Goal: Task Accomplishment & Management: Use online tool/utility

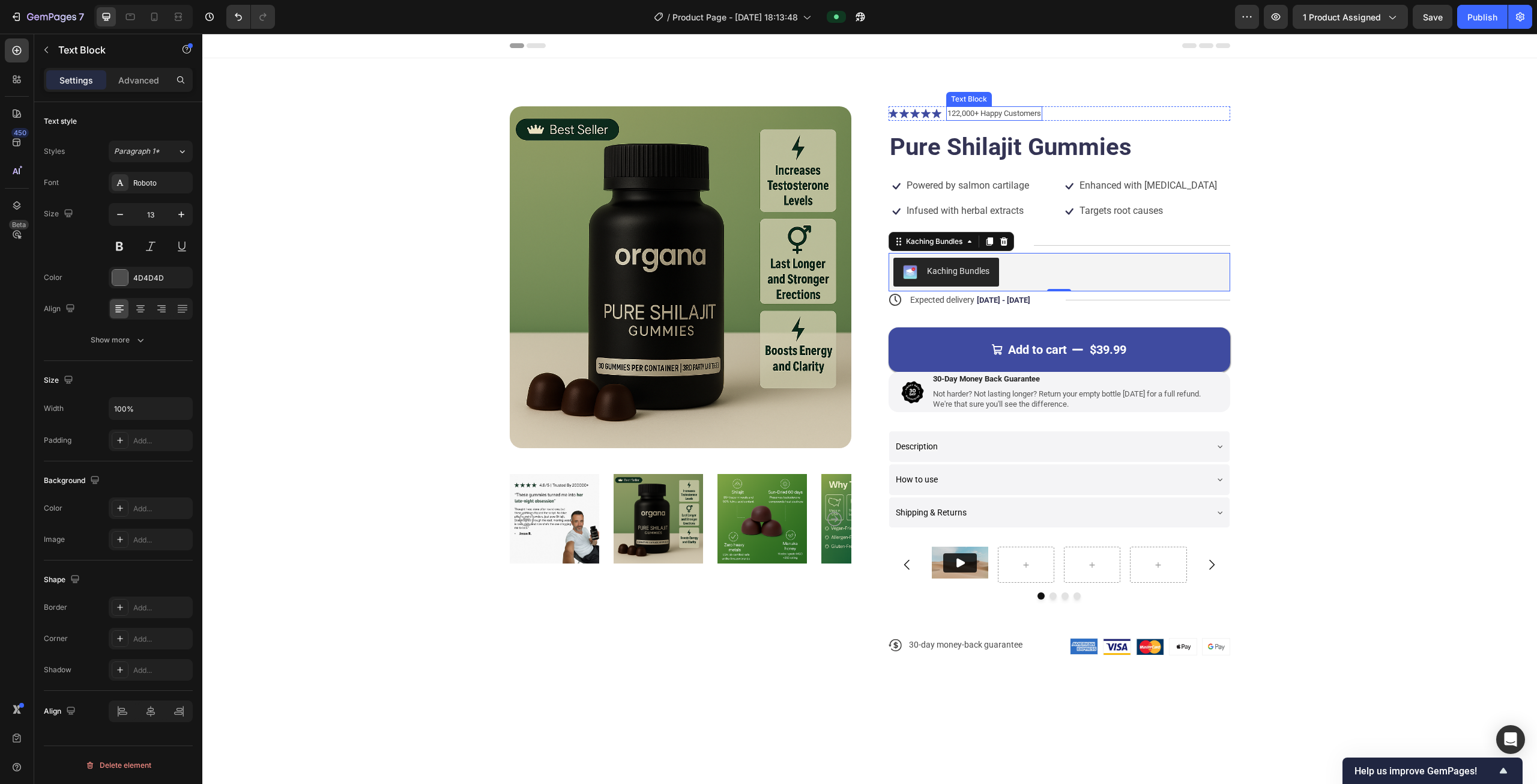
click at [1003, 108] on p "122,000+ Happy Customers" at bounding box center [995, 113] width 94 height 12
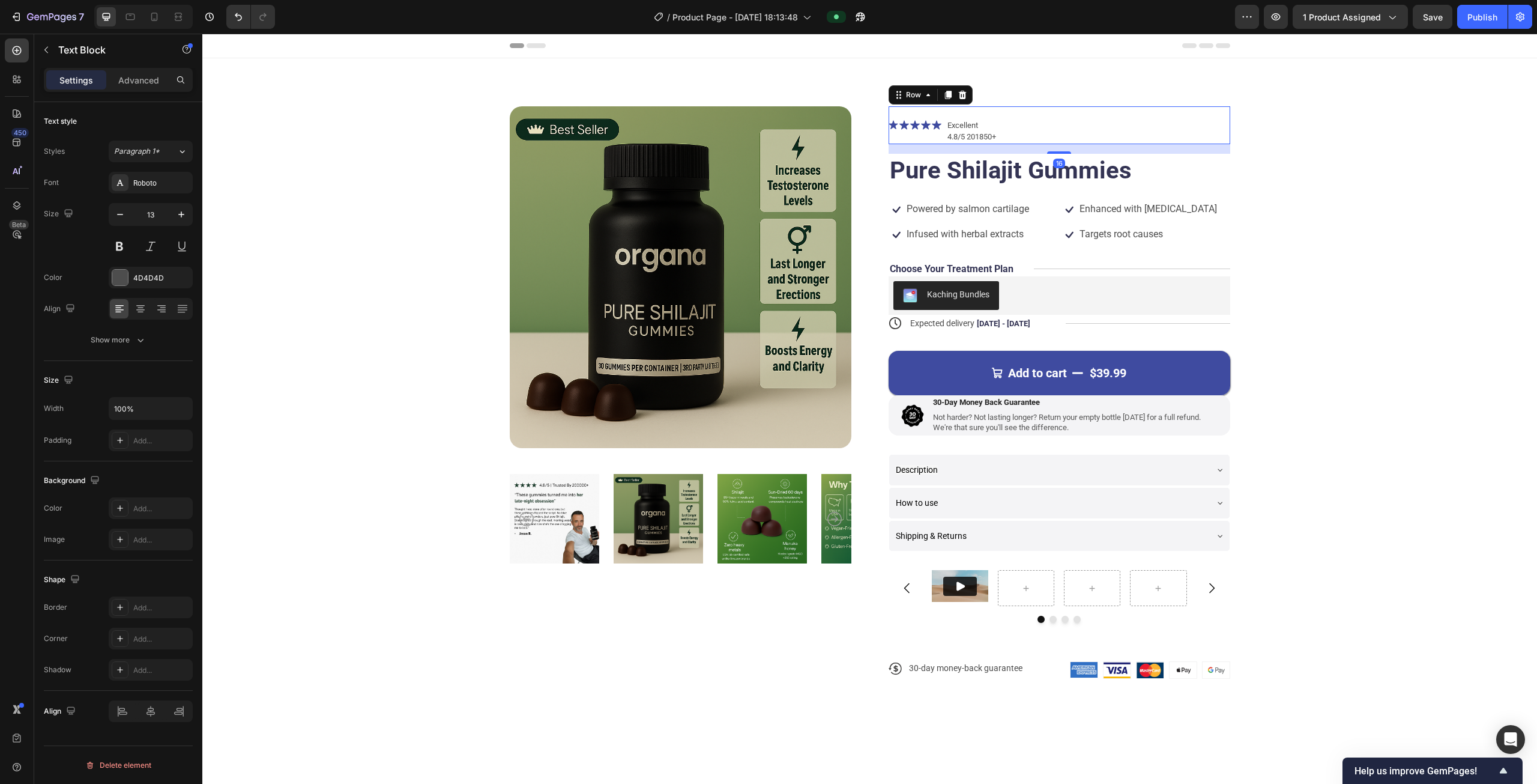
click at [1084, 136] on div "Icon Icon Icon Icon Icon Icon List Excellent 4.8/5 201850+ Text Block Row 16" at bounding box center [1059, 125] width 341 height 38
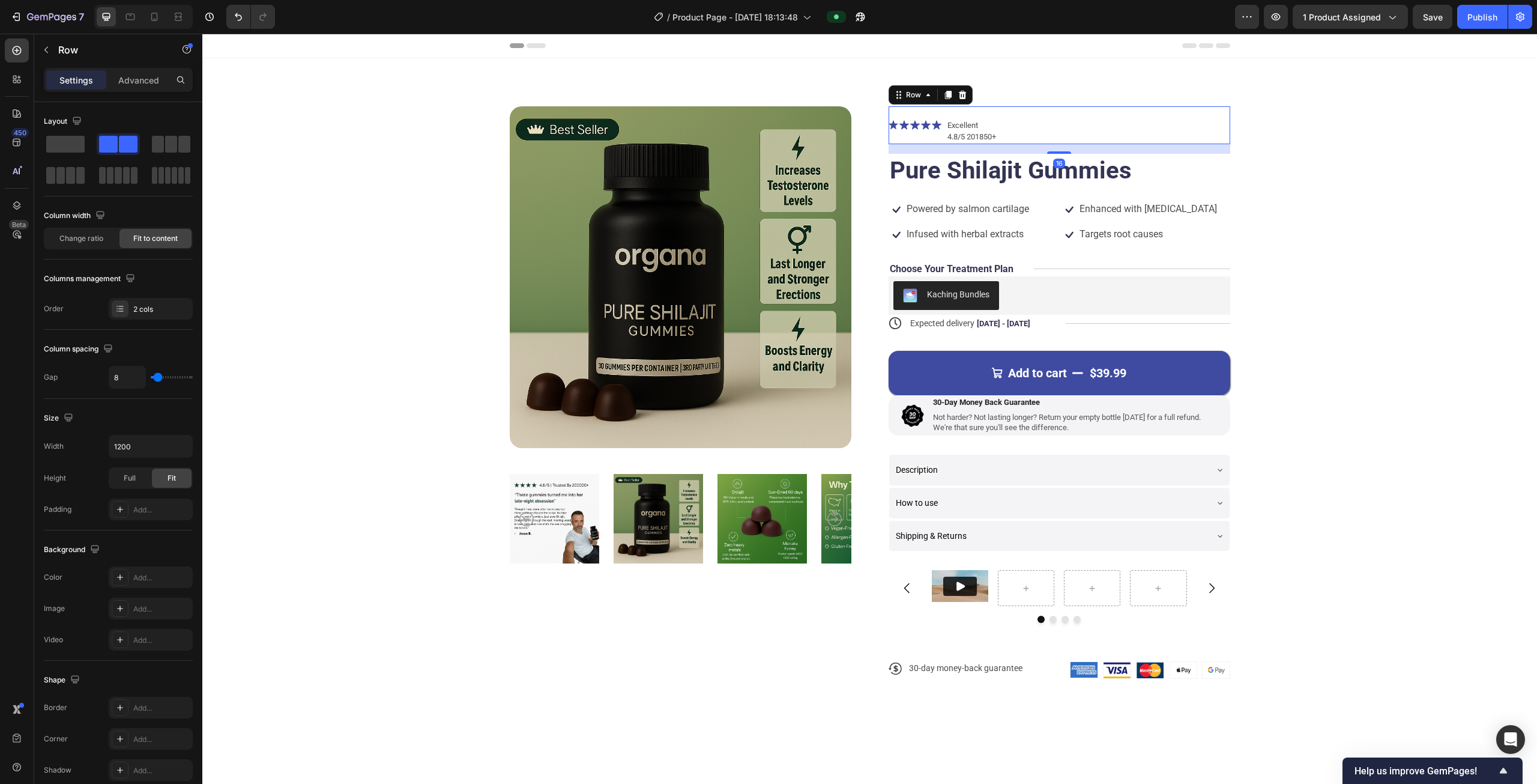
click at [991, 127] on p "Excellent" at bounding box center [972, 119] width 49 height 23
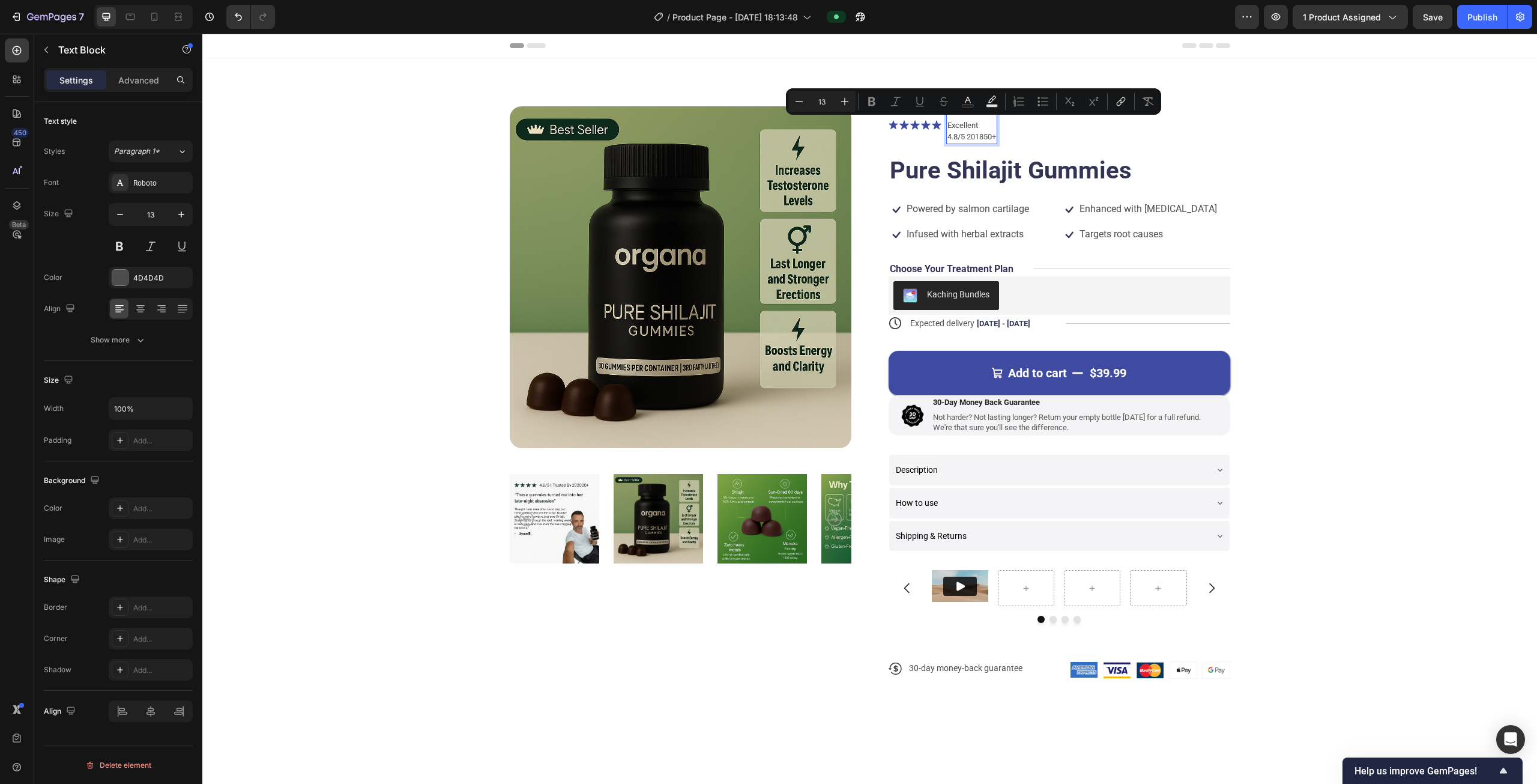
click at [981, 126] on p "Excellent" at bounding box center [972, 119] width 49 height 23
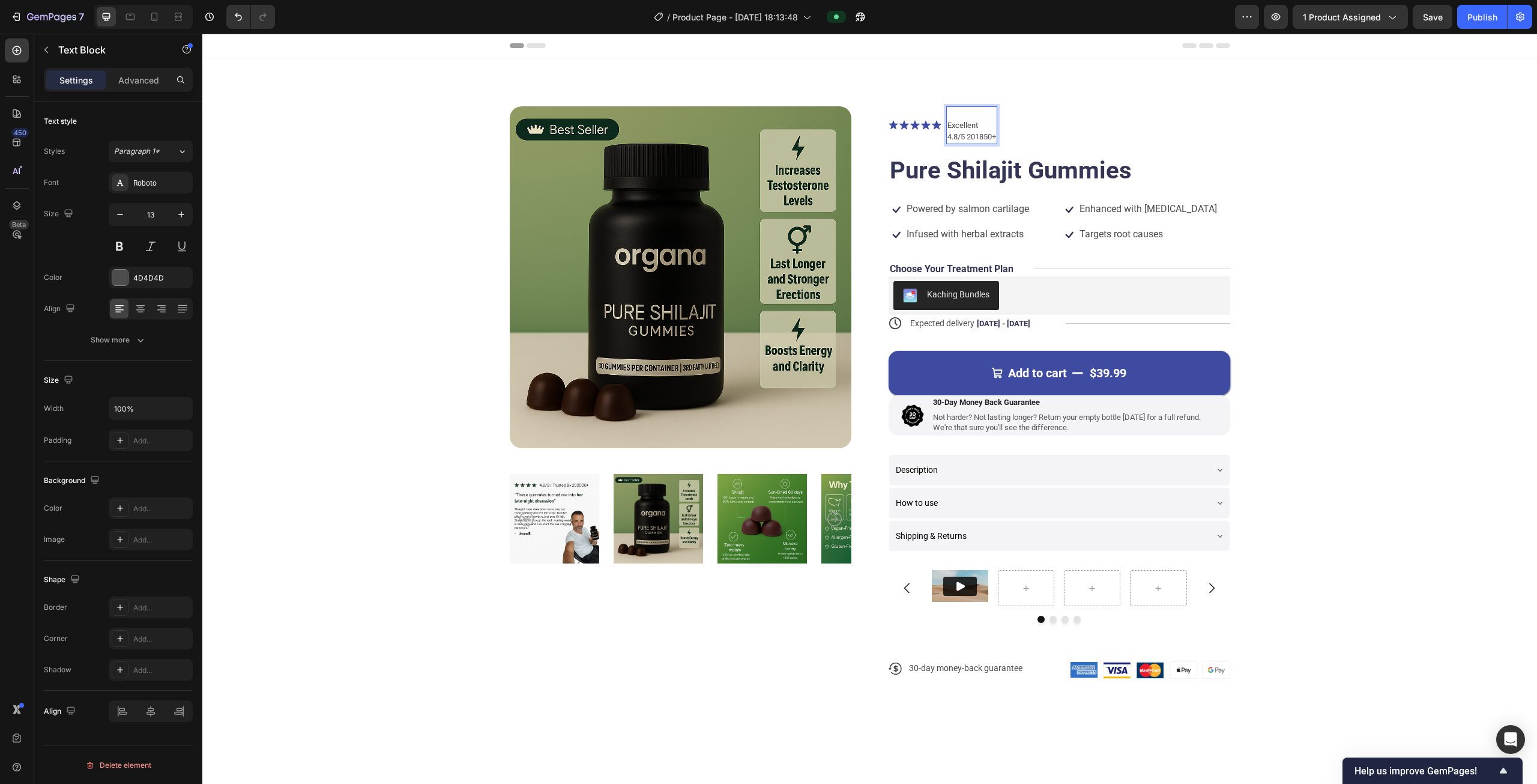
click at [948, 122] on p "⁠⁠⁠⁠⁠⁠⁠ Excellent" at bounding box center [972, 119] width 49 height 23
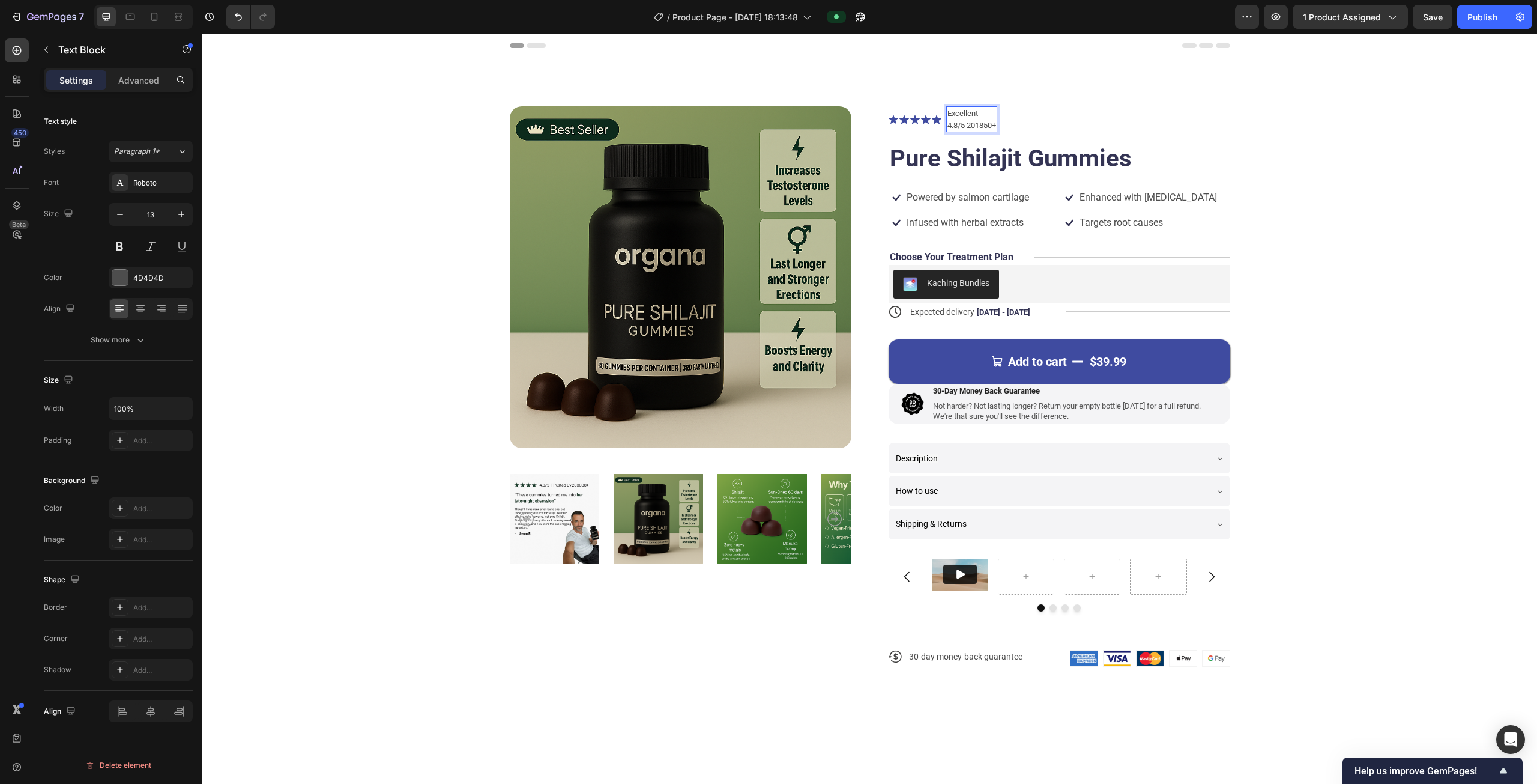
click at [984, 124] on p "4.8/5 201850+" at bounding box center [972, 126] width 49 height 12
click at [979, 116] on p "Excellent" at bounding box center [972, 113] width 49 height 12
click at [948, 125] on p "4.8/5 201850+" at bounding box center [972, 126] width 49 height 12
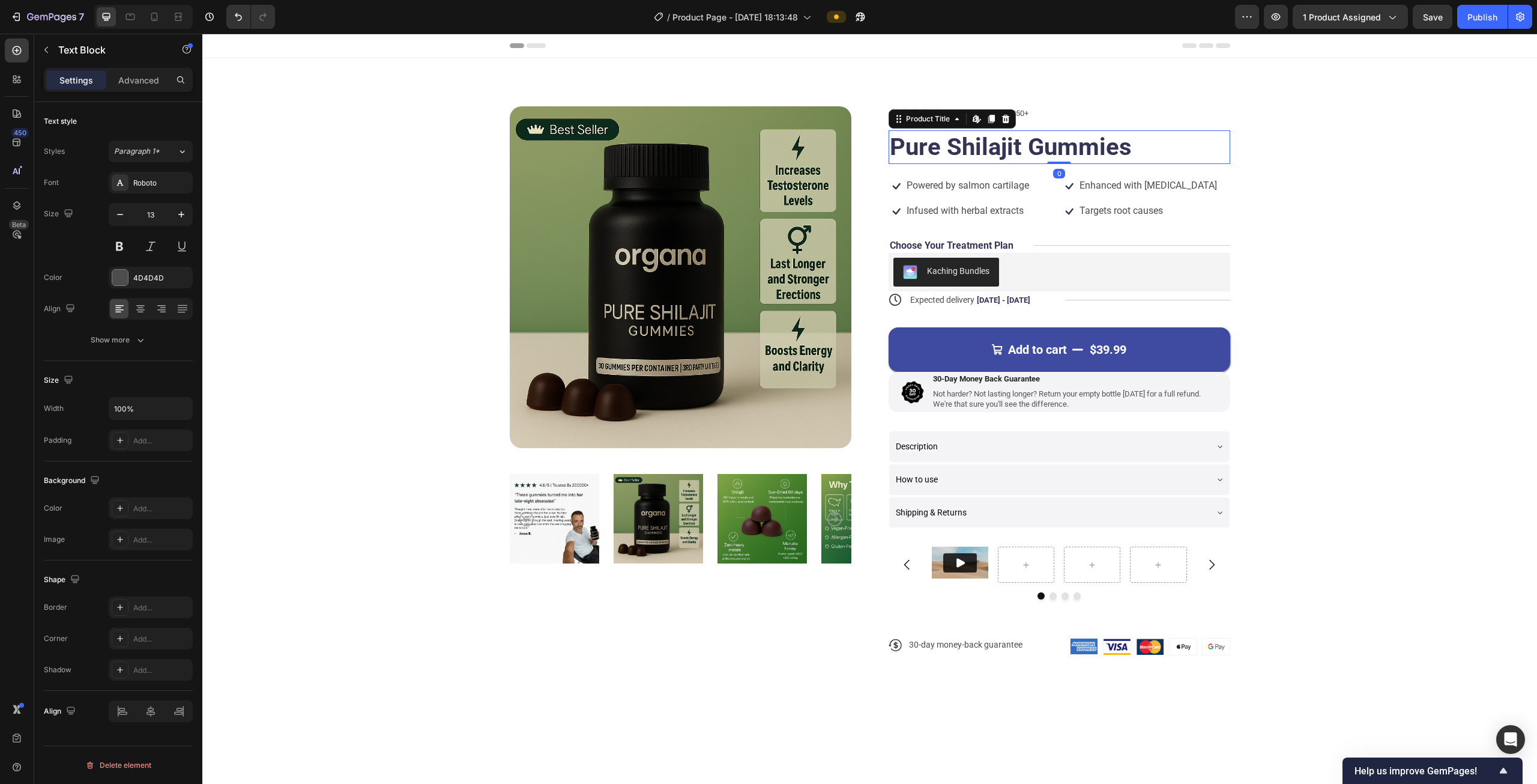
click at [996, 142] on h1 "Pure Shilajit Gummies" at bounding box center [1059, 147] width 341 height 33
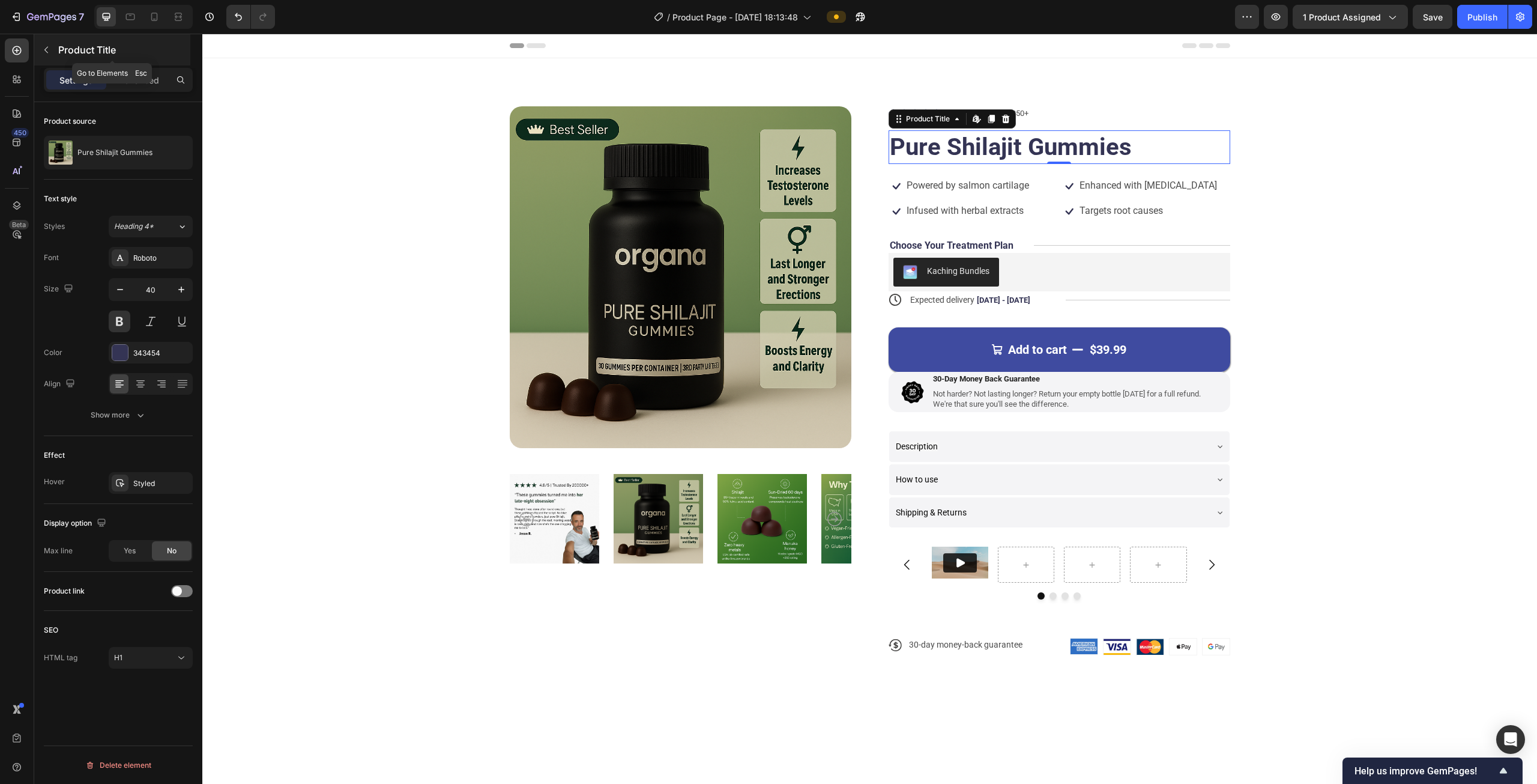
click at [46, 53] on icon "button" at bounding box center [46, 50] width 10 height 10
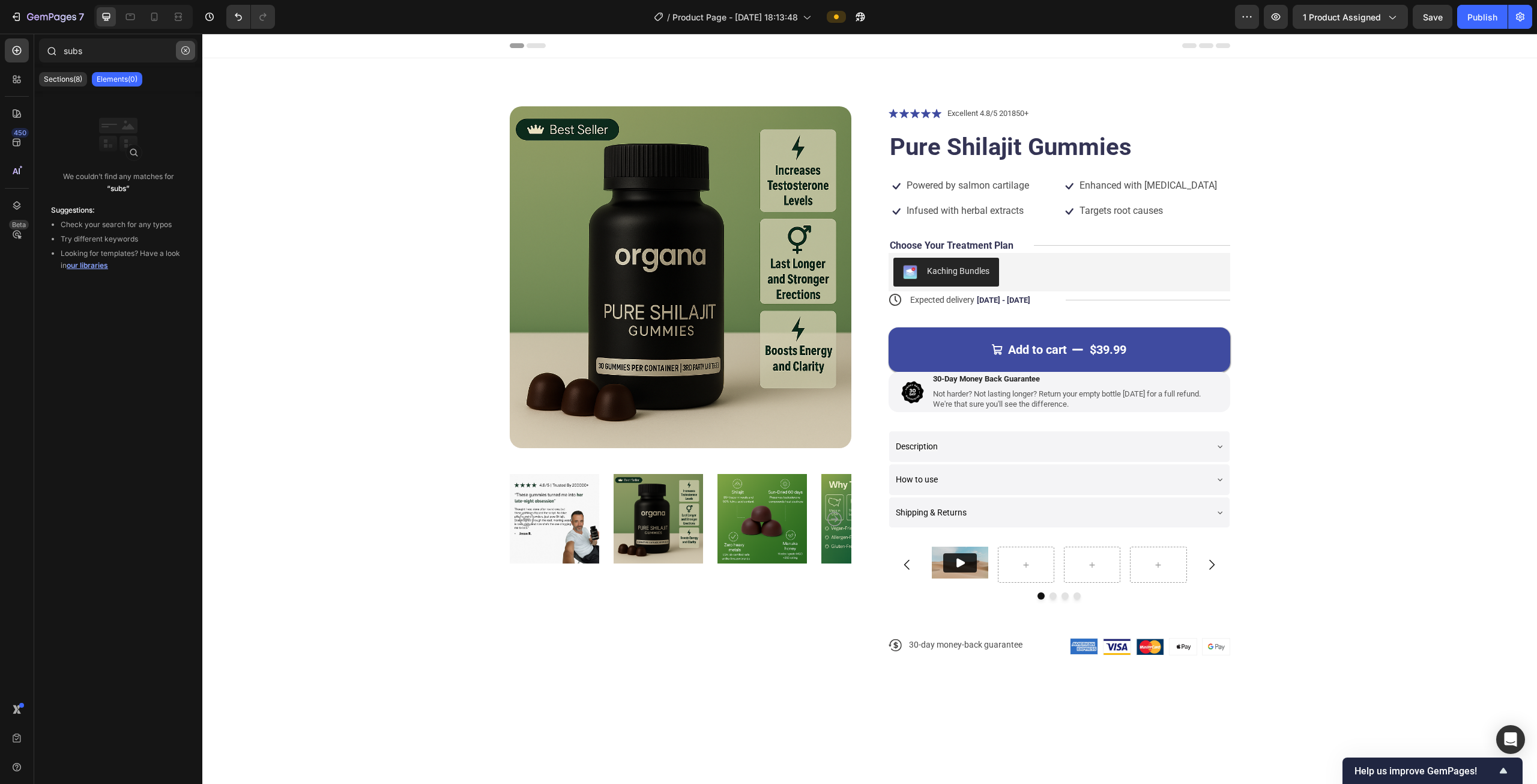
click at [185, 50] on icon "button" at bounding box center [185, 51] width 4 height 4
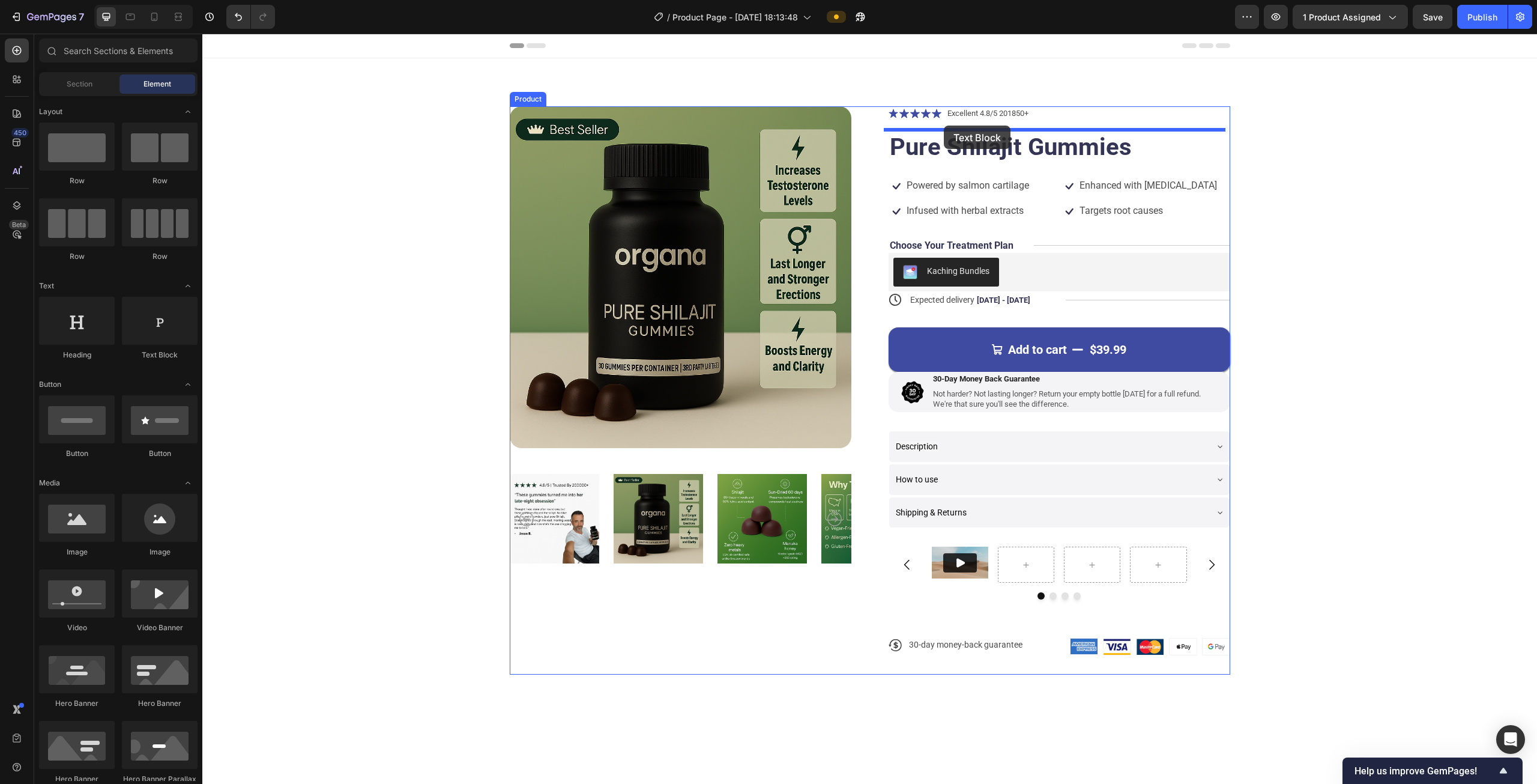
drag, startPoint x: 348, startPoint y: 358, endPoint x: 944, endPoint y: 126, distance: 639.6
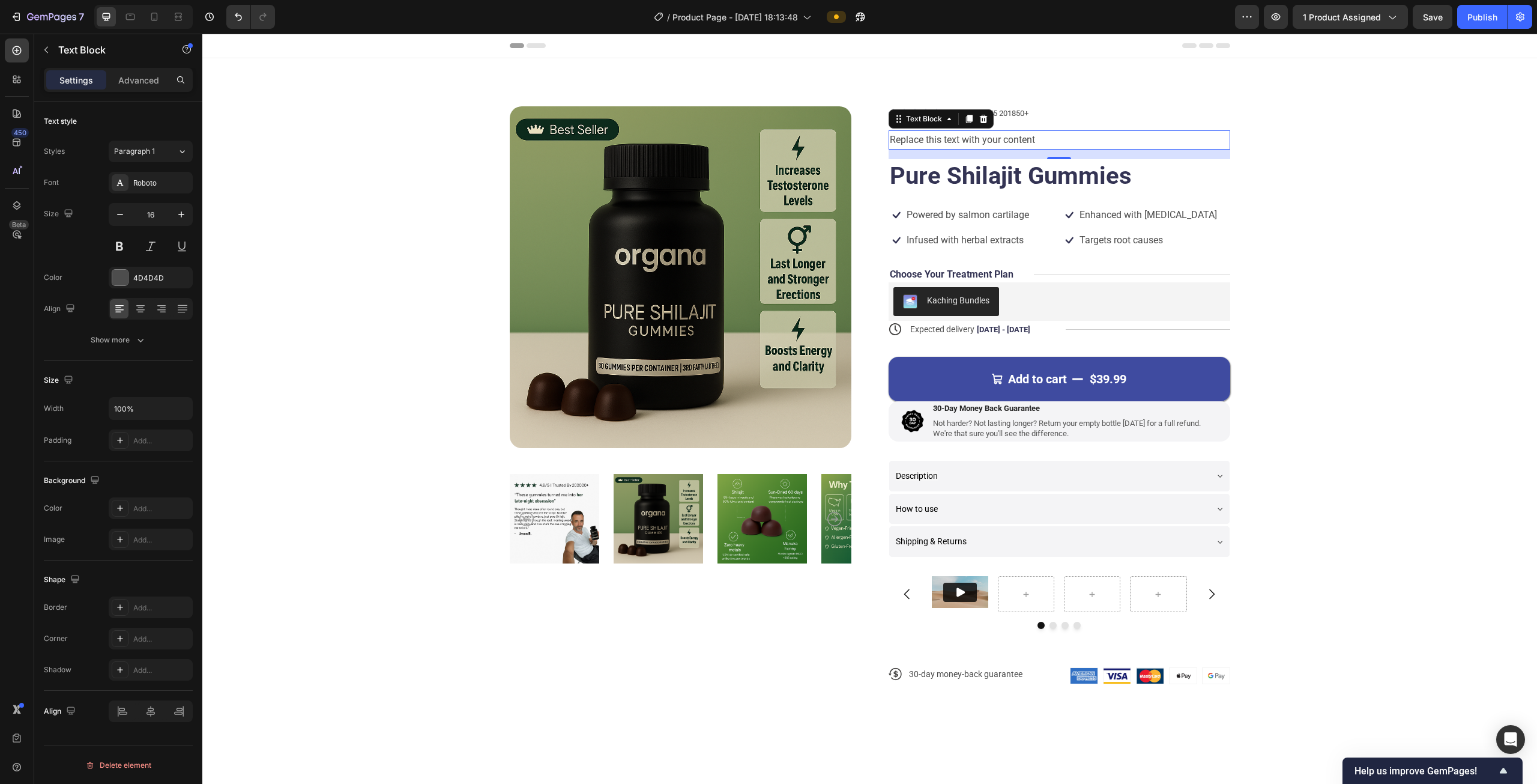
click at [958, 137] on div "Replace this text with your content" at bounding box center [1059, 140] width 341 height 20
click at [958, 137] on p "Replace this text with your content" at bounding box center [1060, 140] width 339 height 18
click at [908, 142] on span "Cured®" at bounding box center [909, 139] width 37 height 13
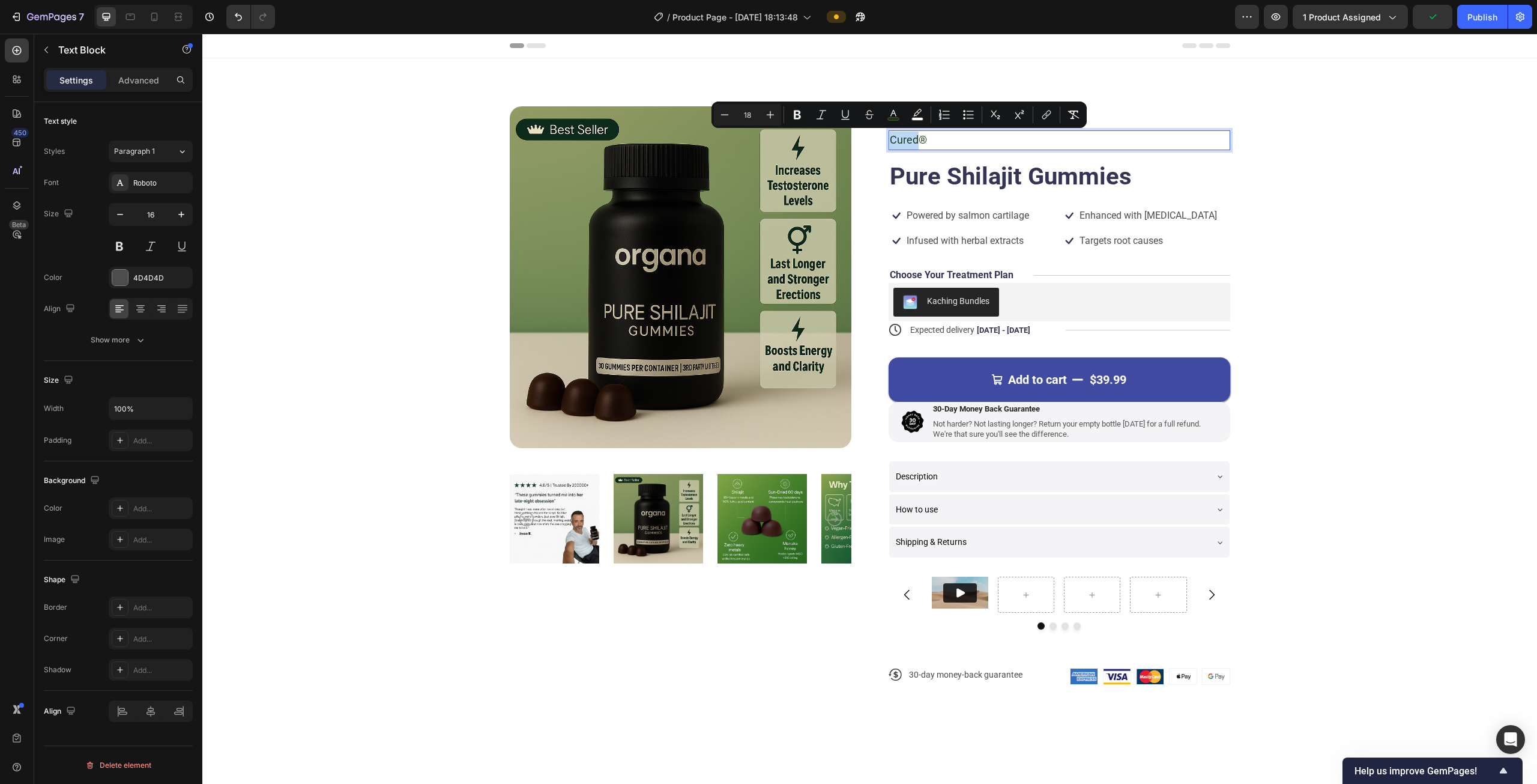
drag, startPoint x: 913, startPoint y: 139, endPoint x: 884, endPoint y: 139, distance: 29.0
click at [888, 139] on div "Cured®" at bounding box center [1059, 140] width 341 height 20
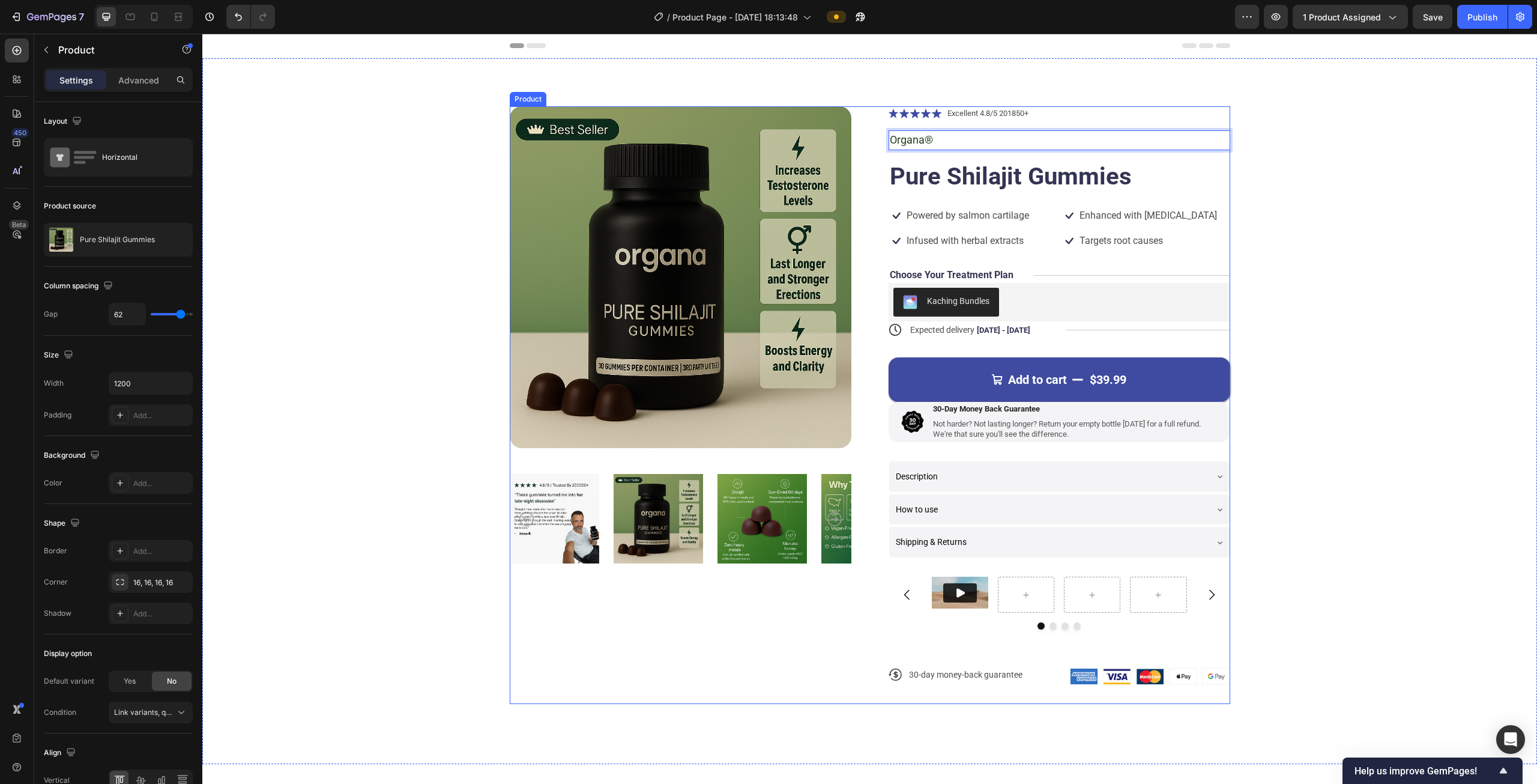
click at [902, 158] on div "Icon Icon Icon Icon Icon Icon List Excellent 4.8/5 201850+ Text Block Row Organ…" at bounding box center [1059, 405] width 341 height 598
click at [942, 145] on p "Organa®" at bounding box center [1060, 140] width 339 height 18
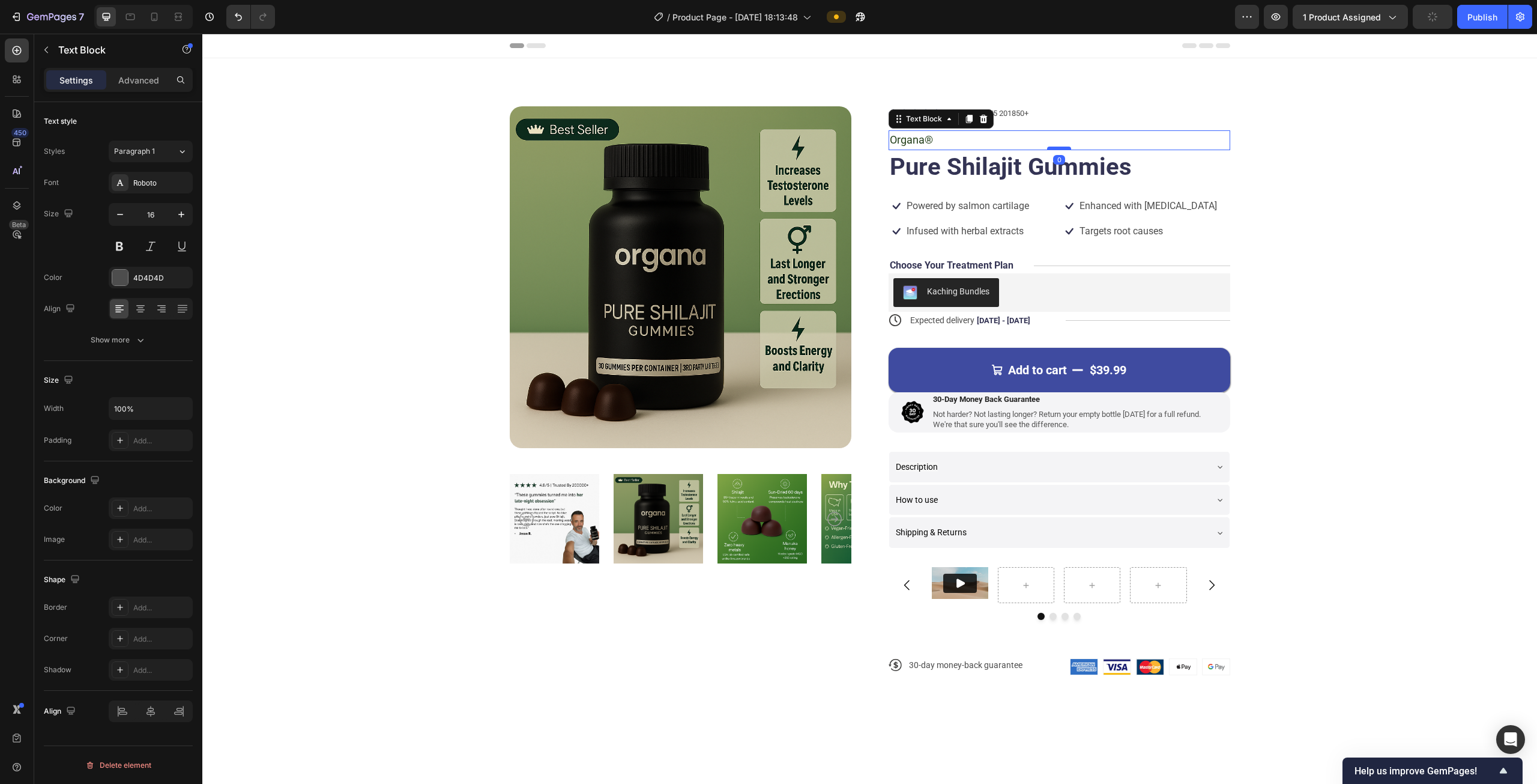
drag, startPoint x: 1059, startPoint y: 156, endPoint x: 1059, endPoint y: 146, distance: 10.0
click at [1059, 146] on div at bounding box center [1059, 148] width 24 height 4
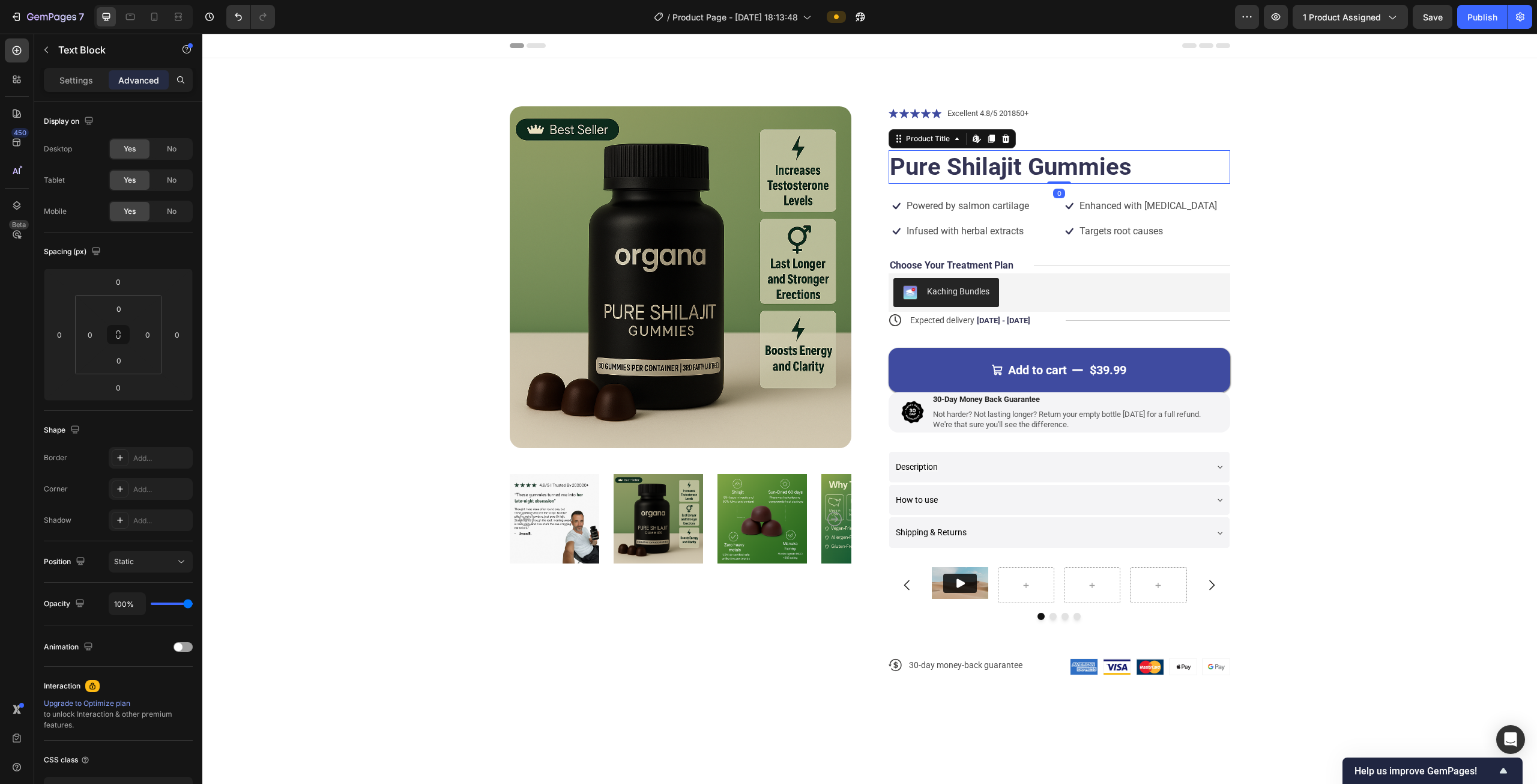
click at [896, 162] on h1 "Pure Shilajit Gummies" at bounding box center [1059, 167] width 341 height 33
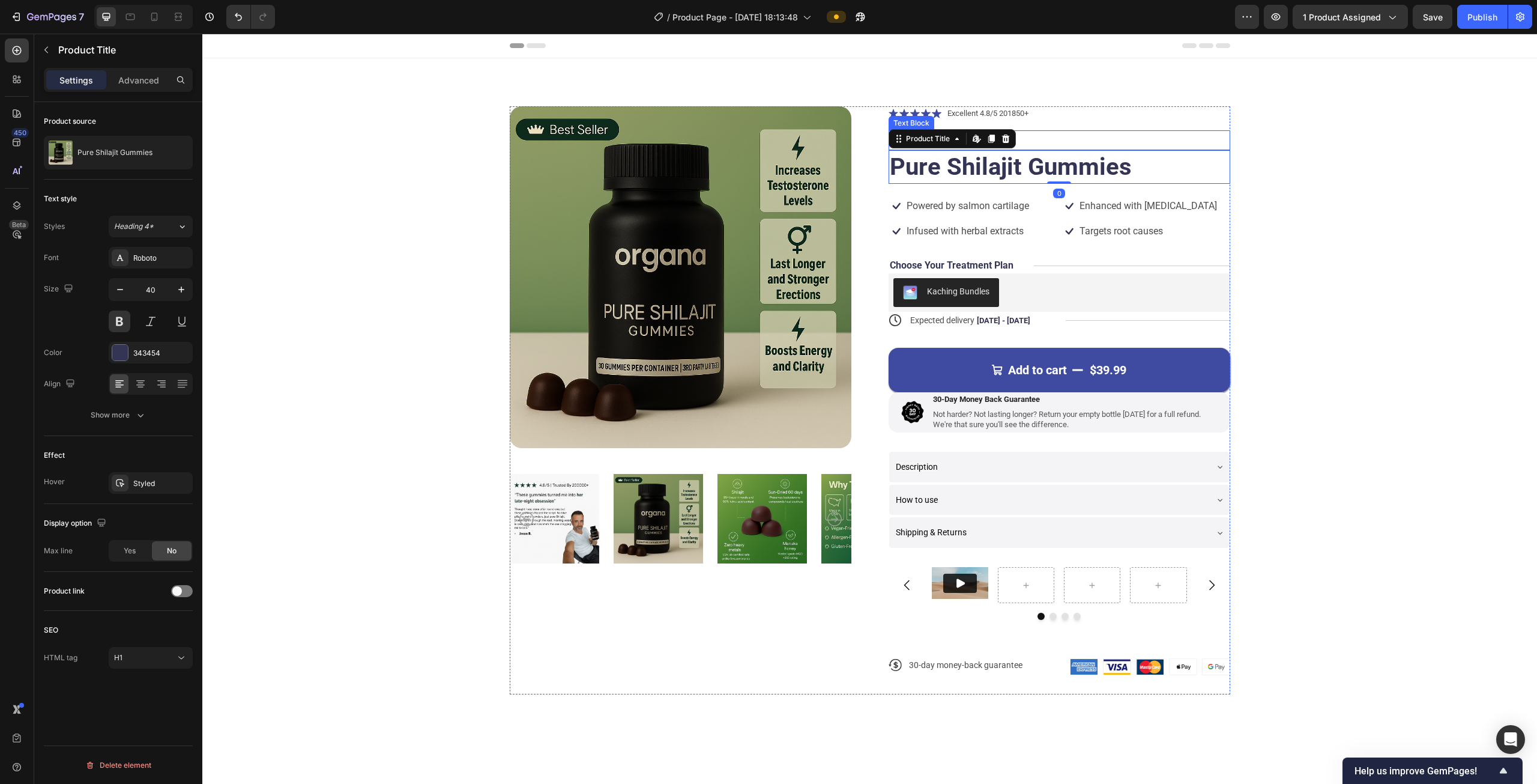
click at [1054, 149] on div "Organa® Text Block" at bounding box center [1059, 140] width 341 height 20
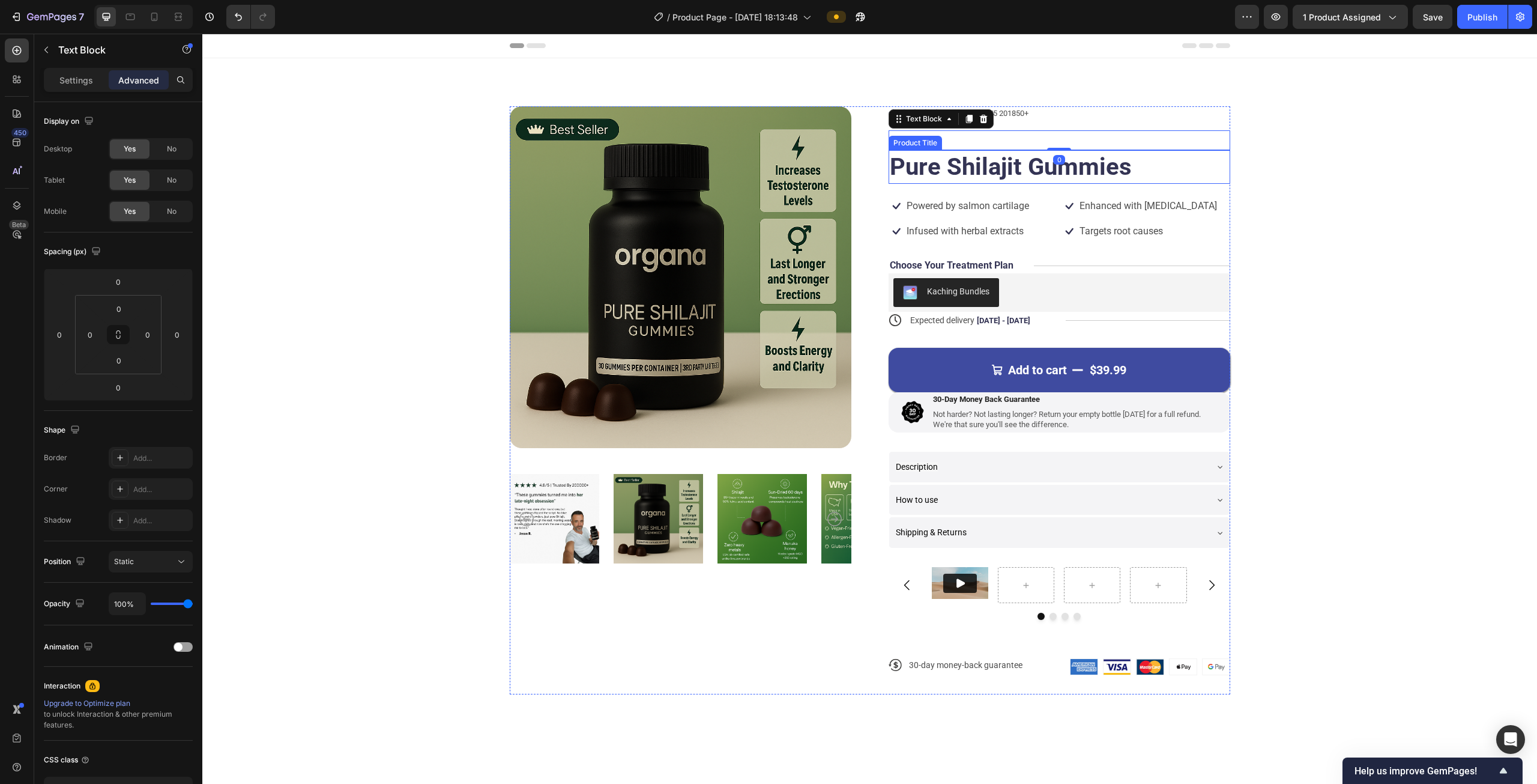
click at [1037, 151] on h1 "Pure Shilajit Gummies" at bounding box center [1059, 167] width 341 height 33
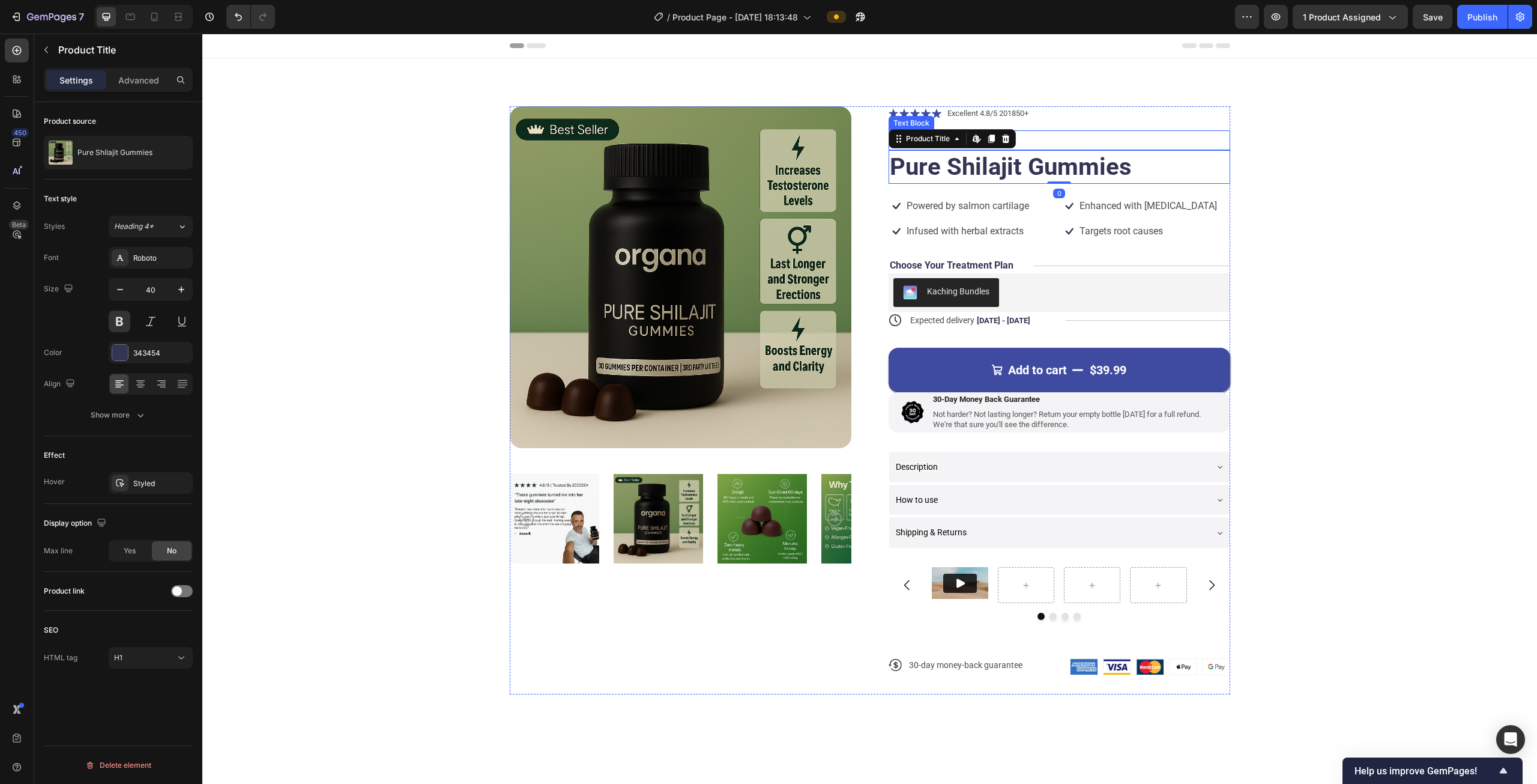
click at [1072, 145] on p "Organa®" at bounding box center [1060, 140] width 339 height 18
click at [930, 170] on h1 "Pure Shilajit Gummies" at bounding box center [1059, 167] width 341 height 33
click at [139, 80] on p "Advanced" at bounding box center [138, 80] width 41 height 13
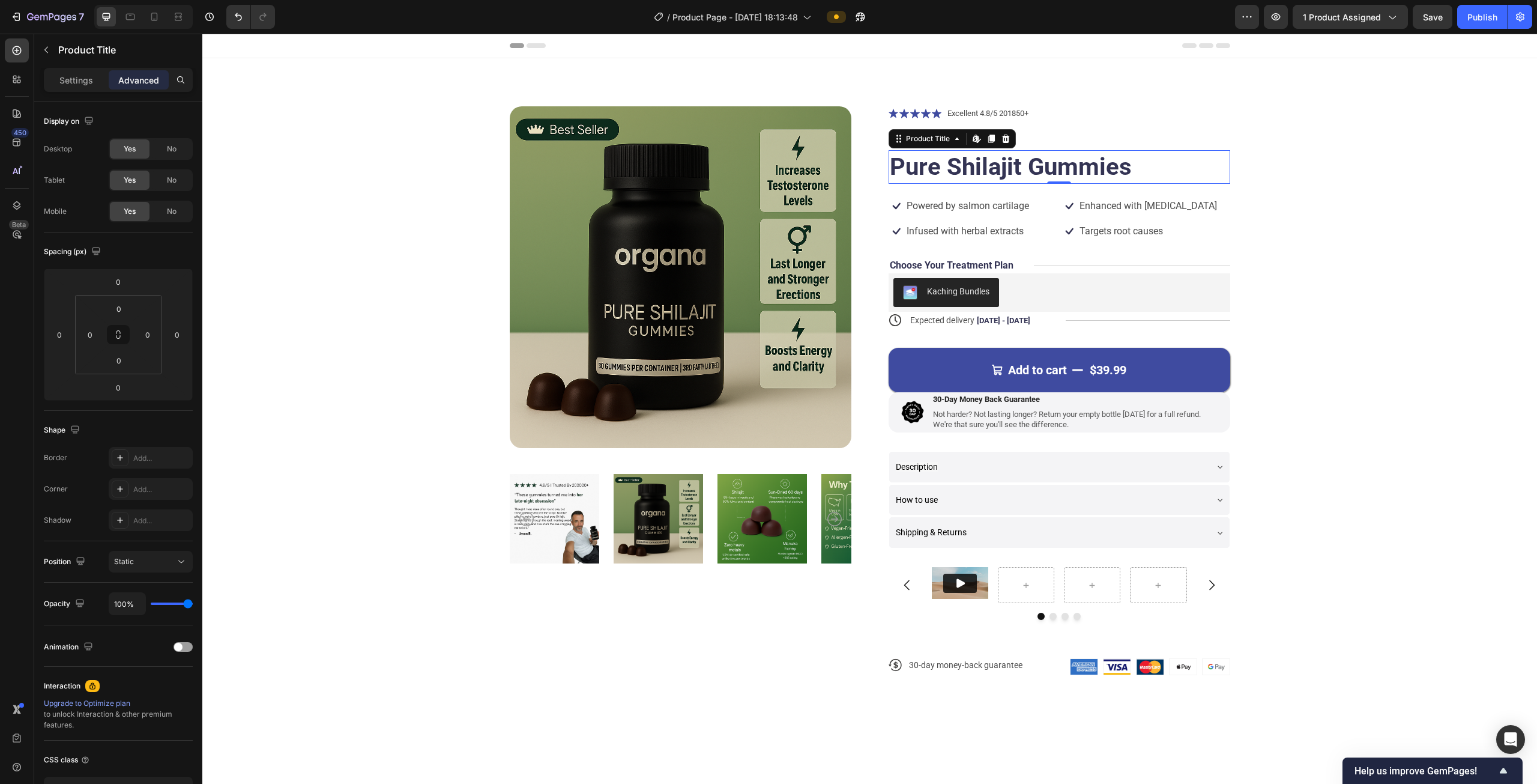
click at [949, 169] on h1 "Pure Shilajit Gummies" at bounding box center [1059, 167] width 341 height 33
click at [79, 71] on div "Settings" at bounding box center [76, 80] width 60 height 20
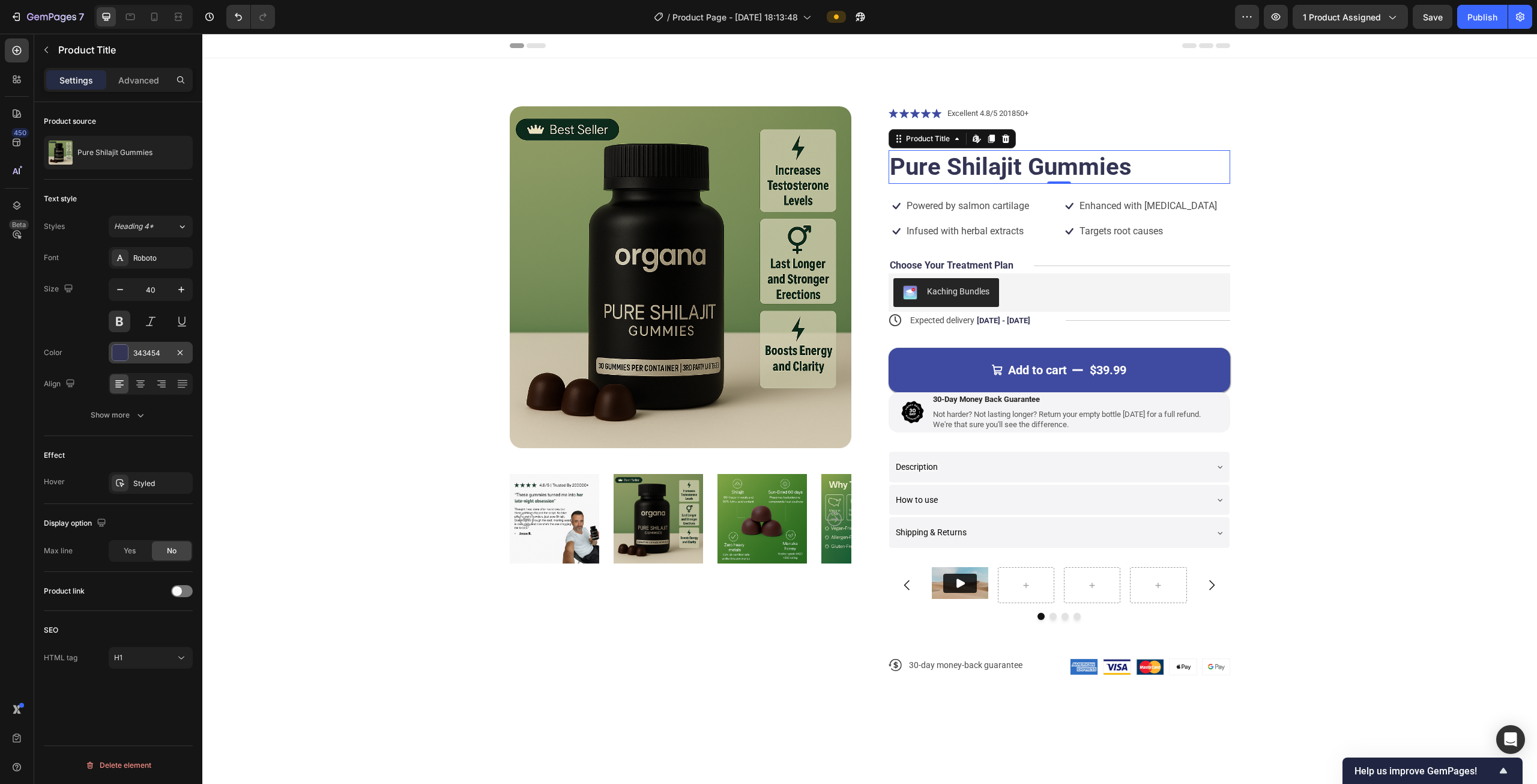
click at [124, 359] on div at bounding box center [120, 352] width 16 height 16
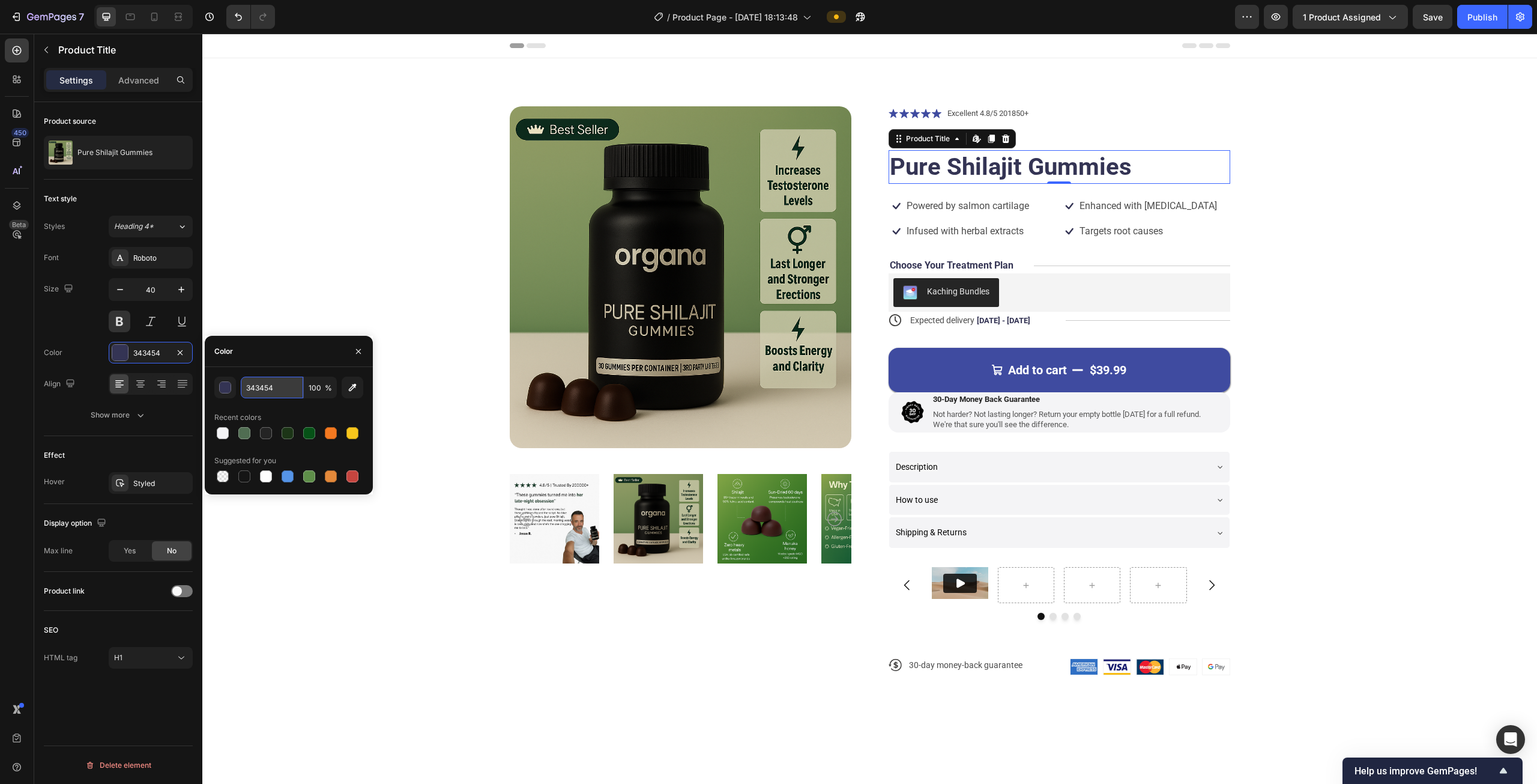
click at [249, 386] on input "343454" at bounding box center [272, 387] width 62 height 21
paste input "1c391"
type input "1c3914"
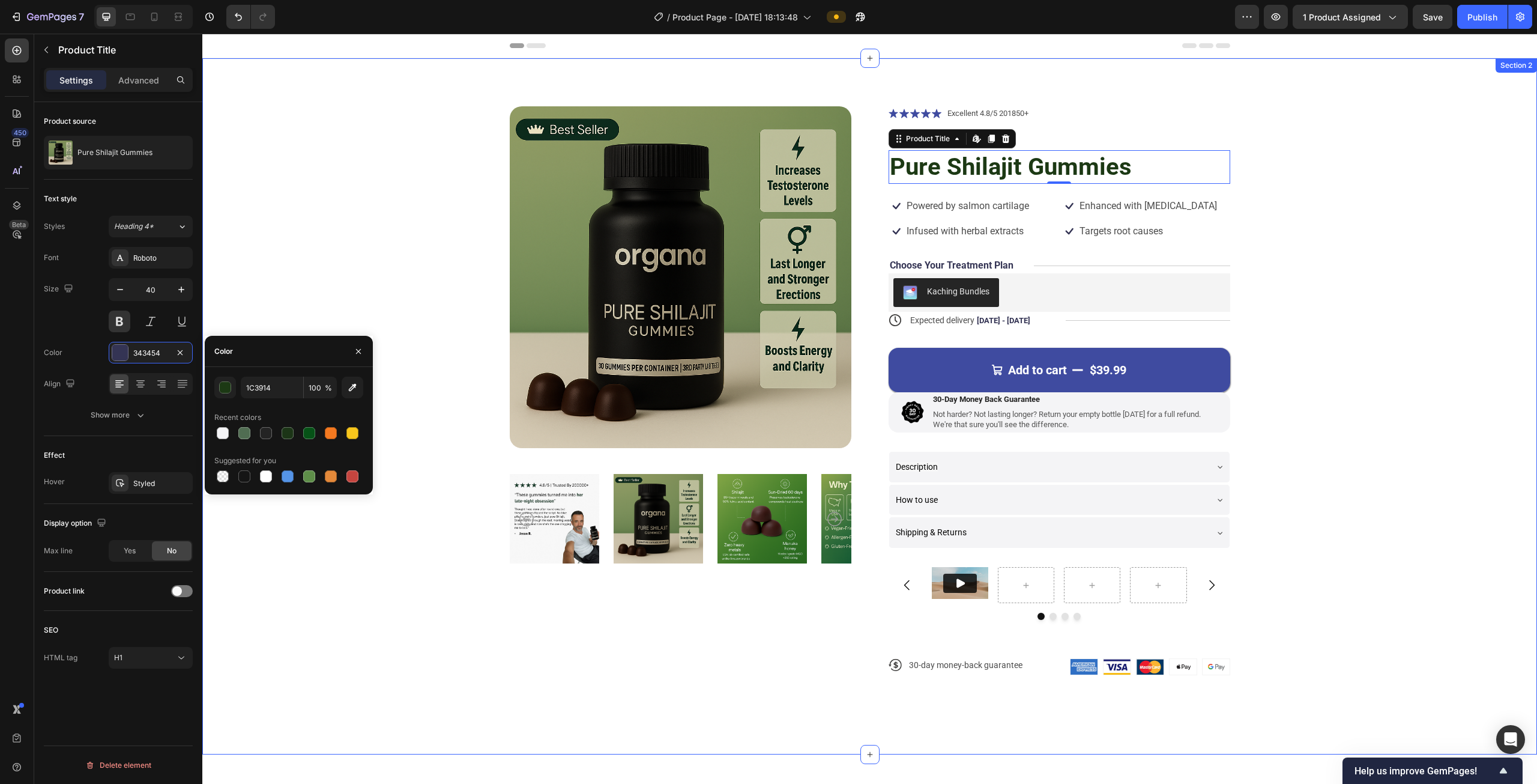
click at [396, 294] on div "Product Images Icon Icon Icon Icon Icon Icon List Excellent 4.8/5 201850+ Text …" at bounding box center [870, 400] width 1239 height 588
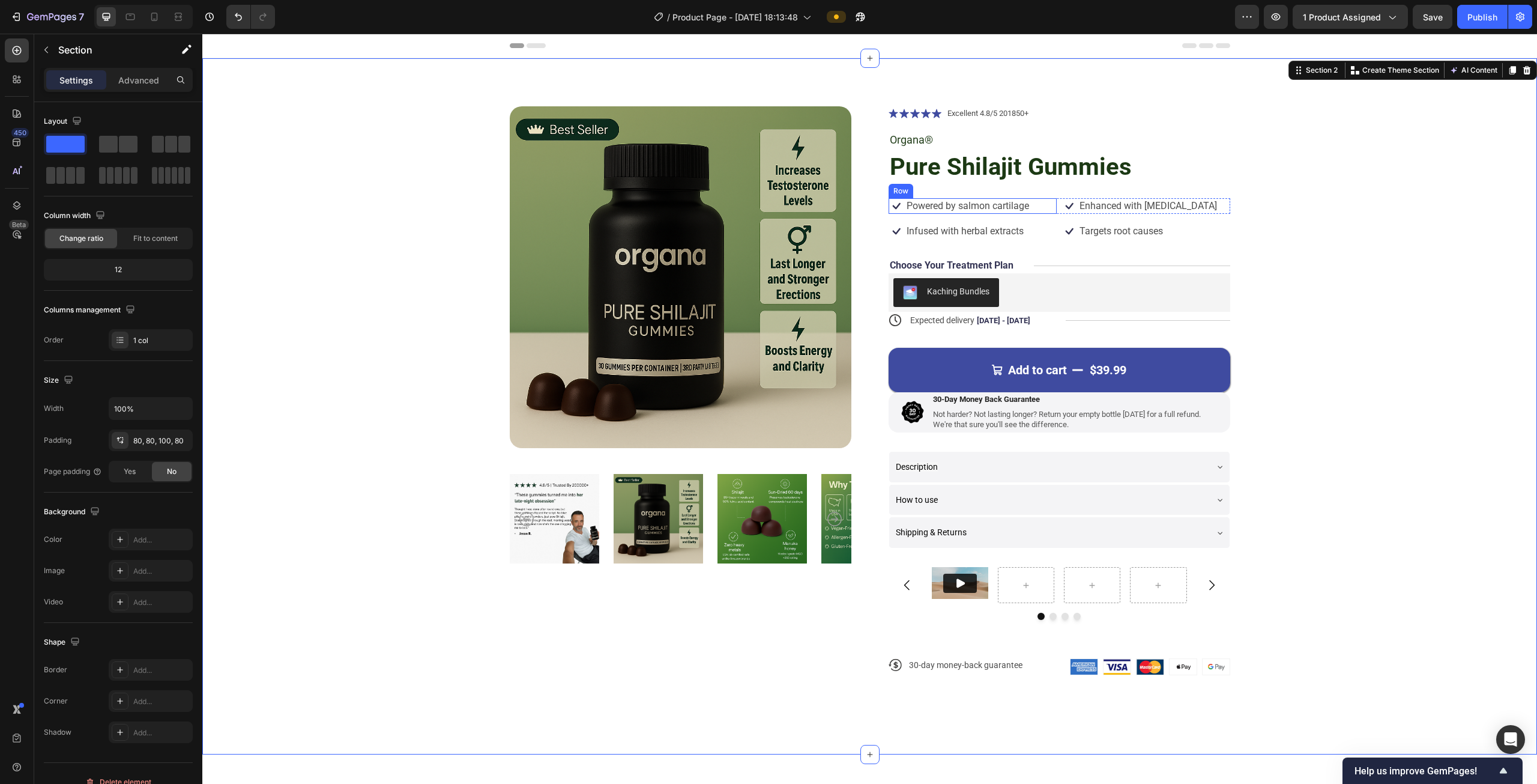
click at [899, 204] on div "Icon Powered by salmon cartilage Text Block Row" at bounding box center [972, 206] width 169 height 16
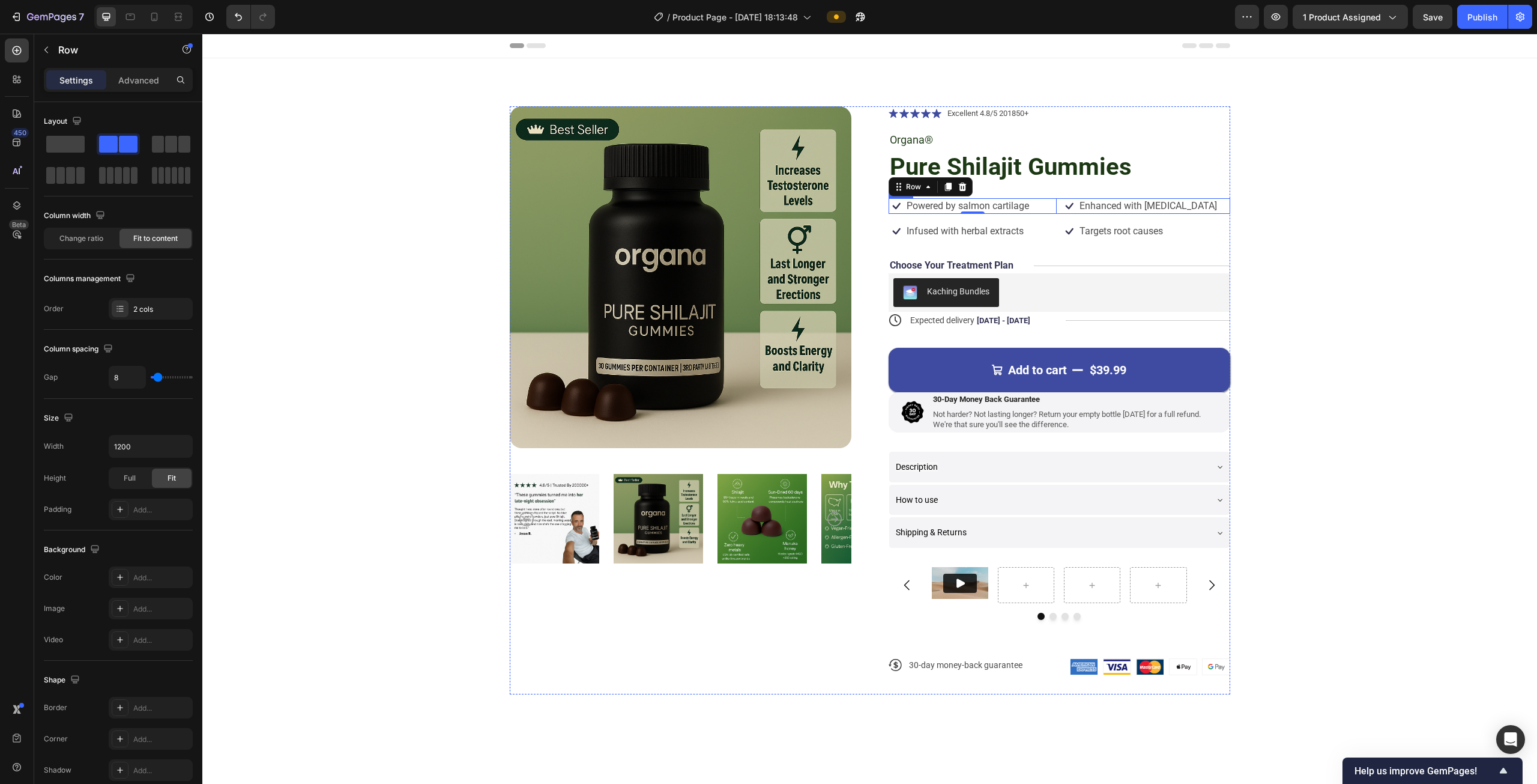
click at [1055, 206] on div "Icon Powered by salmon cartilage Text Block Row 0 Icon Enhanced with [MEDICAL_D…" at bounding box center [1059, 206] width 341 height 16
click at [964, 188] on div at bounding box center [963, 186] width 15 height 15
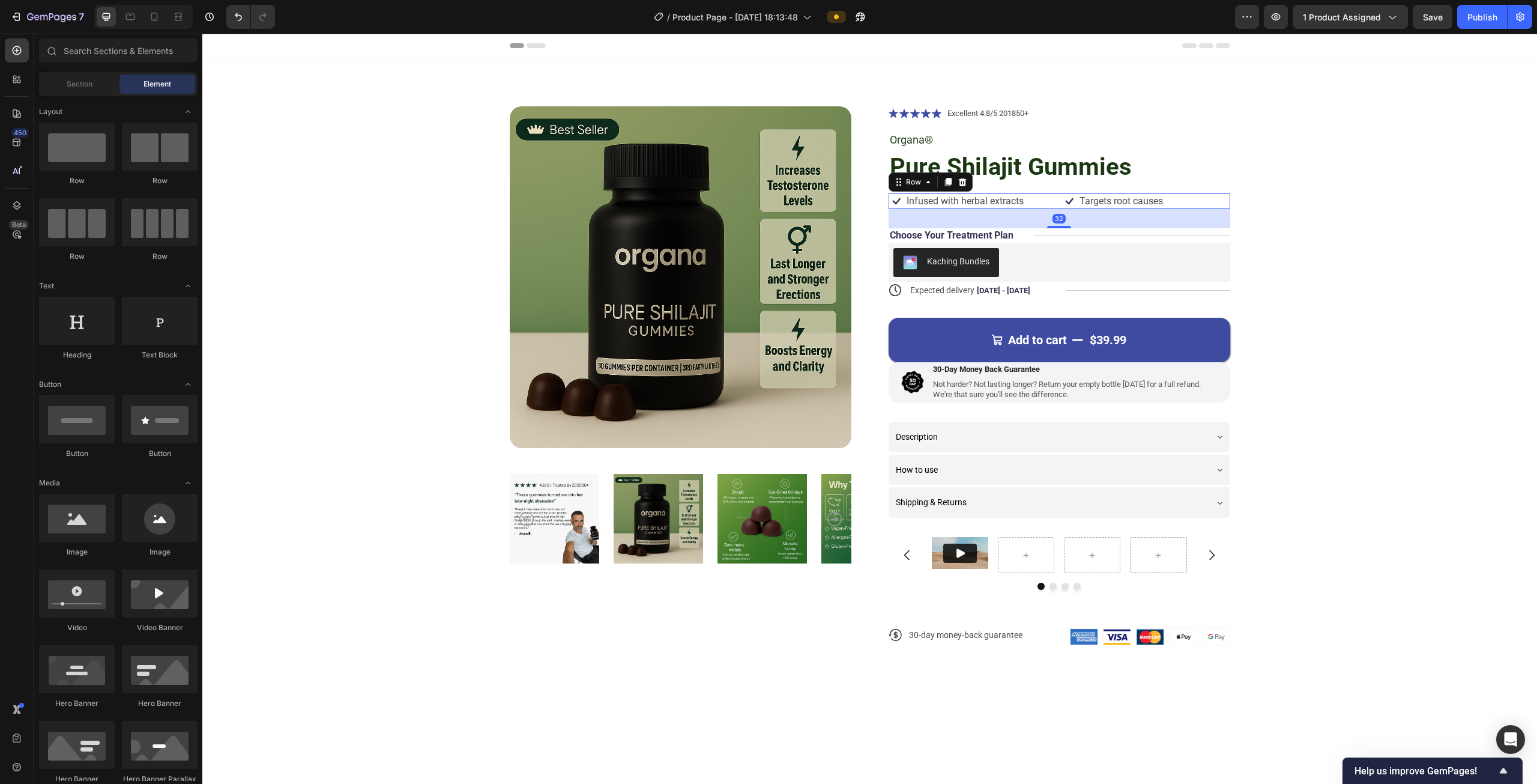
click at [1053, 200] on div "Icon Infused with herbal extracts Text Block Row Icon Targets root causes Text …" at bounding box center [1059, 201] width 341 height 16
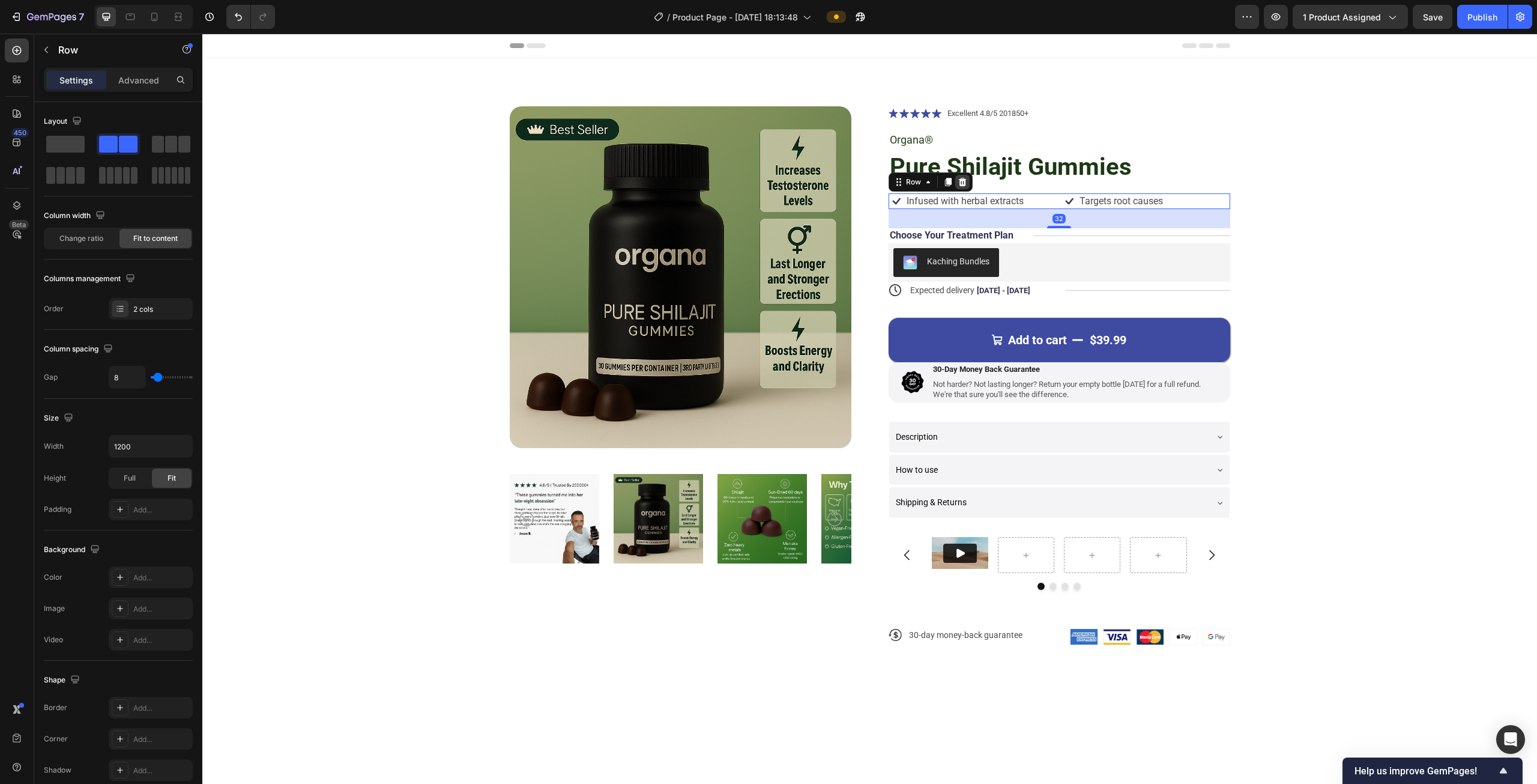
click at [958, 183] on icon at bounding box center [963, 182] width 10 height 10
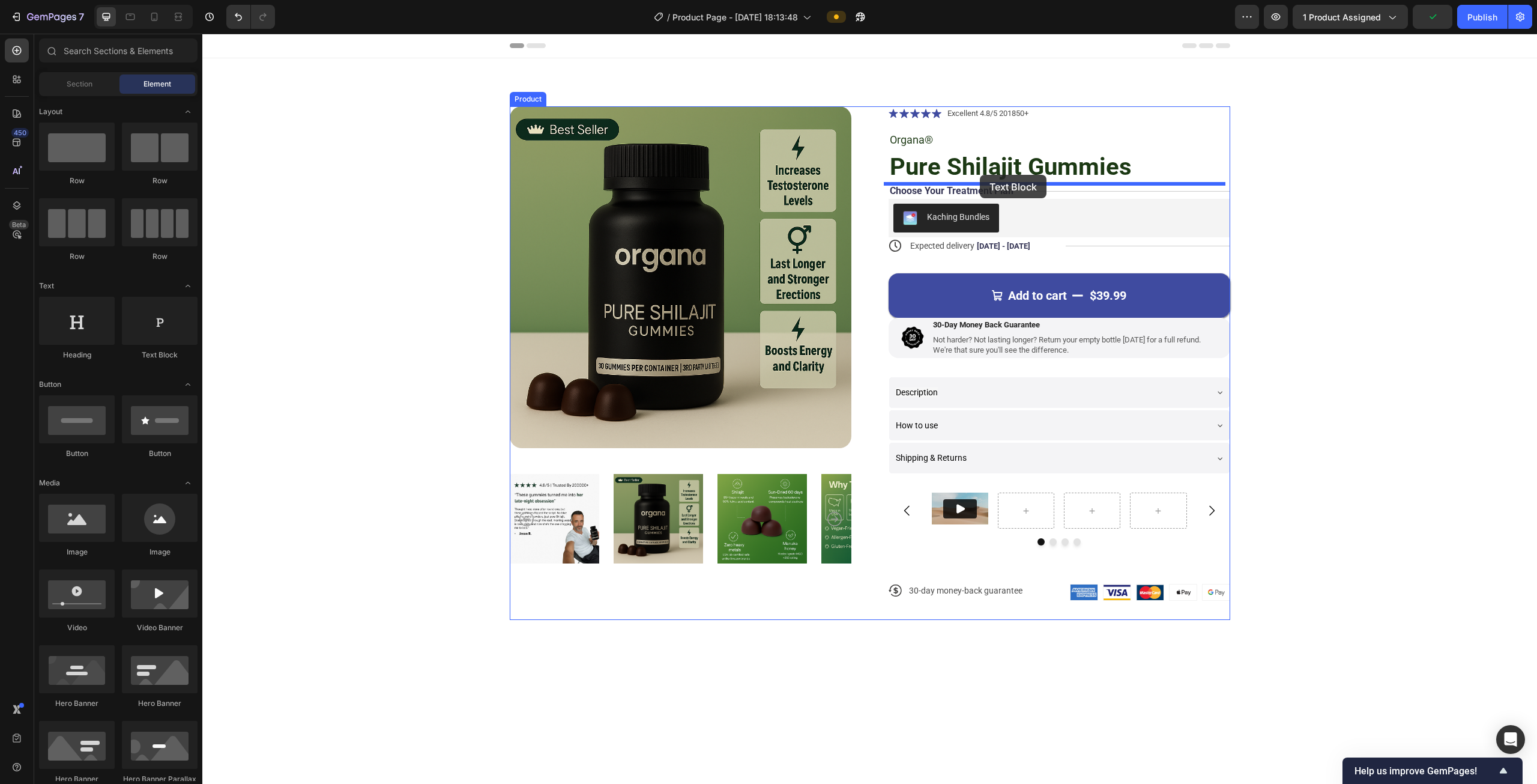
drag, startPoint x: 361, startPoint y: 372, endPoint x: 980, endPoint y: 175, distance: 649.6
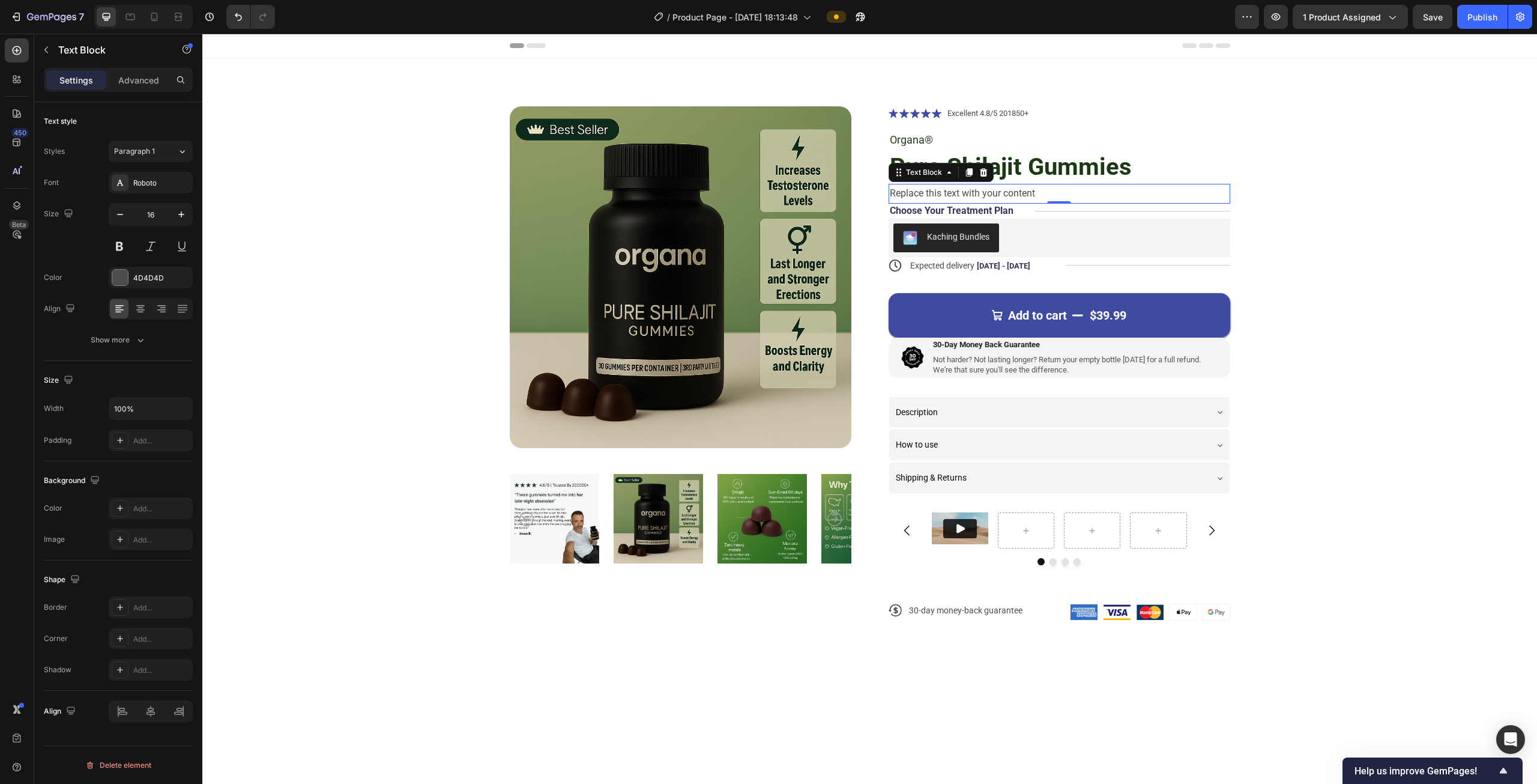
click at [1141, 192] on div "Replace this text with your content" at bounding box center [1059, 193] width 341 height 20
click at [1141, 192] on p "Replace this text with your content" at bounding box center [1060, 194] width 339 height 18
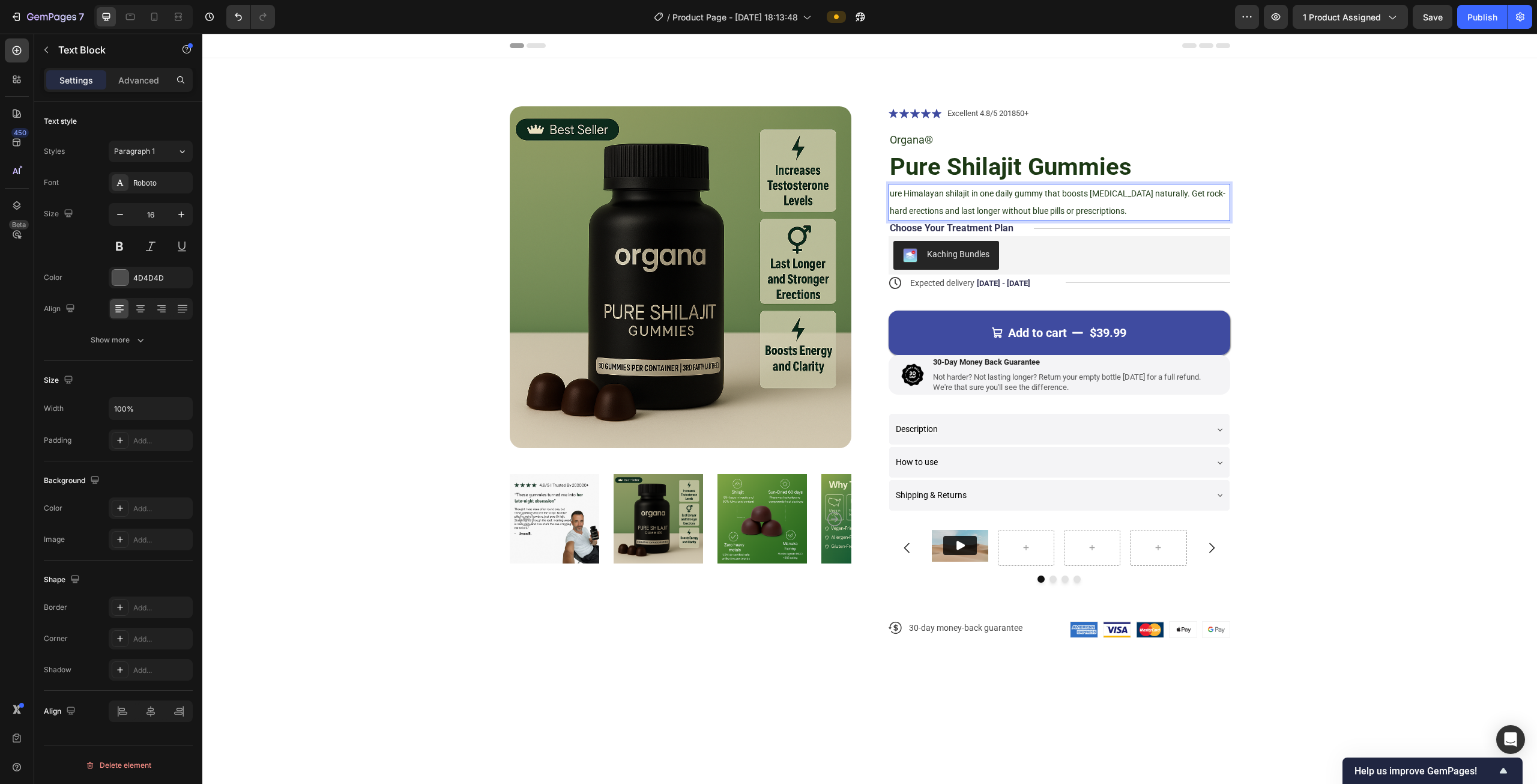
click at [893, 196] on span "ure Himalayan shilajit in one daily gummy that boosts [MEDICAL_DATA] naturally.…" at bounding box center [1058, 202] width 335 height 27
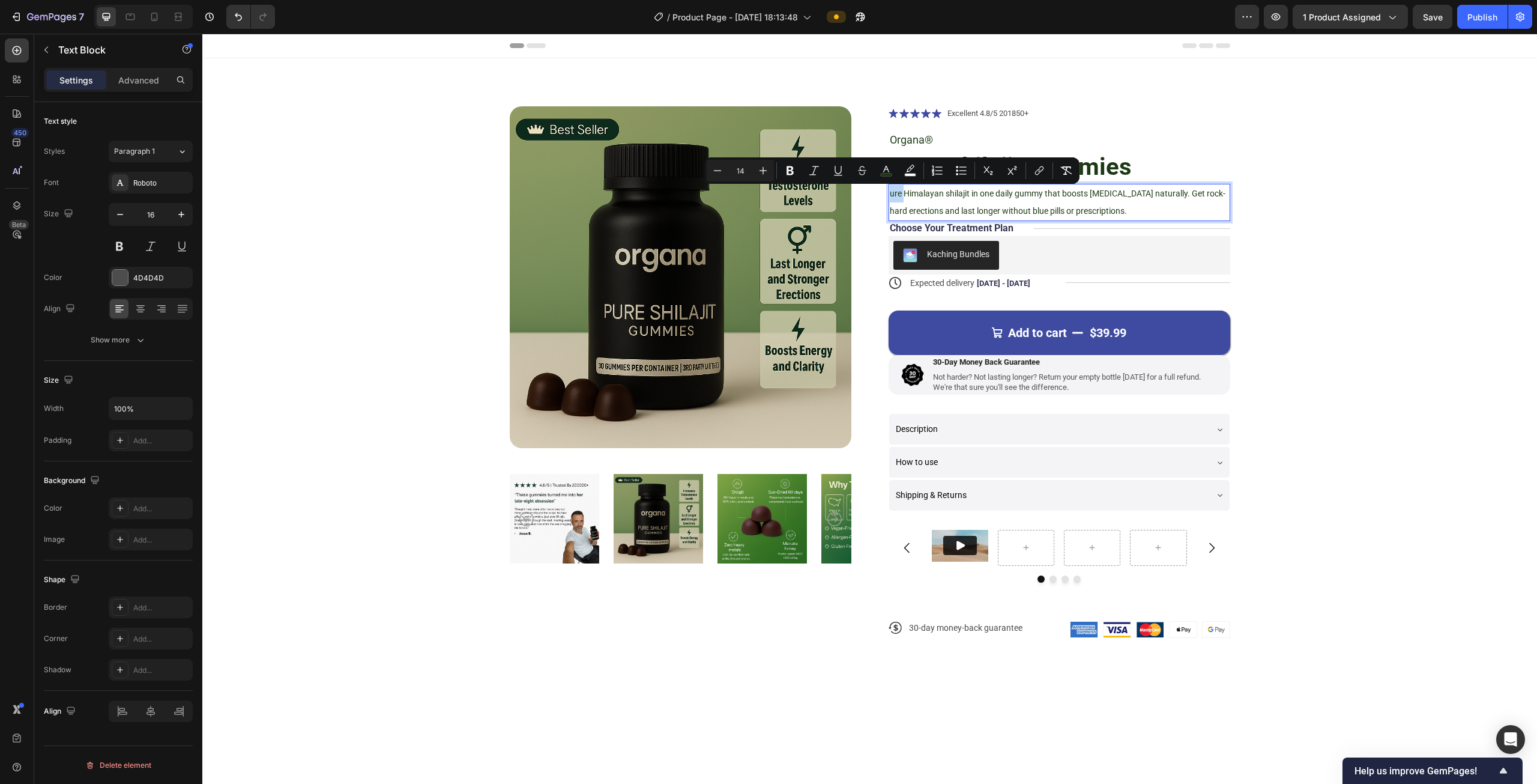
click at [890, 195] on span "ure Himalayan shilajit in one daily gummy that boosts [MEDICAL_DATA] naturally.…" at bounding box center [1058, 202] width 335 height 27
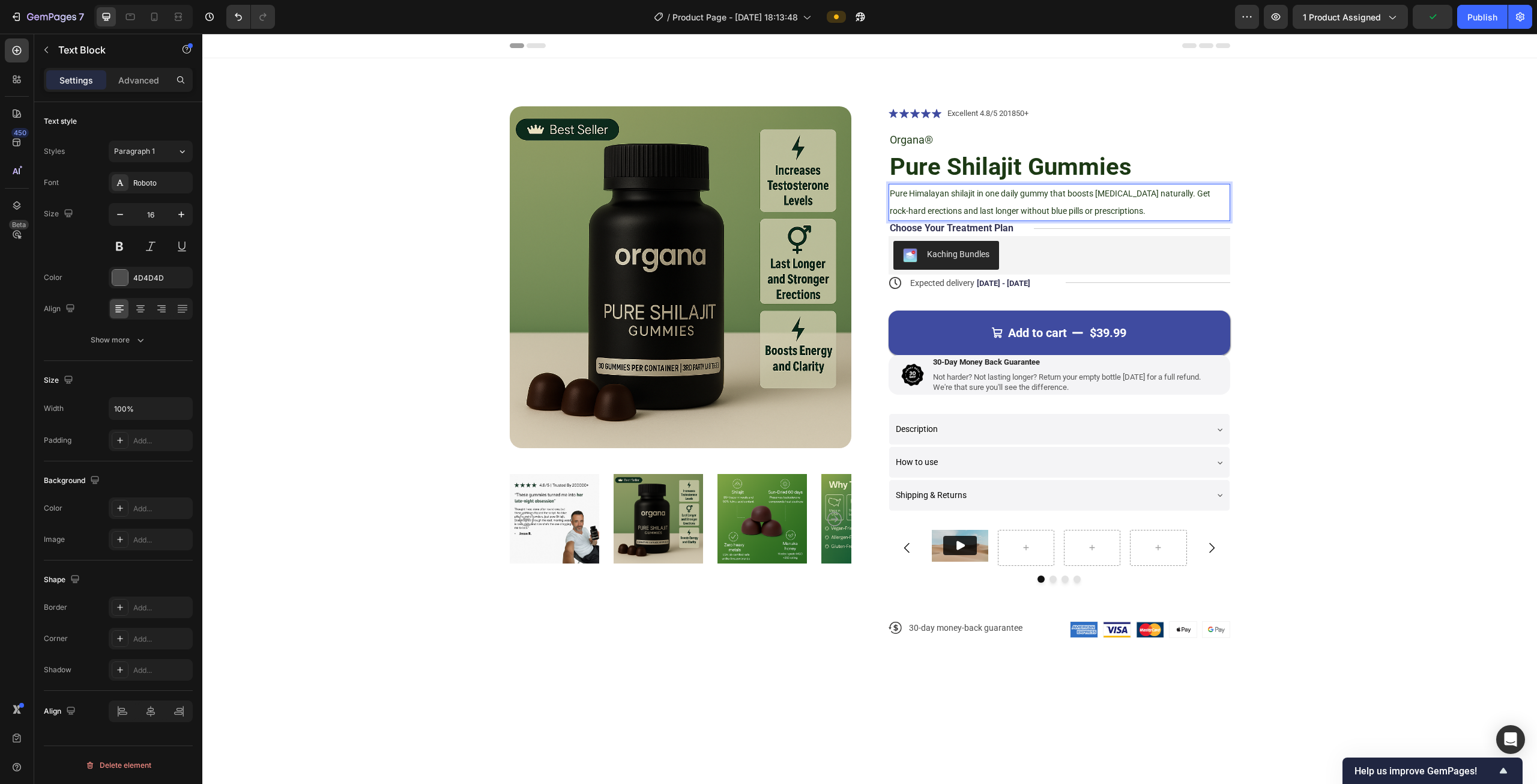
click at [997, 195] on span "Pure Himalayan shilajit in one daily gummy that boosts [MEDICAL_DATA] naturally…" at bounding box center [1050, 202] width 321 height 27
click at [1132, 206] on p "Pure Himalayan shilajit in one daily gummy that boosts [MEDICAL_DATA] naturally…" at bounding box center [1060, 203] width 339 height 35
click at [136, 331] on button "Show more" at bounding box center [118, 339] width 149 height 21
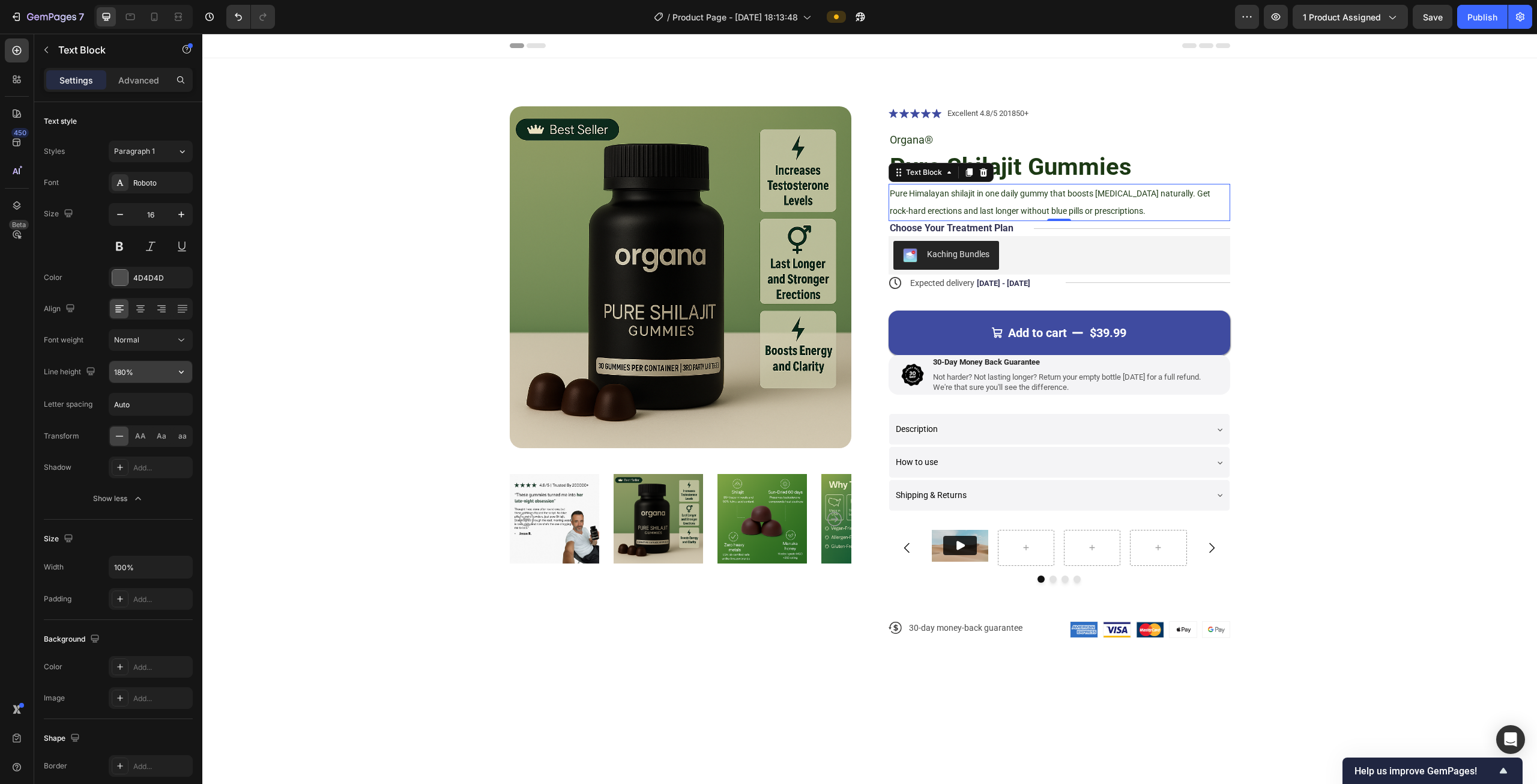
click at [135, 362] on input "180%" at bounding box center [150, 372] width 83 height 21
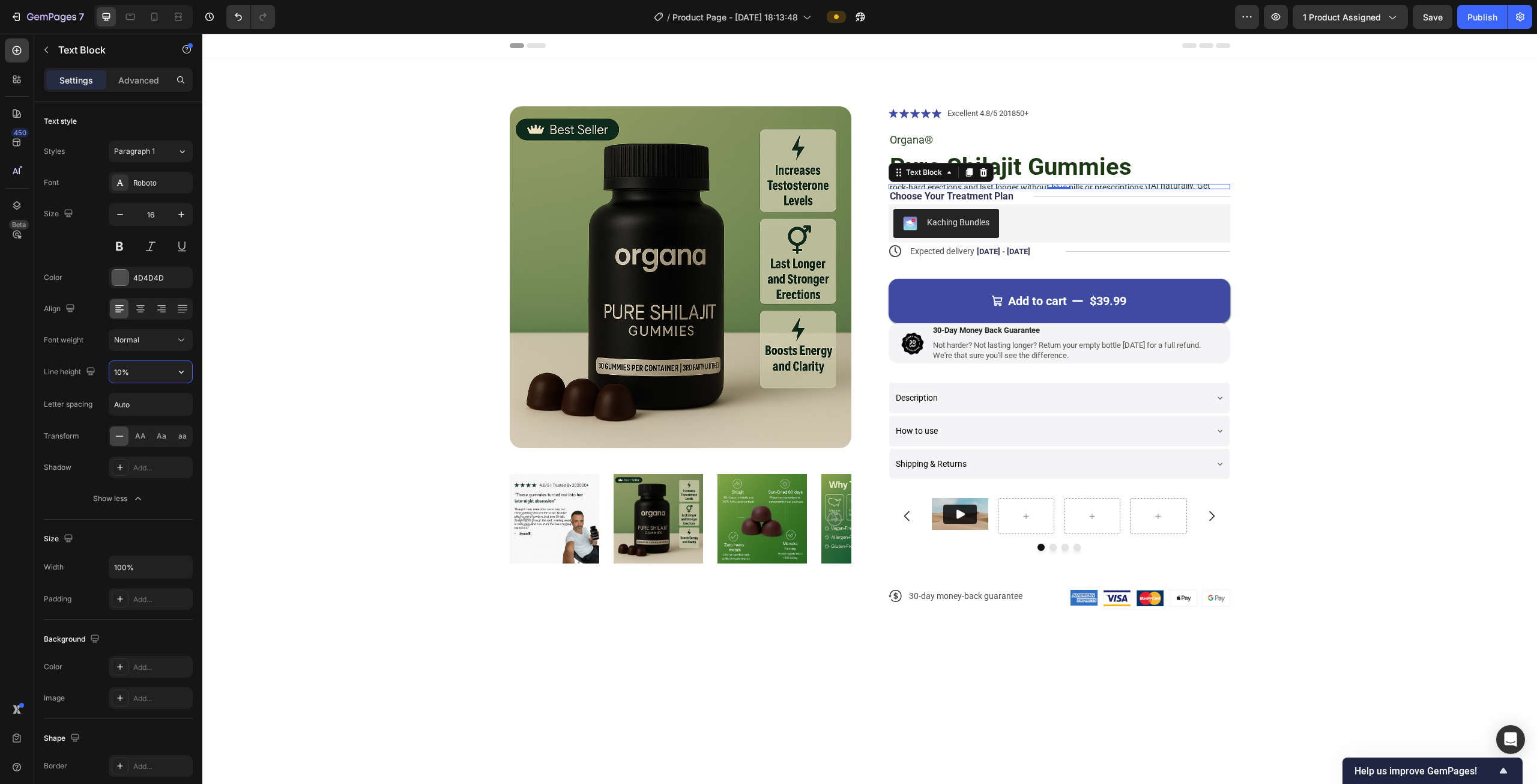
type input "100%"
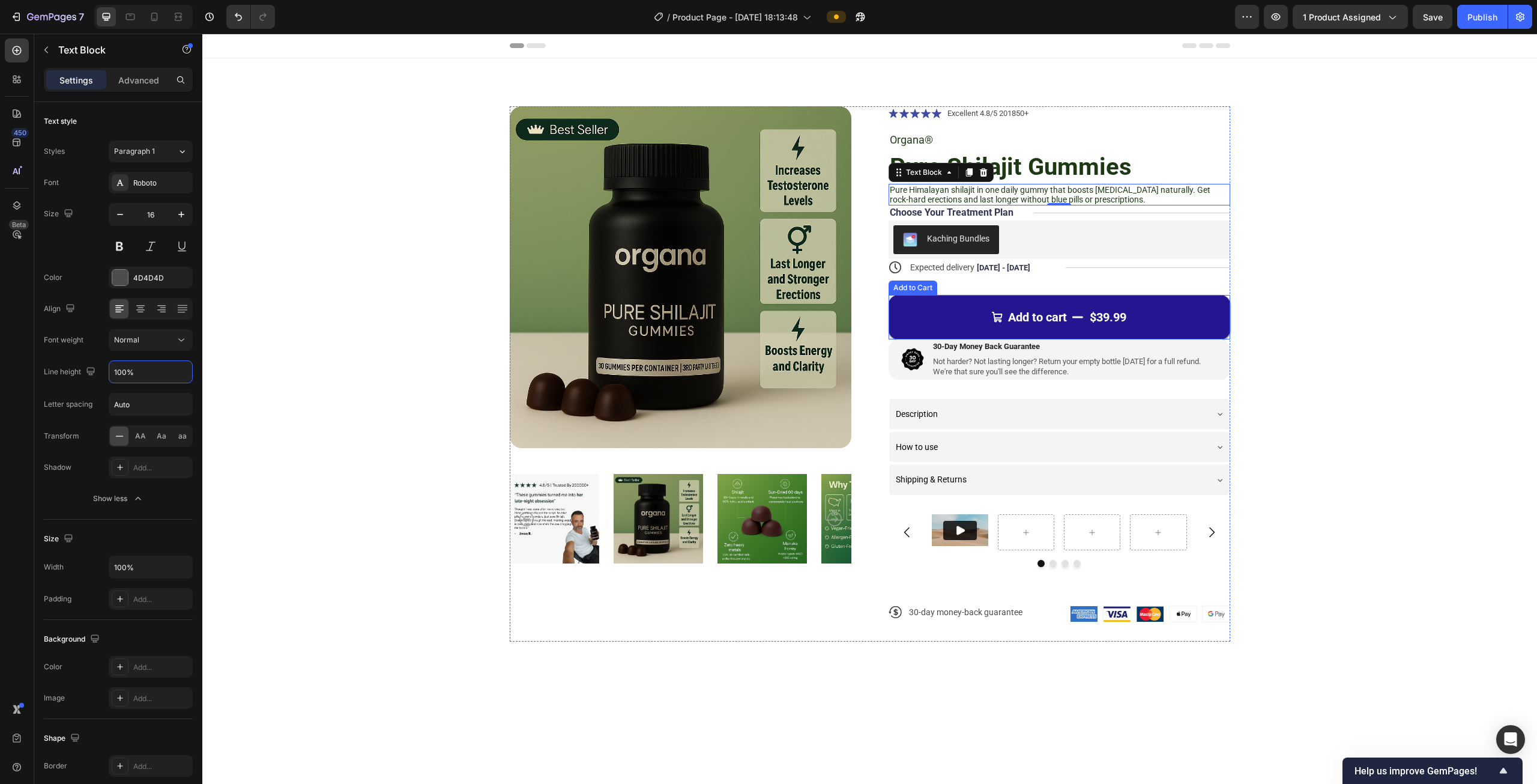
click at [910, 303] on button "Add to cart $39.99" at bounding box center [1059, 317] width 341 height 45
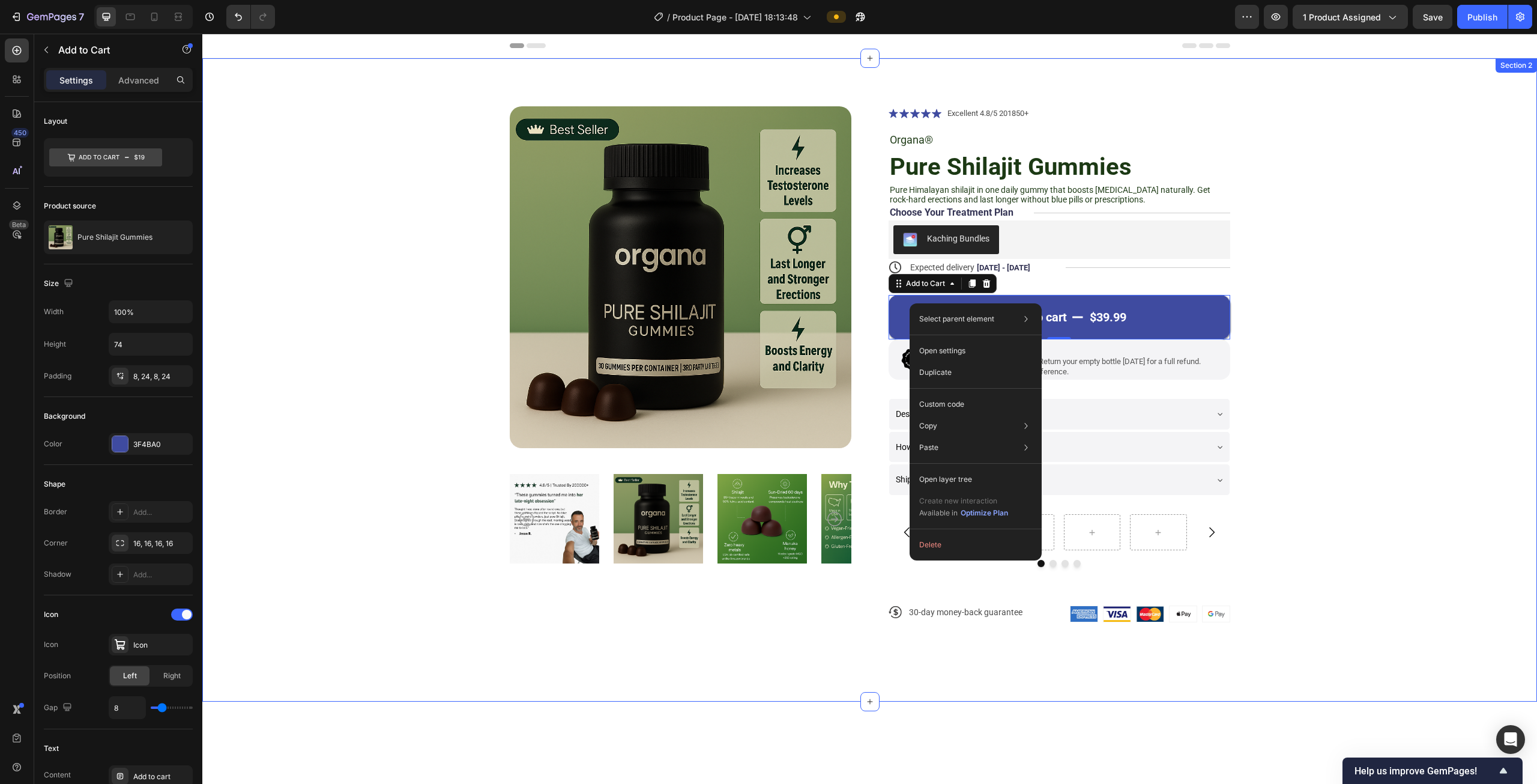
click at [419, 344] on div "Product Images Icon Icon Icon Icon Icon Icon List Excellent 4.8/5 201850+ Text …" at bounding box center [870, 373] width 1239 height 535
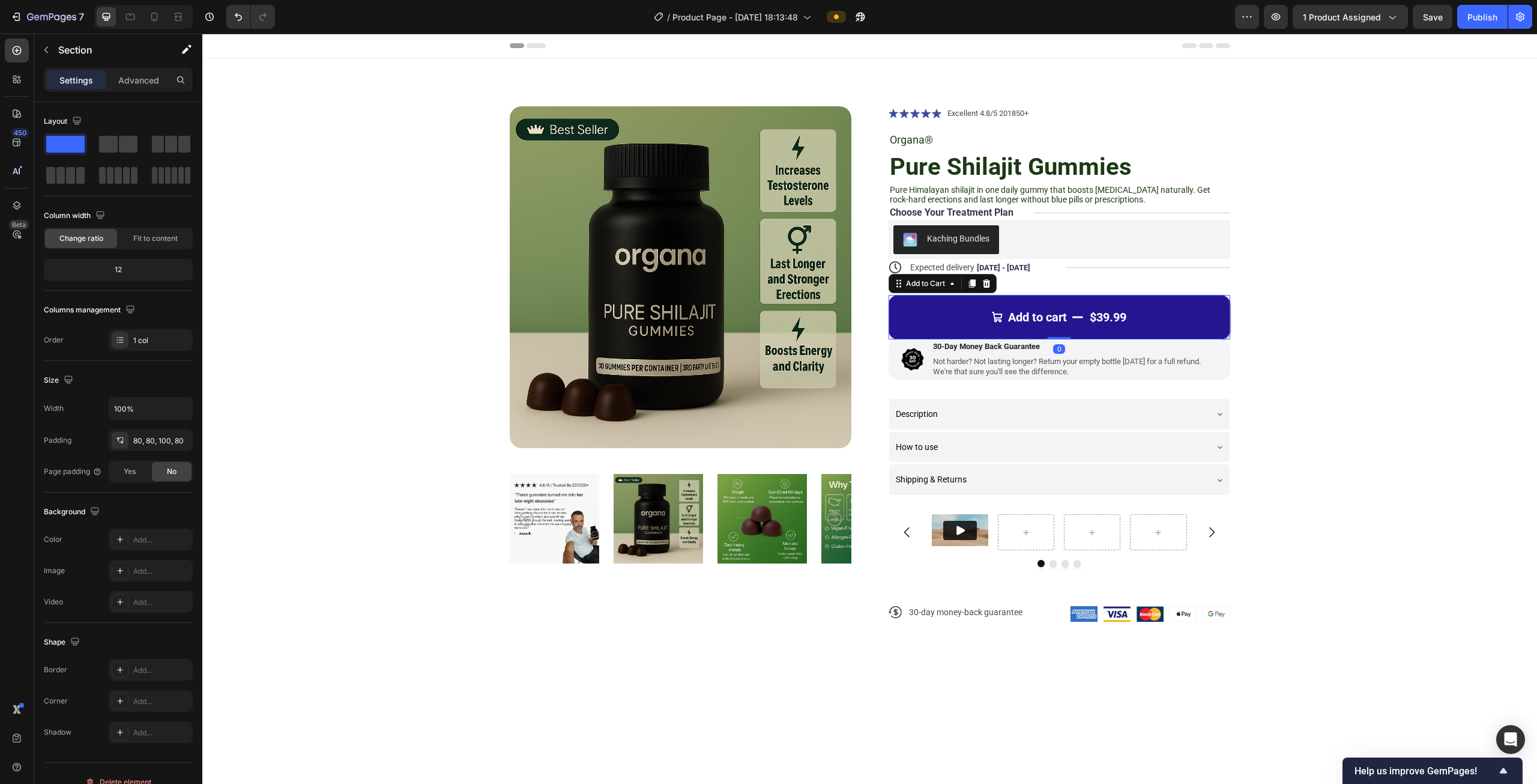
click at [1040, 330] on button "Add to cart $39.99" at bounding box center [1059, 317] width 341 height 45
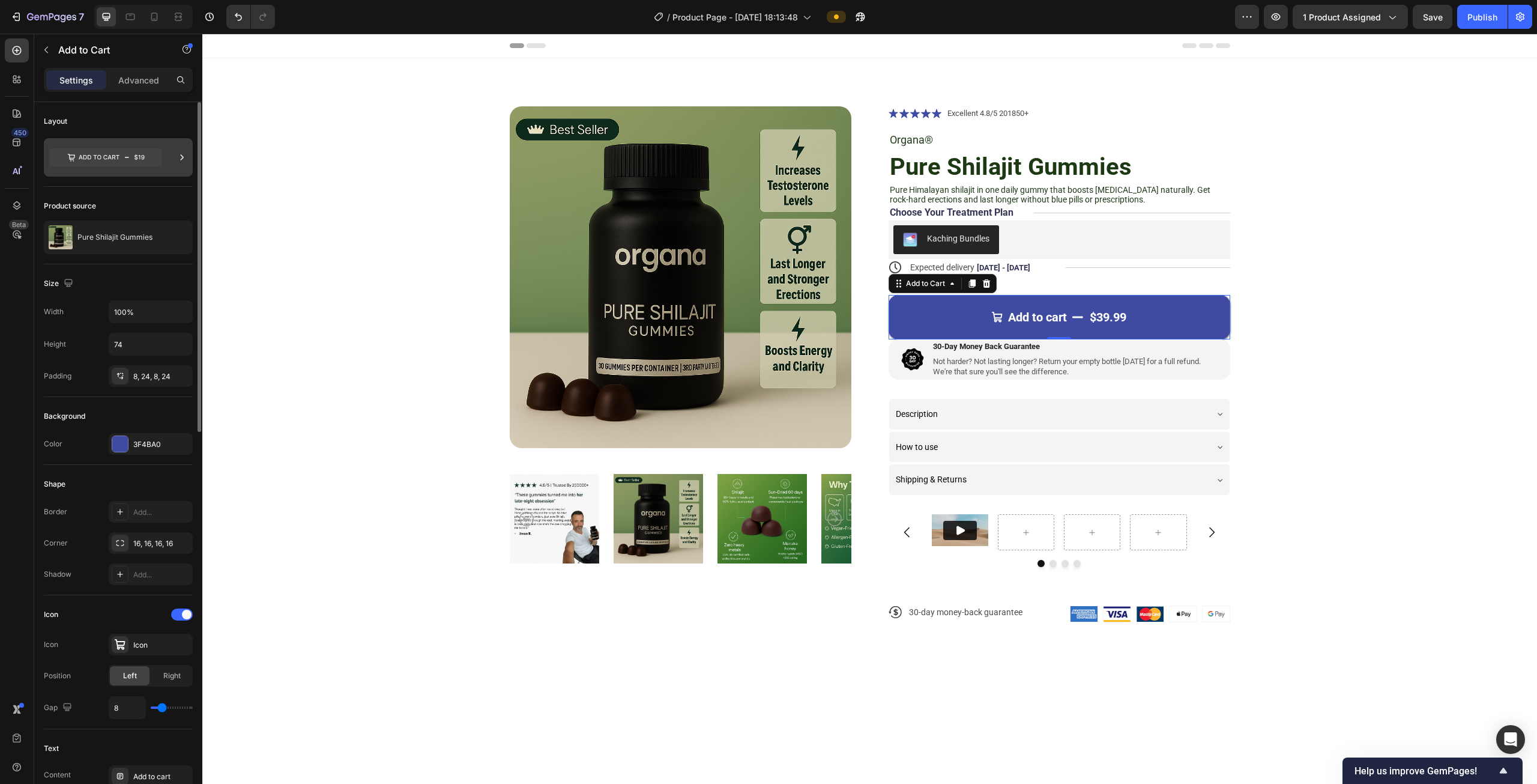
click at [89, 157] on icon at bounding box center [105, 157] width 113 height 18
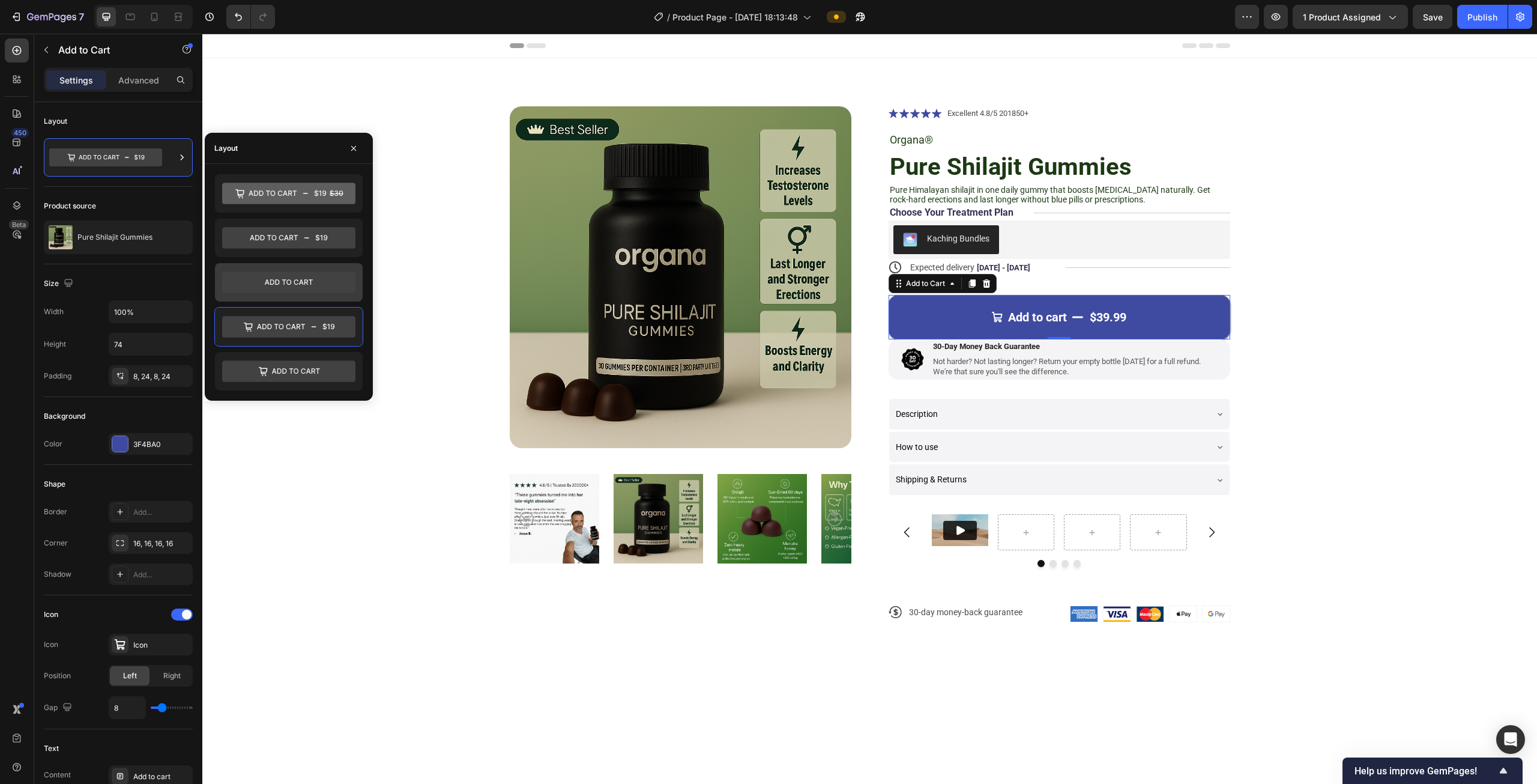
click at [282, 289] on icon at bounding box center [289, 282] width 134 height 21
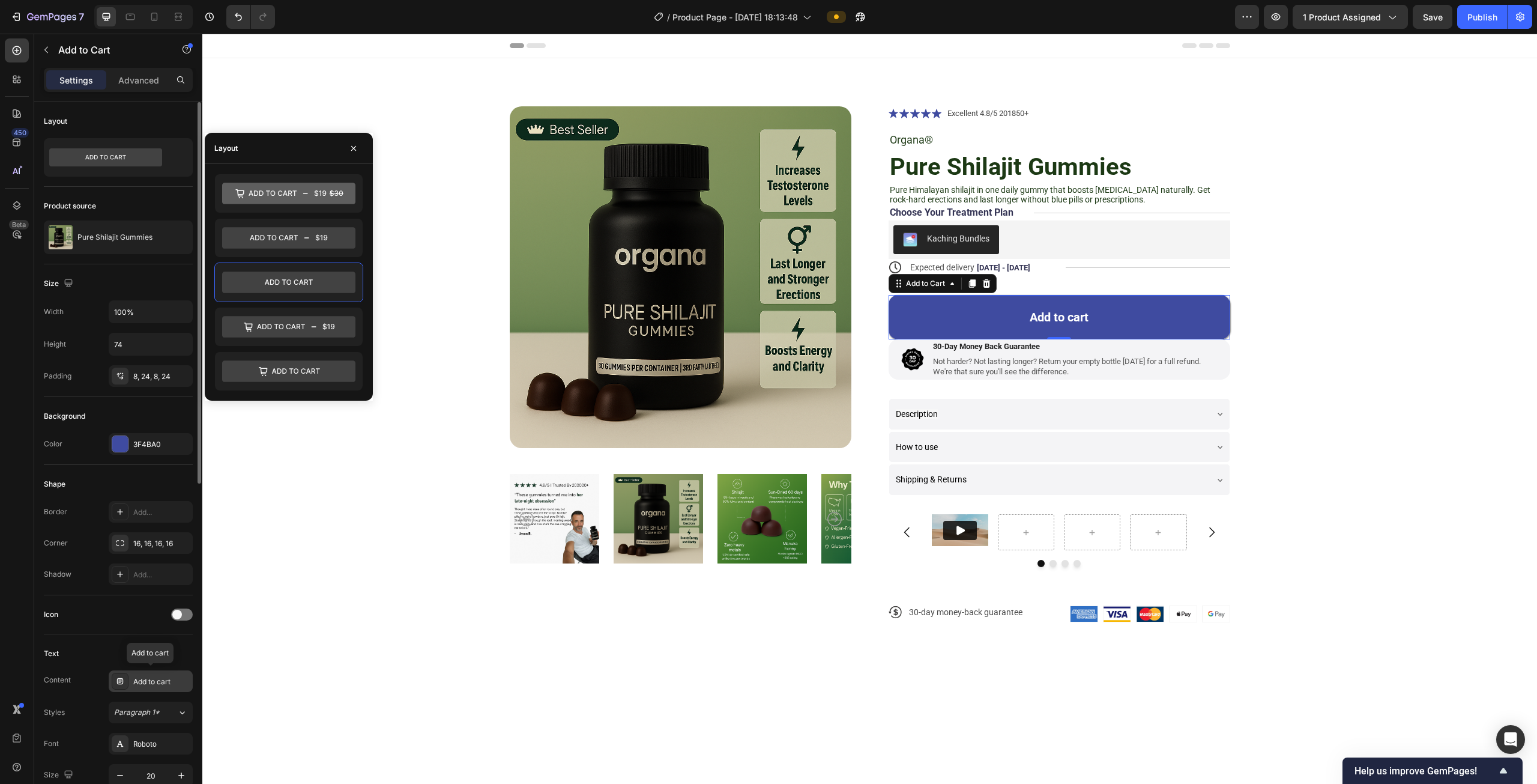
click at [165, 678] on div "Add to cart" at bounding box center [162, 681] width 57 height 11
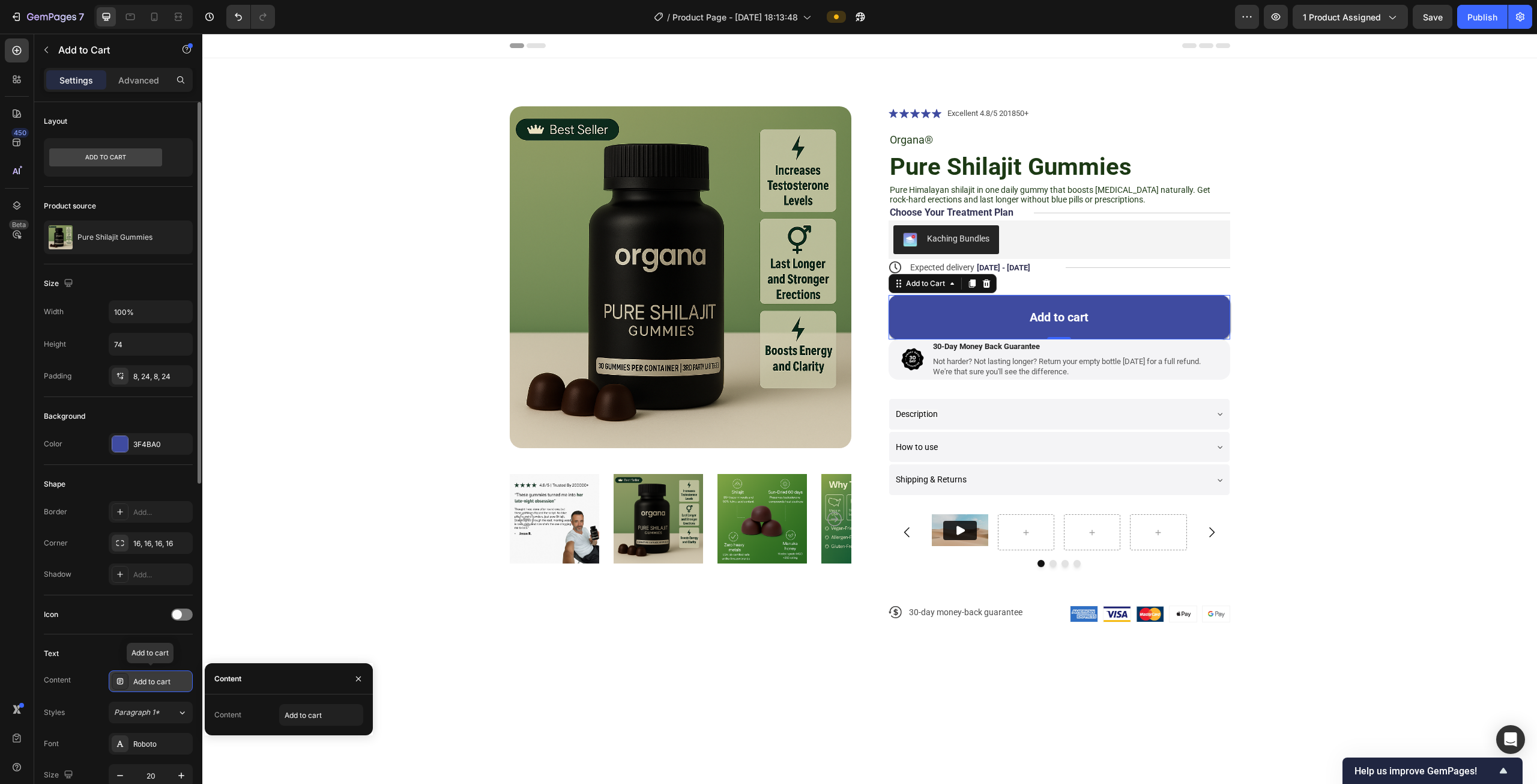
click at [165, 678] on div "Add to cart" at bounding box center [162, 681] width 57 height 11
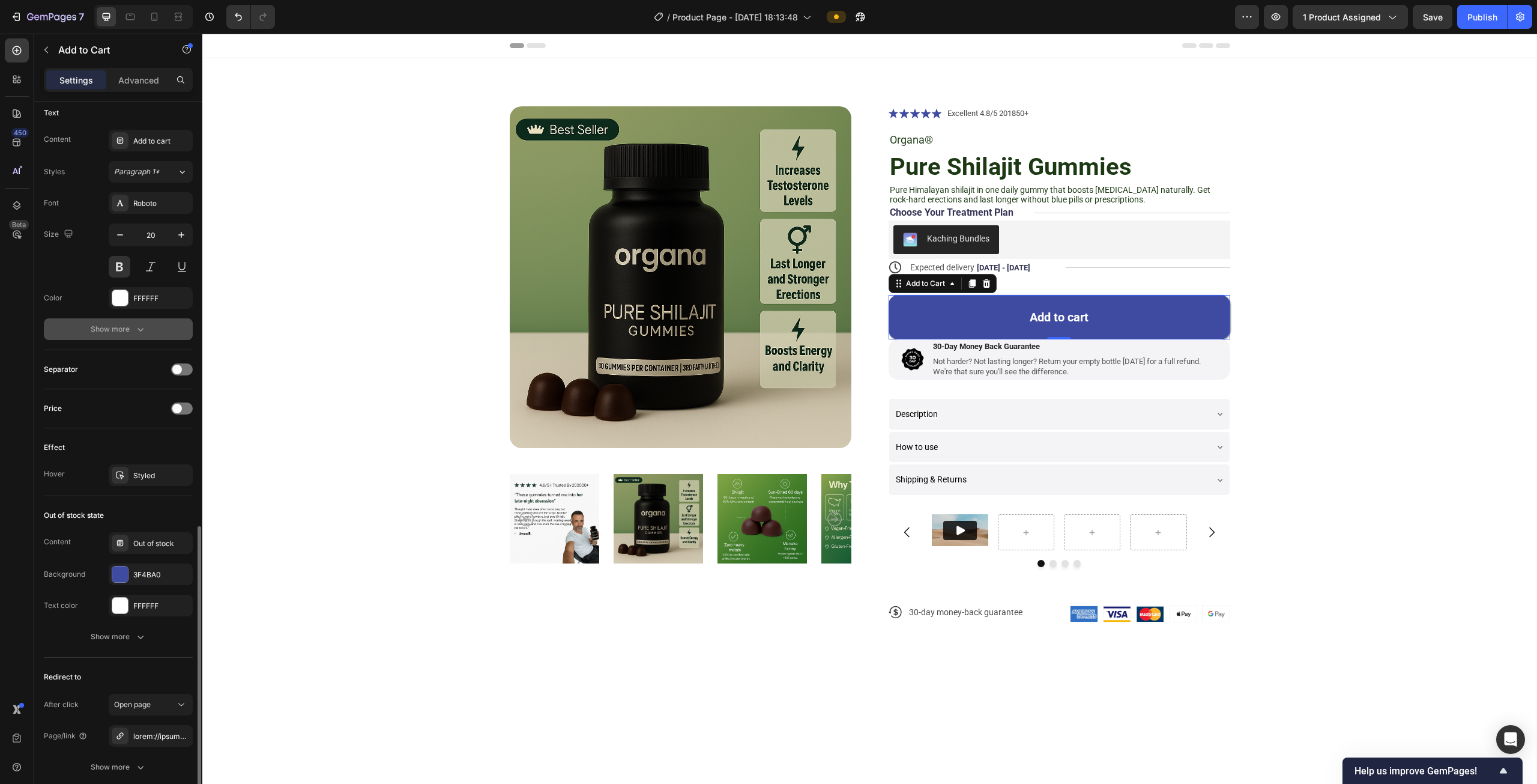
scroll to position [629, 0]
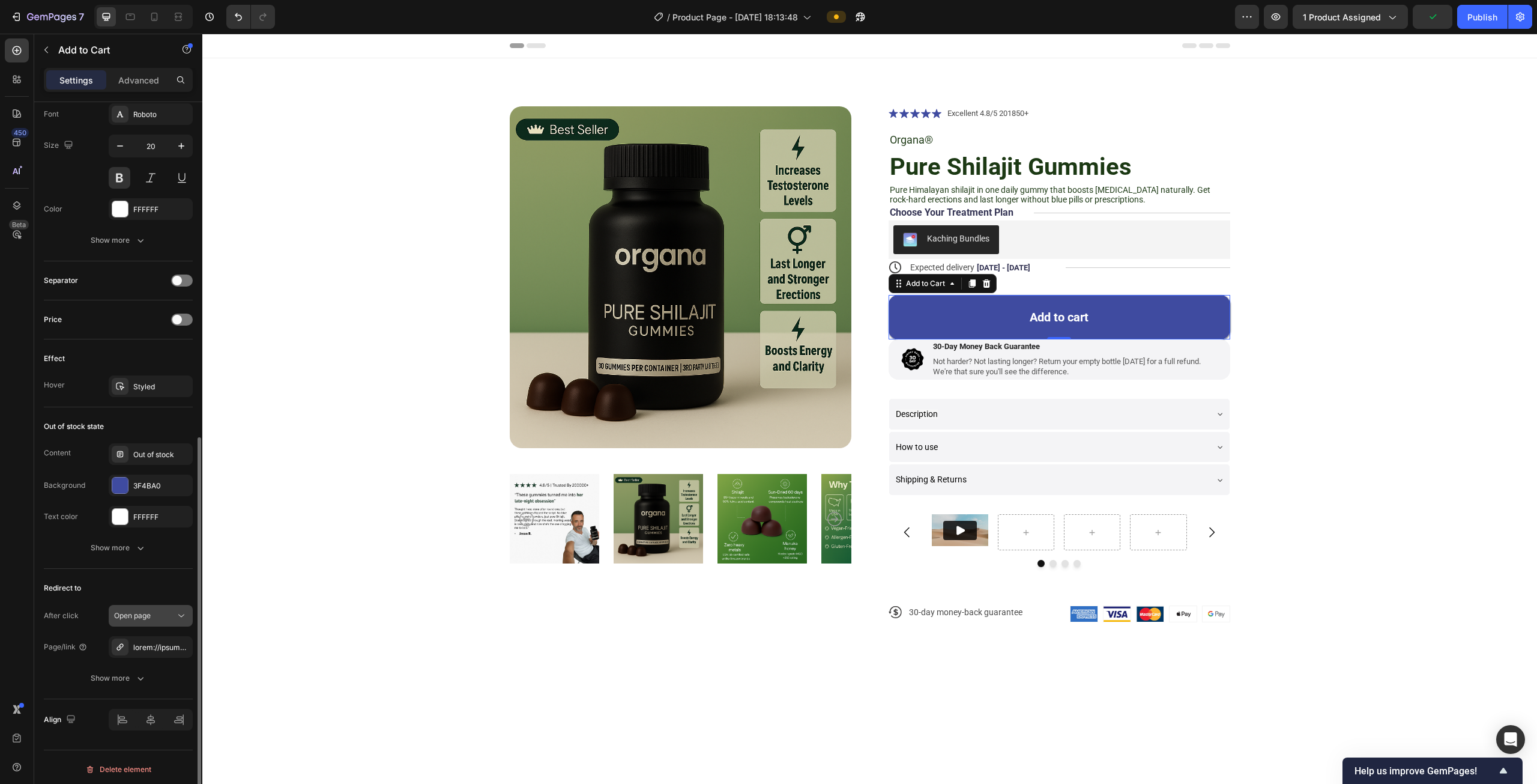
click at [139, 621] on button "Open page" at bounding box center [150, 615] width 84 height 21
click at [142, 659] on span "Go to checkout" at bounding box center [139, 663] width 52 height 11
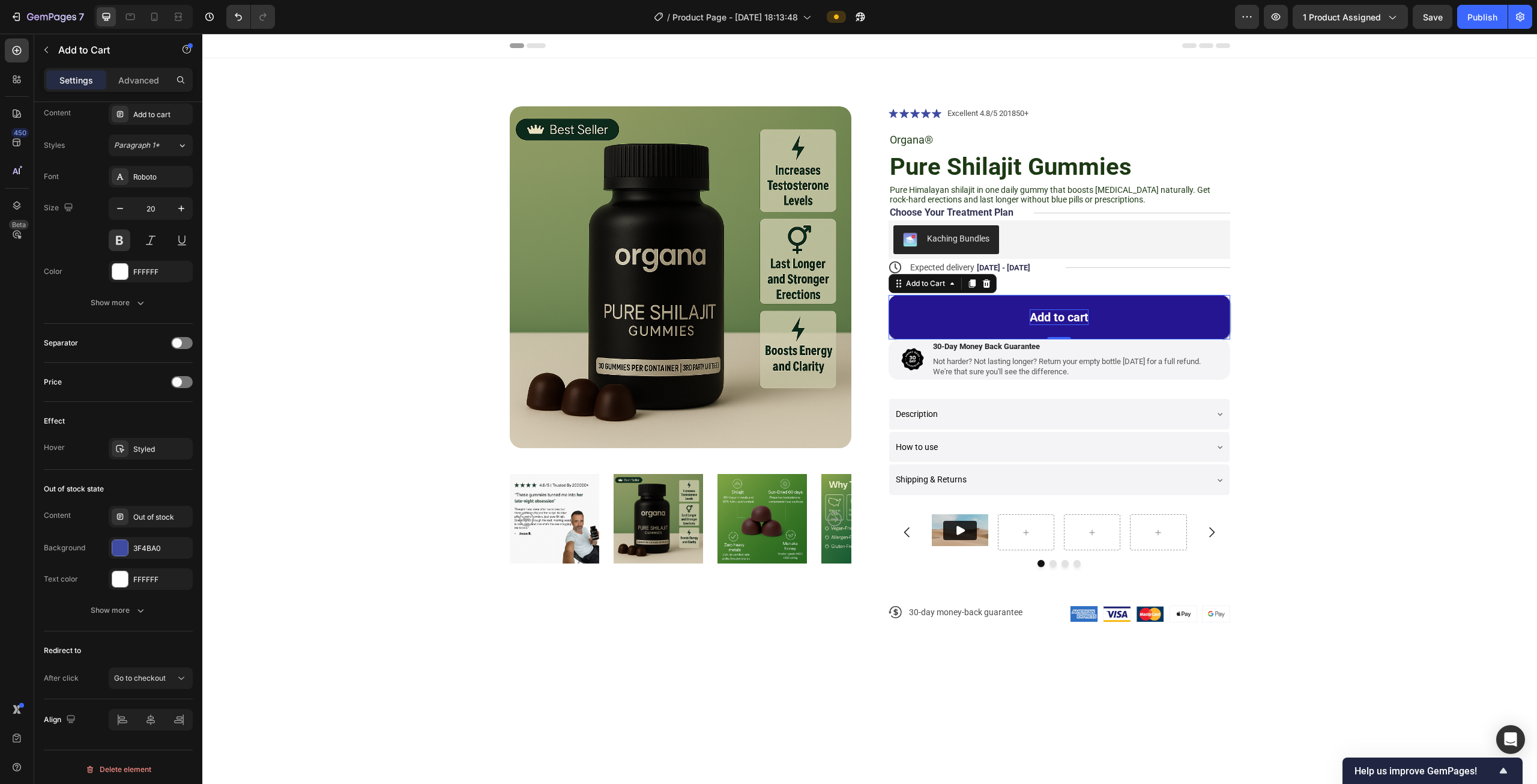
click at [1033, 317] on div "Add to cart" at bounding box center [1059, 317] width 59 height 16
click at [1033, 317] on p "Add to cart" at bounding box center [1059, 317] width 59 height 16
click at [888, 294] on button "bUY" at bounding box center [1059, 317] width 341 height 45
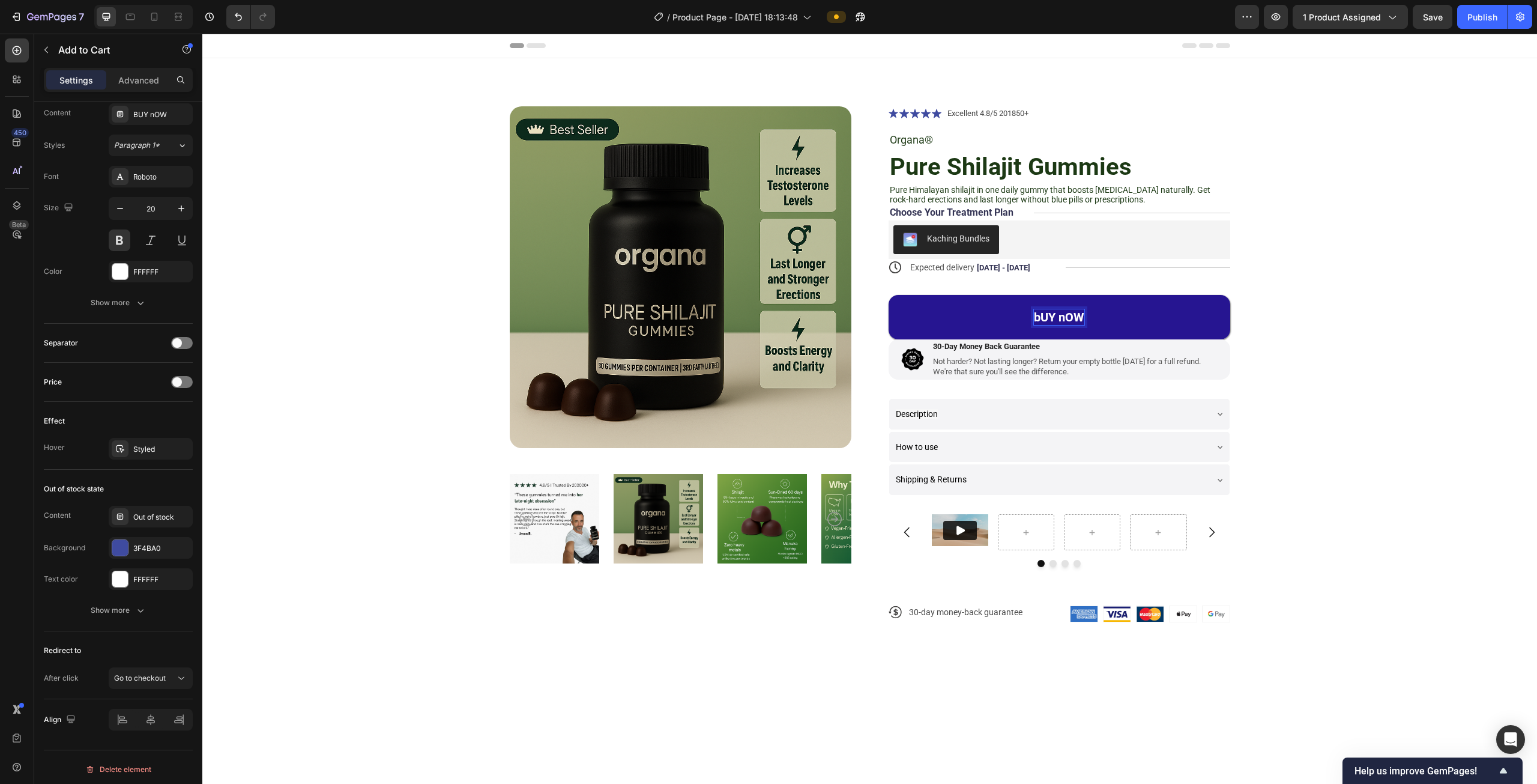
click at [1058, 318] on p "bUY nOW" at bounding box center [1059, 317] width 51 height 16
click at [888, 294] on button "Buy" at bounding box center [1059, 317] width 341 height 45
click at [126, 678] on span "Go to checkout" at bounding box center [139, 677] width 52 height 9
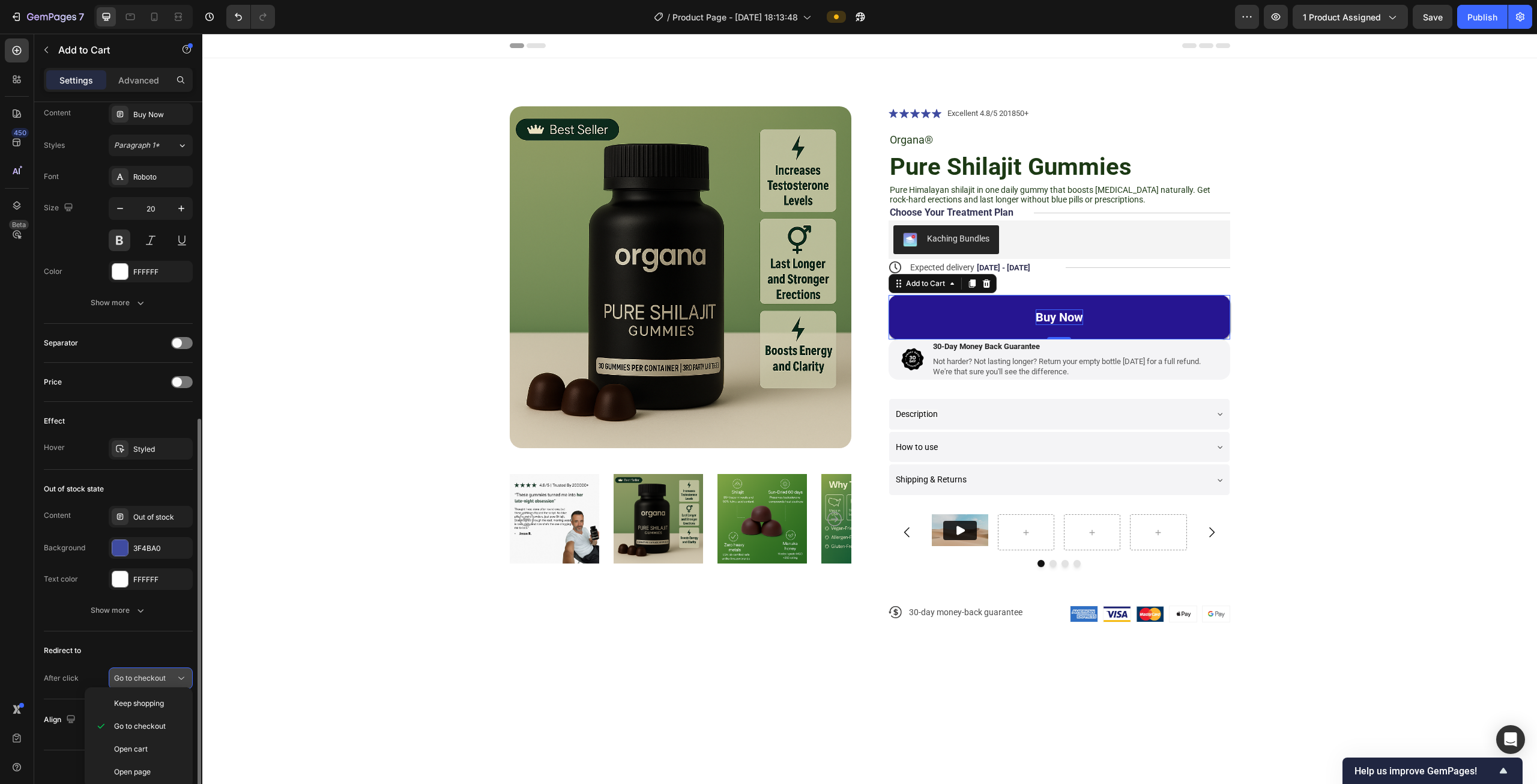
click at [126, 678] on span "Go to checkout" at bounding box center [139, 677] width 52 height 9
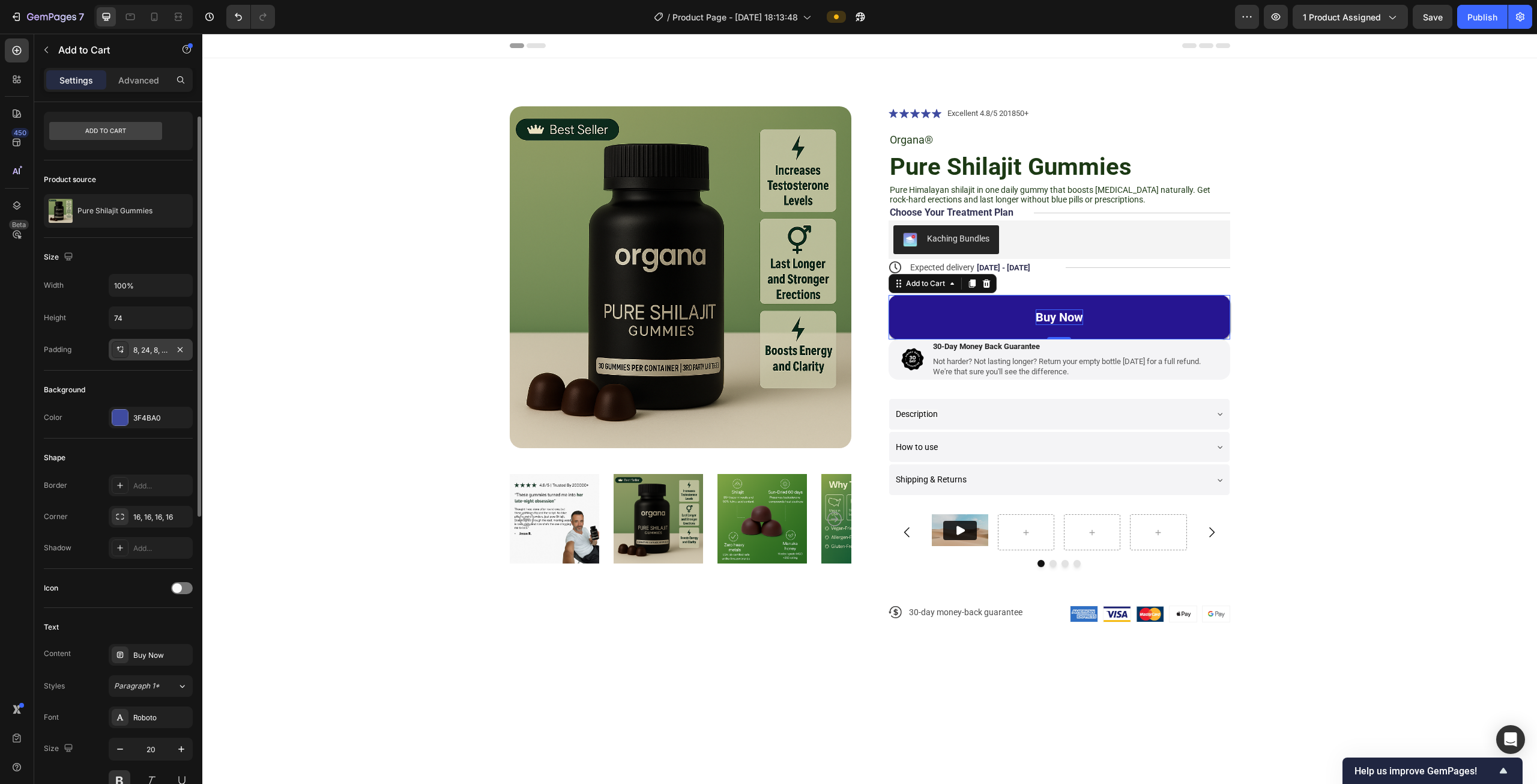
scroll to position [0, 0]
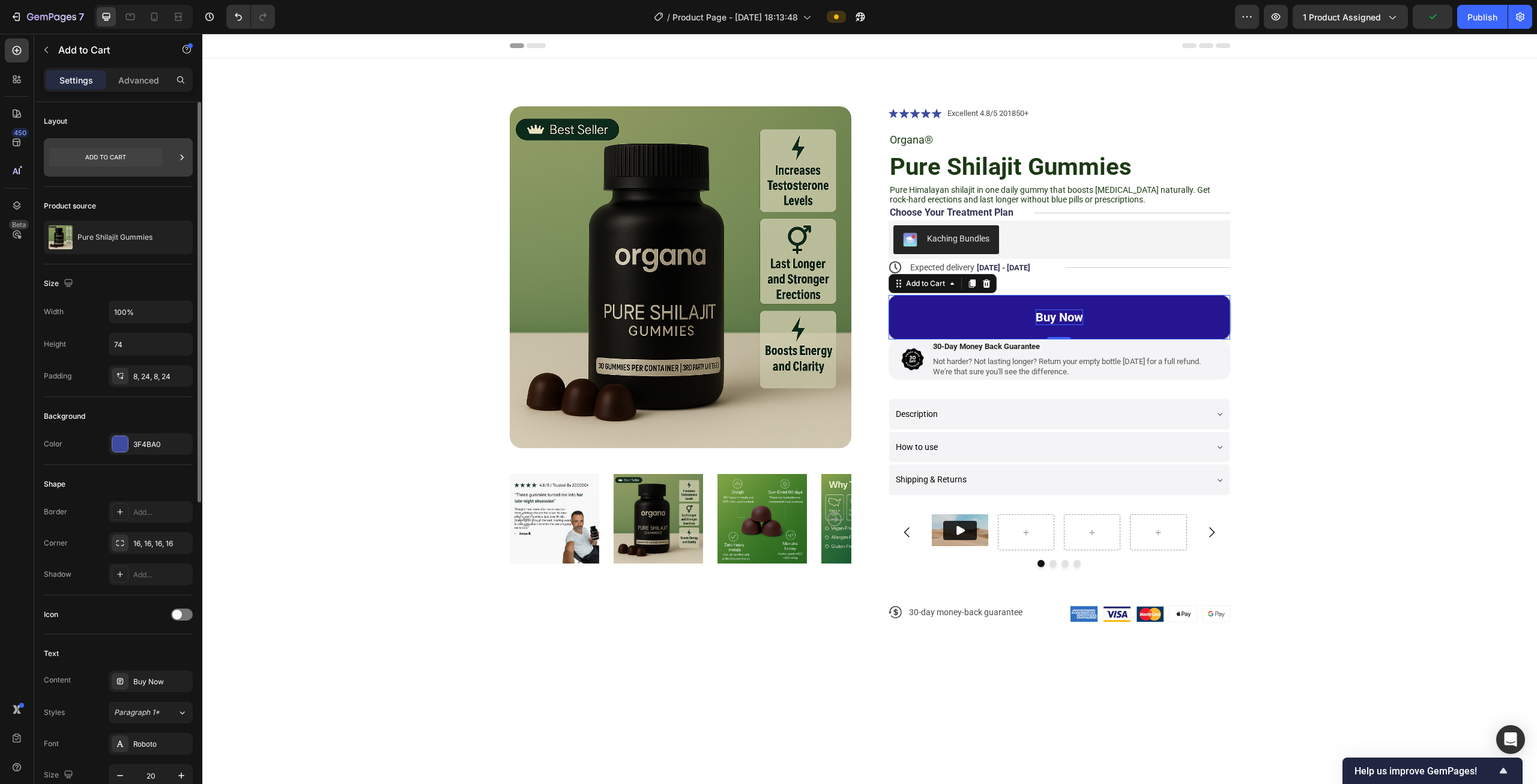
click at [143, 155] on icon at bounding box center [105, 157] width 113 height 18
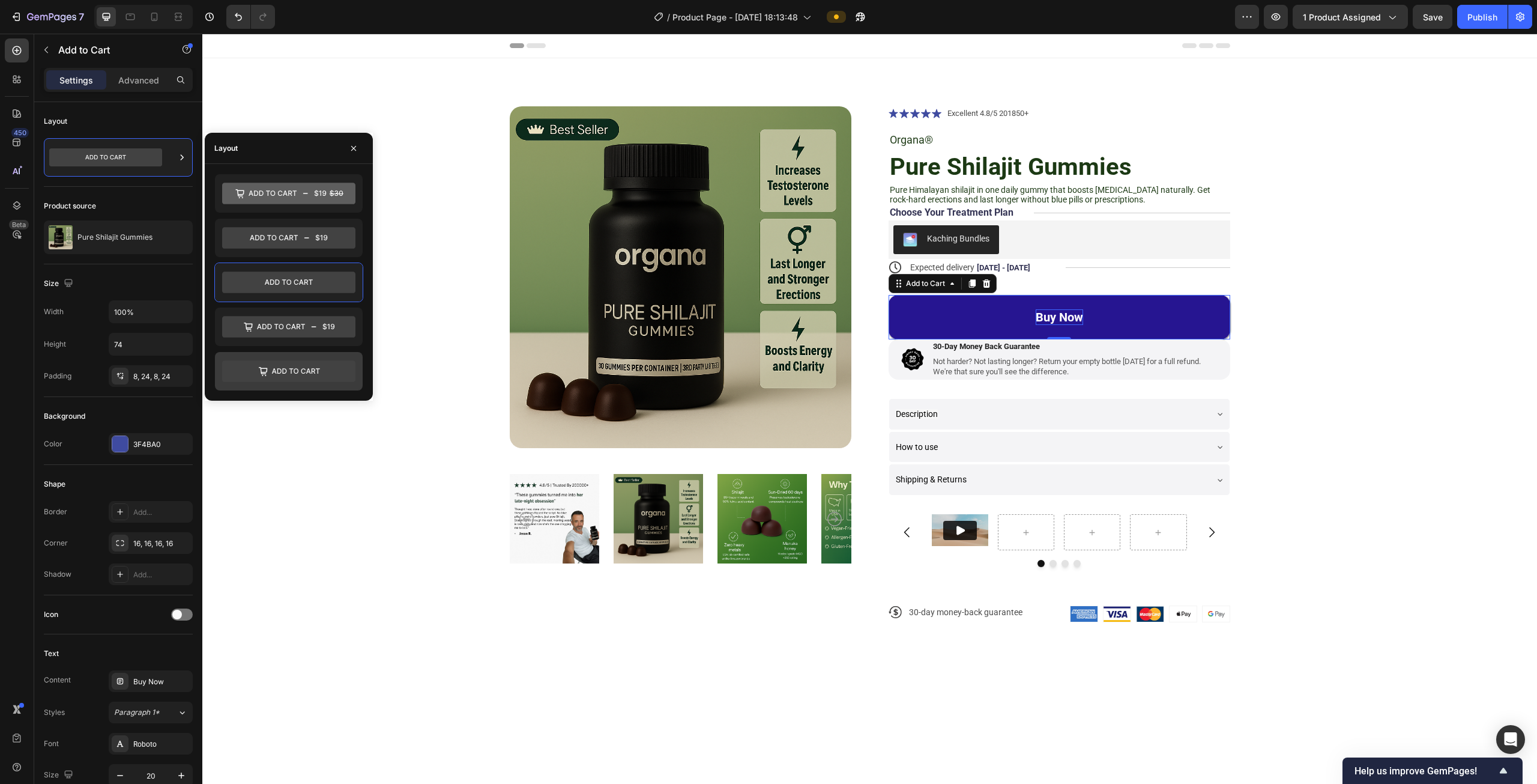
click at [284, 366] on icon at bounding box center [289, 371] width 134 height 21
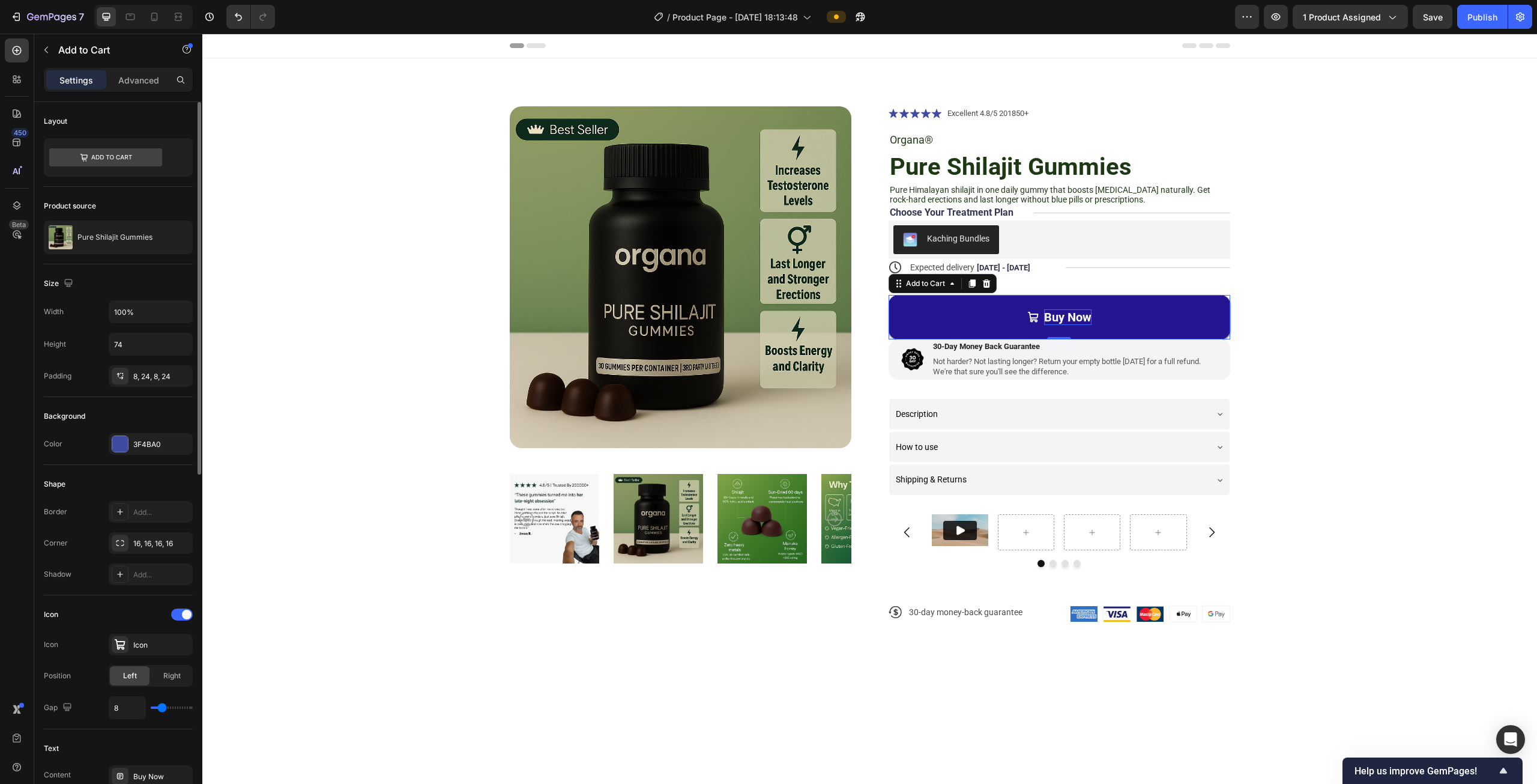
click at [130, 465] on div "Shape Border Add... Corner 16, 16, 16, 16 Shadow Add..." at bounding box center [118, 530] width 149 height 131
click at [125, 451] on div "3F4BA0" at bounding box center [150, 444] width 84 height 21
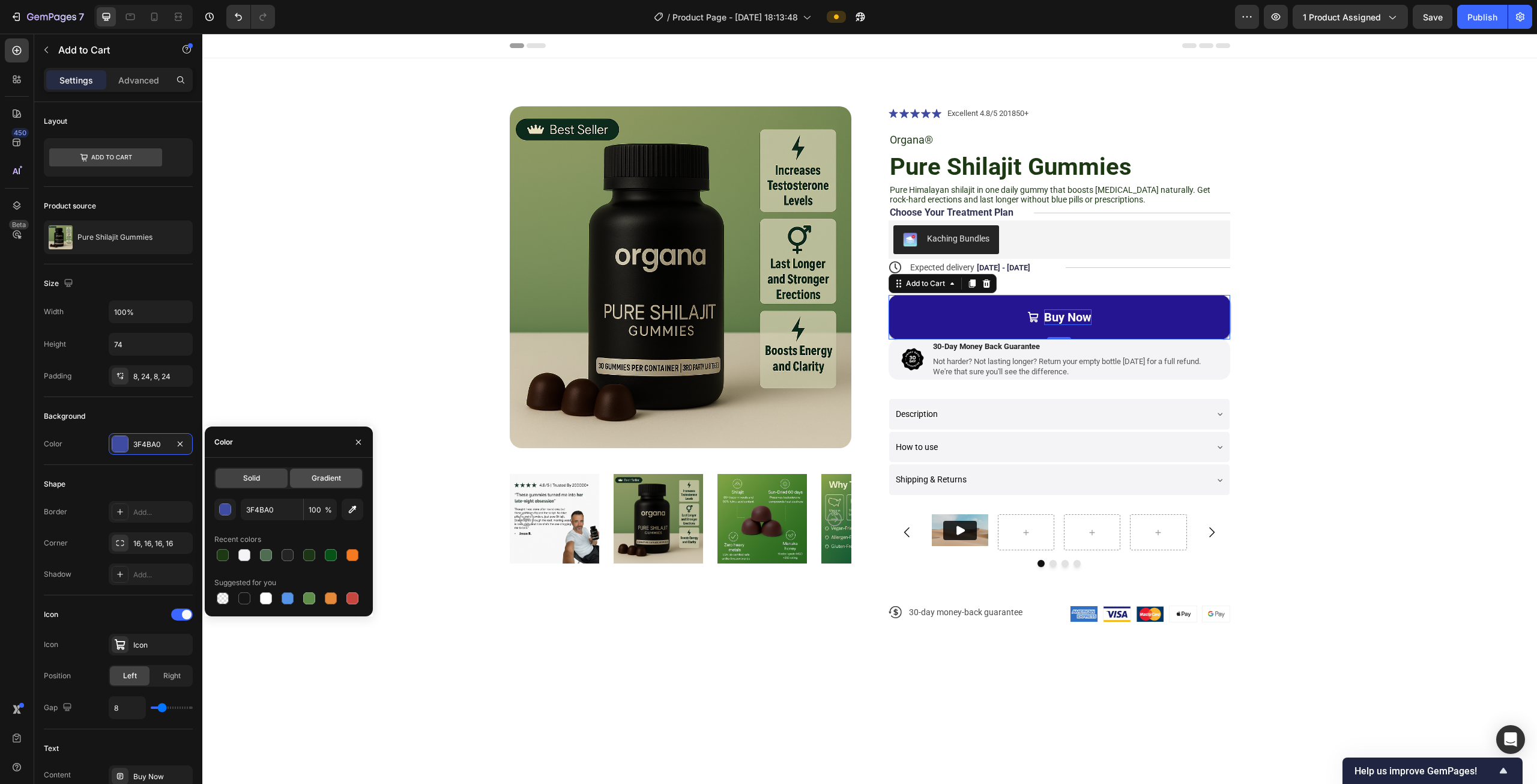
click at [328, 474] on span "Gradient" at bounding box center [327, 478] width 29 height 11
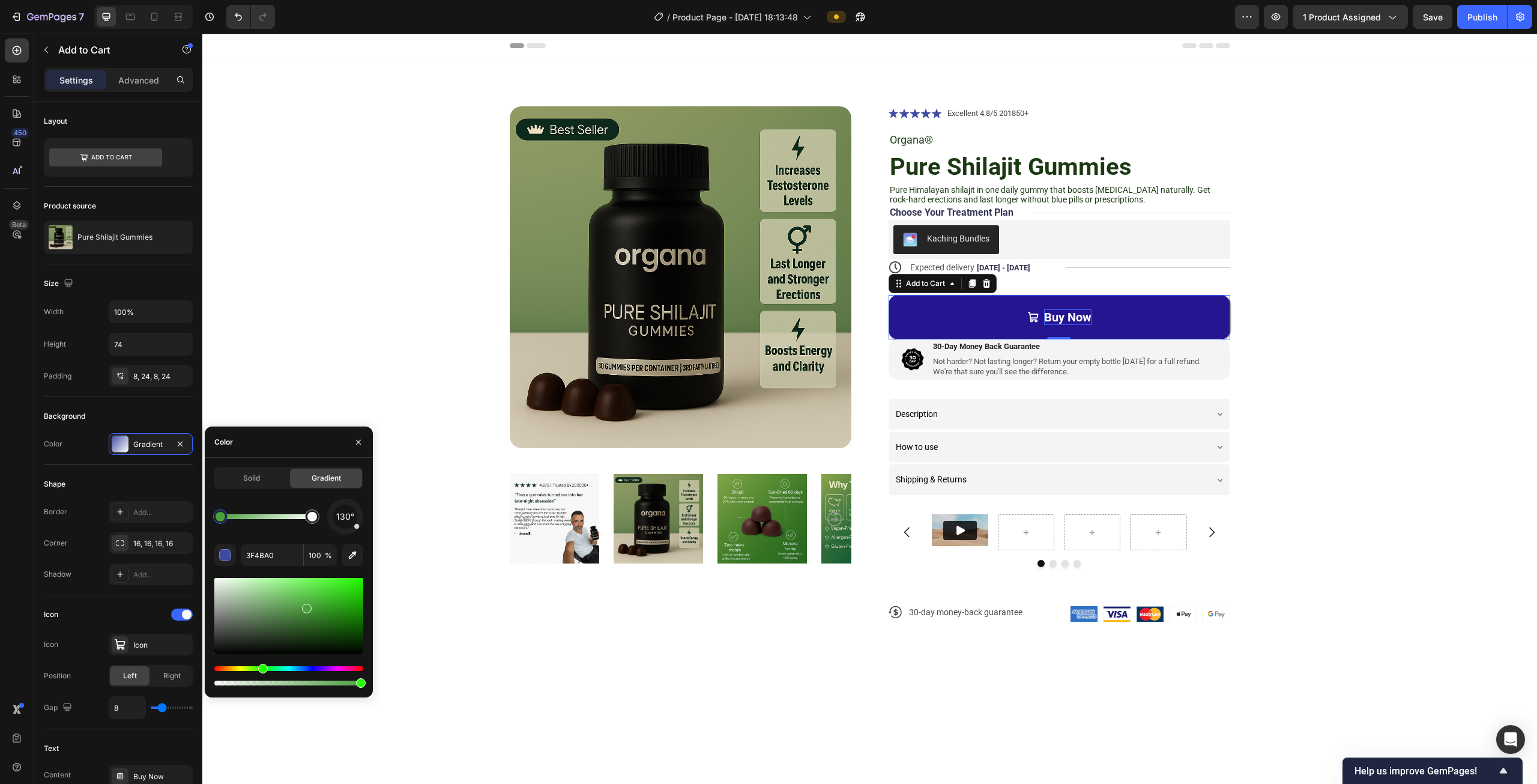
drag, startPoint x: 310, startPoint y: 668, endPoint x: 267, endPoint y: 651, distance: 46.2
click at [261, 666] on div "Hue" at bounding box center [263, 668] width 10 height 10
click at [351, 533] on div "130°" at bounding box center [345, 516] width 36 height 36
drag, startPoint x: 357, startPoint y: 528, endPoint x: 343, endPoint y: 503, distance: 28.7
click at [343, 503] on div at bounding box center [343, 502] width 6 height 6
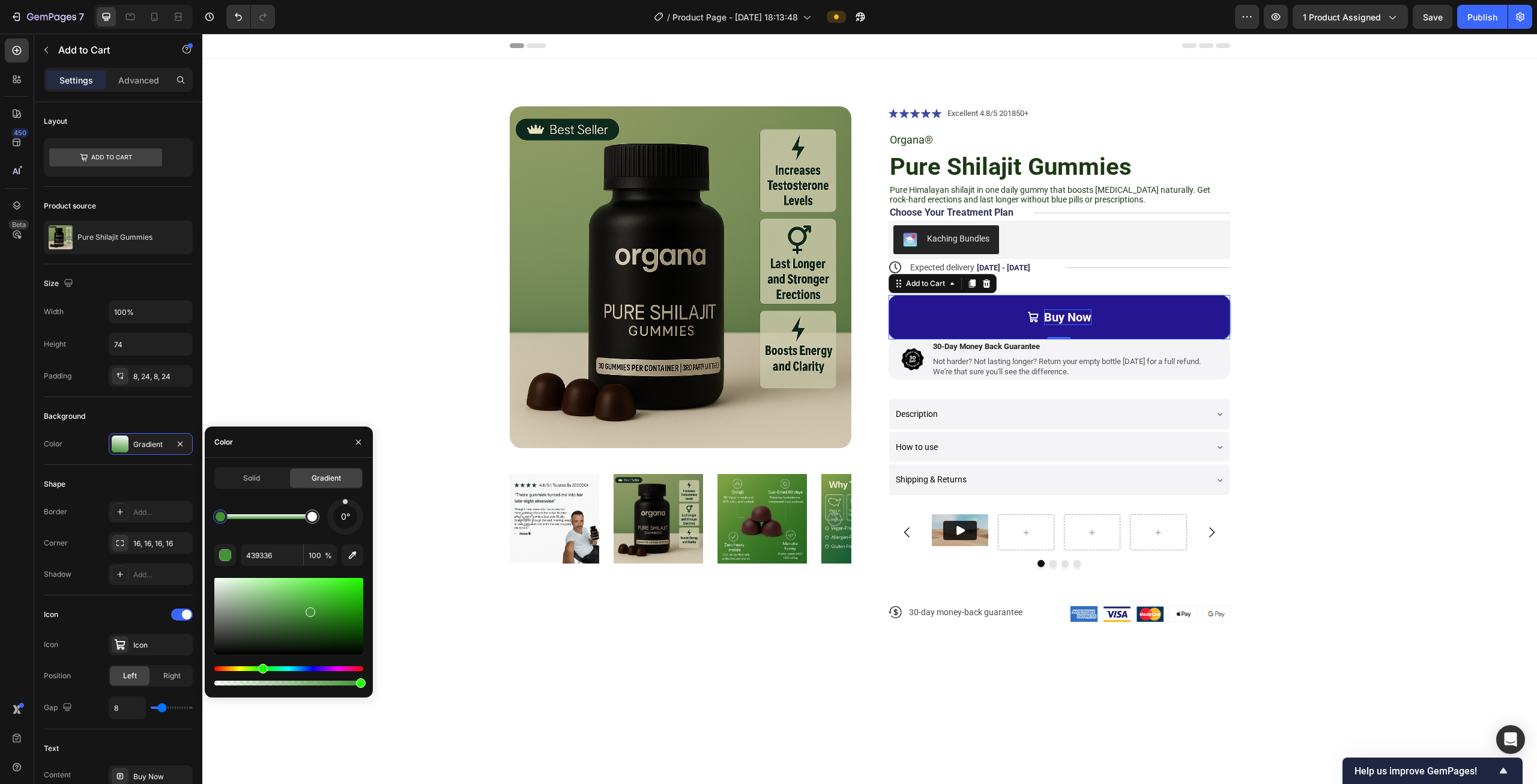
click at [345, 506] on div "0°" at bounding box center [345, 516] width 24 height 24
drag, startPoint x: 312, startPoint y: 608, endPoint x: 304, endPoint y: 632, distance: 25.3
drag, startPoint x: 310, startPoint y: 647, endPoint x: 323, endPoint y: 647, distance: 13.0
drag, startPoint x: 320, startPoint y: 649, endPoint x: 325, endPoint y: 635, distance: 14.9
click at [325, 635] on div at bounding box center [326, 637] width 10 height 10
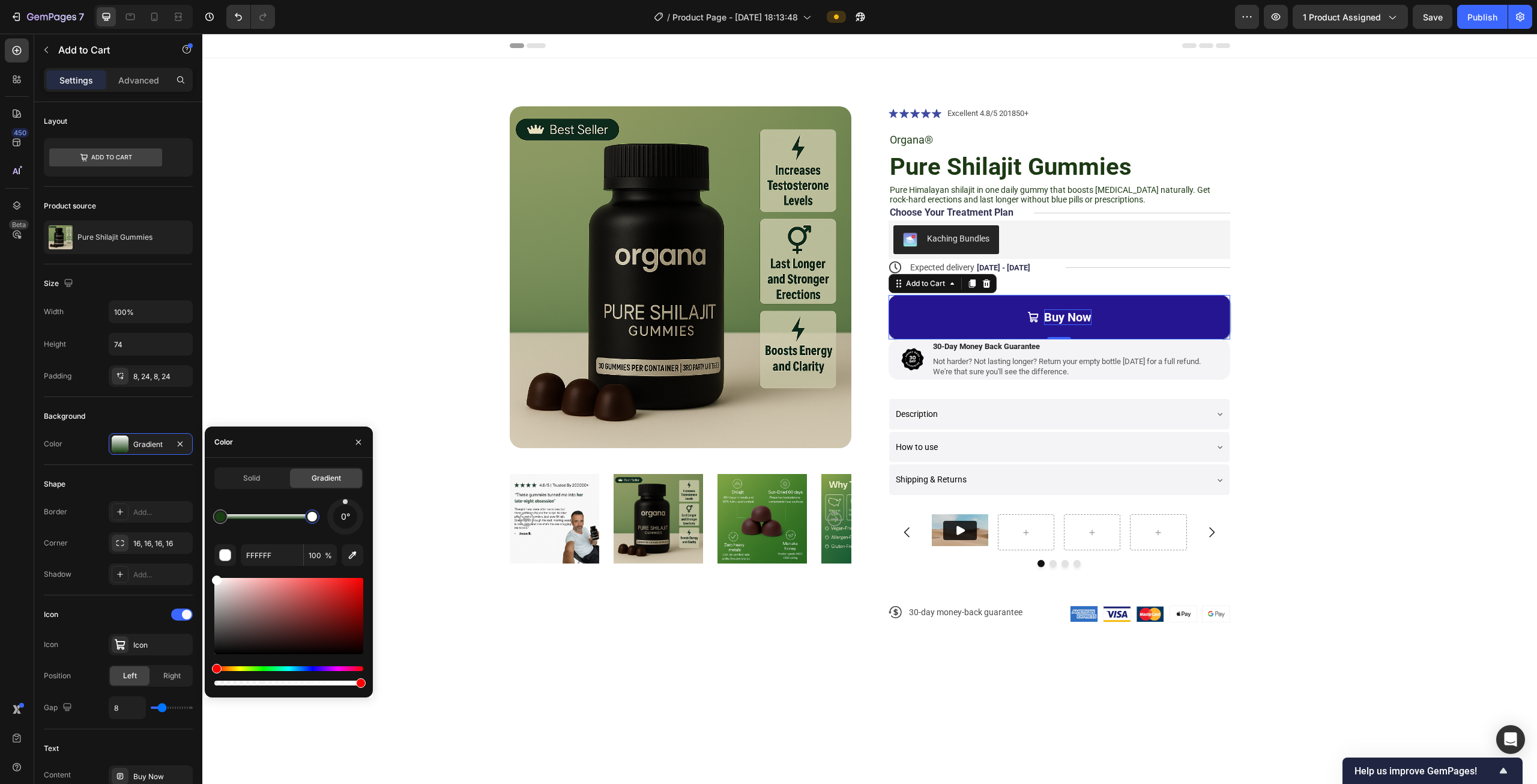
click at [313, 518] on div at bounding box center [312, 517] width 10 height 10
type input "070404"
drag, startPoint x: 289, startPoint y: 600, endPoint x: 276, endPoint y: 650, distance: 51.7
click at [111, 474] on div "Shape" at bounding box center [118, 484] width 149 height 20
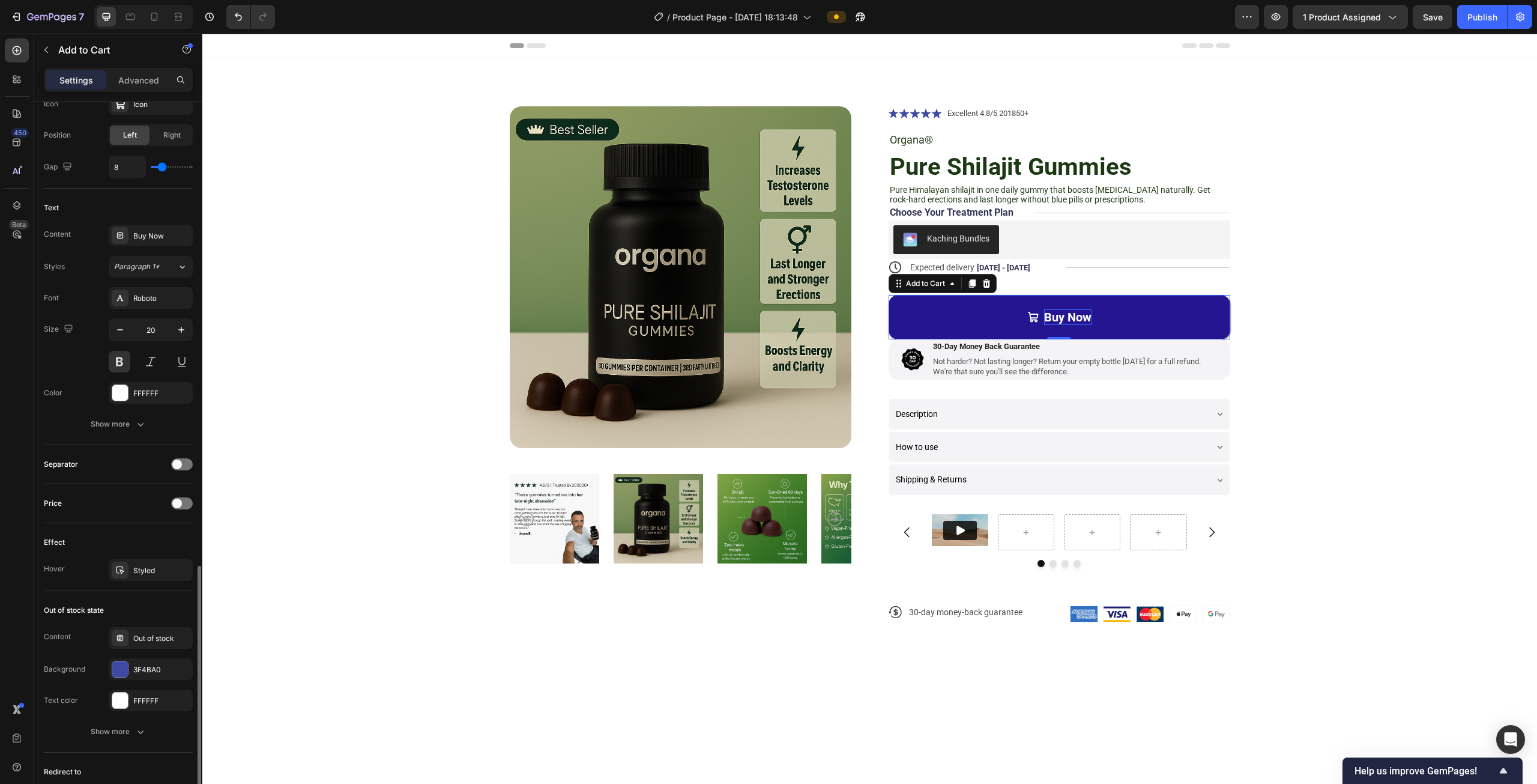
scroll to position [660, 0]
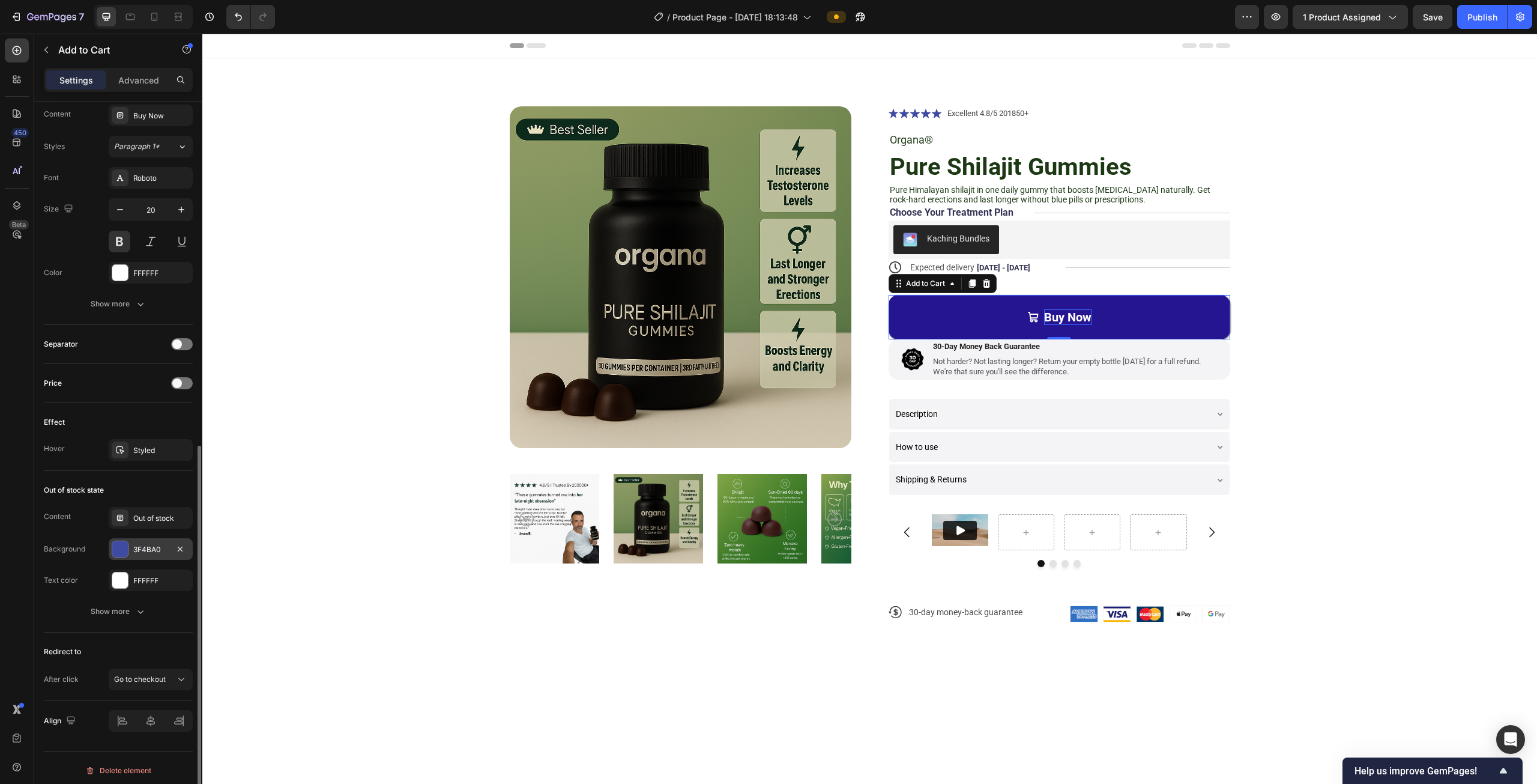
click at [128, 546] on div at bounding box center [120, 548] width 17 height 17
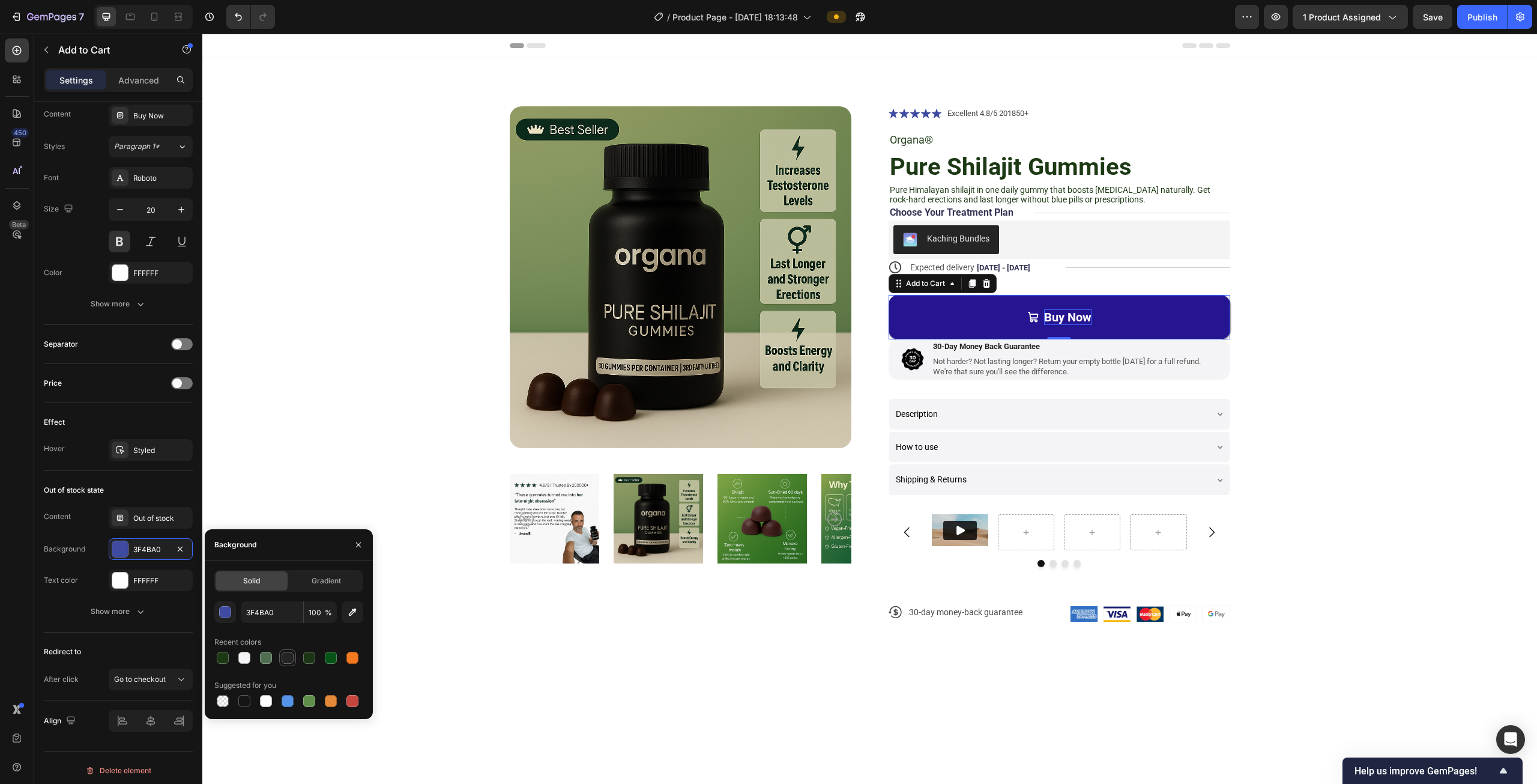
click at [282, 657] on div at bounding box center [288, 657] width 12 height 12
type input "242424"
click at [51, 574] on div "Text color" at bounding box center [60, 579] width 34 height 11
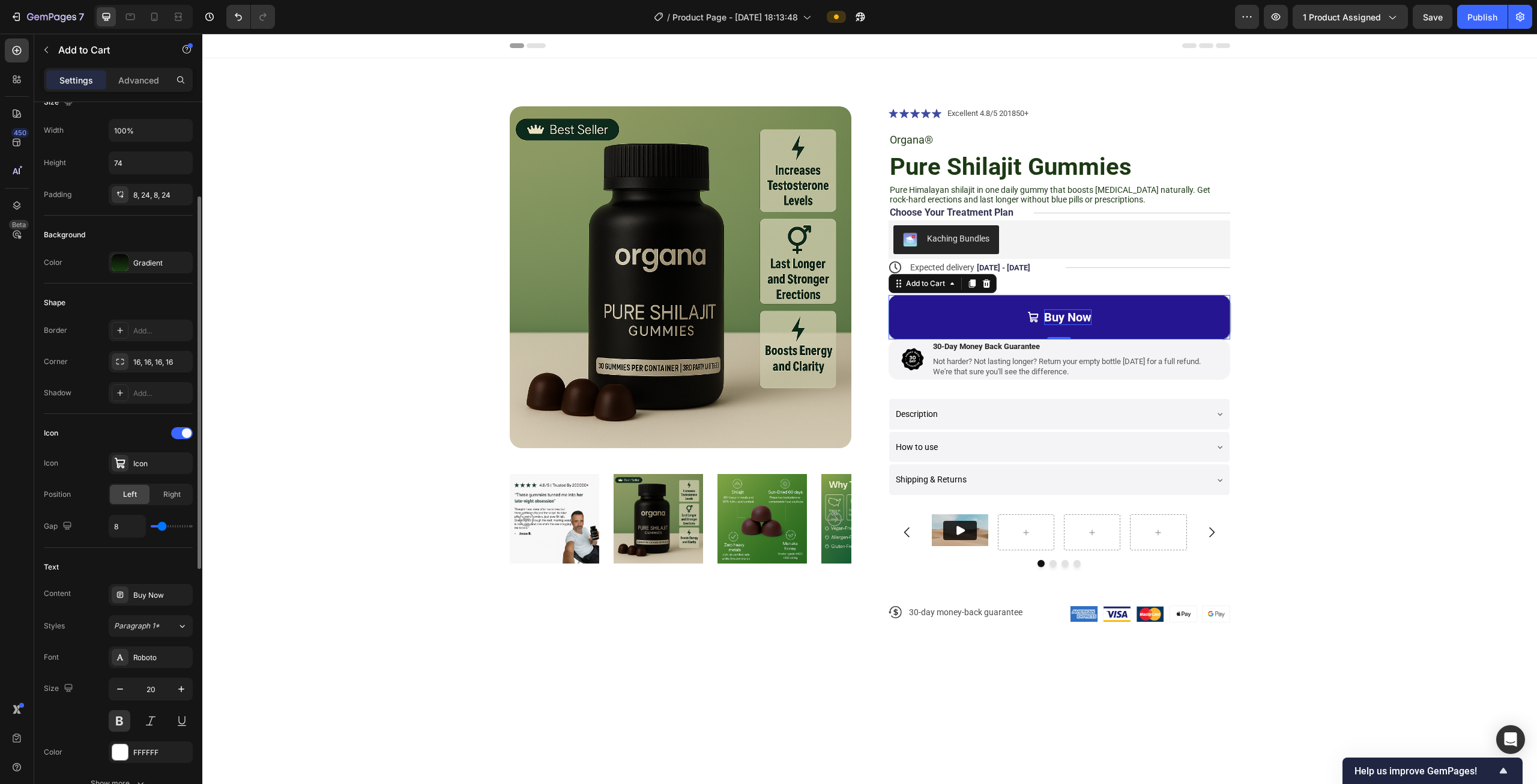
scroll to position [362, 0]
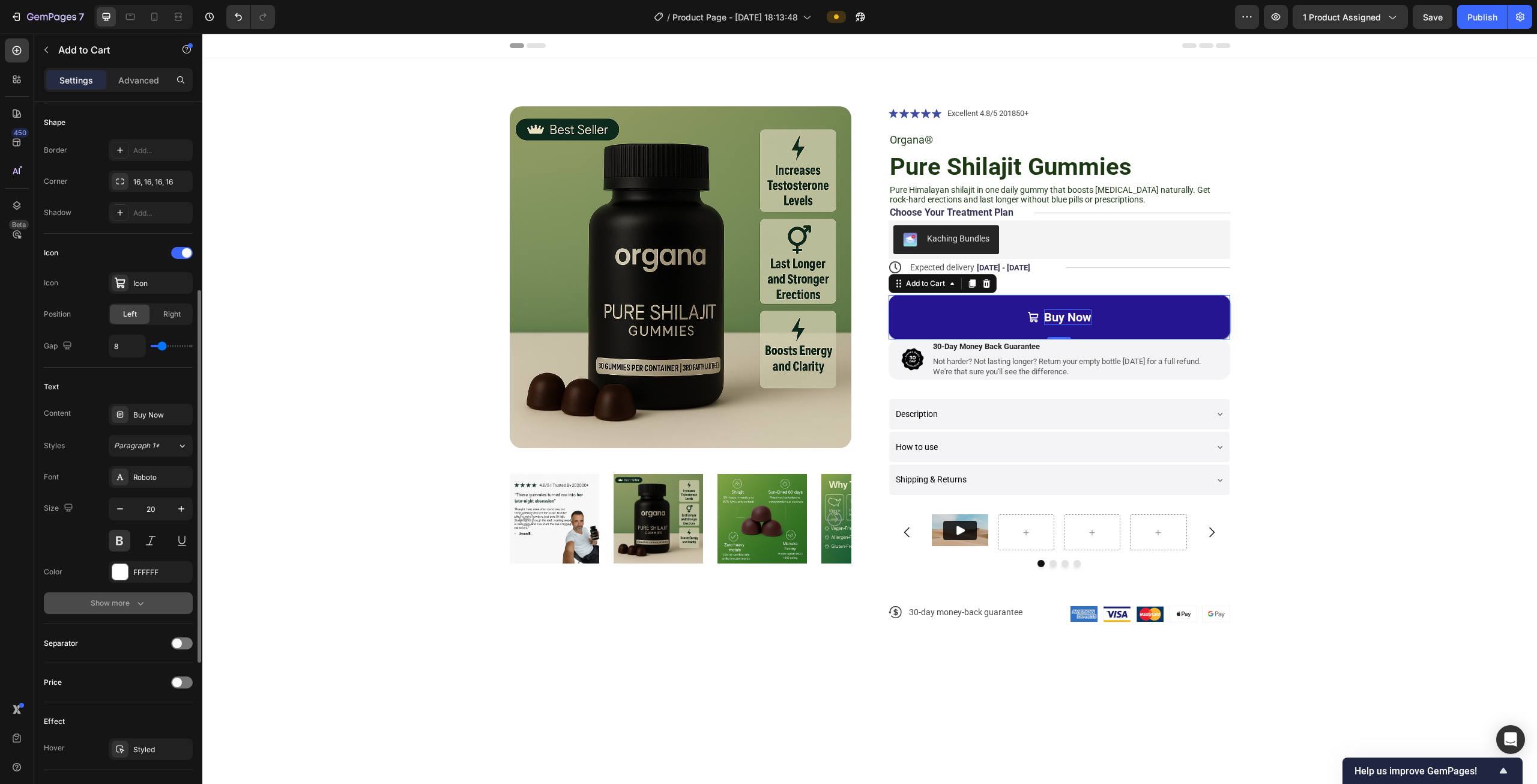
click at [132, 604] on div "Show more" at bounding box center [118, 603] width 56 height 12
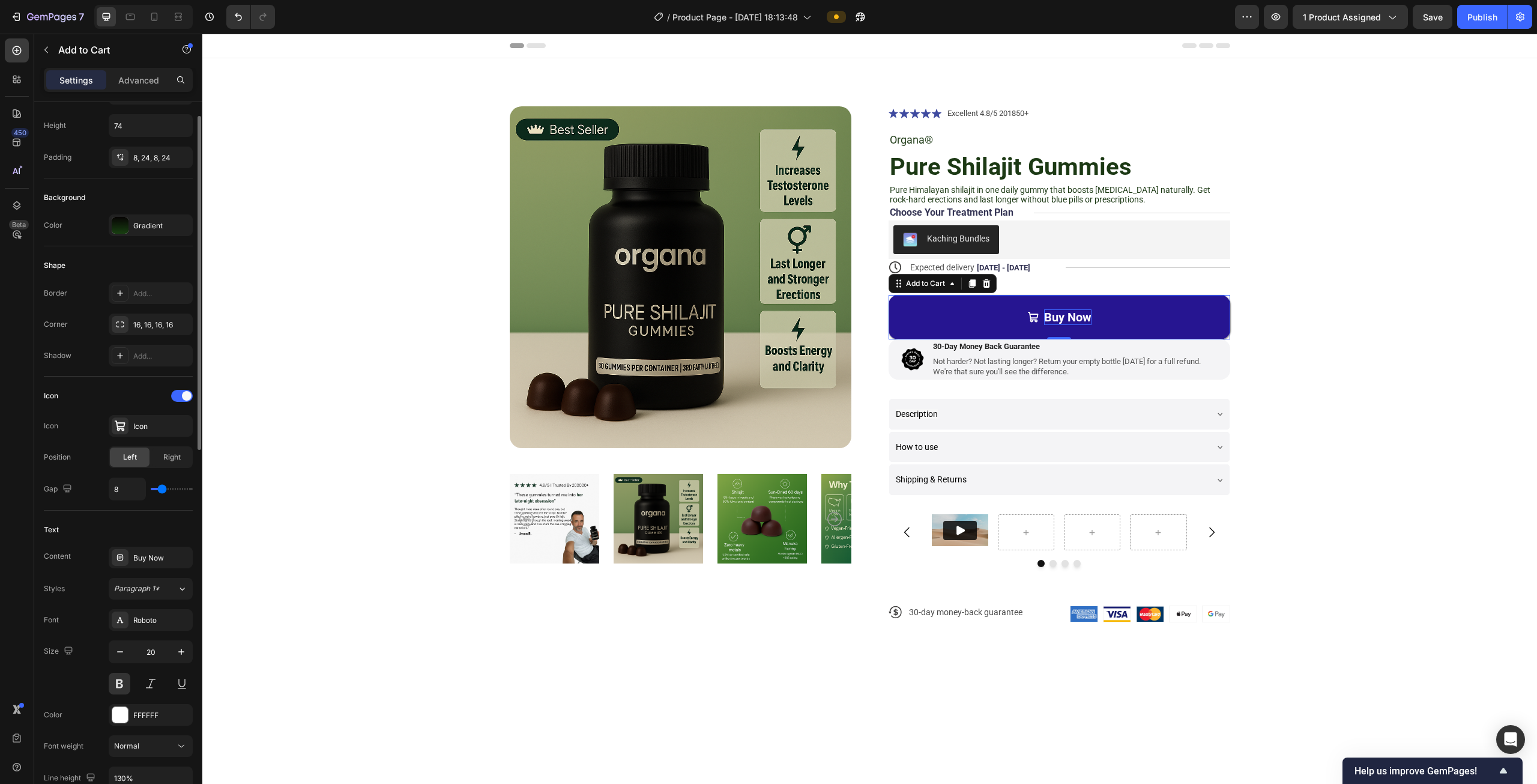
scroll to position [38, 0]
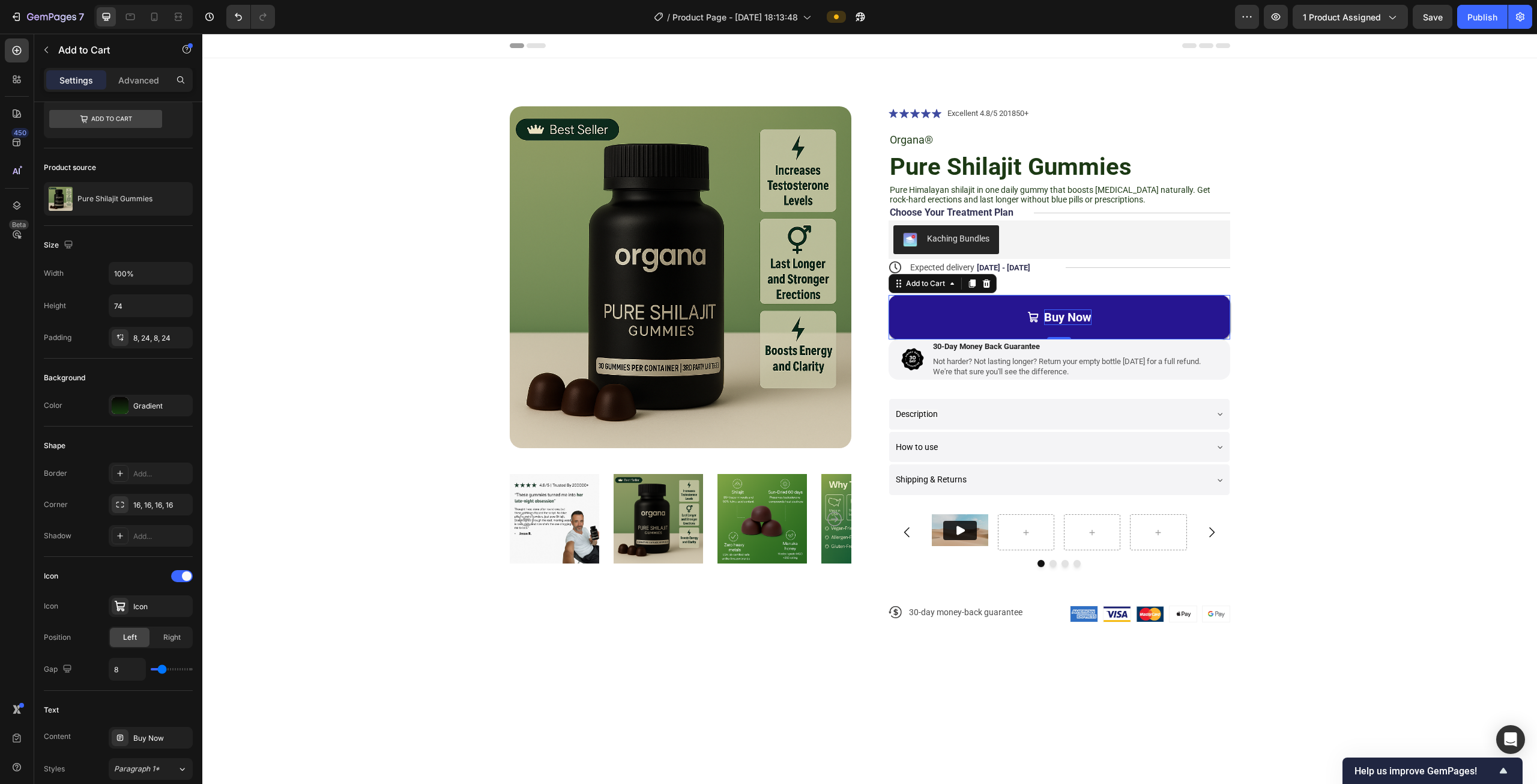
click at [985, 312] on button "Buy Now" at bounding box center [1059, 317] width 341 height 45
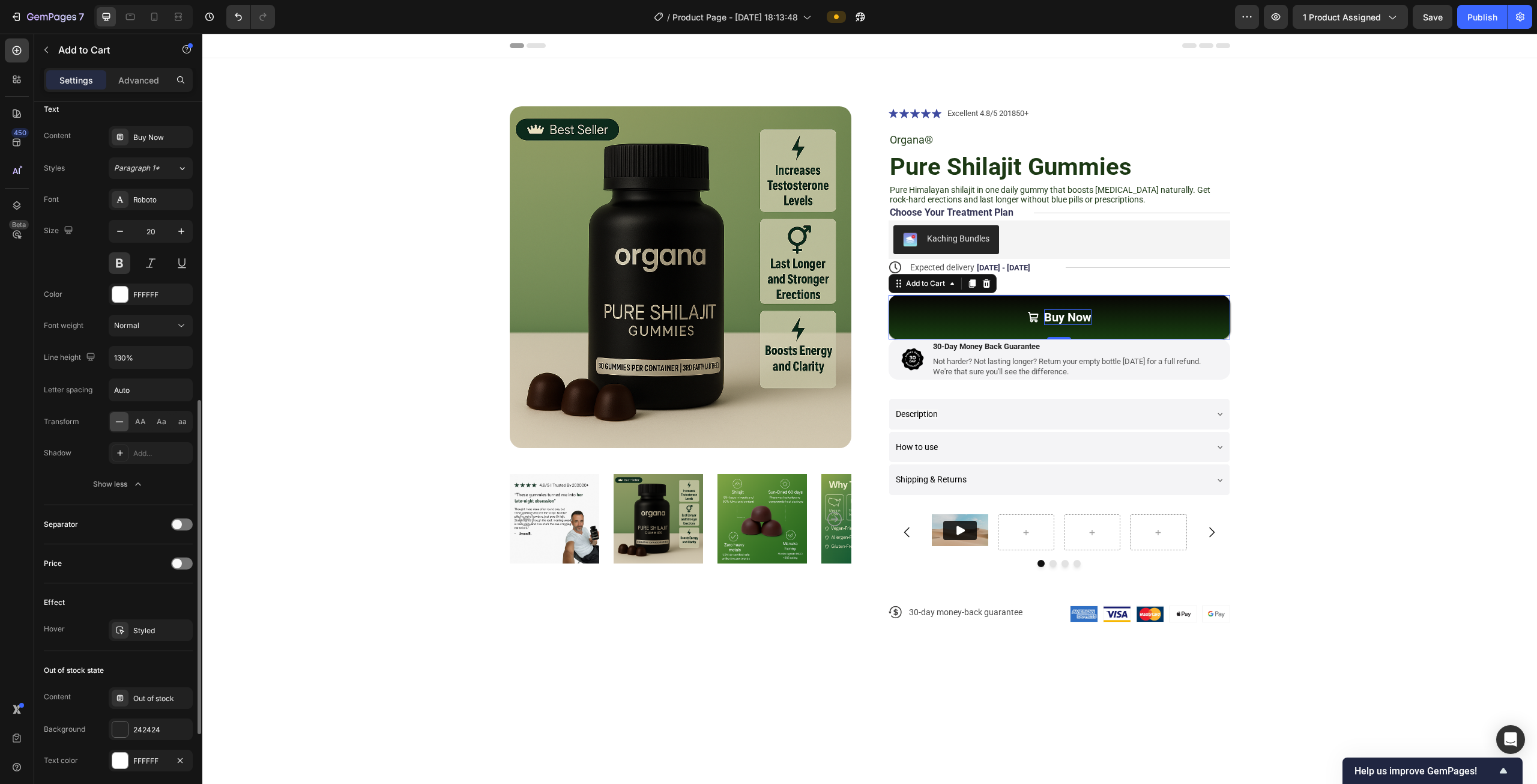
scroll to position [699, 0]
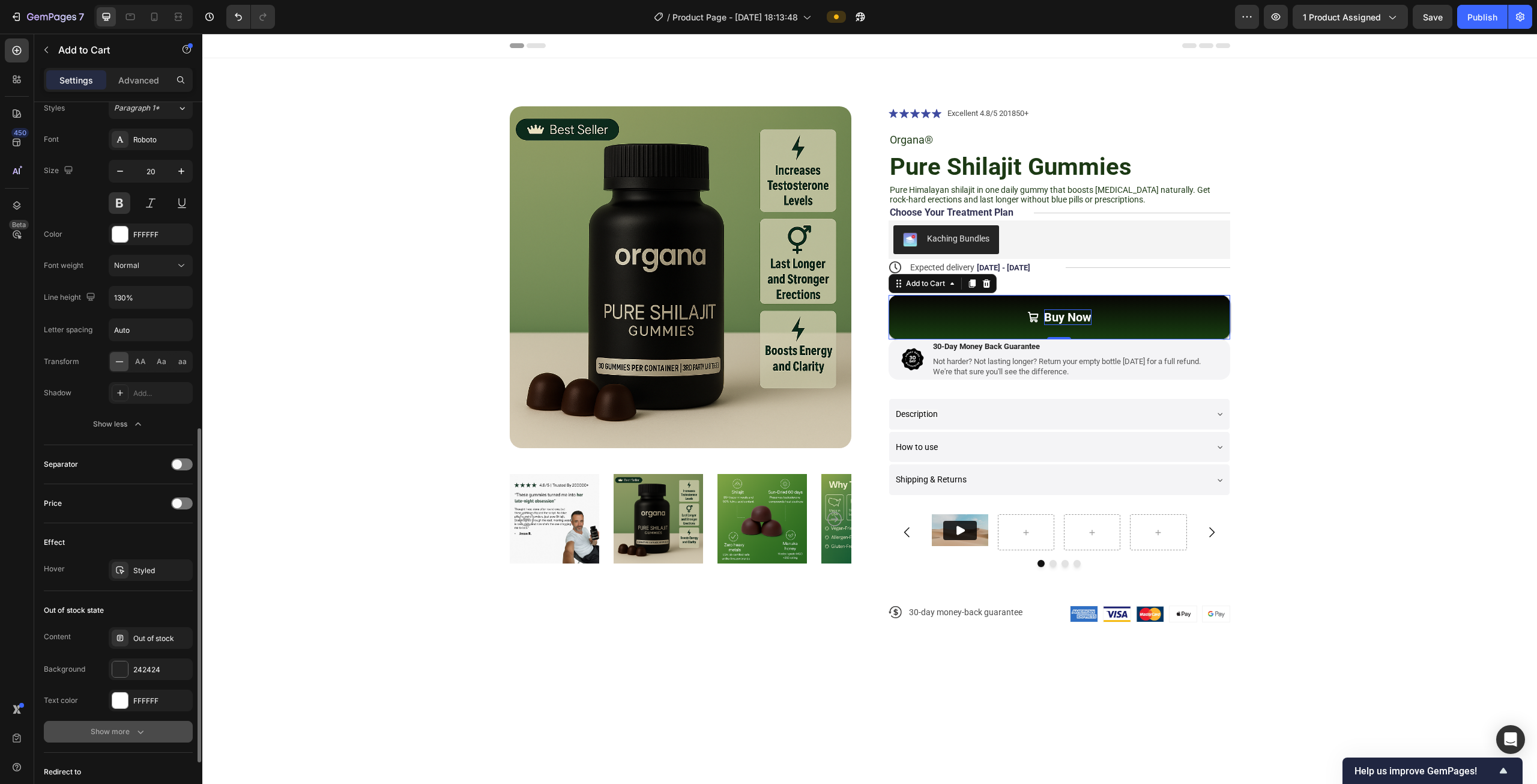
click at [132, 725] on div "Show more" at bounding box center [118, 731] width 56 height 12
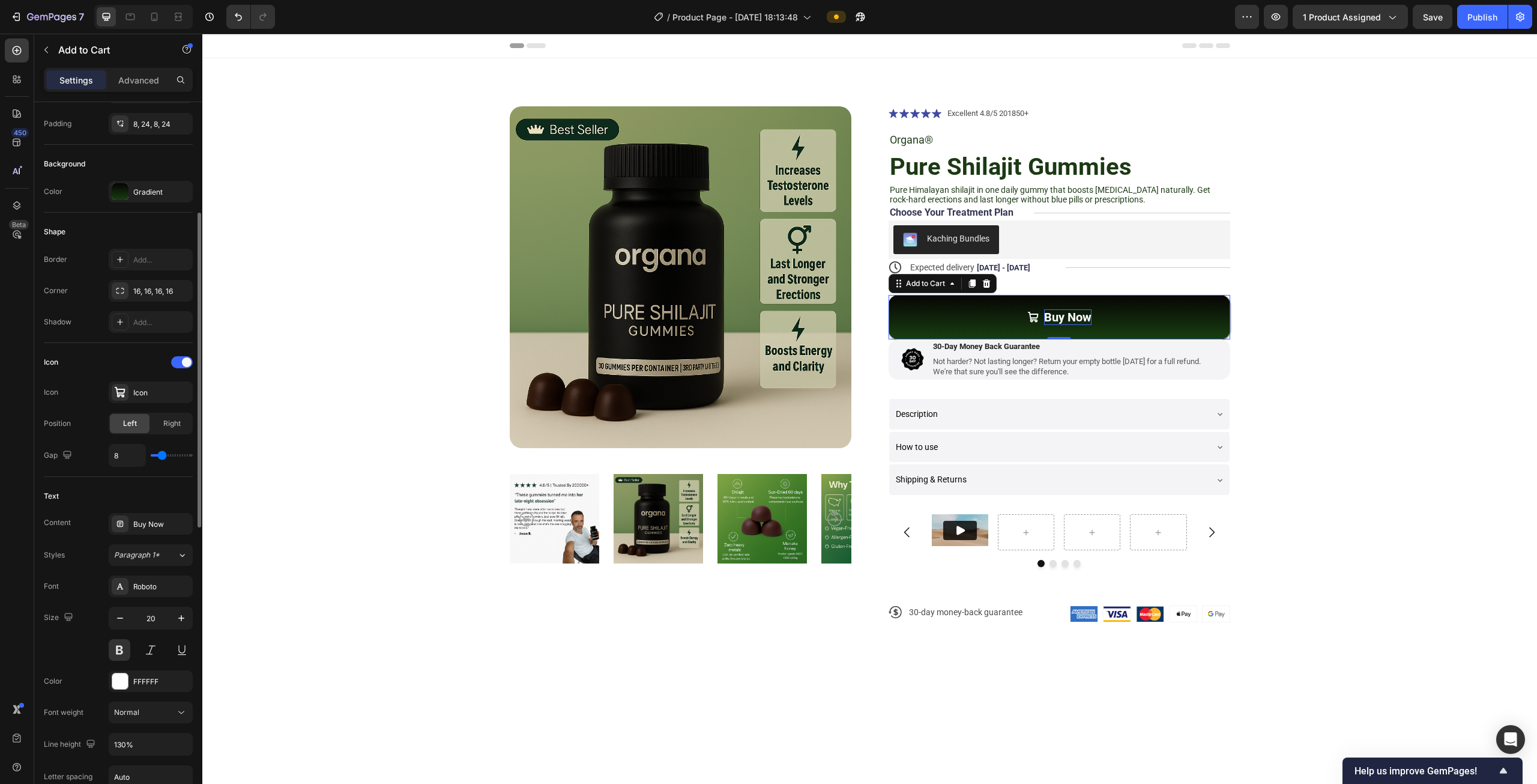
scroll to position [72, 0]
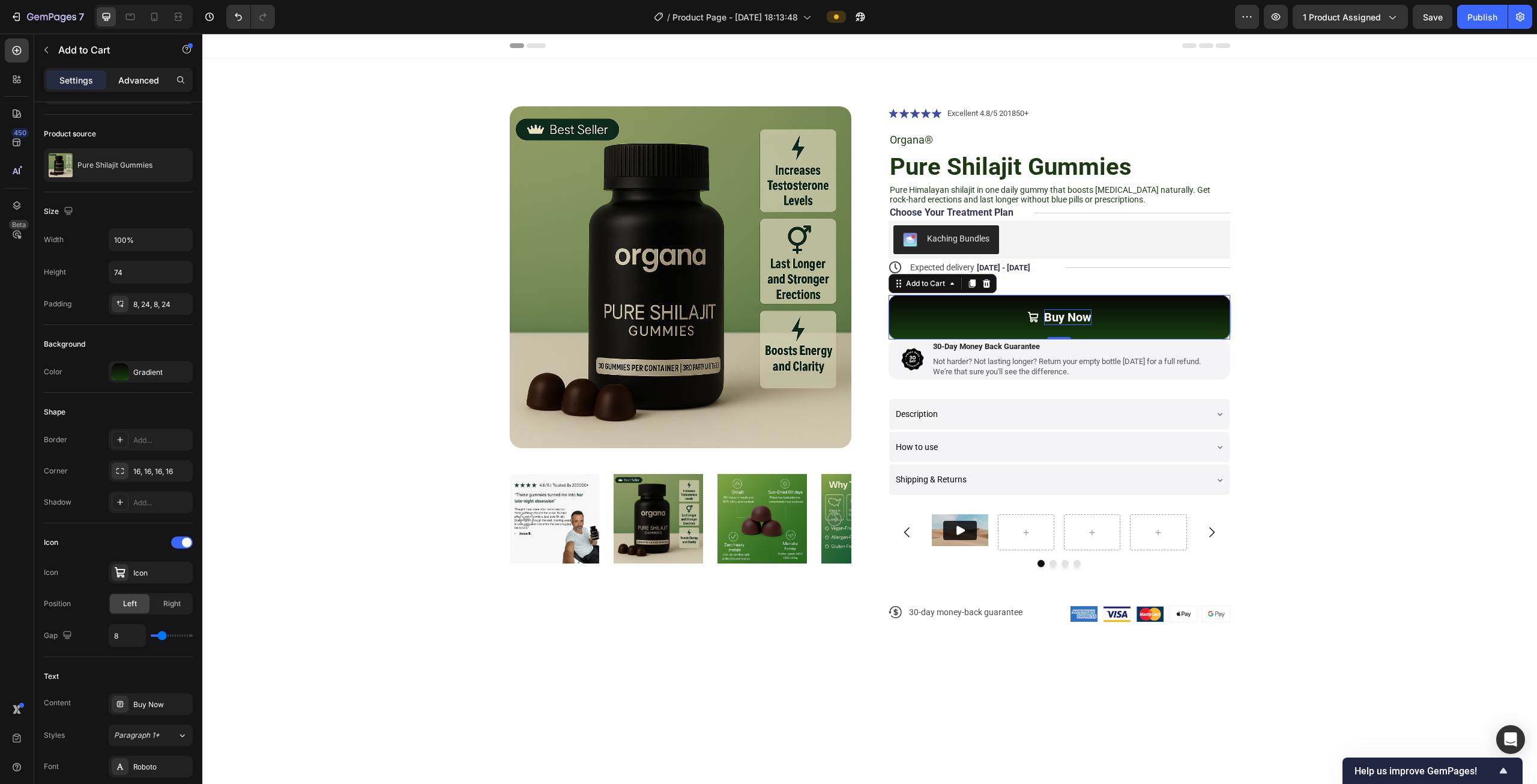
click at [138, 85] on p "Advanced" at bounding box center [138, 80] width 41 height 13
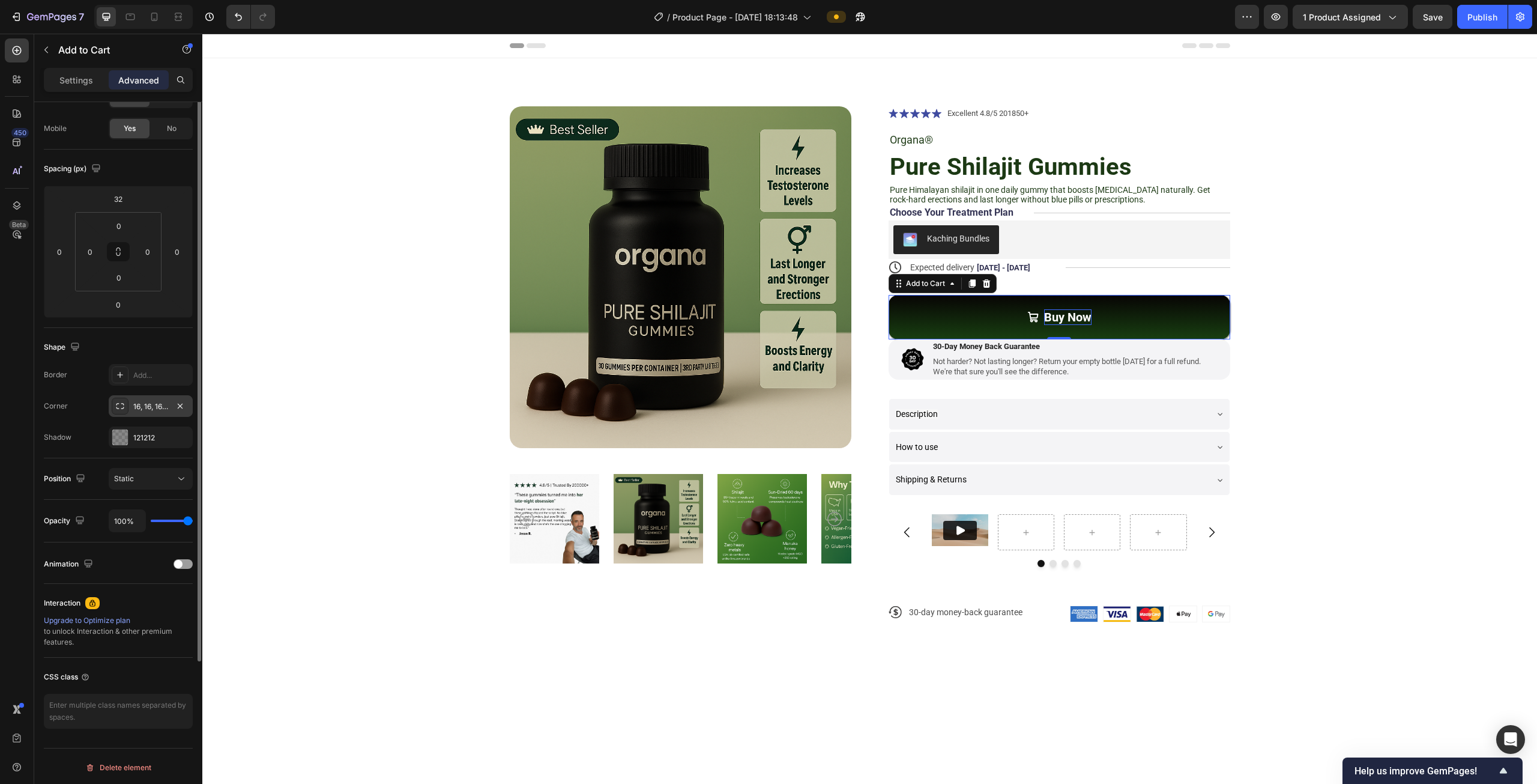
scroll to position [0, 0]
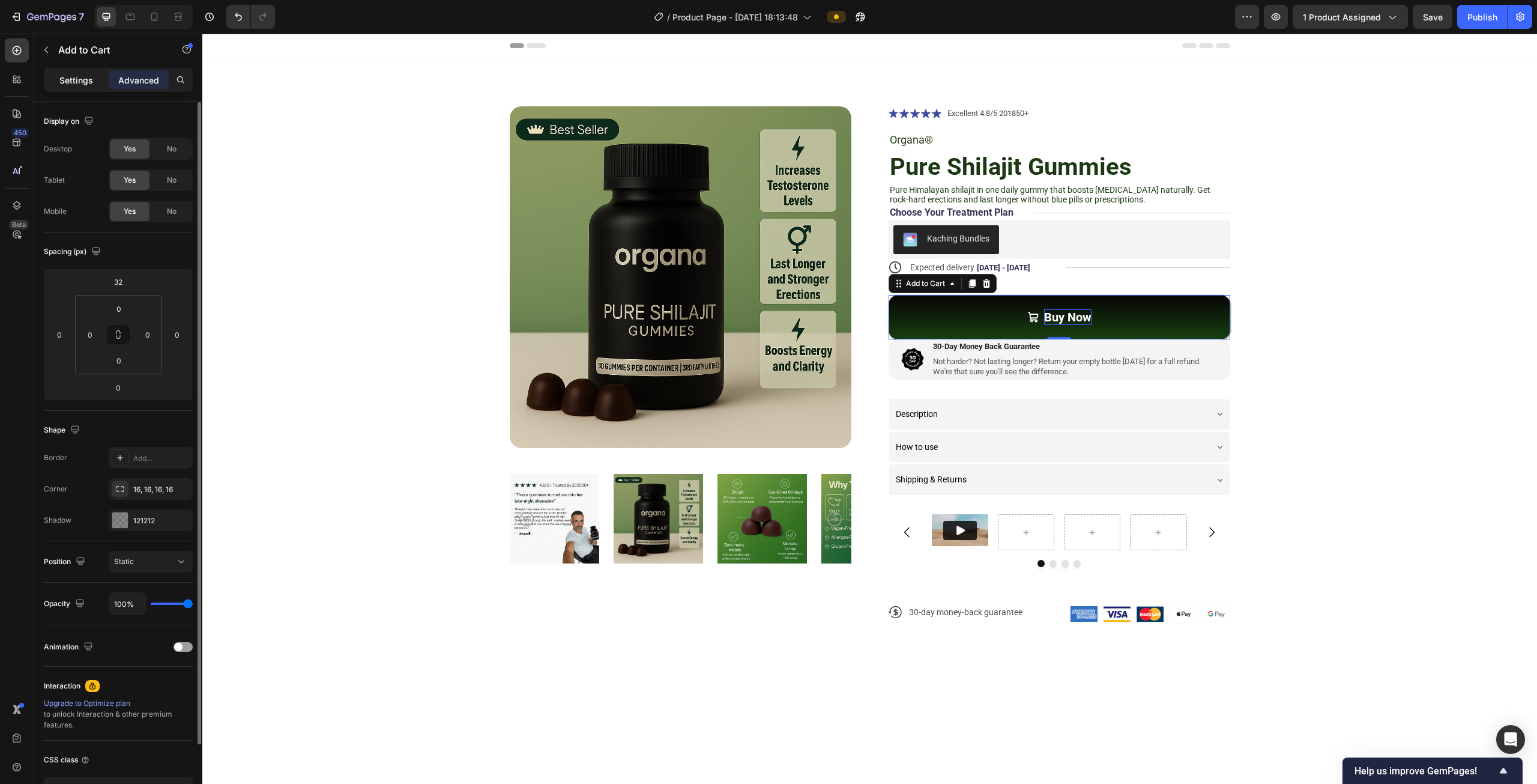
click at [80, 86] on p "Settings" at bounding box center [76, 80] width 33 height 13
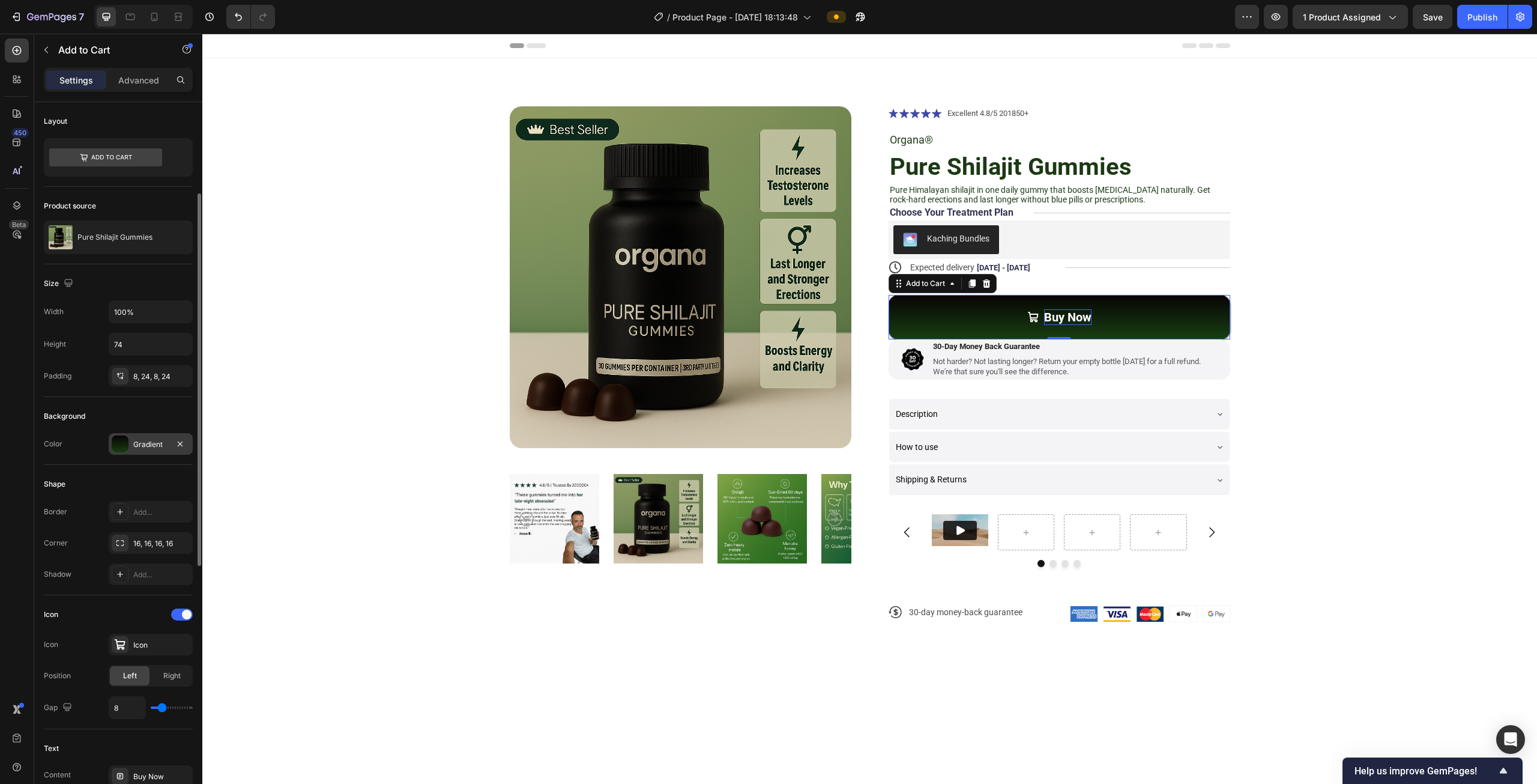
scroll to position [60, 0]
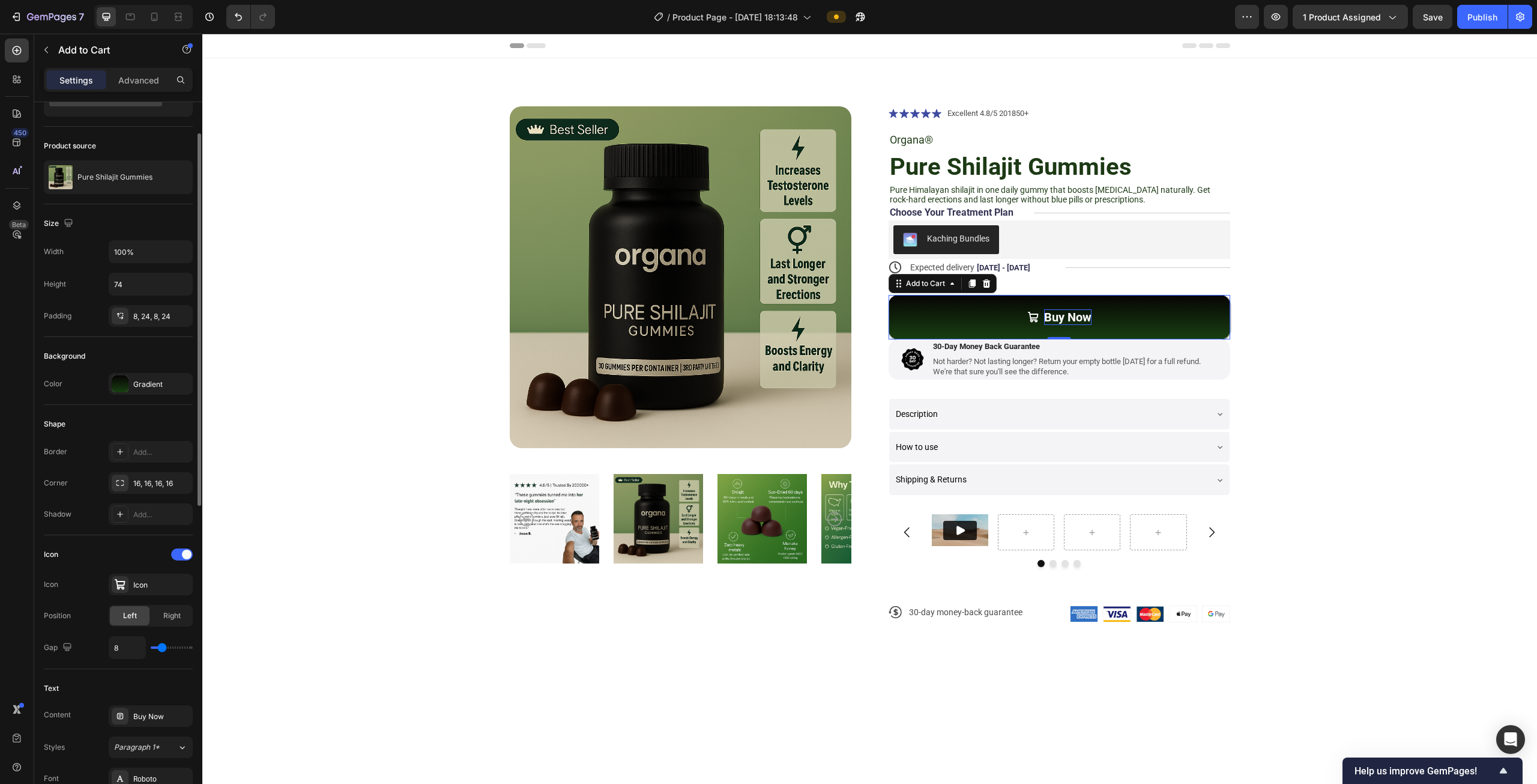
click at [56, 380] on div "Color" at bounding box center [53, 383] width 19 height 11
click at [129, 381] on div "Gradient" at bounding box center [150, 383] width 84 height 21
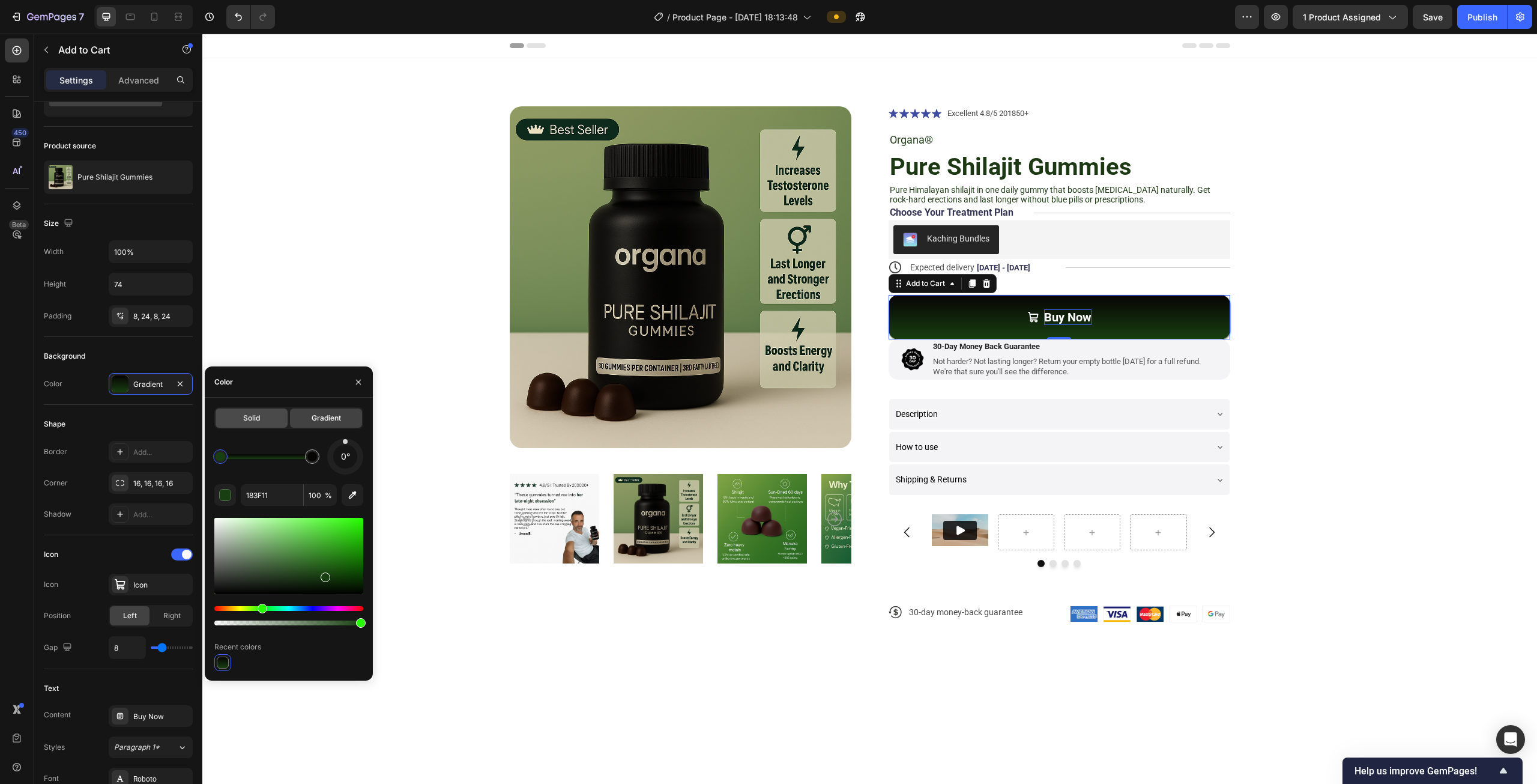
click at [251, 414] on span "Solid" at bounding box center [251, 417] width 17 height 11
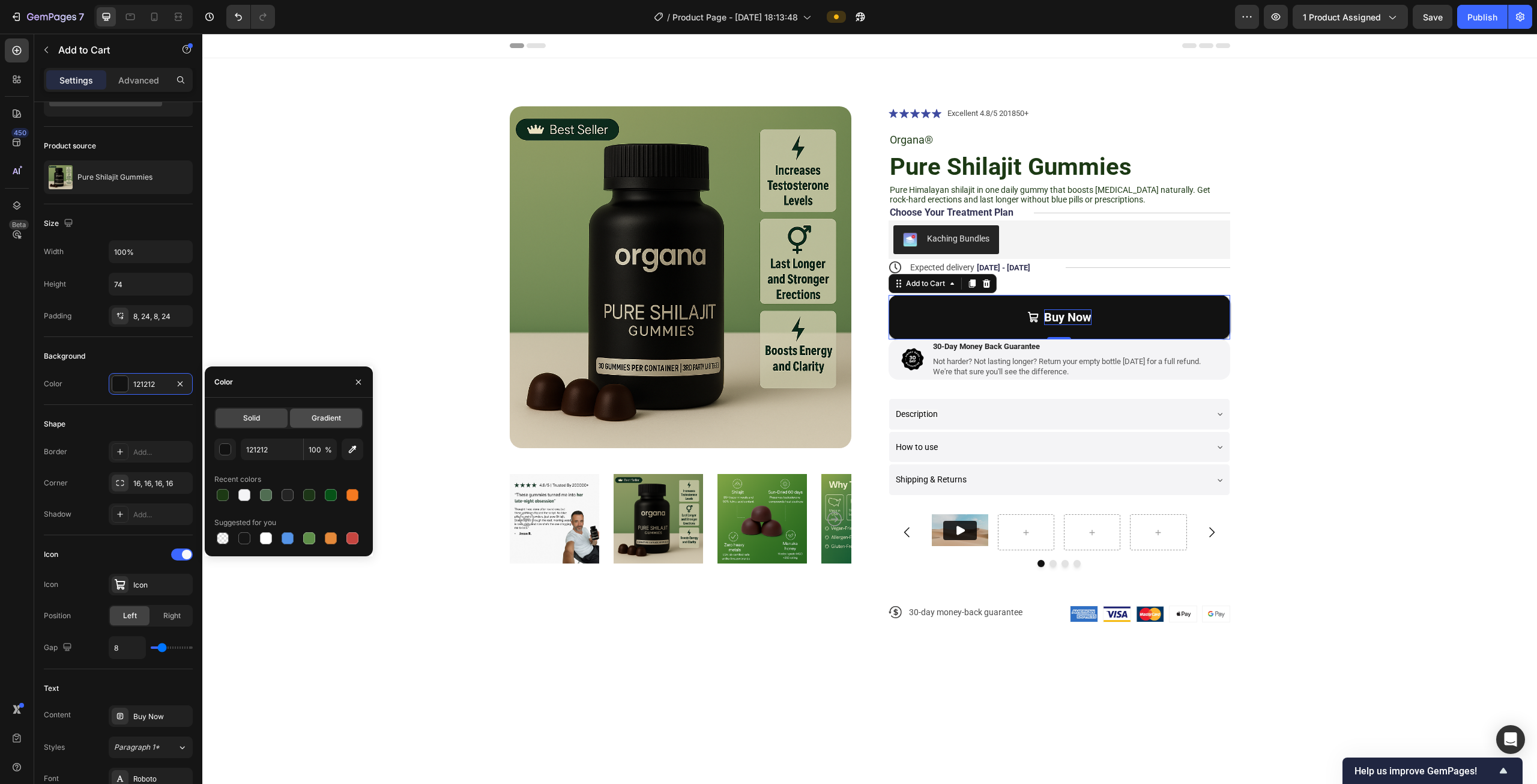
click at [316, 419] on span "Gradient" at bounding box center [327, 417] width 29 height 11
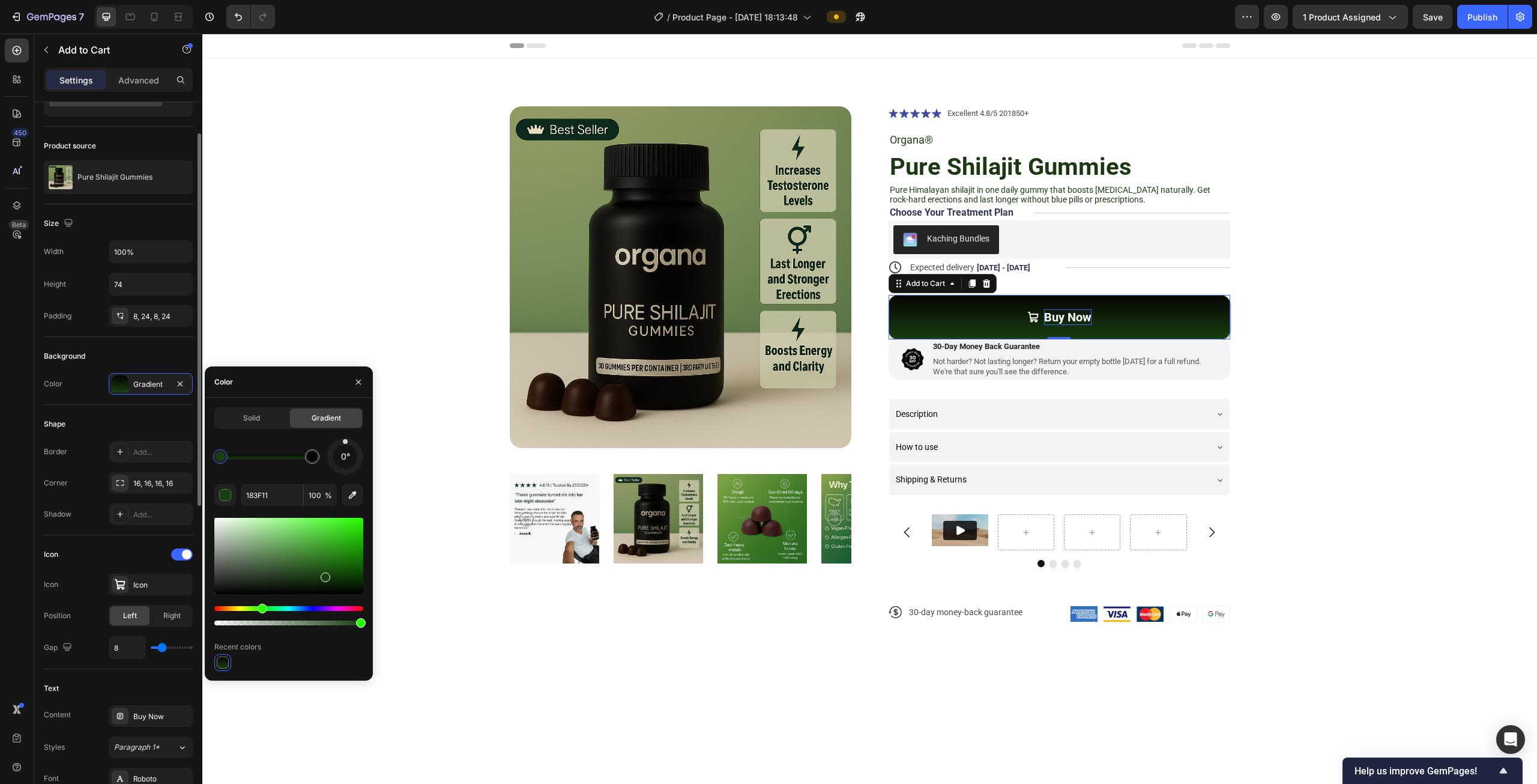
click at [107, 417] on div "Shape" at bounding box center [118, 424] width 149 height 20
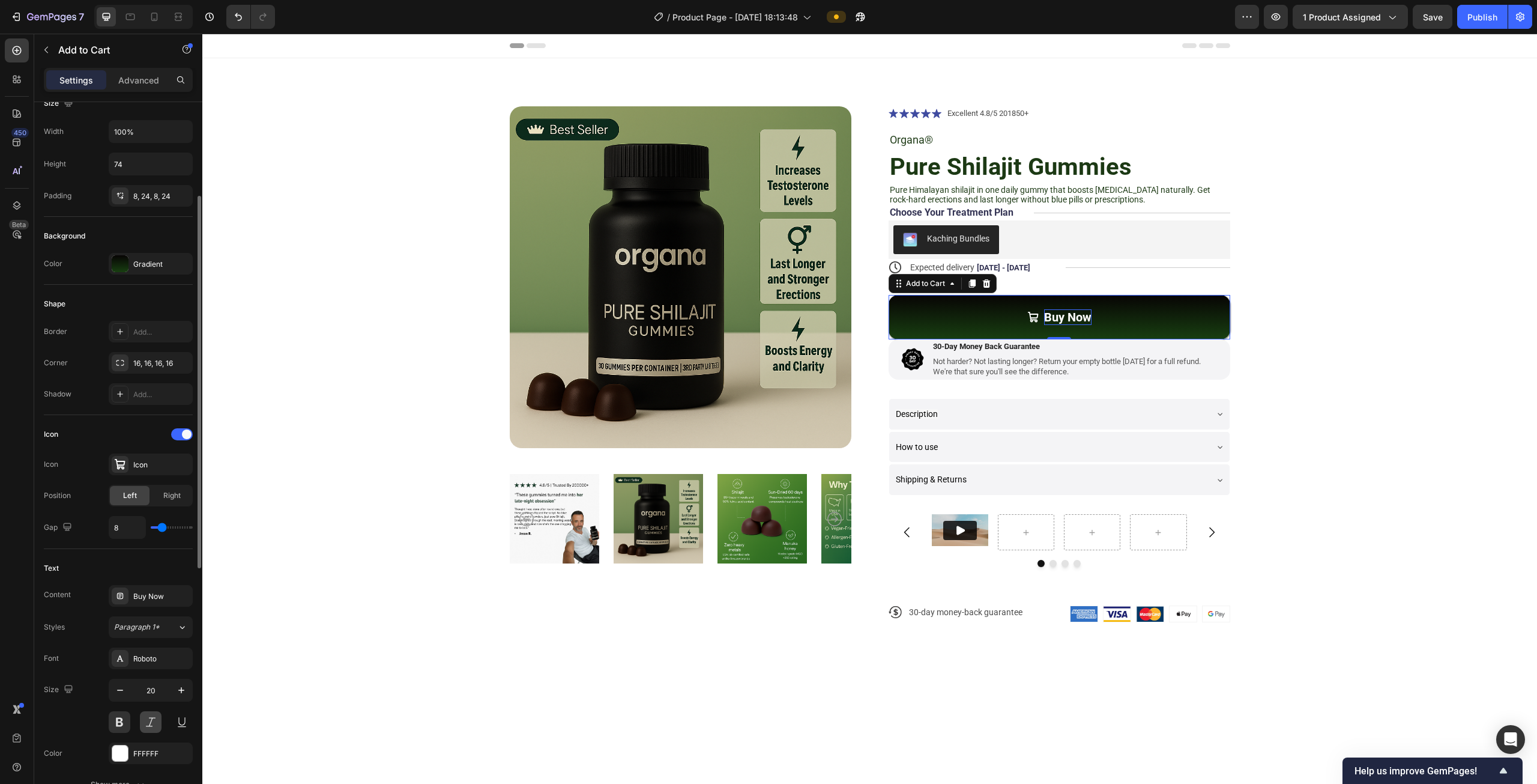
scroll to position [300, 0]
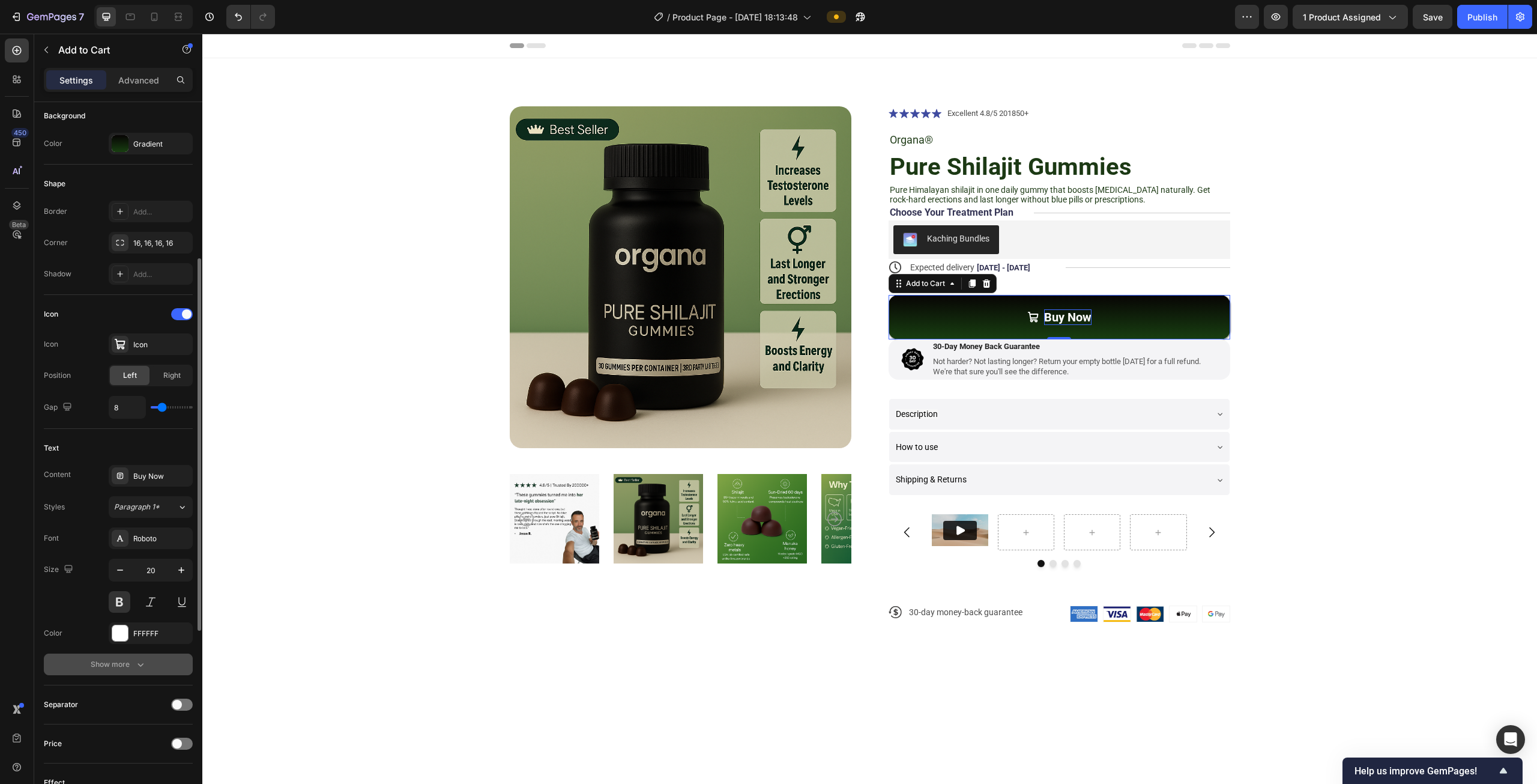
click at [137, 663] on icon "button" at bounding box center [140, 664] width 12 height 12
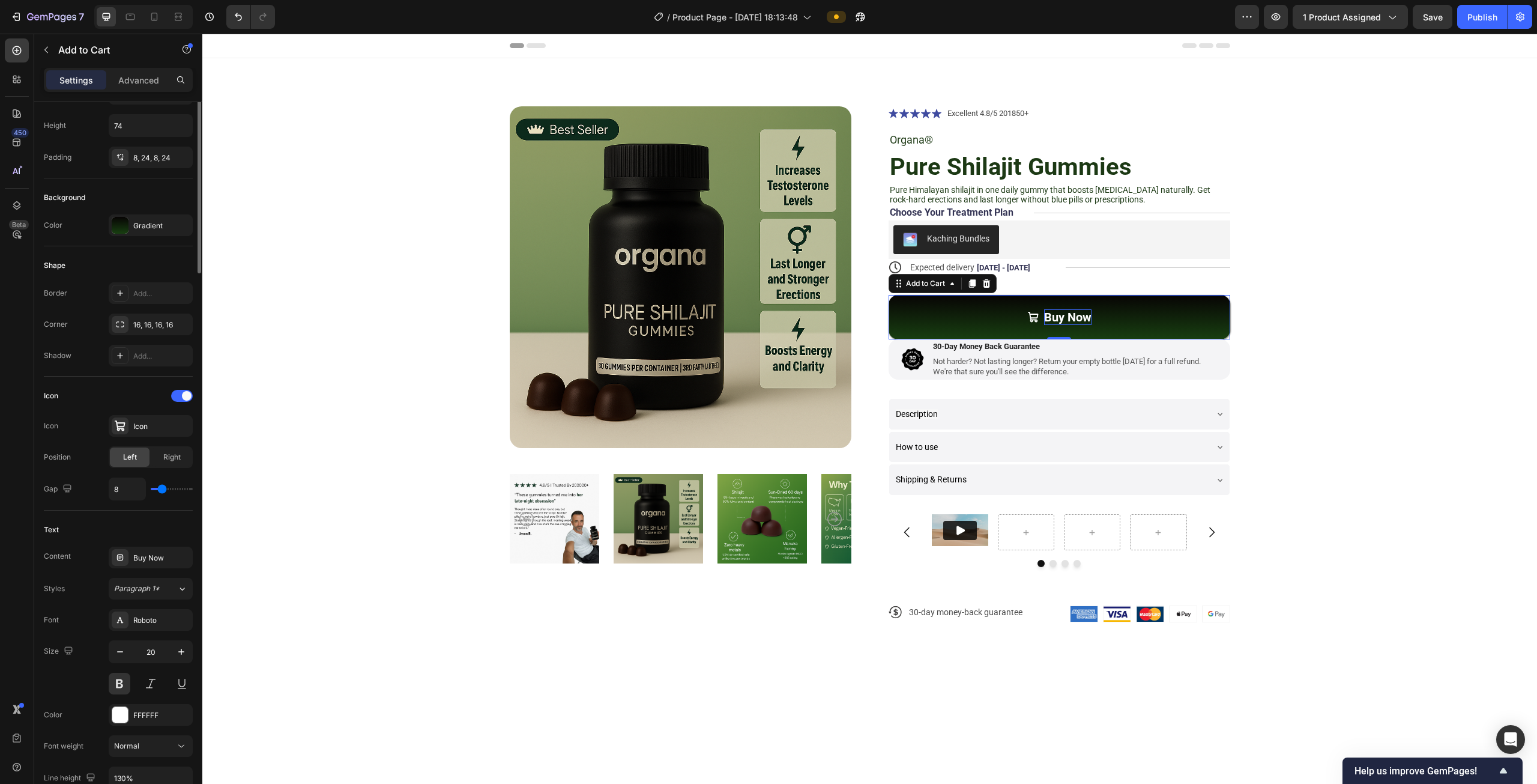
scroll to position [0, 0]
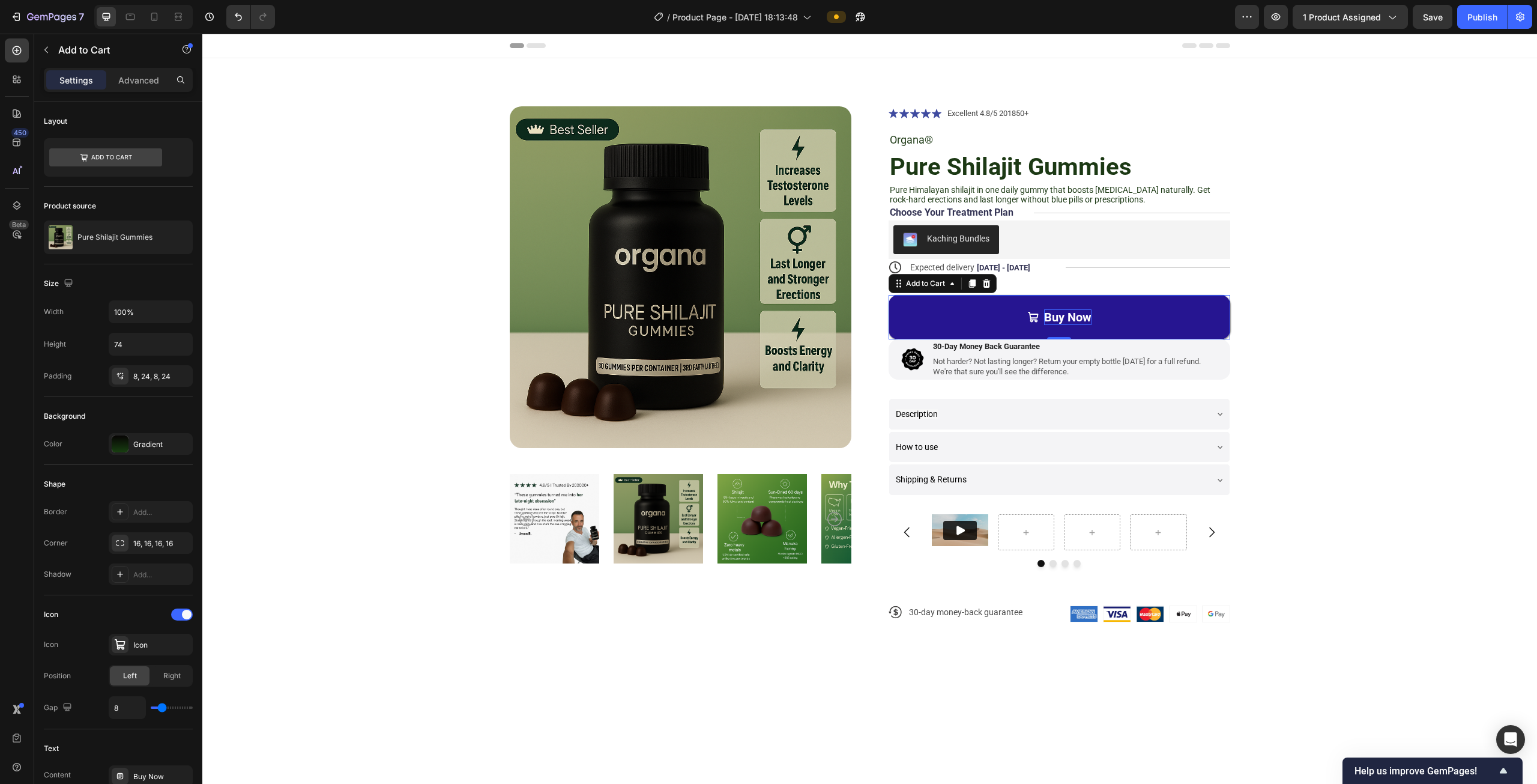
click at [1054, 331] on button "Buy Now" at bounding box center [1059, 317] width 341 height 45
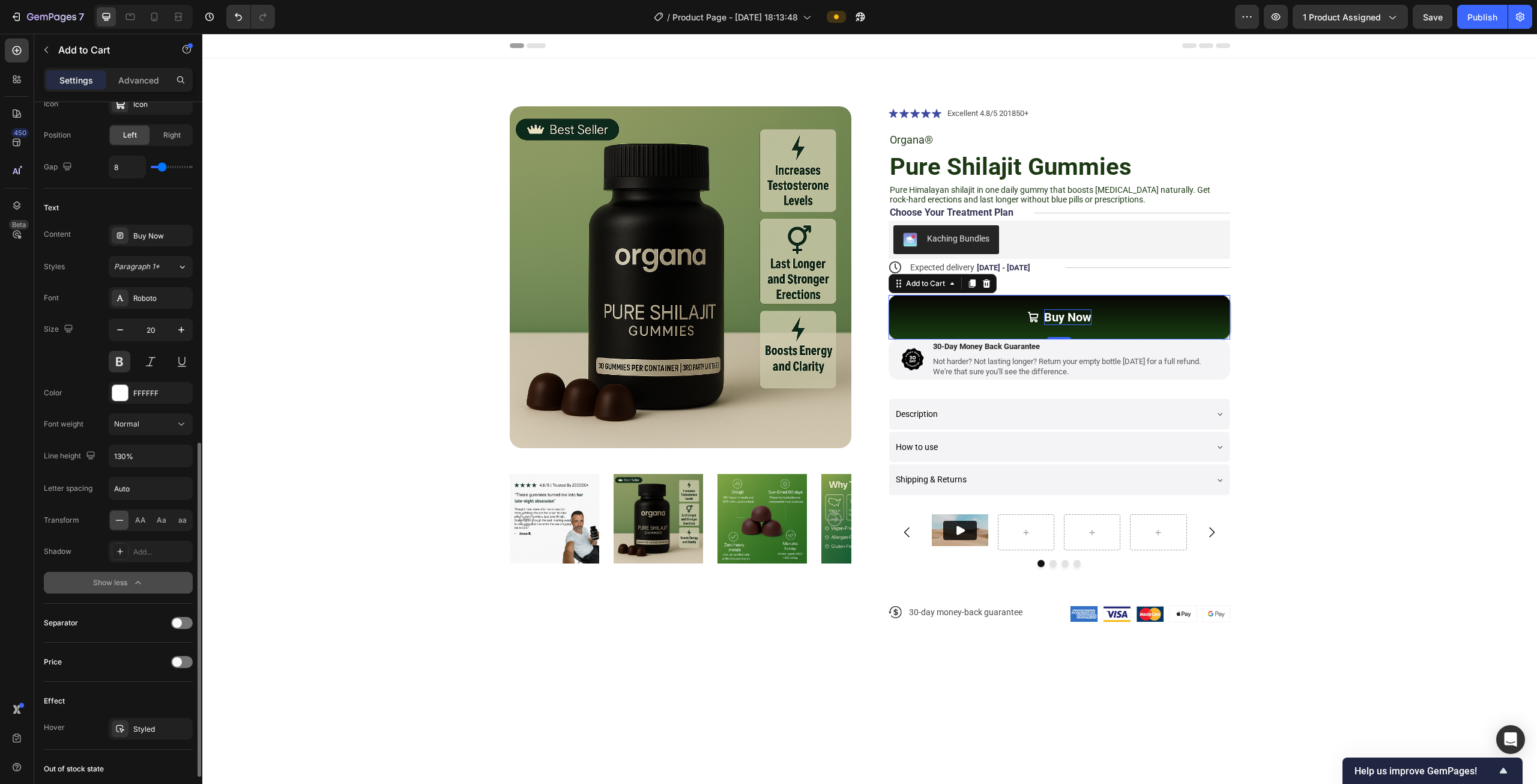
scroll to position [660, 0]
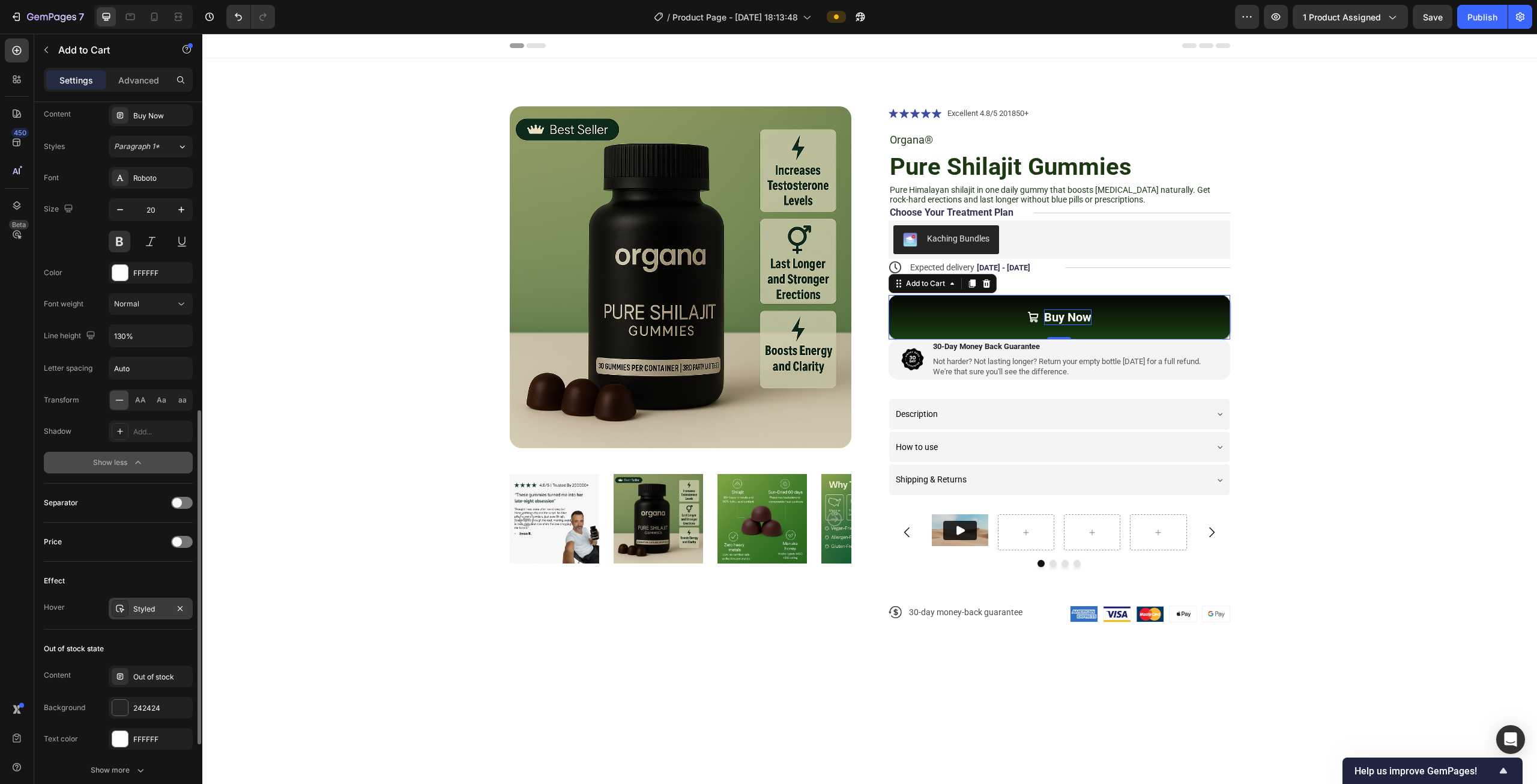
click at [121, 605] on icon at bounding box center [120, 608] width 10 height 10
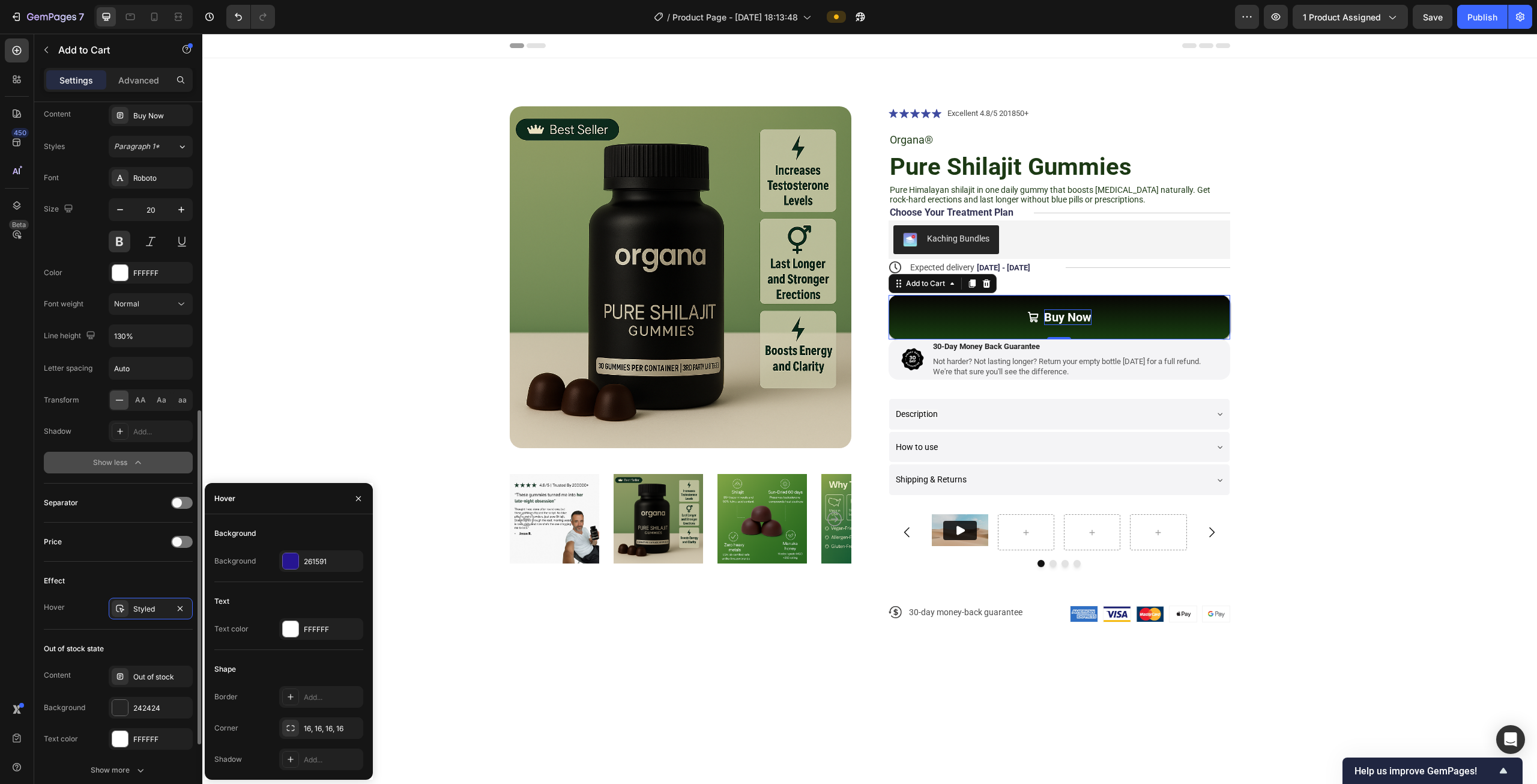
click at [58, 608] on div "Hover" at bounding box center [55, 607] width 21 height 11
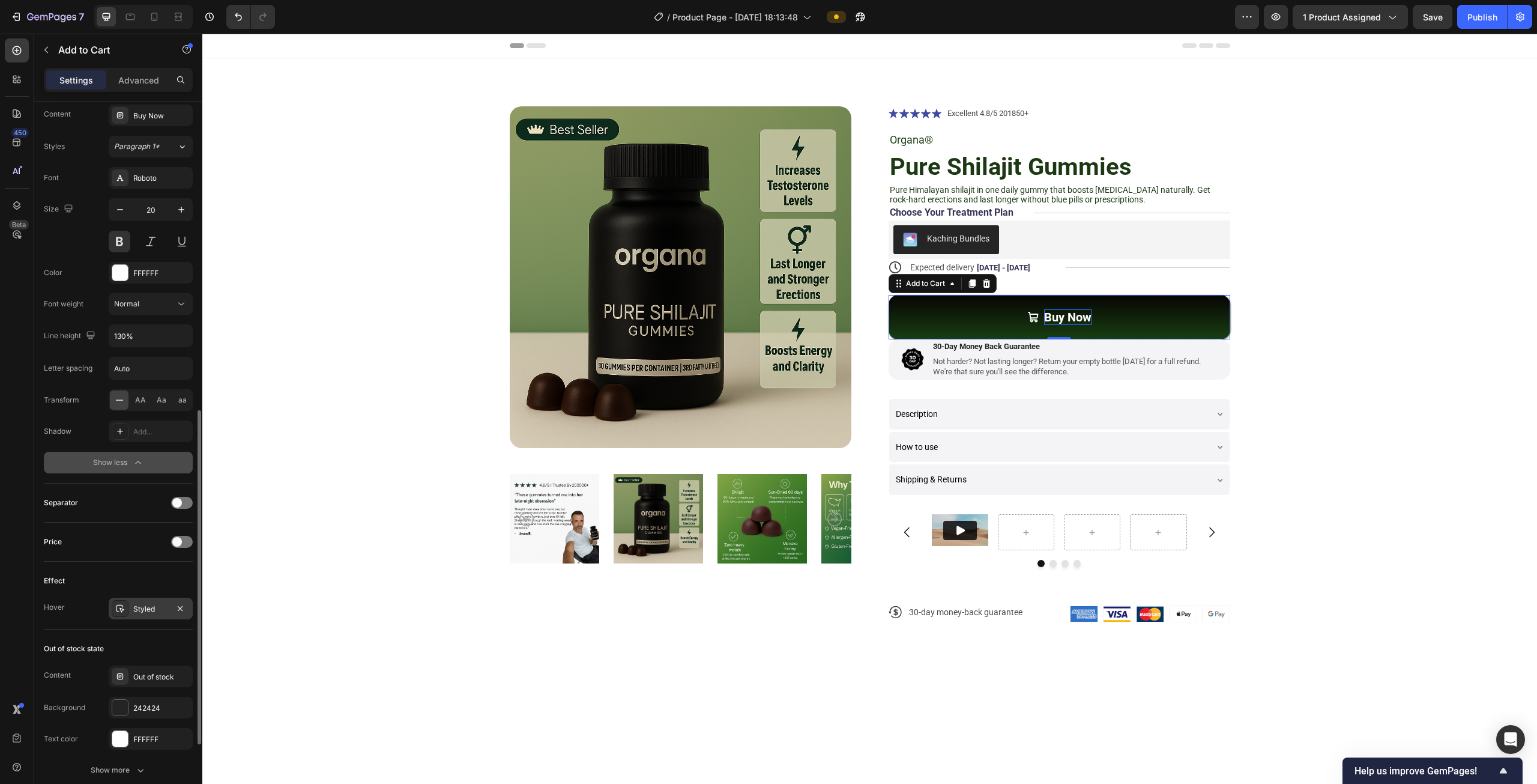
click at [164, 604] on div "Styled" at bounding box center [151, 608] width 35 height 11
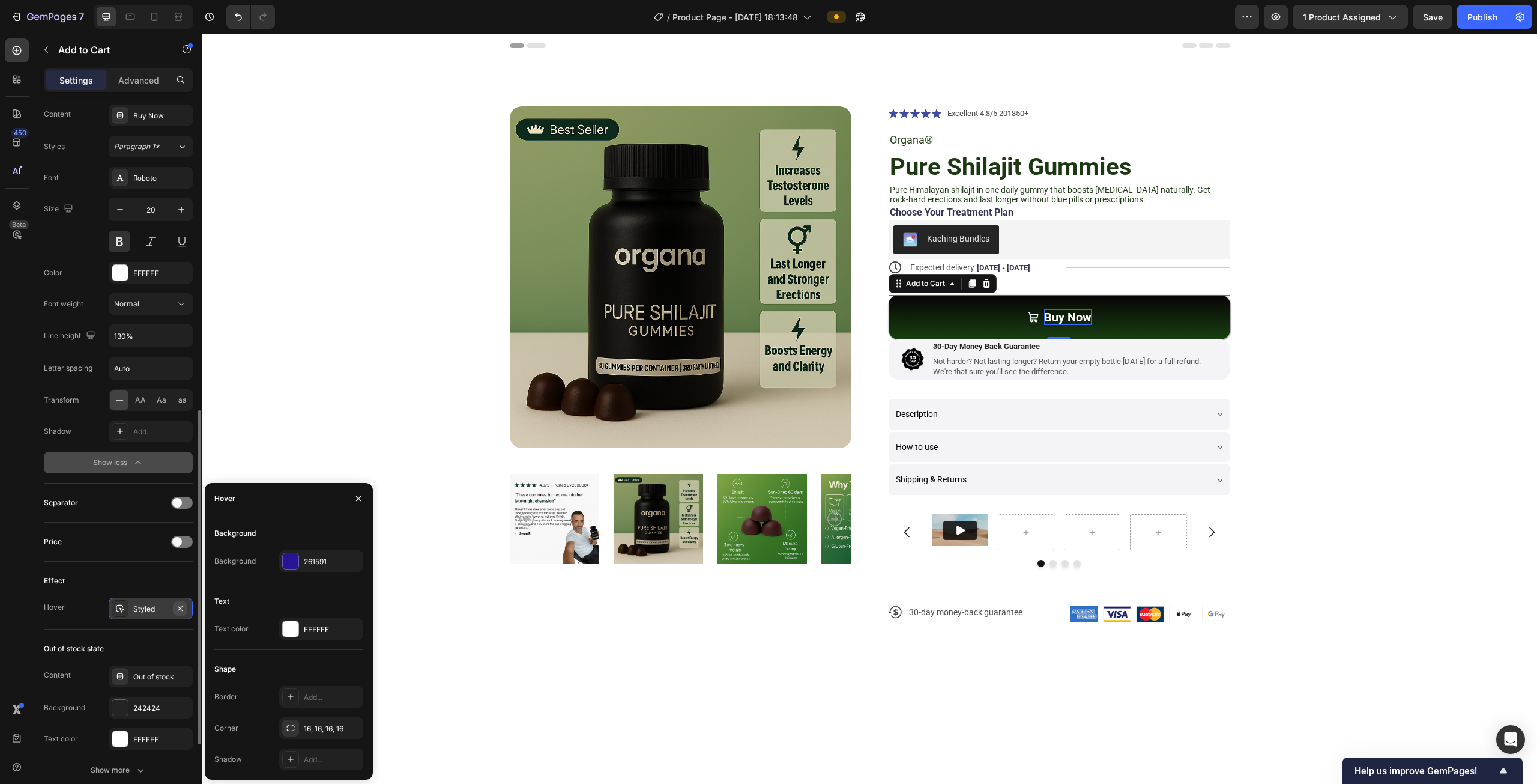
click at [182, 604] on icon "button" at bounding box center [180, 608] width 10 height 10
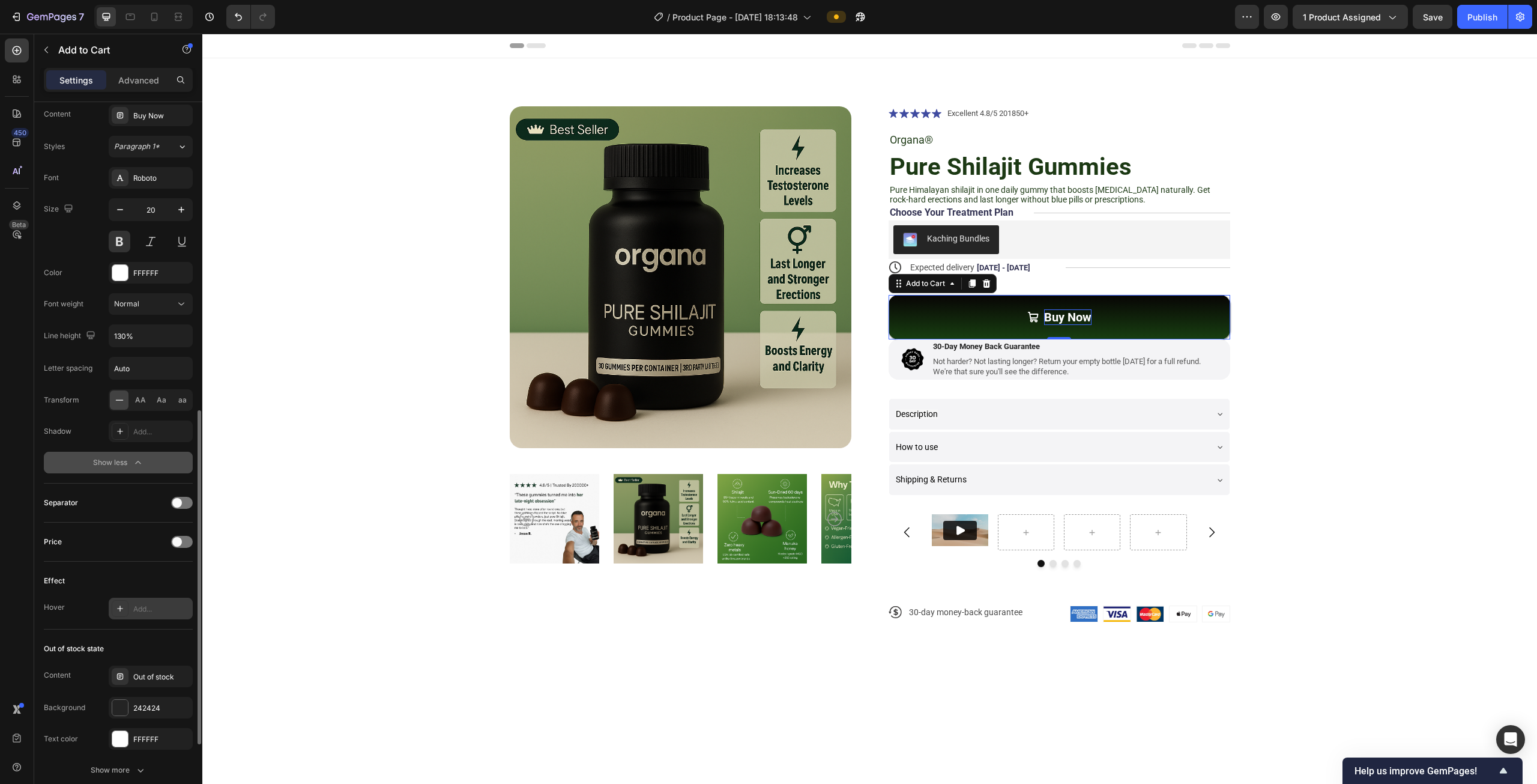
click at [122, 604] on icon at bounding box center [120, 608] width 10 height 10
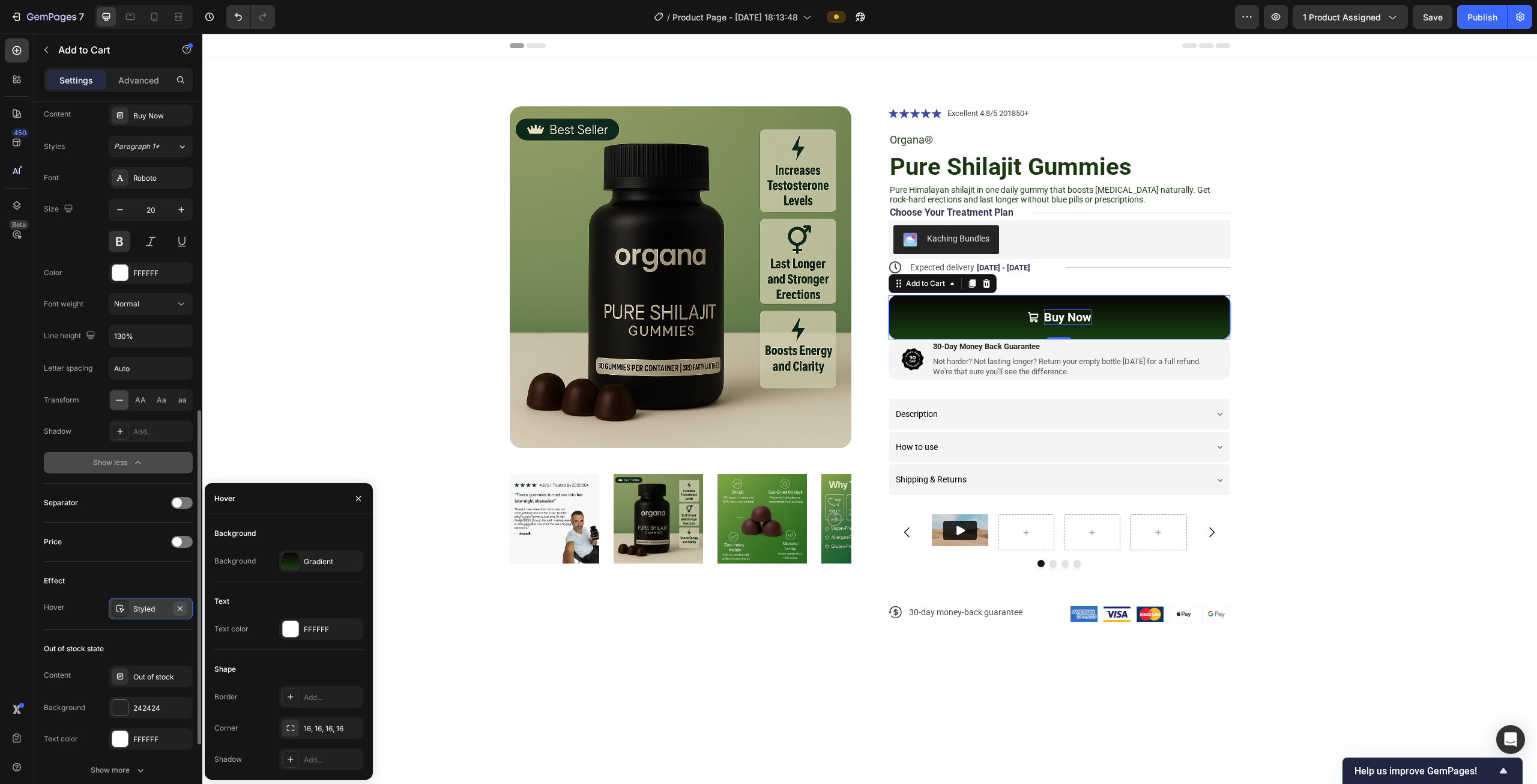
click at [182, 608] on icon "button" at bounding box center [180, 608] width 10 height 10
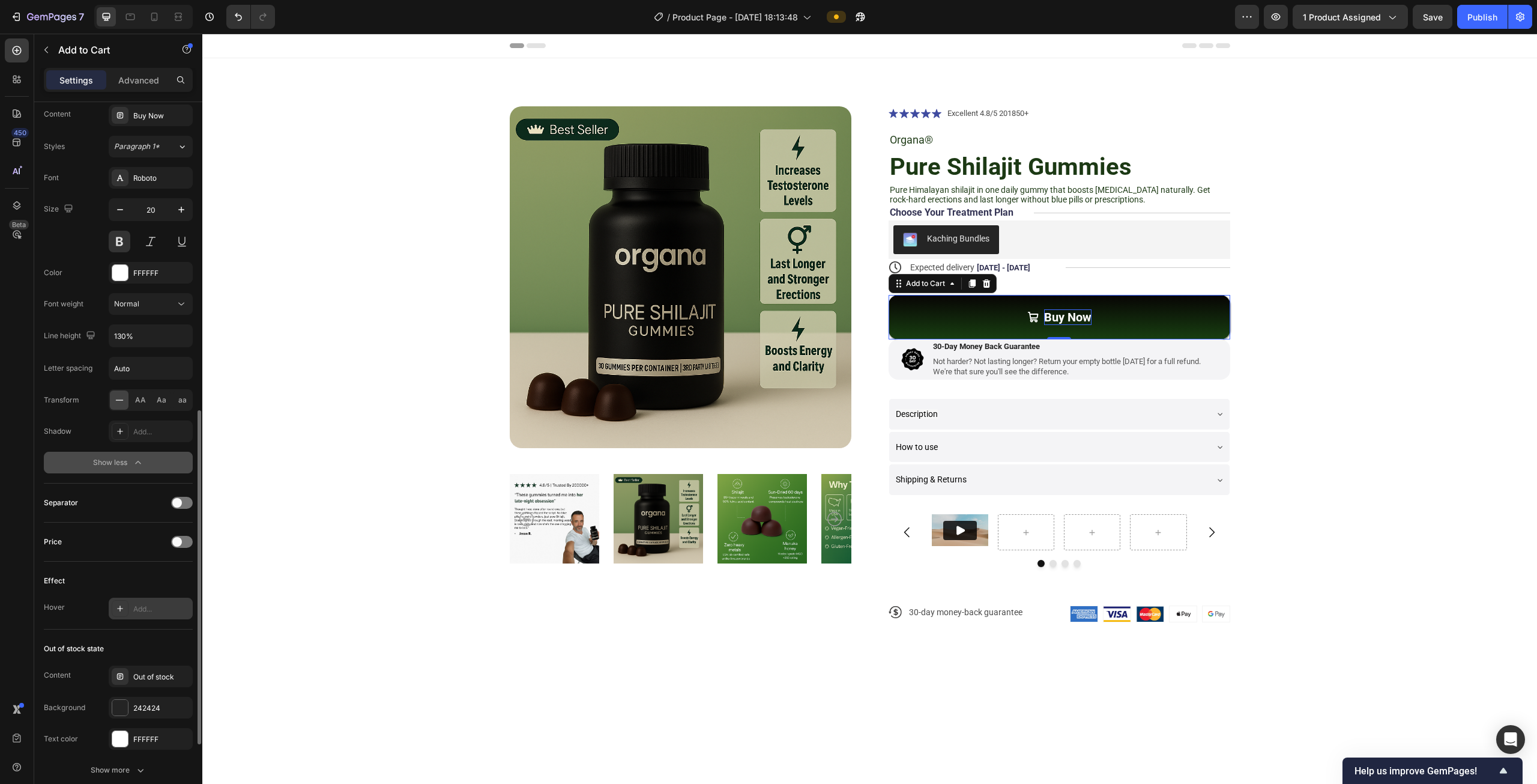
click at [132, 604] on div "Add..." at bounding box center [150, 608] width 84 height 21
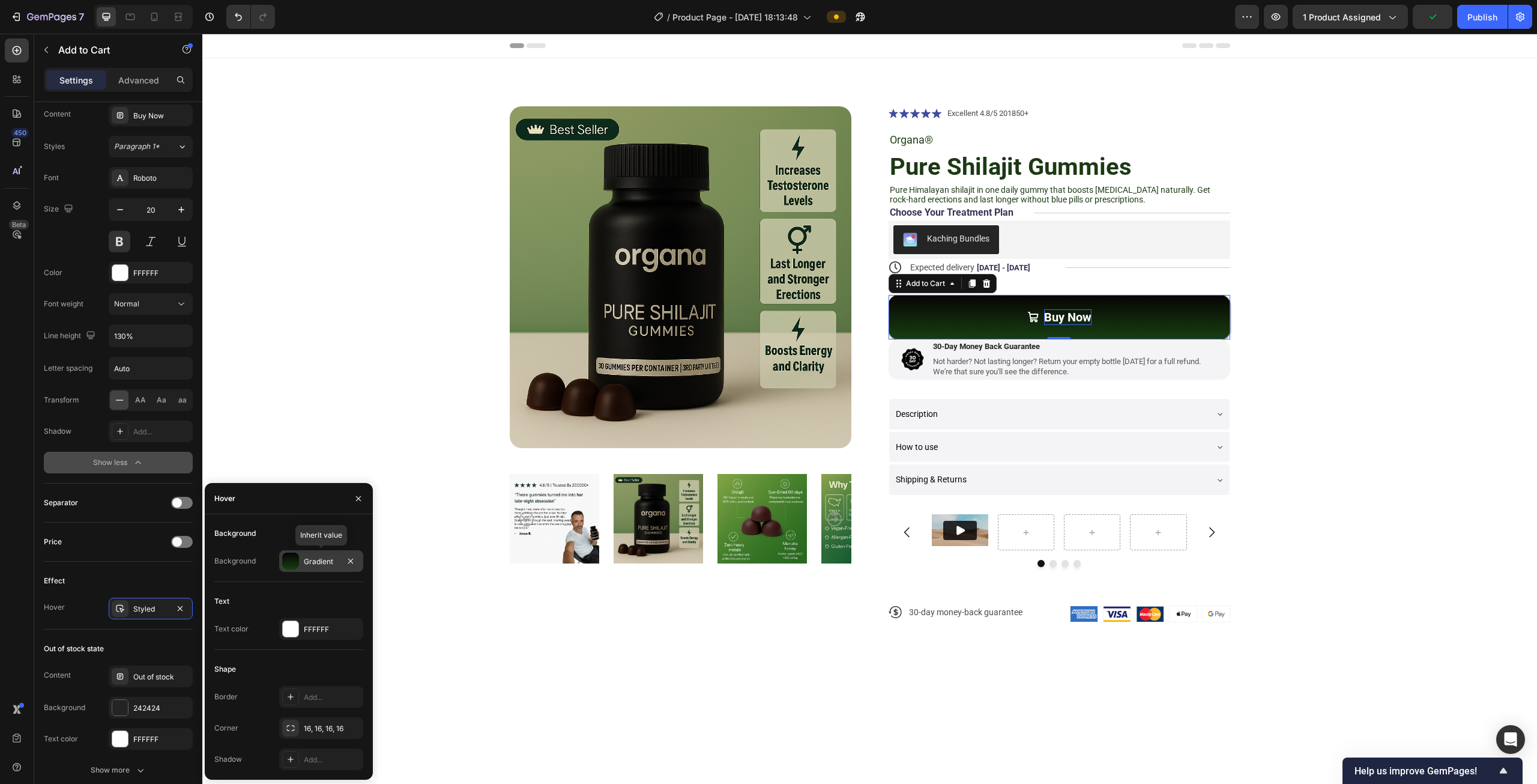
click at [287, 565] on div at bounding box center [290, 560] width 17 height 17
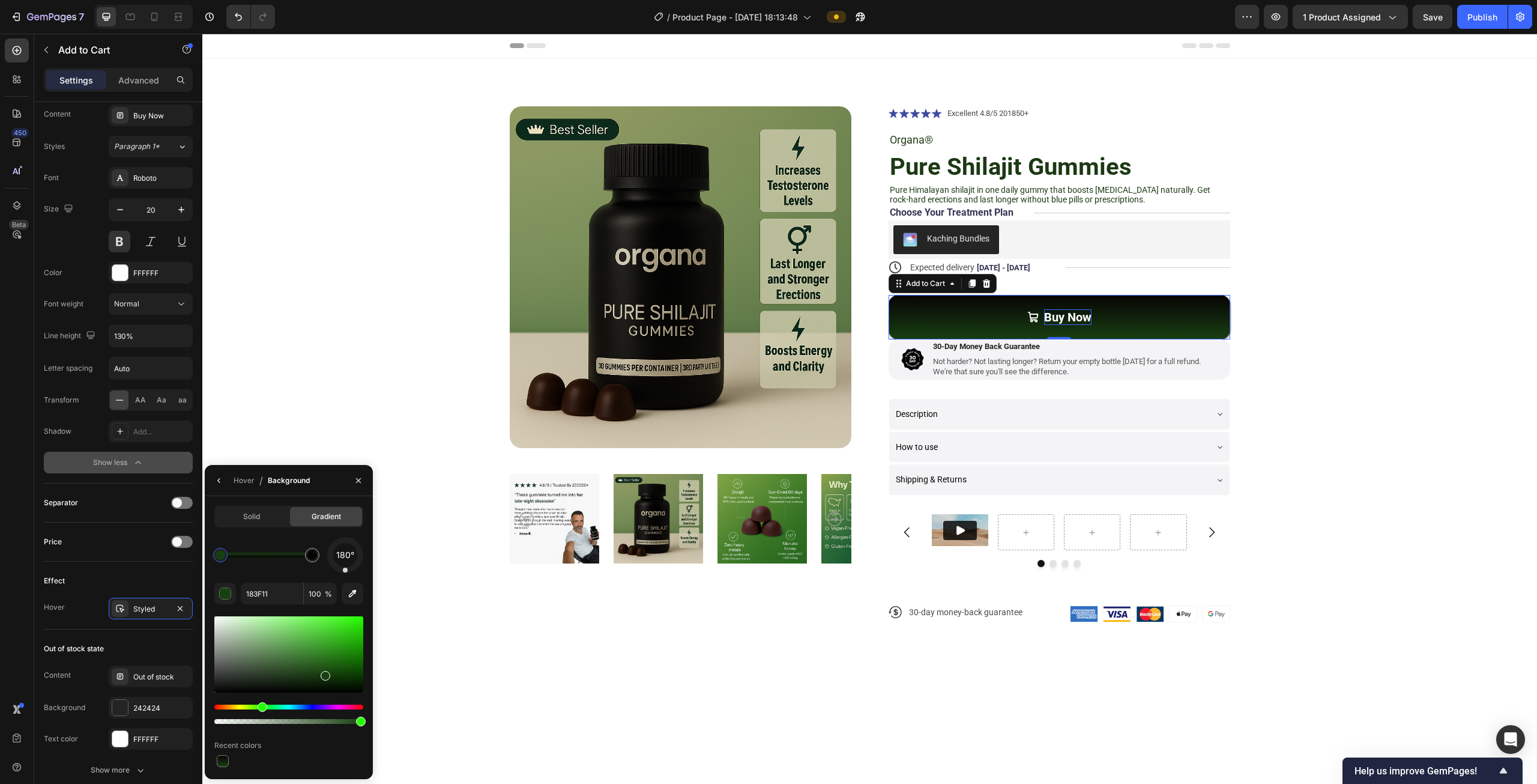
drag, startPoint x: 346, startPoint y: 546, endPoint x: 345, endPoint y: 577, distance: 31.0
click at [345, 577] on div "180° 183F11 100 % Recent colors" at bounding box center [289, 652] width 149 height 232
click at [299, 577] on div "180° 183F11 100 % Recent colors" at bounding box center [289, 652] width 149 height 232
drag, startPoint x: 327, startPoint y: 678, endPoint x: 320, endPoint y: 644, distance: 34.7
click at [320, 644] on div at bounding box center [321, 646] width 10 height 10
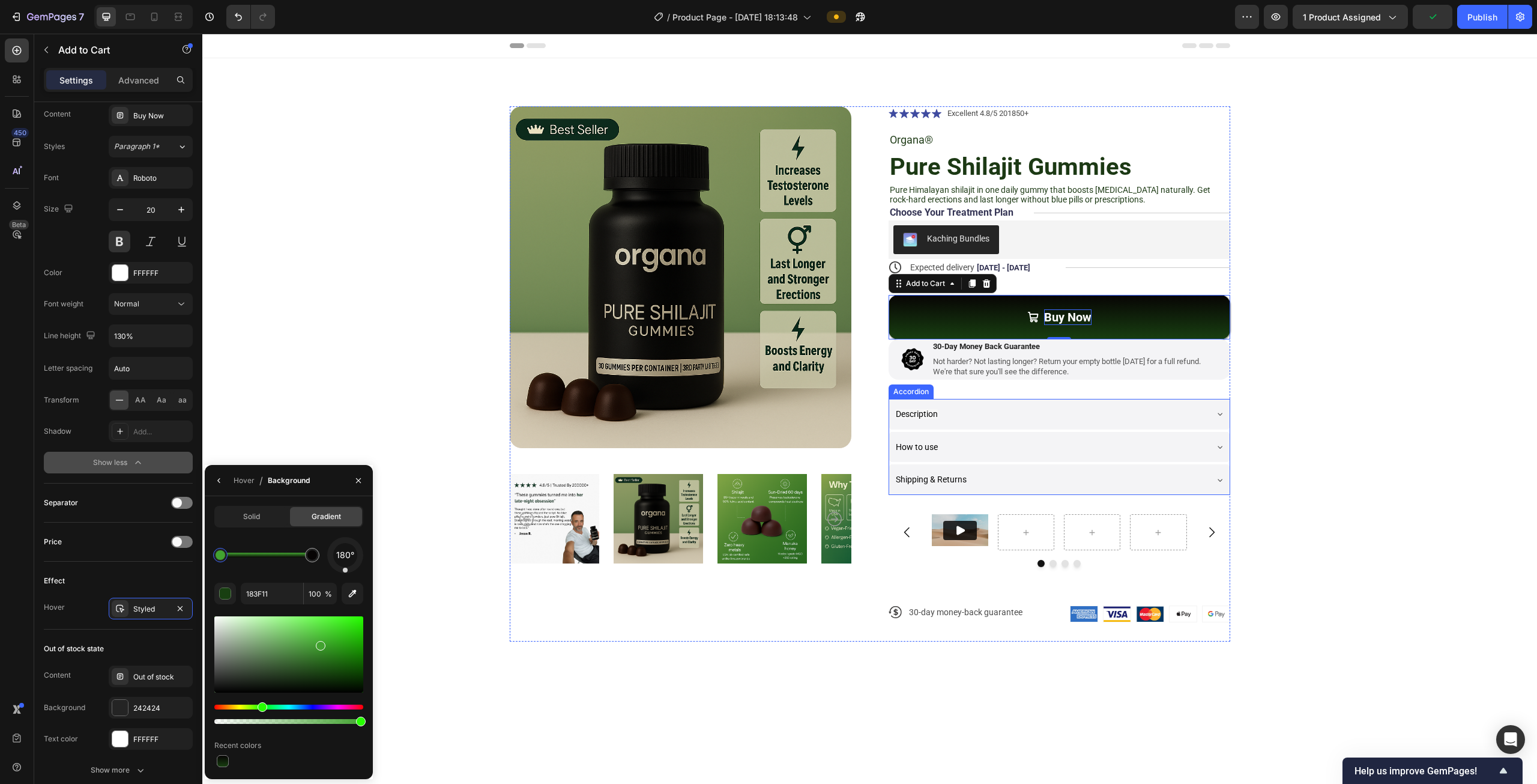
type input "42A330"
click at [111, 586] on div "Effect Hover Styled" at bounding box center [118, 596] width 149 height 68
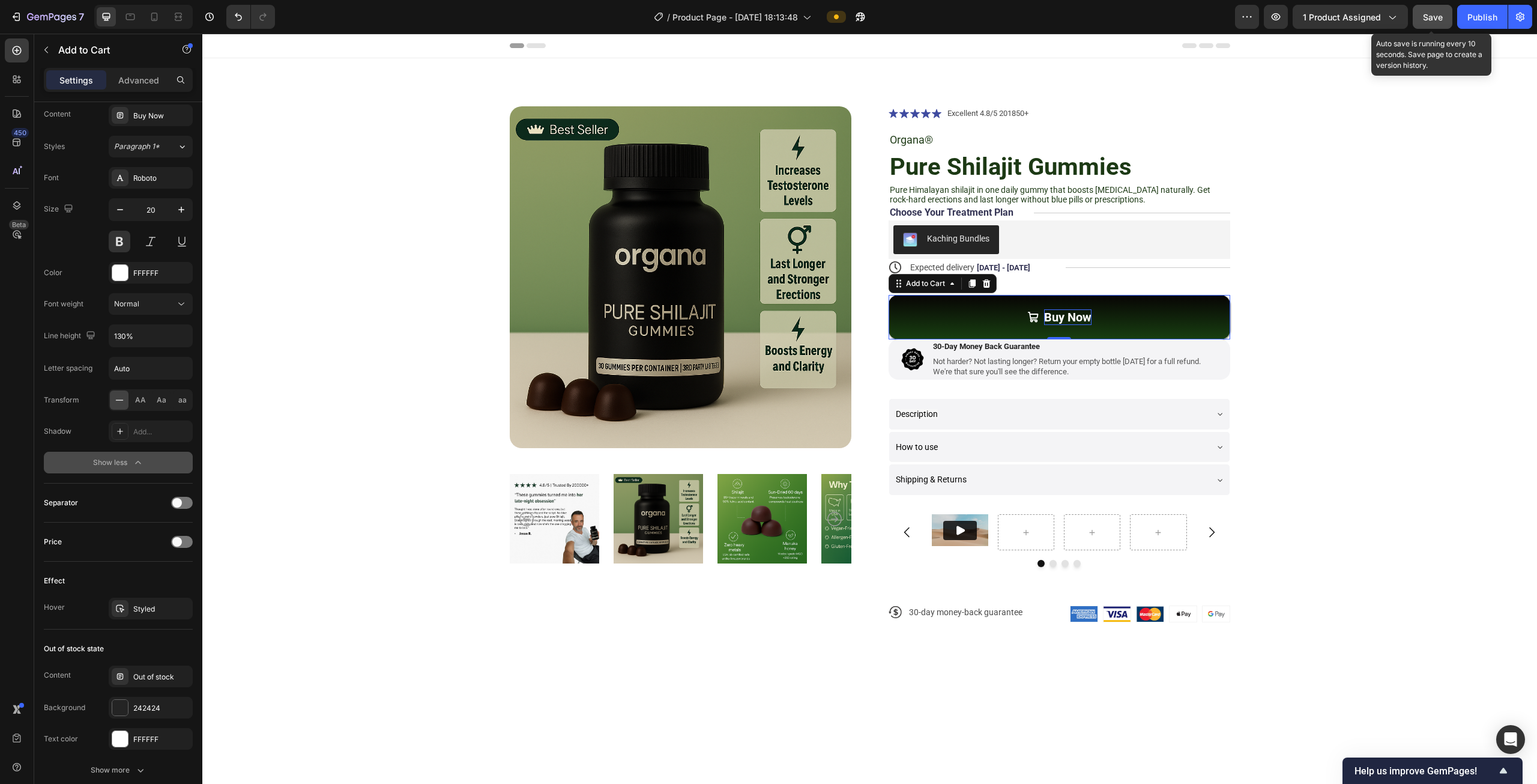
click at [1420, 14] on button "Save" at bounding box center [1433, 17] width 40 height 24
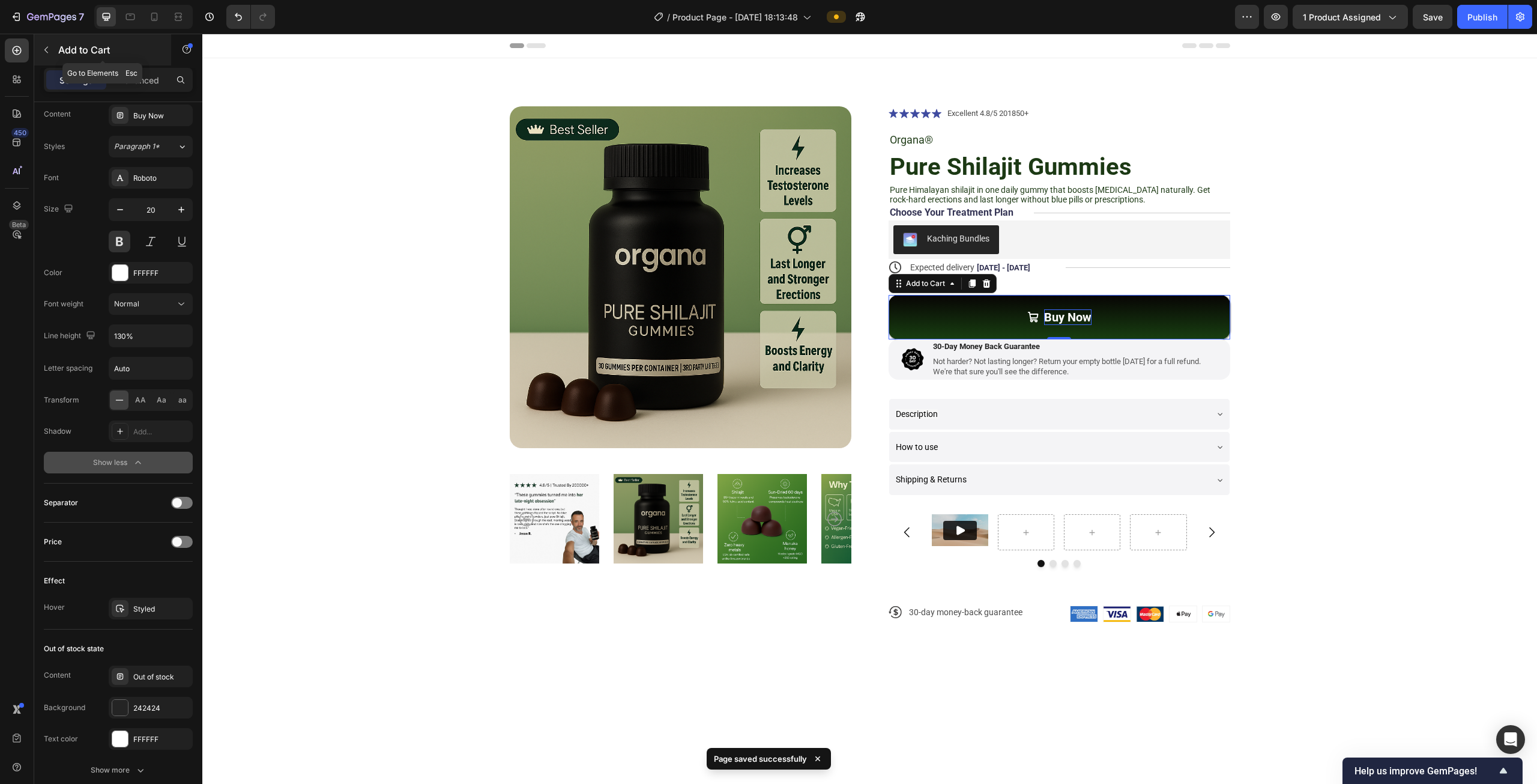
click at [52, 47] on button "button" at bounding box center [47, 50] width 20 height 20
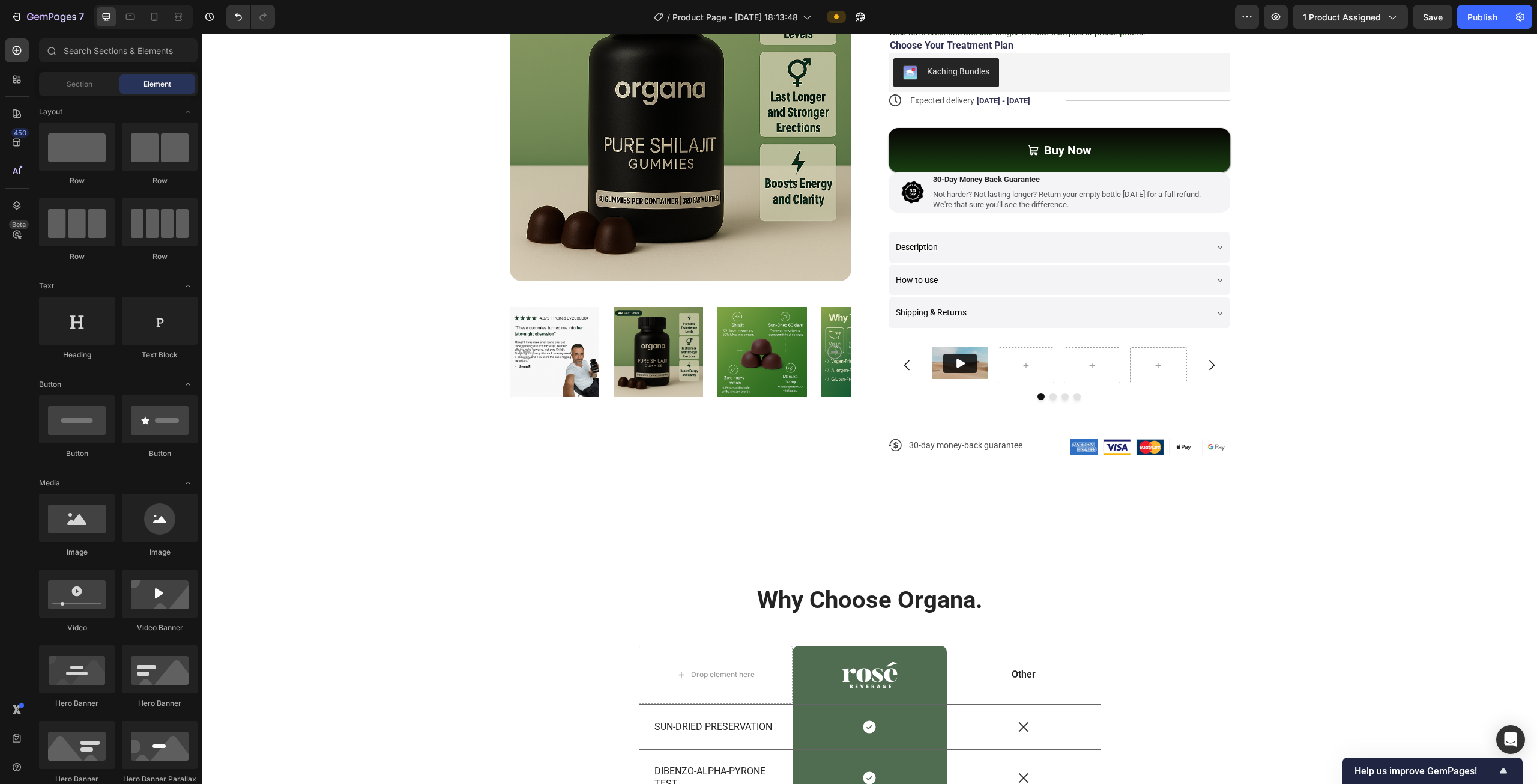
scroll to position [0, 0]
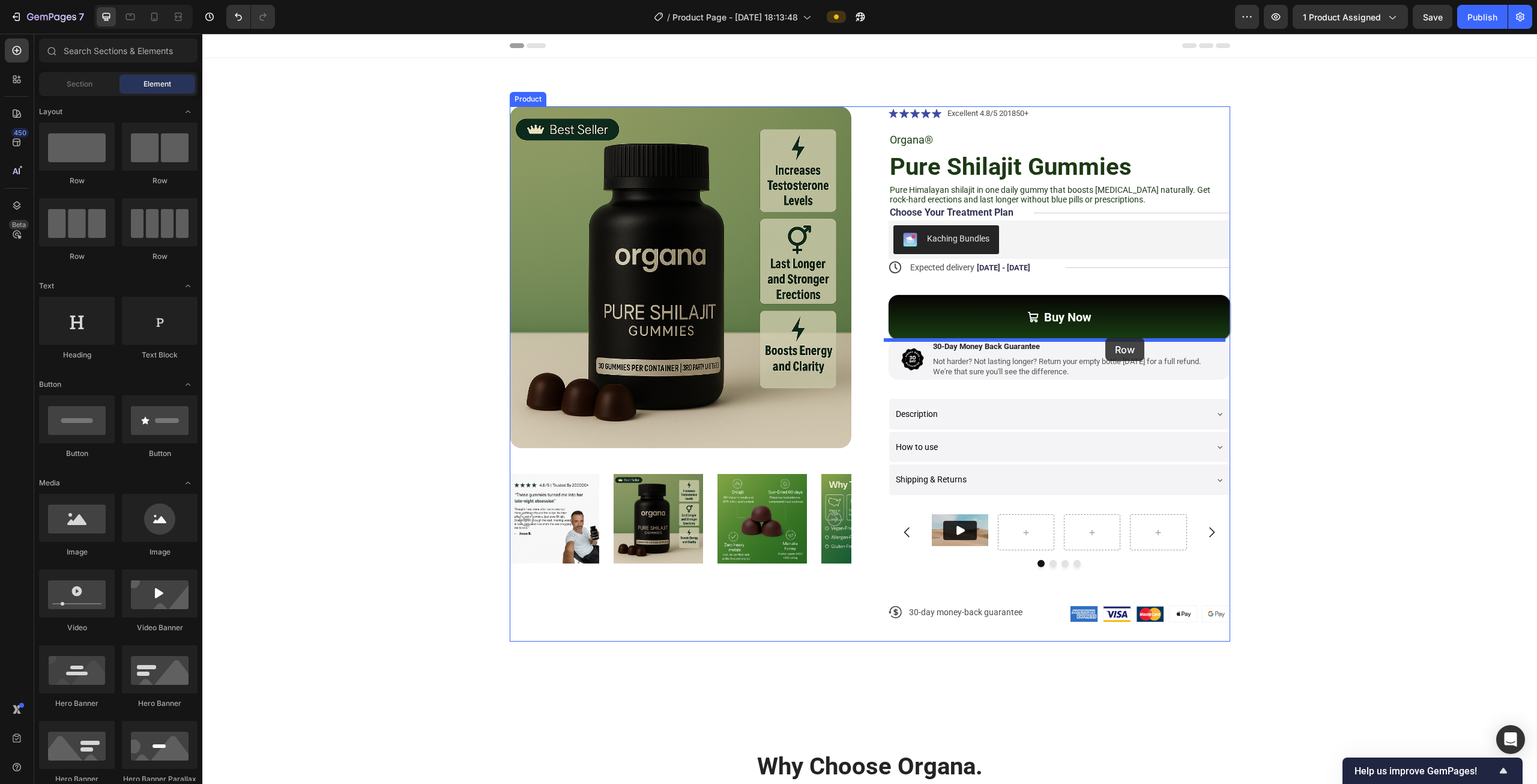
drag, startPoint x: 336, startPoint y: 190, endPoint x: 1106, endPoint y: 337, distance: 783.9
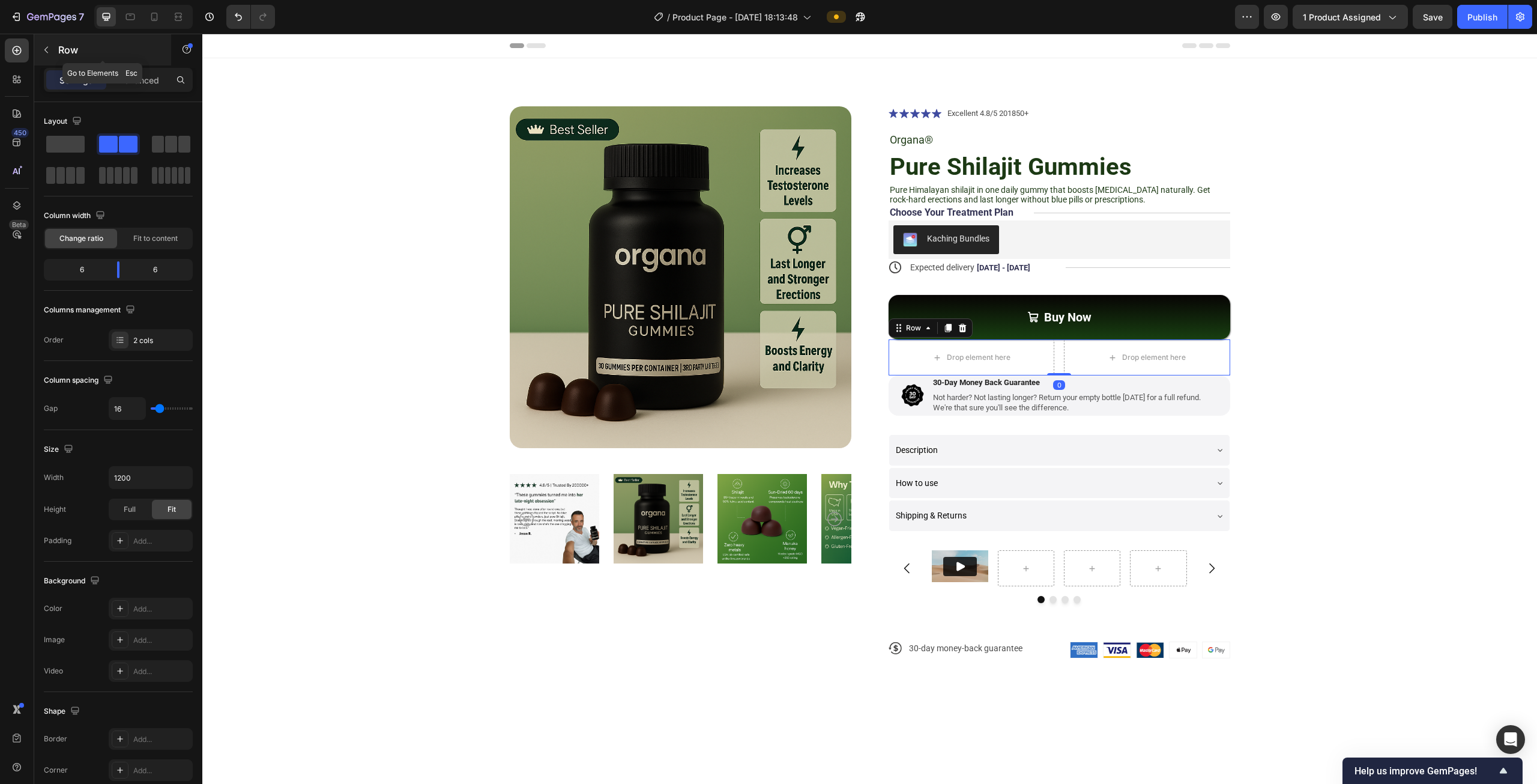
click at [49, 57] on button "button" at bounding box center [47, 50] width 20 height 20
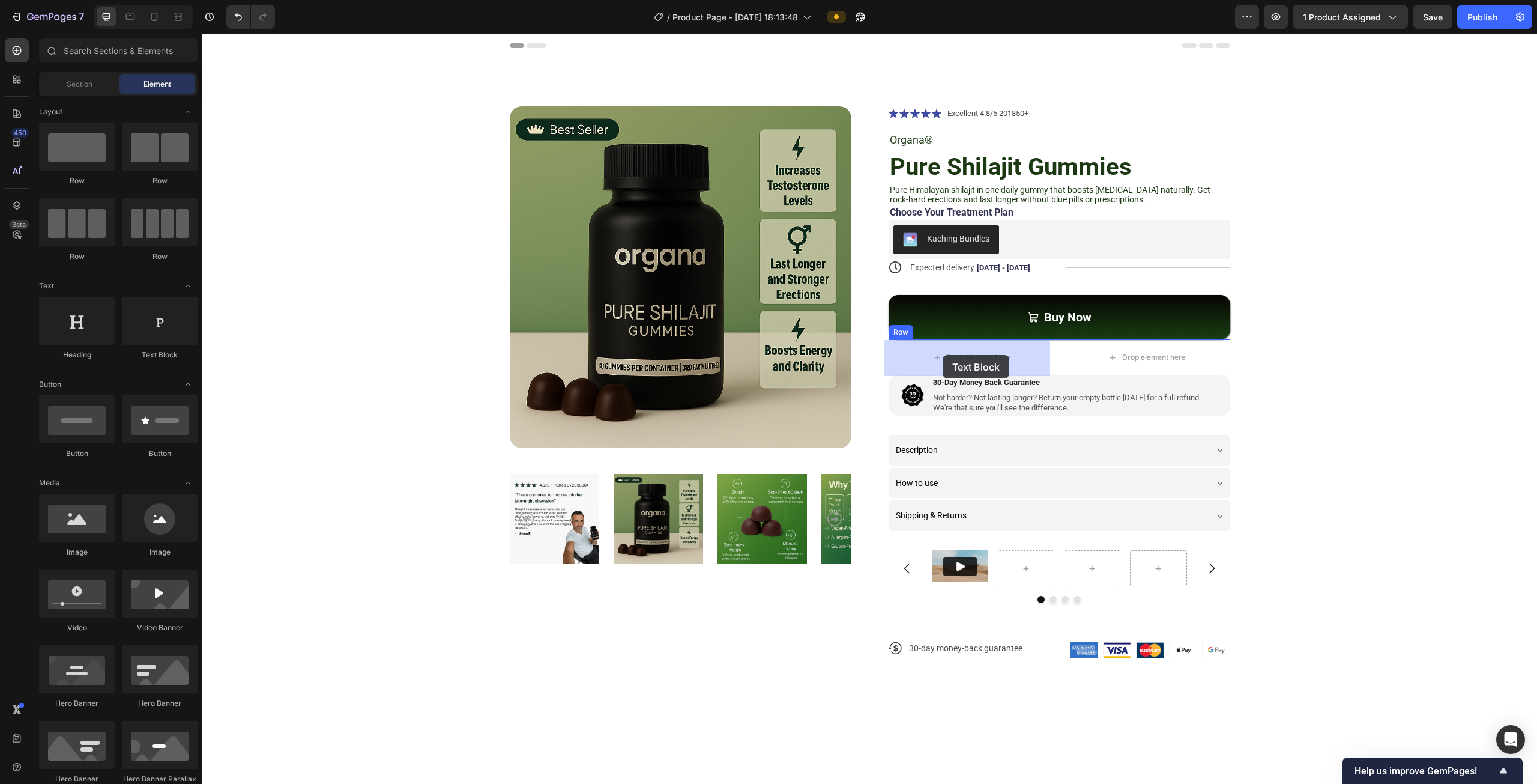
drag, startPoint x: 360, startPoint y: 364, endPoint x: 943, endPoint y: 355, distance: 583.1
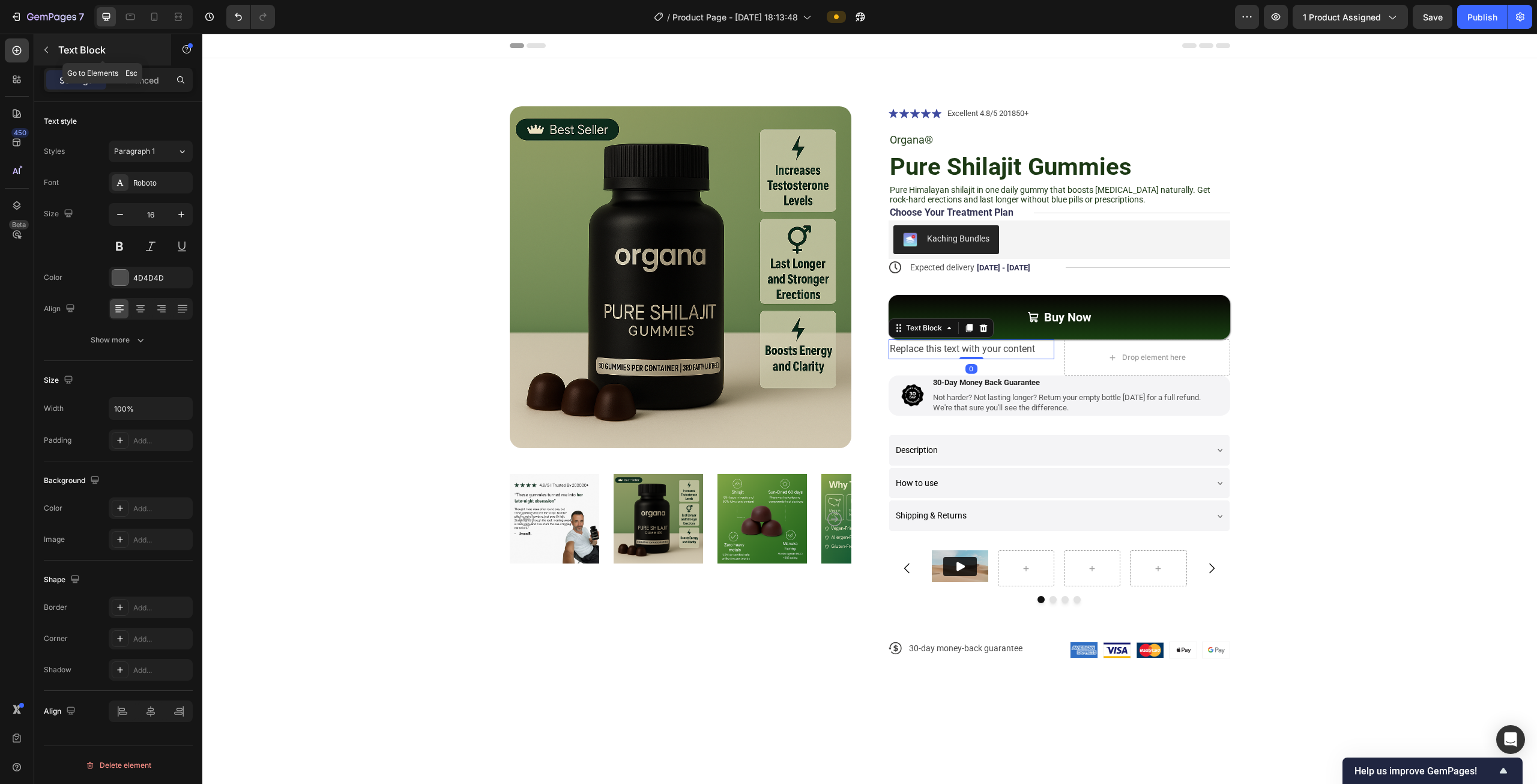
click at [48, 59] on button "button" at bounding box center [47, 50] width 20 height 20
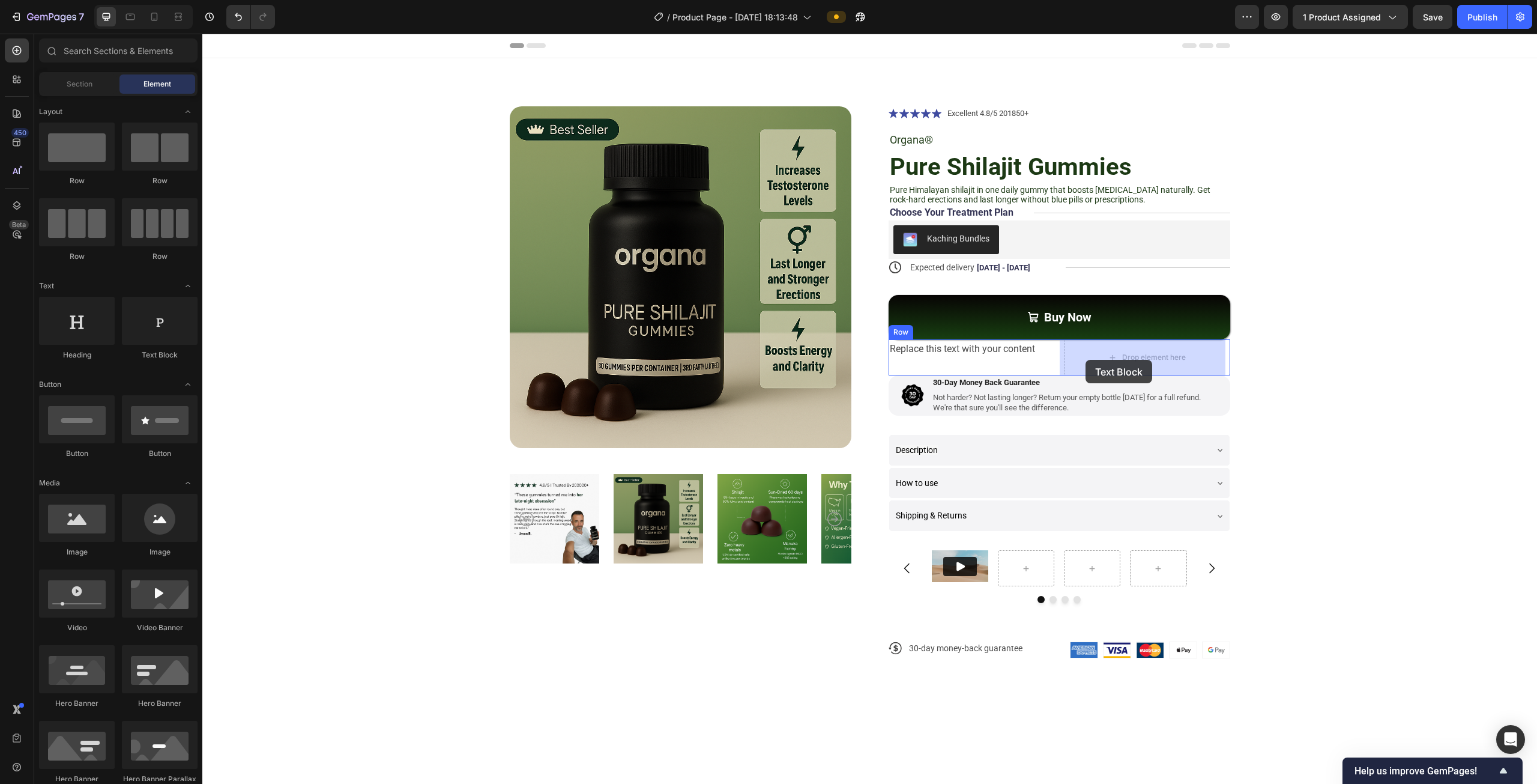
drag, startPoint x: 348, startPoint y: 359, endPoint x: 1088, endPoint y: 359, distance: 740.0
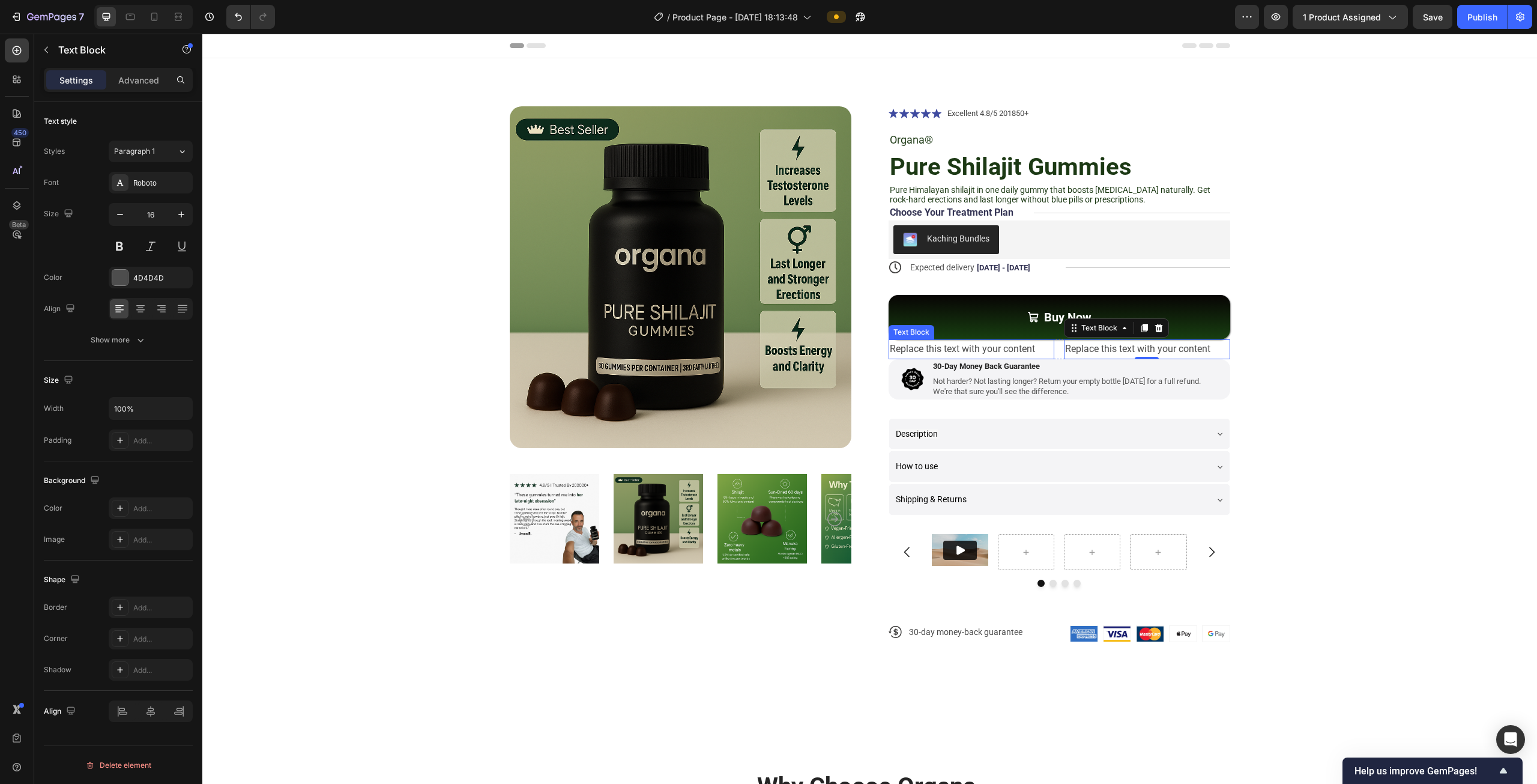
click at [965, 348] on div "Replace this text with your content" at bounding box center [971, 349] width 167 height 20
click at [1088, 351] on div "Replace this text with your content" at bounding box center [1147, 349] width 167 height 20
click at [1088, 351] on p "Replace this text with your content" at bounding box center [1147, 349] width 164 height 18
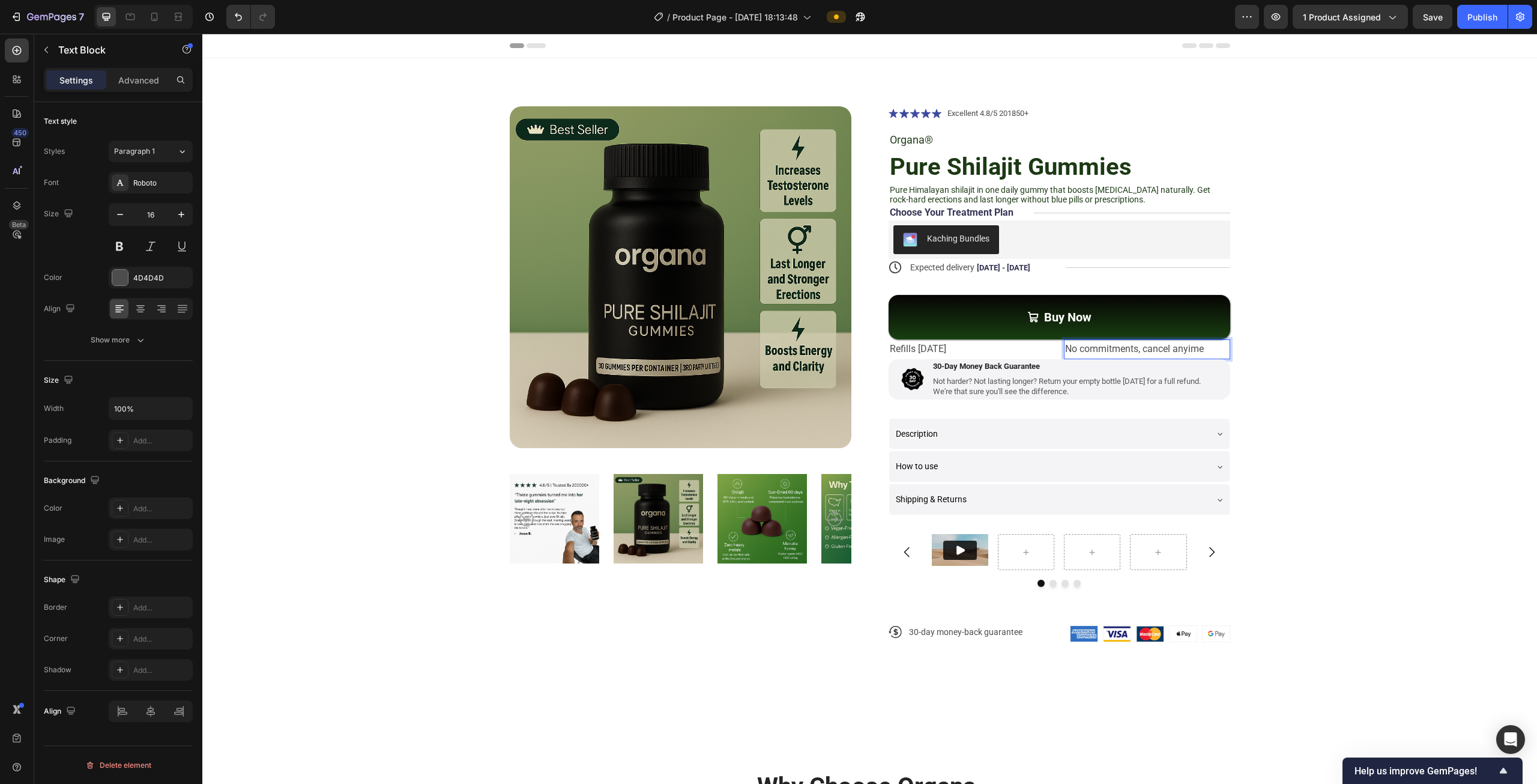
click at [1137, 352] on p "No commitments, cancel anyime" at bounding box center [1147, 349] width 164 height 18
click at [1051, 349] on div "Refills [DATE] Text Block No commitments, cancel anytime Text Block Row 0" at bounding box center [1059, 349] width 341 height 20
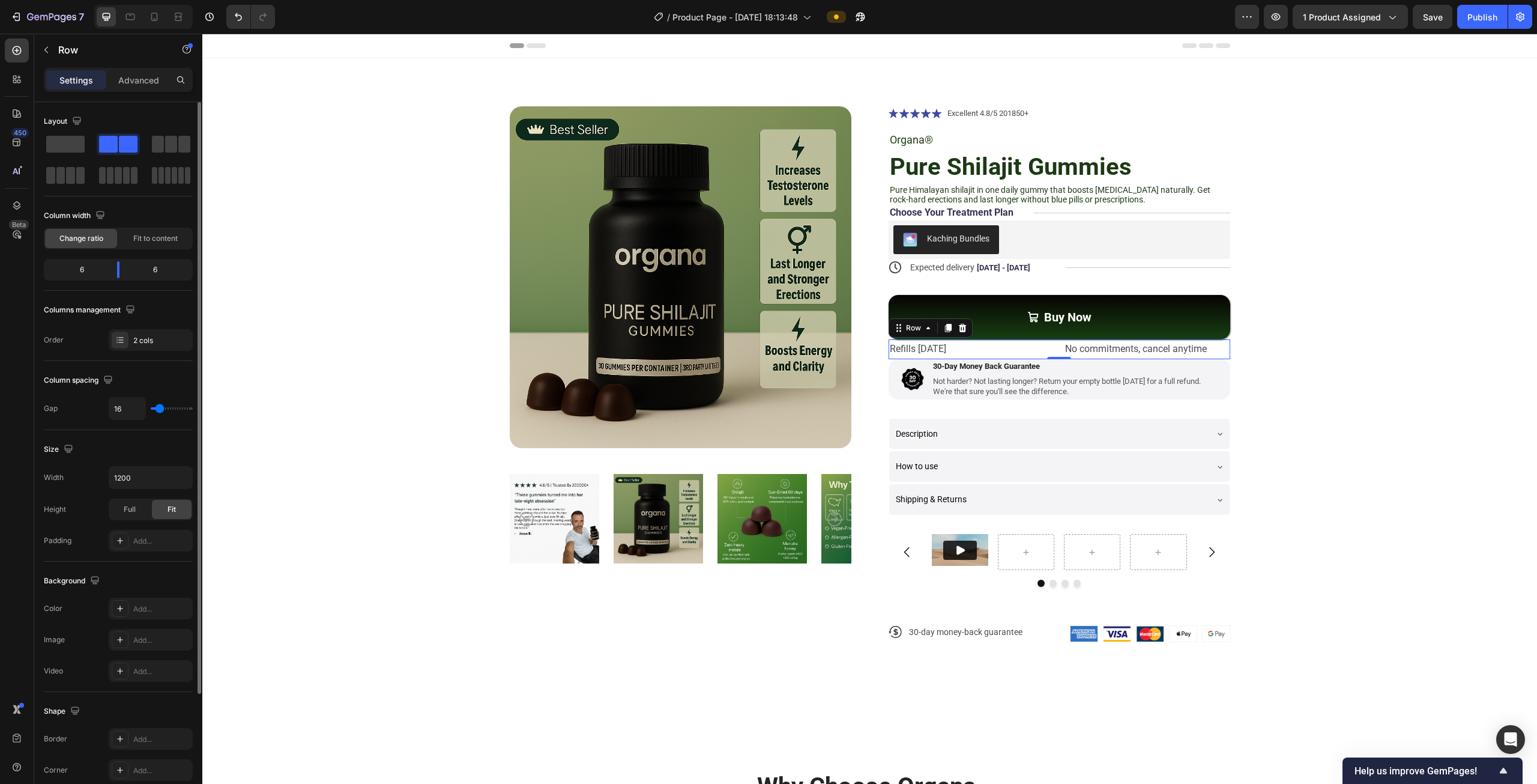
type input "5"
type input "4"
type input "2"
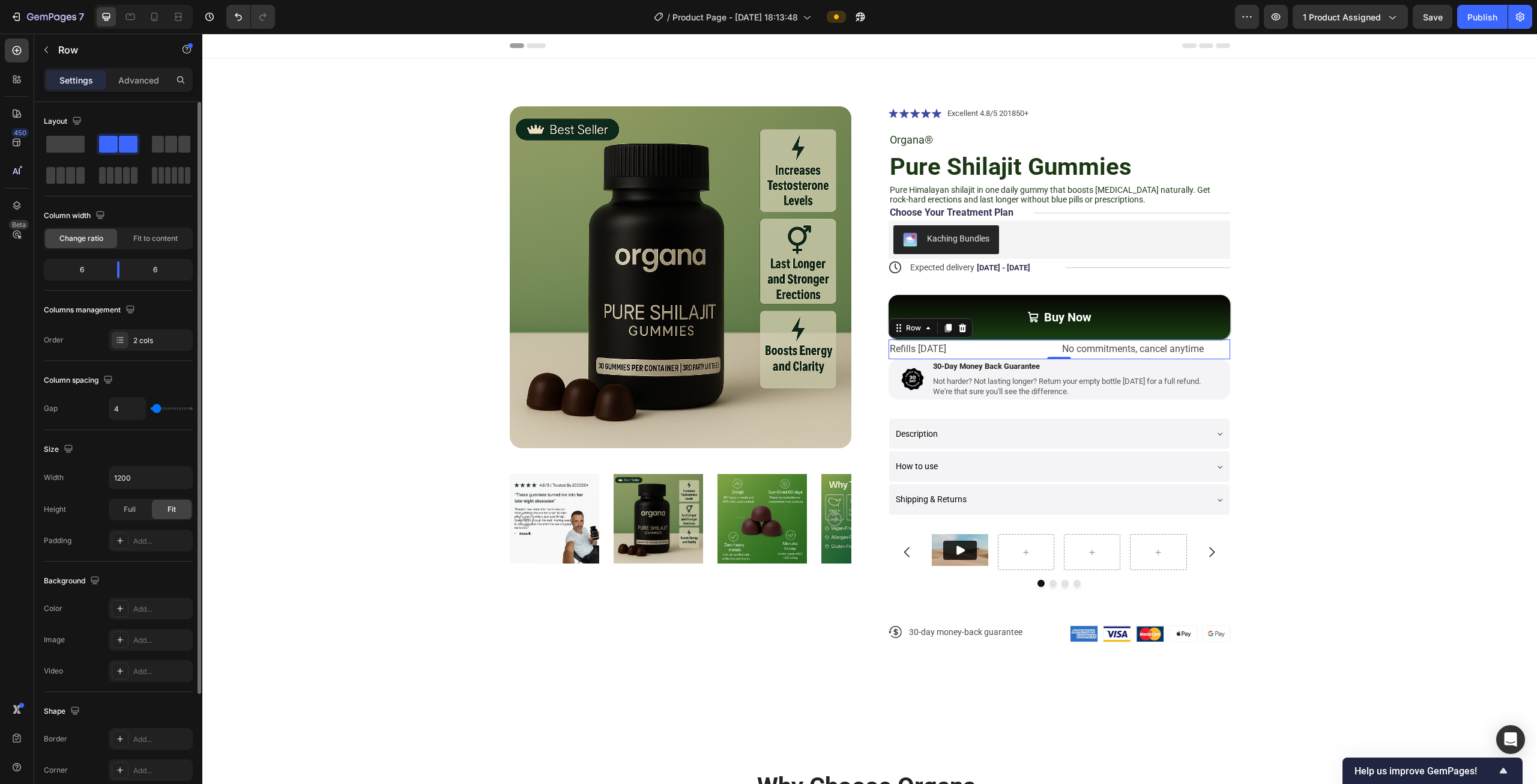
type input "2"
type input "0"
drag, startPoint x: 157, startPoint y: 405, endPoint x: 140, endPoint y: 404, distance: 17.0
type input "0"
click at [151, 407] on input "range" at bounding box center [172, 408] width 42 height 2
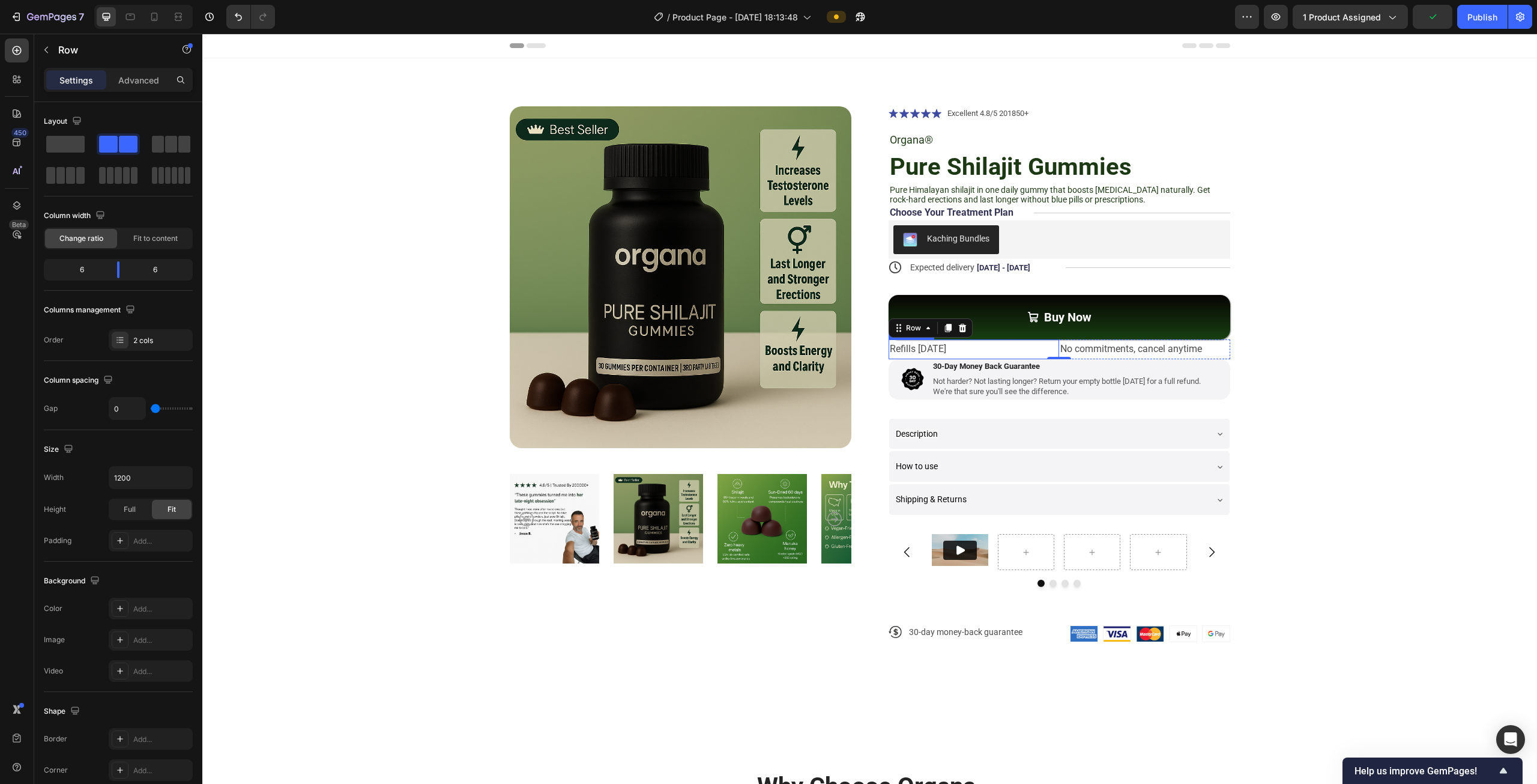
click at [995, 350] on p "Refills [DATE]" at bounding box center [974, 349] width 169 height 18
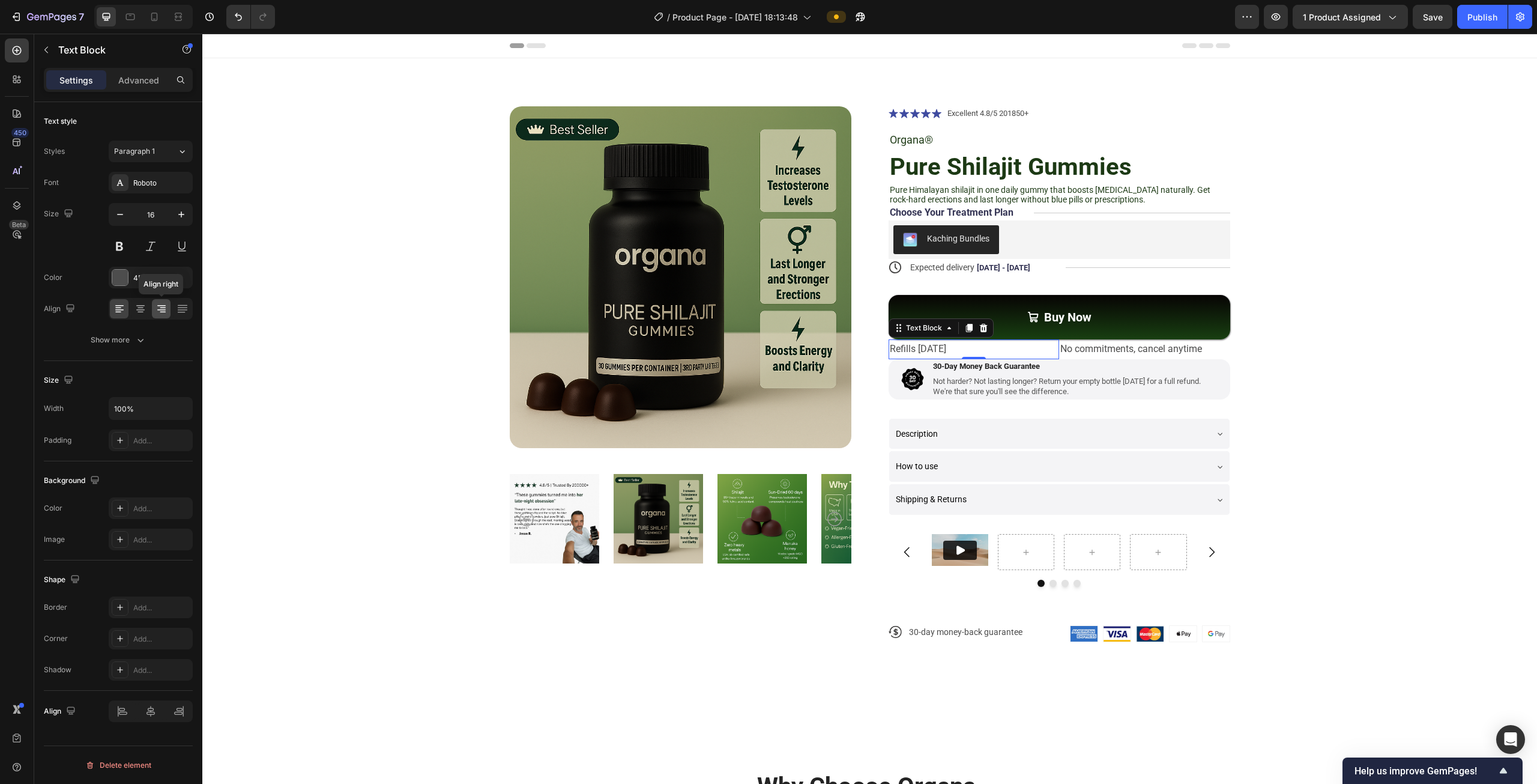
click at [160, 309] on icon at bounding box center [161, 309] width 9 height 1
click at [1059, 353] on div "No commitments, cancel anytime" at bounding box center [1144, 349] width 171 height 20
click at [1059, 356] on div "No commitments, cancel anytime" at bounding box center [1144, 349] width 171 height 20
click at [1052, 356] on p "Refills [DATE]" at bounding box center [974, 349] width 169 height 18
click at [1059, 357] on div "No commitments, cancel anytime" at bounding box center [1144, 349] width 171 height 20
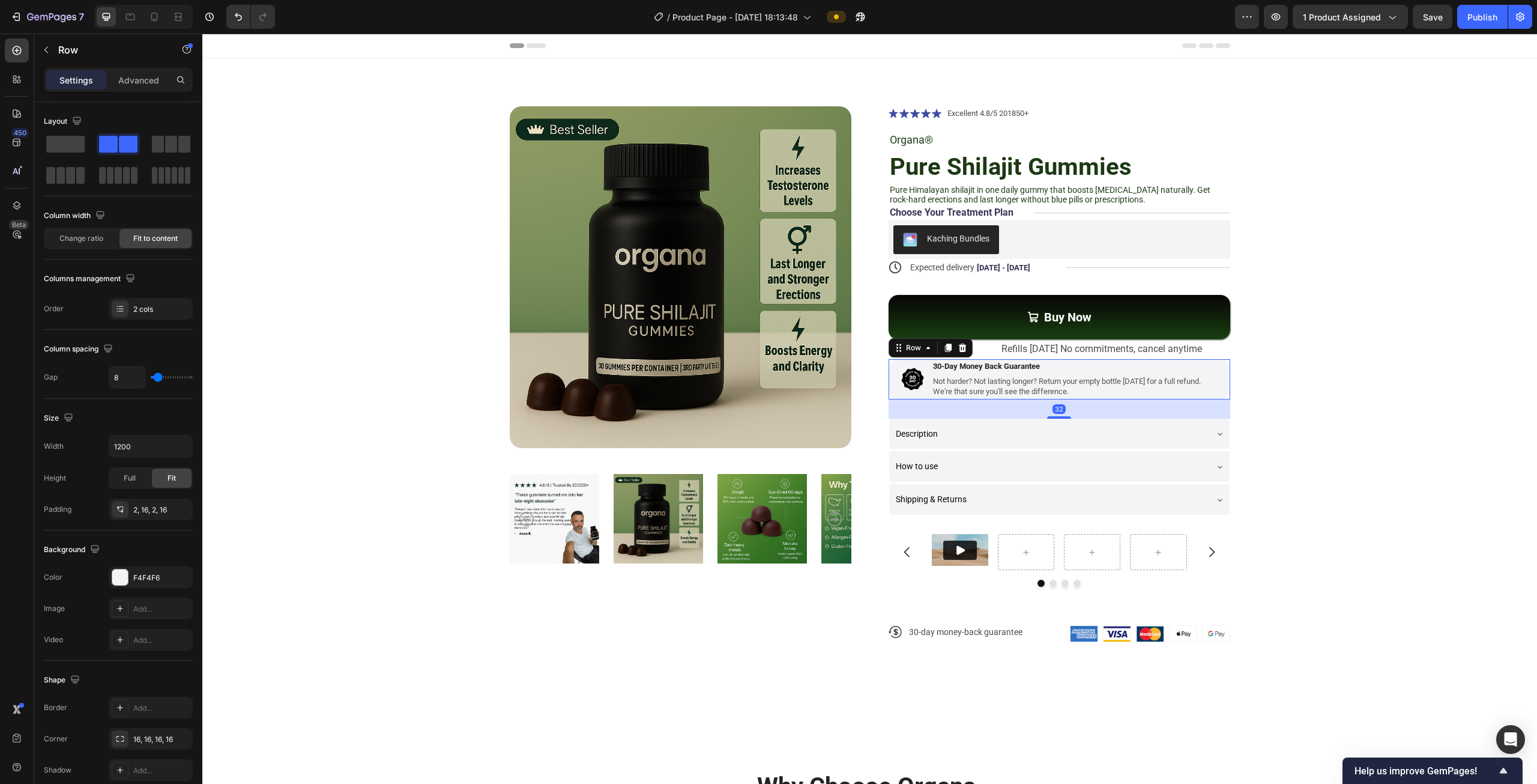
click at [1052, 360] on div "Image 30-Day Money Back Guarantee Text Block Not harder? Not lasting longer? Re…" at bounding box center [1059, 378] width 341 height 40
click at [1052, 358] on p "Refills [DATE]" at bounding box center [974, 349] width 169 height 18
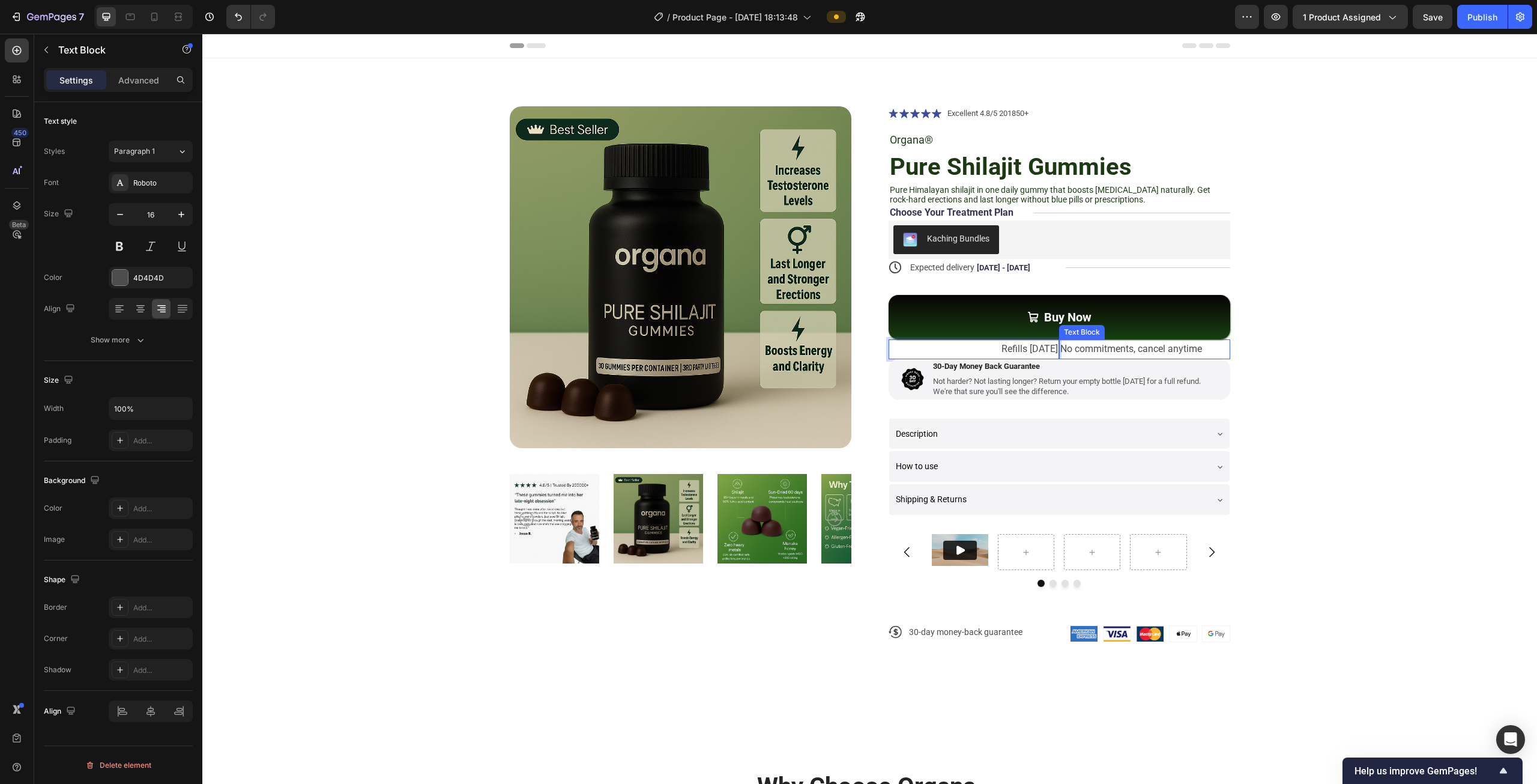
click at [1060, 355] on p "No commitments, cancel anytime" at bounding box center [1144, 349] width 169 height 18
click at [1052, 357] on p "Refills [DATE]" at bounding box center [974, 349] width 169 height 18
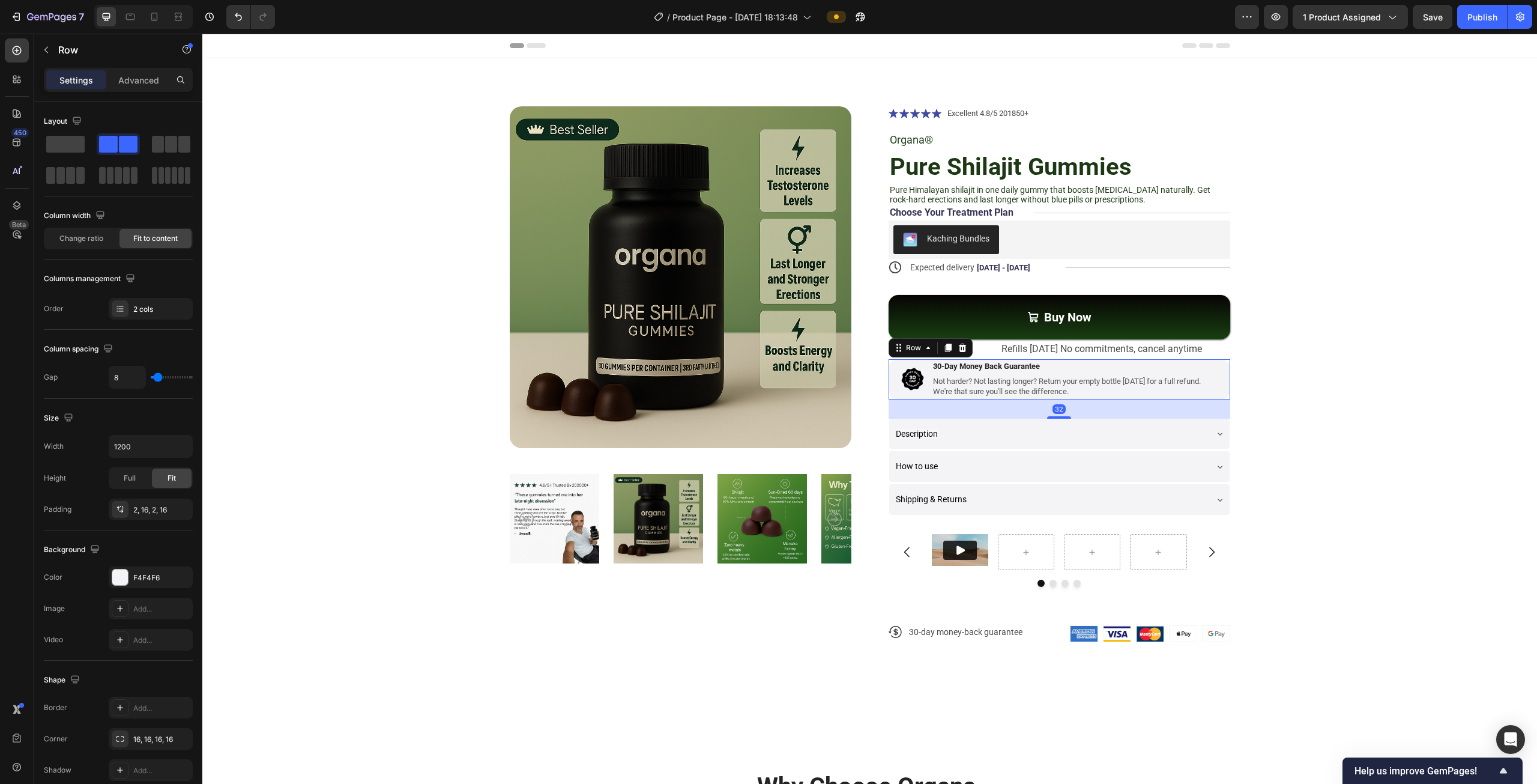
click at [1055, 359] on div "Image 30-Day Money Back Guarantee Text Block Not harder? Not lasting longer? Re…" at bounding box center [1059, 378] width 341 height 40
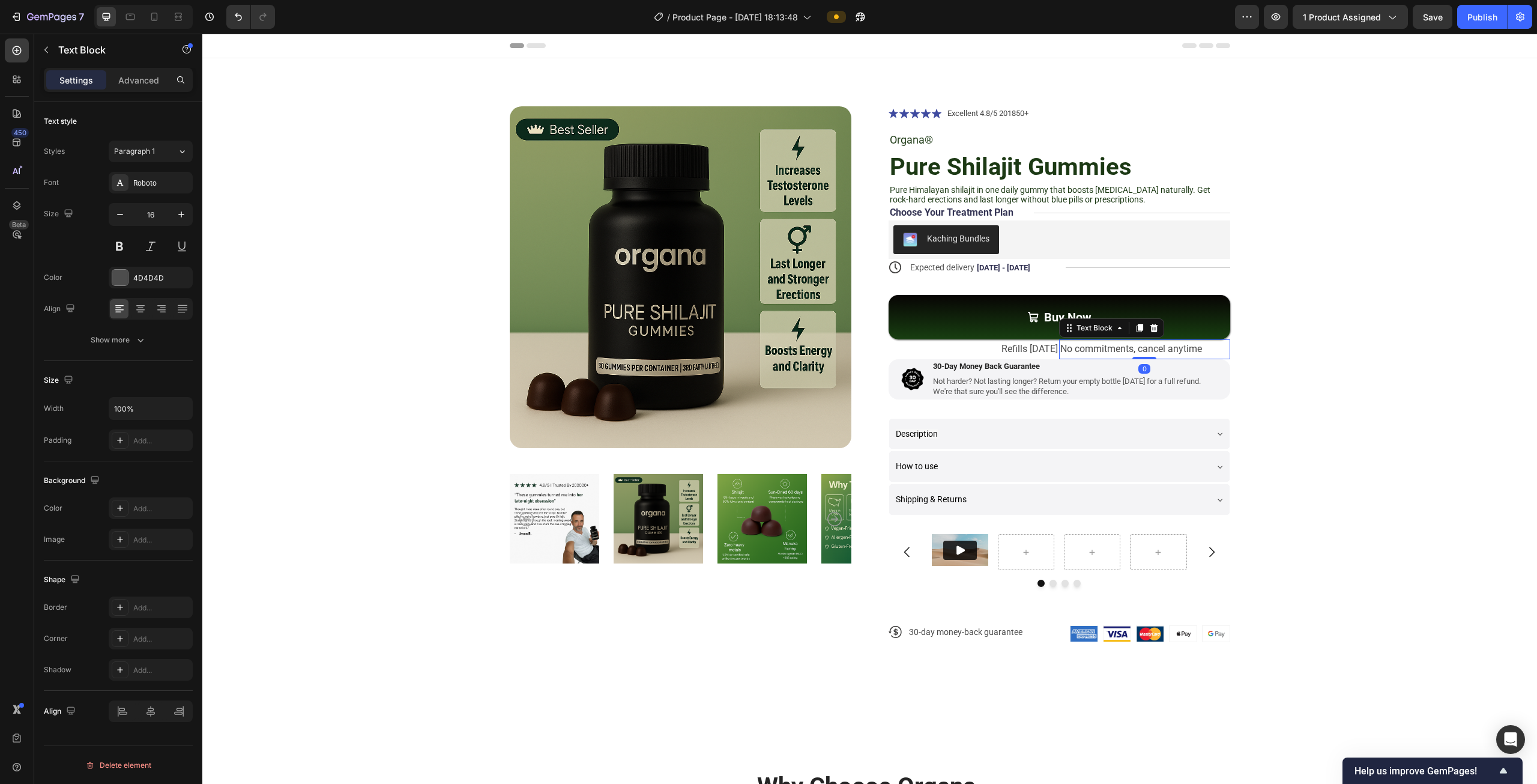
click at [1060, 341] on p "No commitments, cancel anytime" at bounding box center [1144, 349] width 169 height 18
click at [1103, 333] on div "Text Block" at bounding box center [1095, 328] width 41 height 11
click at [1076, 305] on div "Row 2 cols" at bounding box center [1085, 306] width 41 height 7
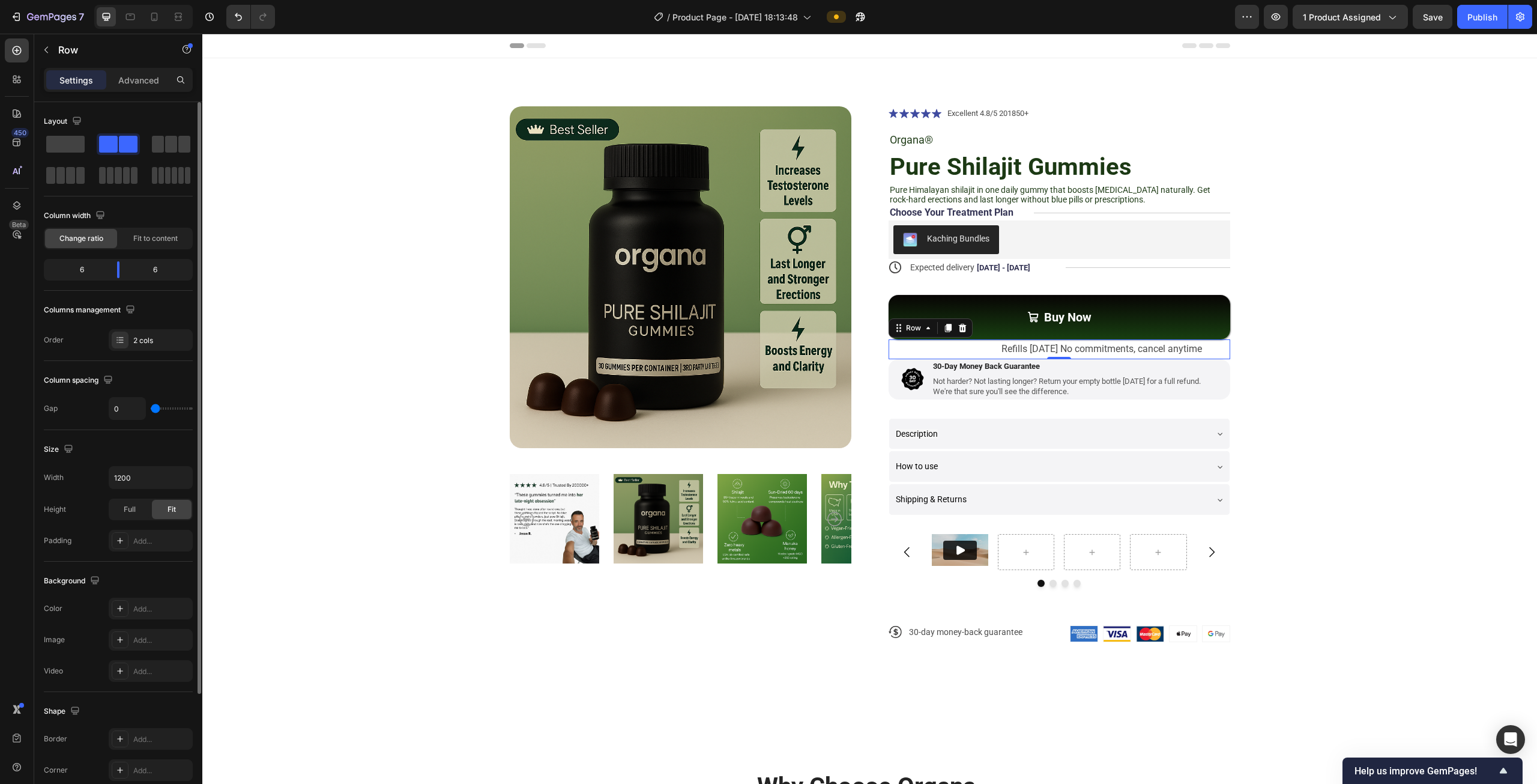
type input "7"
type input "11"
type input "14"
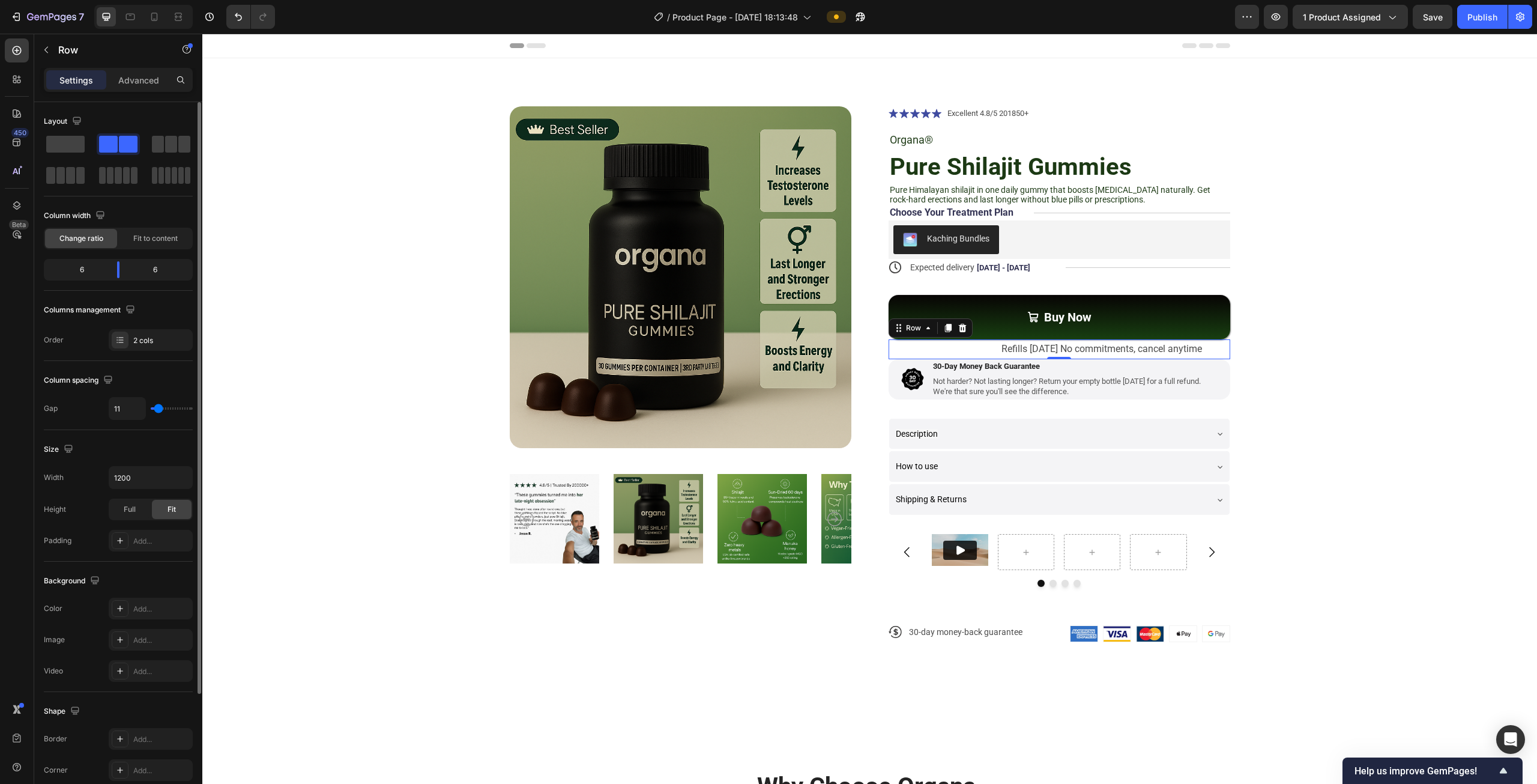
type input "14"
type input "16"
type input "17"
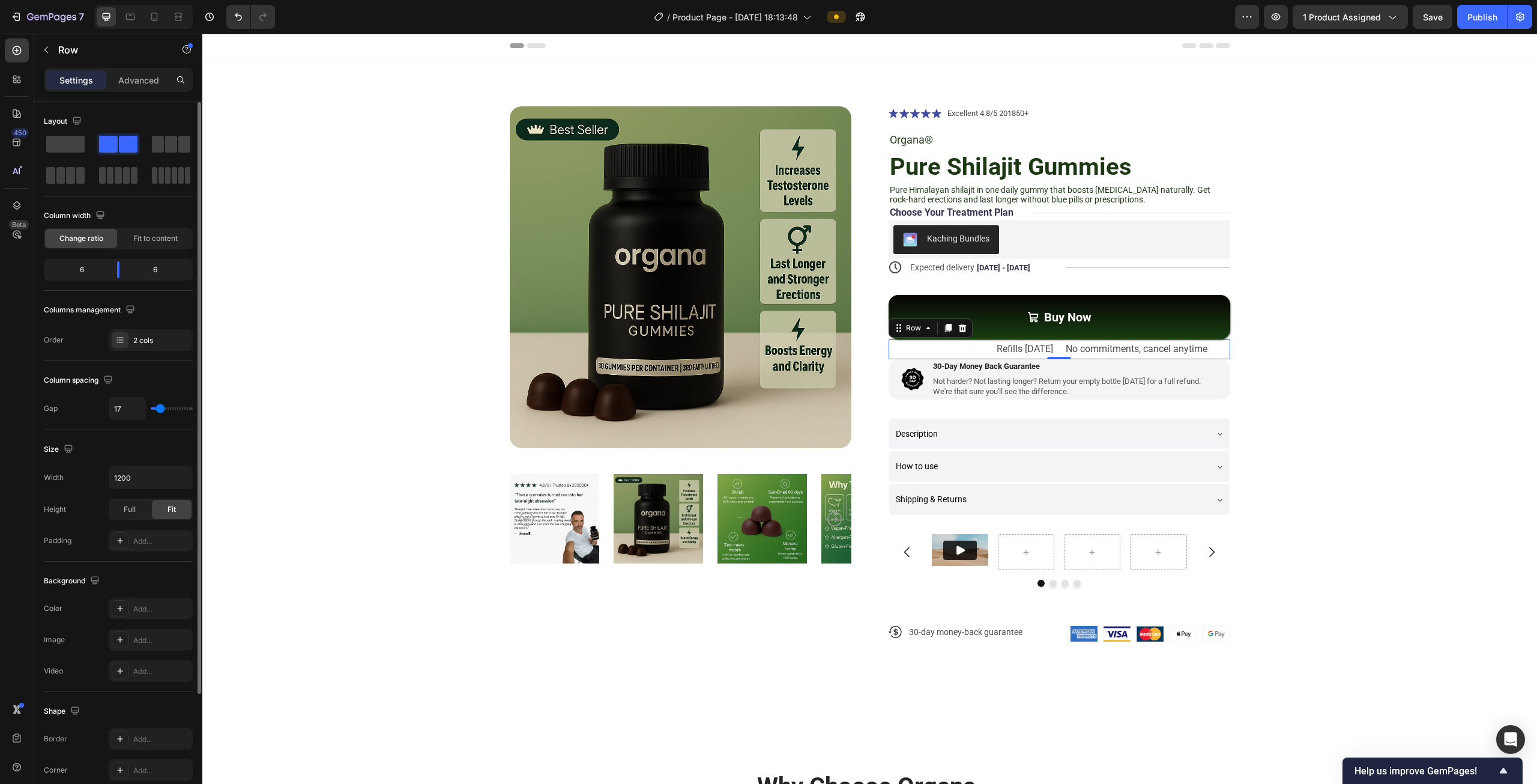
type input "19"
type input "17"
click at [160, 408] on input "range" at bounding box center [172, 408] width 42 height 2
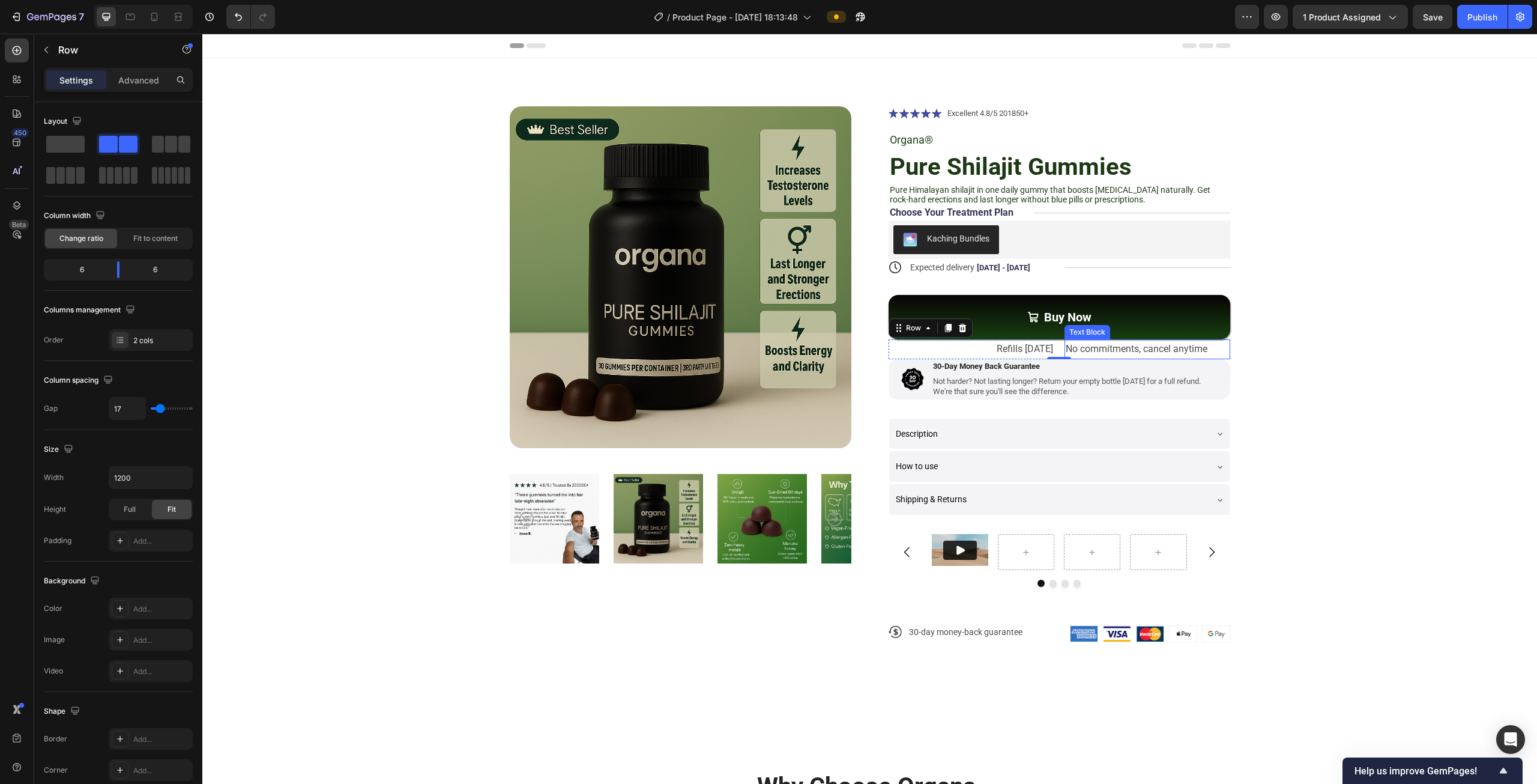
click at [1138, 354] on p "No commitments, cancel anytime" at bounding box center [1147, 349] width 163 height 18
click at [1058, 351] on div "Refills [DATE] Text Block No commitments, cancel anytime Text Block 0 Row" at bounding box center [1059, 349] width 341 height 20
type input "11"
type input "14"
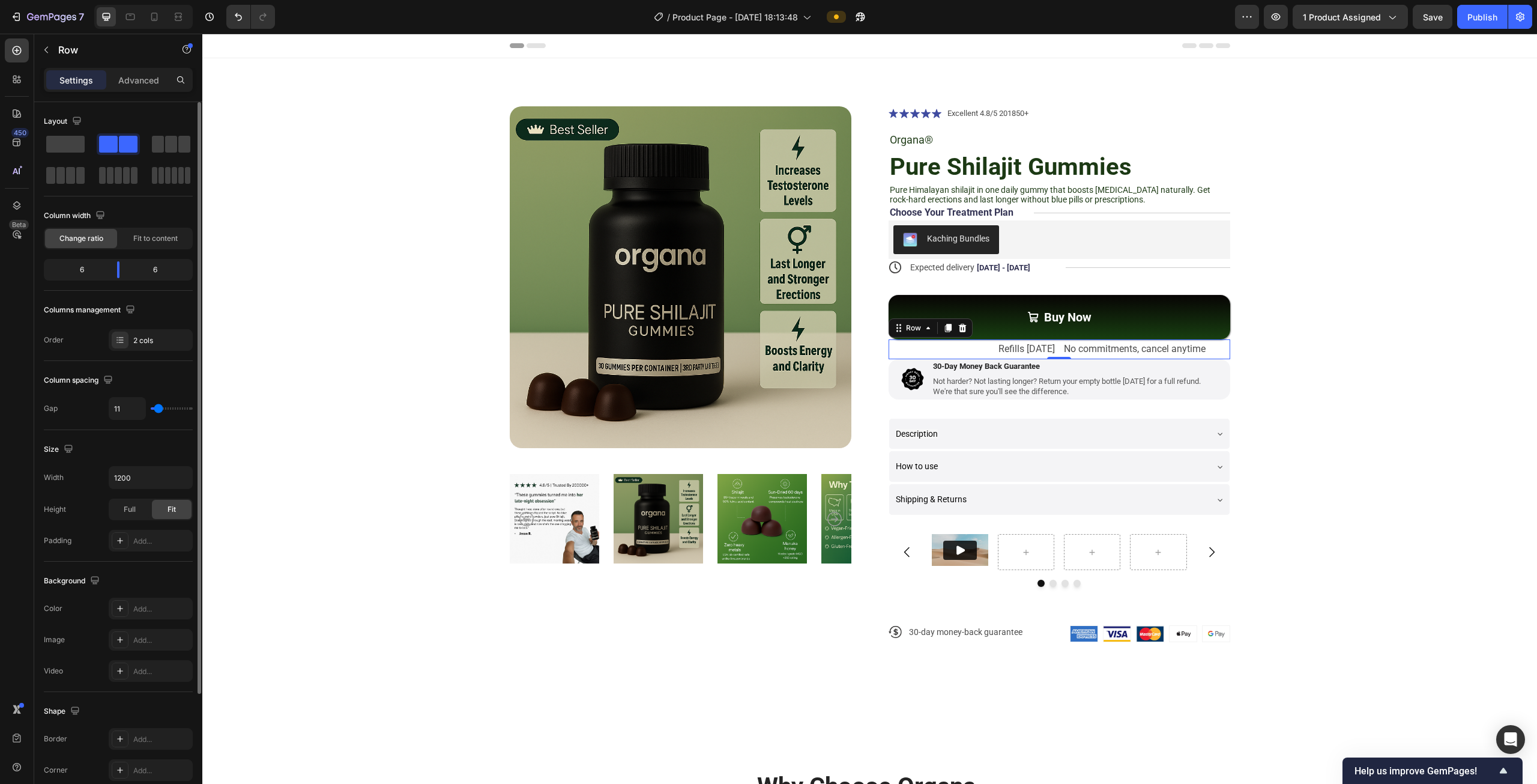
type input "14"
type input "17"
type input "27"
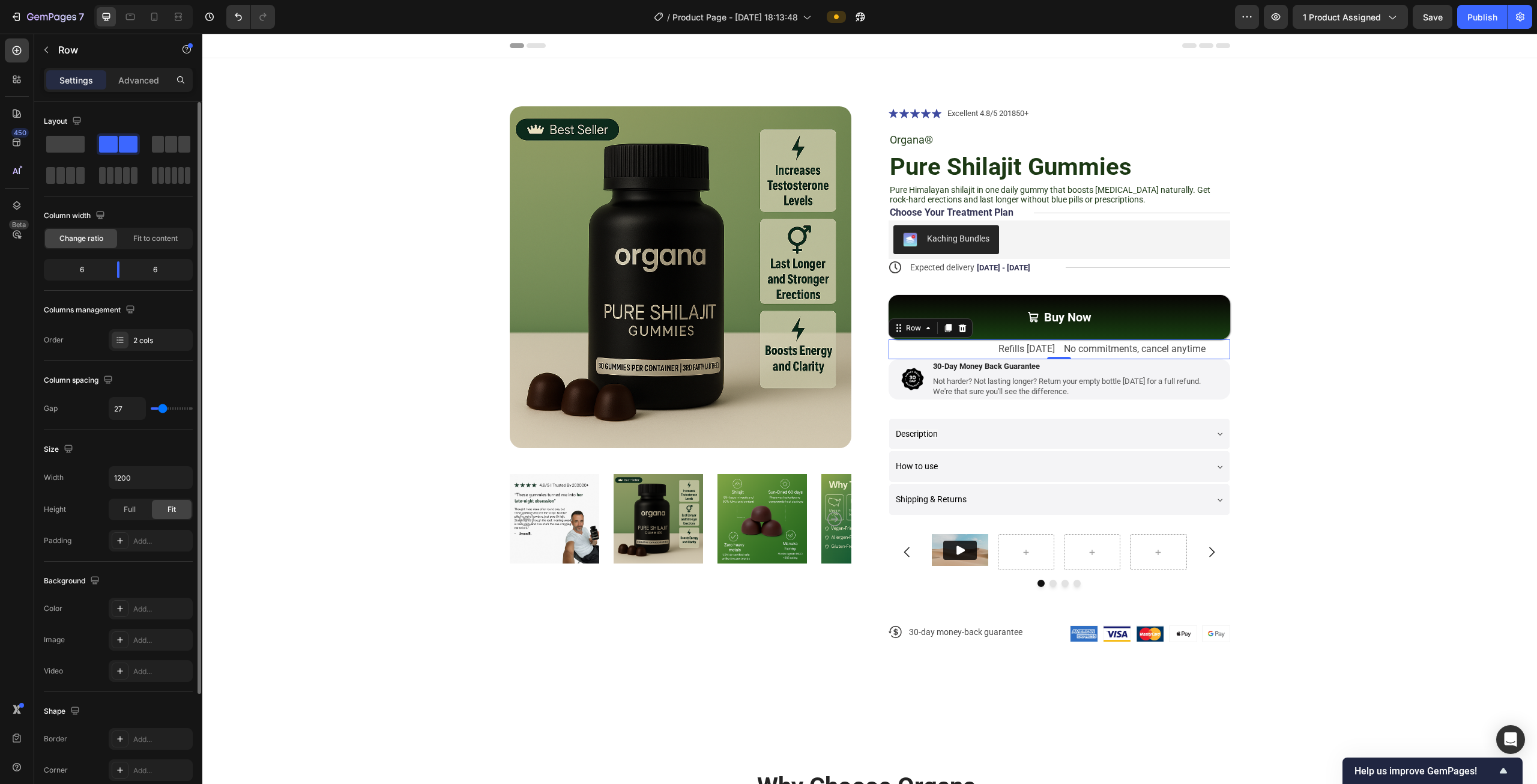
type input "41"
type input "45"
type input "47"
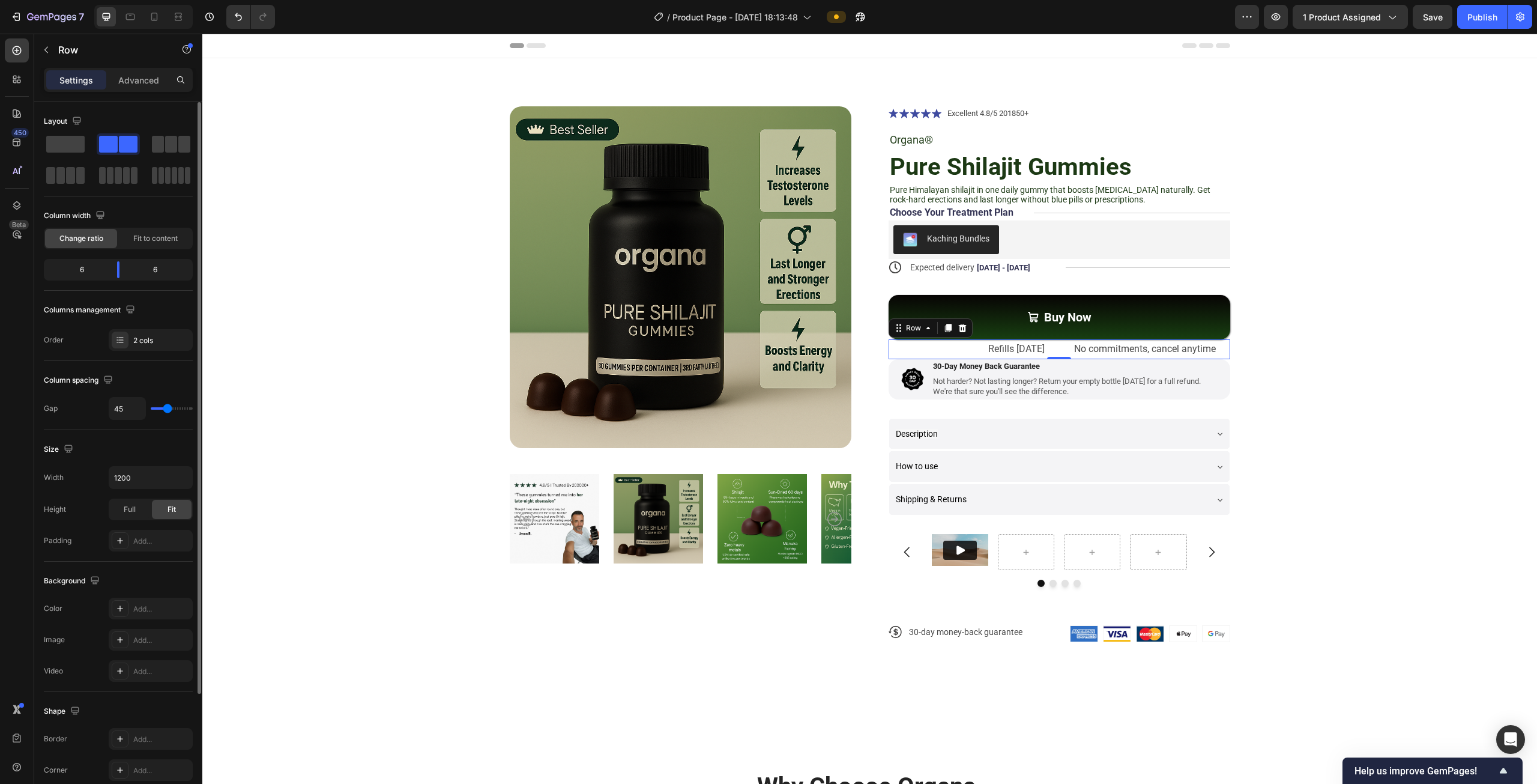
type input "47"
type input "48"
type input "54"
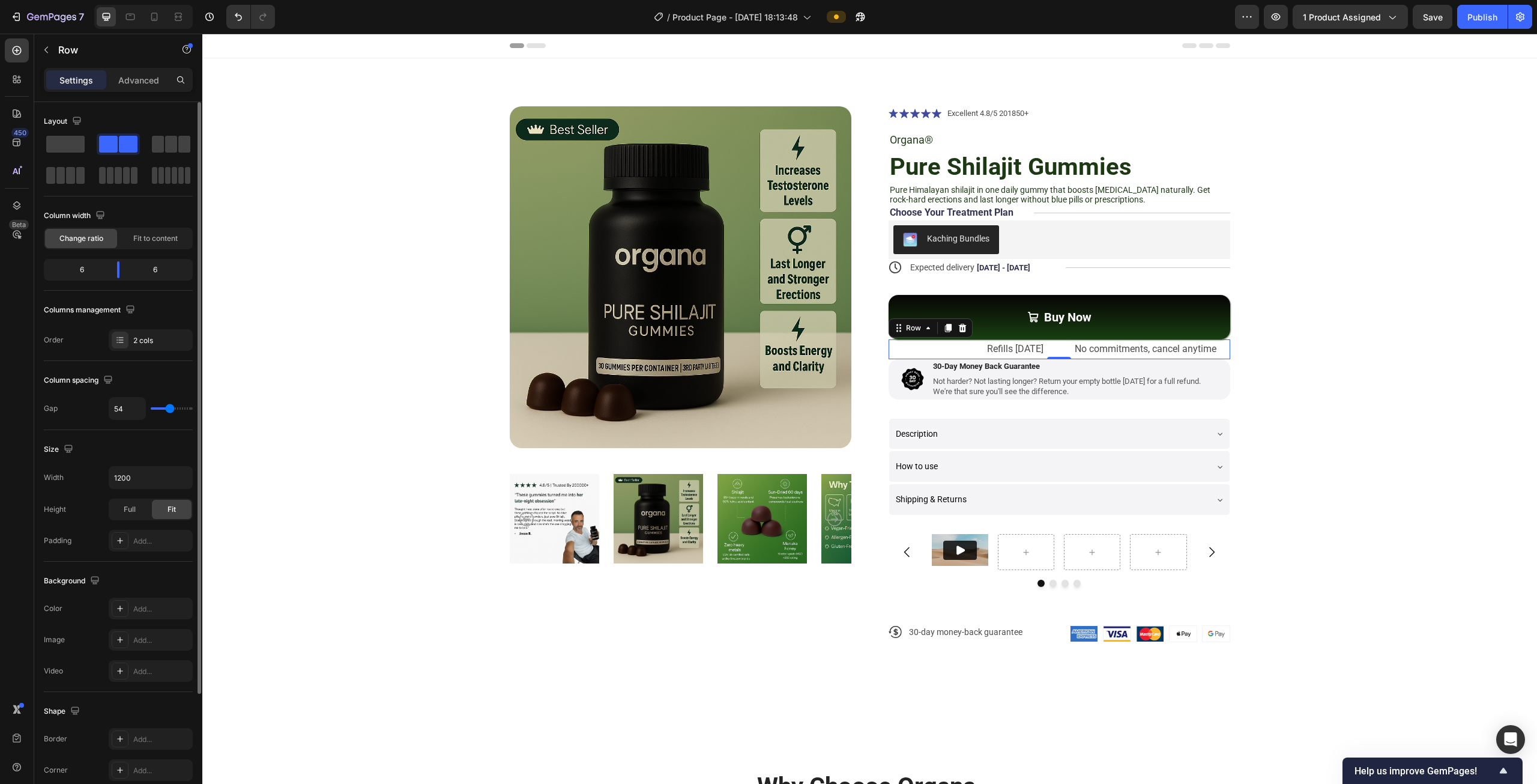
type input "63"
type input "72"
type input "76"
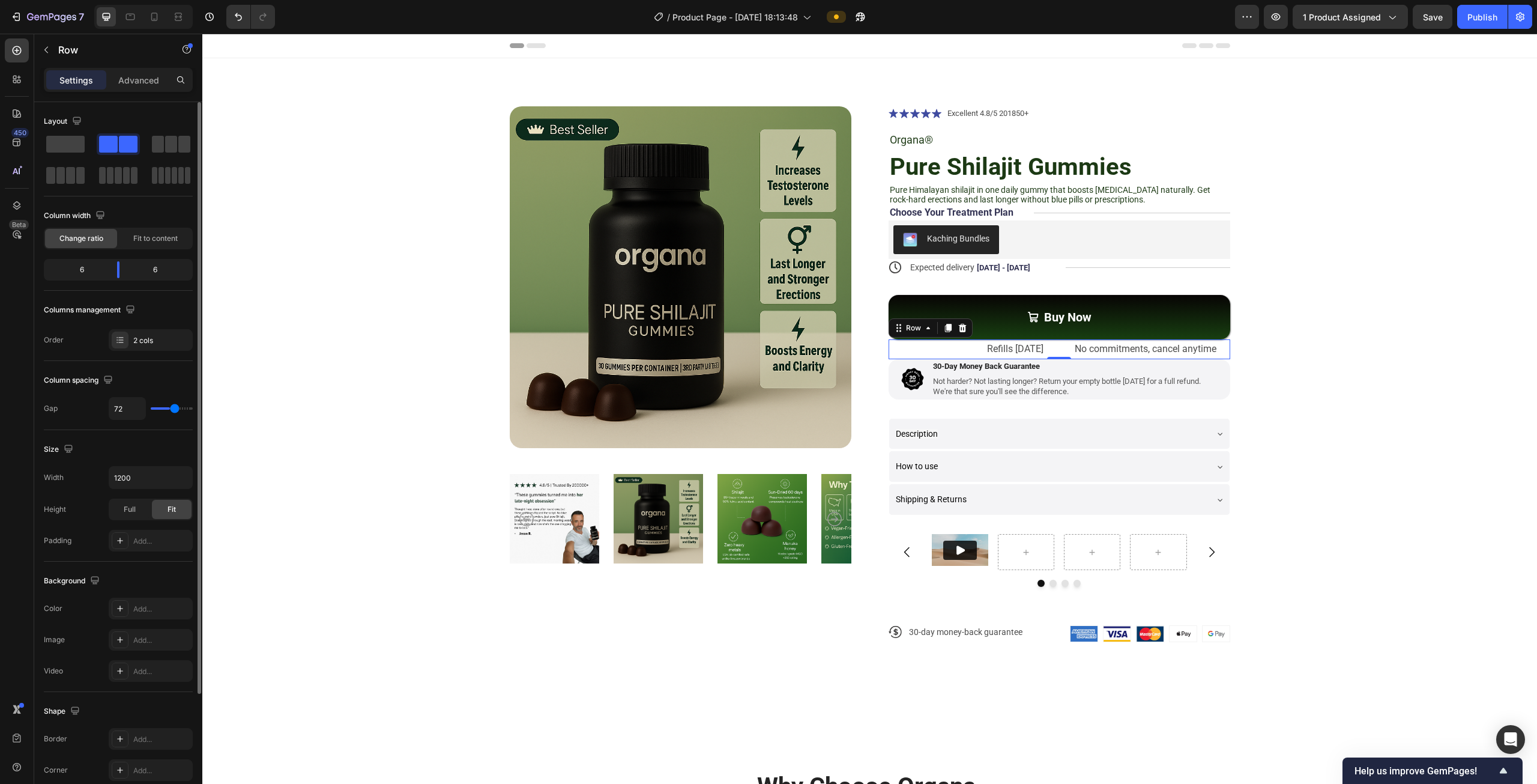
type input "76"
type input "78"
type input "79"
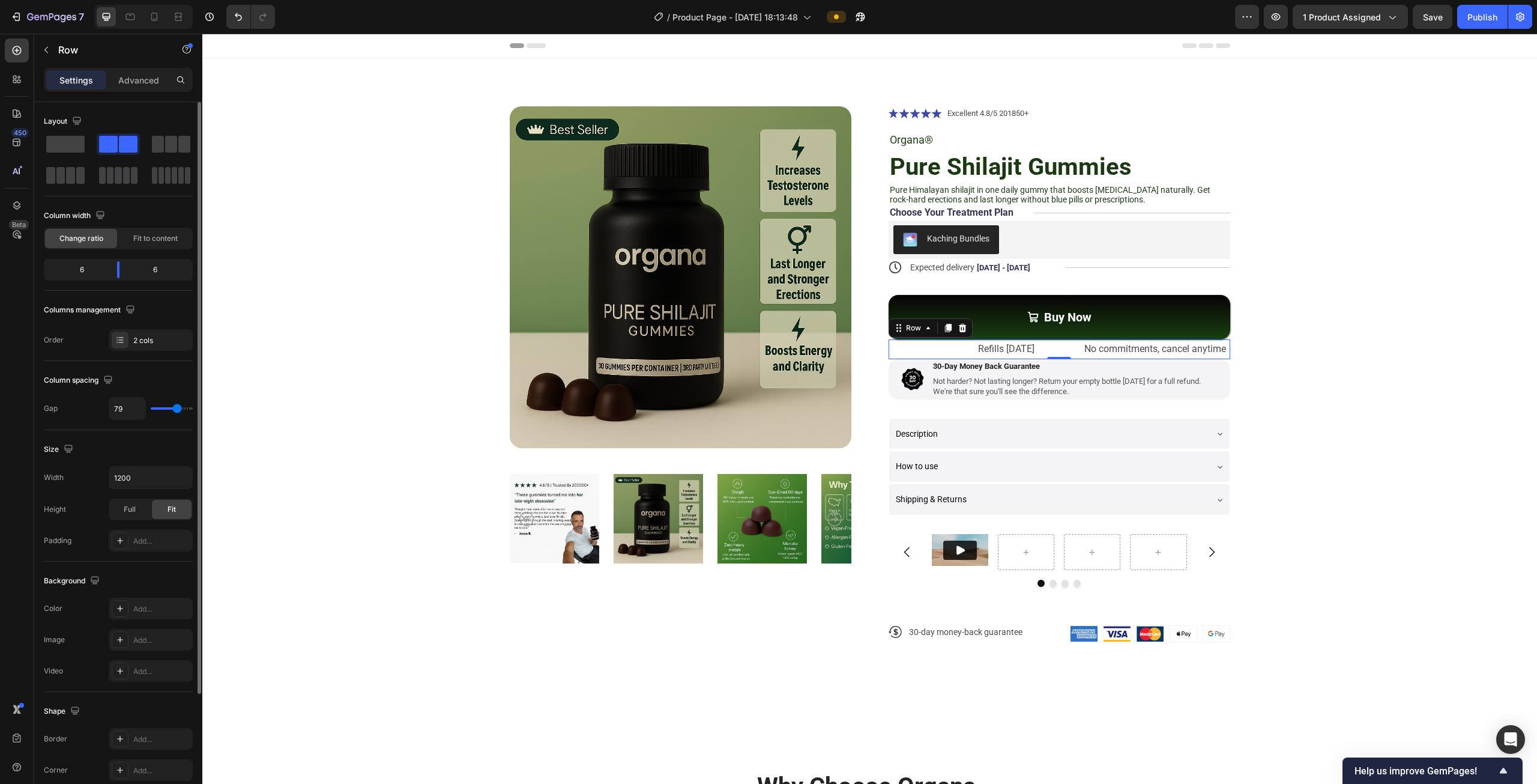
type input "81"
type input "85"
type input "96"
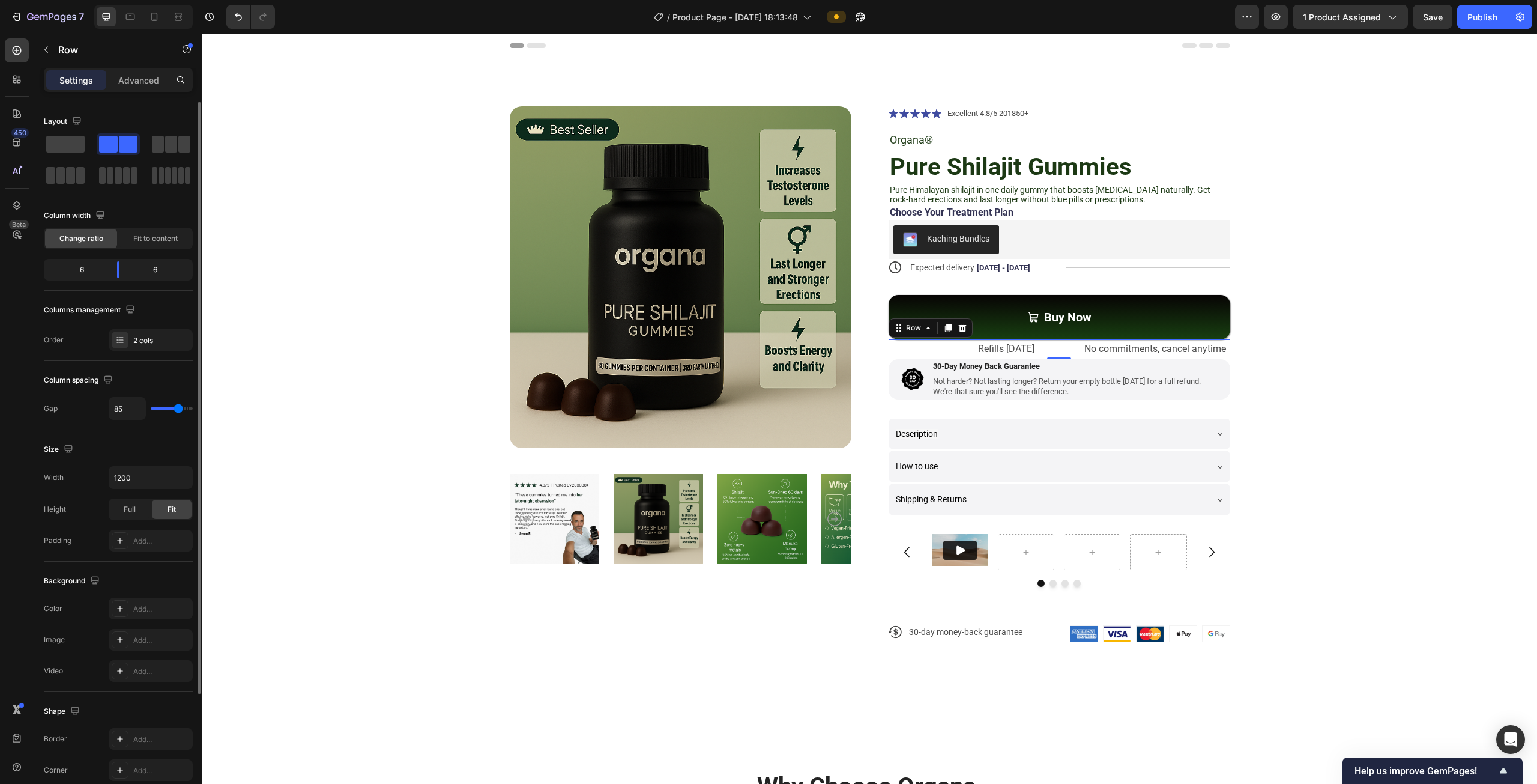
type input "96"
type input "107"
type input "115"
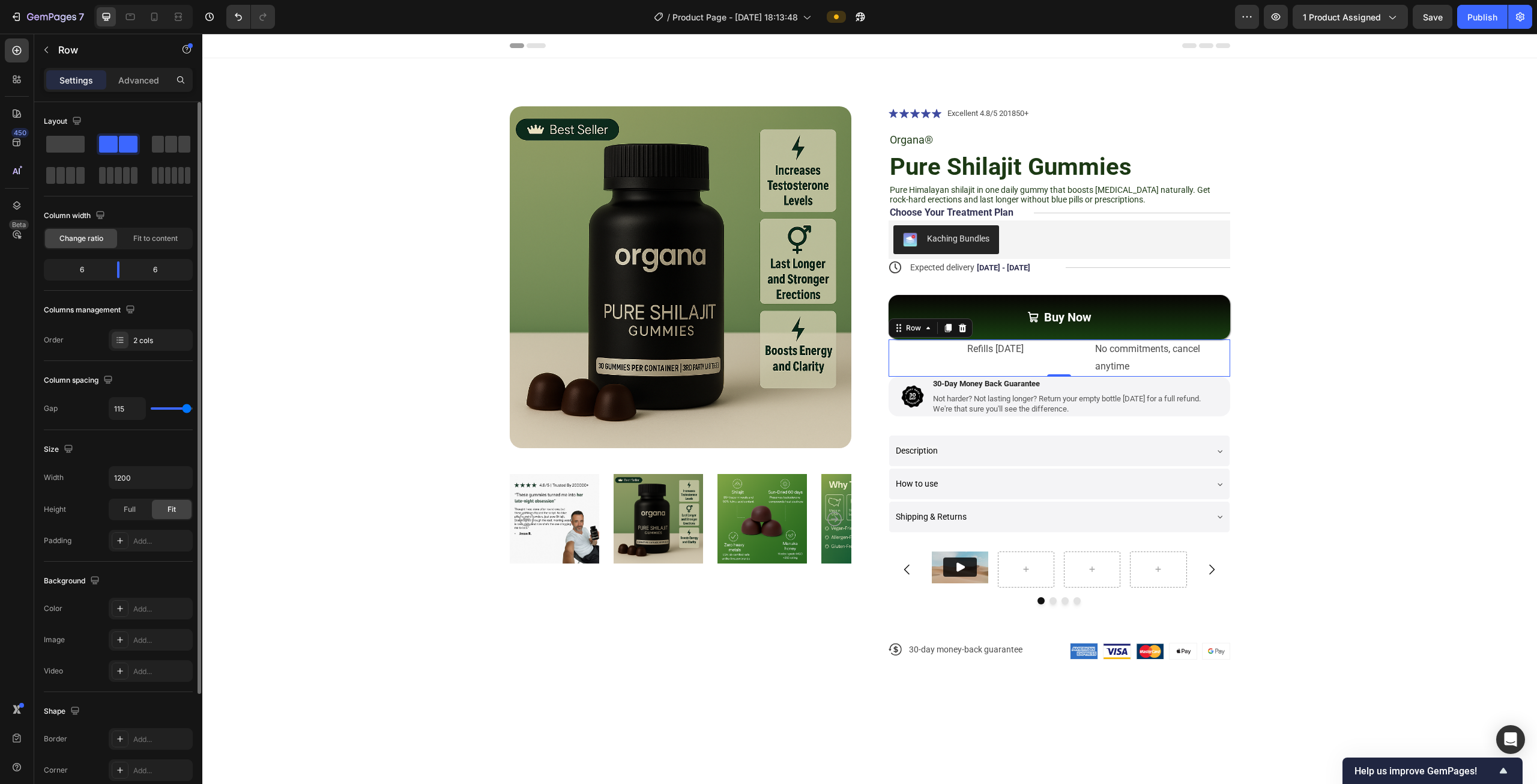
type input "118"
type input "120"
type input "115"
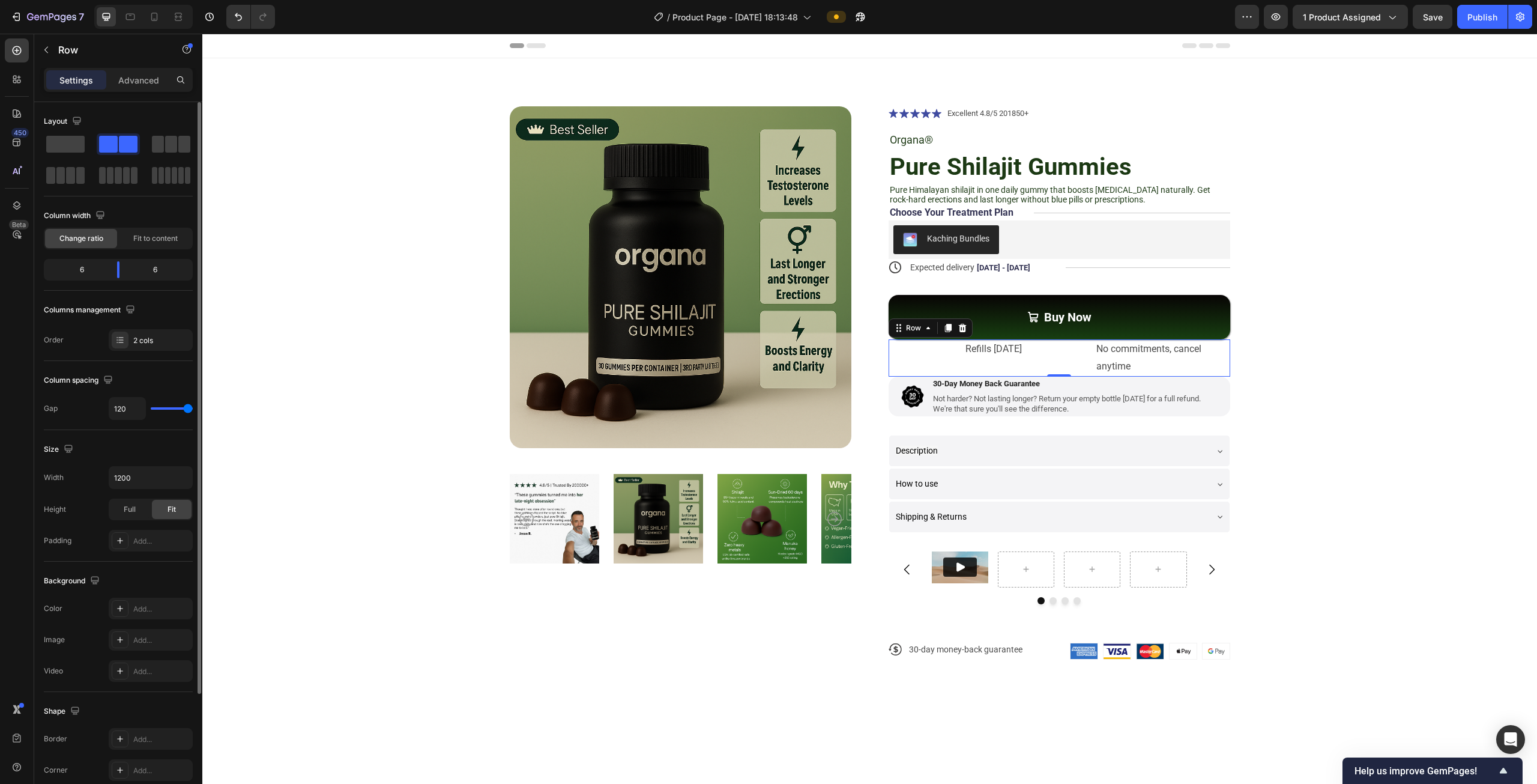
type input "115"
type input "106"
type input "101"
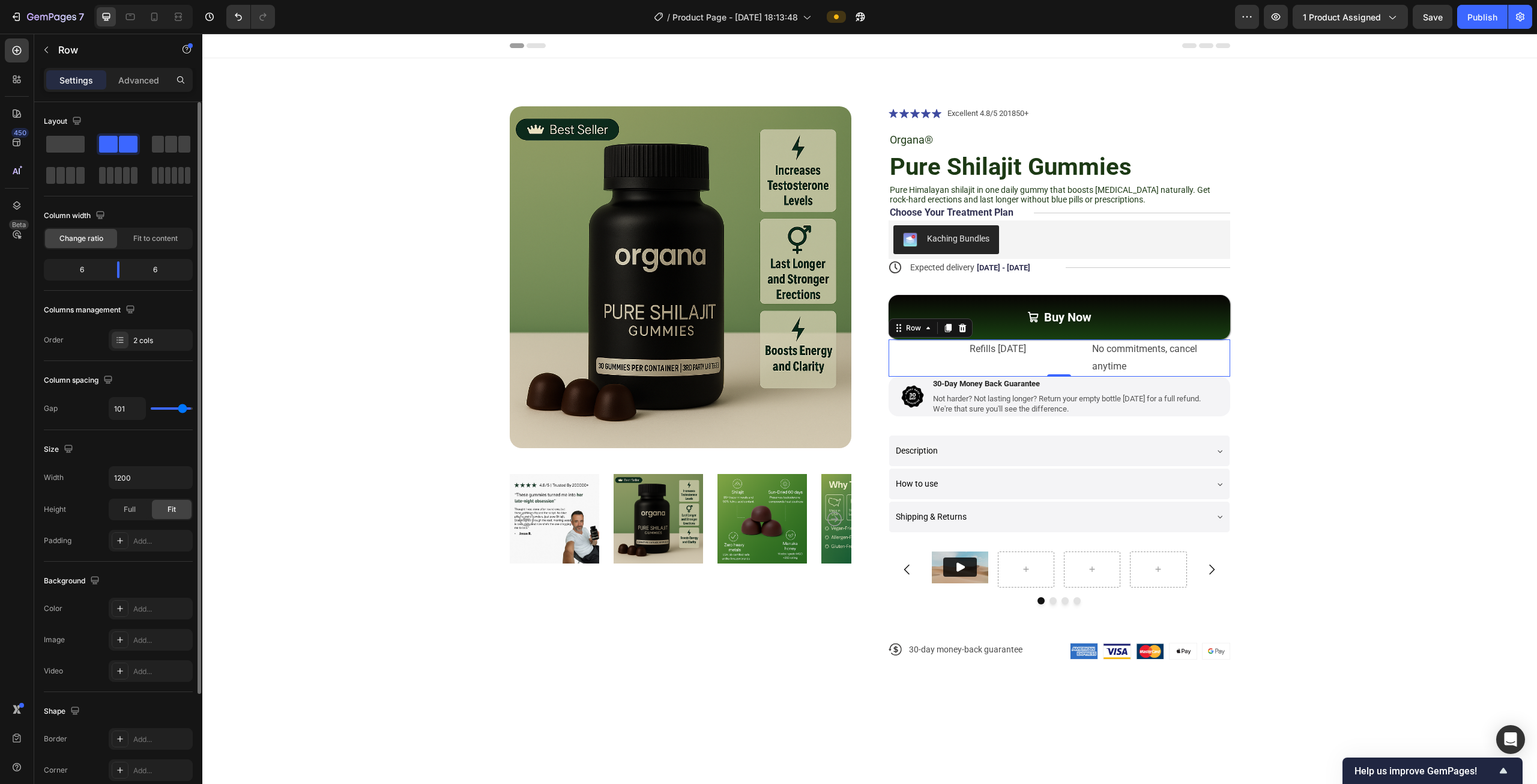
type input "97"
type input "96"
type input "93"
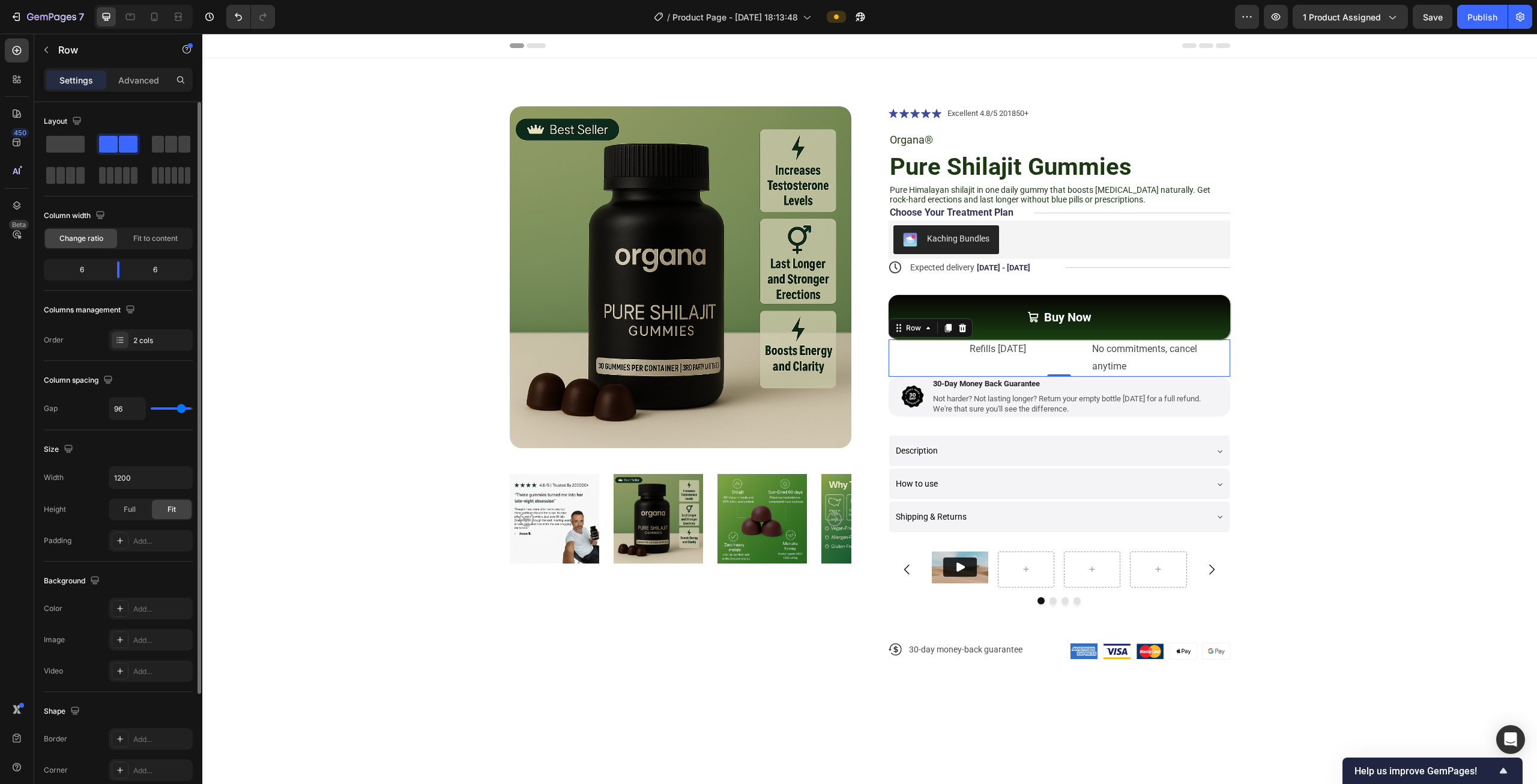
type input "93"
type input "87"
type input "82"
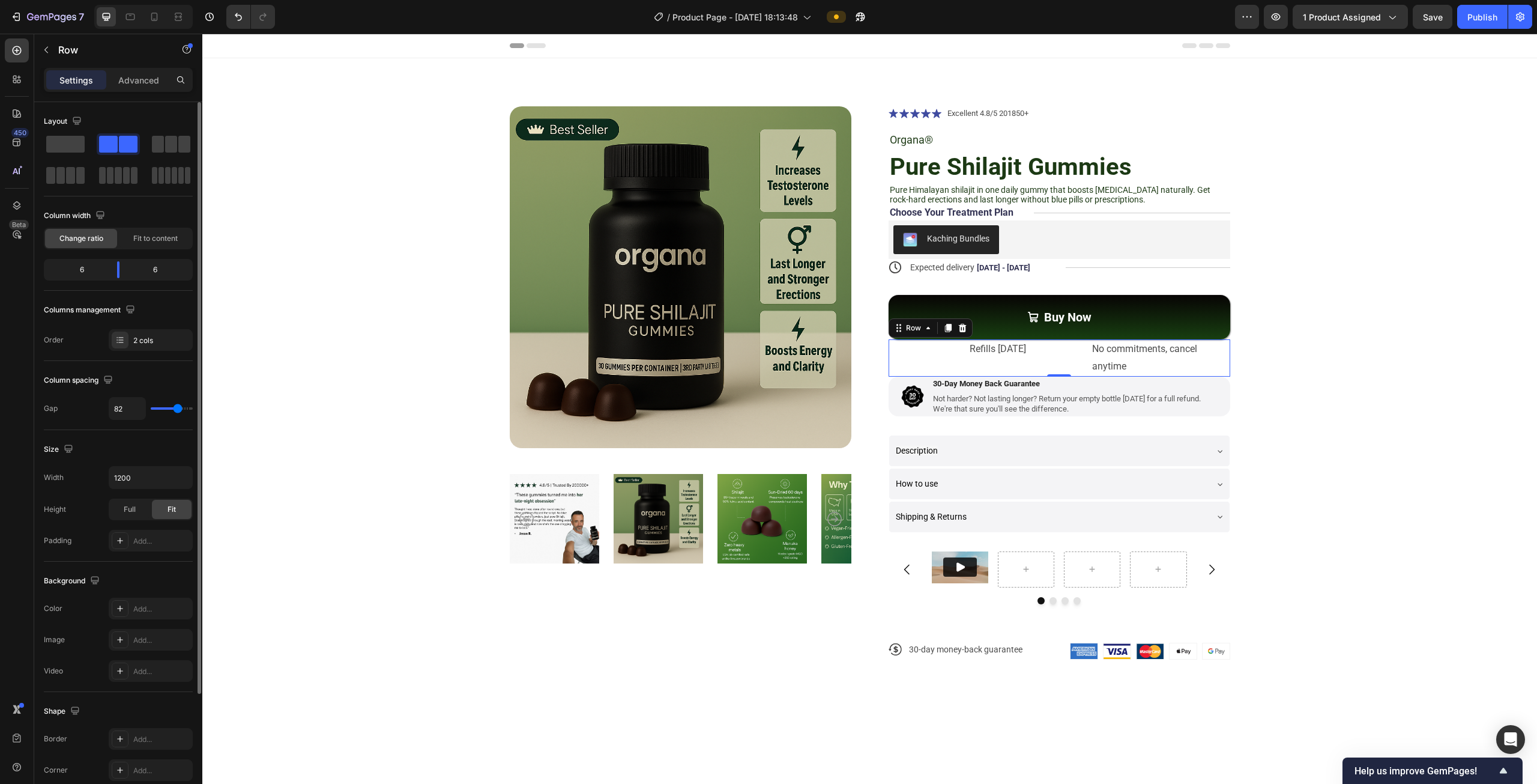
type input "81"
type input "72"
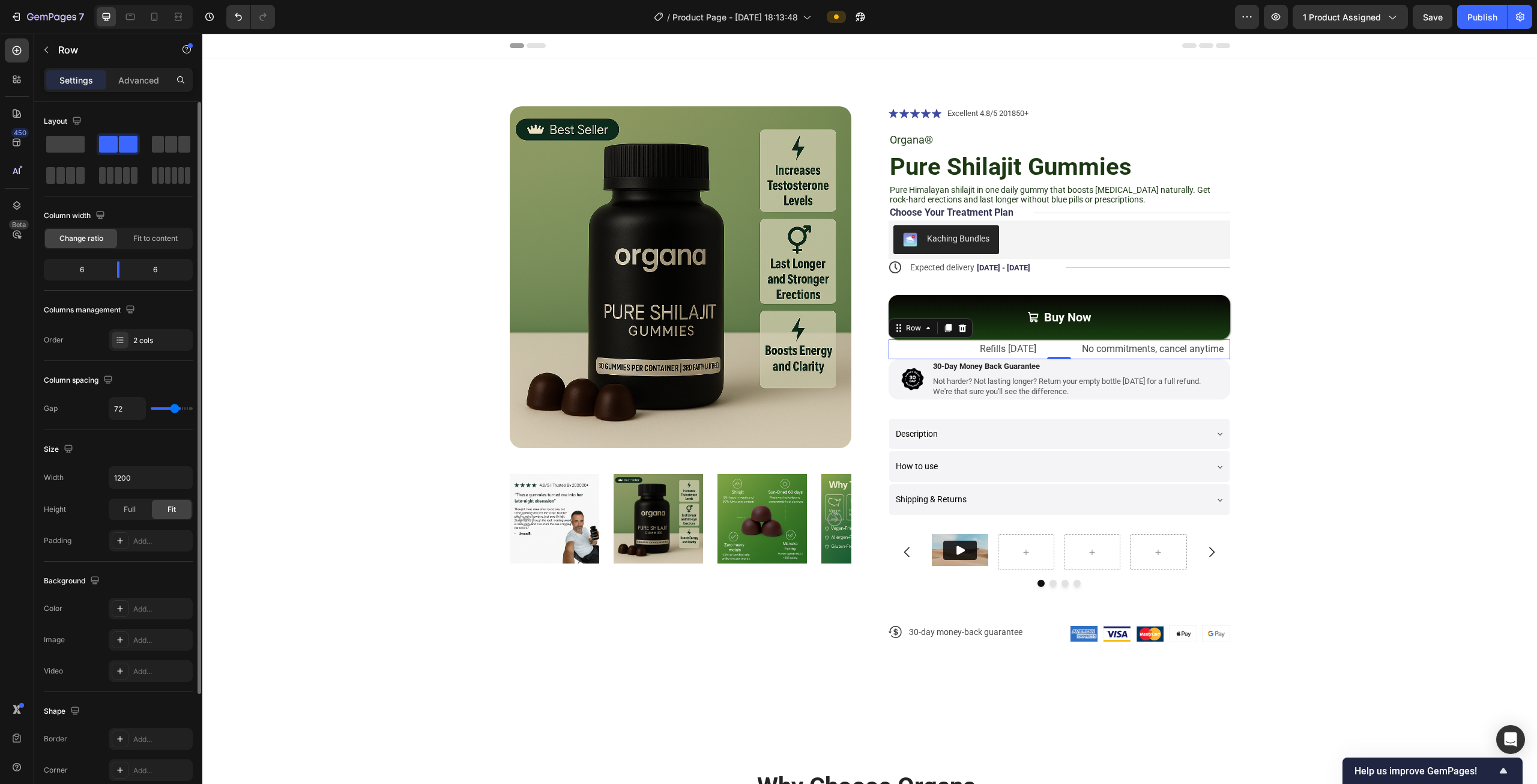
type input "61"
type input "59"
type input "57"
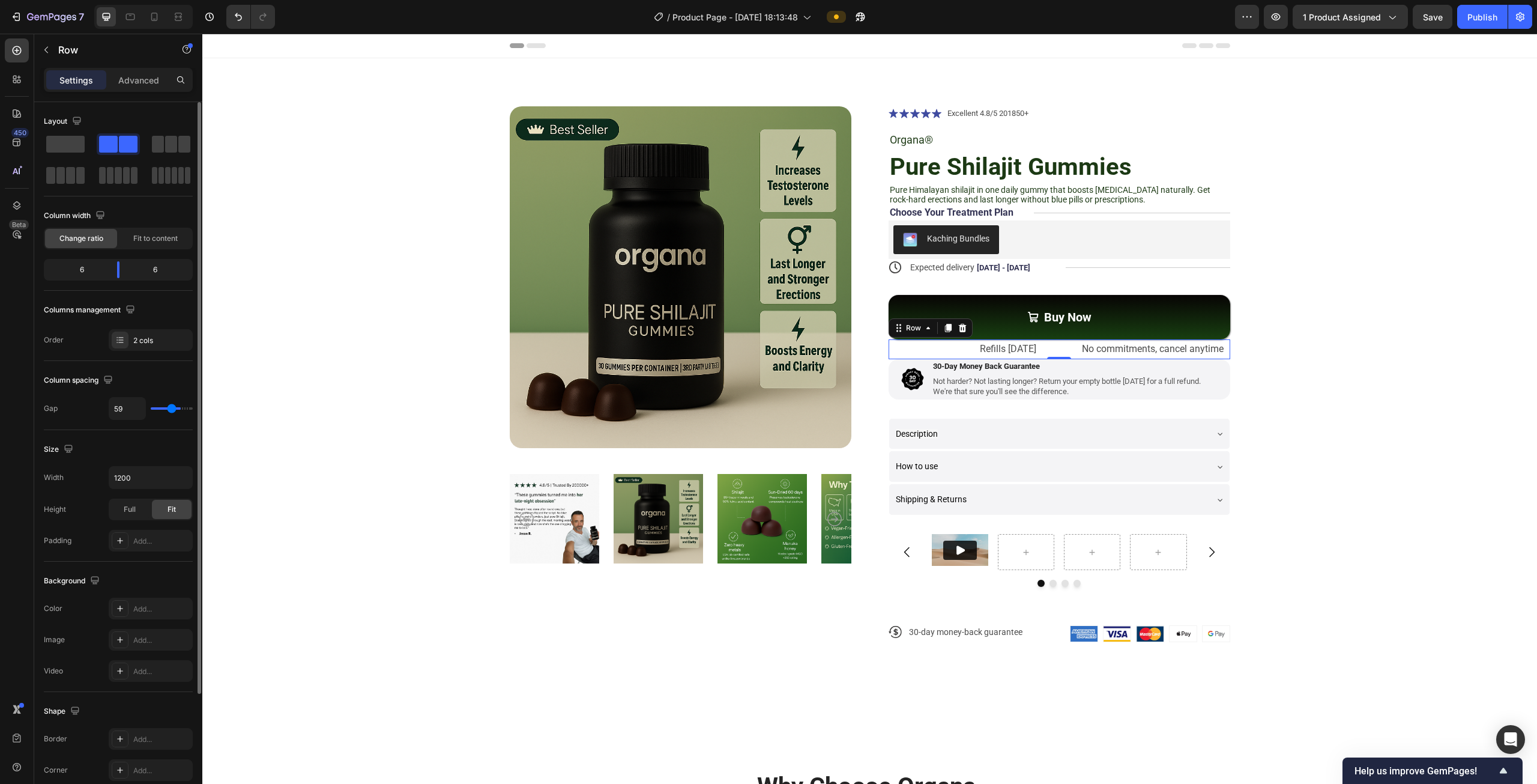
type input "57"
type input "56"
type input "54"
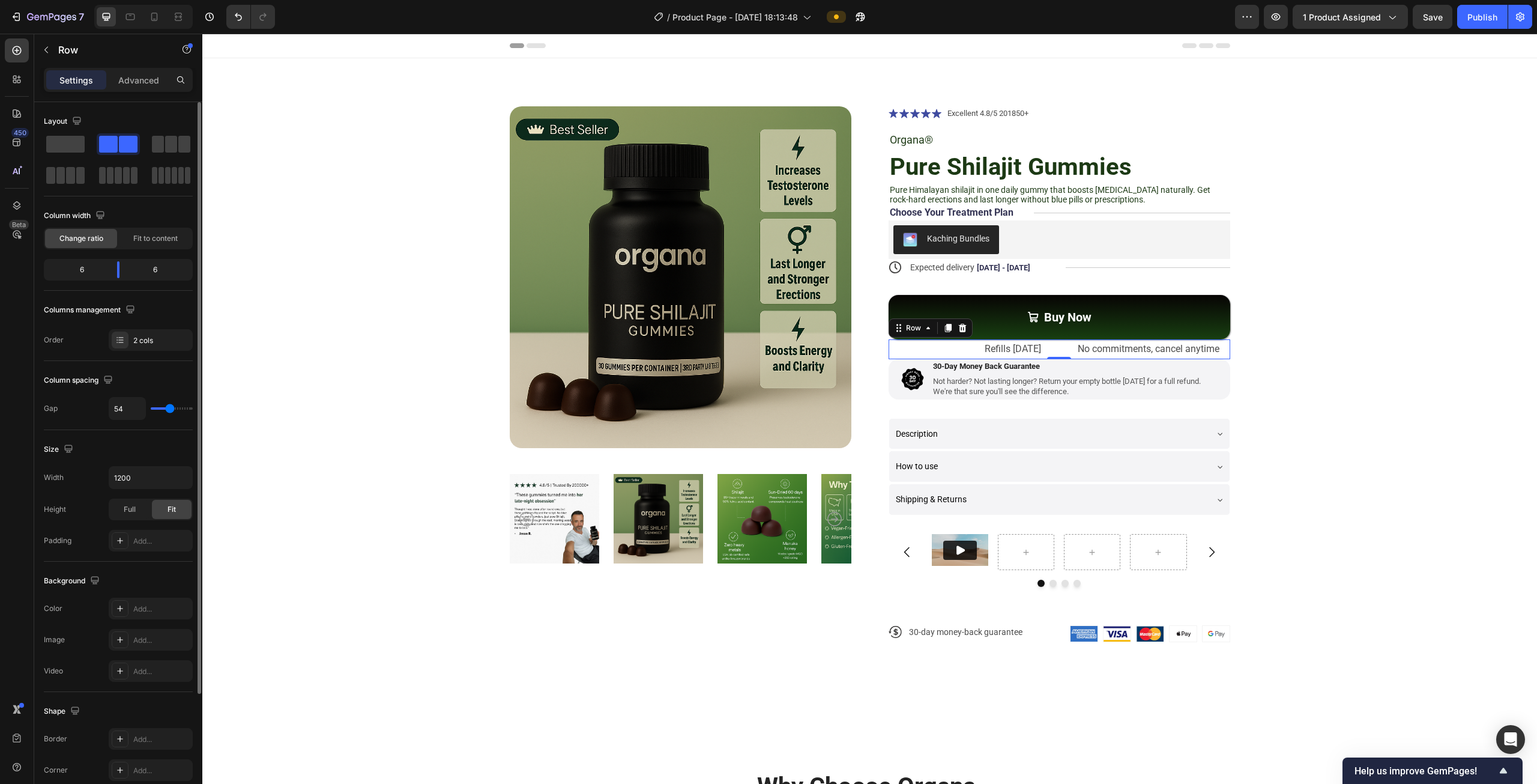
type input "53"
type input "51"
type input "48"
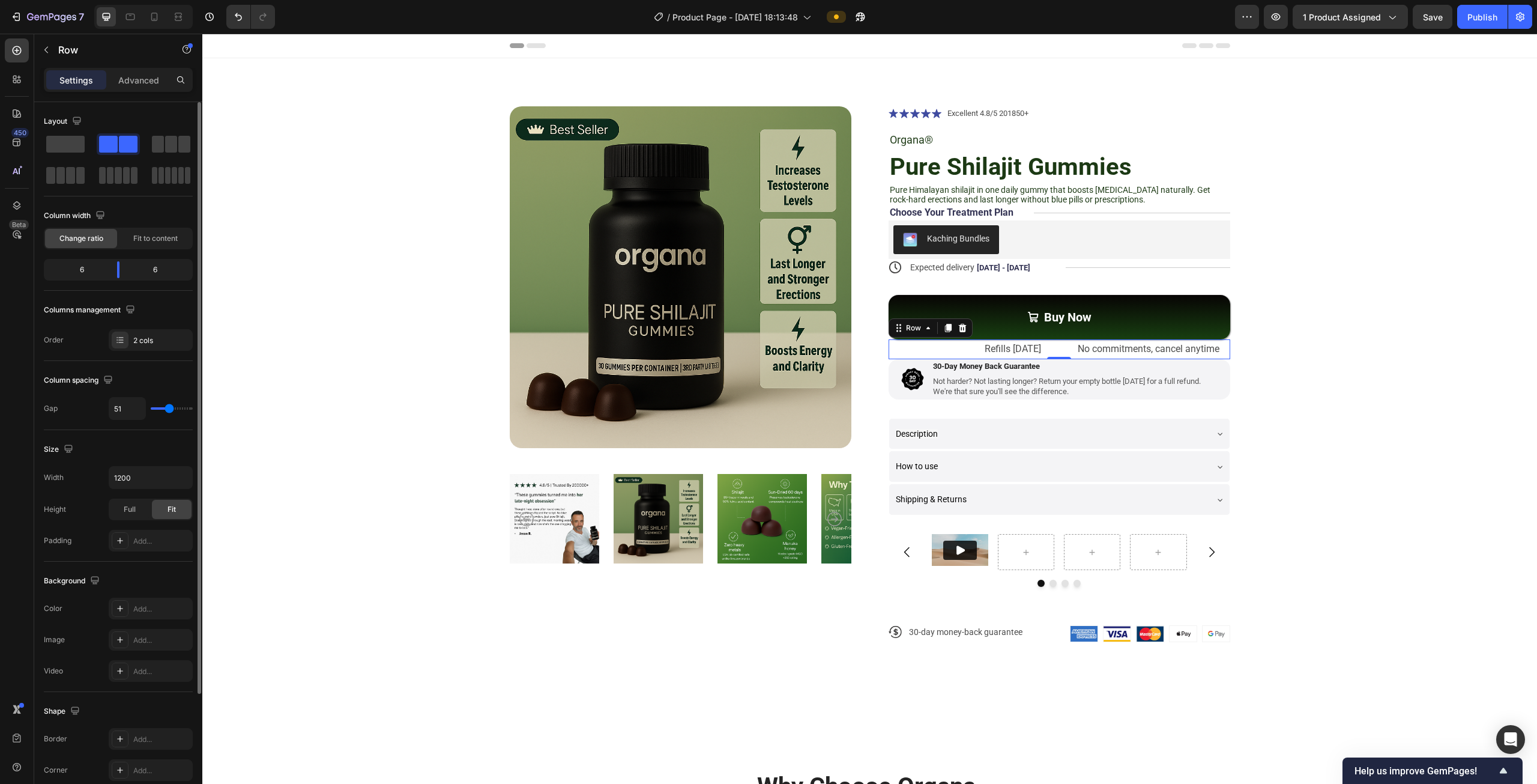
type input "48"
type input "45"
type input "44"
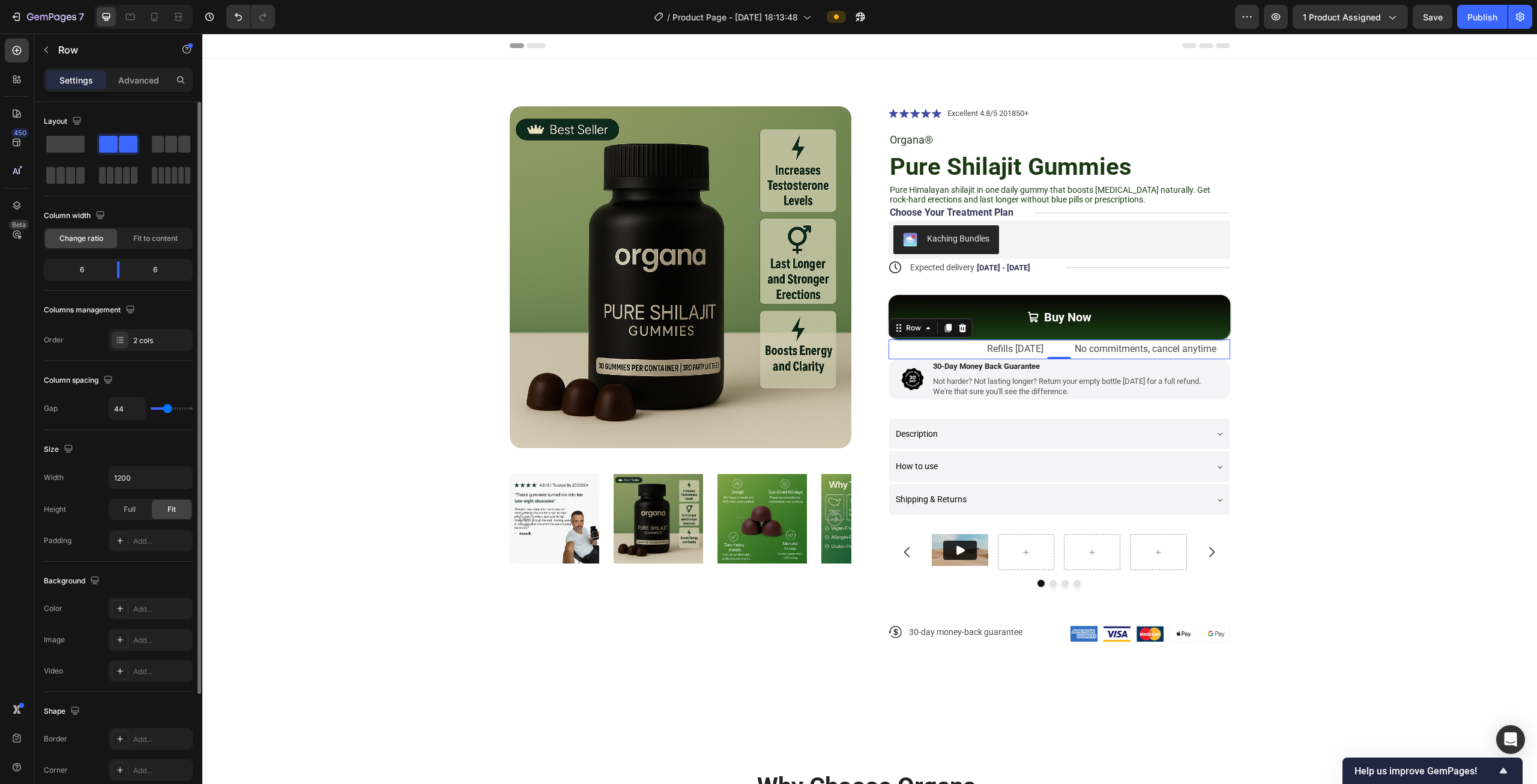
type input "39"
type input "36"
type input "35"
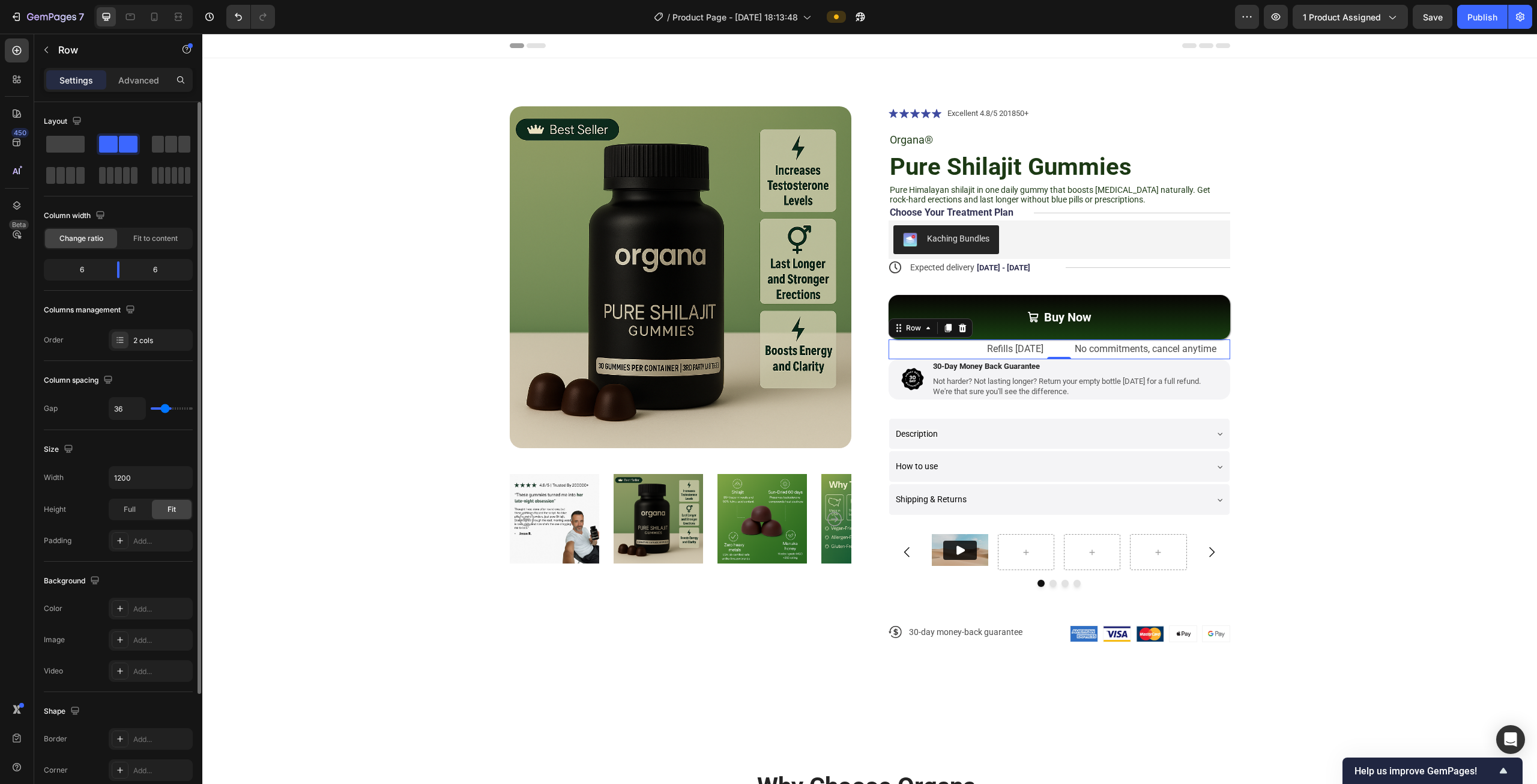
type input "35"
type input "33"
type input "32"
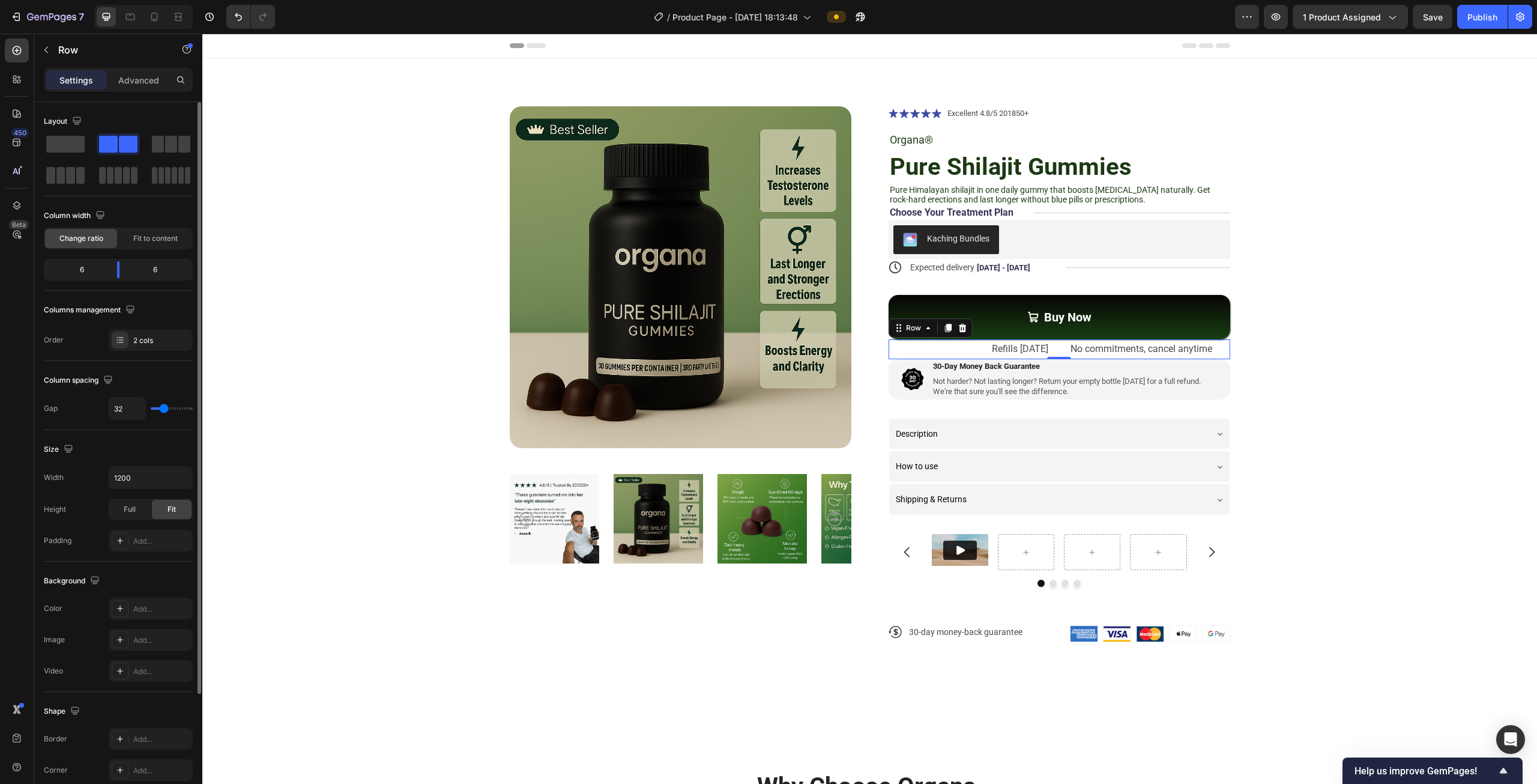
type input "29"
type input "26"
type input "24"
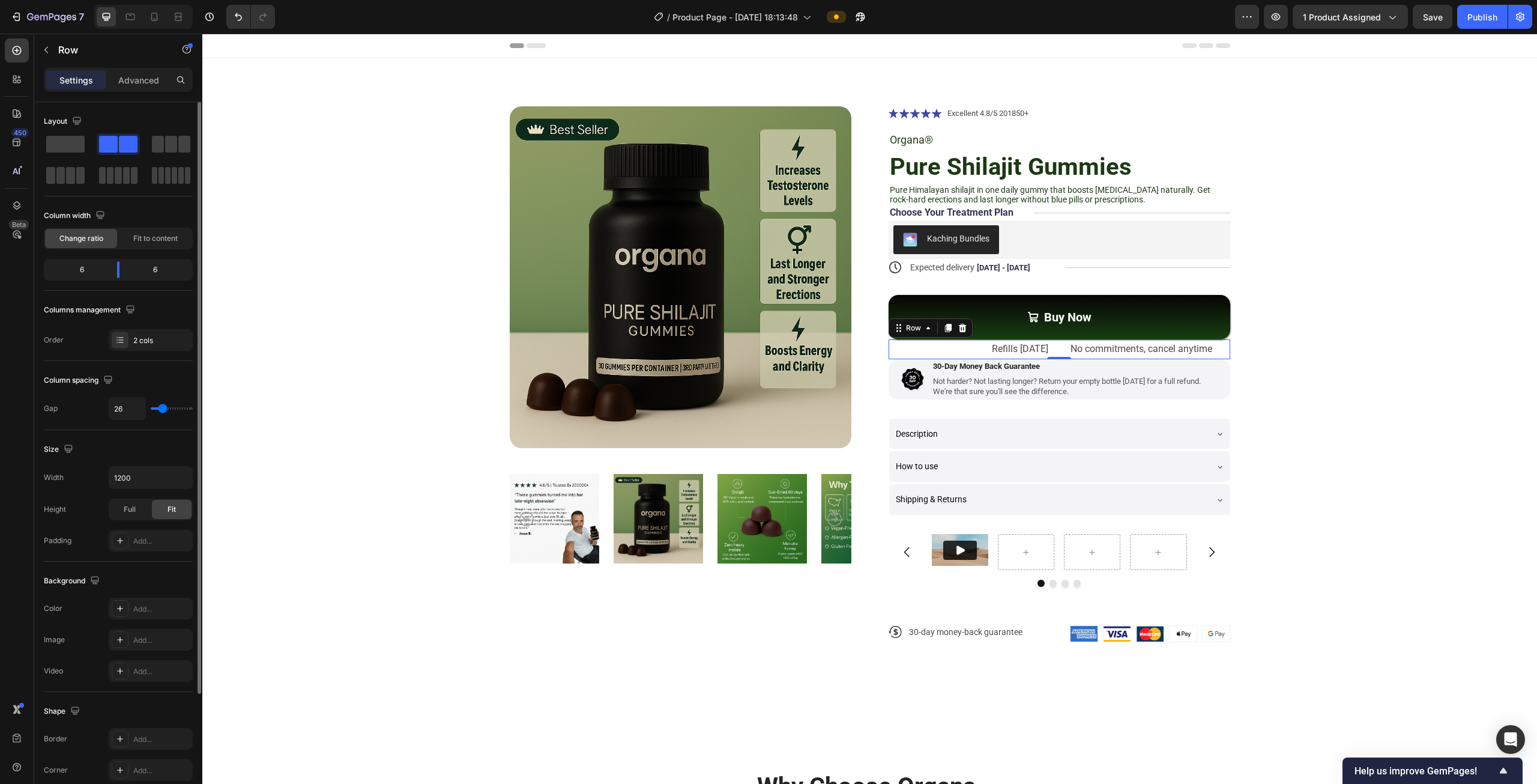
type input "24"
type input "21"
type input "20"
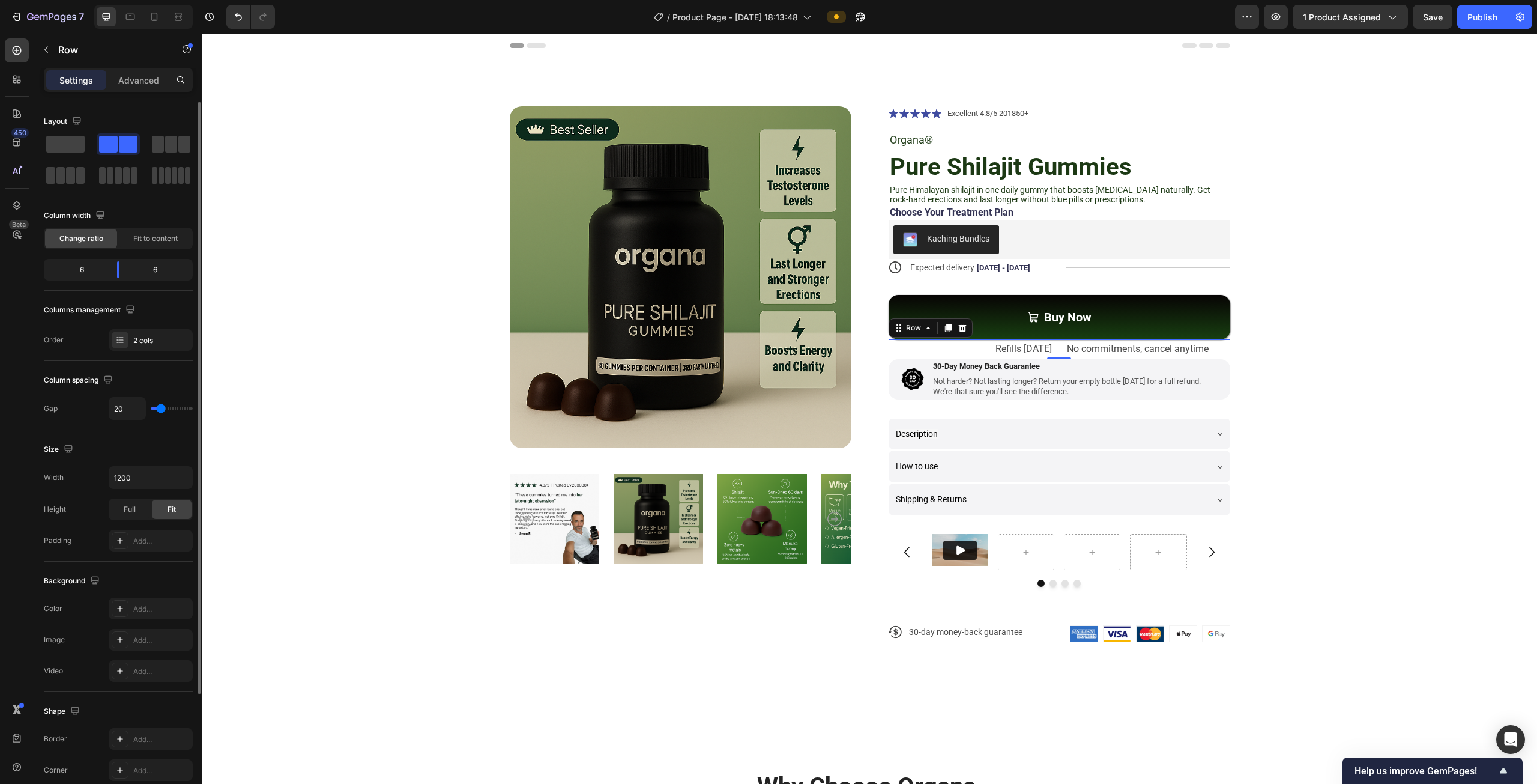
type input "19"
type input "20"
type input "21"
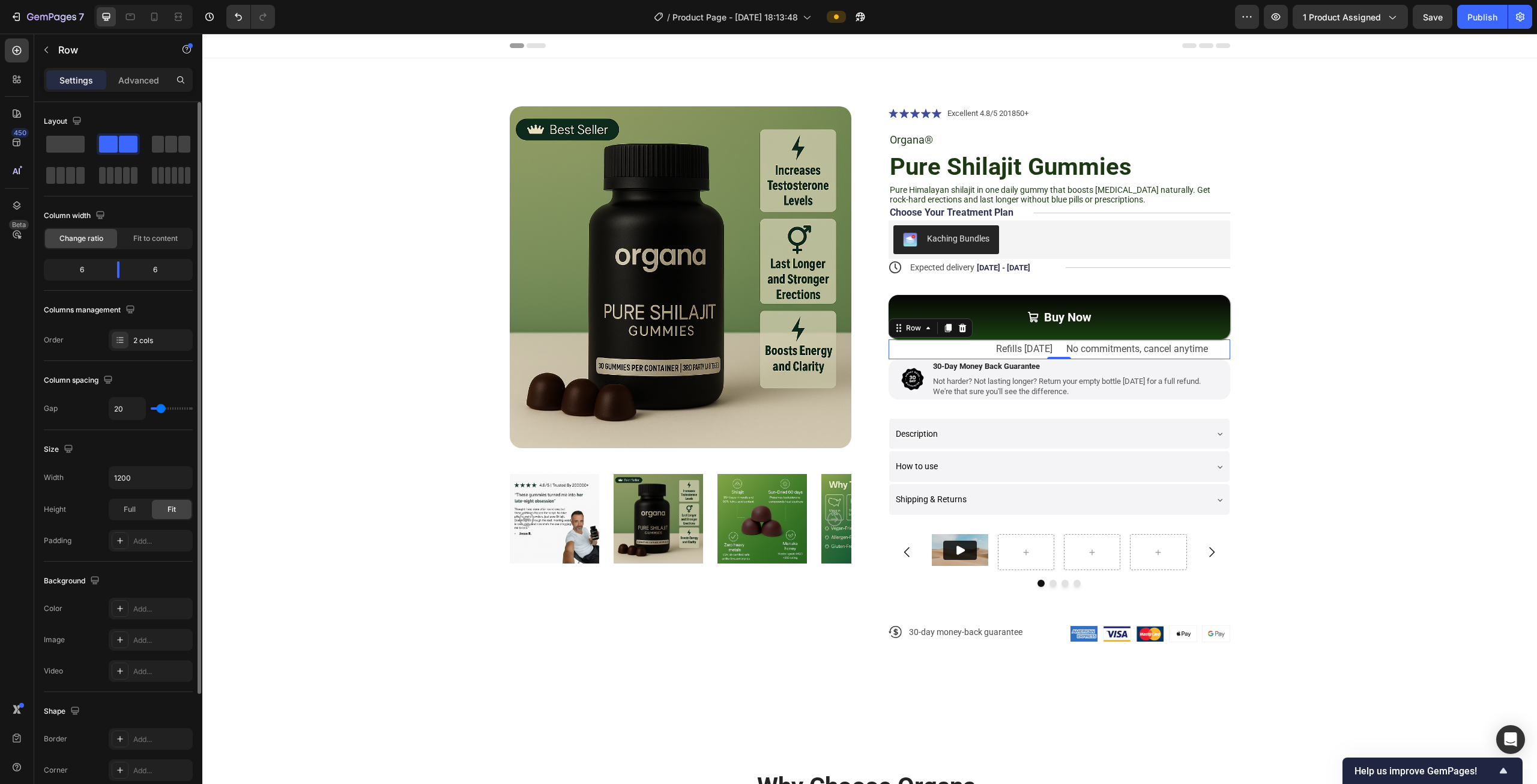
type input "21"
type input "26"
type input "27"
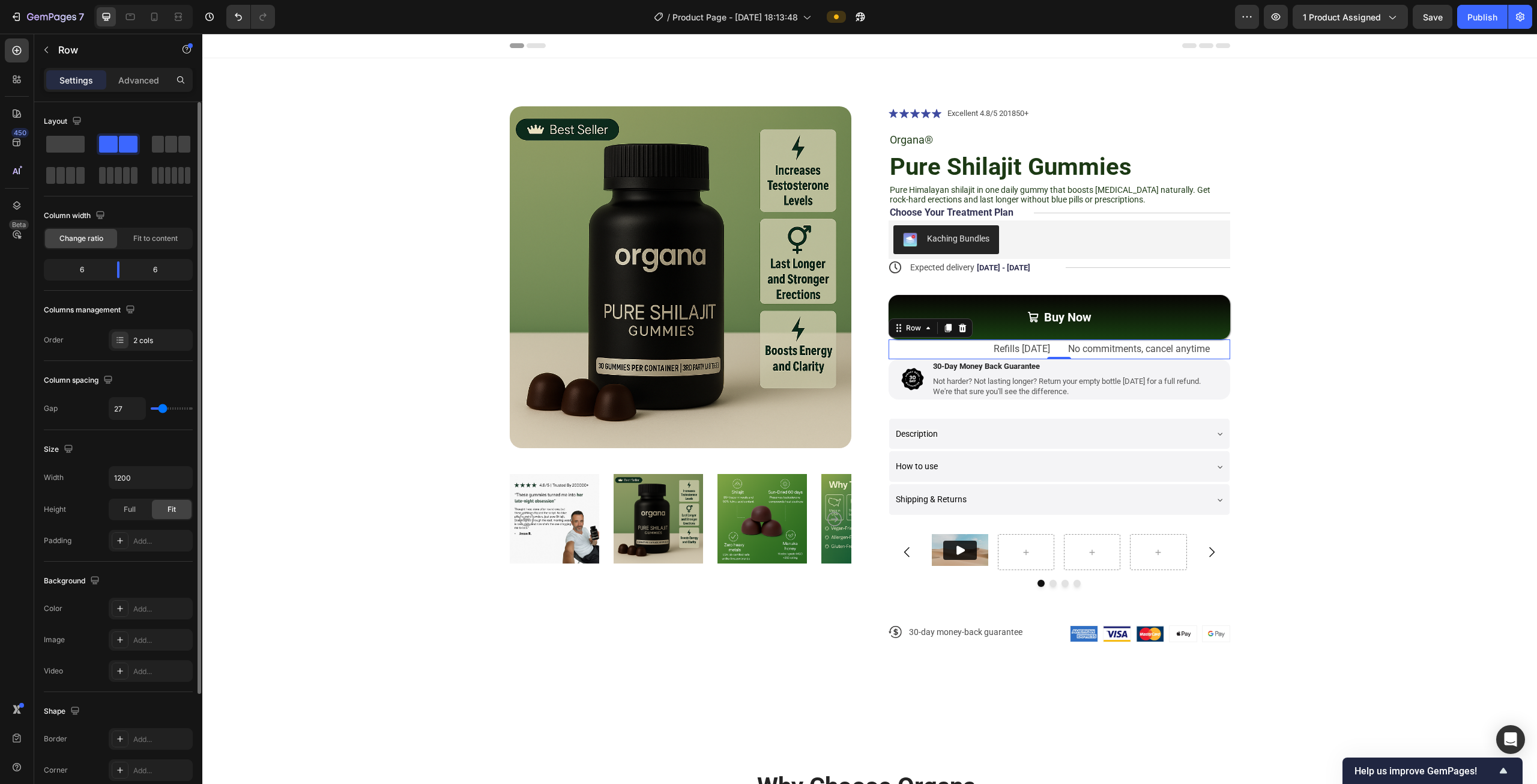
type input "32"
type input "33"
drag, startPoint x: 158, startPoint y: 409, endPoint x: 165, endPoint y: 406, distance: 7.6
type input "33"
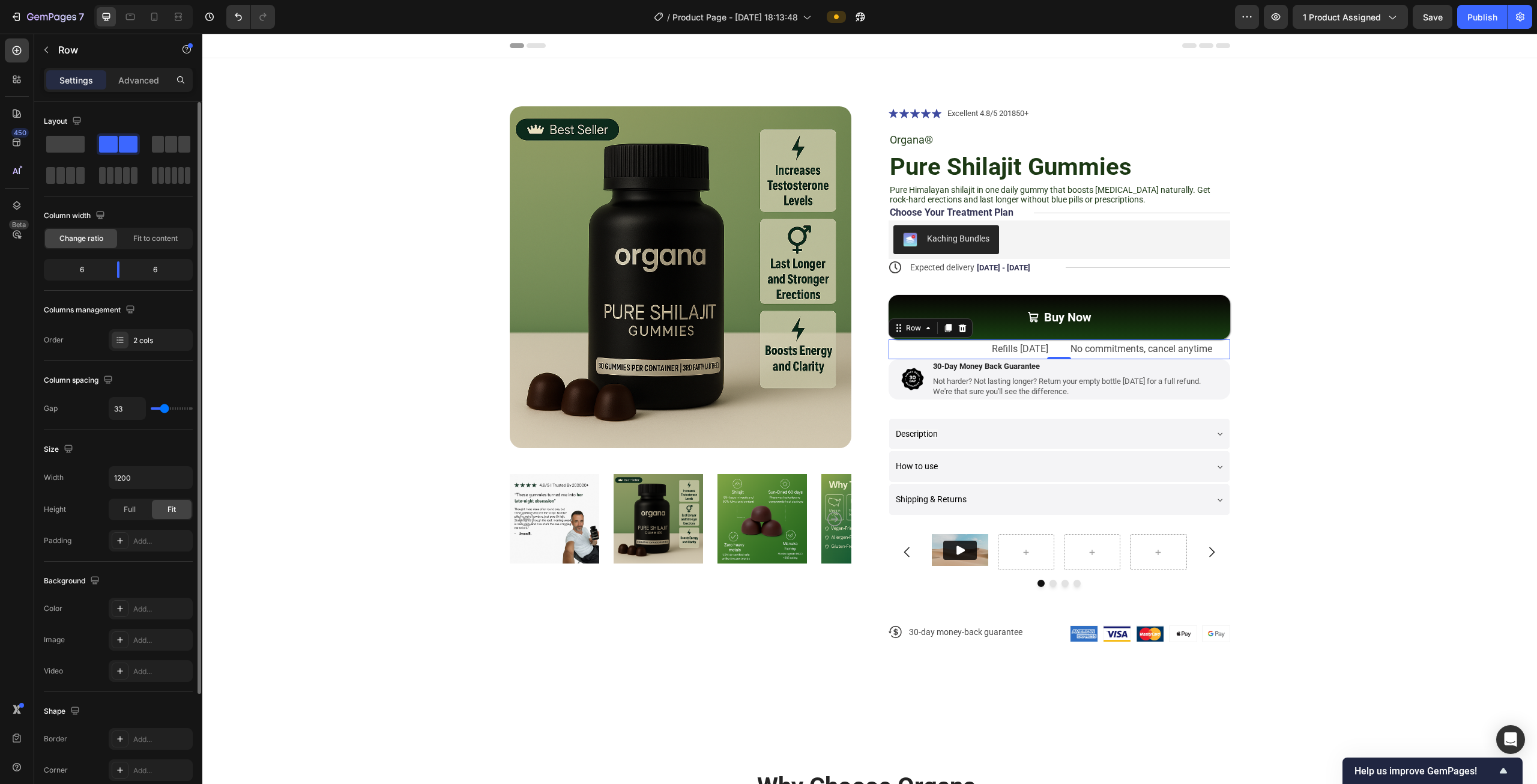
click at [165, 407] on input "range" at bounding box center [172, 408] width 42 height 2
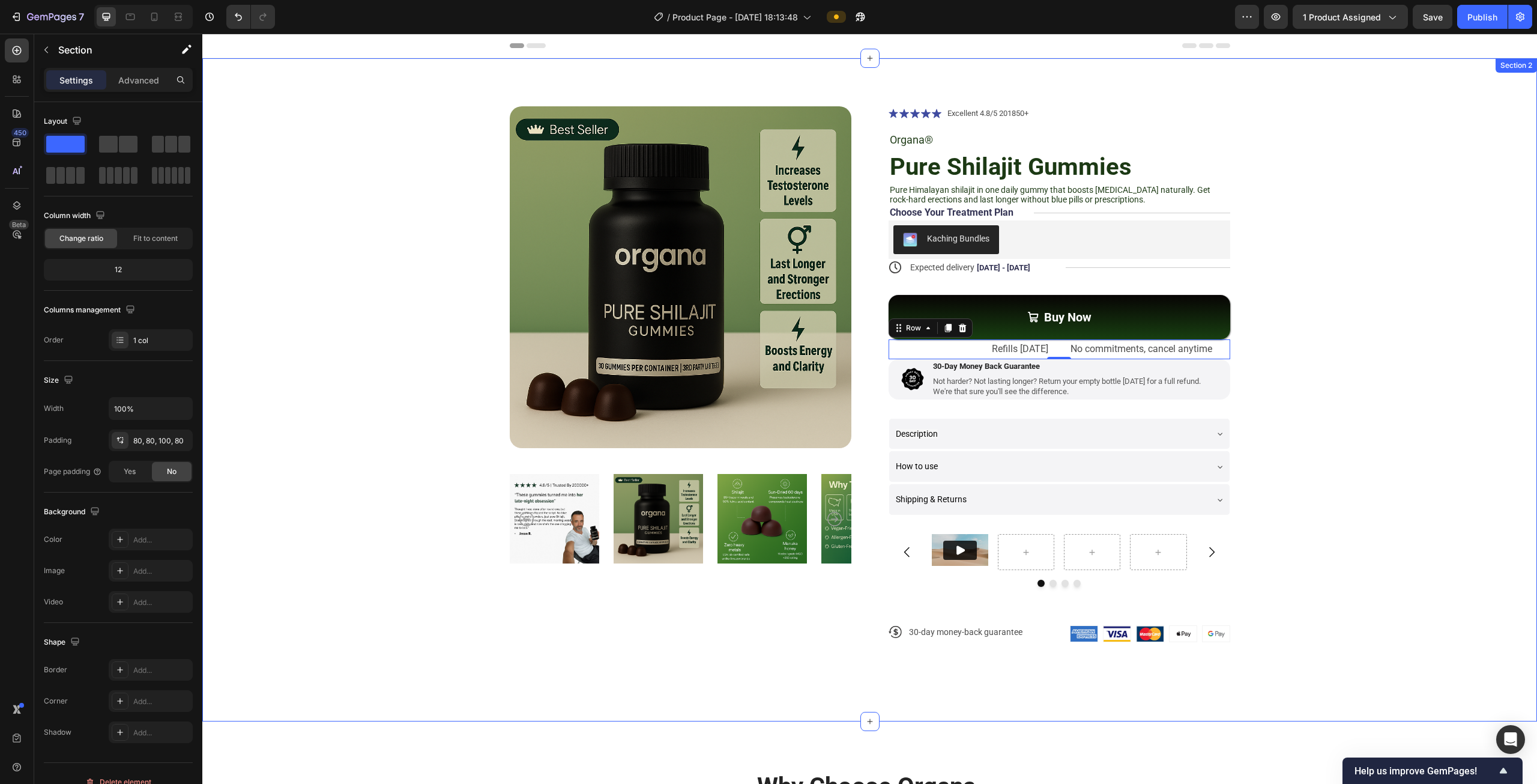
click at [1416, 319] on div "Product Images Icon Icon Icon Icon Icon Icon List Excellent 4.8/5 201850+ Text …" at bounding box center [870, 383] width 1239 height 555
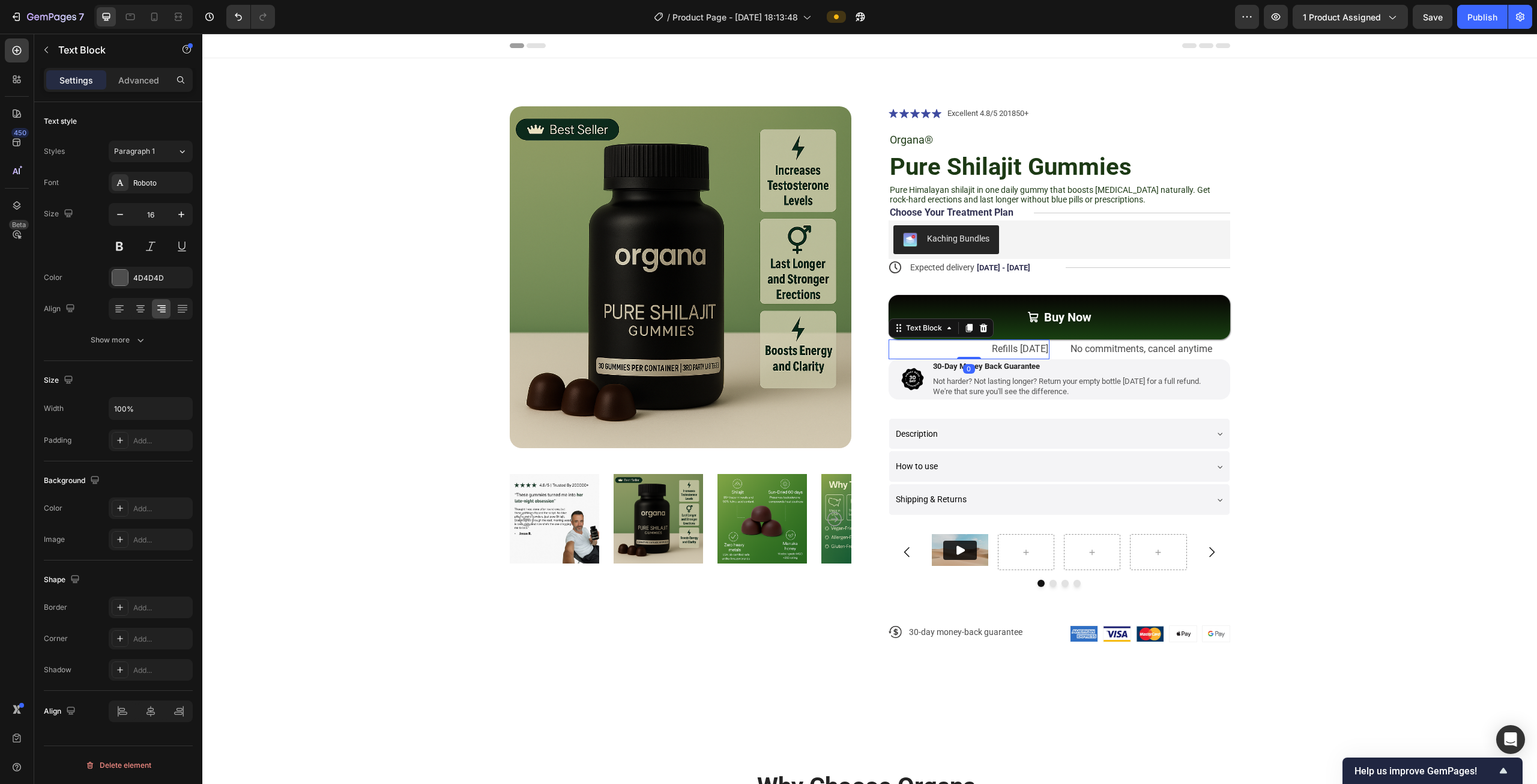
click at [1015, 348] on p "Refills [DATE]" at bounding box center [969, 349] width 159 height 18
click at [115, 212] on icon "button" at bounding box center [120, 215] width 12 height 12
type input "13"
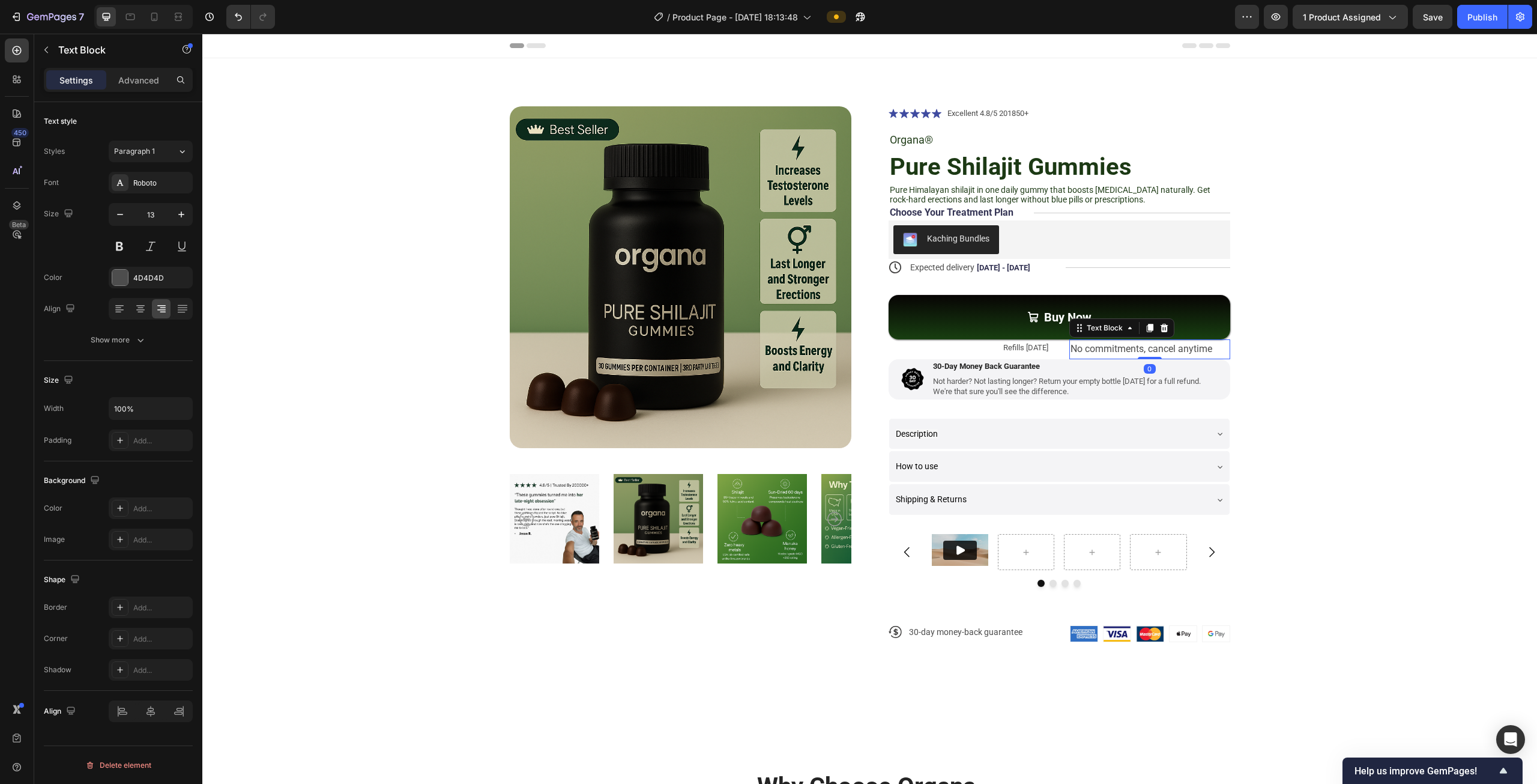
click at [1085, 352] on p "No commitments, cancel anytime" at bounding box center [1150, 349] width 159 height 18
click at [124, 217] on icon "button" at bounding box center [120, 215] width 12 height 12
click at [121, 216] on icon "button" at bounding box center [120, 215] width 12 height 12
type input "13"
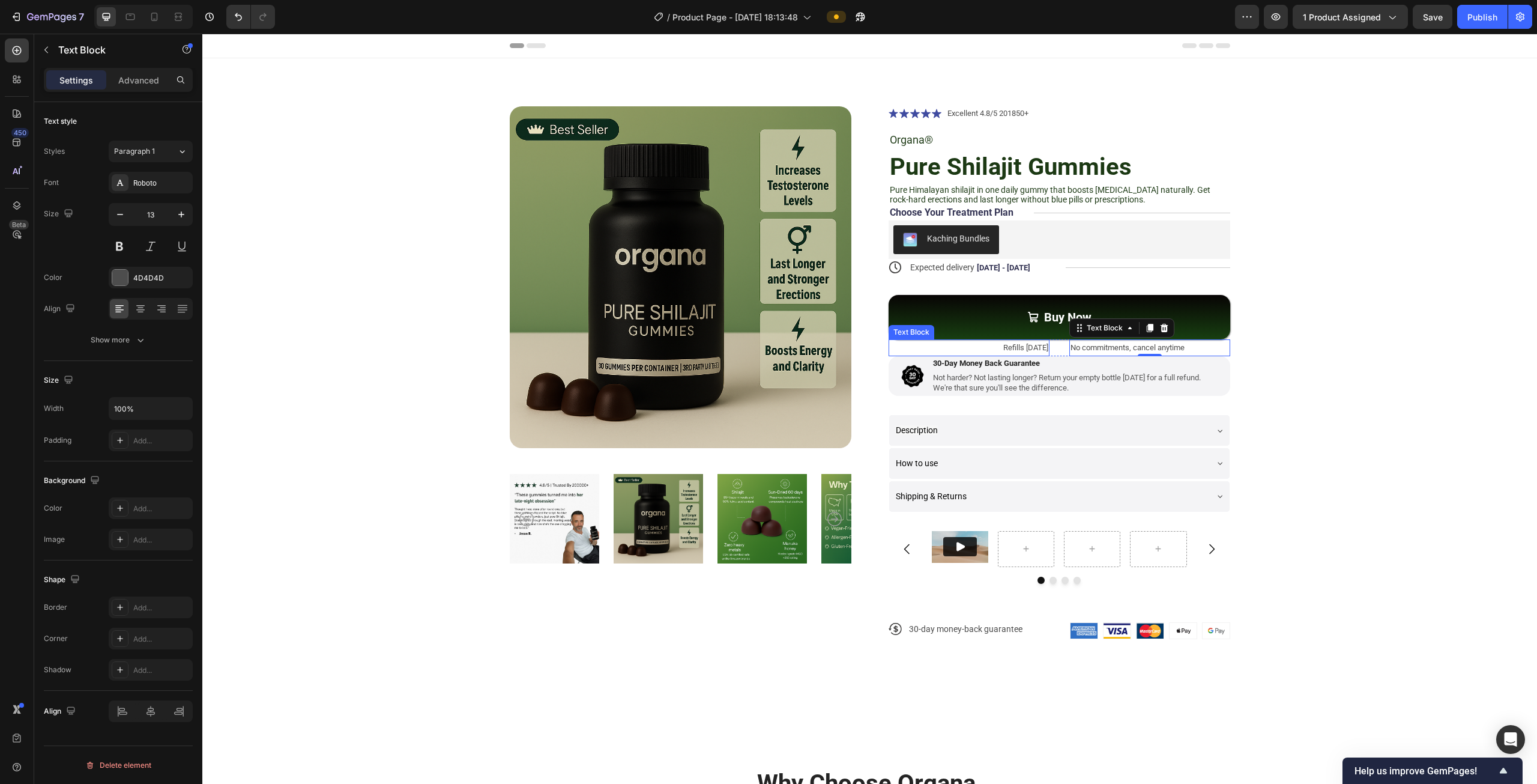
click at [1000, 348] on p "Refills [DATE]" at bounding box center [969, 347] width 159 height 14
click at [1399, 364] on div "Product Images Icon Icon Icon Icon Icon Icon List Excellent 4.8/5 201850+ Text …" at bounding box center [870, 382] width 1239 height 552
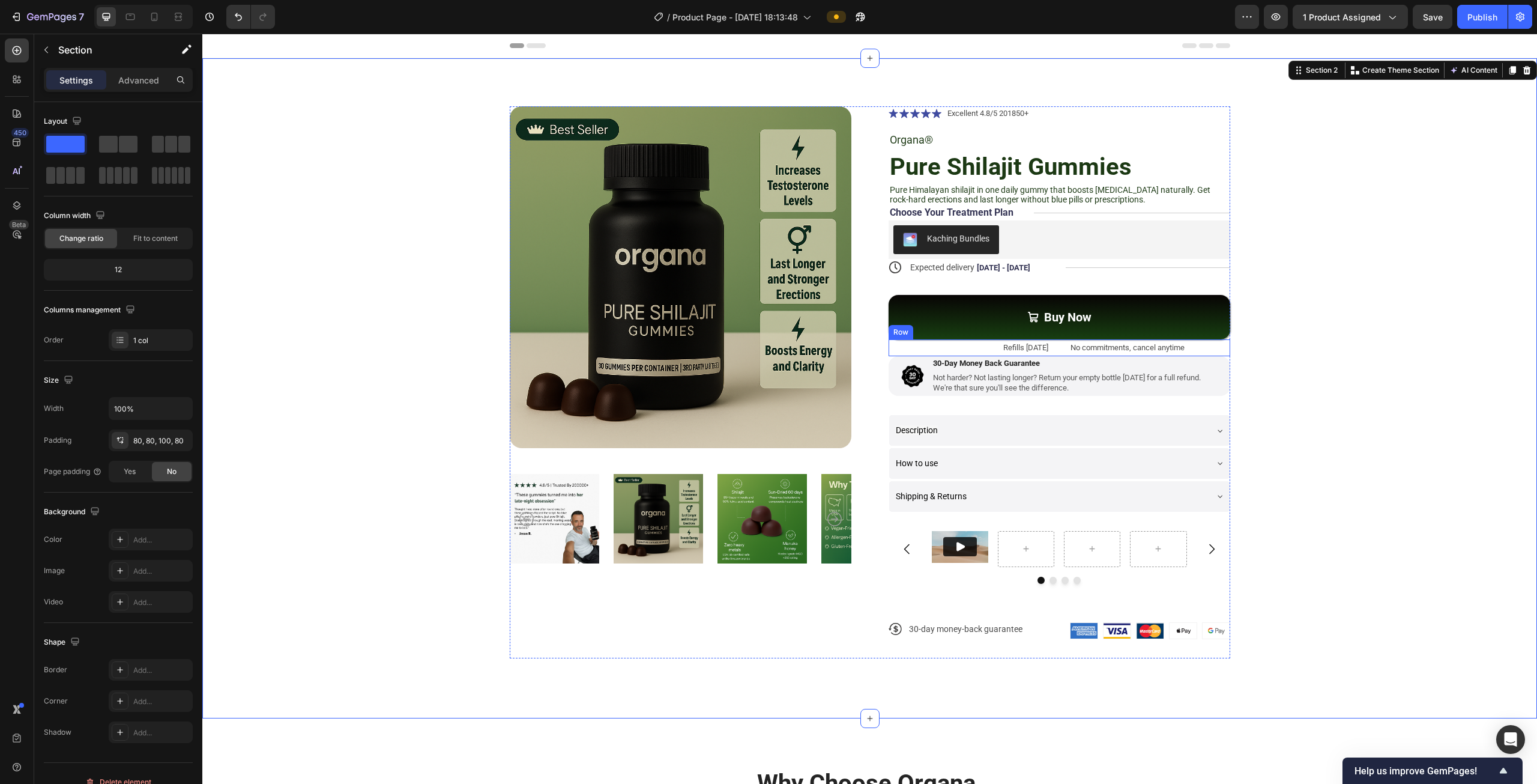
click at [1062, 347] on div "Refills [DATE] Text Block No commitments, cancel anytime Text Block Row" at bounding box center [1059, 347] width 341 height 17
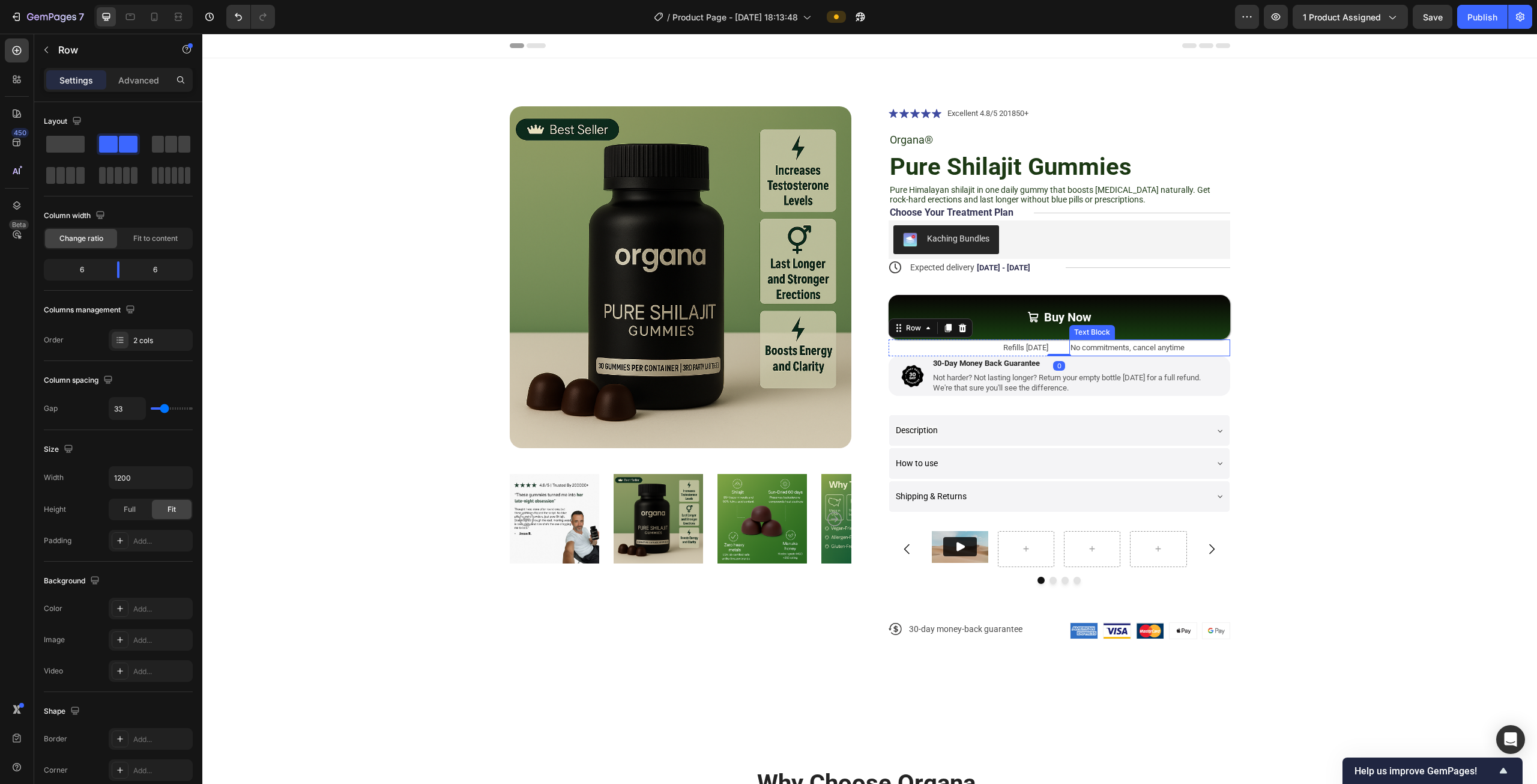
click at [1070, 347] on div "No commitments, cancel anytime" at bounding box center [1150, 347] width 161 height 17
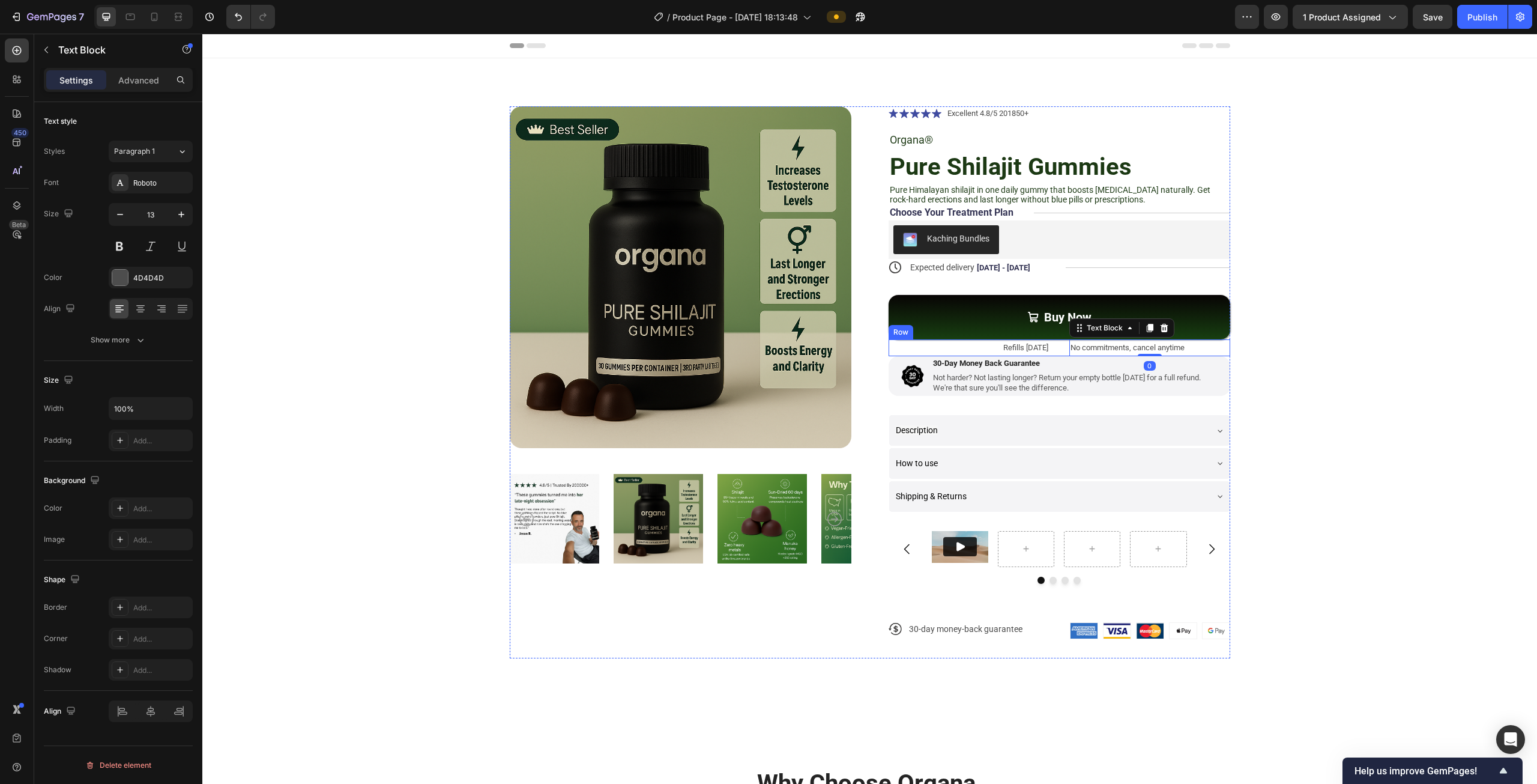
click at [1060, 343] on div "Refills [DATE] Text Block No commitments, cancel anytime Text Block 0 Row" at bounding box center [1059, 347] width 341 height 17
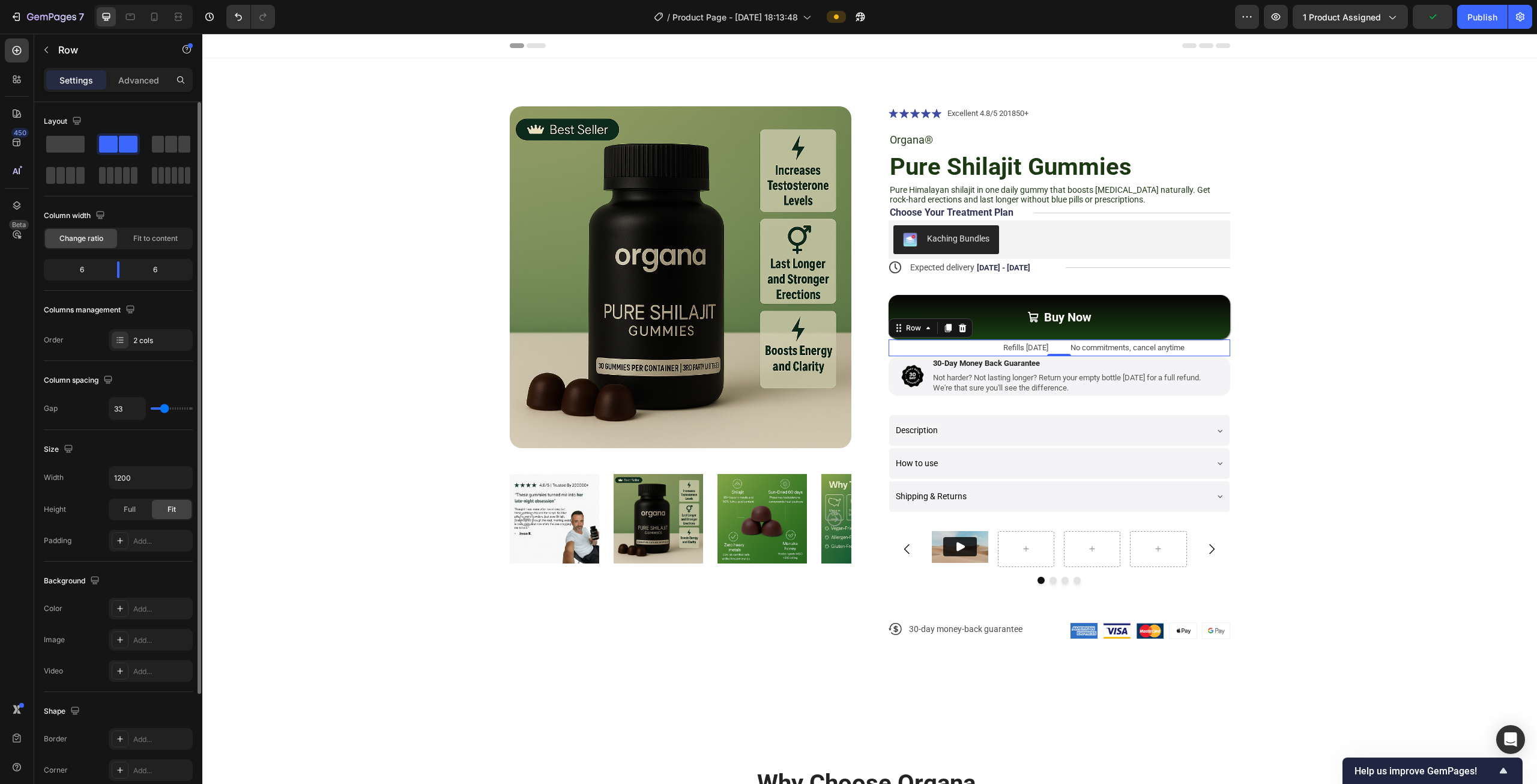
type input "24"
type input "20"
type input "19"
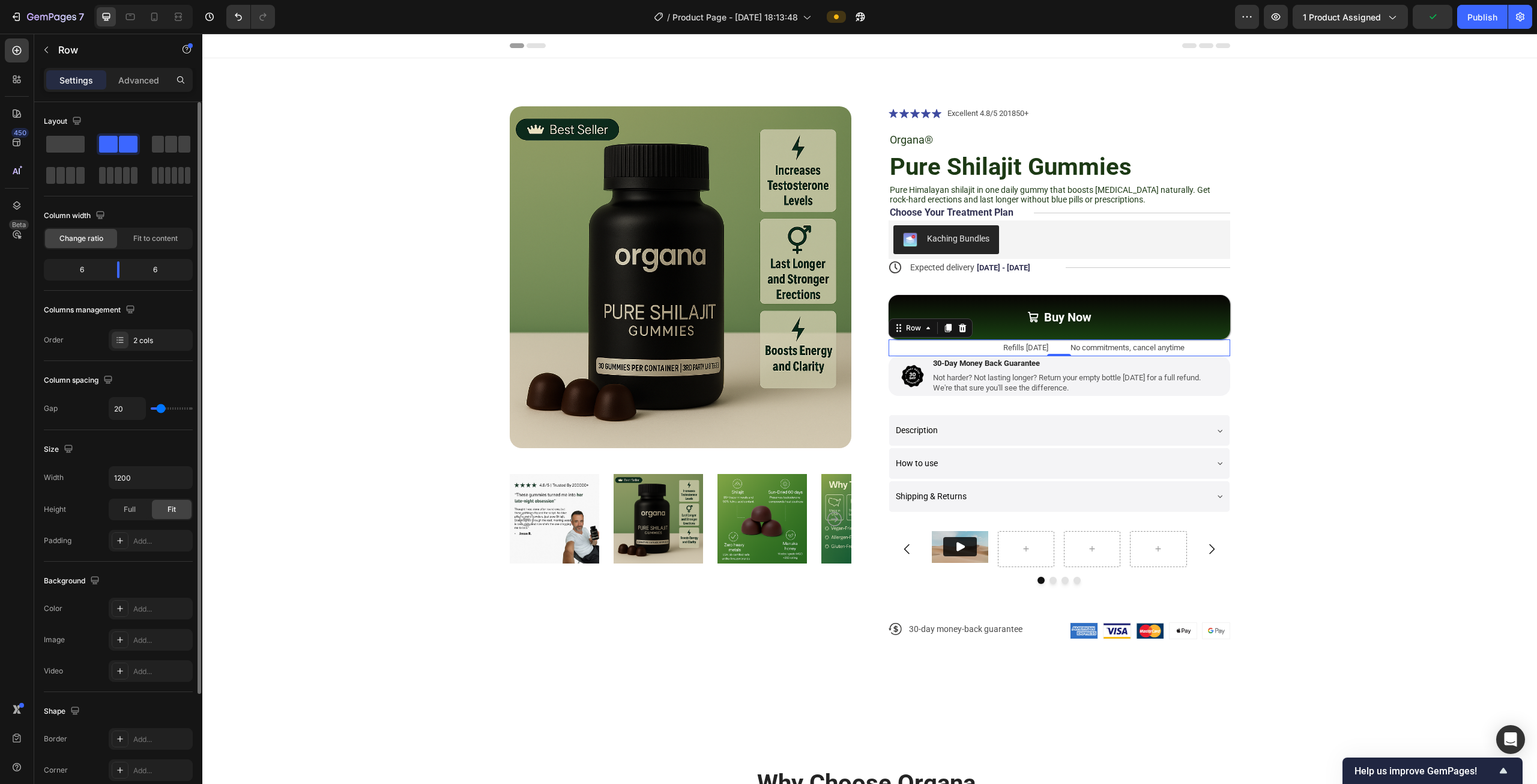
type input "19"
type input "14"
type input "13"
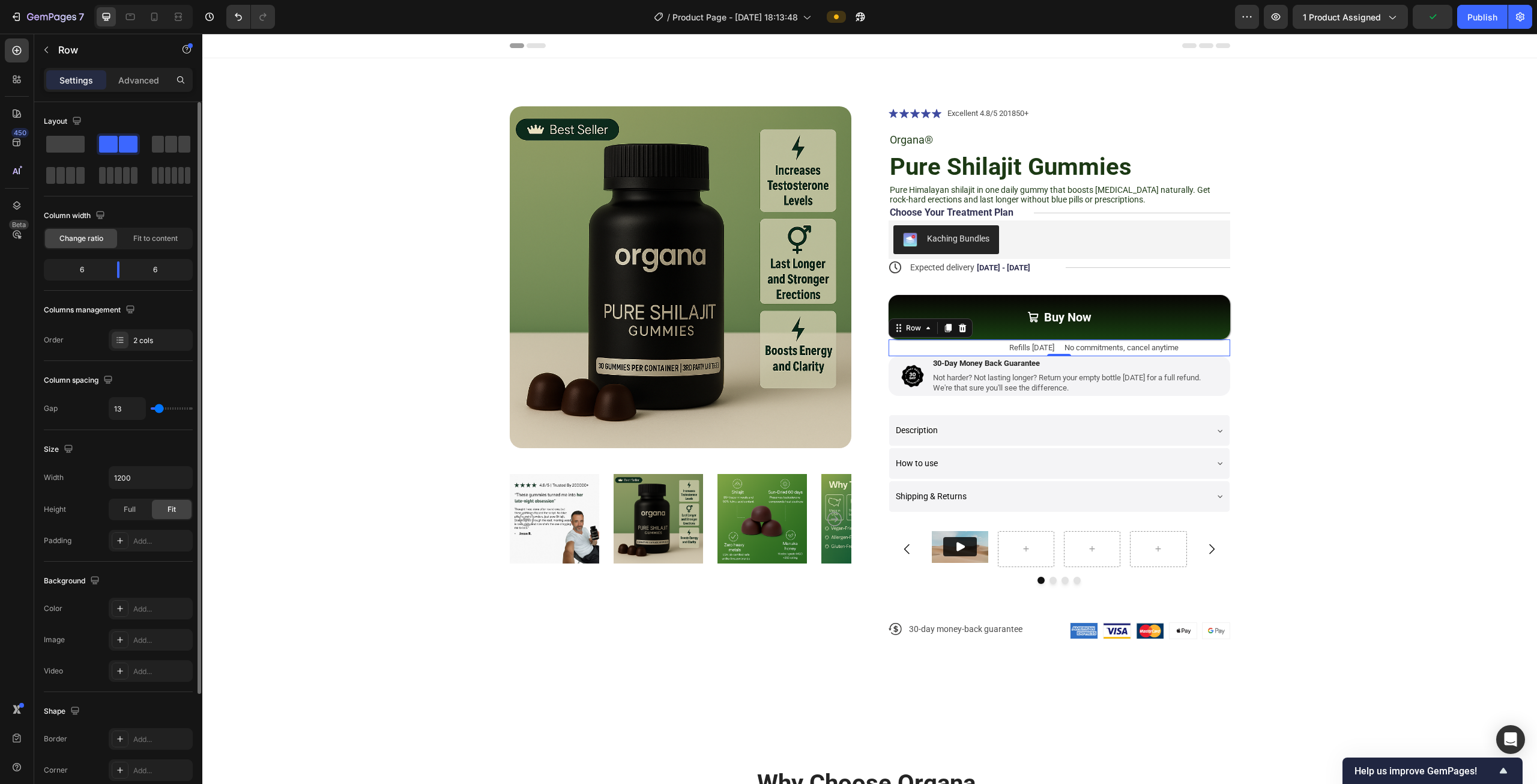
type input "11"
type input "13"
type input "14"
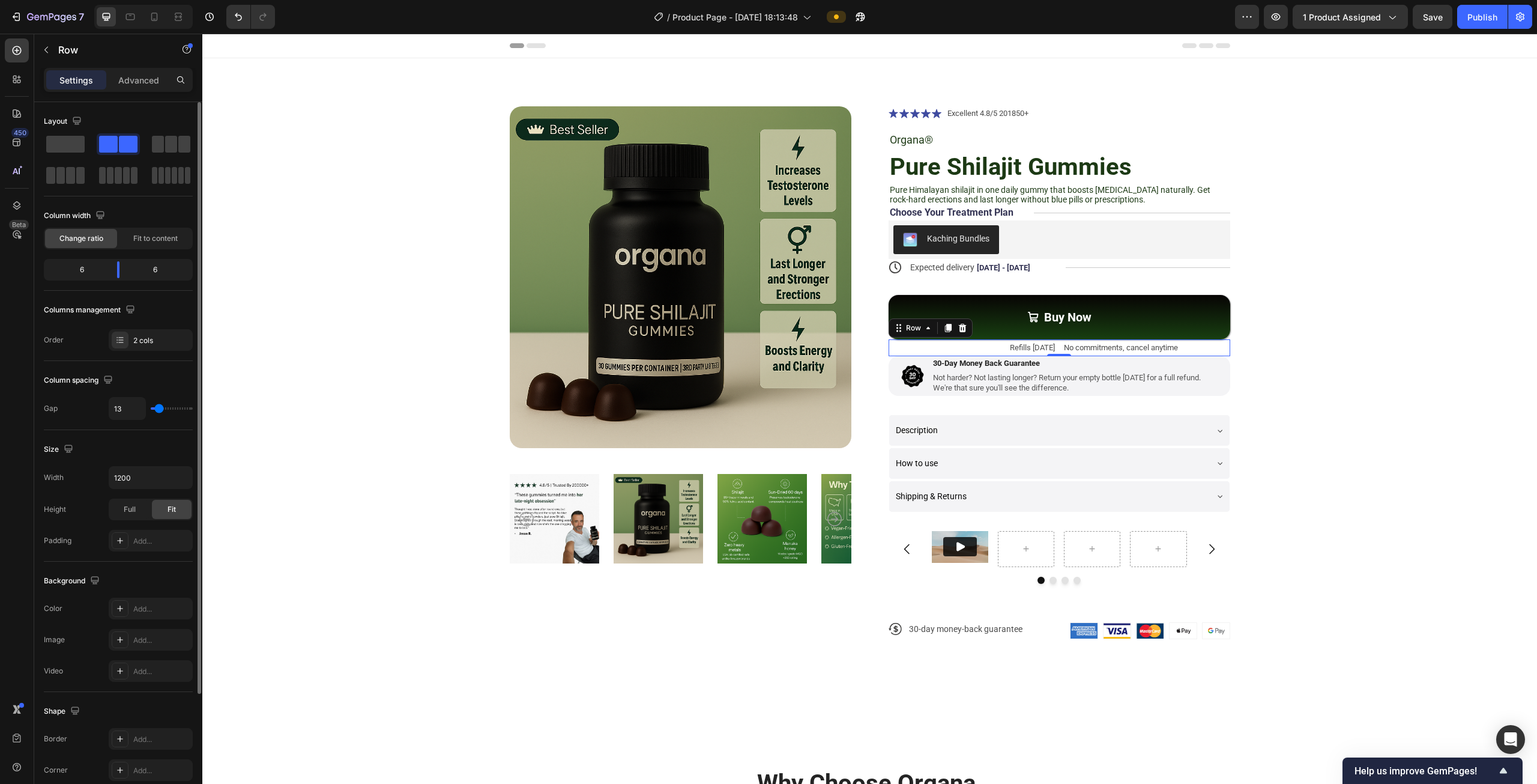
type input "14"
type input "17"
click at [160, 407] on input "range" at bounding box center [172, 408] width 42 height 2
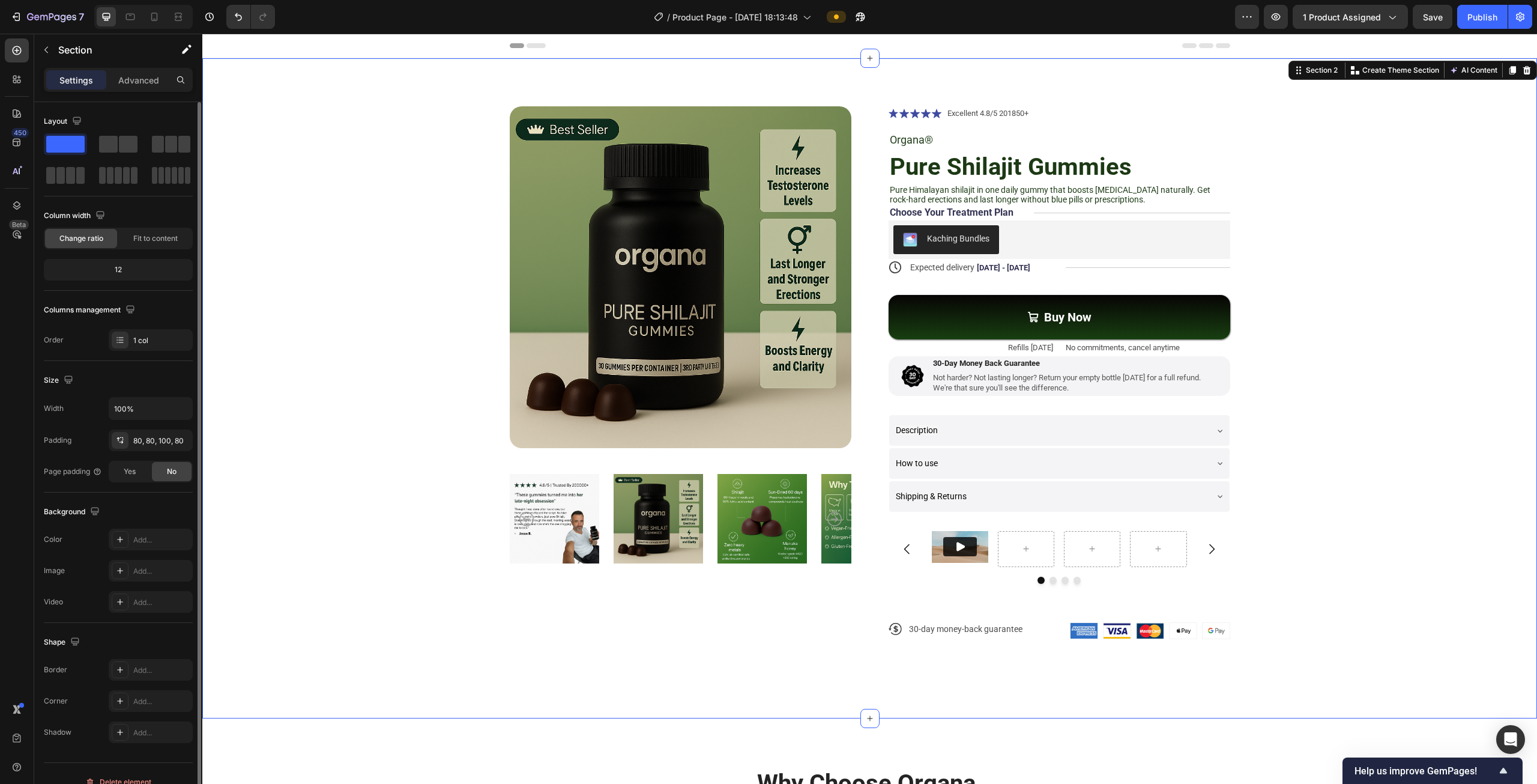
click at [1436, 312] on div "Product Images Icon Icon Icon Icon Icon Icon List Excellent 4.8/5 201850+ Text …" at bounding box center [870, 382] width 1239 height 552
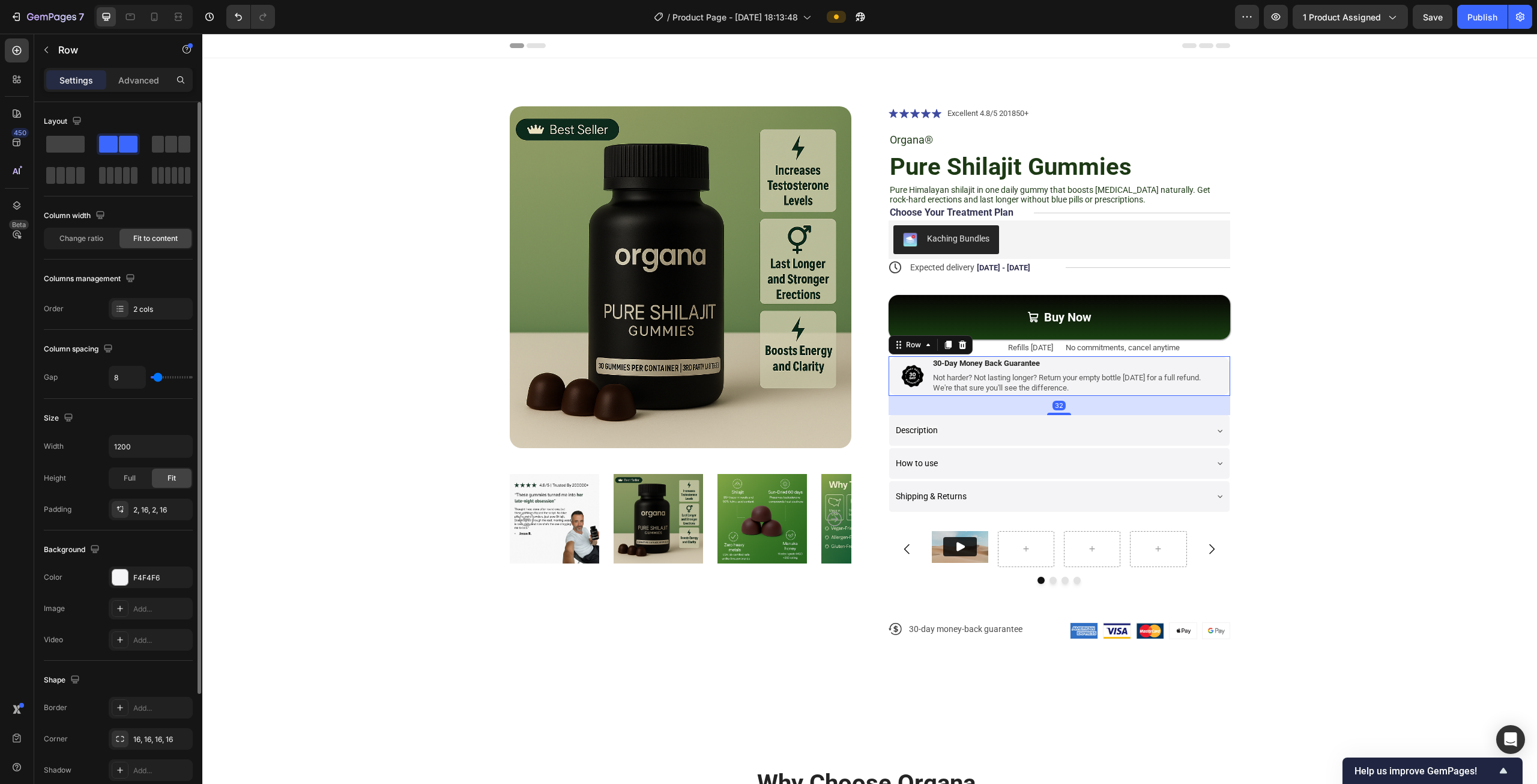
click at [888, 387] on div "Image 30-Day Money Back Guarantee Text Block Not harder? Not lasting longer? Re…" at bounding box center [1059, 375] width 341 height 40
click at [149, 85] on p "Advanced" at bounding box center [138, 80] width 41 height 13
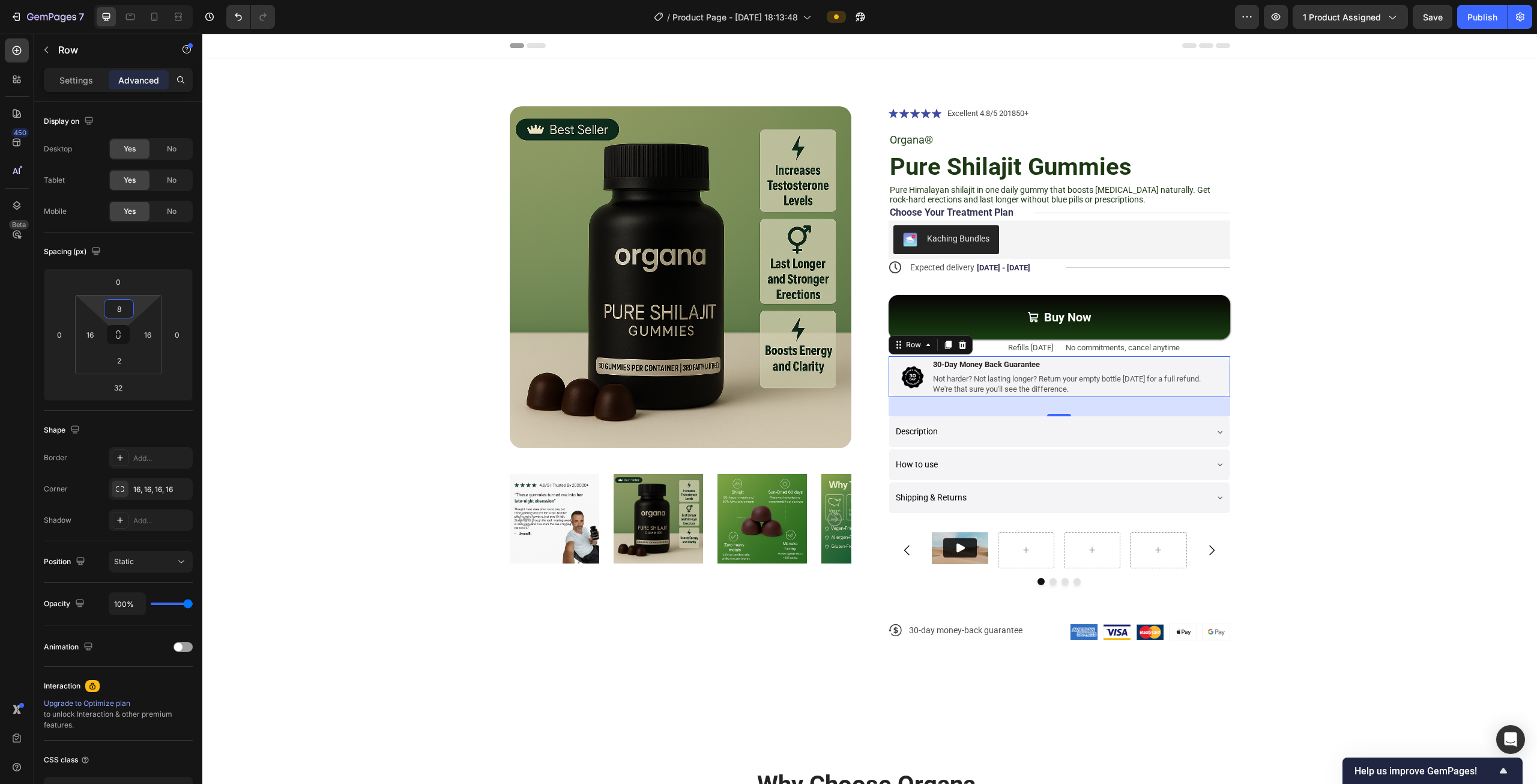
type input "10"
click at [145, 0] on html "7 Version history / Product Page - [DATE] 18:13:48 Preview 1 product assigned S…" at bounding box center [768, 0] width 1537 height 0
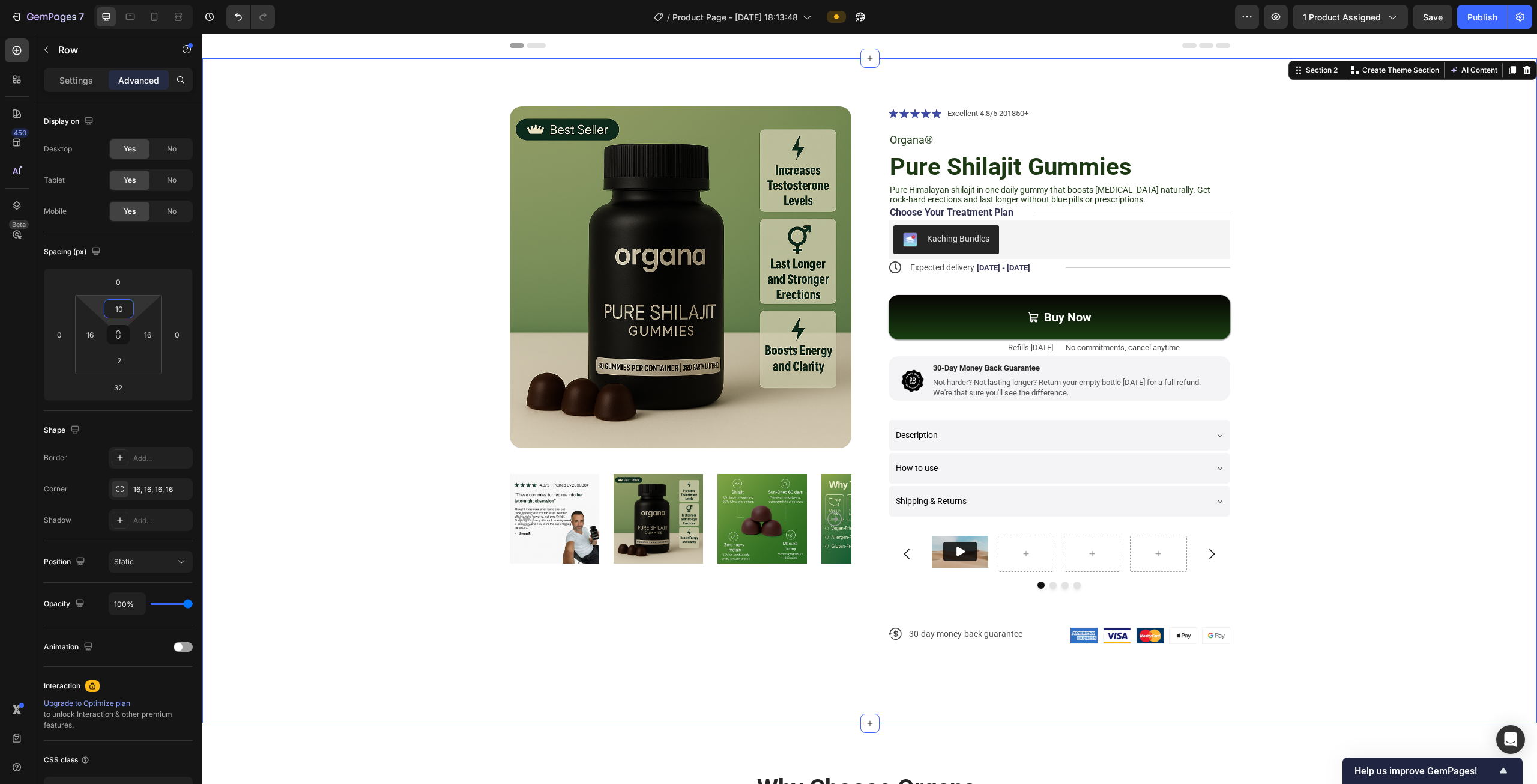
click at [1244, 304] on div "Product Images Icon Icon Icon Icon Icon Icon List Excellent 4.8/5 201850+ Text …" at bounding box center [870, 384] width 1239 height 557
click at [1073, 359] on div "Image 30-Day Money Back Guarantee Text Block Not harder? Not lasting longer? Re…" at bounding box center [1059, 378] width 341 height 45
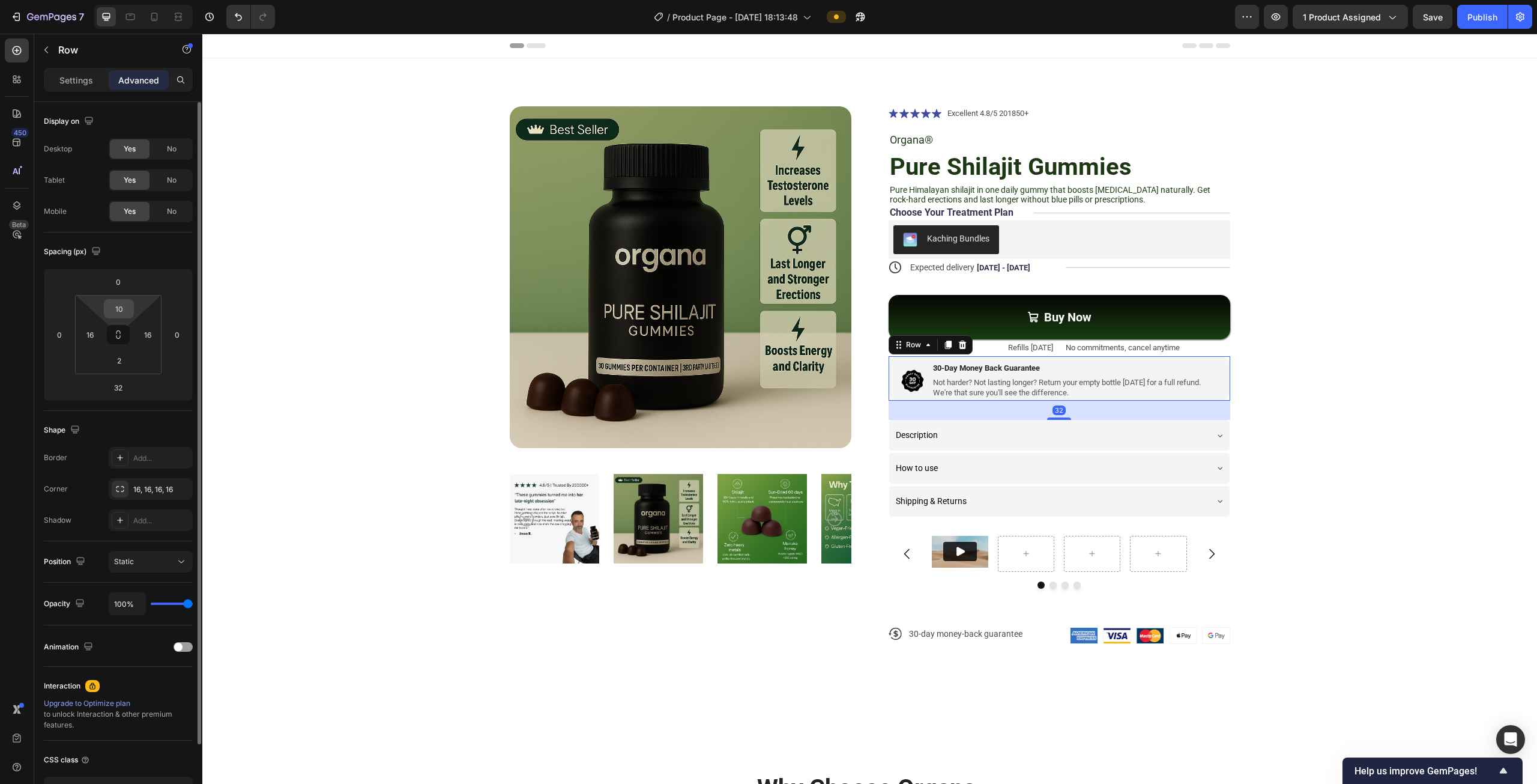
click at [128, 302] on input "10" at bounding box center [119, 308] width 24 height 18
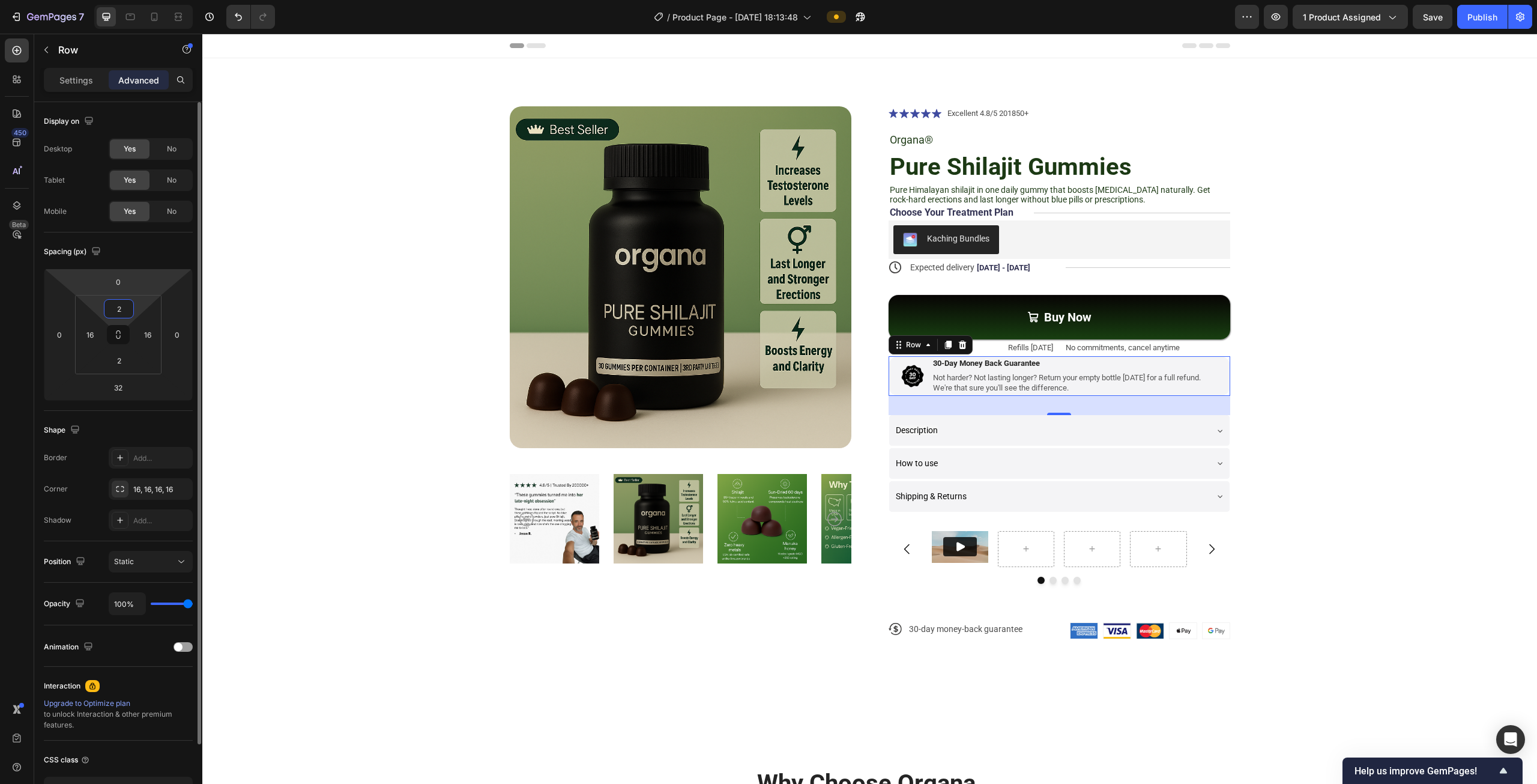
type input "2"
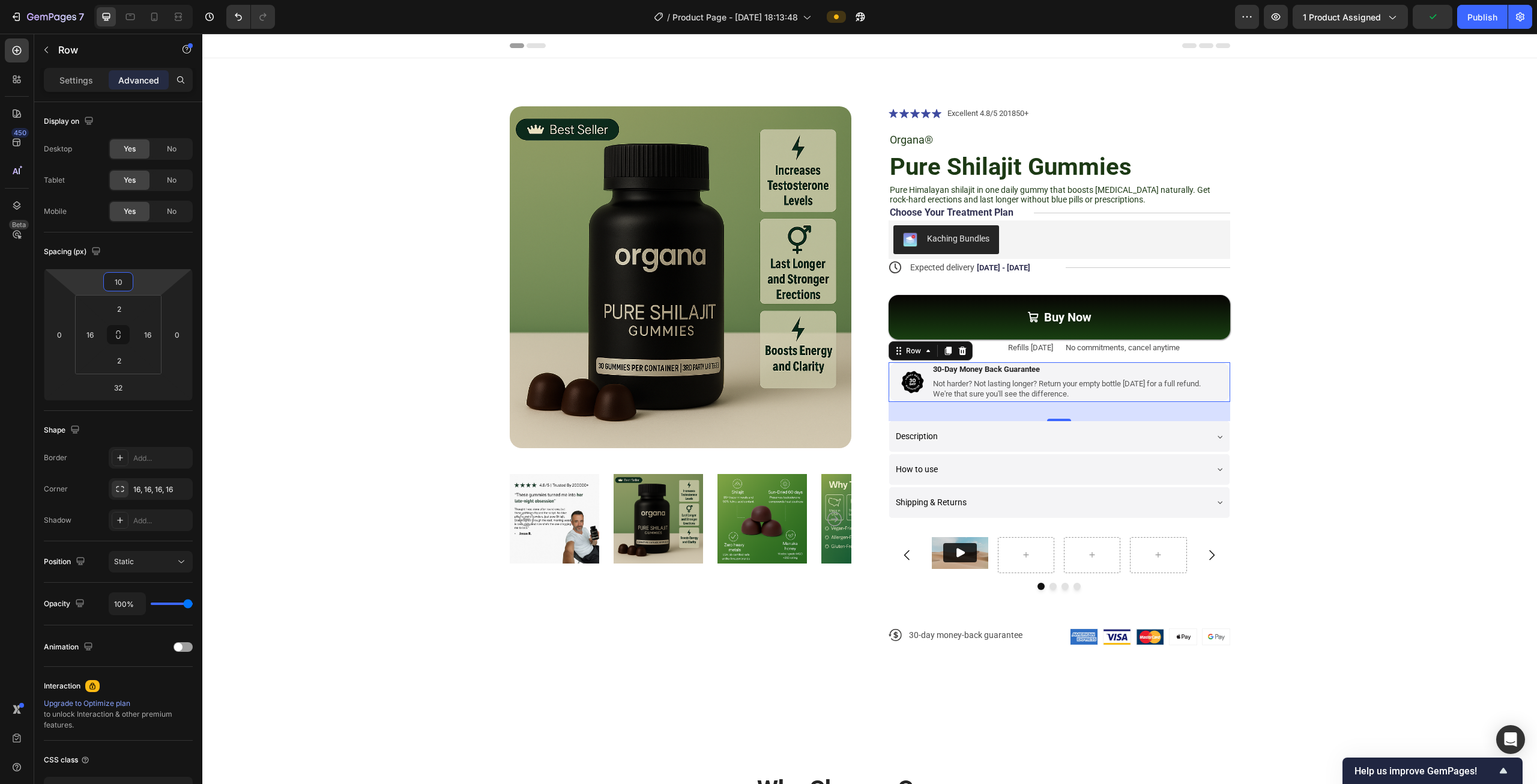
type input "12"
drag, startPoint x: 143, startPoint y: 273, endPoint x: 149, endPoint y: 269, distance: 7.2
click at [149, 0] on html "7 Version history / Product Page - [DATE] 18:13:48 Preview 1 product assigned P…" at bounding box center [768, 0] width 1537 height 0
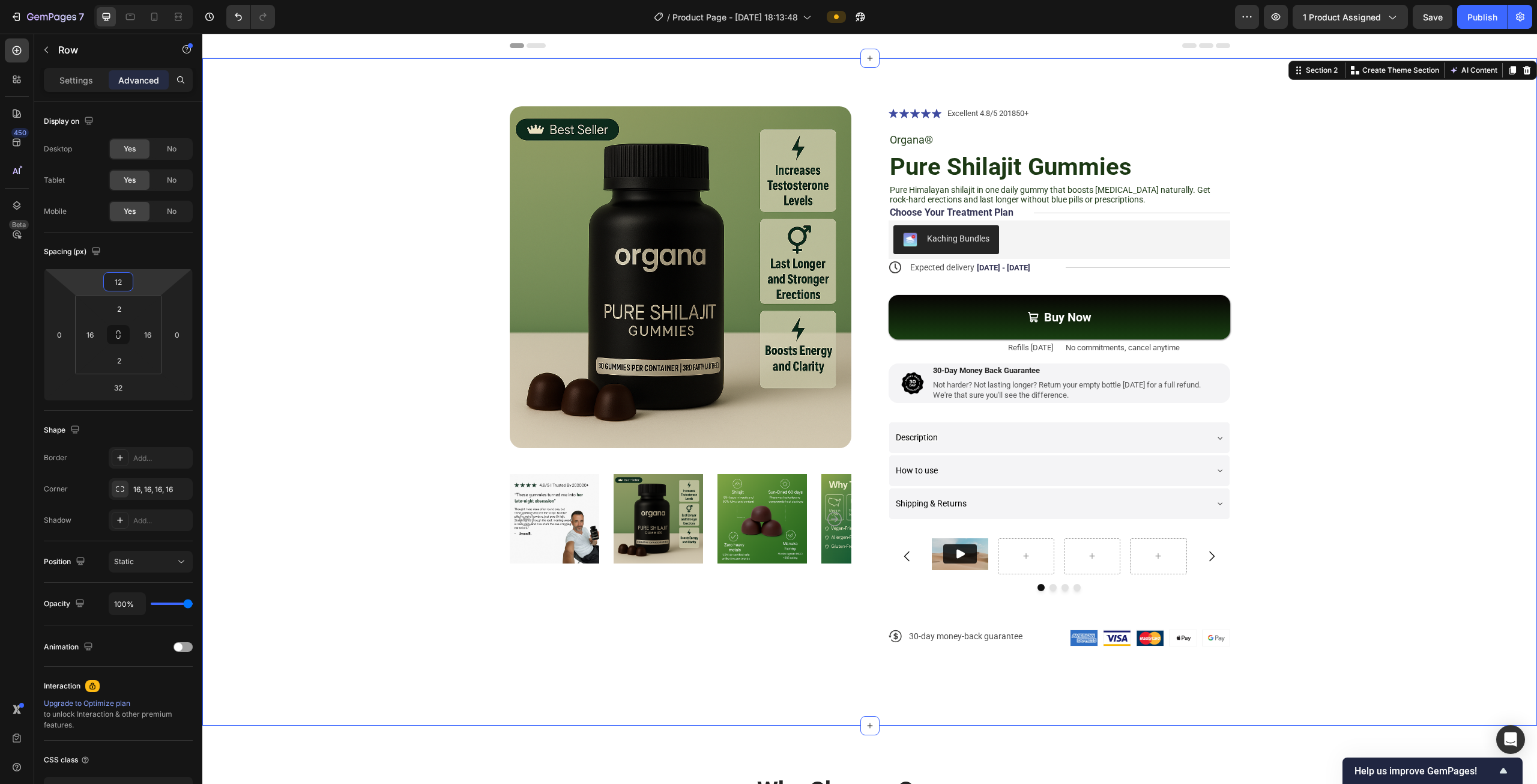
click at [1421, 356] on div "Product Images Icon Icon Icon Icon Icon Icon List Excellent 4.8/5 201850+ Text …" at bounding box center [870, 385] width 1239 height 559
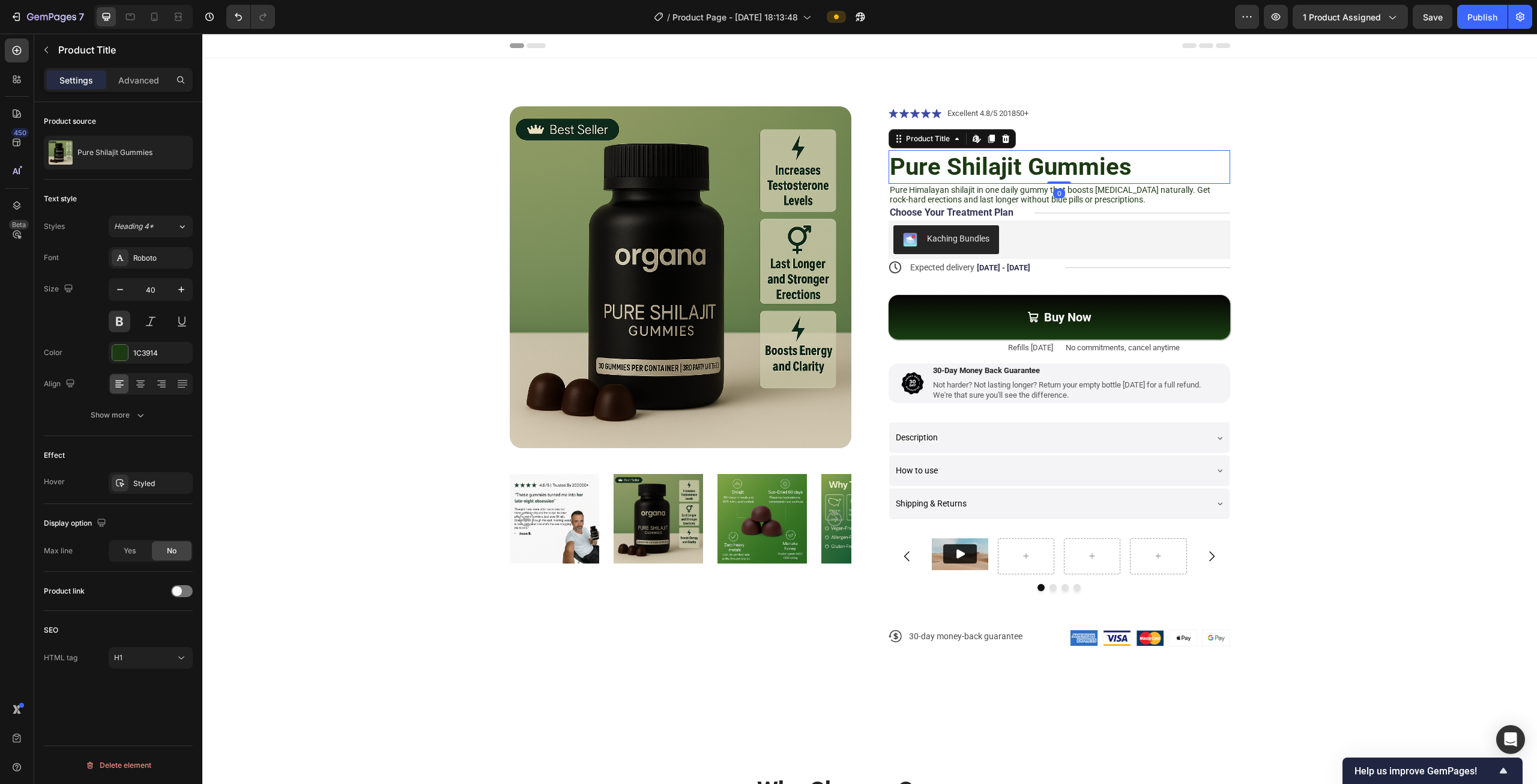
click at [917, 155] on h1 "Pure Shilajit Gummies" at bounding box center [1059, 167] width 341 height 33
click at [152, 84] on p "Advanced" at bounding box center [138, 80] width 41 height 13
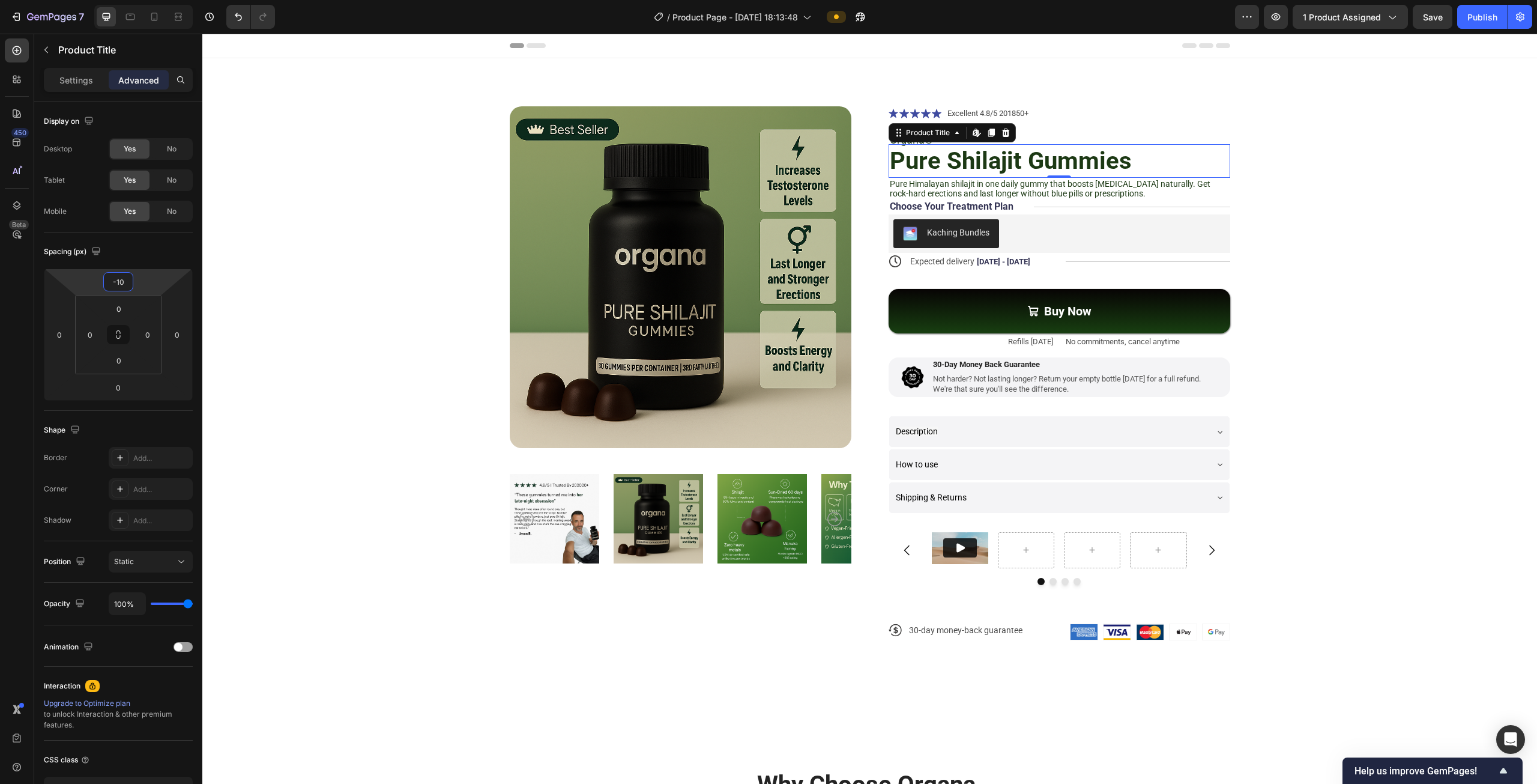
type input "-12"
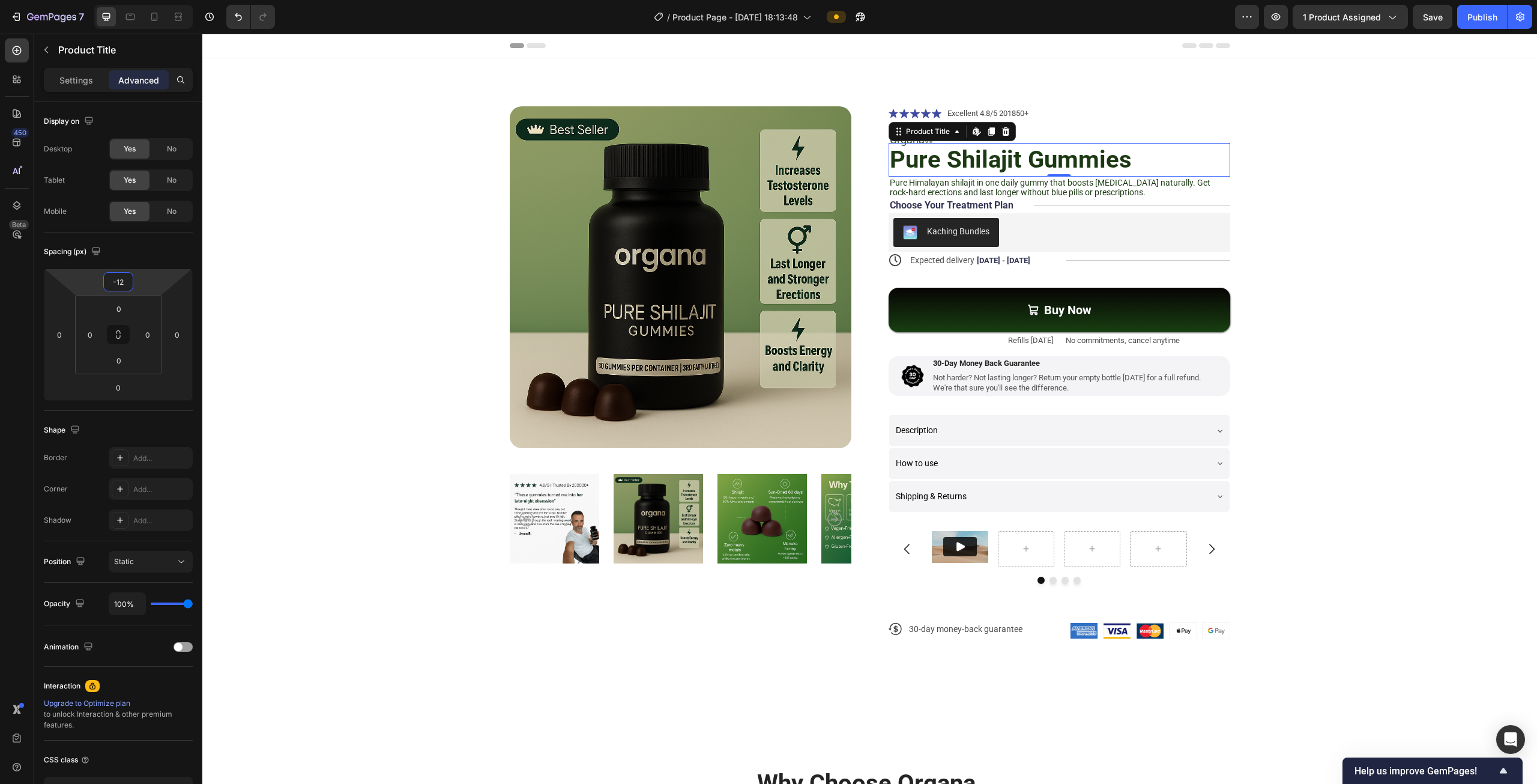
click at [152, 0] on html "7 Version history / Product Page - [DATE] 18:13:48 Preview 1 product assigned S…" at bounding box center [768, 0] width 1537 height 0
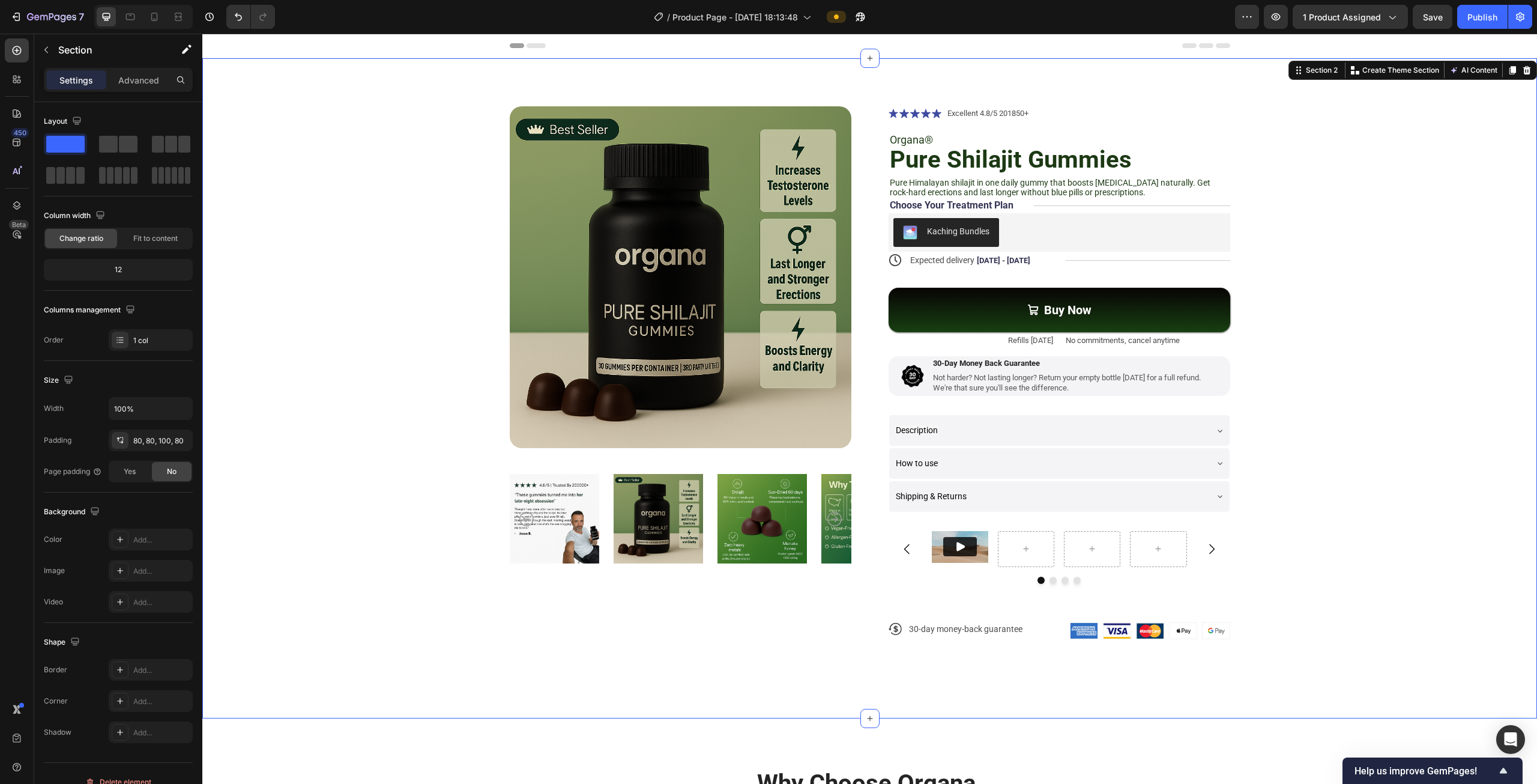
click at [1371, 263] on div "Product Images Icon Icon Icon Icon Icon Icon List Excellent 4.8/5 201850+ Text …" at bounding box center [870, 382] width 1239 height 552
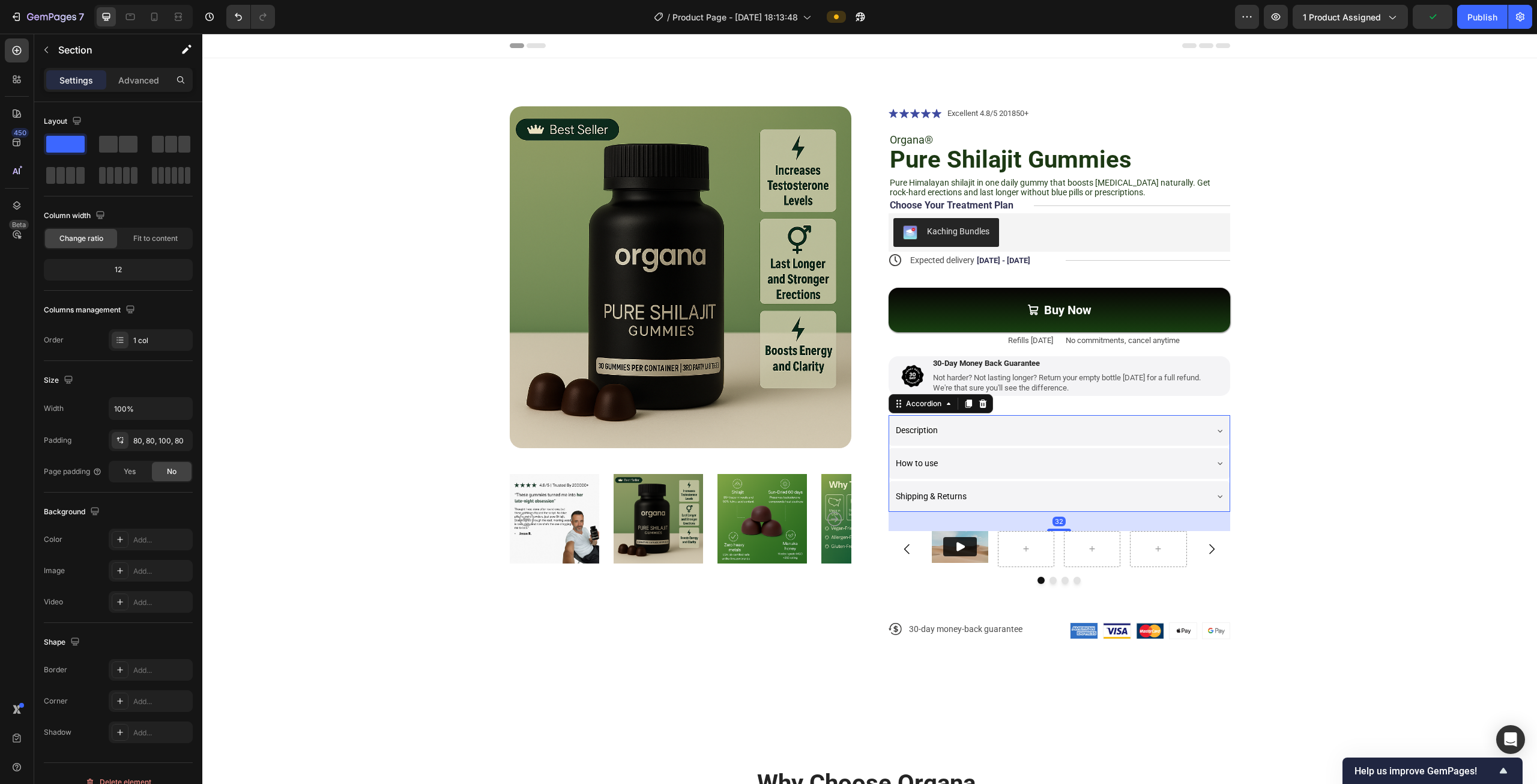
click at [1112, 430] on div "Description" at bounding box center [1050, 430] width 312 height 21
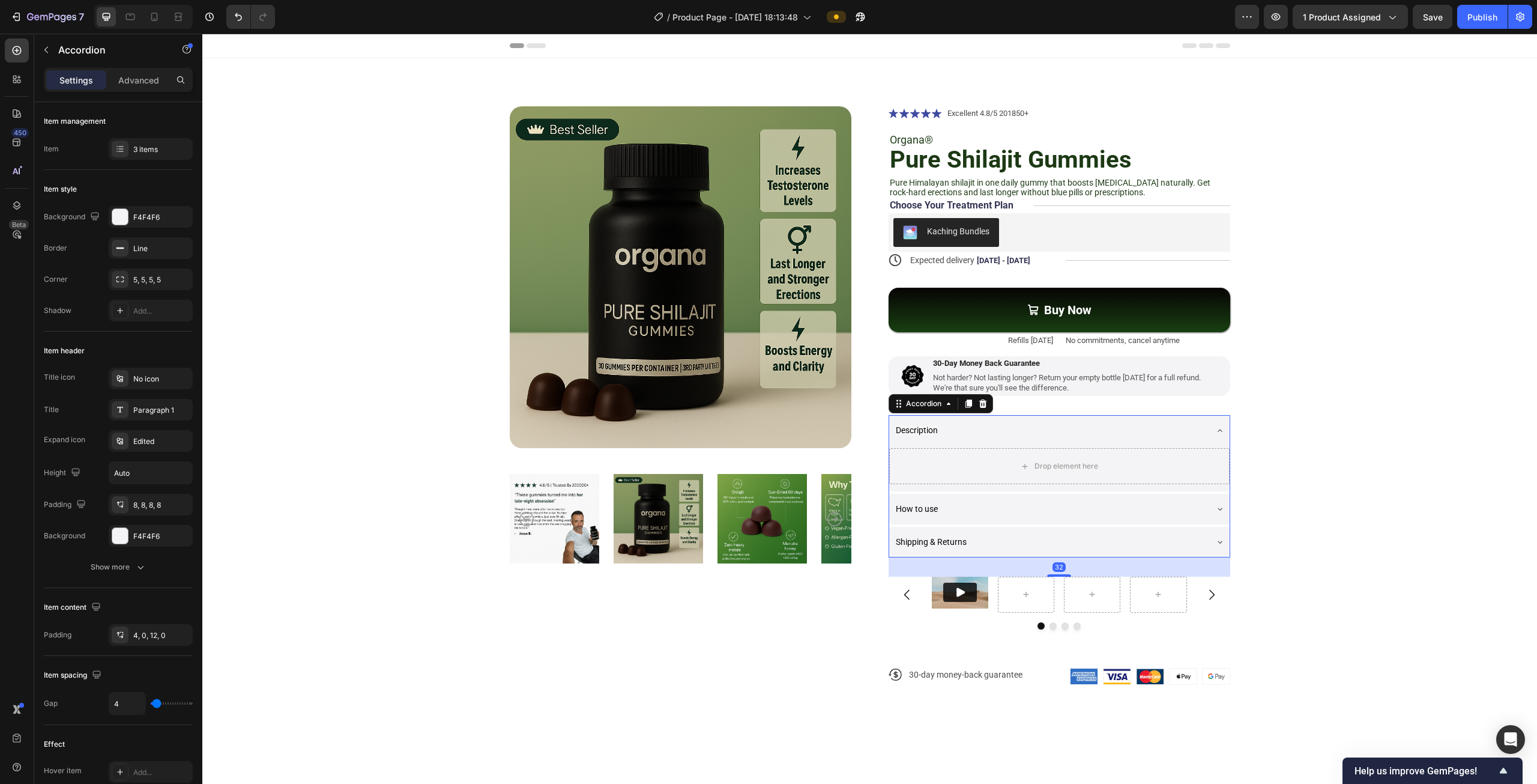
click at [1112, 430] on div "Description" at bounding box center [1050, 430] width 312 height 21
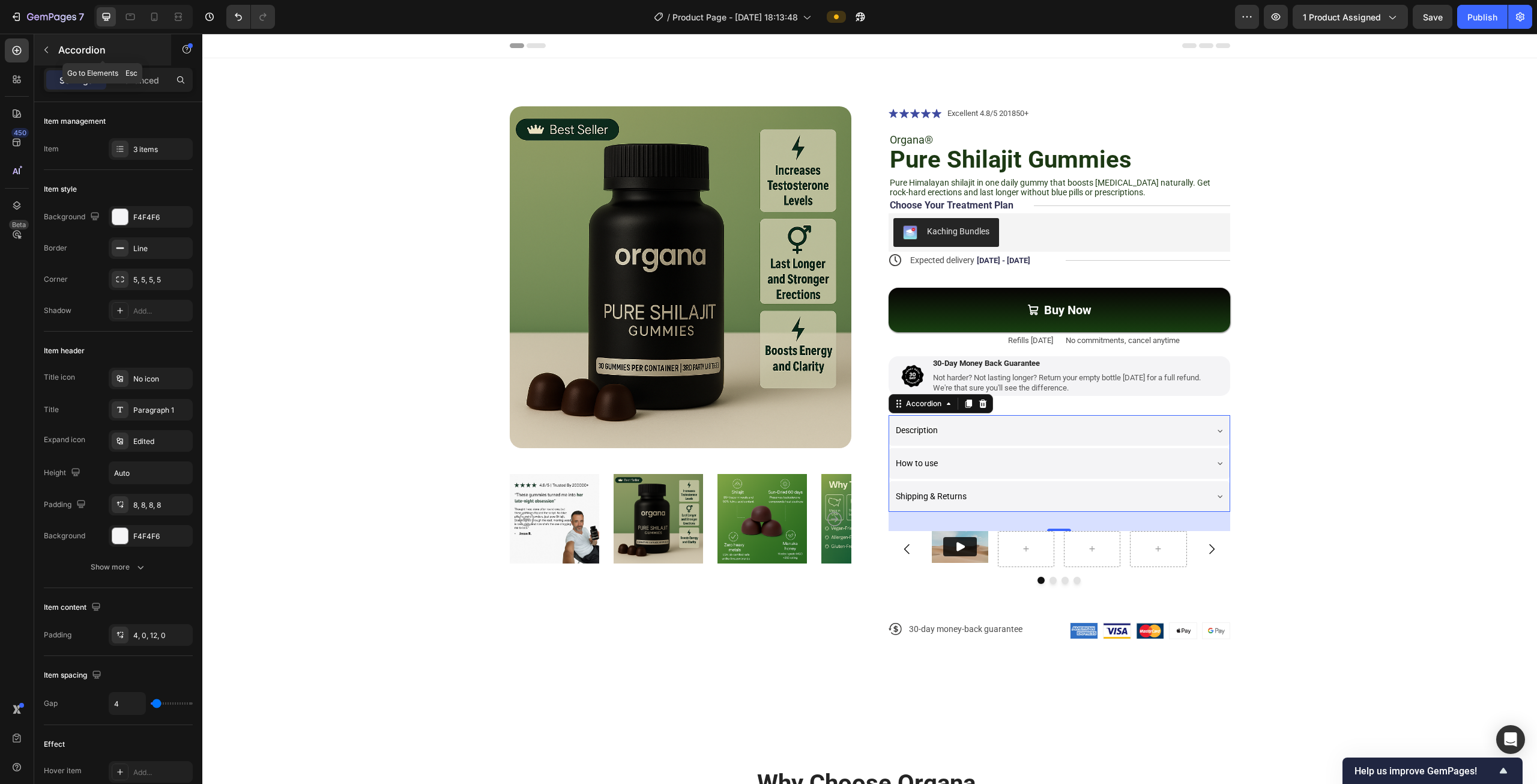
click at [53, 49] on button "button" at bounding box center [47, 50] width 20 height 20
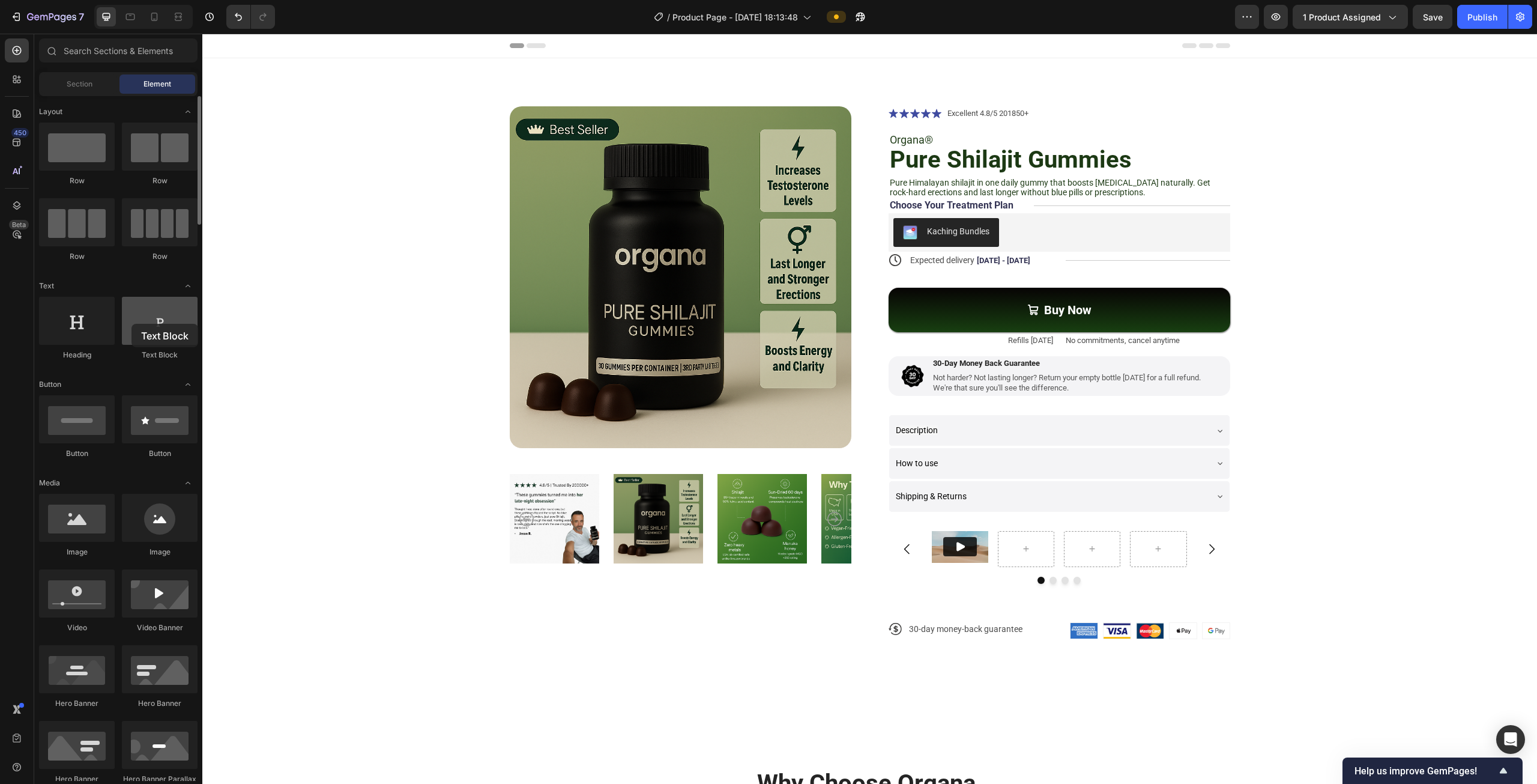
drag, startPoint x: 161, startPoint y: 336, endPoint x: 132, endPoint y: 324, distance: 31.4
click at [132, 324] on div at bounding box center [160, 320] width 76 height 48
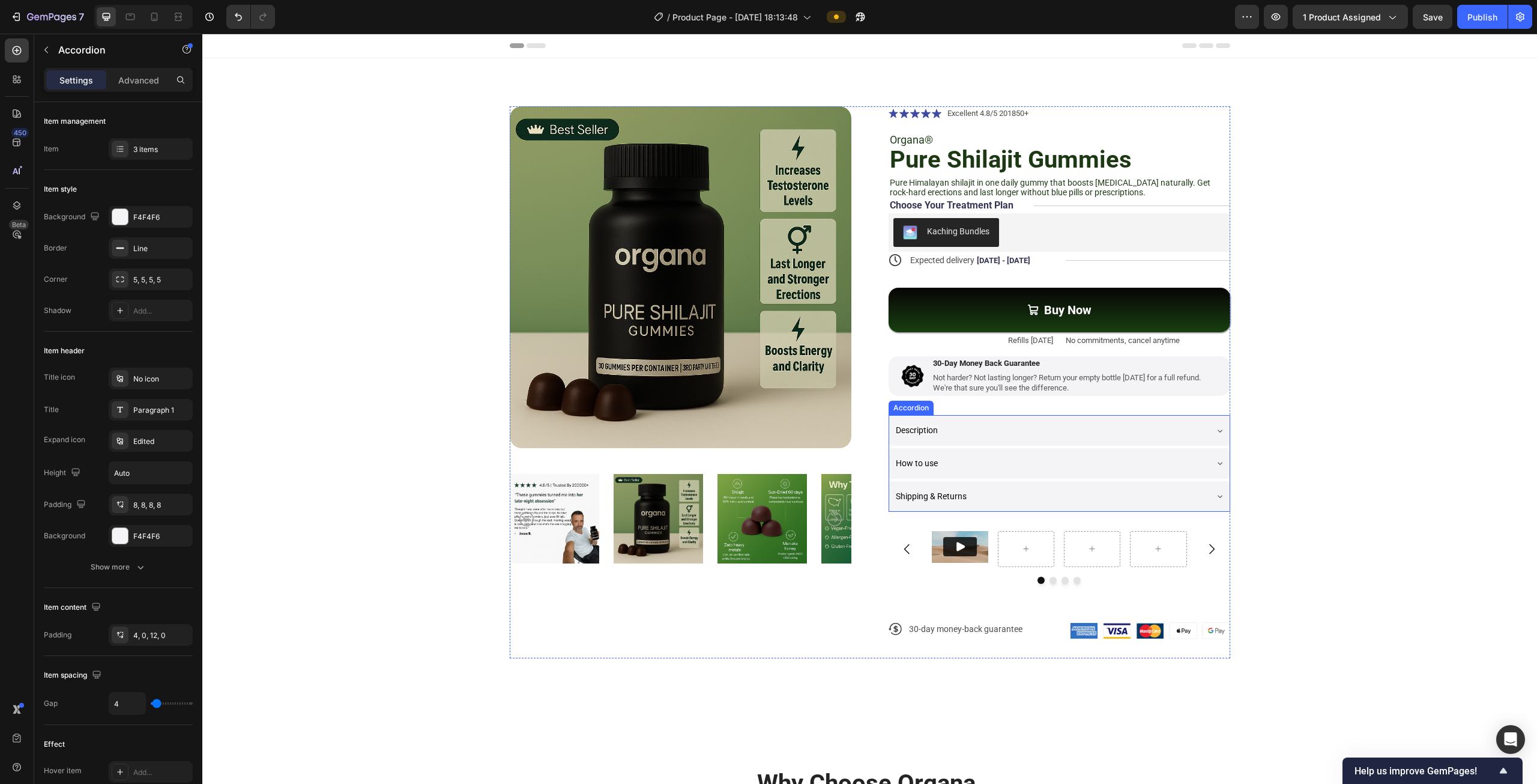
click at [989, 433] on div "Description" at bounding box center [1050, 430] width 312 height 21
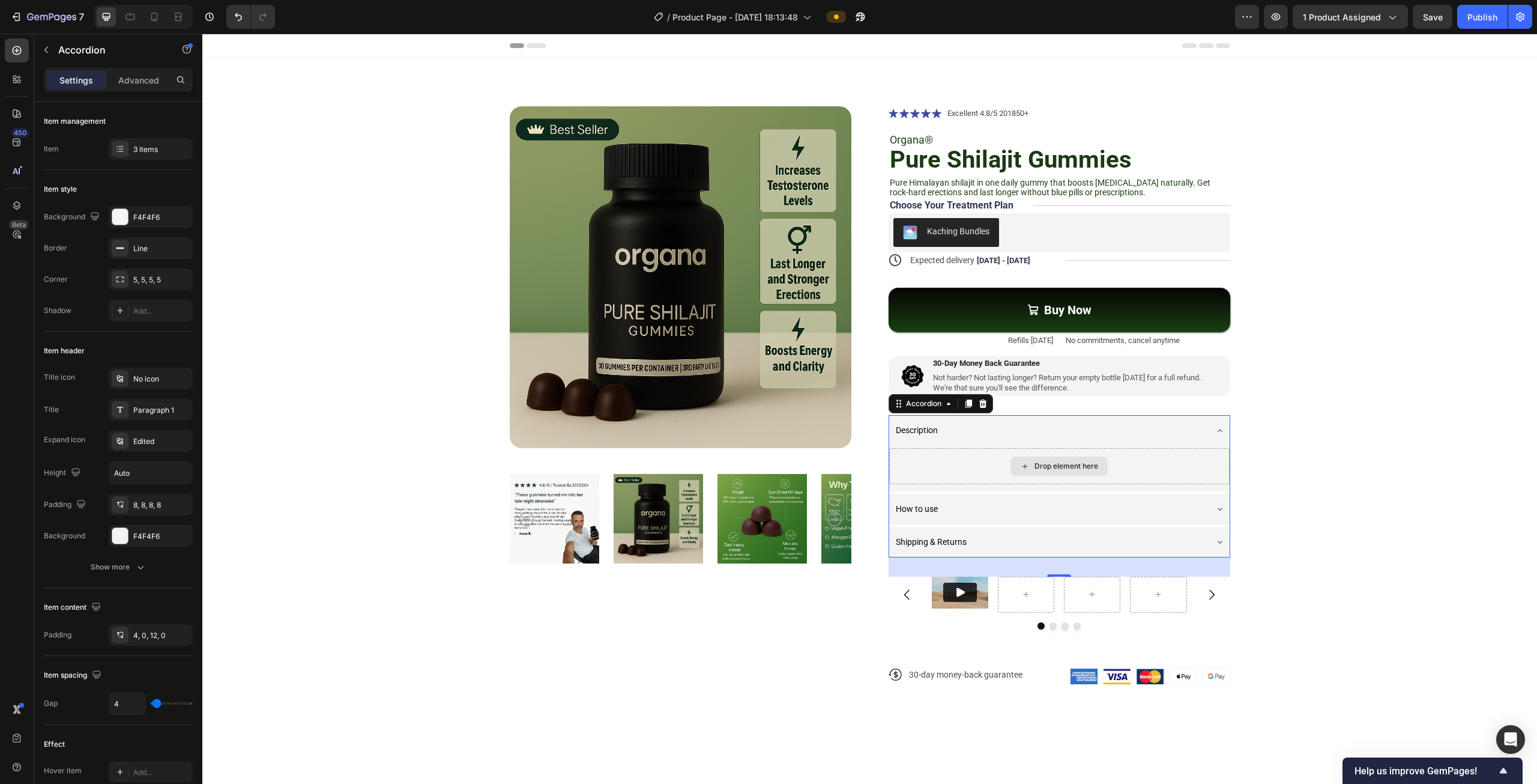
click at [959, 465] on div "Drop element here" at bounding box center [1059, 465] width 340 height 36
click at [55, 51] on button "button" at bounding box center [47, 50] width 20 height 20
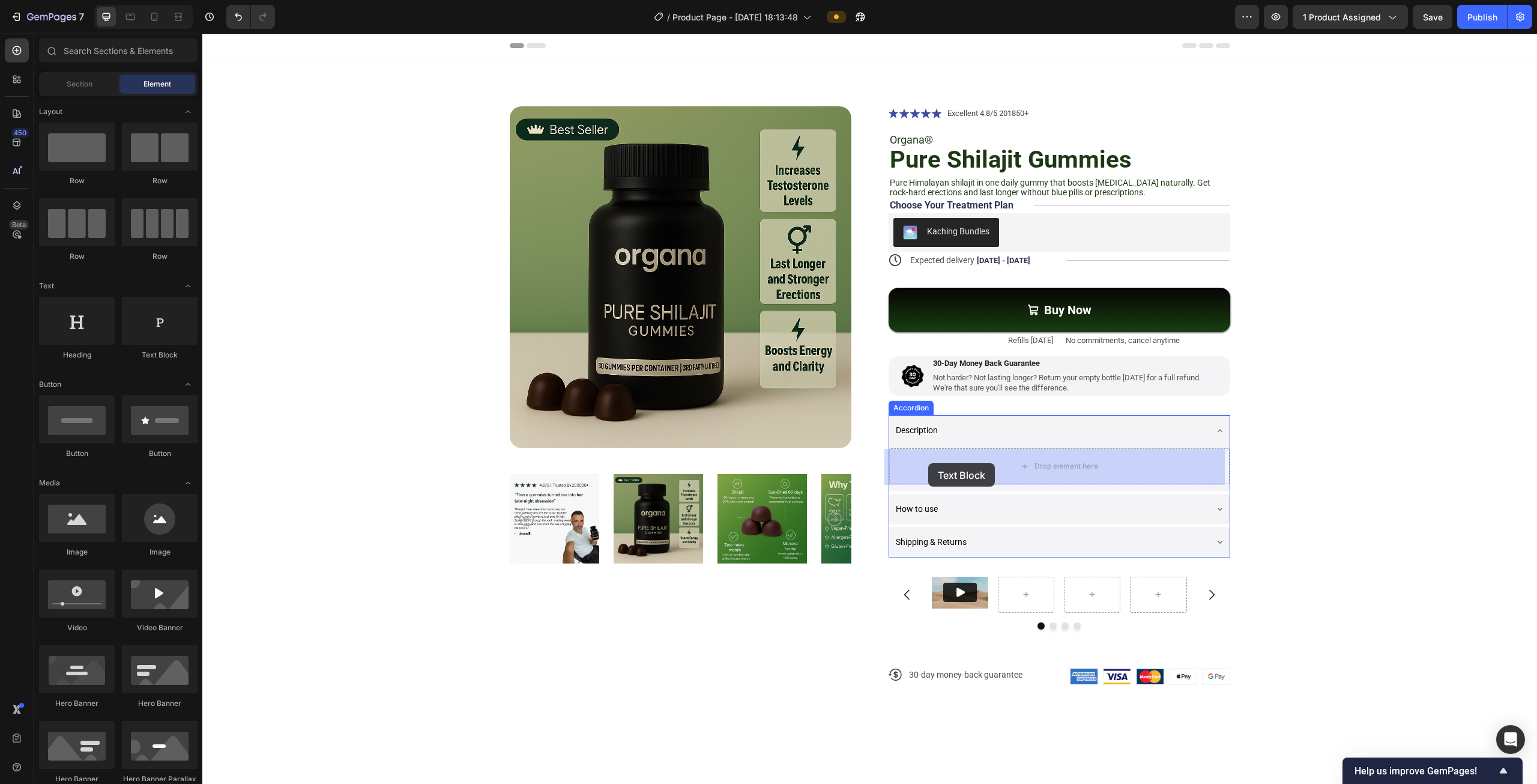
drag, startPoint x: 365, startPoint y: 367, endPoint x: 928, endPoint y: 463, distance: 571.1
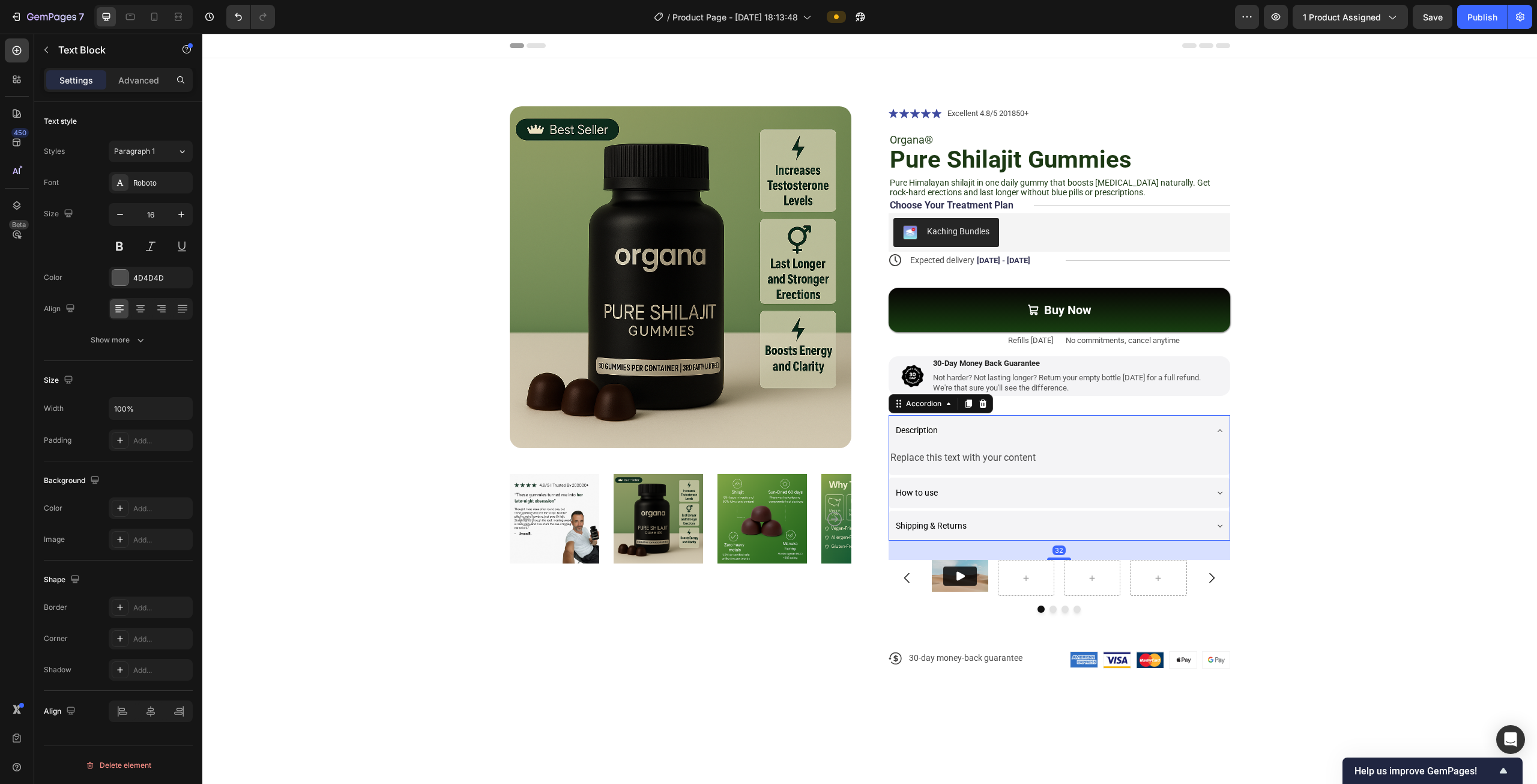
click at [1052, 490] on div "How to use" at bounding box center [1050, 492] width 312 height 21
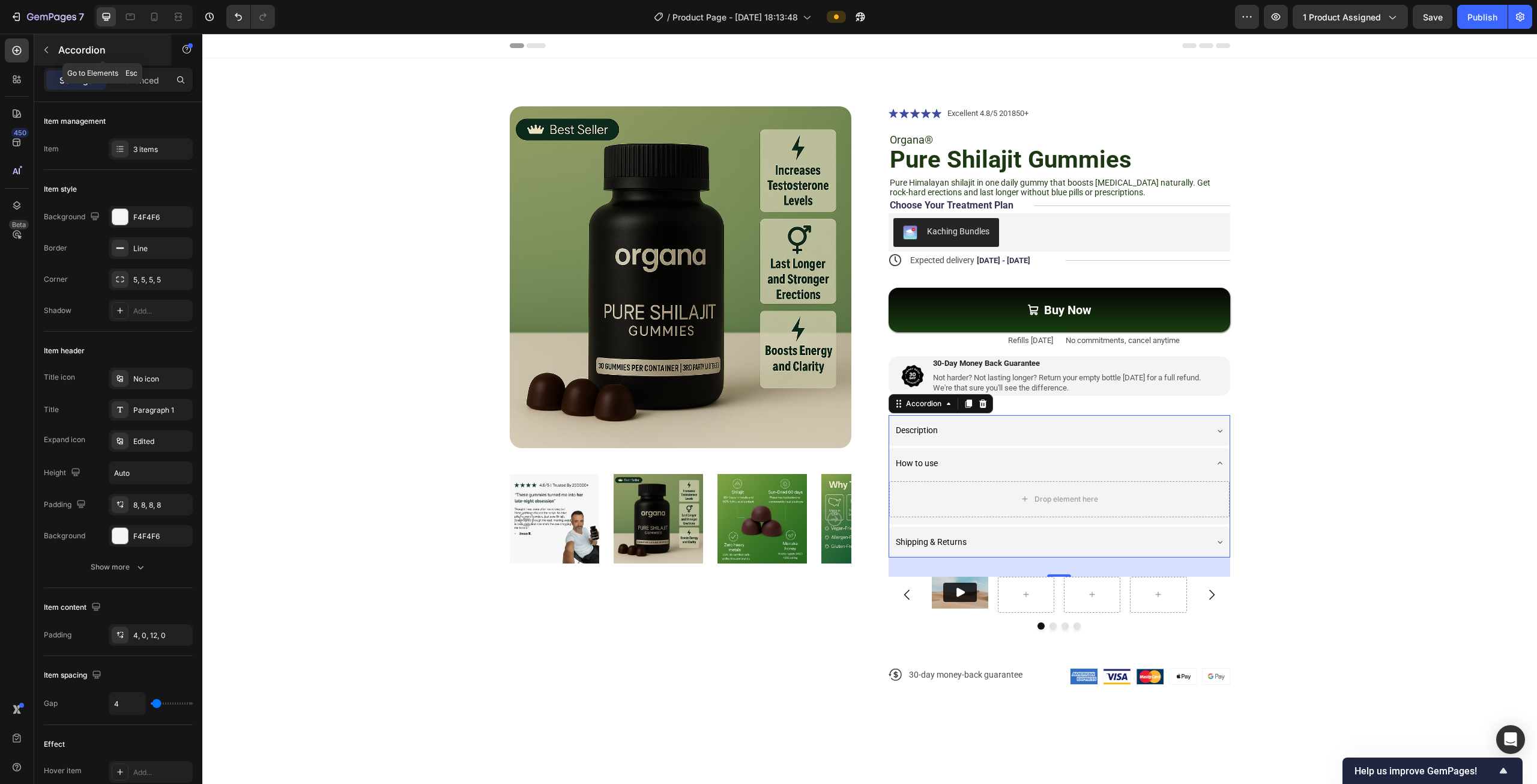
click at [40, 47] on button "button" at bounding box center [47, 50] width 20 height 20
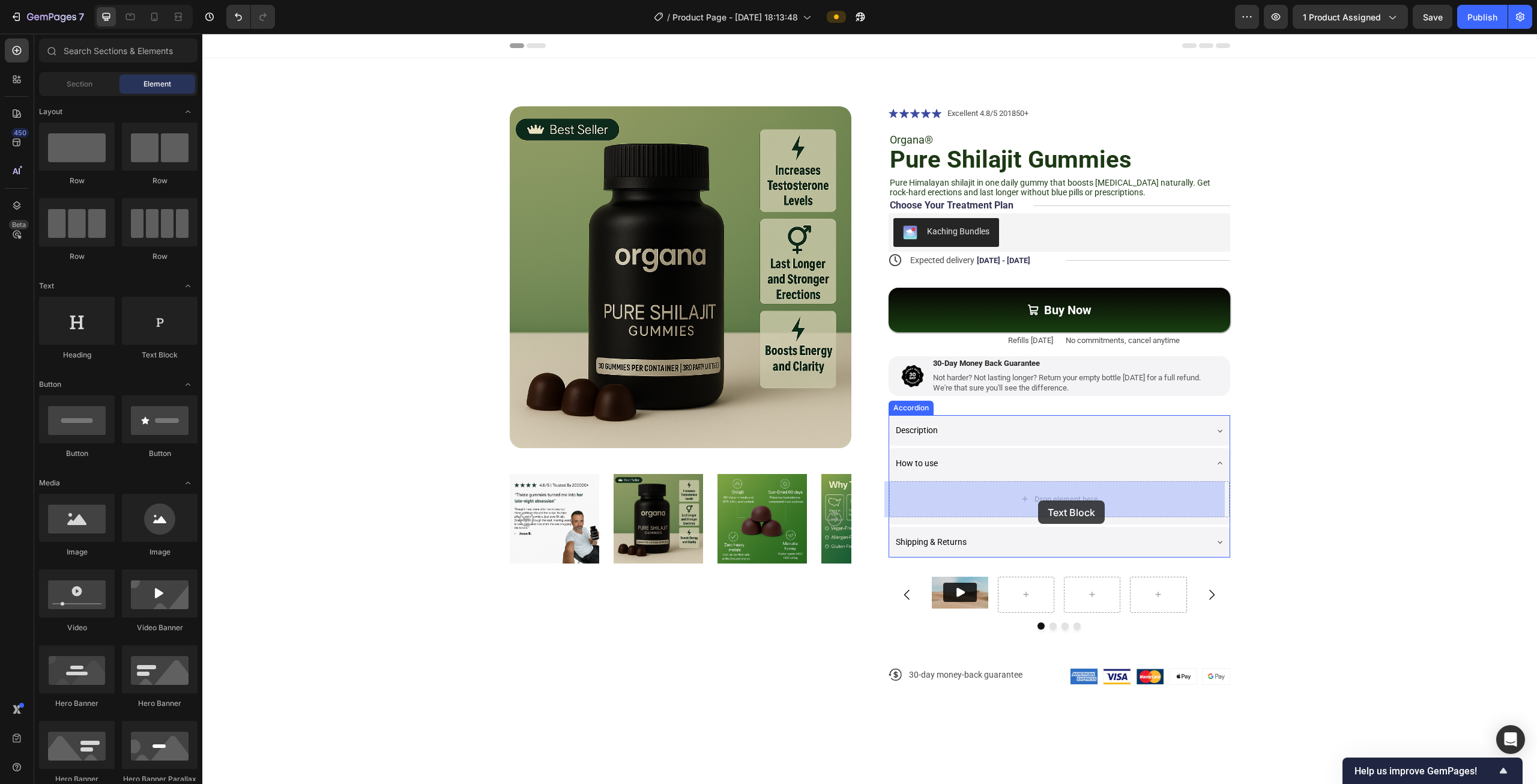
drag, startPoint x: 363, startPoint y: 359, endPoint x: 1039, endPoint y: 500, distance: 690.5
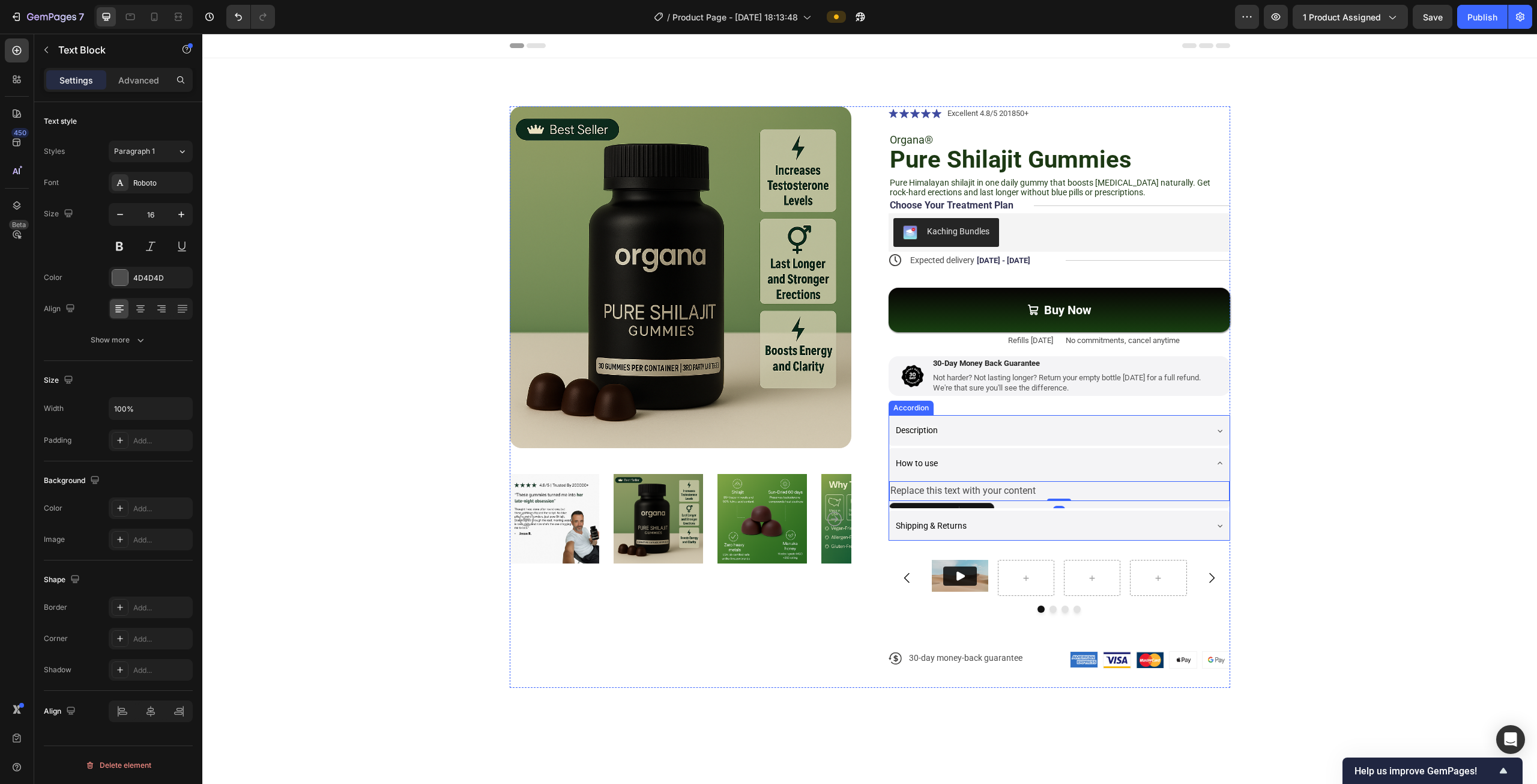
click at [1005, 523] on div "Shipping & Returns" at bounding box center [1050, 526] width 312 height 21
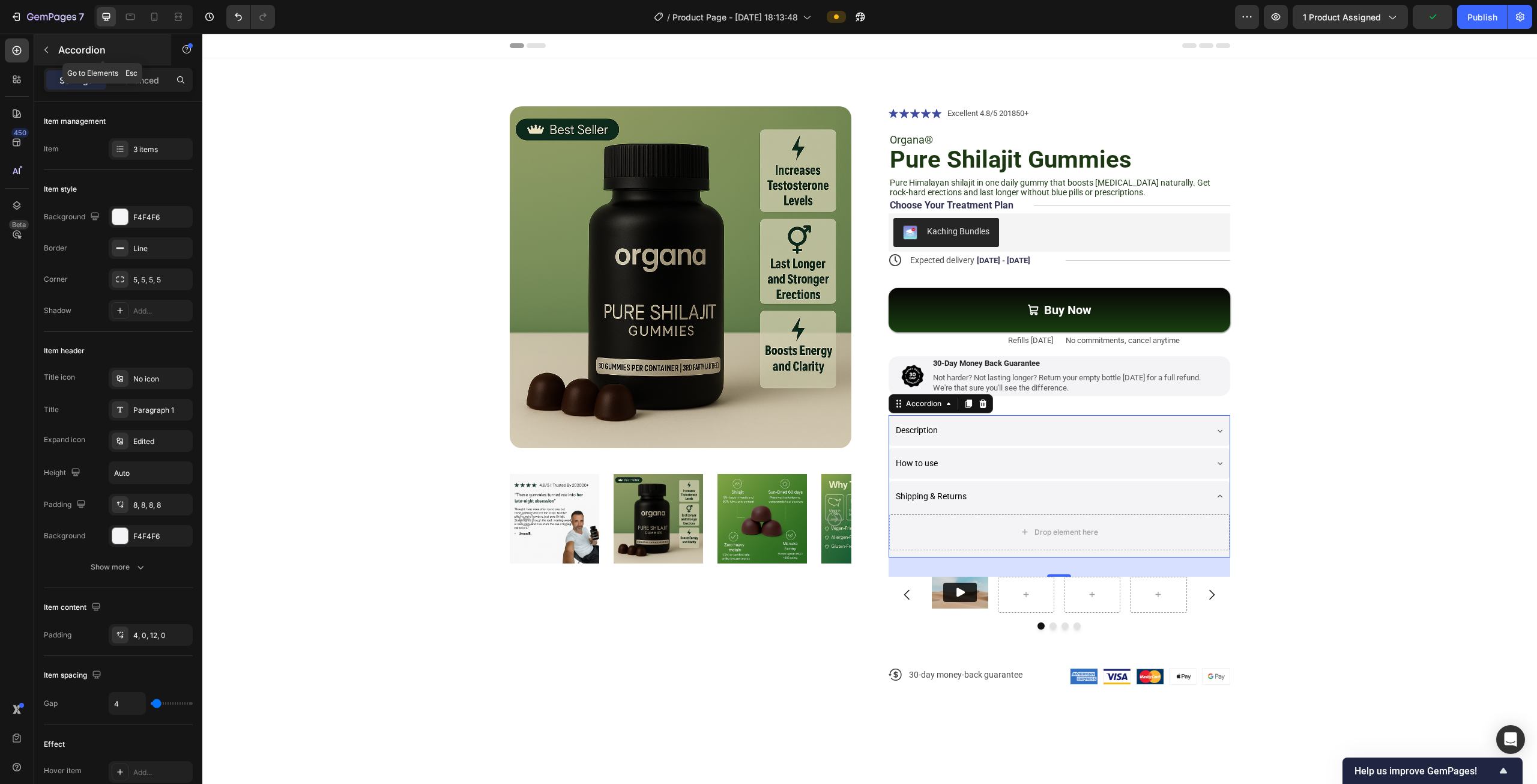
click at [45, 45] on icon "button" at bounding box center [46, 50] width 10 height 10
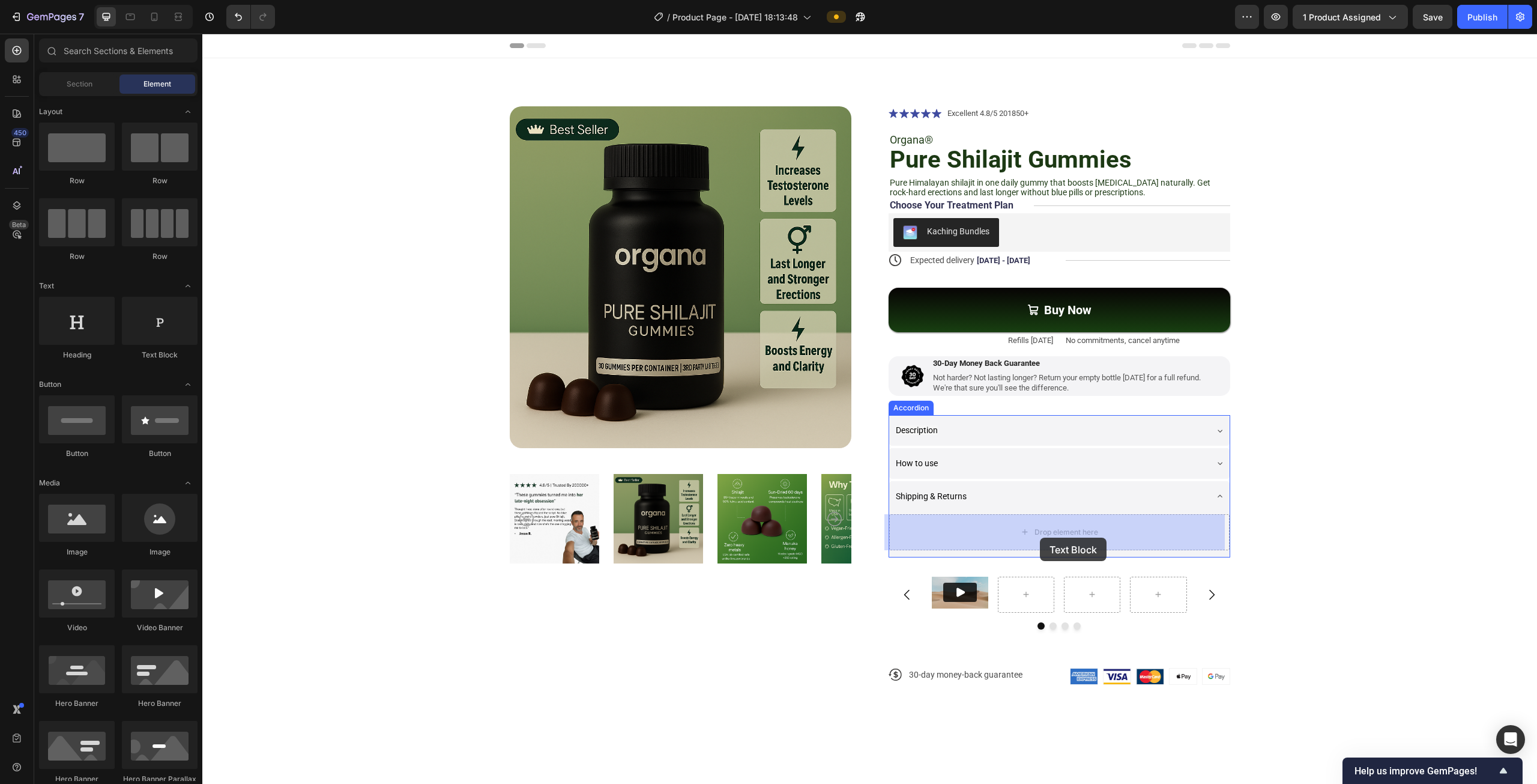
drag, startPoint x: 346, startPoint y: 360, endPoint x: 1040, endPoint y: 536, distance: 716.0
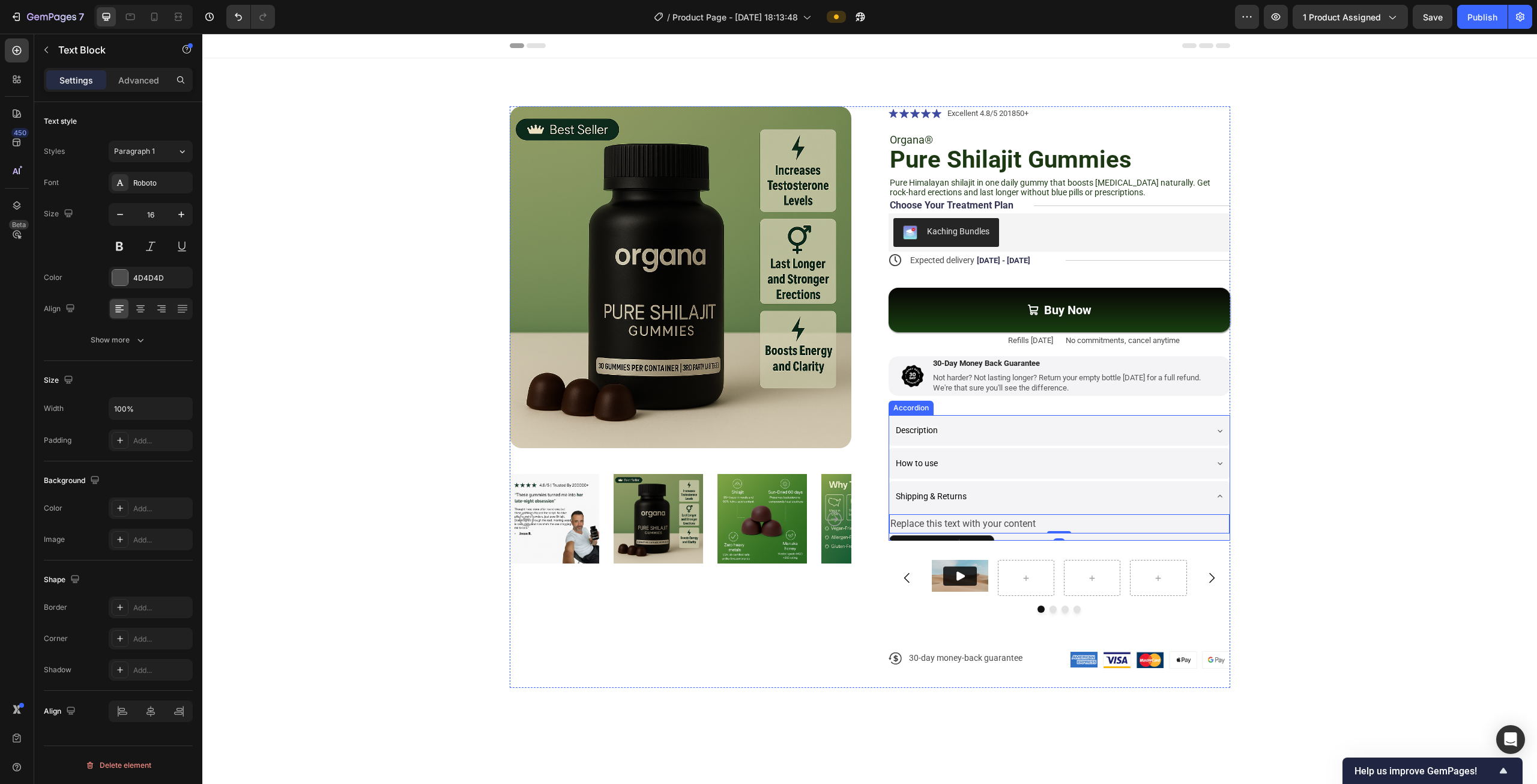
click at [1013, 494] on div "Shipping & Returns" at bounding box center [1050, 496] width 312 height 21
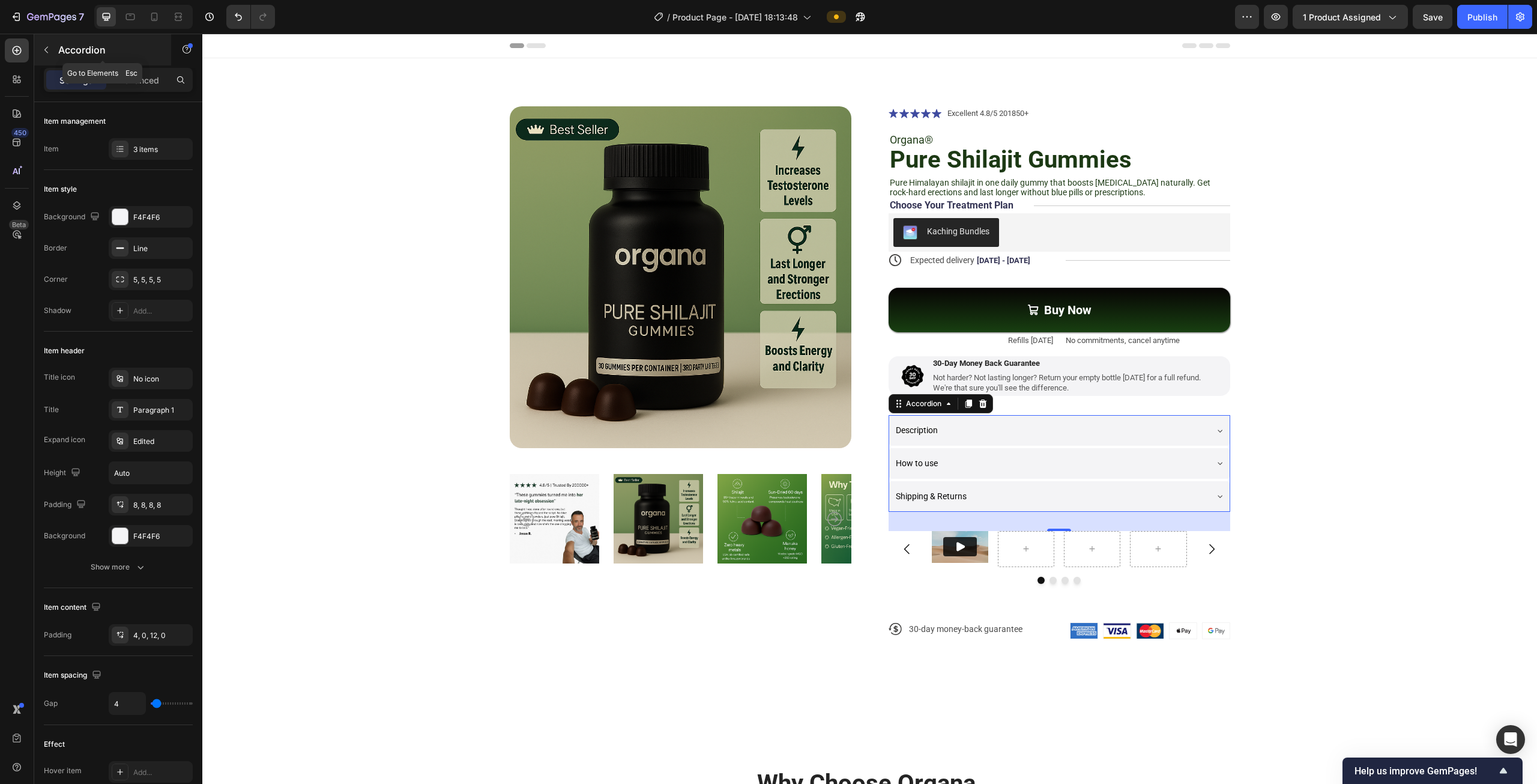
click at [54, 49] on button "button" at bounding box center [47, 50] width 20 height 20
click at [909, 416] on div "Description" at bounding box center [1059, 429] width 340 height 30
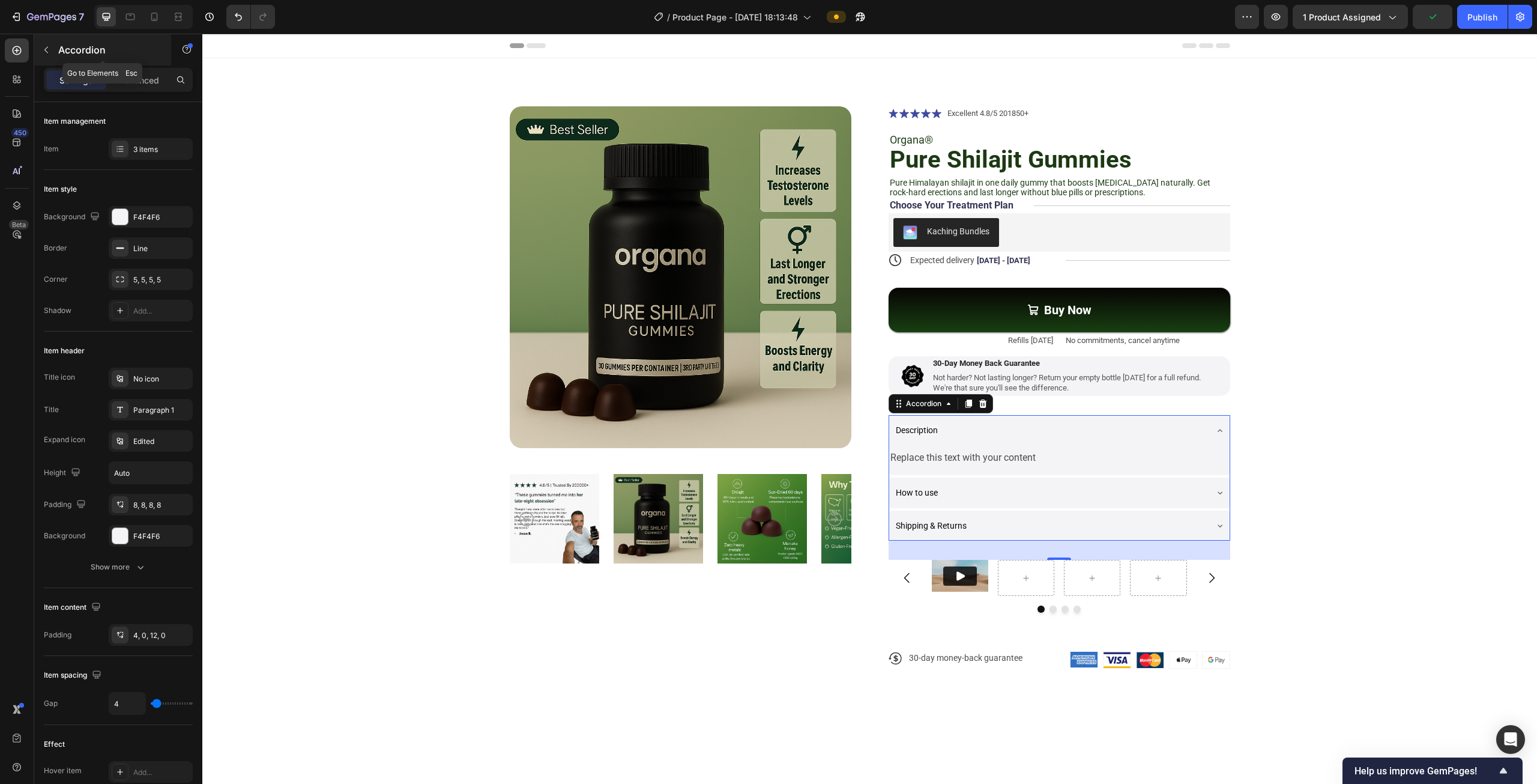
click at [51, 49] on icon "button" at bounding box center [46, 50] width 10 height 10
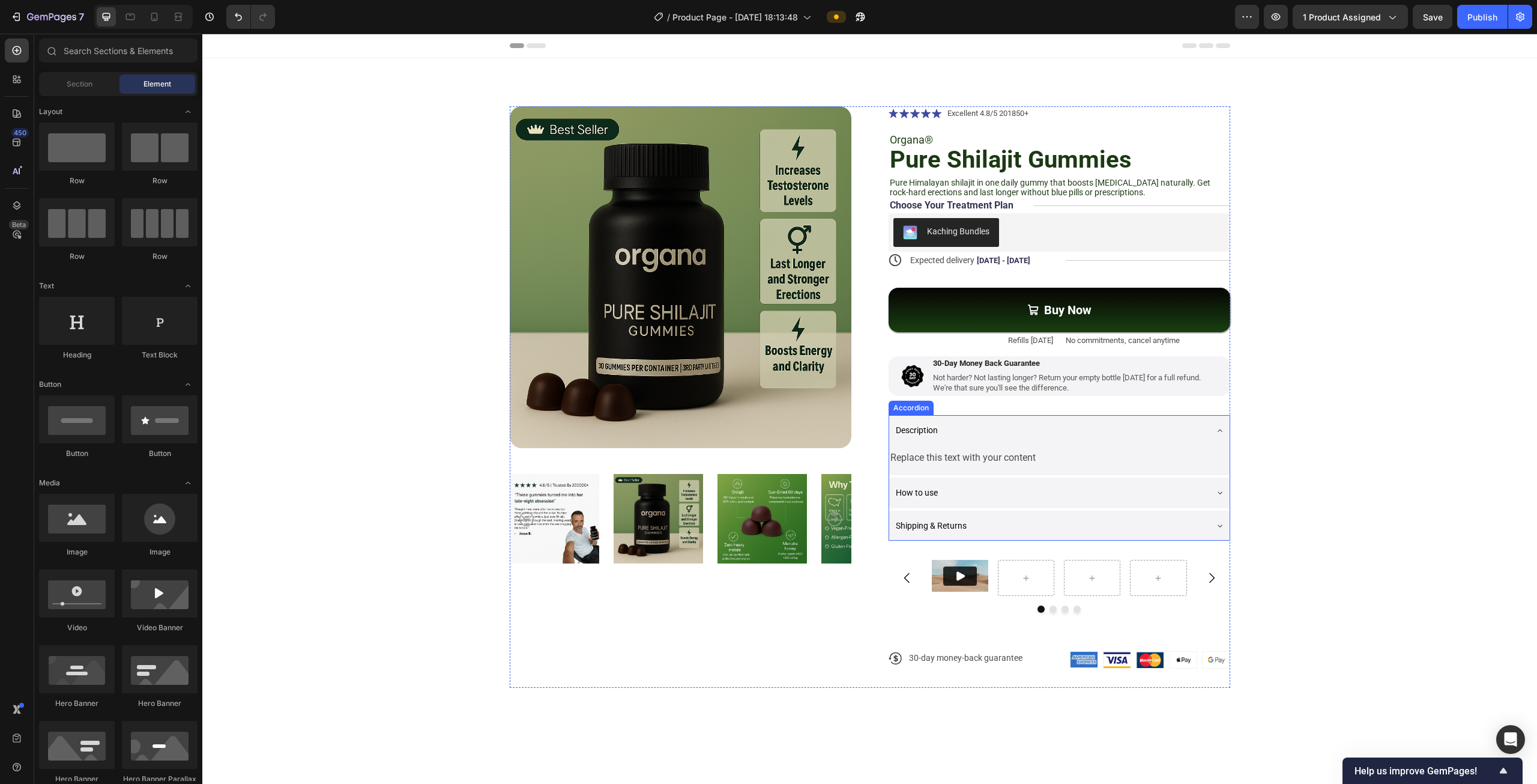
click at [908, 424] on p "Description" at bounding box center [917, 430] width 42 height 18
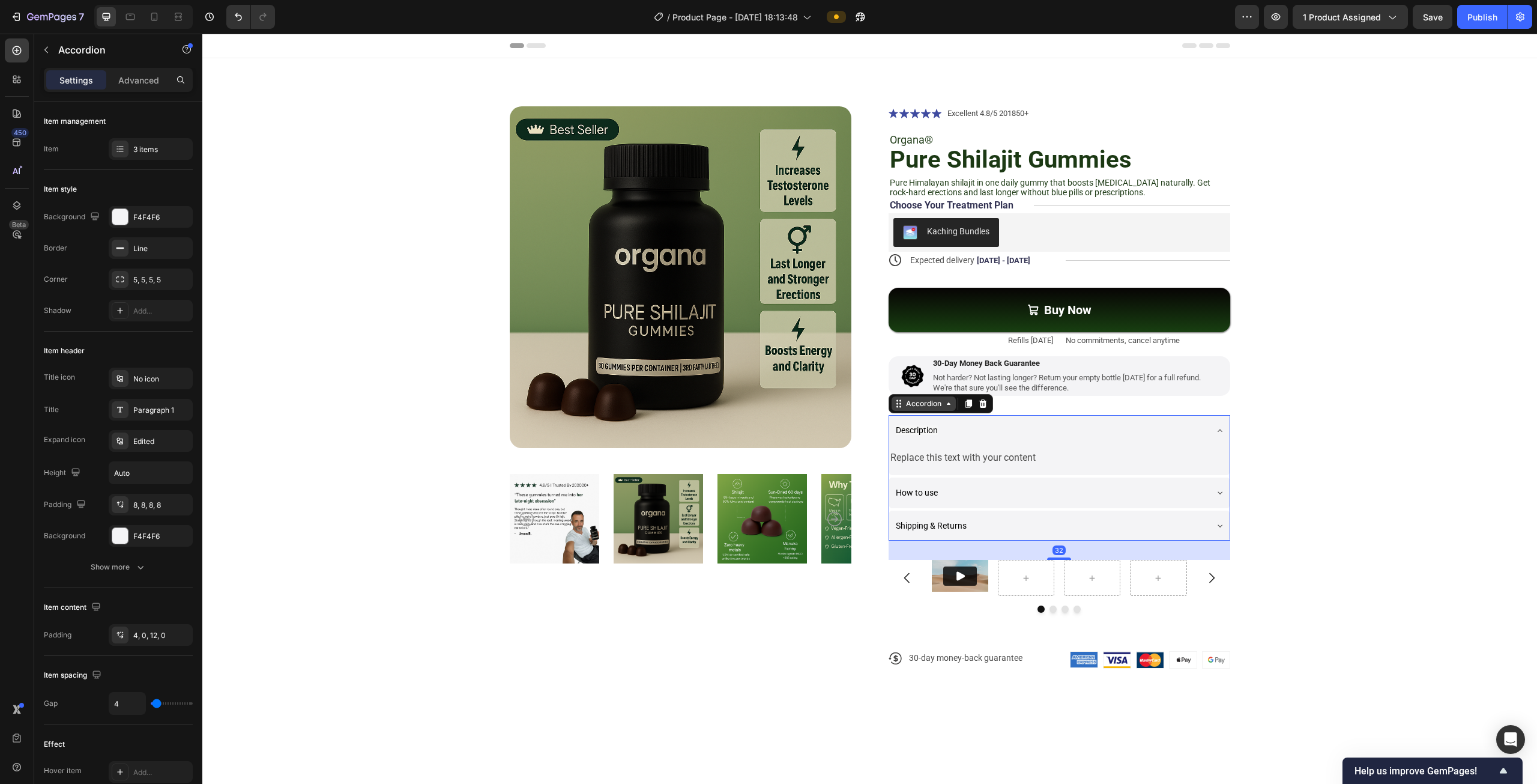
click at [897, 410] on div "Accordion" at bounding box center [924, 403] width 64 height 15
click at [889, 427] on div "Description" at bounding box center [1059, 429] width 340 height 30
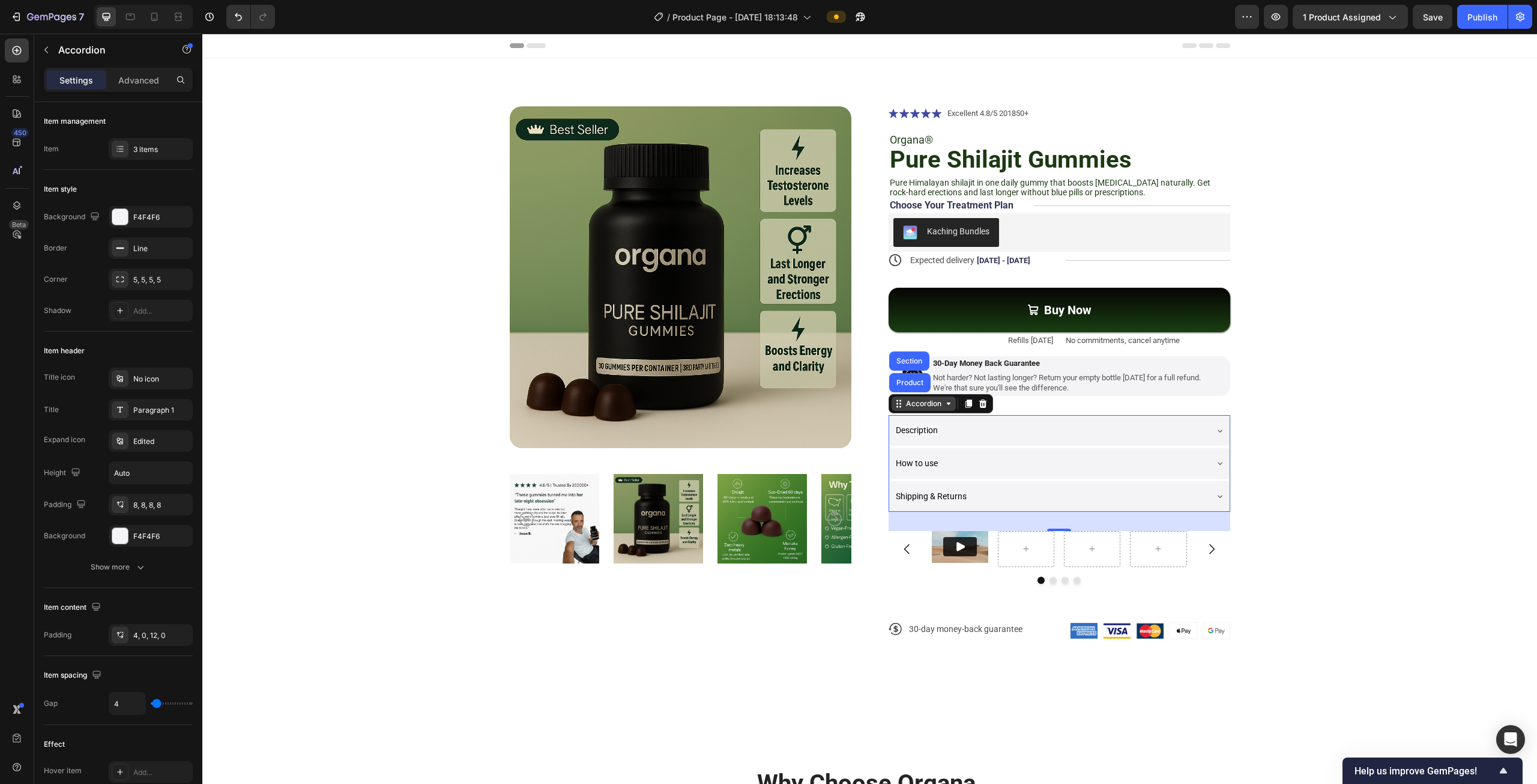
click at [898, 408] on icon at bounding box center [899, 404] width 10 height 10
click at [123, 143] on div at bounding box center [120, 148] width 17 height 17
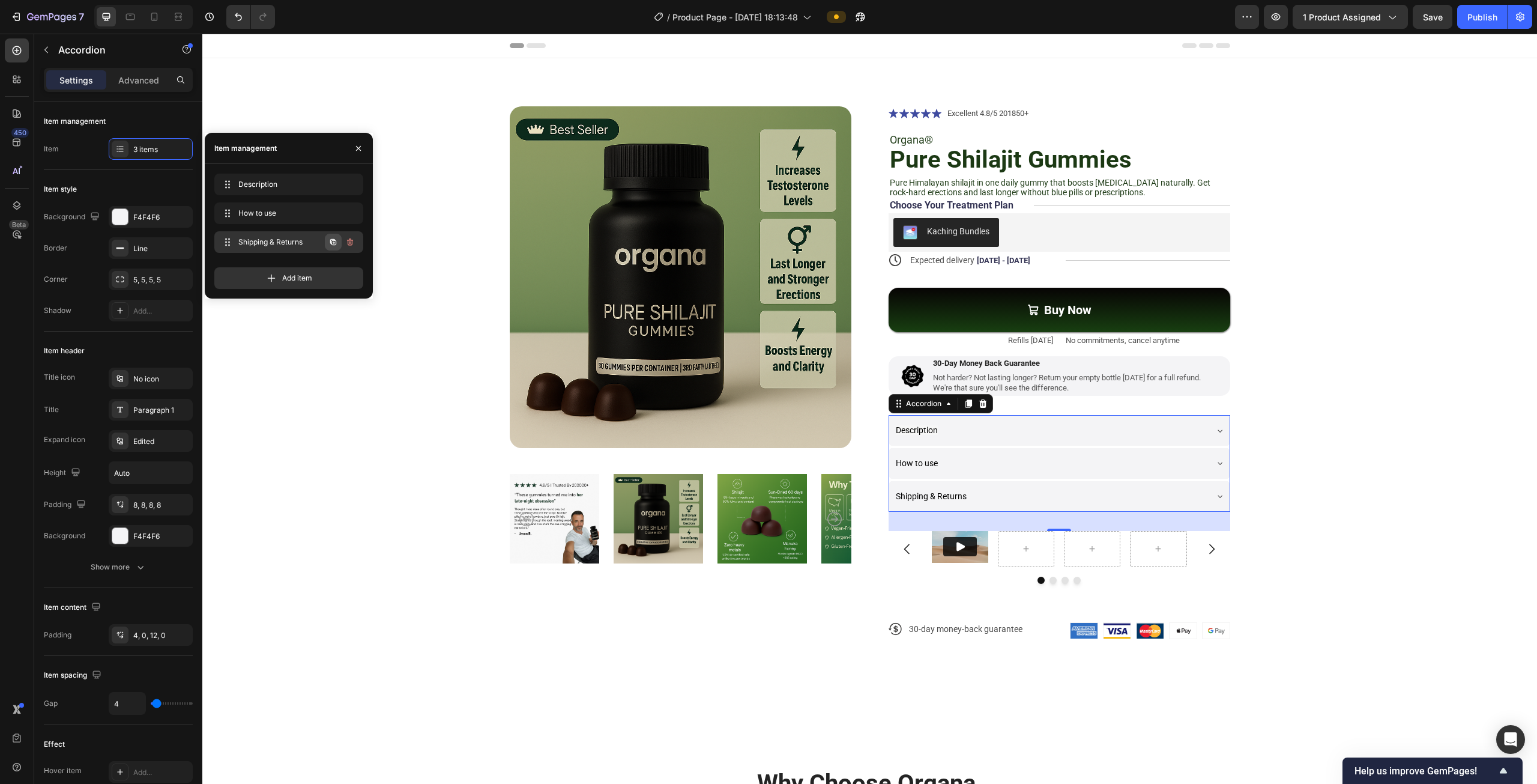
click at [331, 242] on icon "button" at bounding box center [334, 242] width 10 height 10
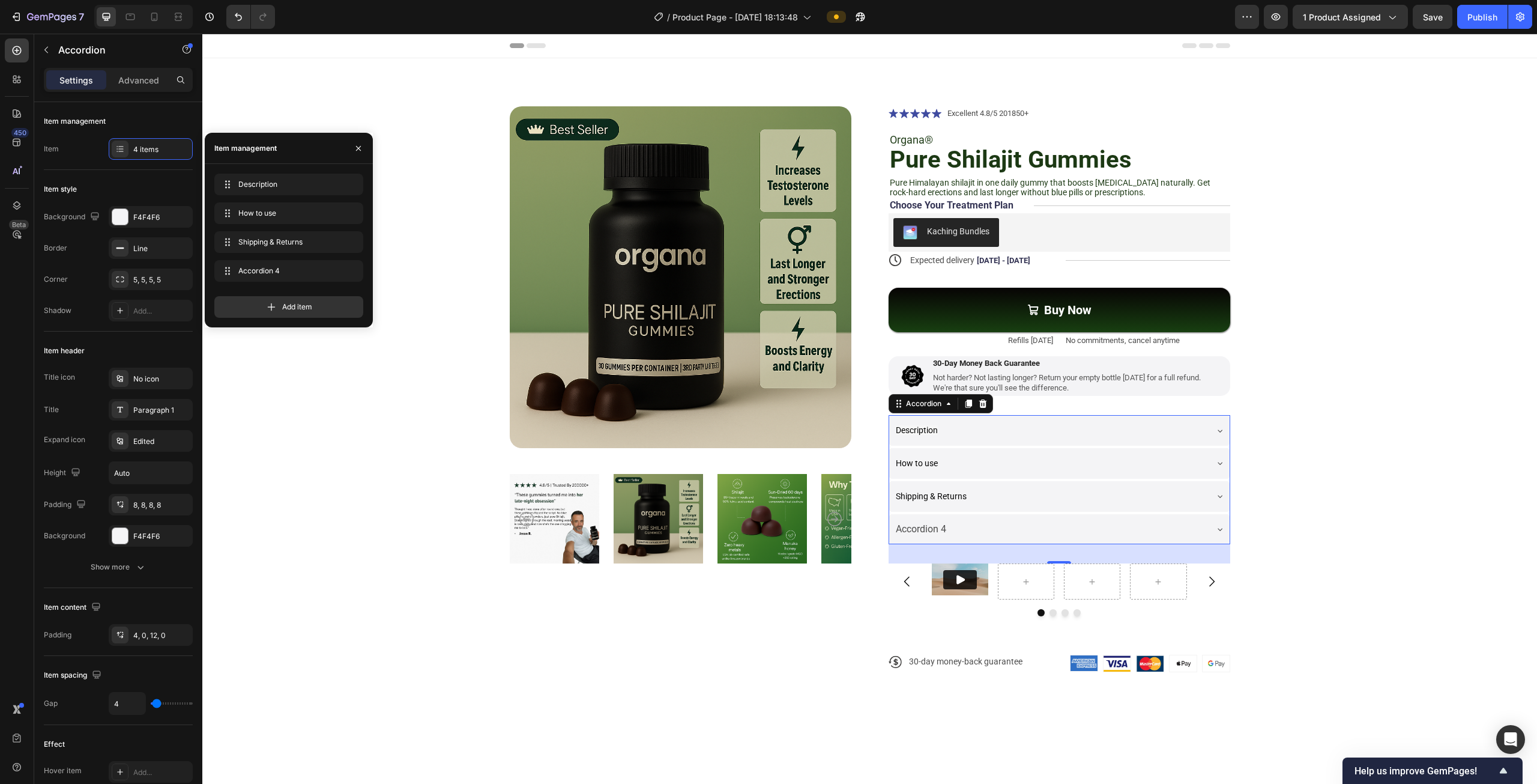
click at [915, 523] on div "Accordion 4" at bounding box center [921, 529] width 54 height 21
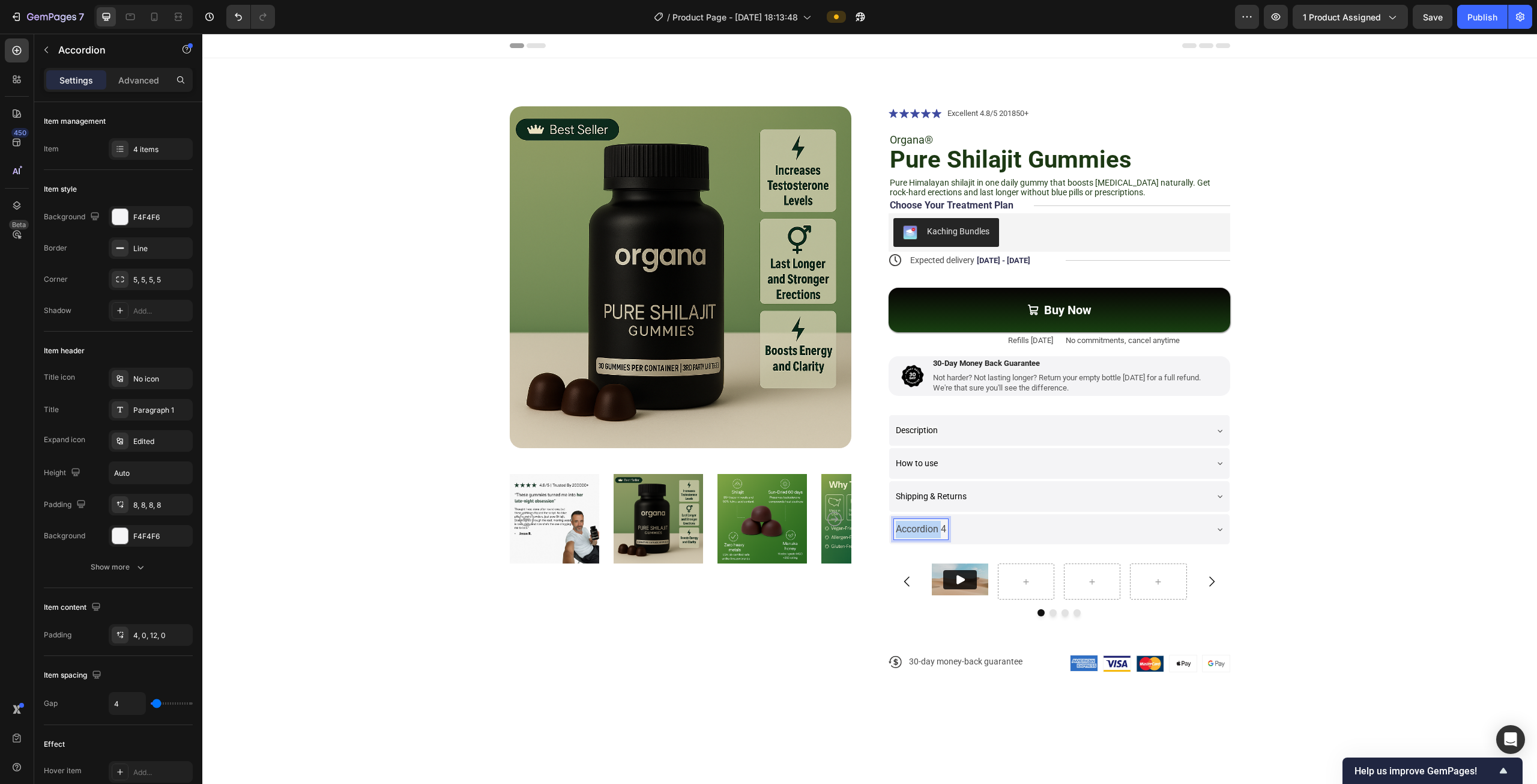
click at [915, 523] on p "Accordion 4" at bounding box center [922, 529] width 51 height 18
click at [913, 529] on p "Accordion 4" at bounding box center [922, 529] width 51 height 18
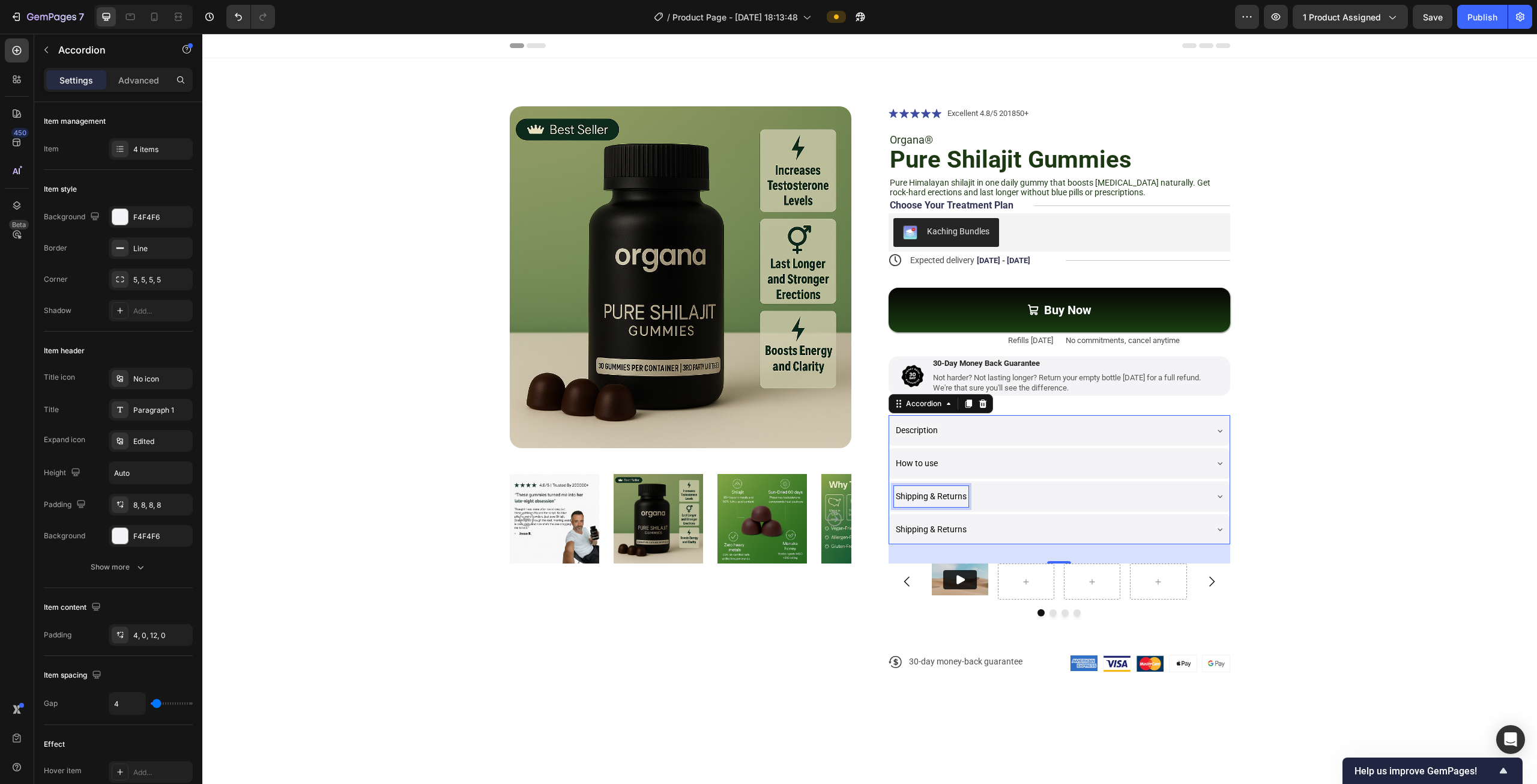
click at [917, 493] on span "Shipping & Returns" at bounding box center [931, 496] width 71 height 10
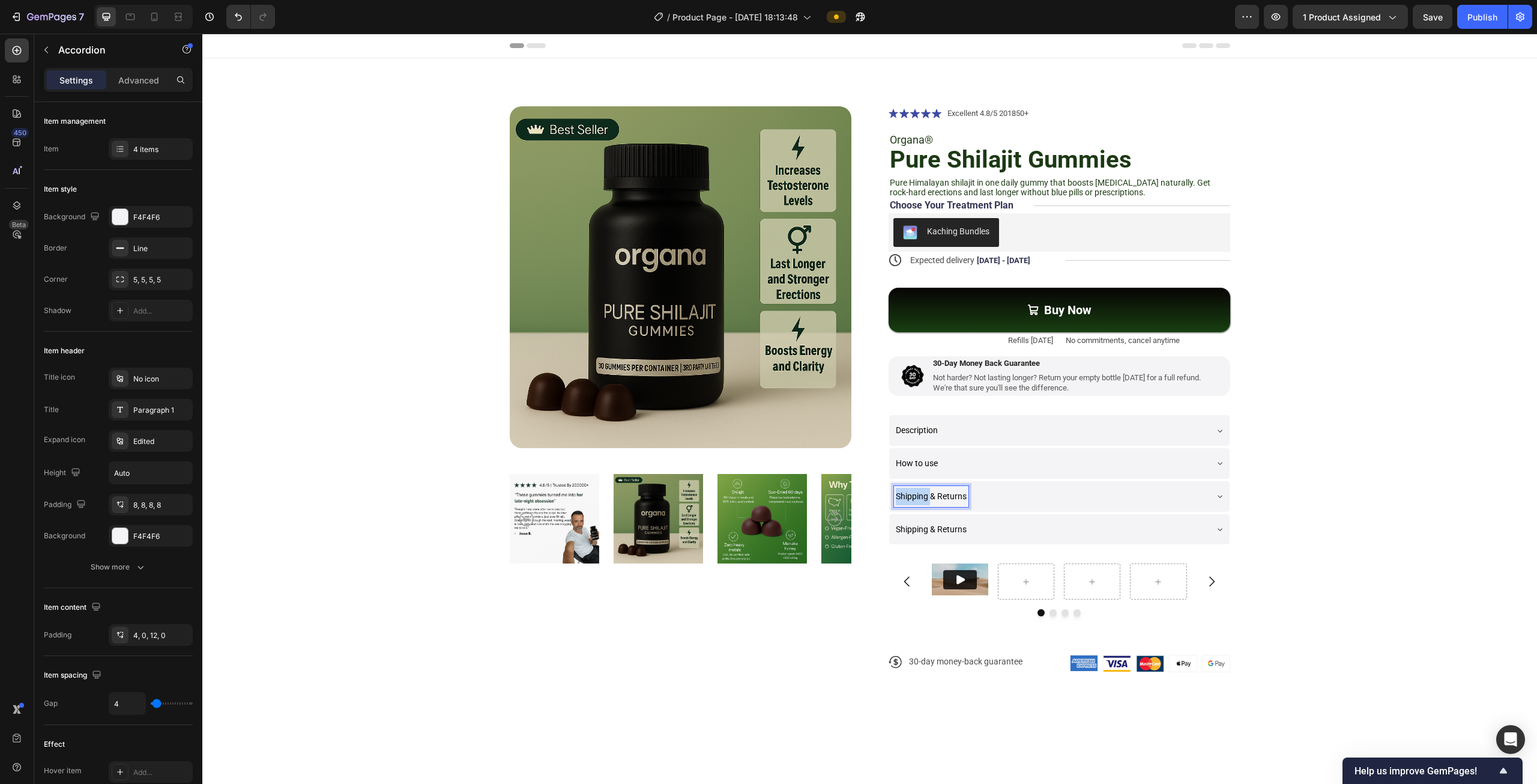
click at [917, 493] on span "Shipping & Returns" at bounding box center [931, 496] width 71 height 10
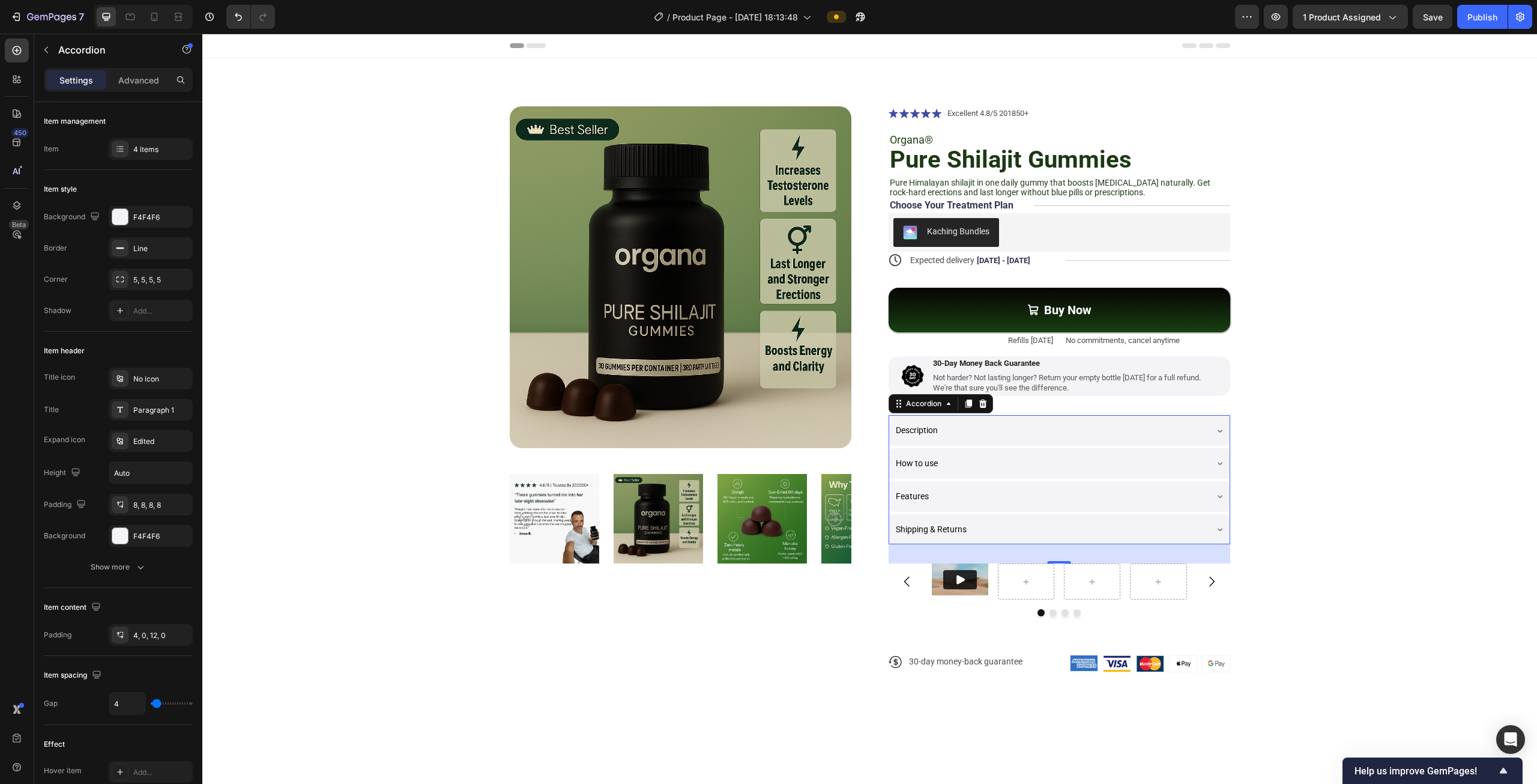
click at [991, 429] on div "Description" at bounding box center [1050, 430] width 312 height 21
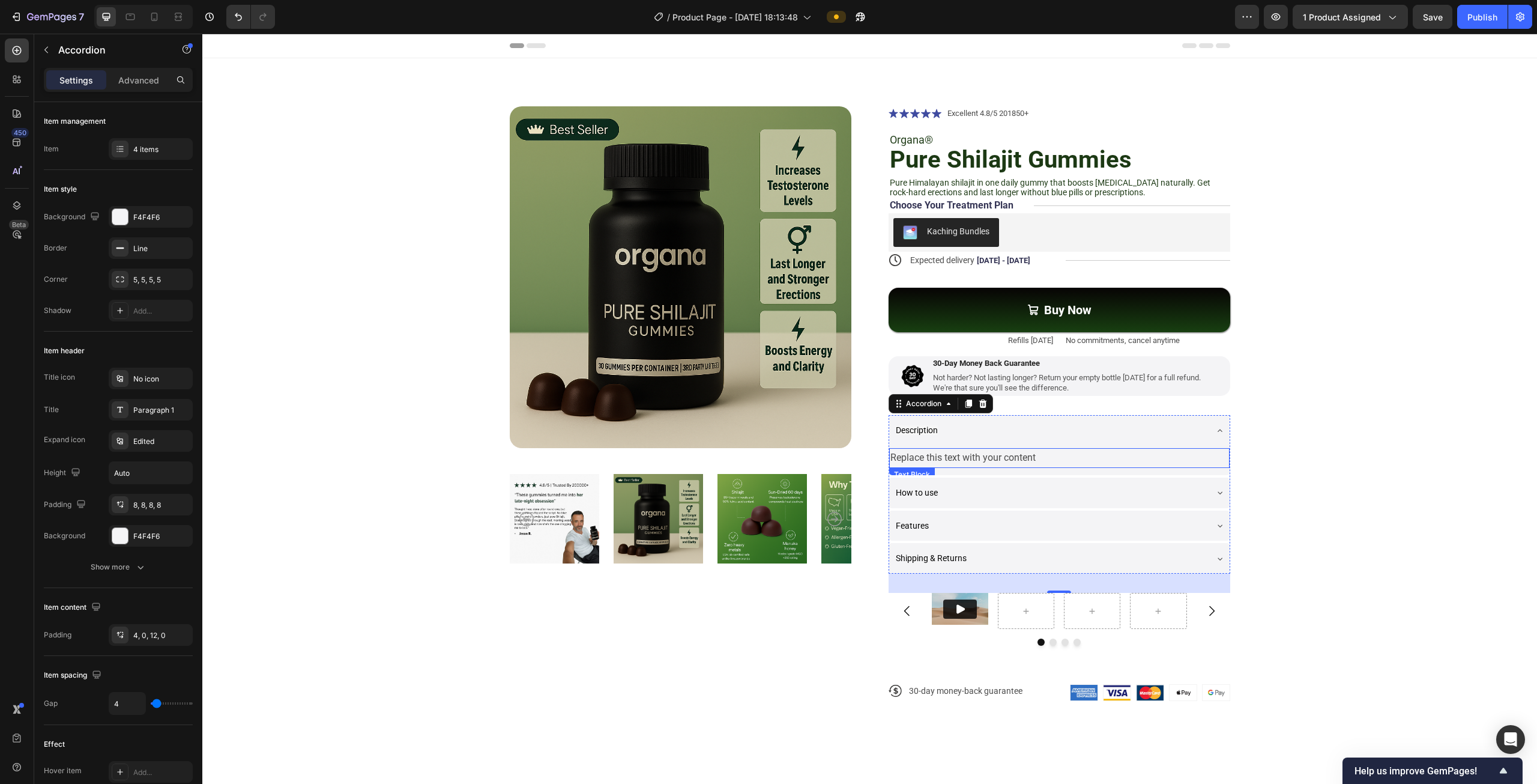
click at [944, 460] on div "Replace this text with your content" at bounding box center [1059, 457] width 340 height 20
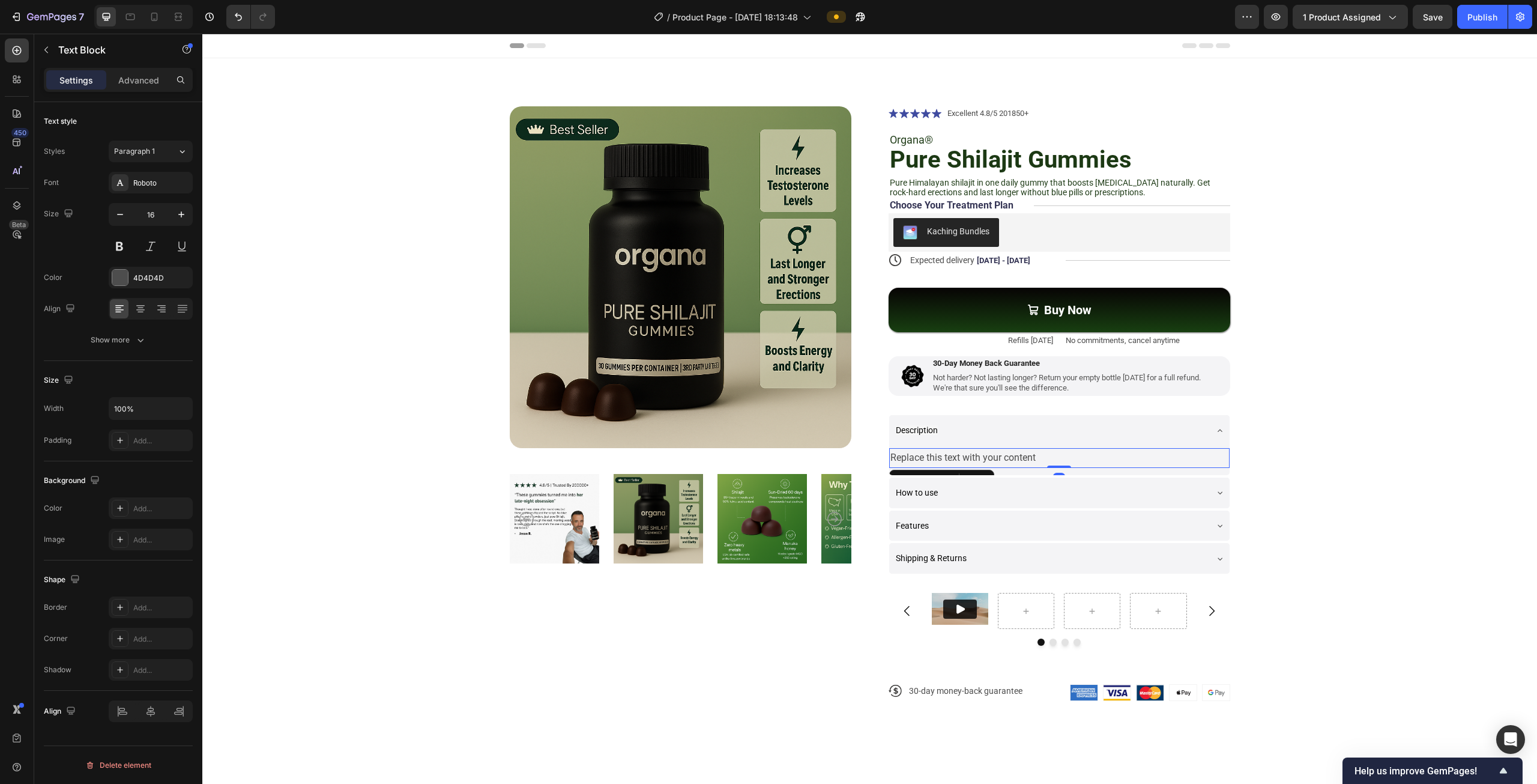
click at [944, 460] on div "Replace this text with your content" at bounding box center [1059, 457] width 340 height 20
click at [944, 460] on p "Replace this text with your content" at bounding box center [1059, 458] width 338 height 18
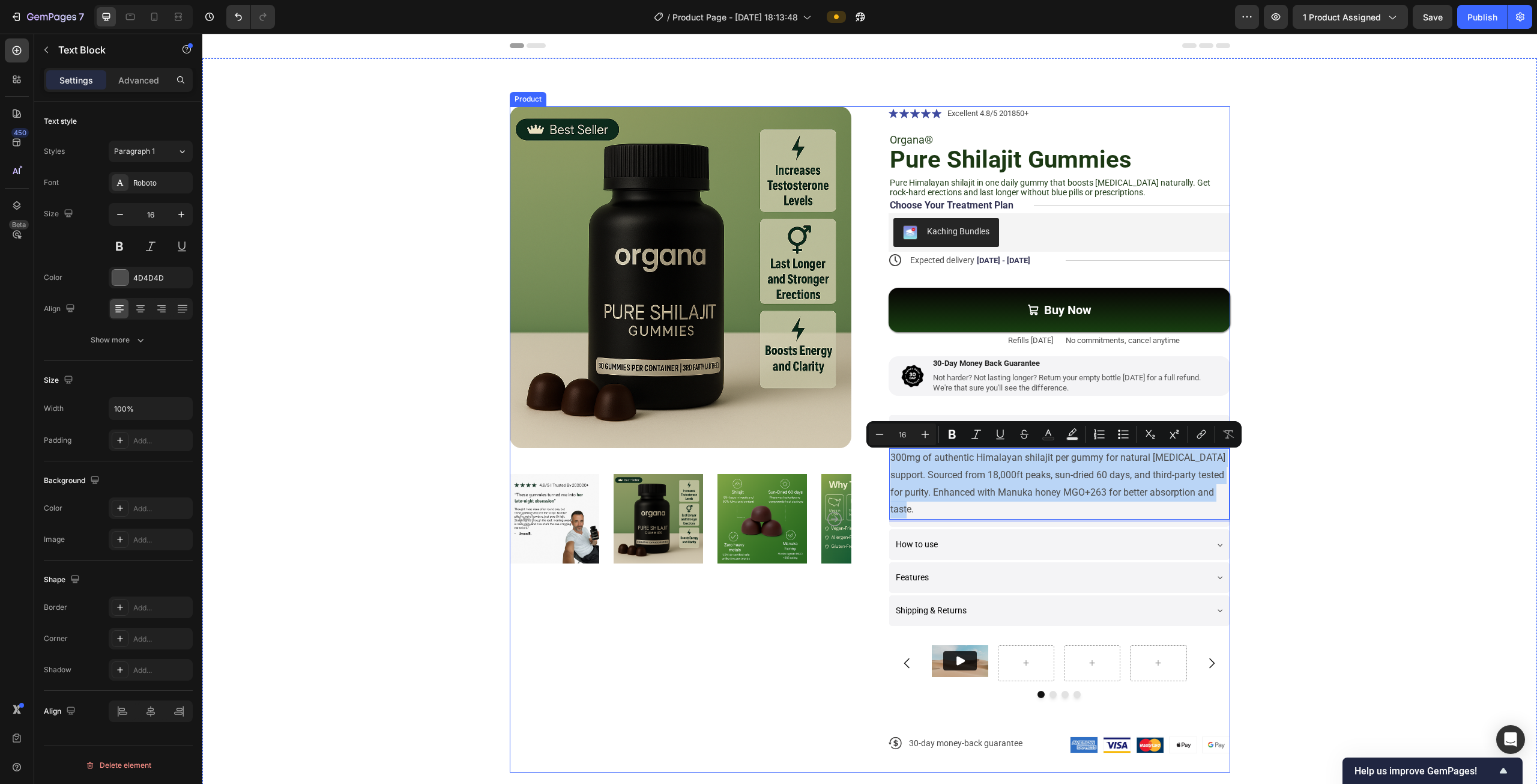
drag, startPoint x: 920, startPoint y: 512, endPoint x: 852, endPoint y: 462, distance: 84.4
click at [852, 462] on div "Product Images Icon Icon Icon Icon Icon Icon List Excellent 4.8/5 201850+ Text …" at bounding box center [870, 439] width 721 height 666
click at [114, 216] on icon "button" at bounding box center [120, 215] width 12 height 12
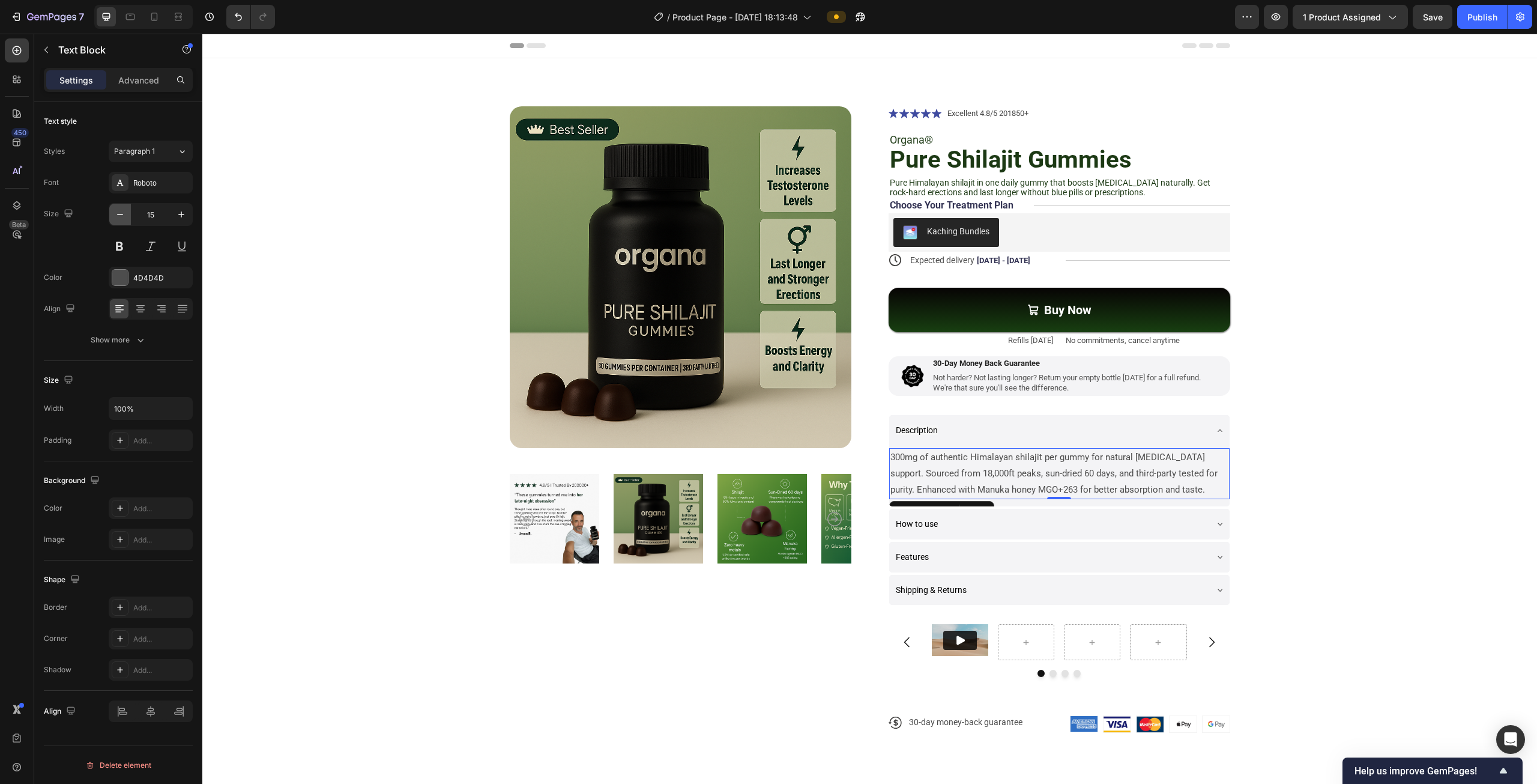
click at [114, 216] on icon "button" at bounding box center [120, 215] width 12 height 12
type input "14"
click at [993, 469] on p "300mg of authentic Himalayan shilajit per gummy for natural [MEDICAL_DATA] supp…" at bounding box center [1059, 472] width 338 height 46
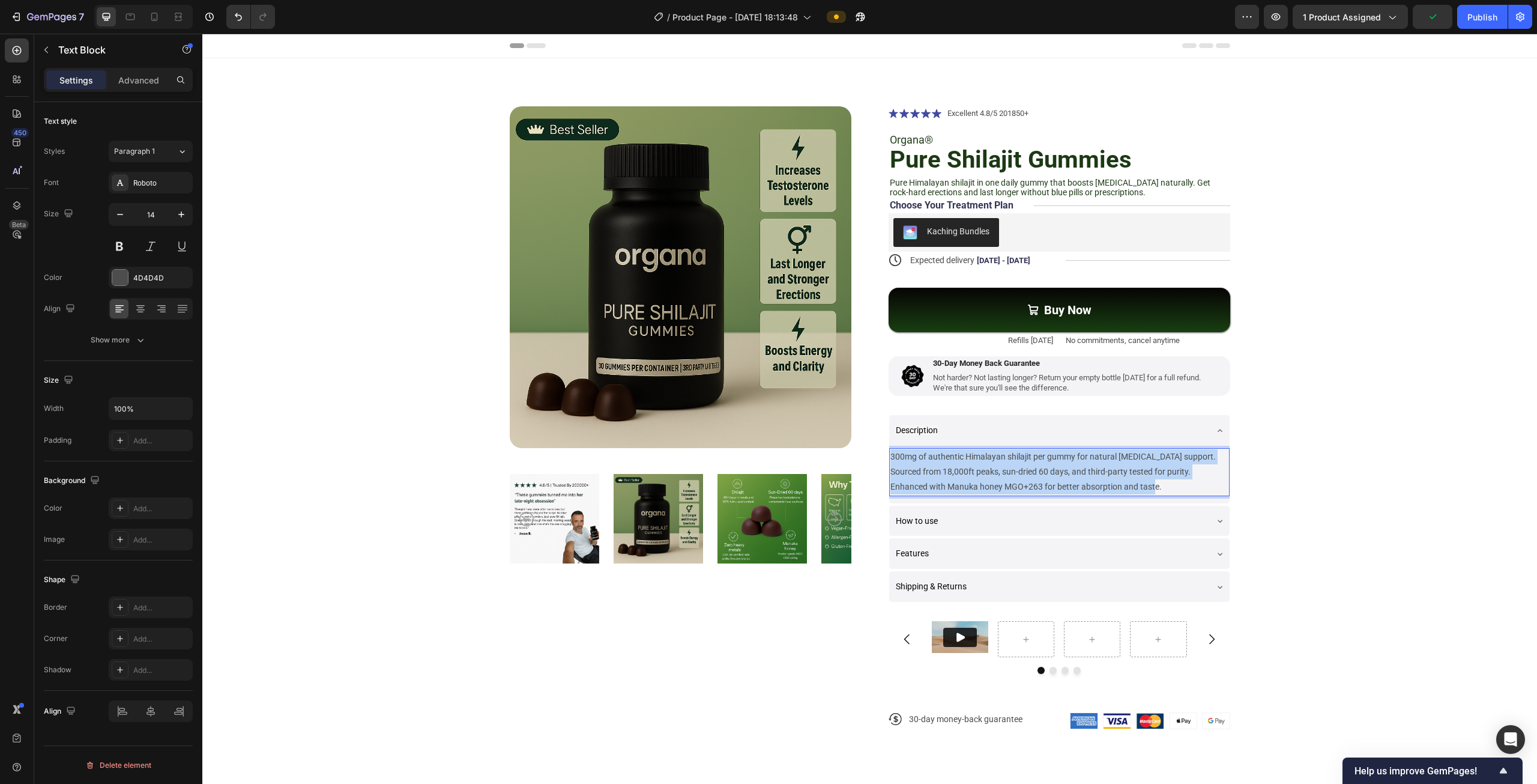
click at [993, 469] on p "300mg of authentic Himalayan shilajit per gummy for natural [MEDICAL_DATA] supp…" at bounding box center [1059, 472] width 338 height 46
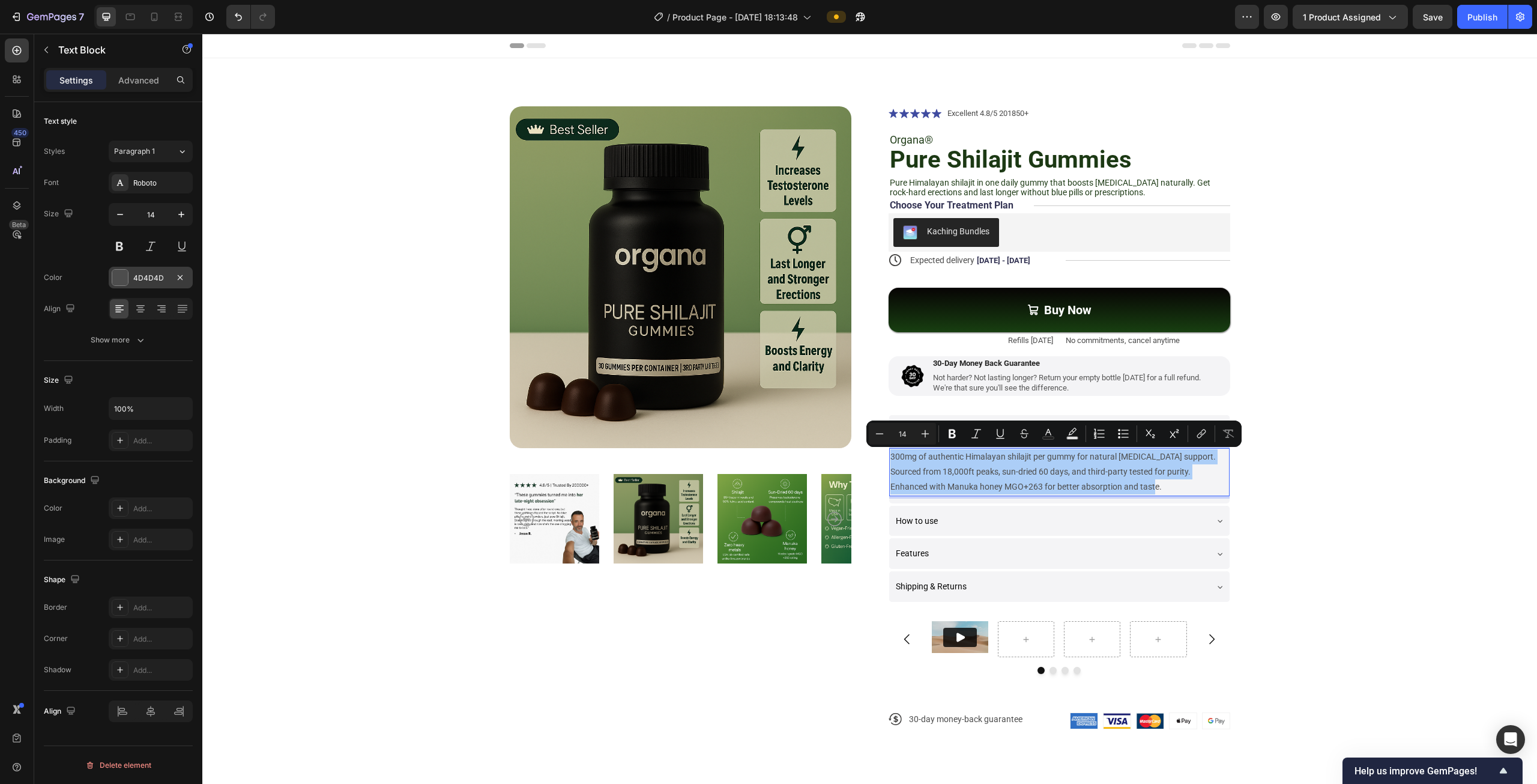
click at [128, 274] on div at bounding box center [120, 277] width 16 height 16
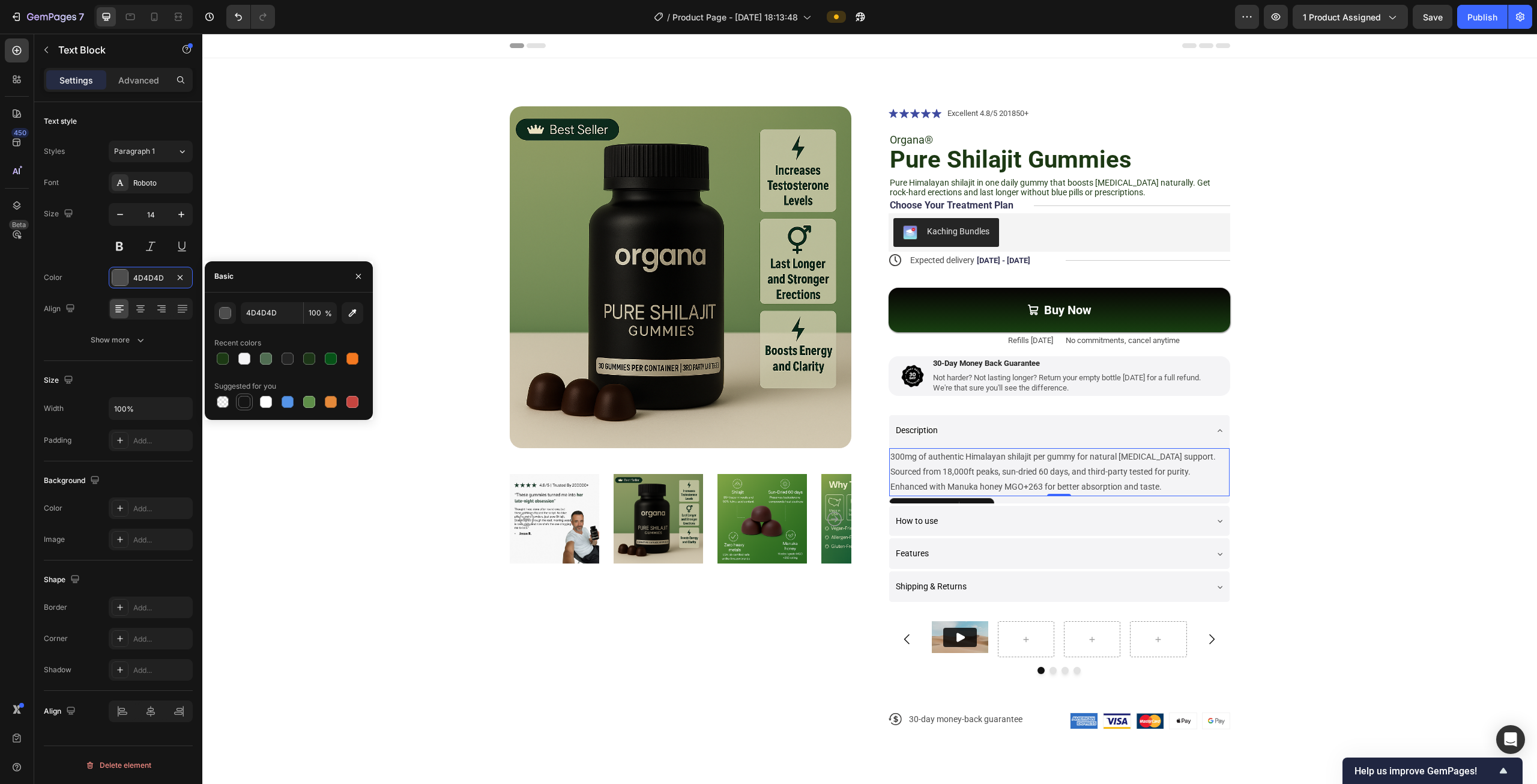
click at [248, 400] on div at bounding box center [244, 402] width 12 height 12
type input "151515"
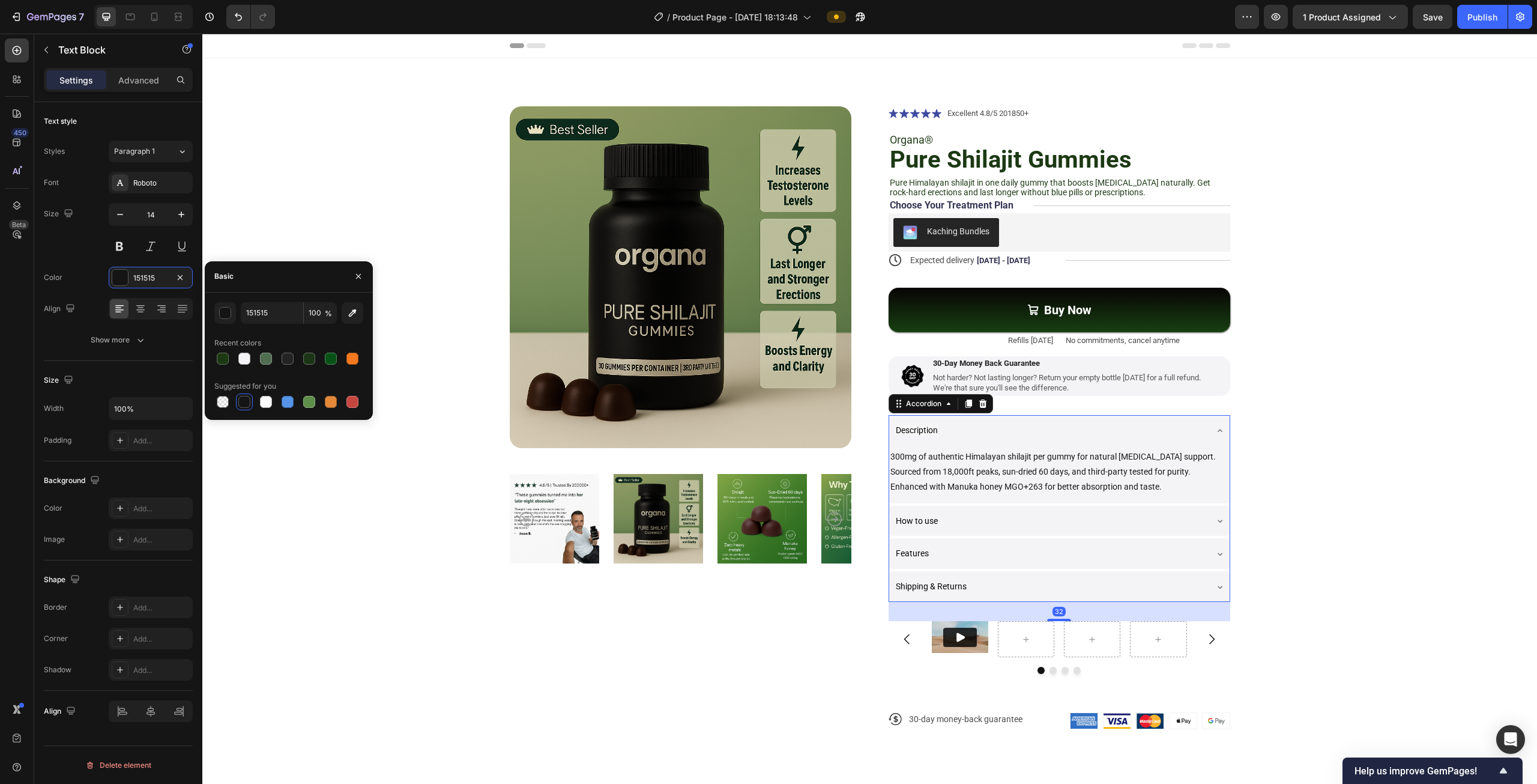
click at [992, 518] on div "How to use" at bounding box center [1050, 521] width 312 height 21
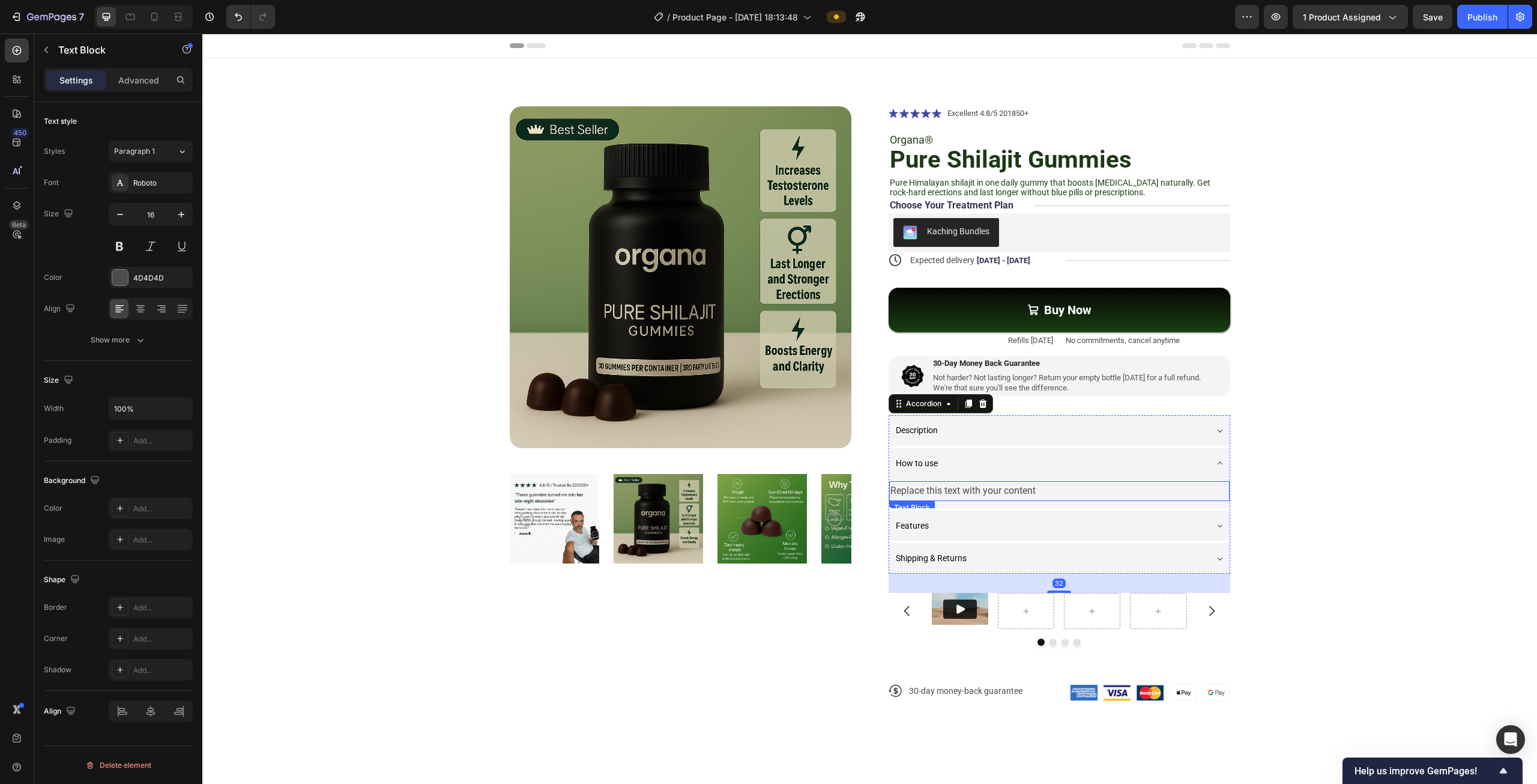
click at [992, 493] on div "Replace this text with your content" at bounding box center [1059, 490] width 340 height 20
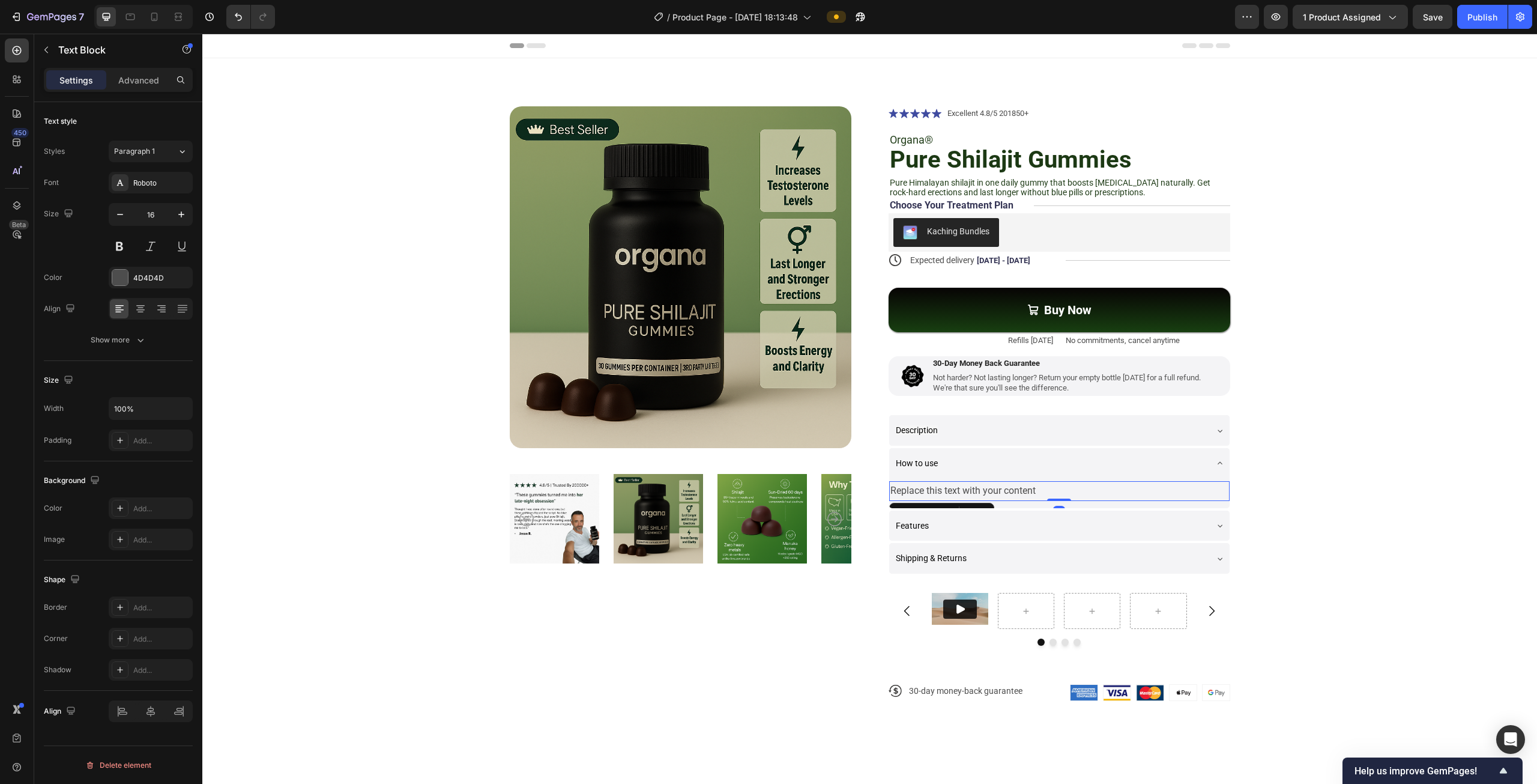
click at [992, 493] on div "Replace this text with your content" at bounding box center [1059, 490] width 340 height 20
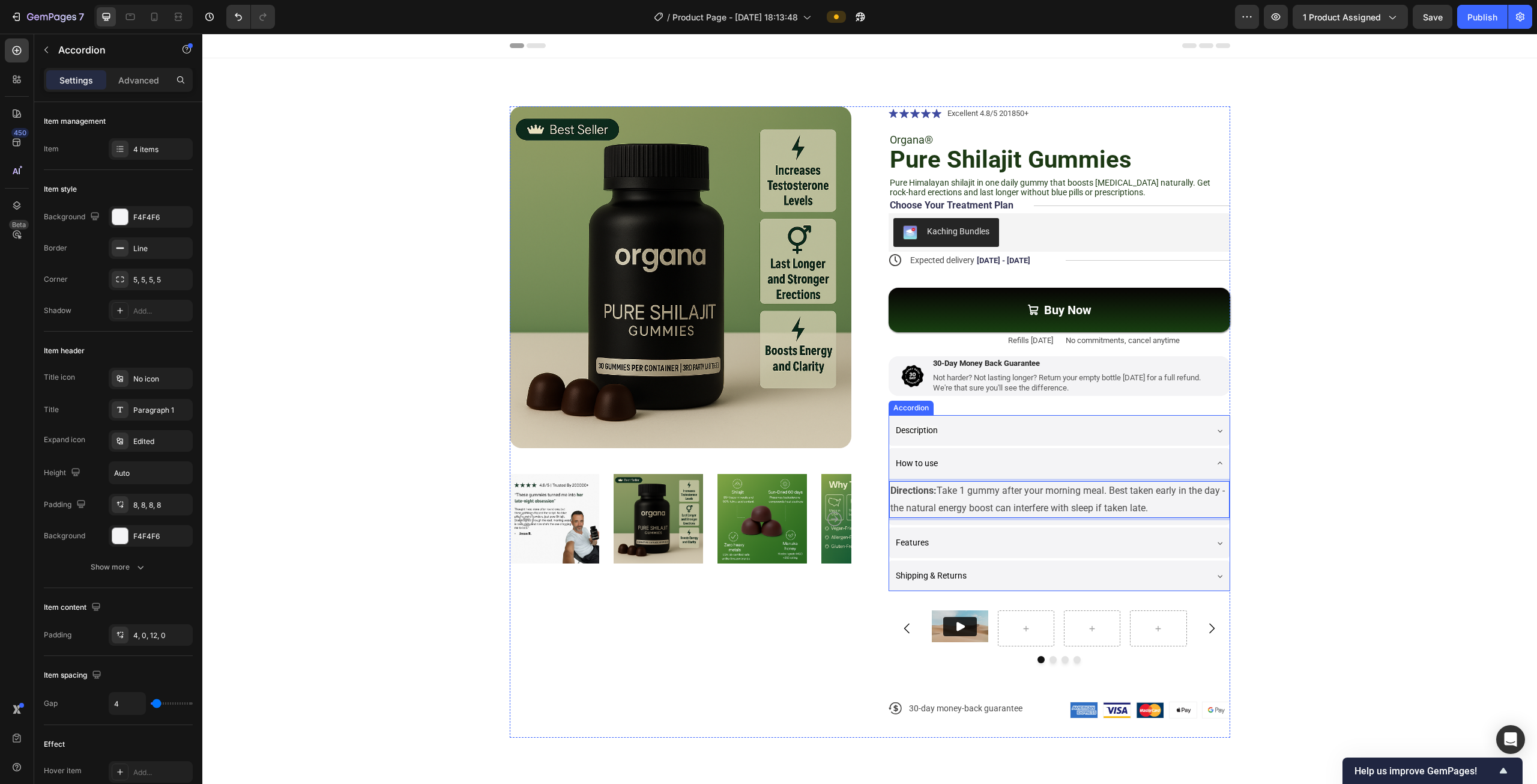
click at [1001, 437] on div "Description" at bounding box center [1050, 430] width 312 height 21
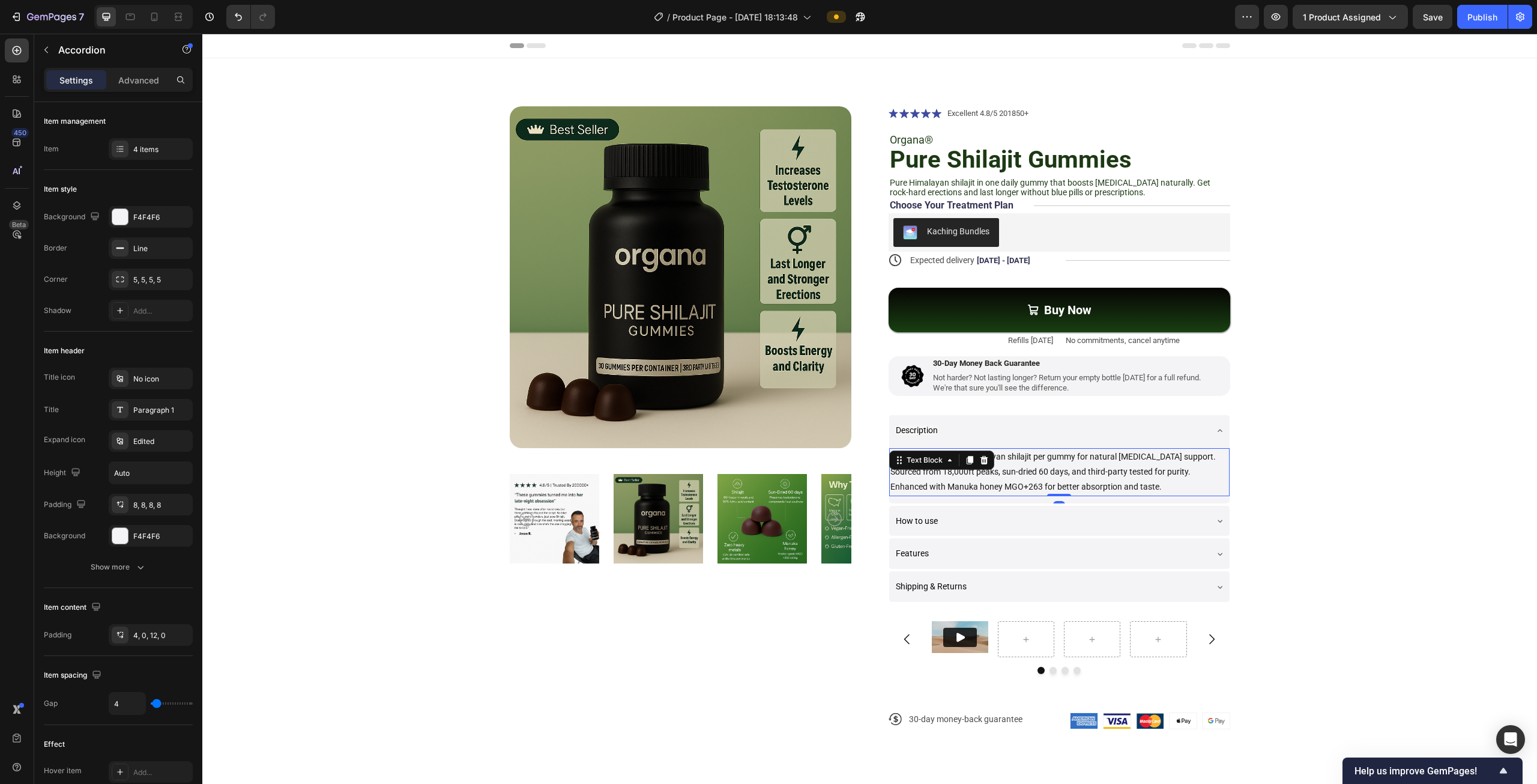
click at [979, 475] on p "300mg of authentic Himalayan shilajit per gummy for natural [MEDICAL_DATA] supp…" at bounding box center [1059, 472] width 338 height 46
click at [966, 512] on div "How to use" at bounding box center [1050, 521] width 312 height 21
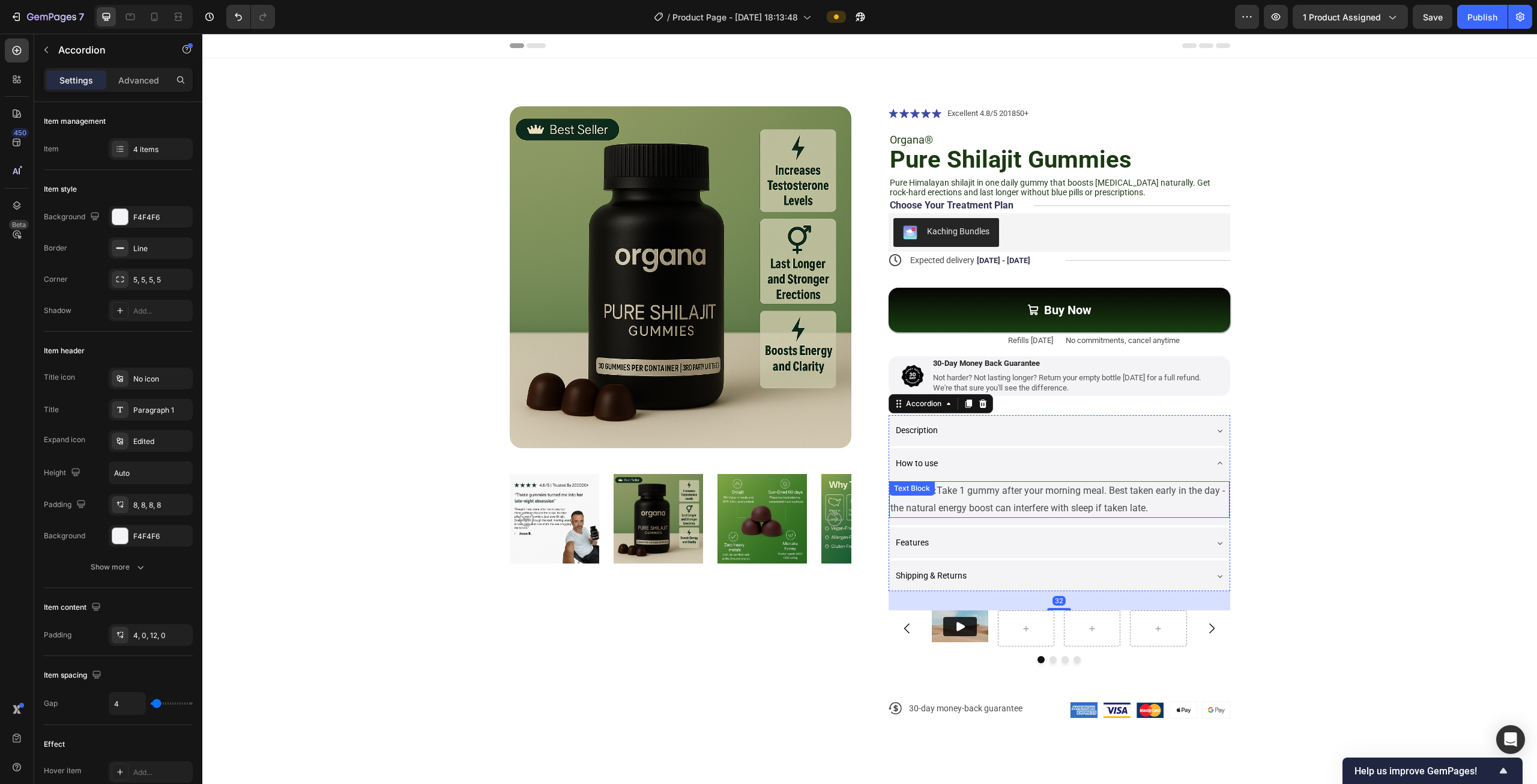
click at [949, 500] on div "Directions: Take 1 gummy after your morning meal. Best taken early in the day -…" at bounding box center [1059, 499] width 340 height 37
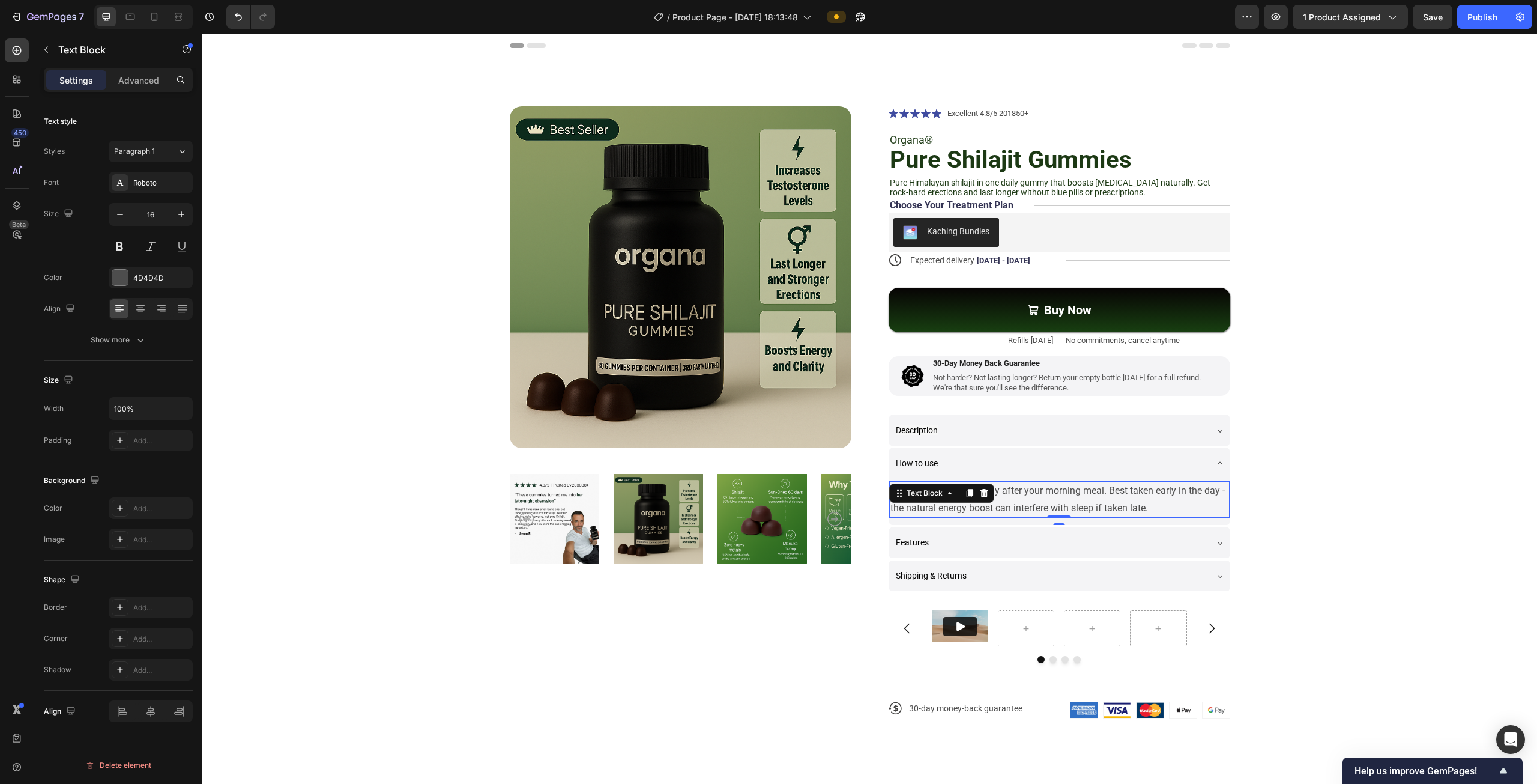
click at [1054, 503] on p "Directions: Take 1 gummy after your morning meal. Best taken early in the day -…" at bounding box center [1059, 499] width 338 height 35
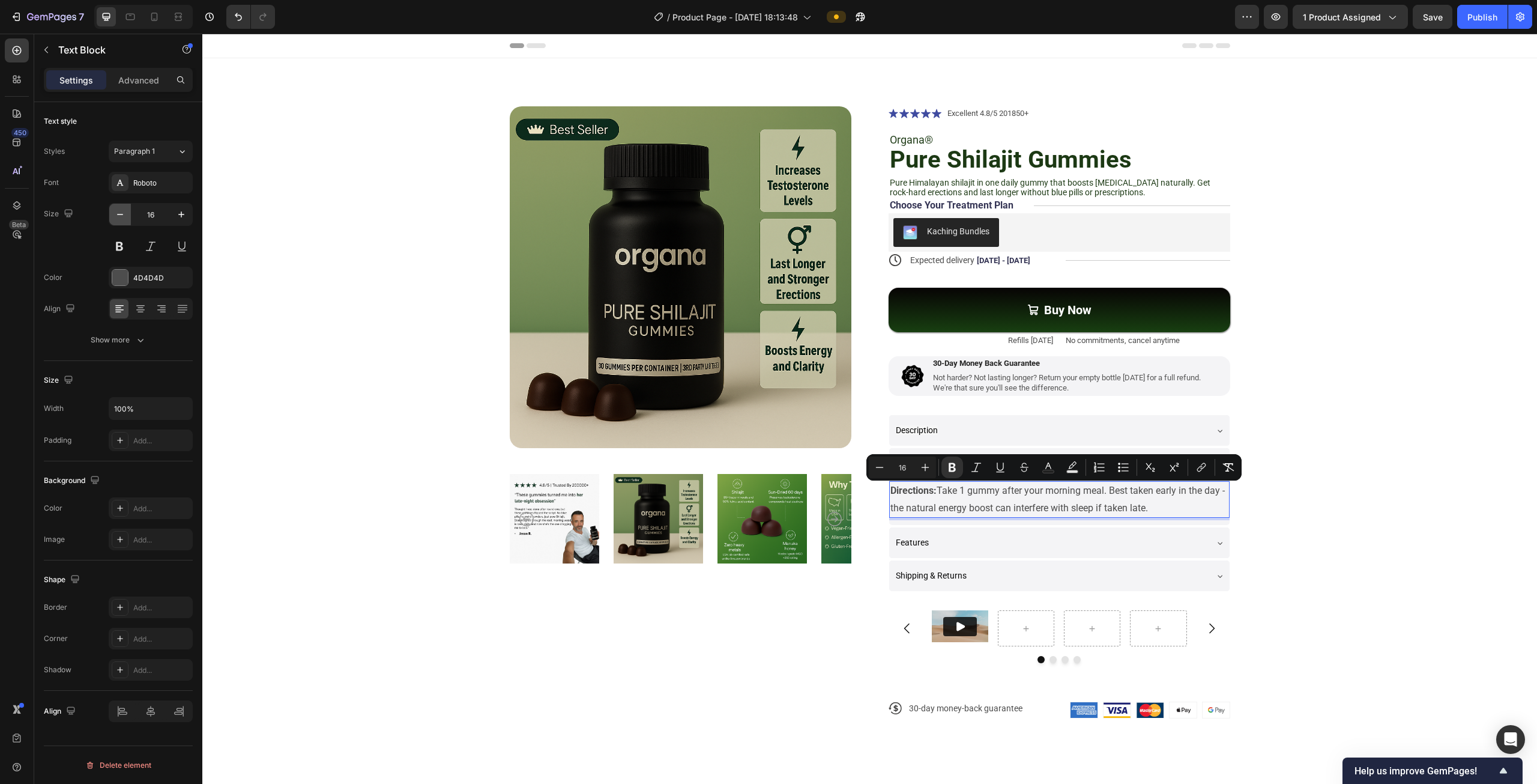
click at [124, 216] on icon "button" at bounding box center [120, 215] width 12 height 12
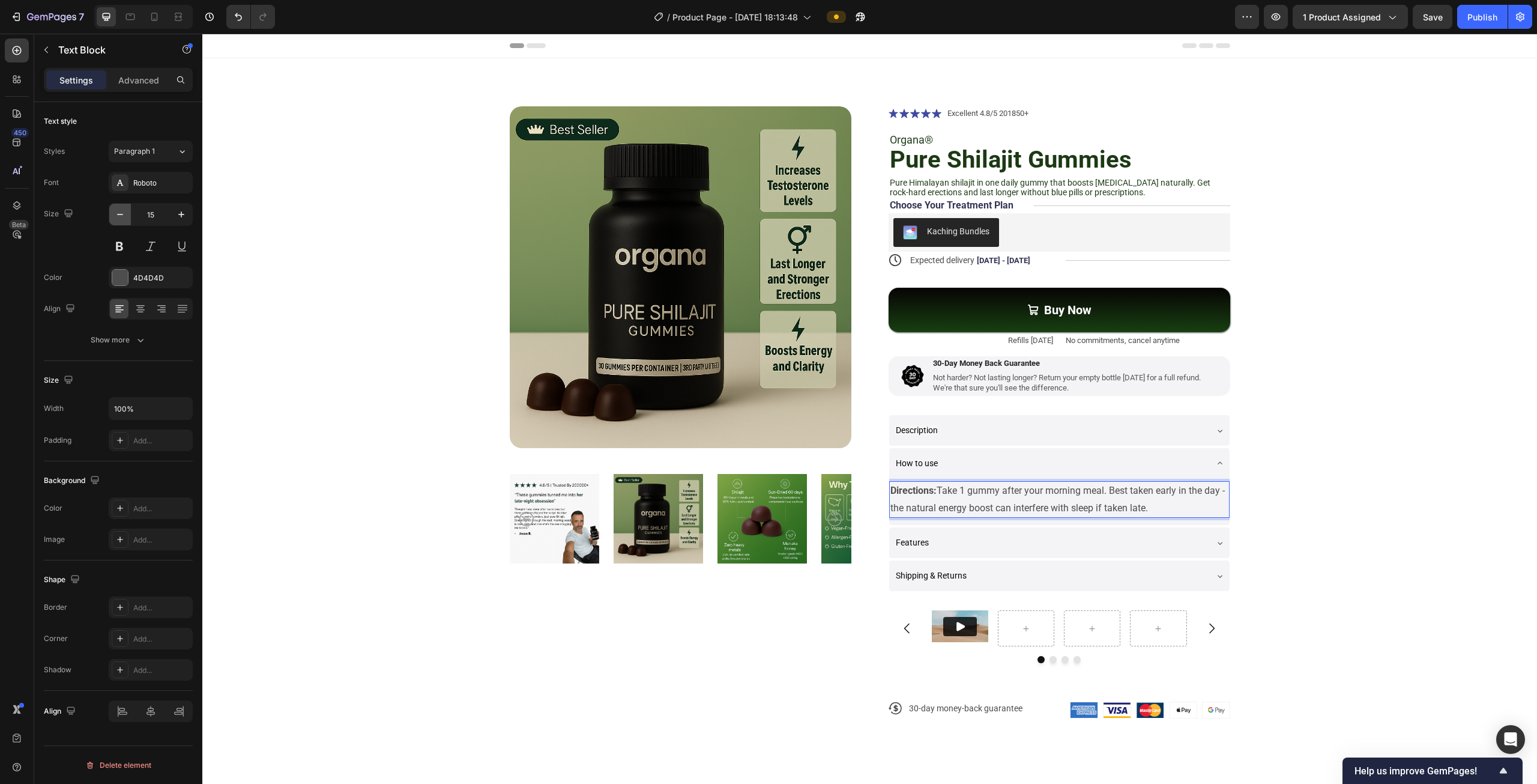
click at [124, 216] on icon "button" at bounding box center [120, 215] width 12 height 12
type input "14"
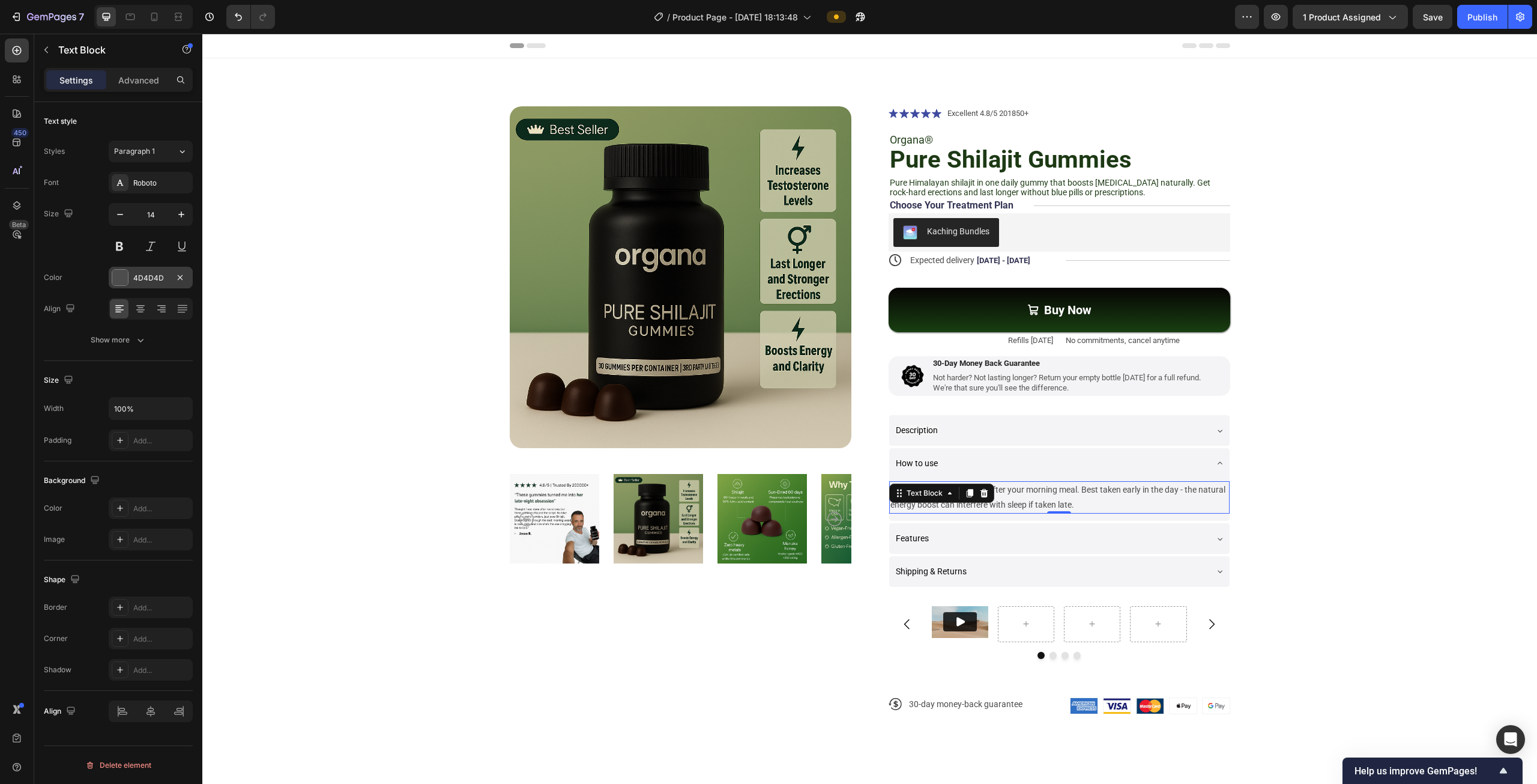
click at [120, 267] on div "4D4D4D" at bounding box center [150, 277] width 84 height 21
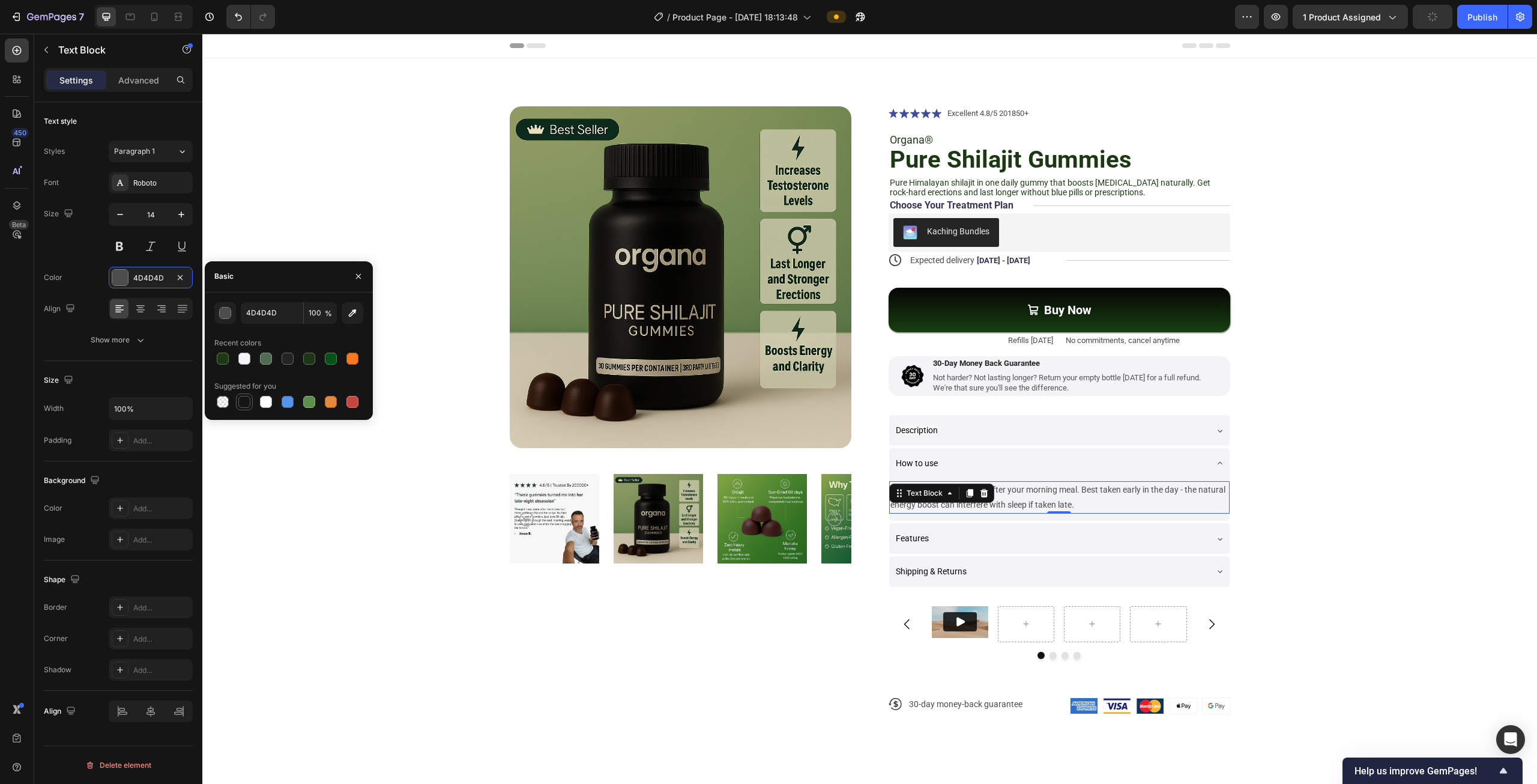
click at [242, 396] on div at bounding box center [244, 402] width 12 height 12
type input "151515"
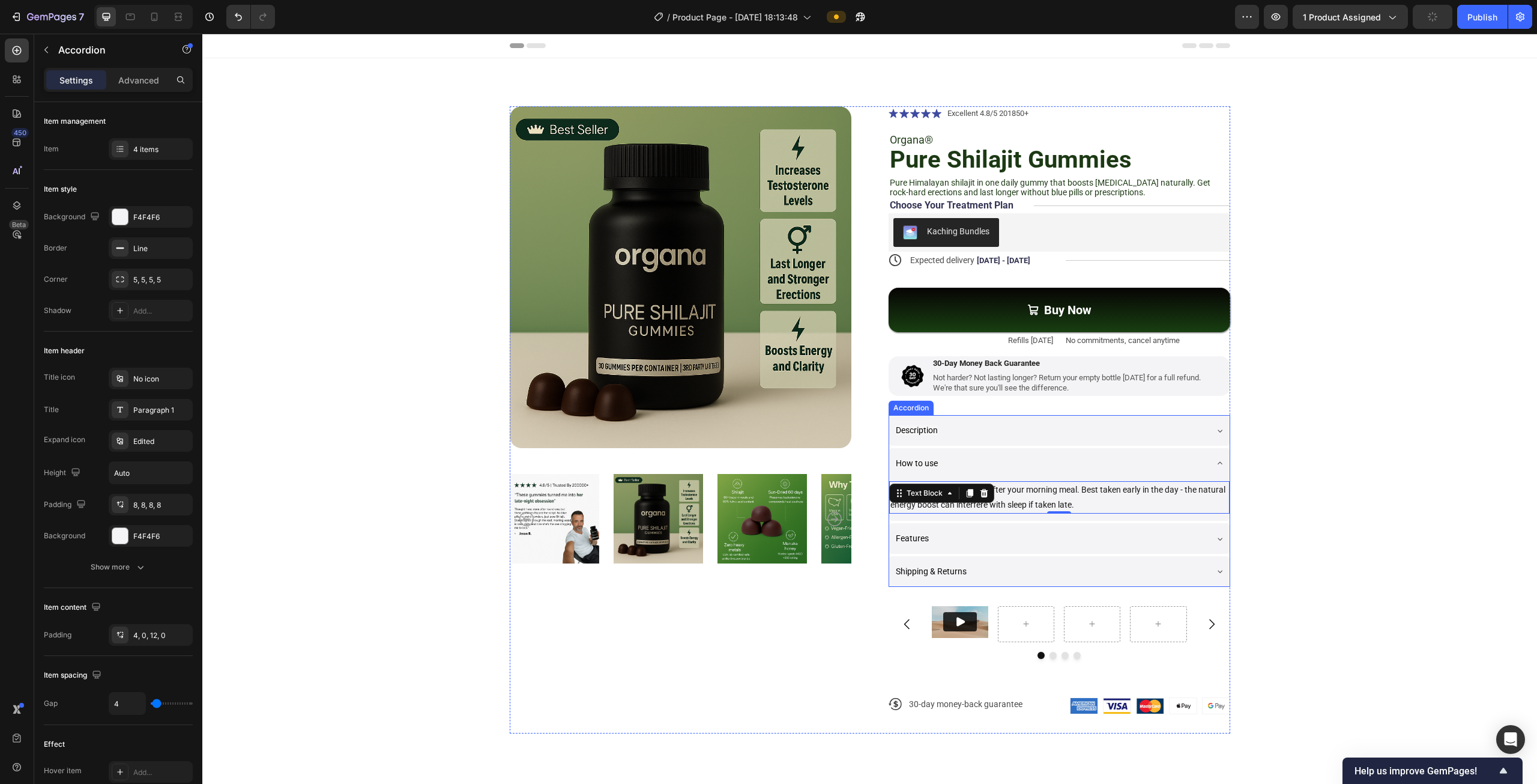
click at [930, 535] on div "Features" at bounding box center [1050, 538] width 312 height 21
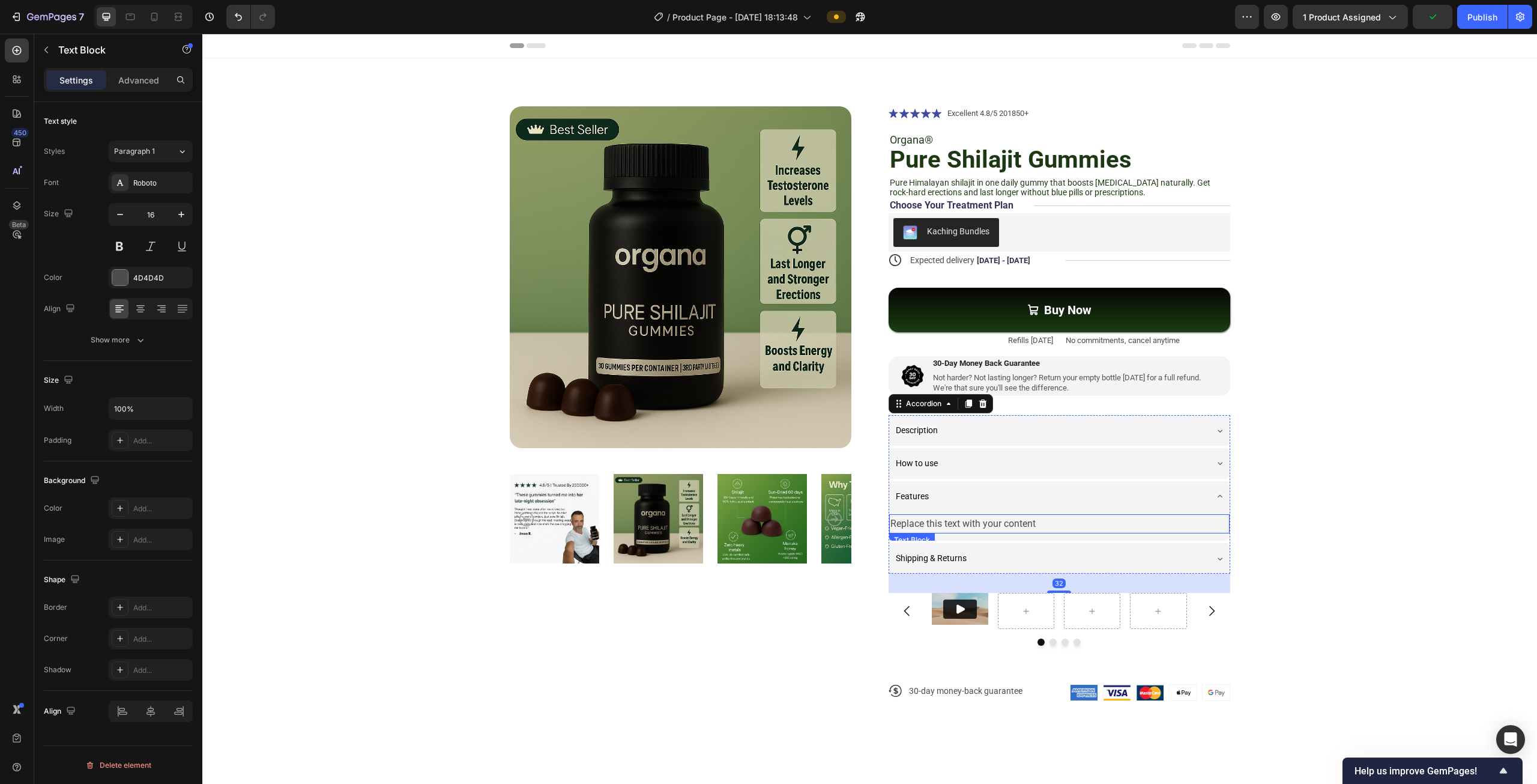
click at [943, 525] on div "Replace this text with your content" at bounding box center [1059, 524] width 340 height 20
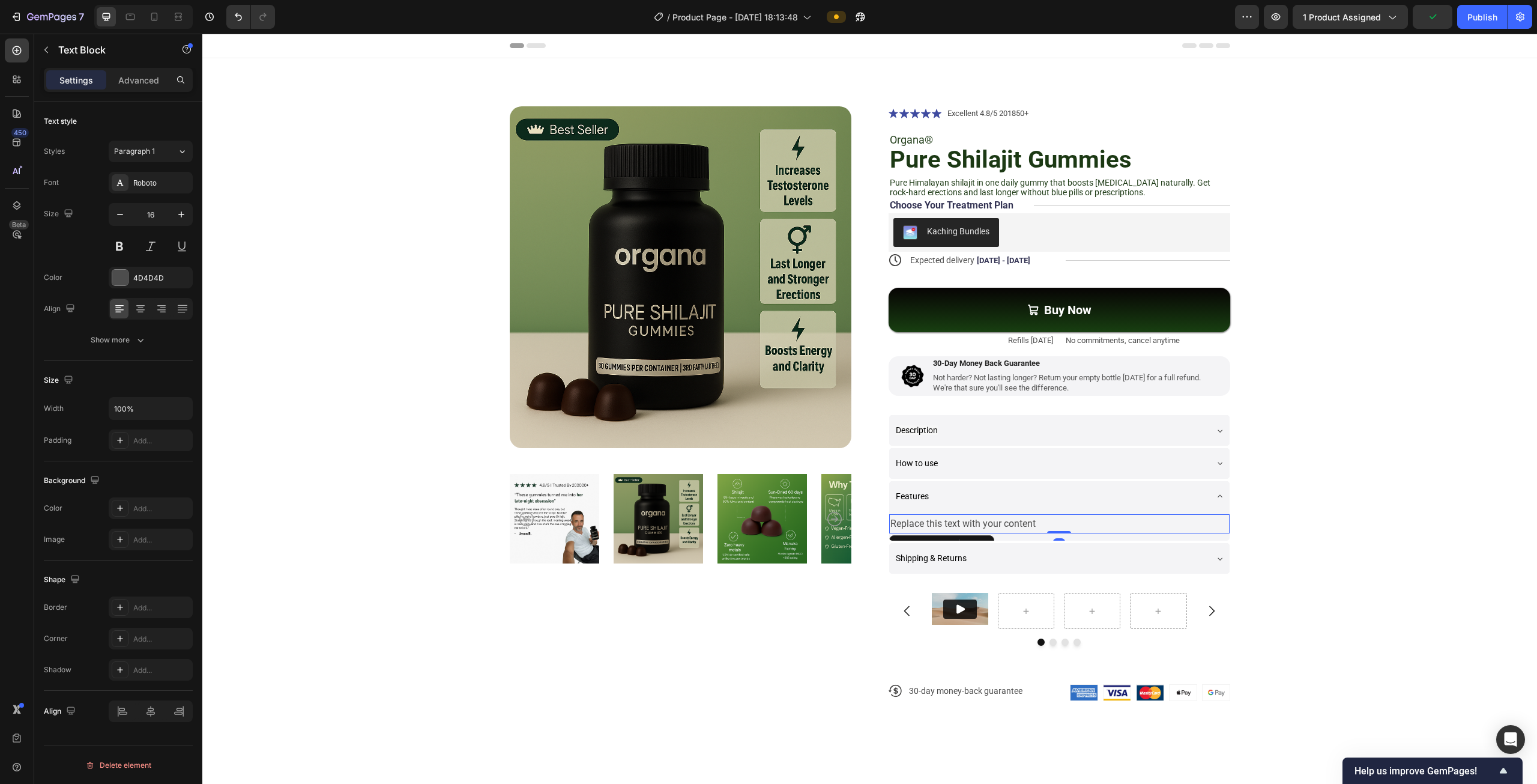
click at [943, 525] on div "Replace this text with your content" at bounding box center [1059, 524] width 340 height 20
click at [943, 525] on p "Replace this text with your content" at bounding box center [1059, 524] width 338 height 18
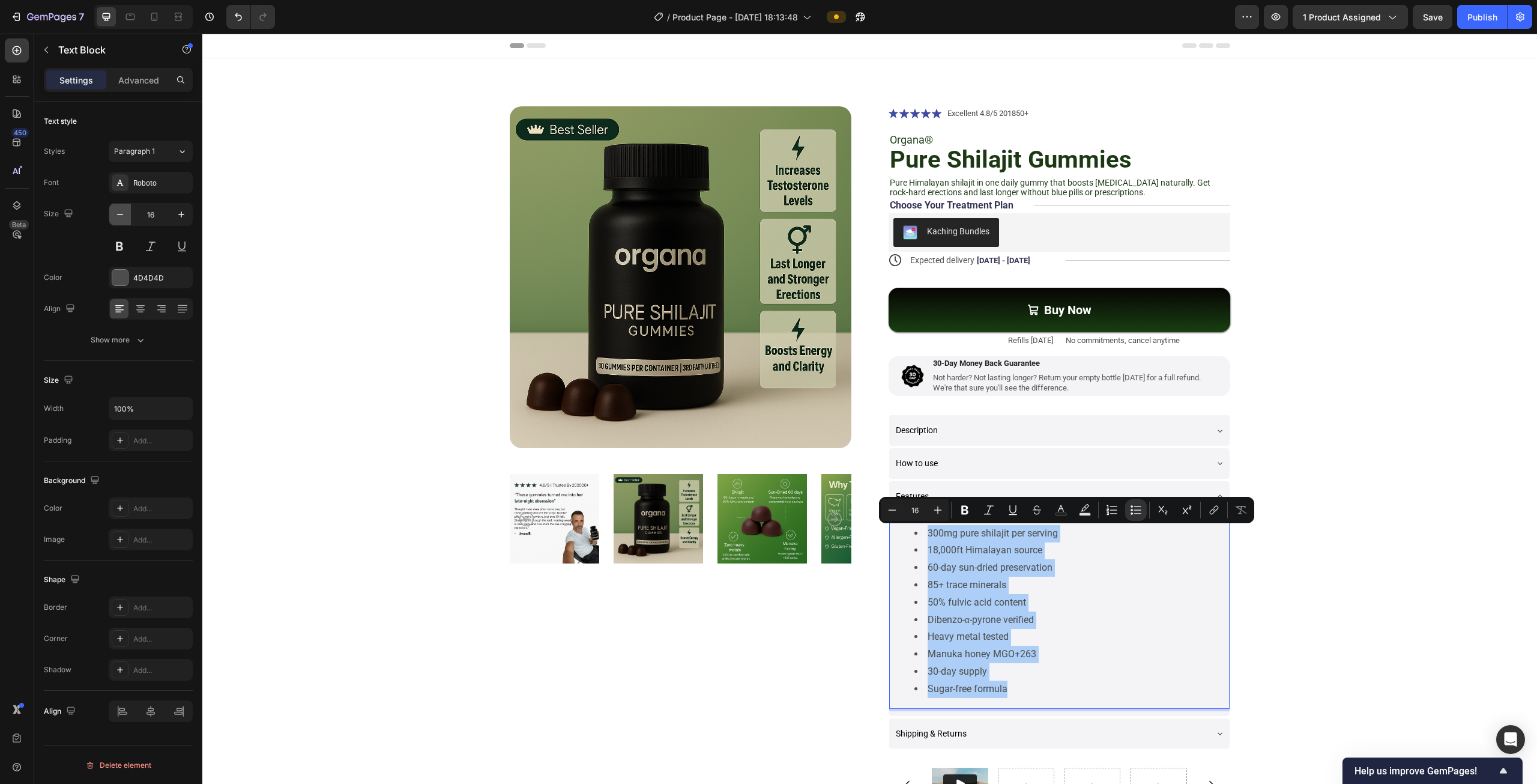
click at [123, 219] on icon "button" at bounding box center [120, 215] width 12 height 12
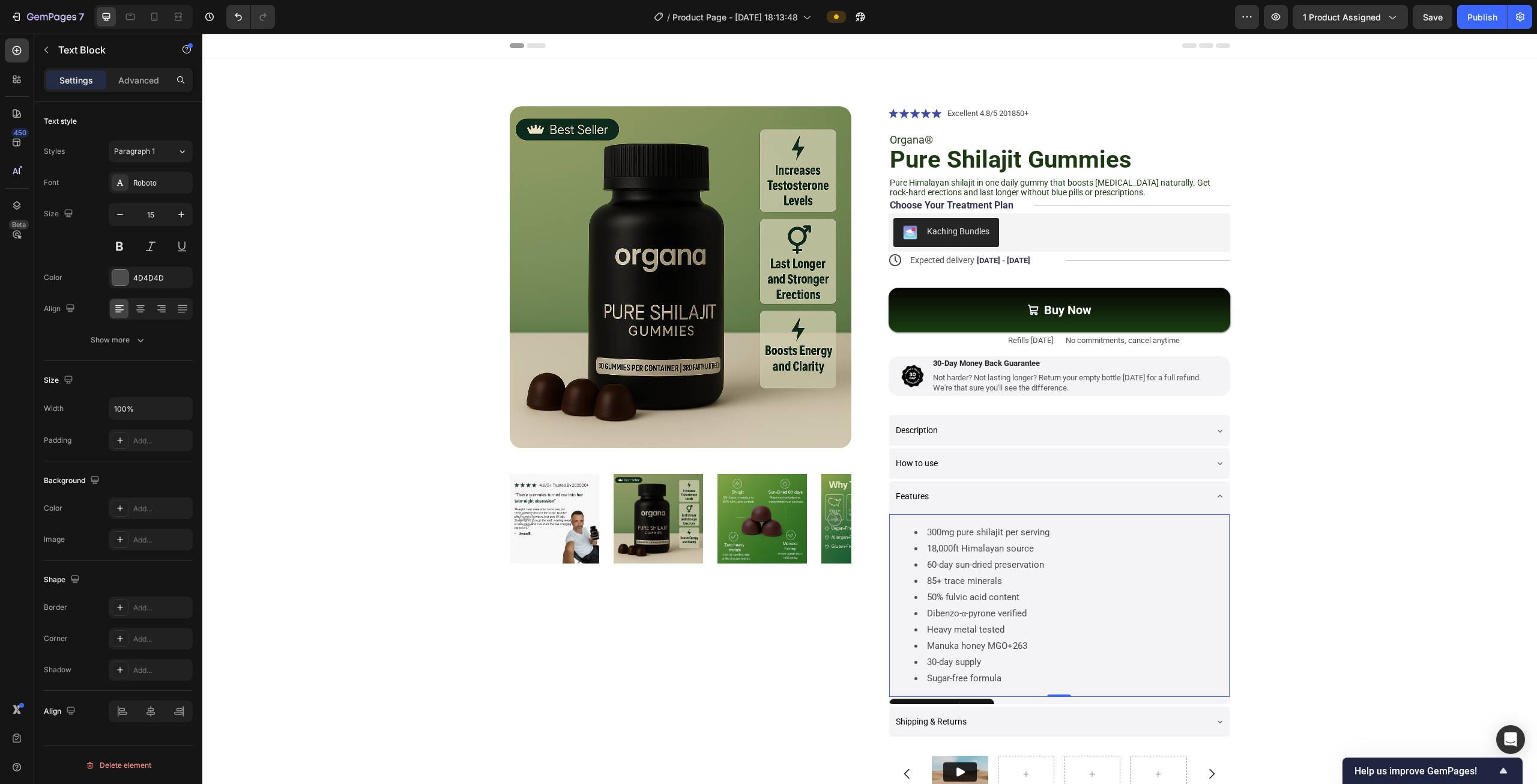
type input "14"
click at [123, 271] on div at bounding box center [120, 277] width 16 height 16
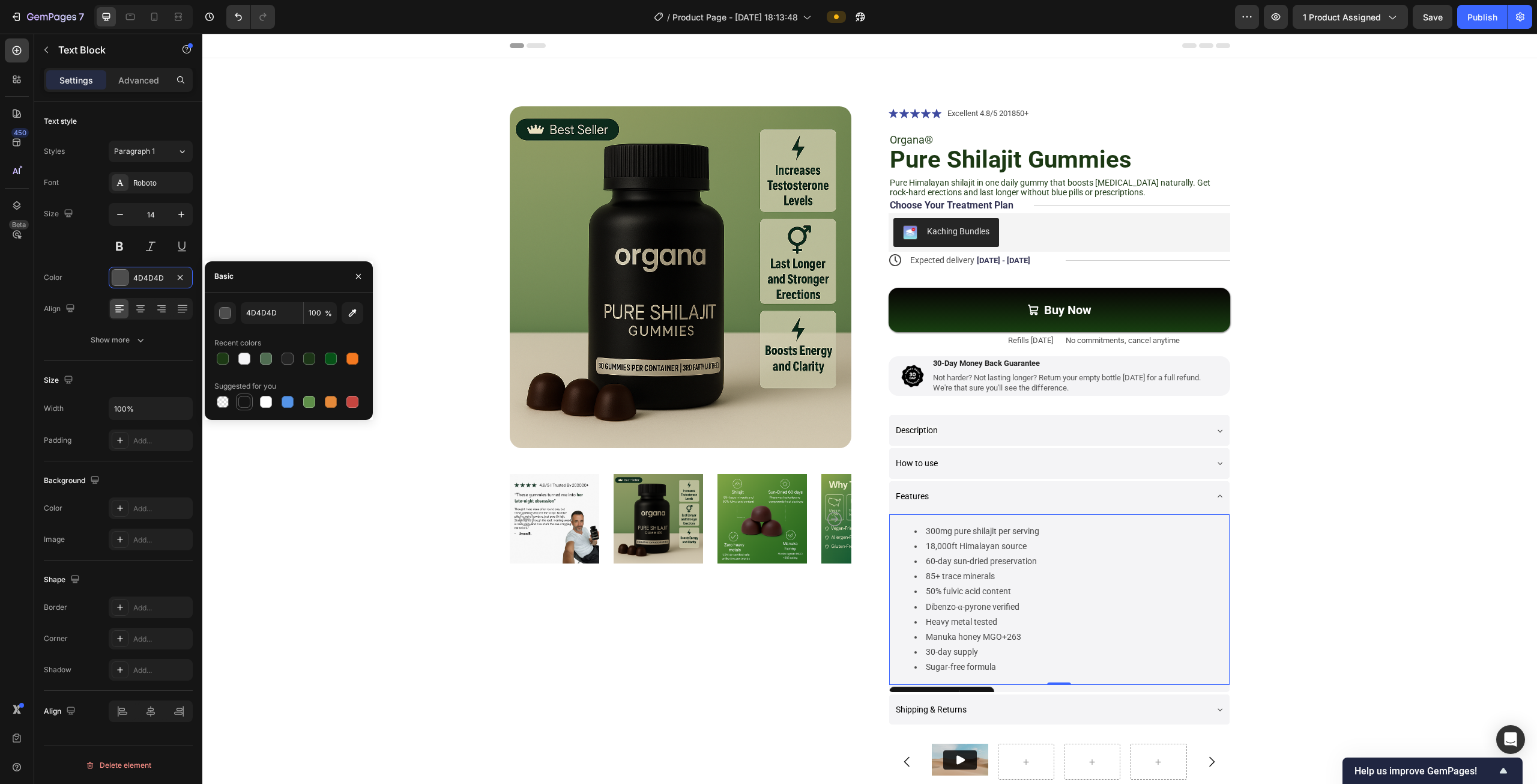
click at [247, 400] on div at bounding box center [244, 402] width 12 height 12
type input "151515"
click at [971, 707] on div "Shipping & Returns" at bounding box center [1050, 710] width 312 height 21
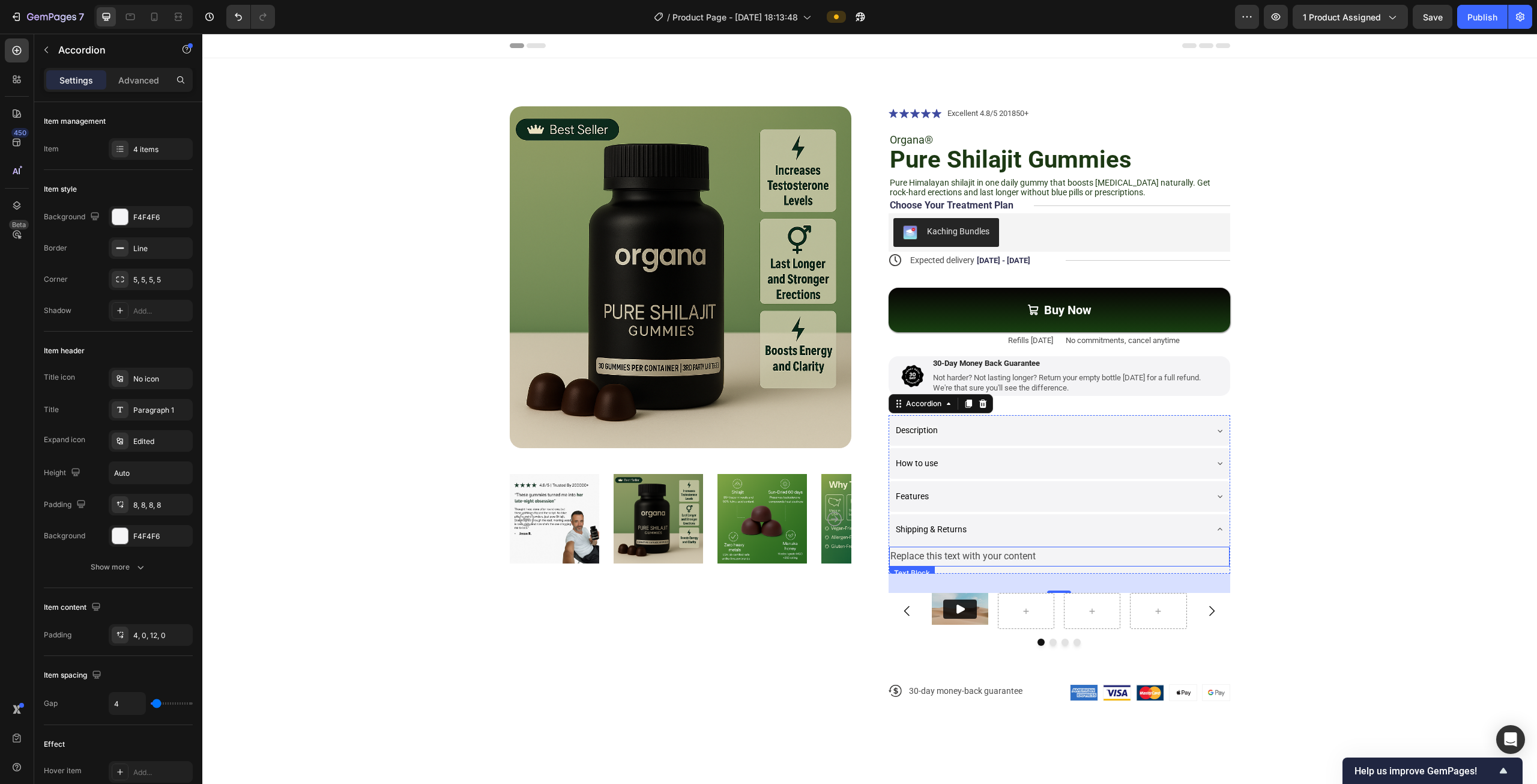
click at [950, 556] on div "Replace this text with your content" at bounding box center [1059, 556] width 340 height 20
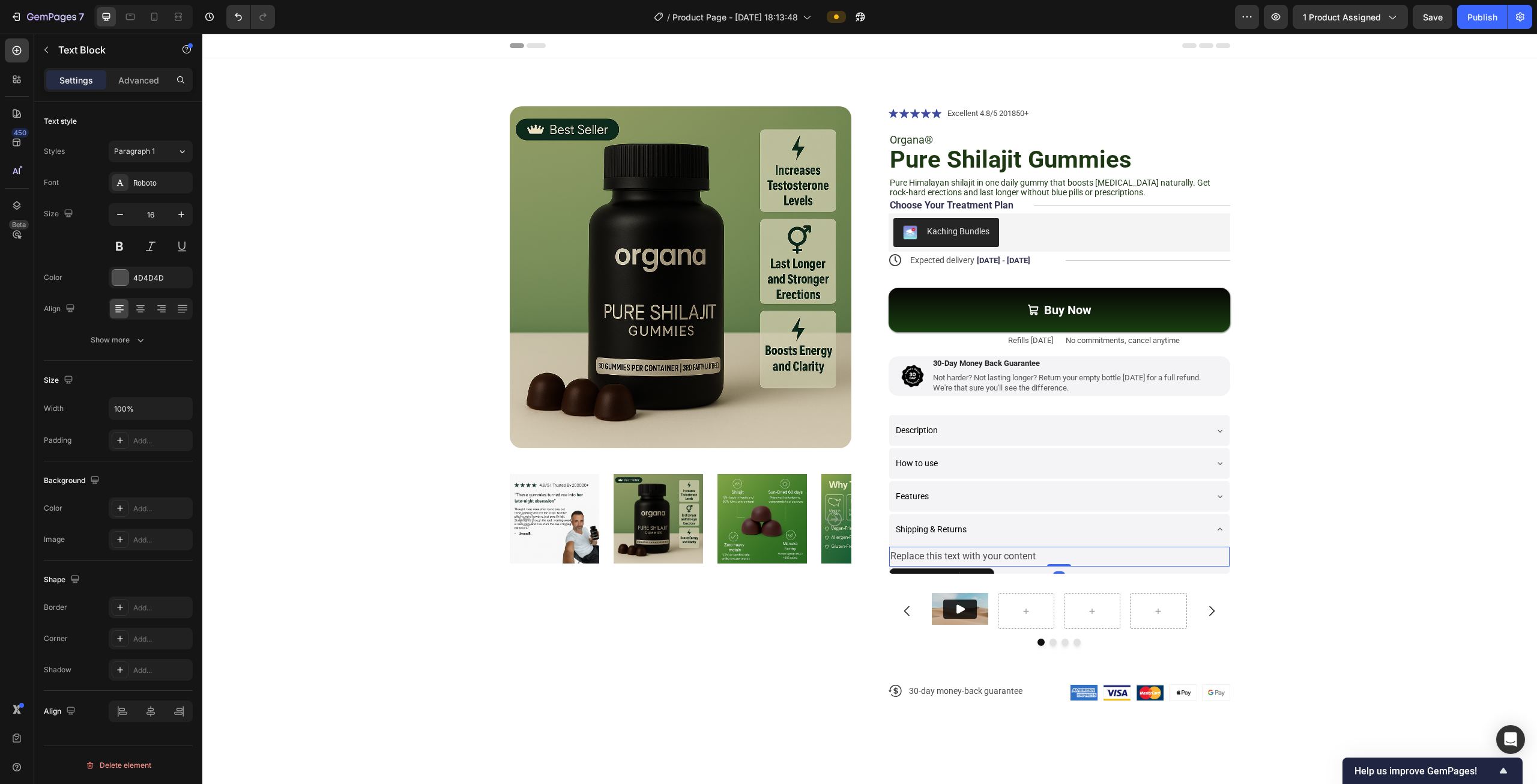
click at [950, 556] on div "Replace this text with your content" at bounding box center [1059, 556] width 340 height 20
click at [950, 556] on p "Replace this text with your content" at bounding box center [1059, 557] width 338 height 18
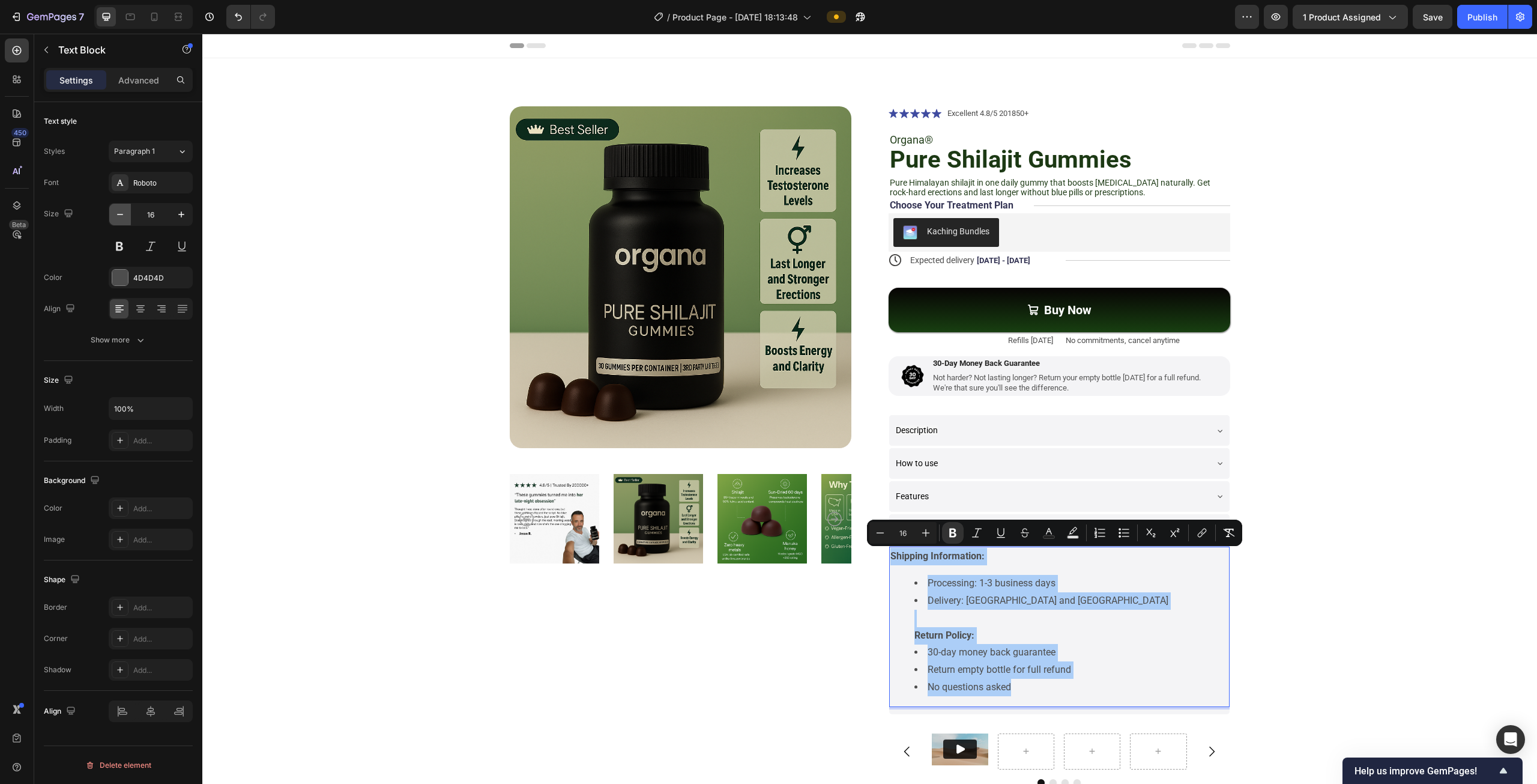
click at [124, 216] on icon "button" at bounding box center [120, 215] width 12 height 12
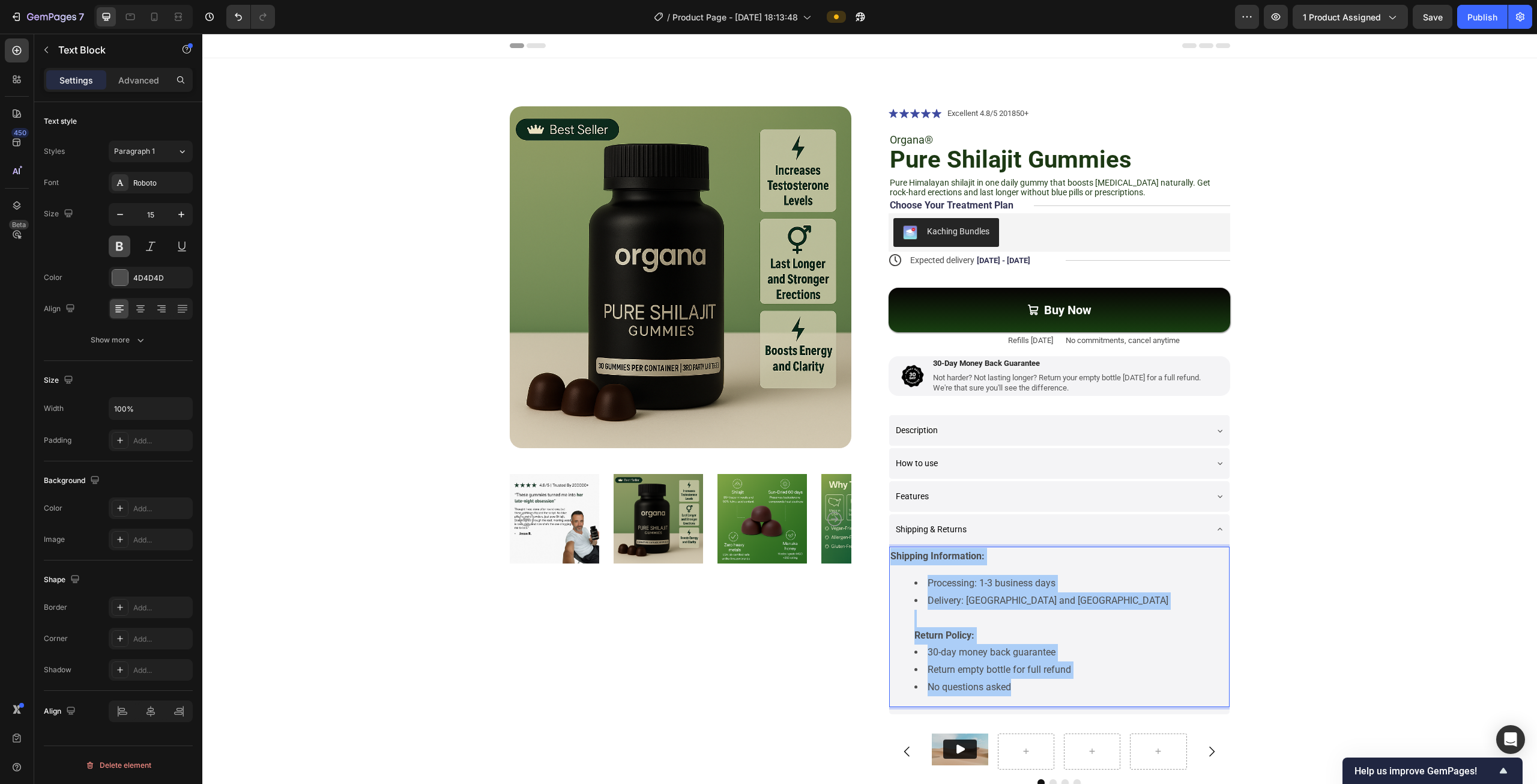
type input "14"
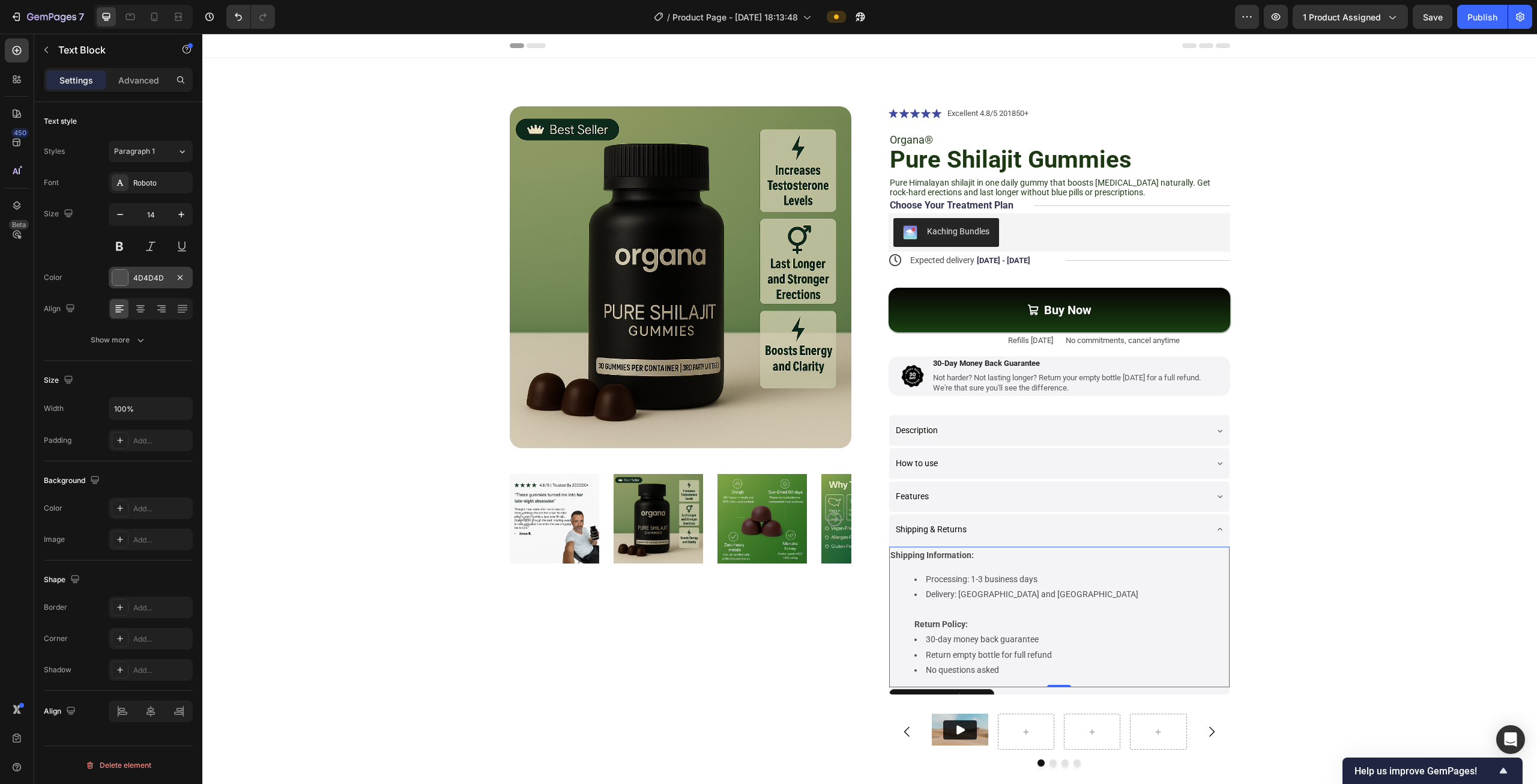
click at [120, 271] on div at bounding box center [120, 277] width 16 height 16
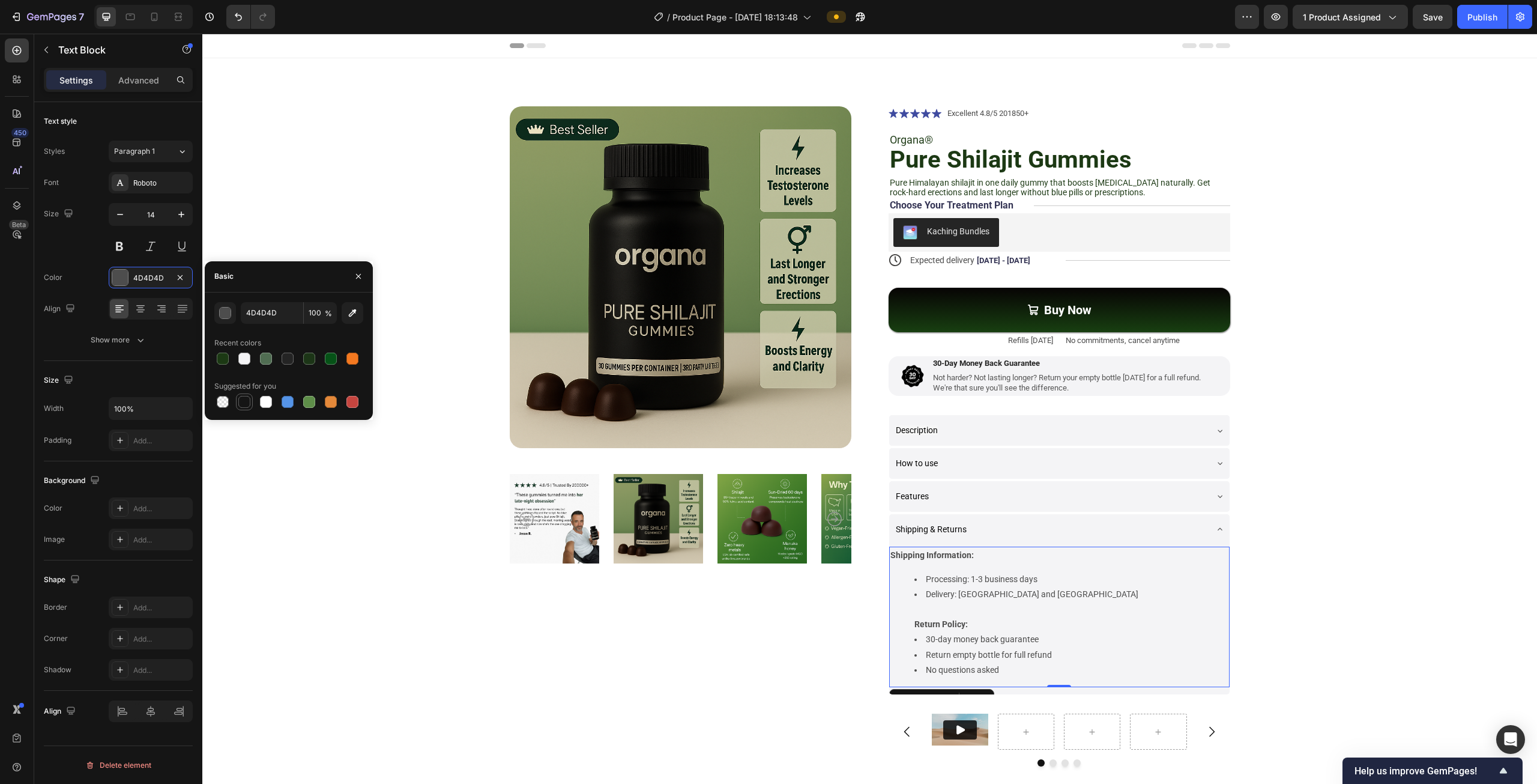
click at [248, 395] on div at bounding box center [244, 402] width 15 height 15
type input "151515"
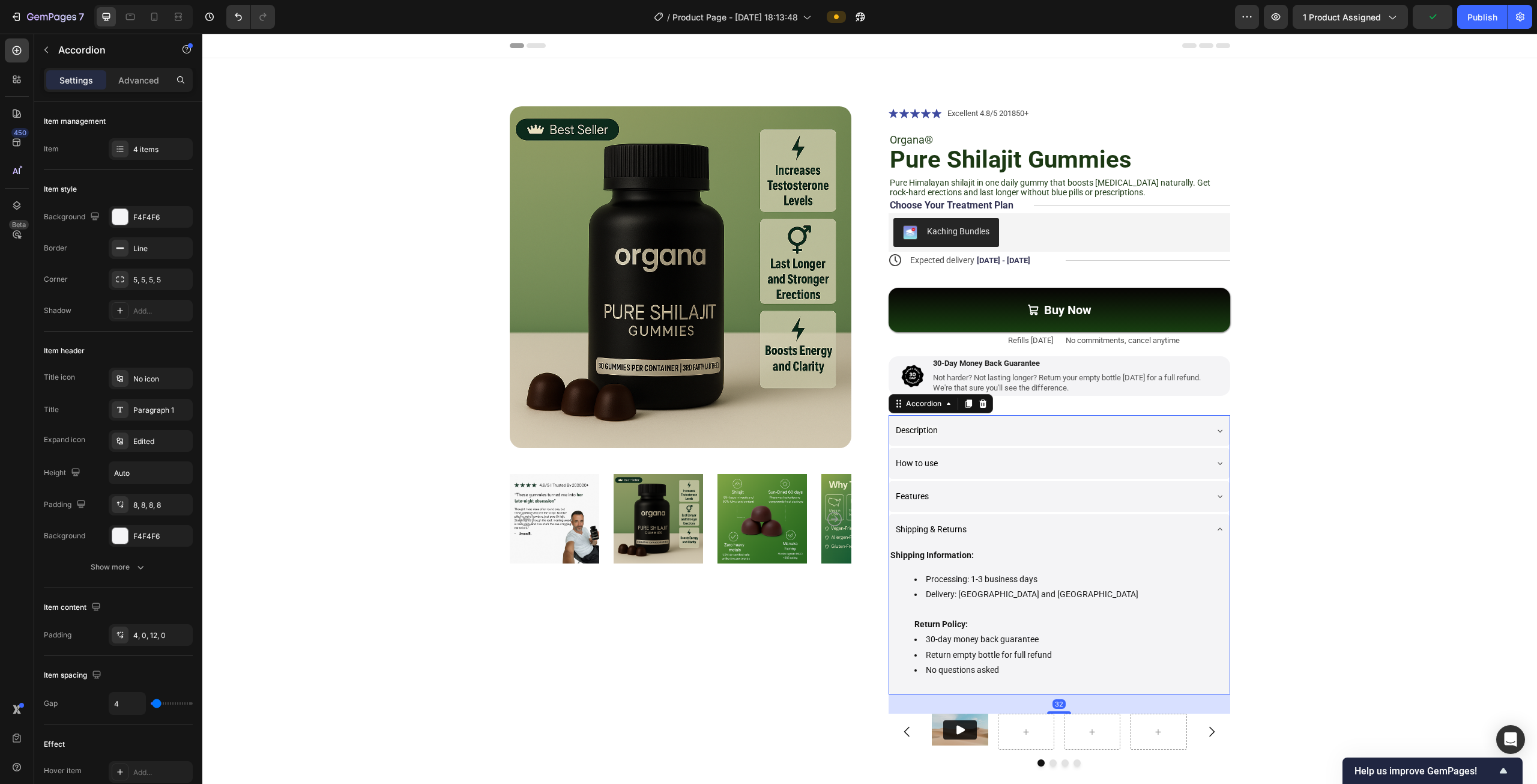
click at [1003, 531] on div "Shipping & Returns" at bounding box center [1050, 529] width 312 height 21
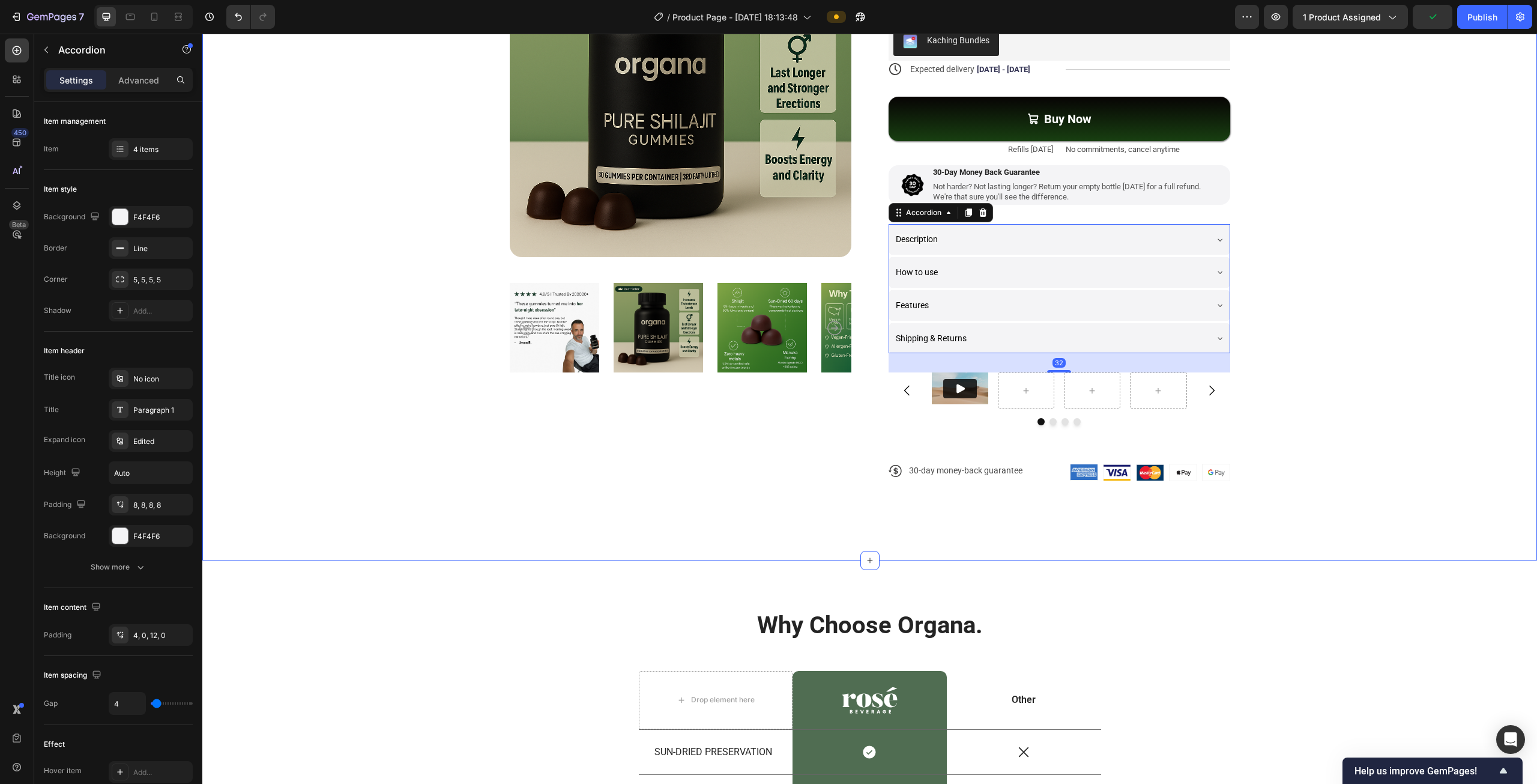
scroll to position [240, 0]
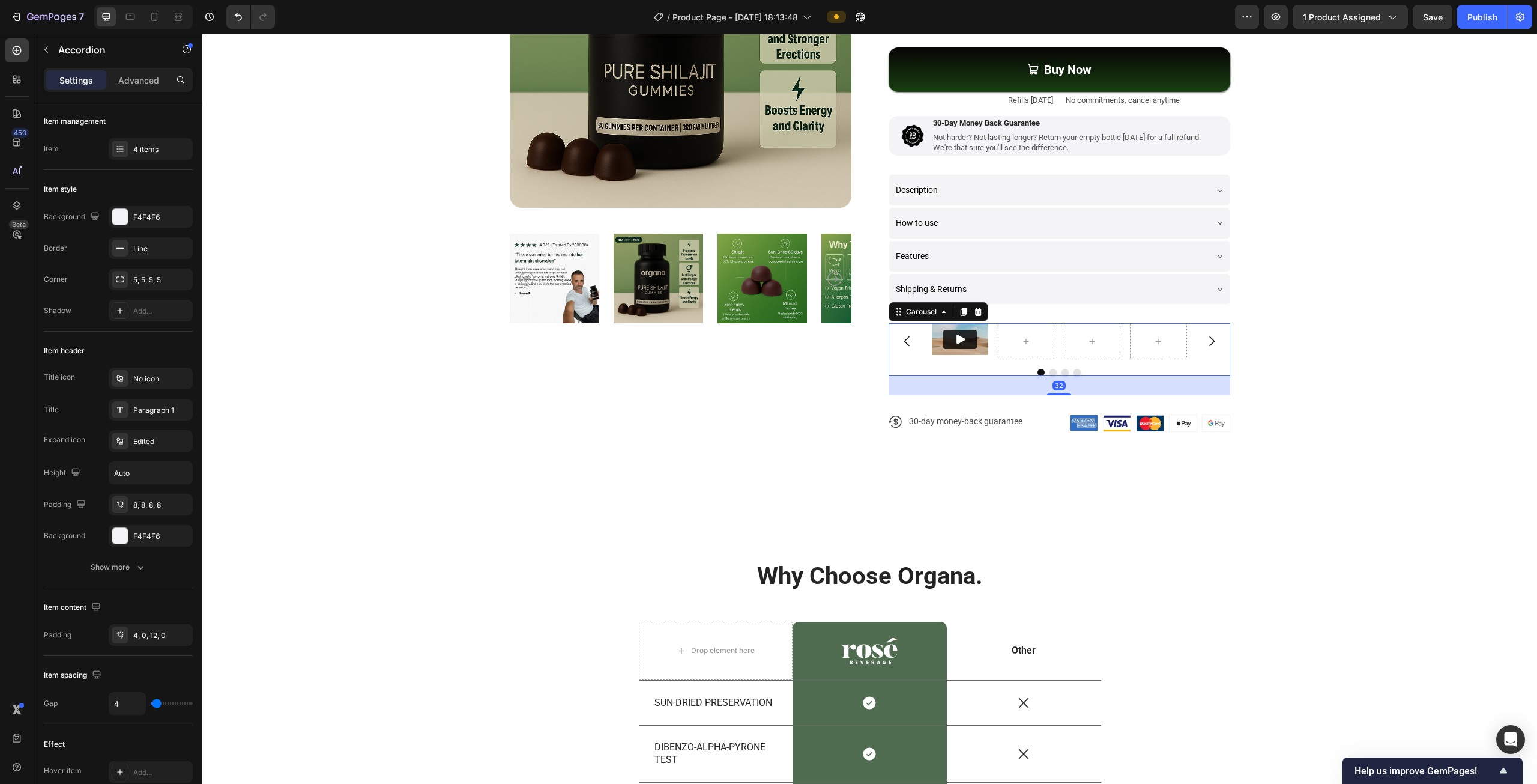
click at [1106, 372] on div at bounding box center [1059, 372] width 341 height 7
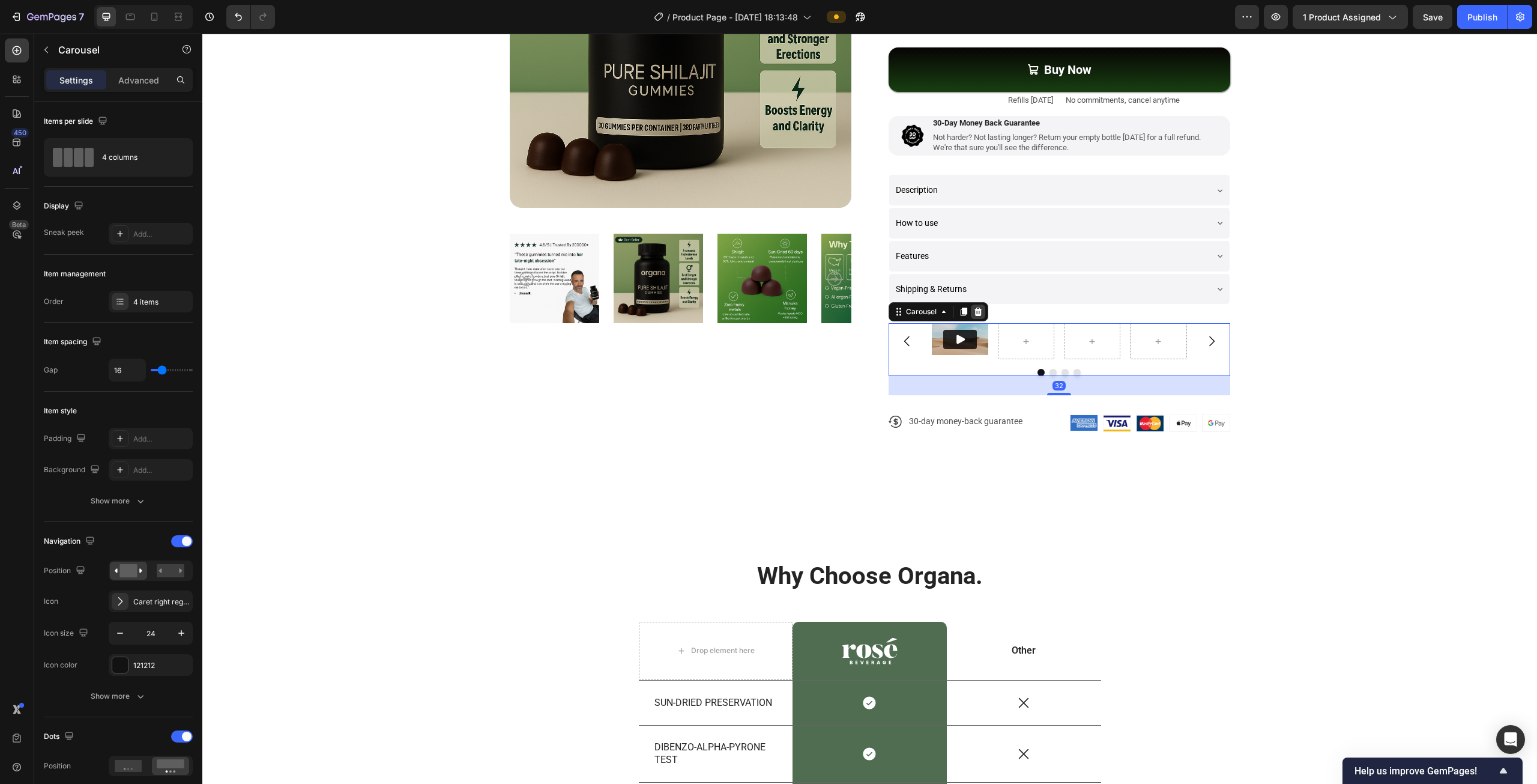
click at [977, 309] on icon at bounding box center [978, 312] width 10 height 10
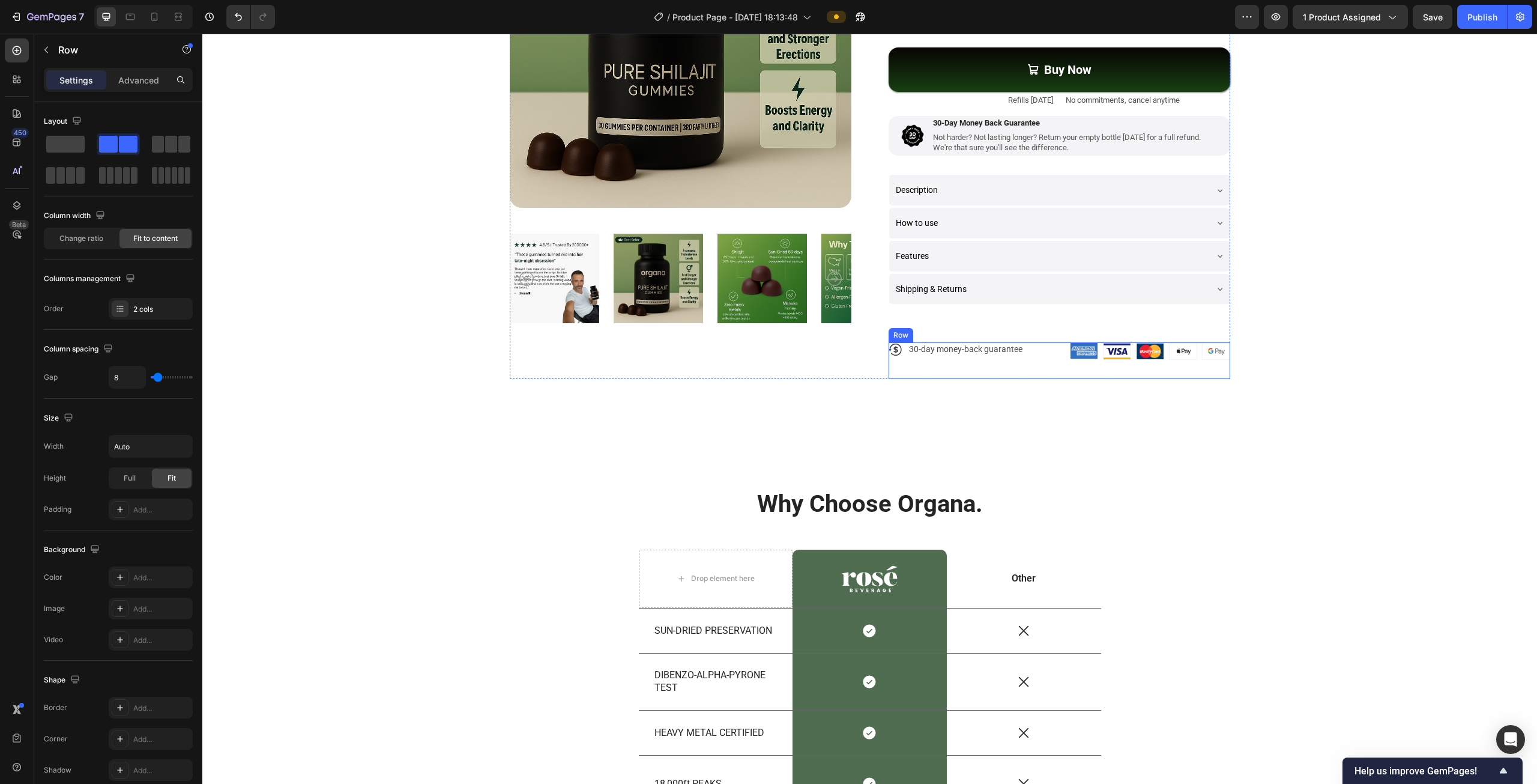
click at [1034, 362] on div "Icon 30-day money-back guarantee Text Block Row" at bounding box center [976, 360] width 177 height 36
click at [959, 331] on icon at bounding box center [963, 331] width 10 height 10
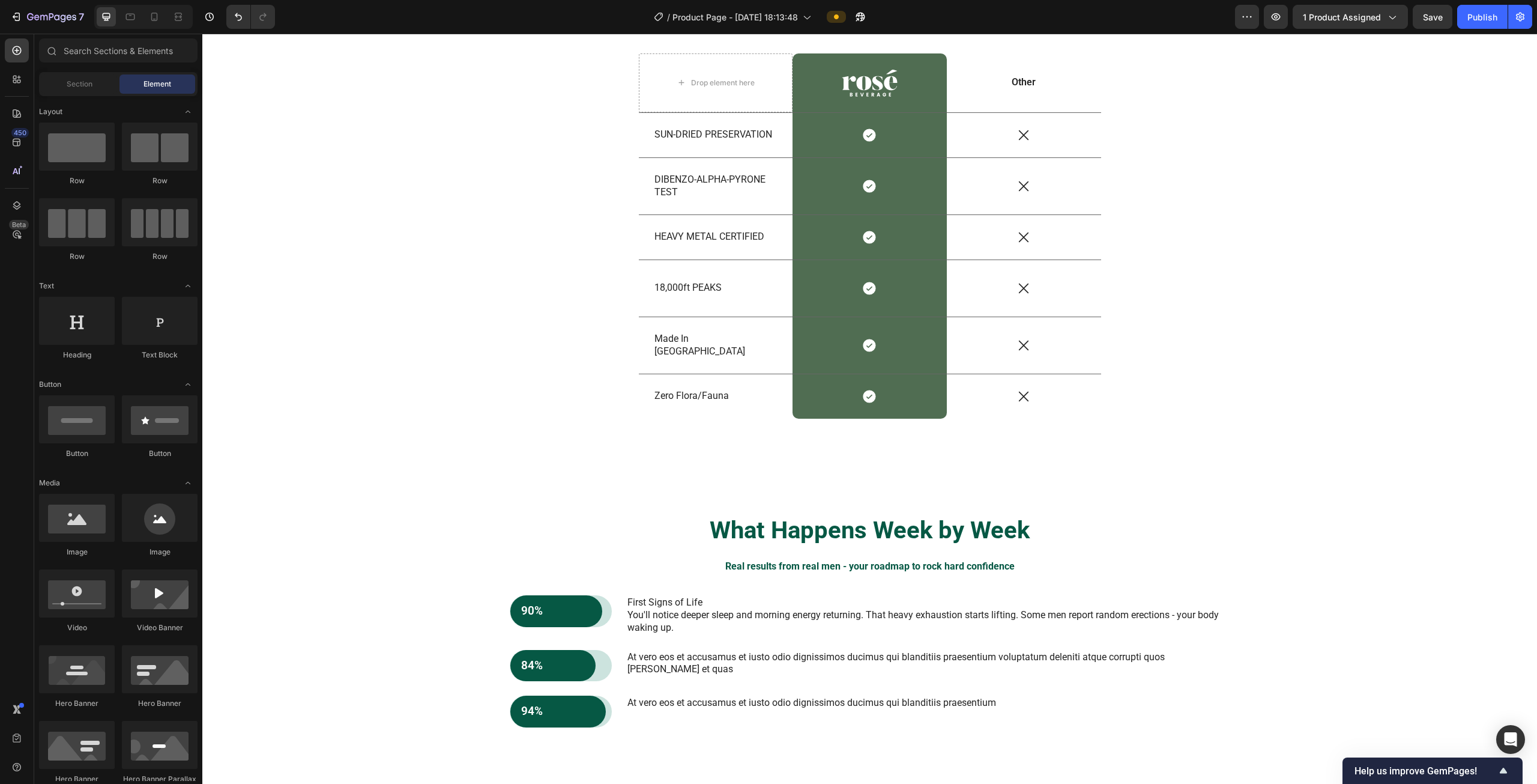
scroll to position [660, 0]
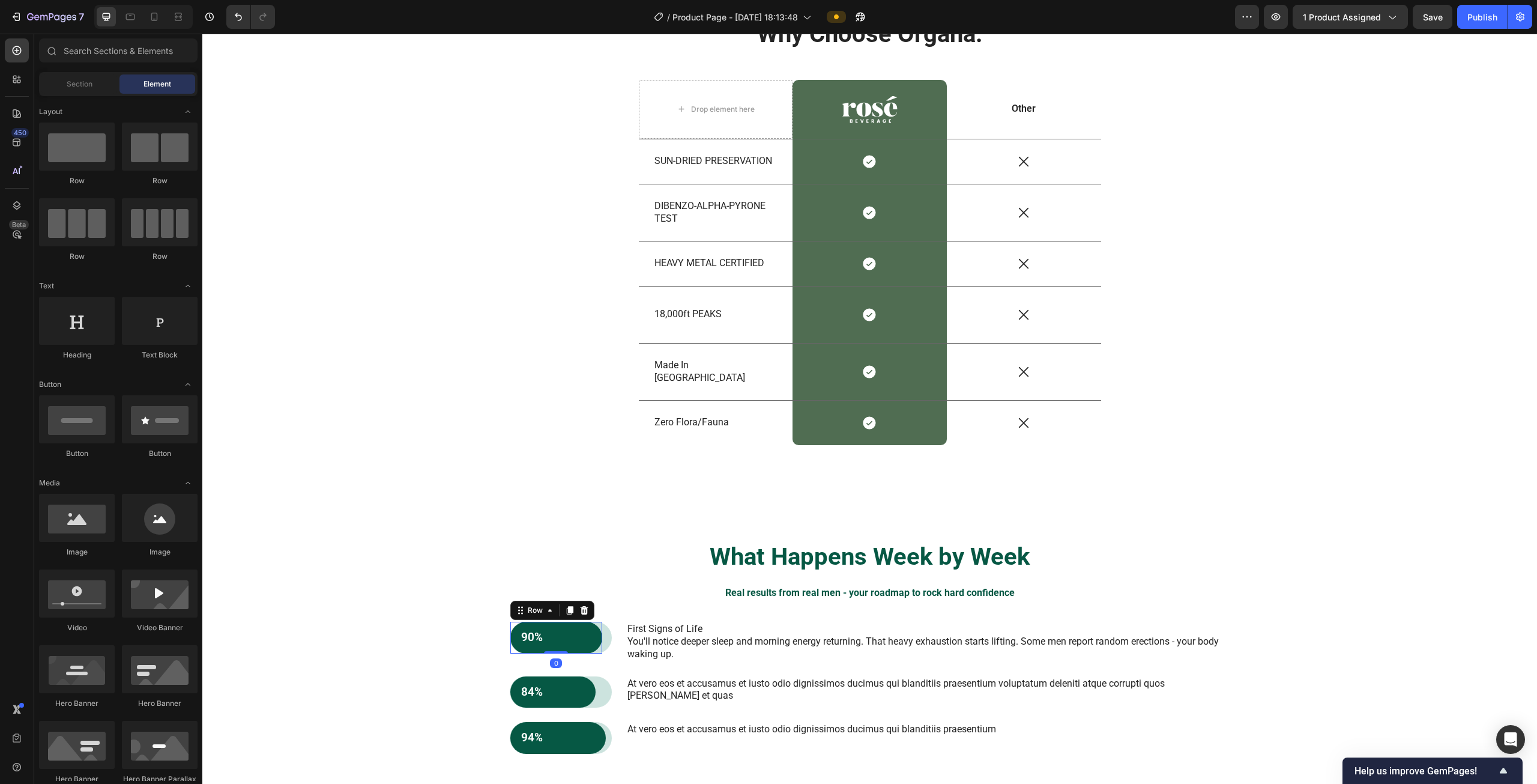
click at [562, 627] on div "90% Text Block Row 0" at bounding box center [556, 637] width 92 height 32
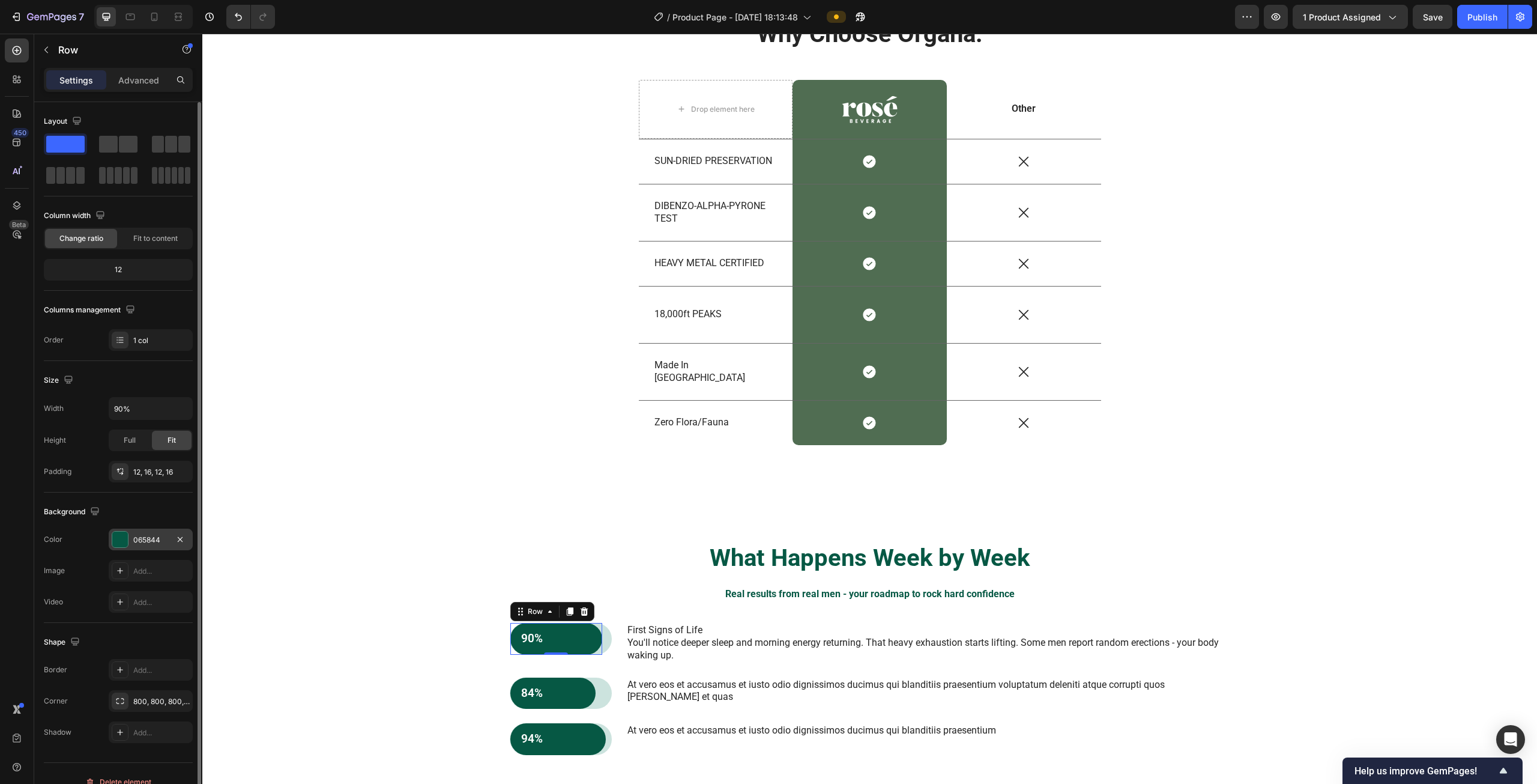
click at [150, 540] on div "065844" at bounding box center [151, 539] width 35 height 11
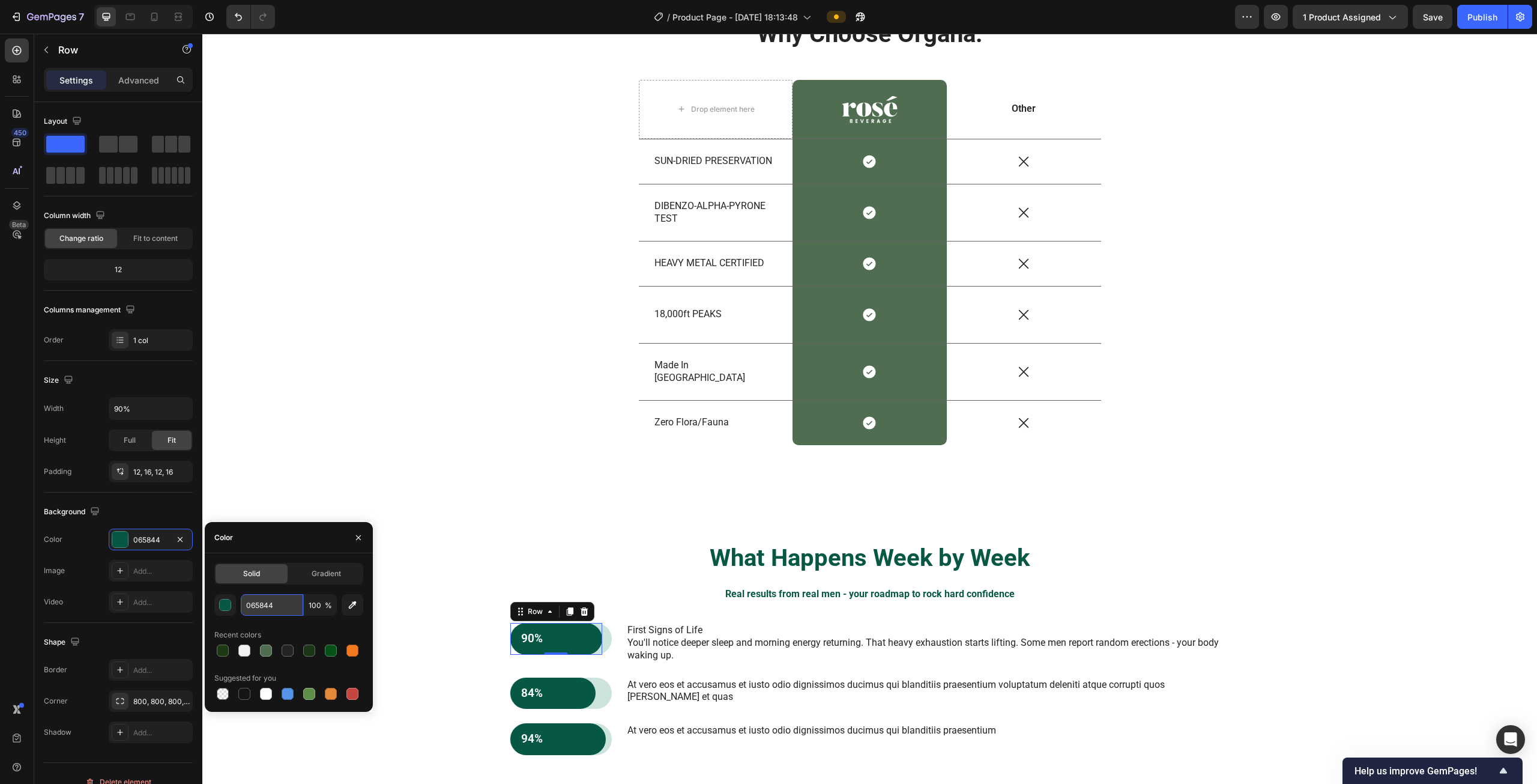
click at [265, 608] on input "065844" at bounding box center [272, 605] width 62 height 21
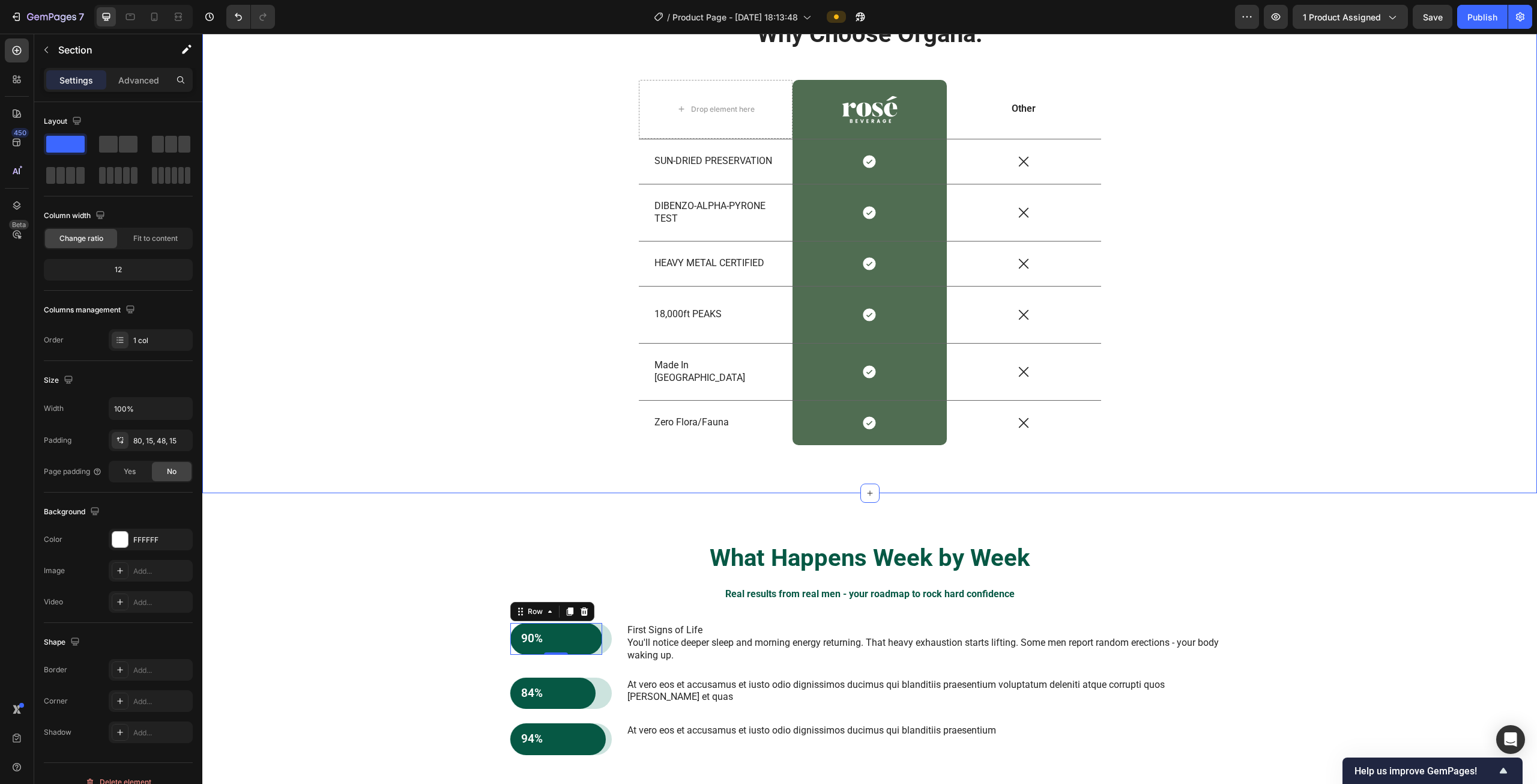
click at [1202, 426] on div "Why Choose Organa. Heading Drop element here Image Row Other Text Block Row SUN…" at bounding box center [870, 241] width 1317 height 447
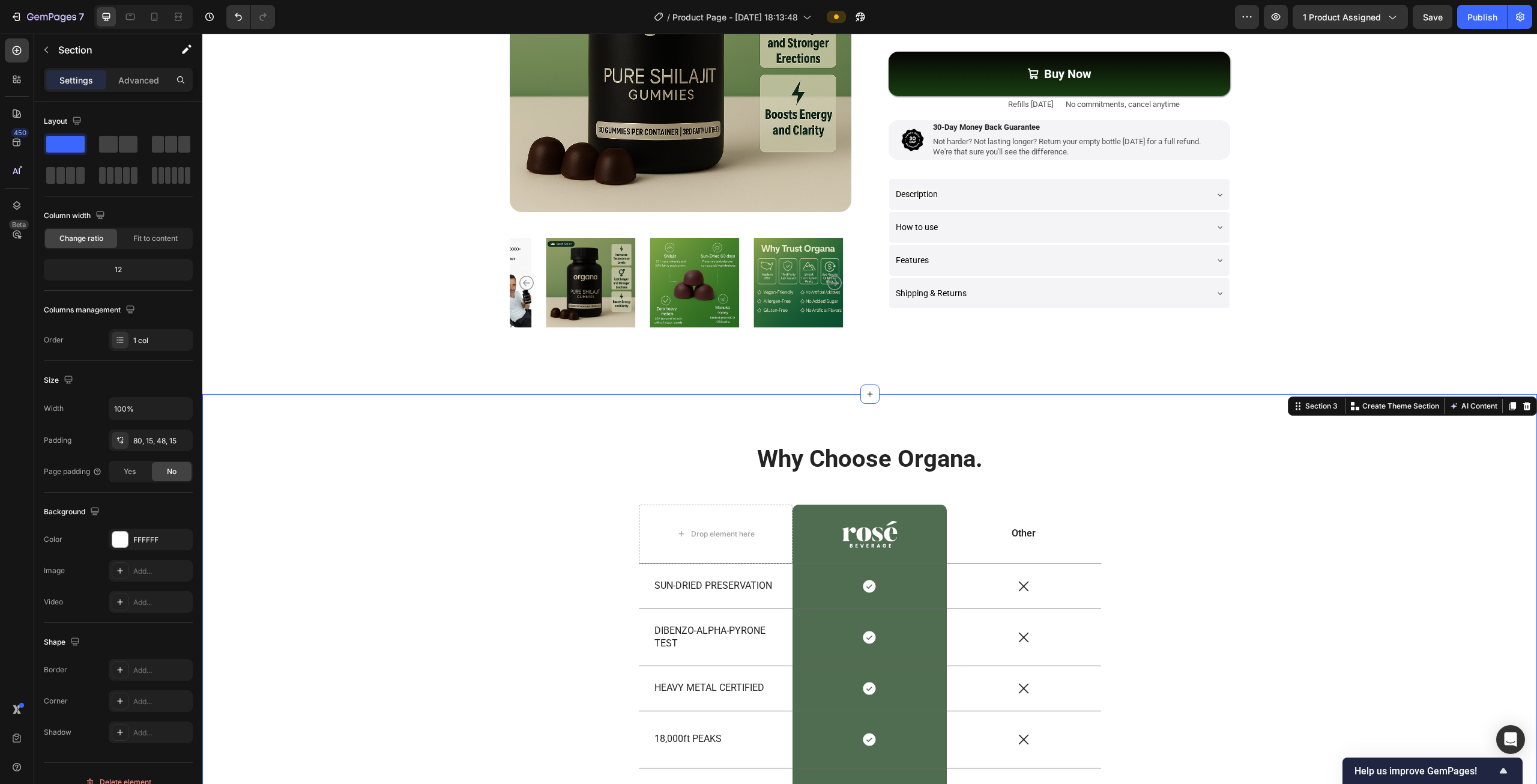
scroll to position [0, 0]
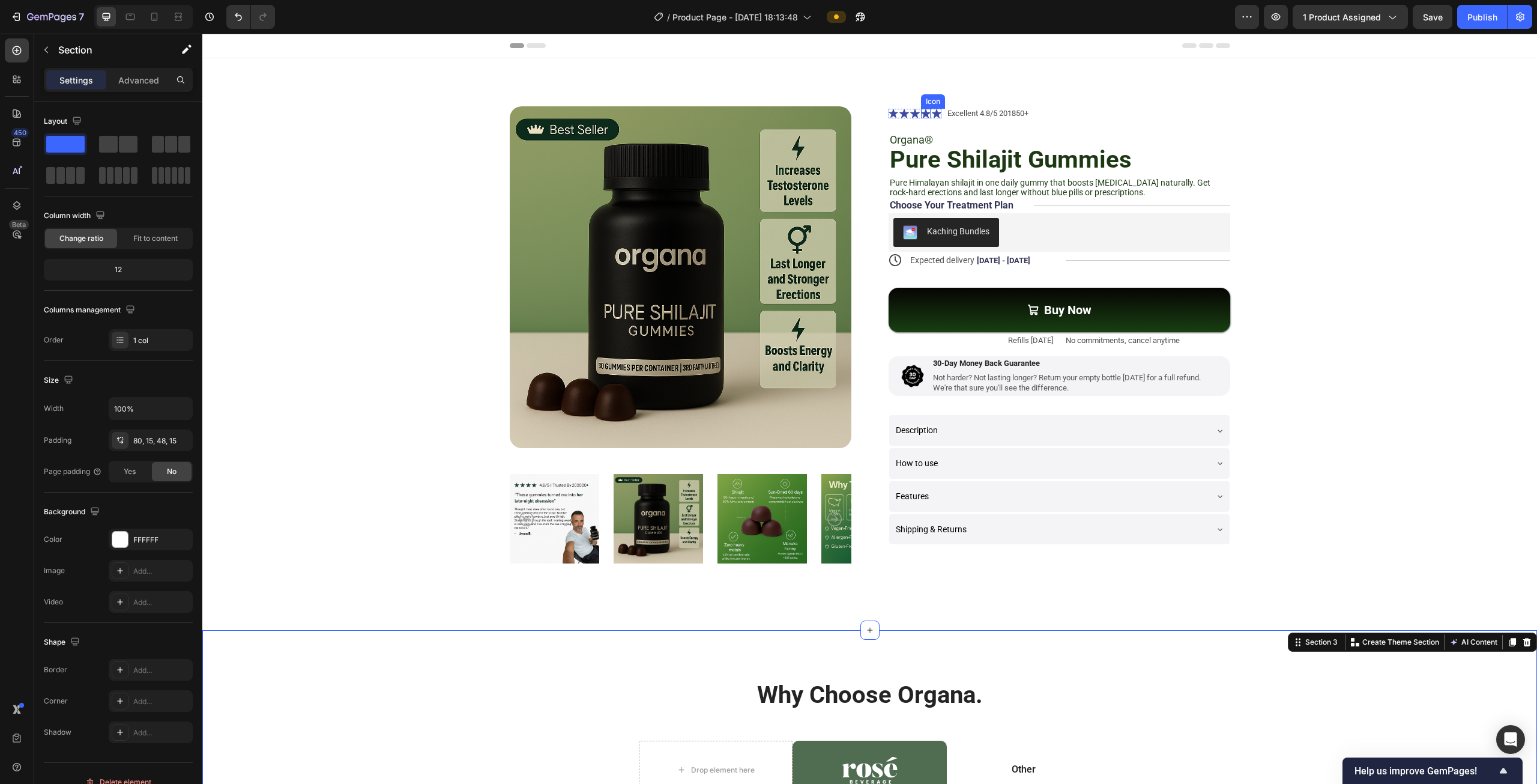
click at [925, 115] on div "Icon" at bounding box center [926, 113] width 10 height 10
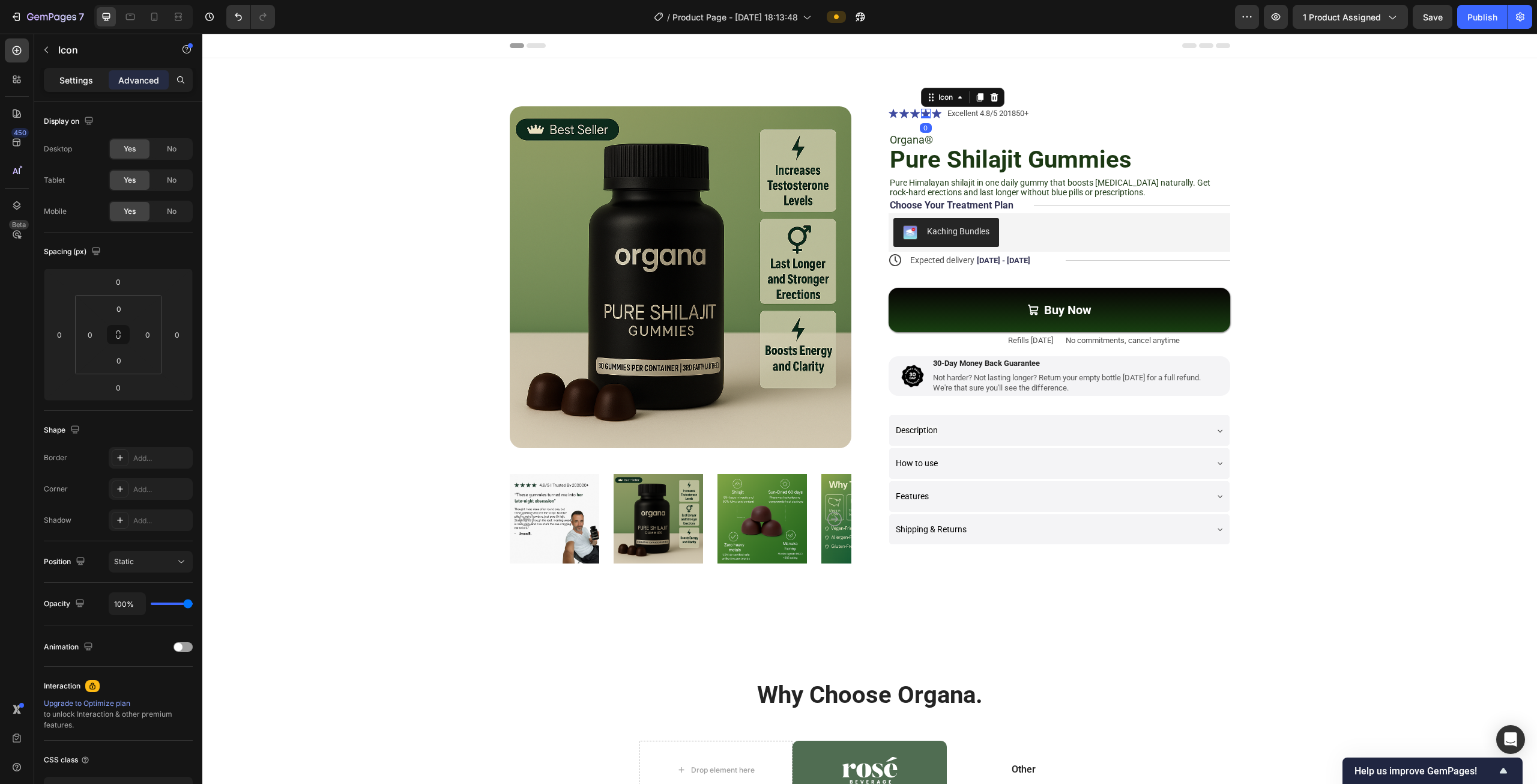
click at [65, 78] on p "Settings" at bounding box center [76, 80] width 33 height 13
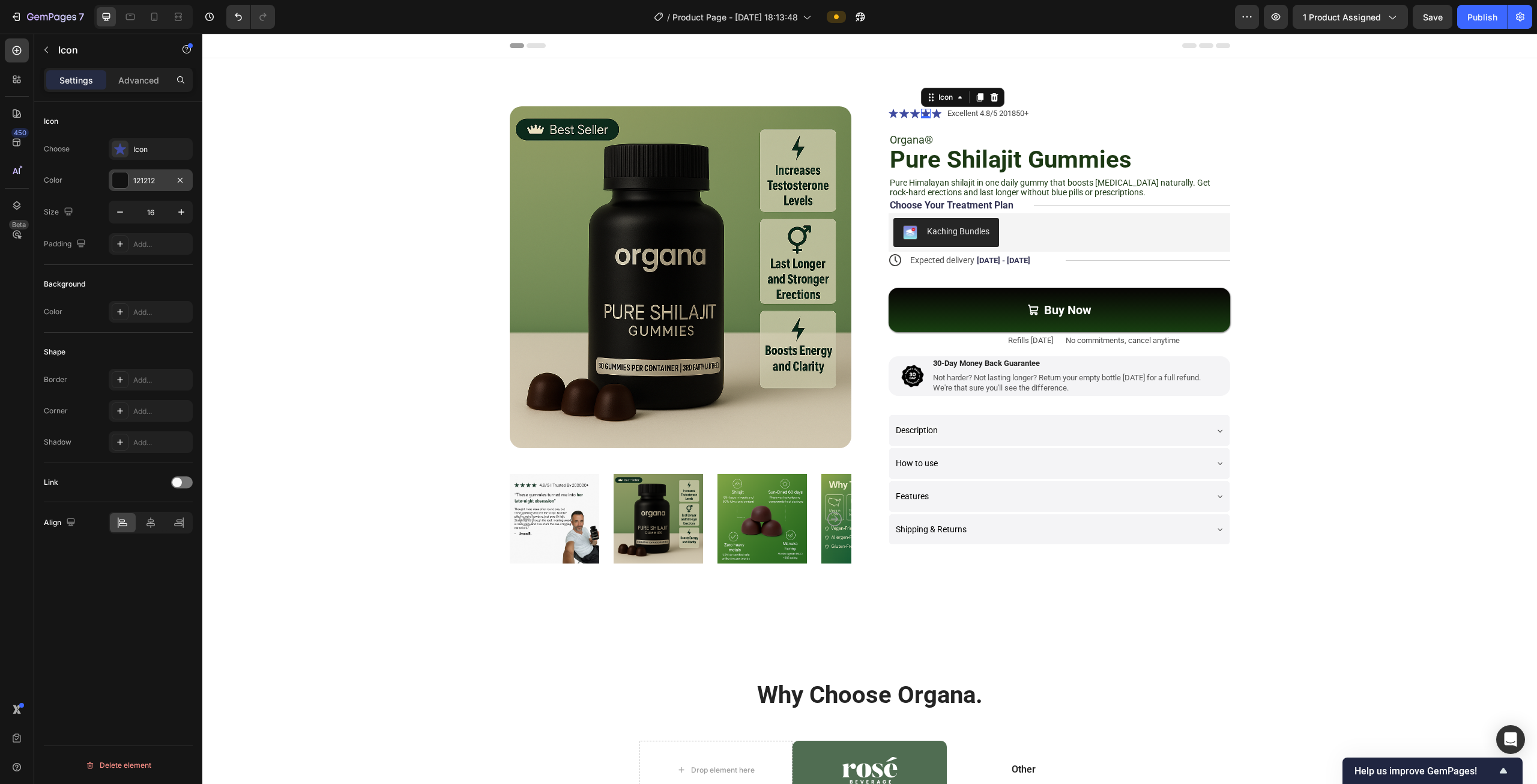
click at [128, 179] on div at bounding box center [120, 180] width 16 height 16
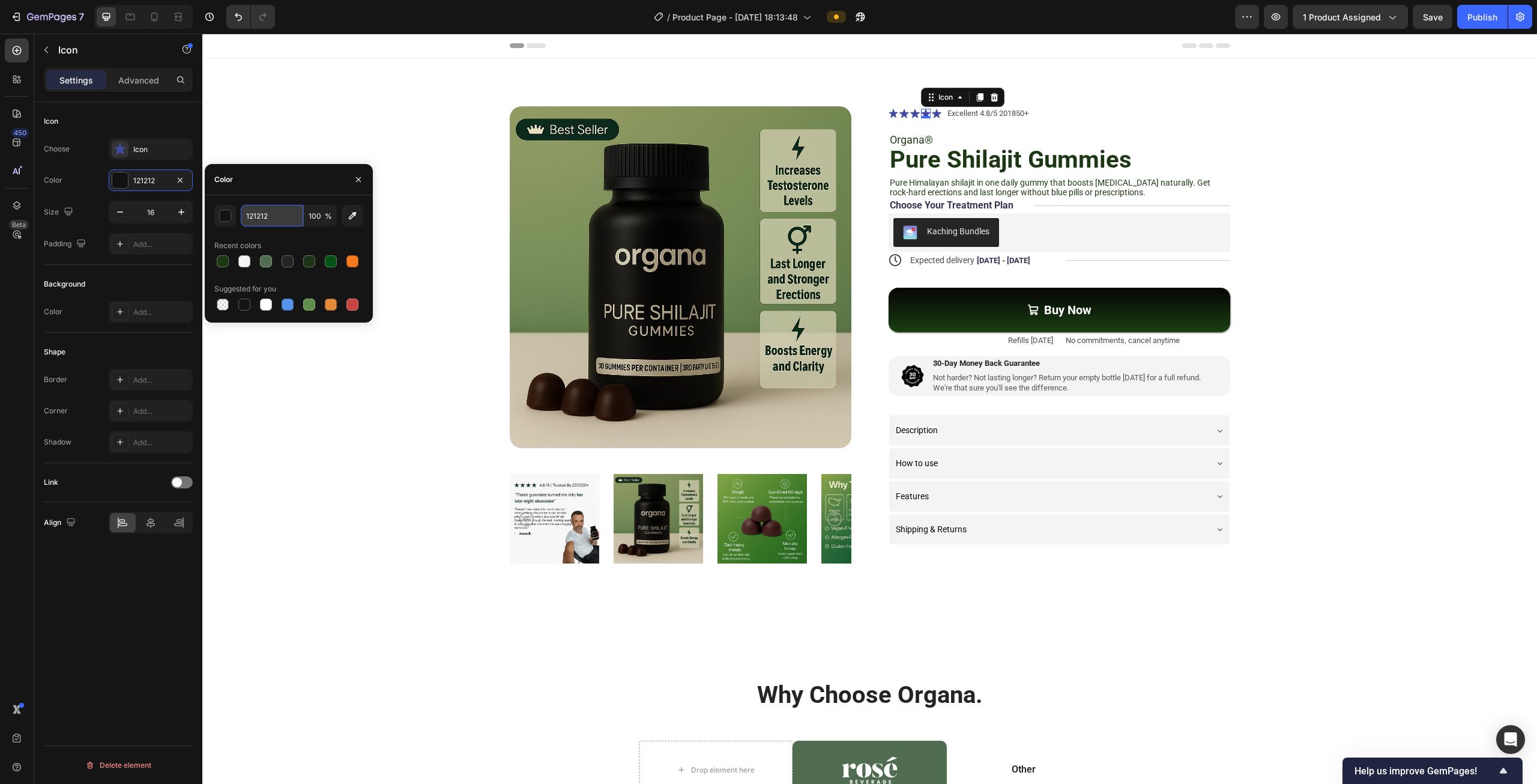
click at [251, 218] on input "121212" at bounding box center [272, 216] width 62 height 21
paste input "065844"
type input "065844"
click at [321, 238] on div "Recent colors" at bounding box center [289, 246] width 149 height 20
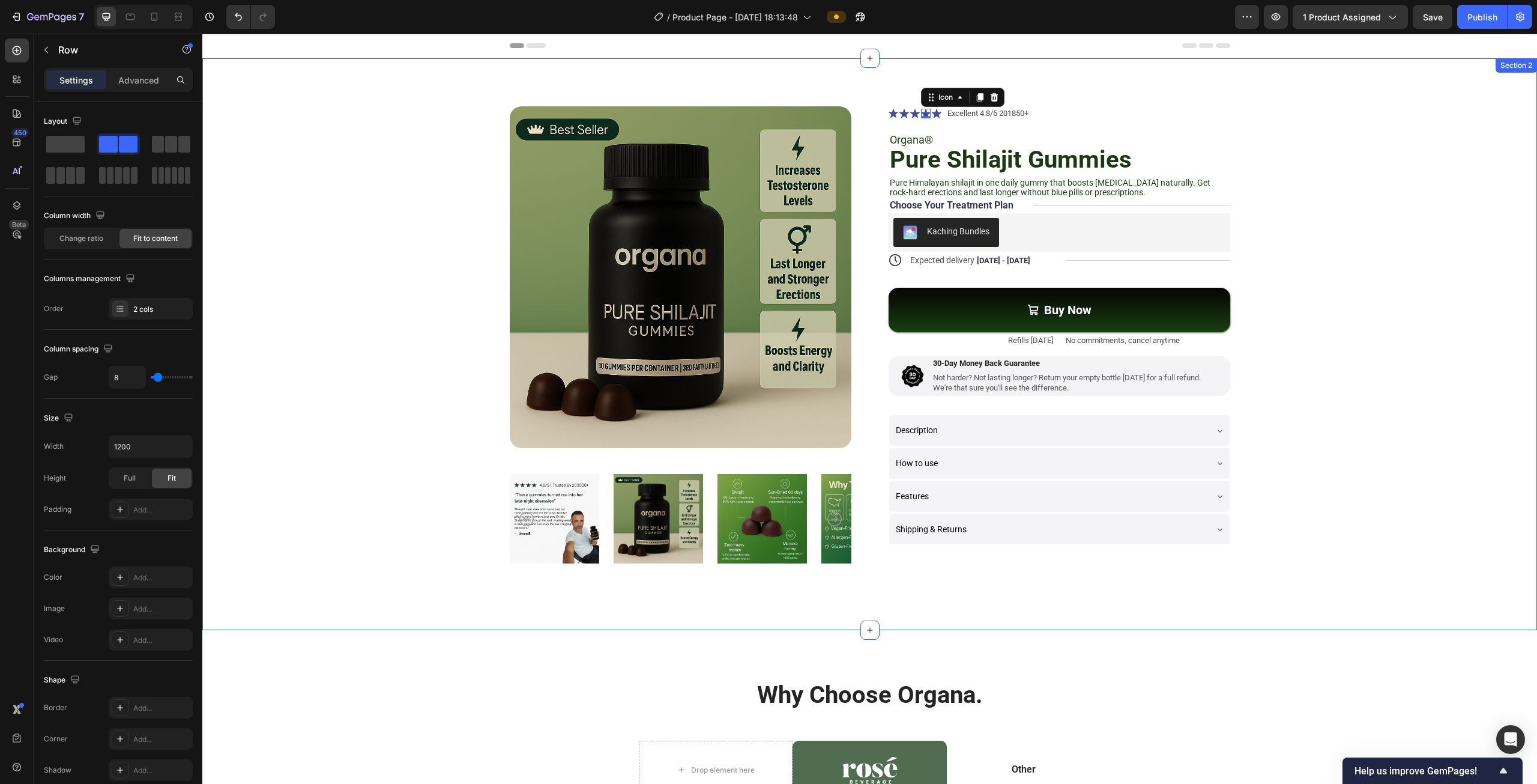
click at [1084, 113] on div "Icon Icon Icon Icon 0 Icon Icon List Excellent 4.8/5 201850+ Text Block Row" at bounding box center [1059, 113] width 341 height 15
click at [925, 113] on icon at bounding box center [926, 112] width 10 height 9
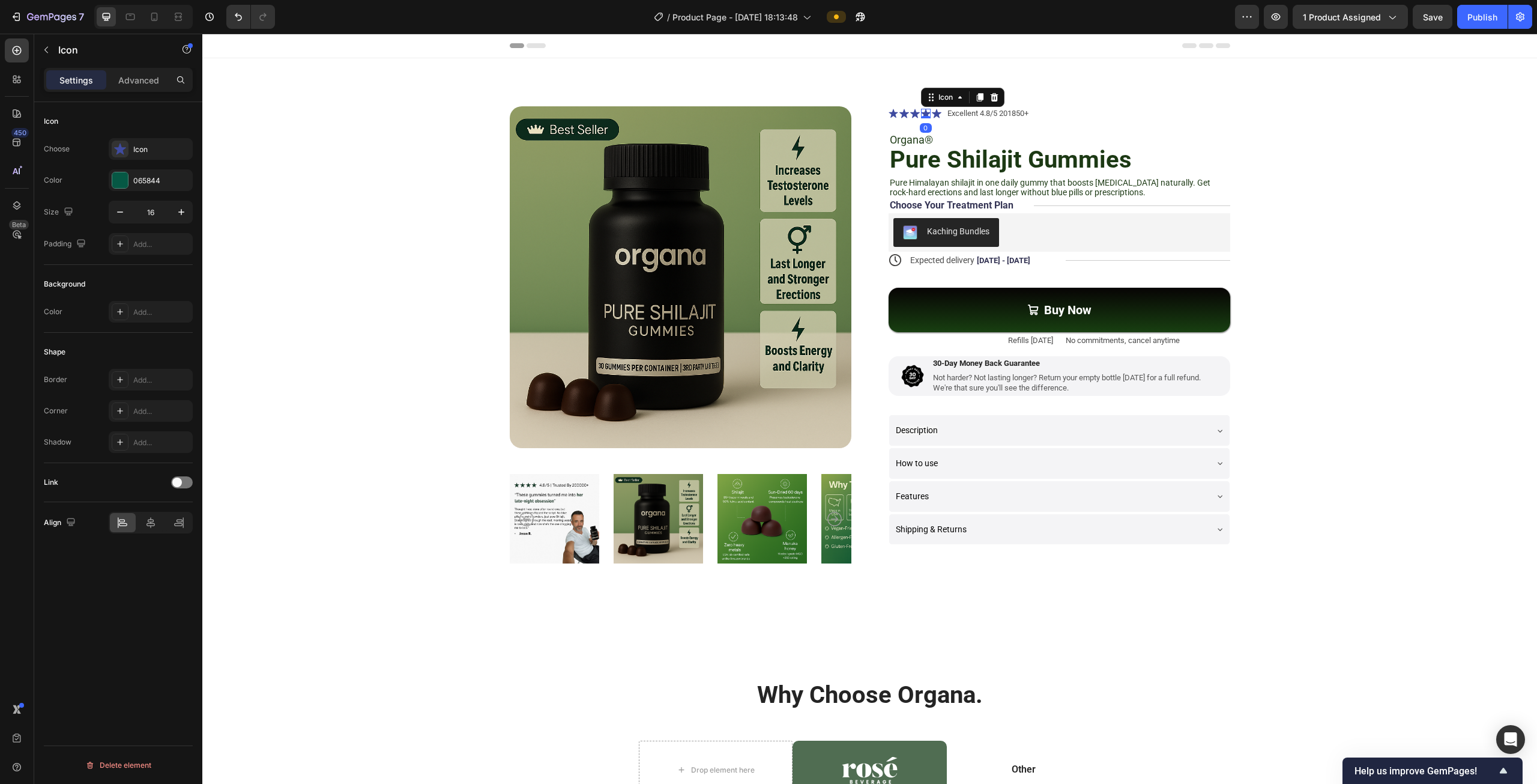
click at [925, 113] on icon at bounding box center [926, 112] width 10 height 9
click at [120, 147] on icon at bounding box center [120, 149] width 12 height 12
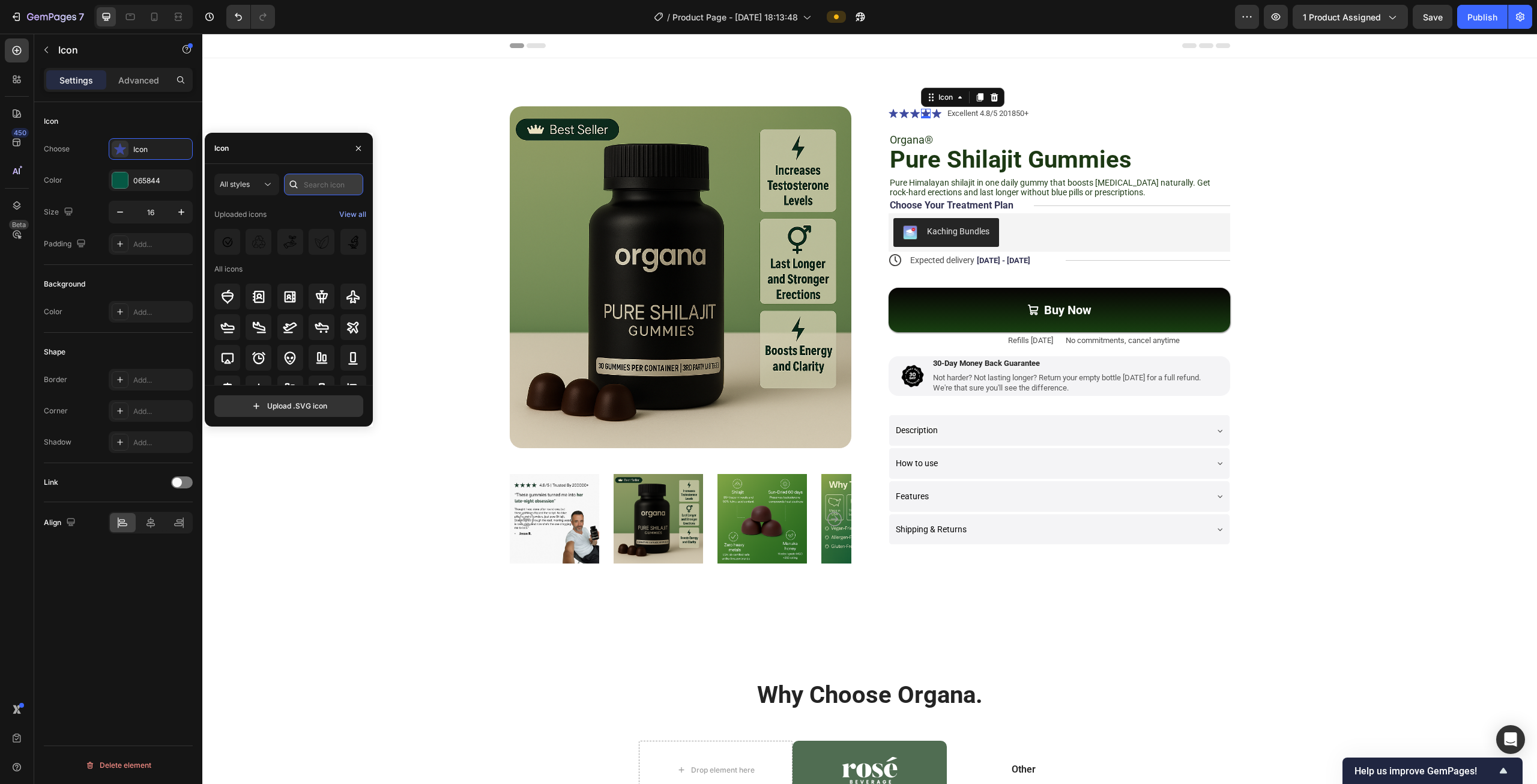
click at [317, 181] on input "text" at bounding box center [323, 184] width 79 height 21
type input "star"
click at [258, 300] on icon at bounding box center [258, 296] width 15 height 15
click at [141, 178] on div "065844" at bounding box center [151, 180] width 35 height 11
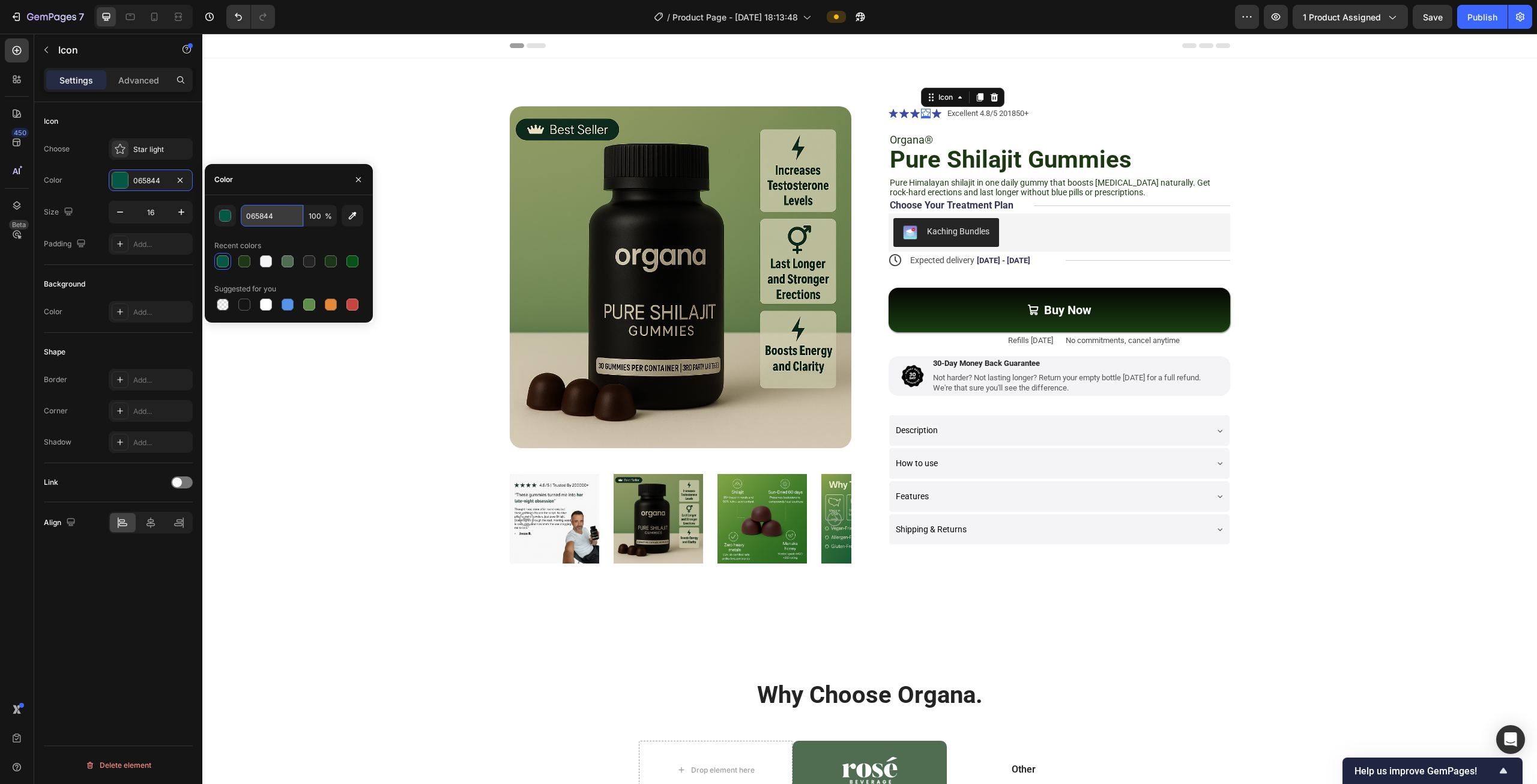
click at [261, 217] on input "065844" at bounding box center [272, 216] width 62 height 21
click at [120, 151] on icon at bounding box center [120, 149] width 12 height 12
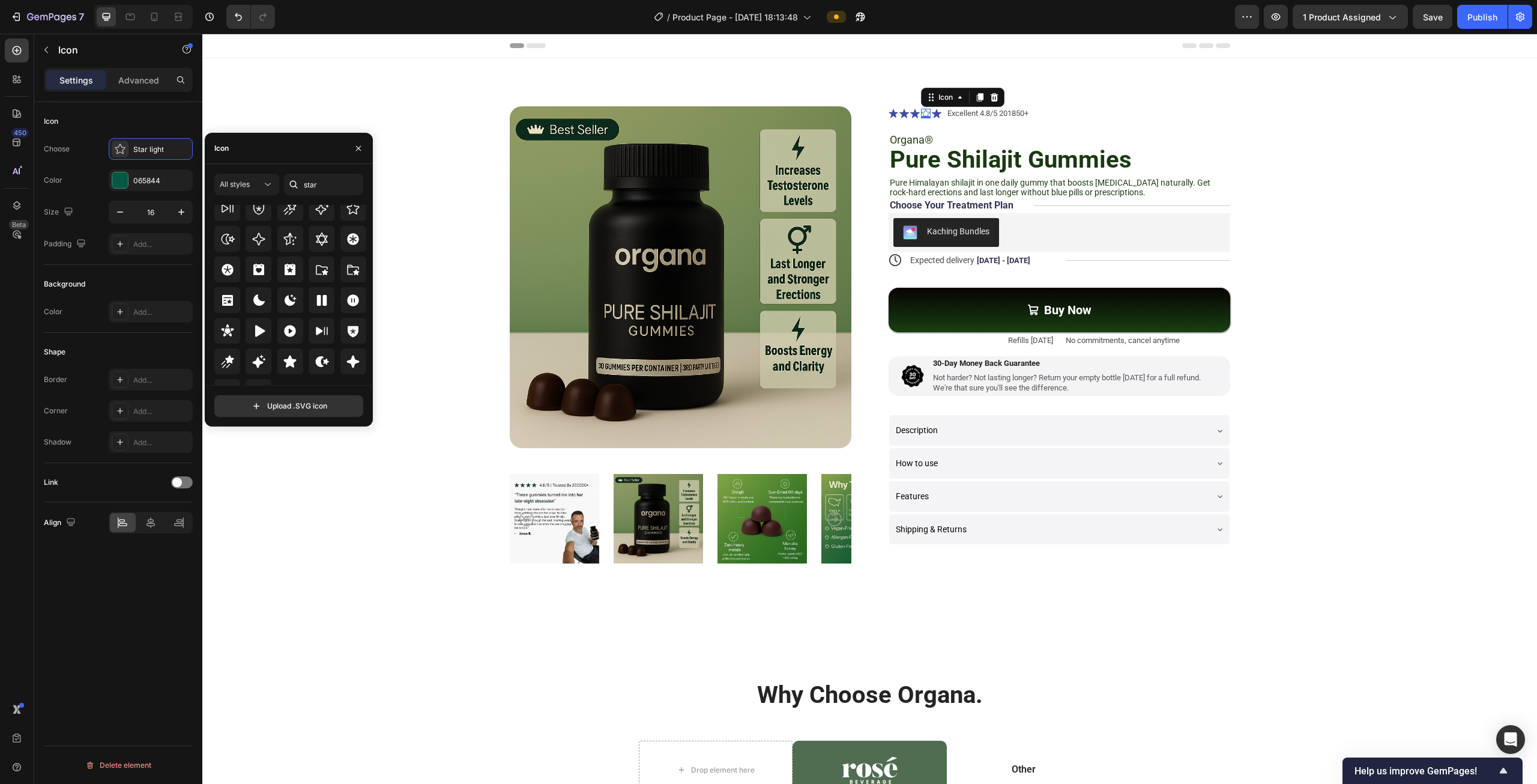
scroll to position [352, 0]
click at [287, 354] on icon at bounding box center [290, 359] width 15 height 15
click at [411, 408] on div "Product Images Icon Icon Icon Icon Icon Icon List Excellent 4.8/5 201850+ Text …" at bounding box center [870, 337] width 1239 height 463
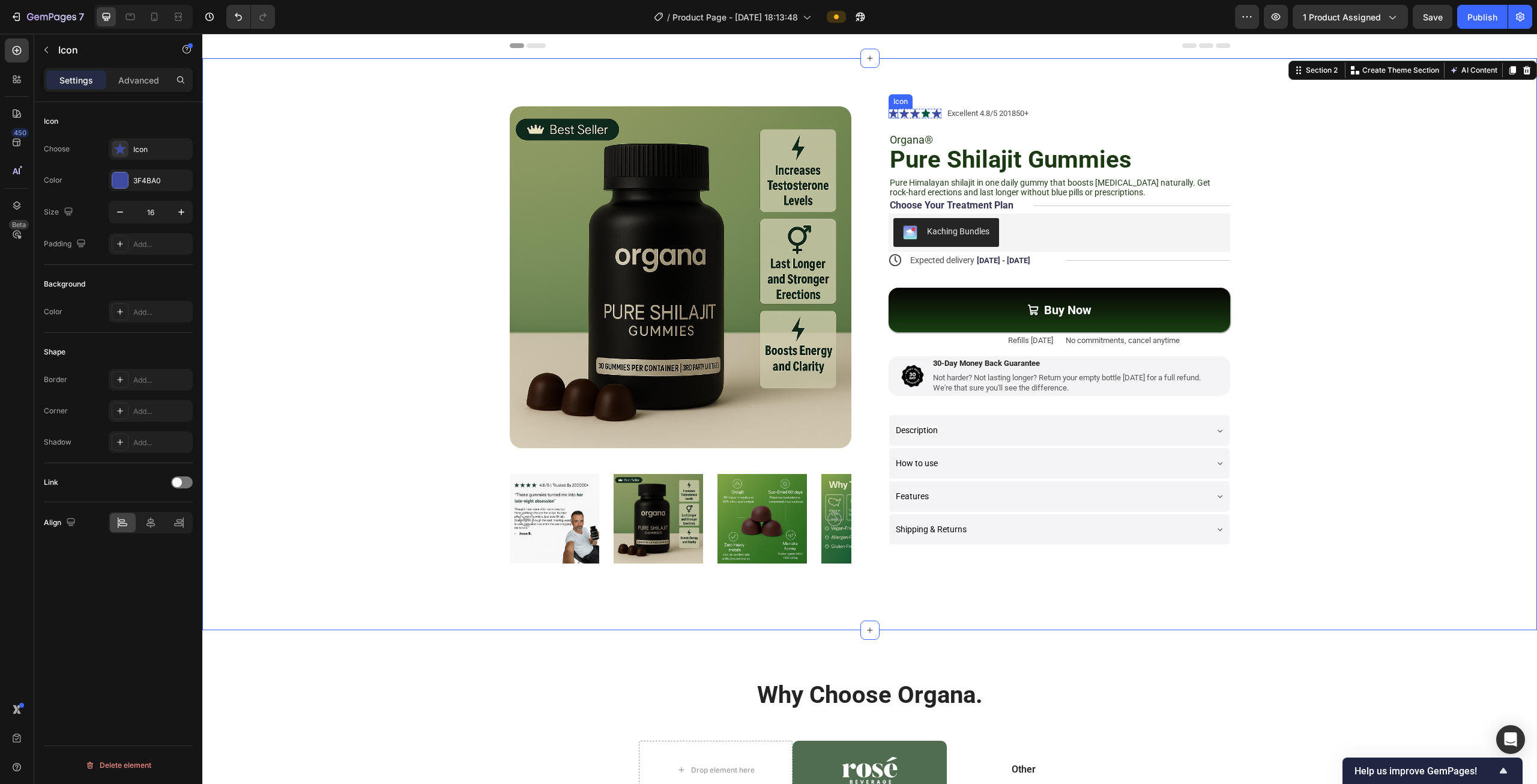
click at [888, 112] on icon at bounding box center [892, 112] width 9 height 9
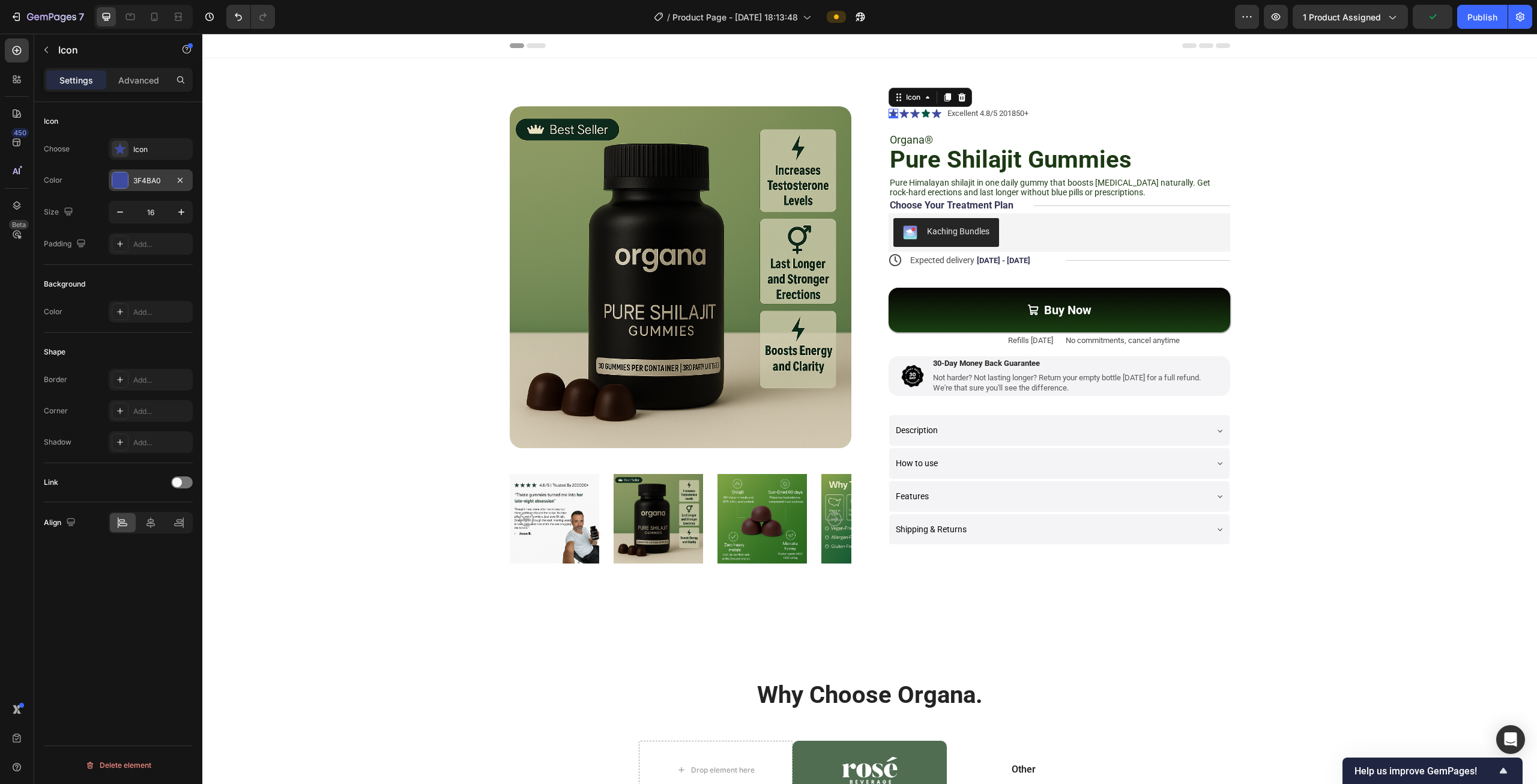
click at [147, 183] on div "3F4BA0" at bounding box center [151, 180] width 35 height 11
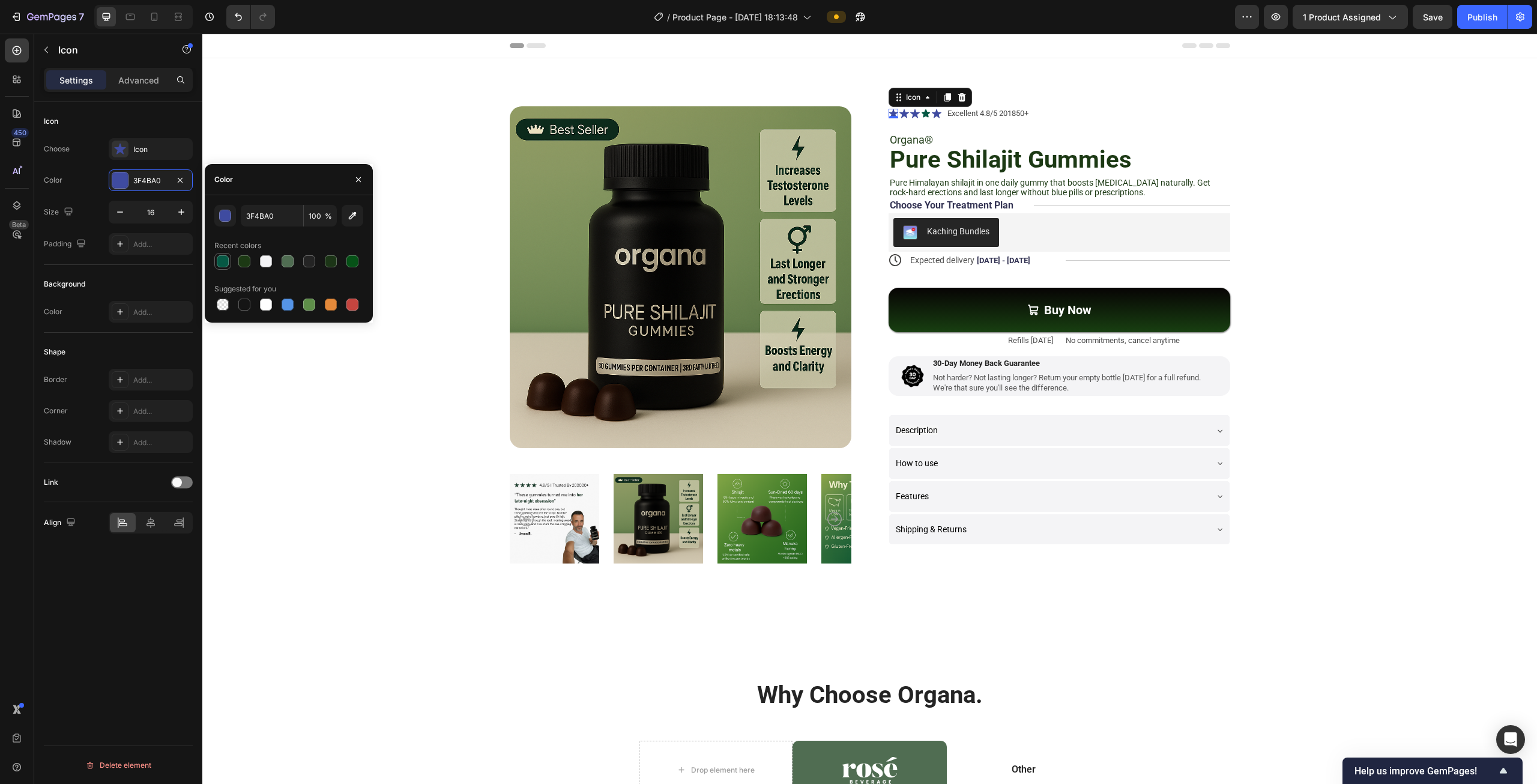
click at [225, 258] on div at bounding box center [222, 261] width 12 height 12
type input "065844"
click at [138, 146] on div "Icon" at bounding box center [162, 149] width 57 height 11
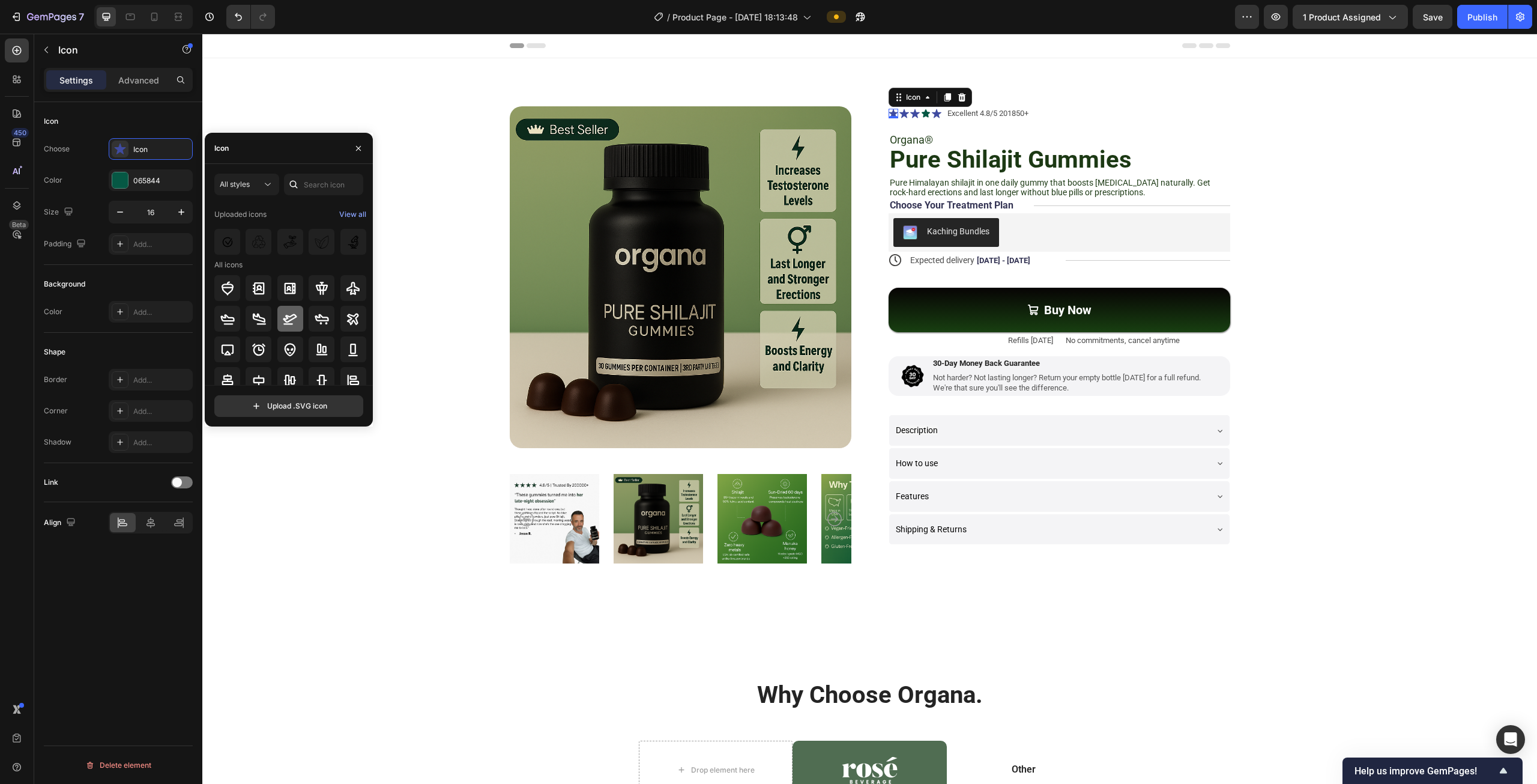
scroll to position [344, 0]
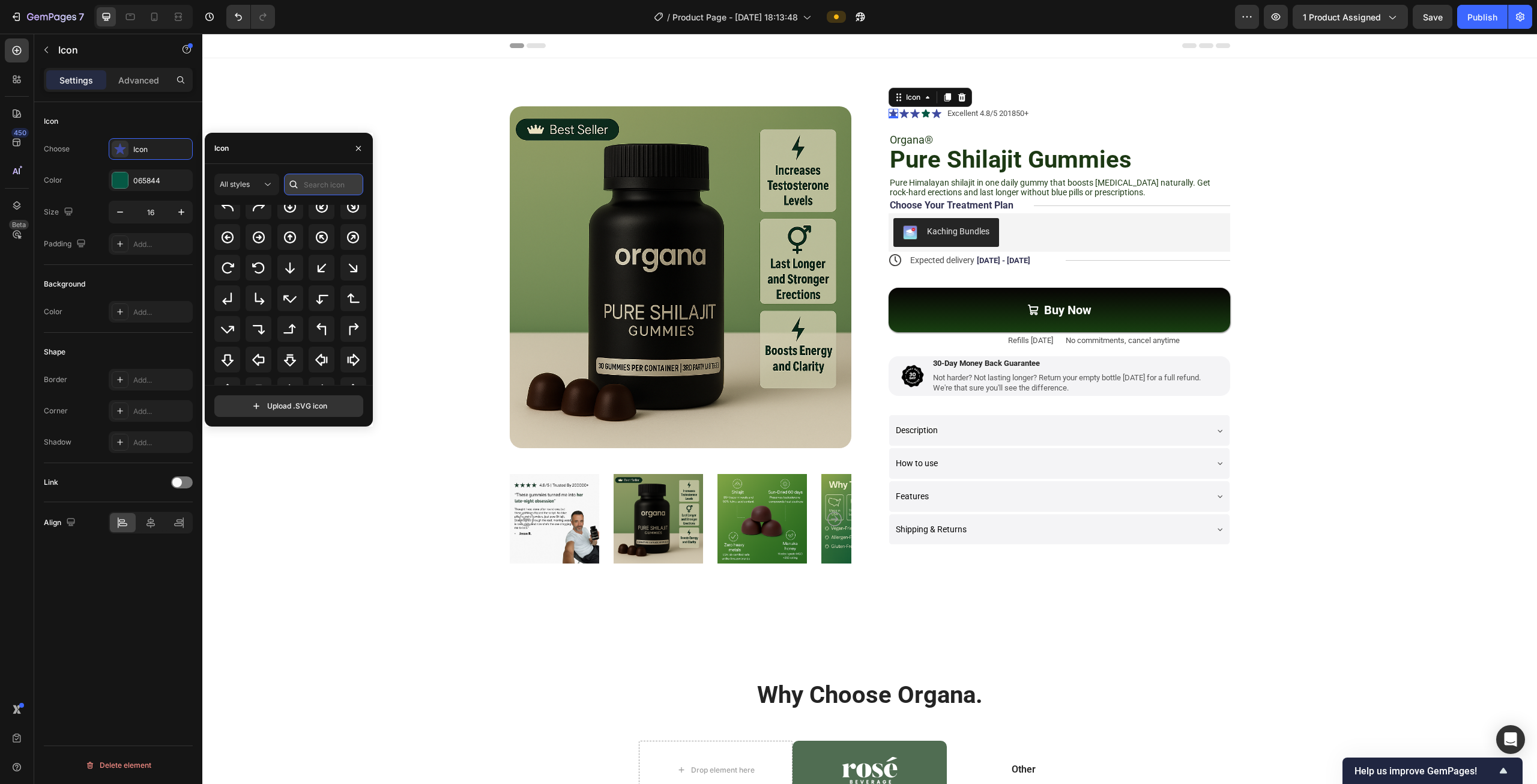
click at [321, 180] on input "text" at bounding box center [323, 184] width 79 height 21
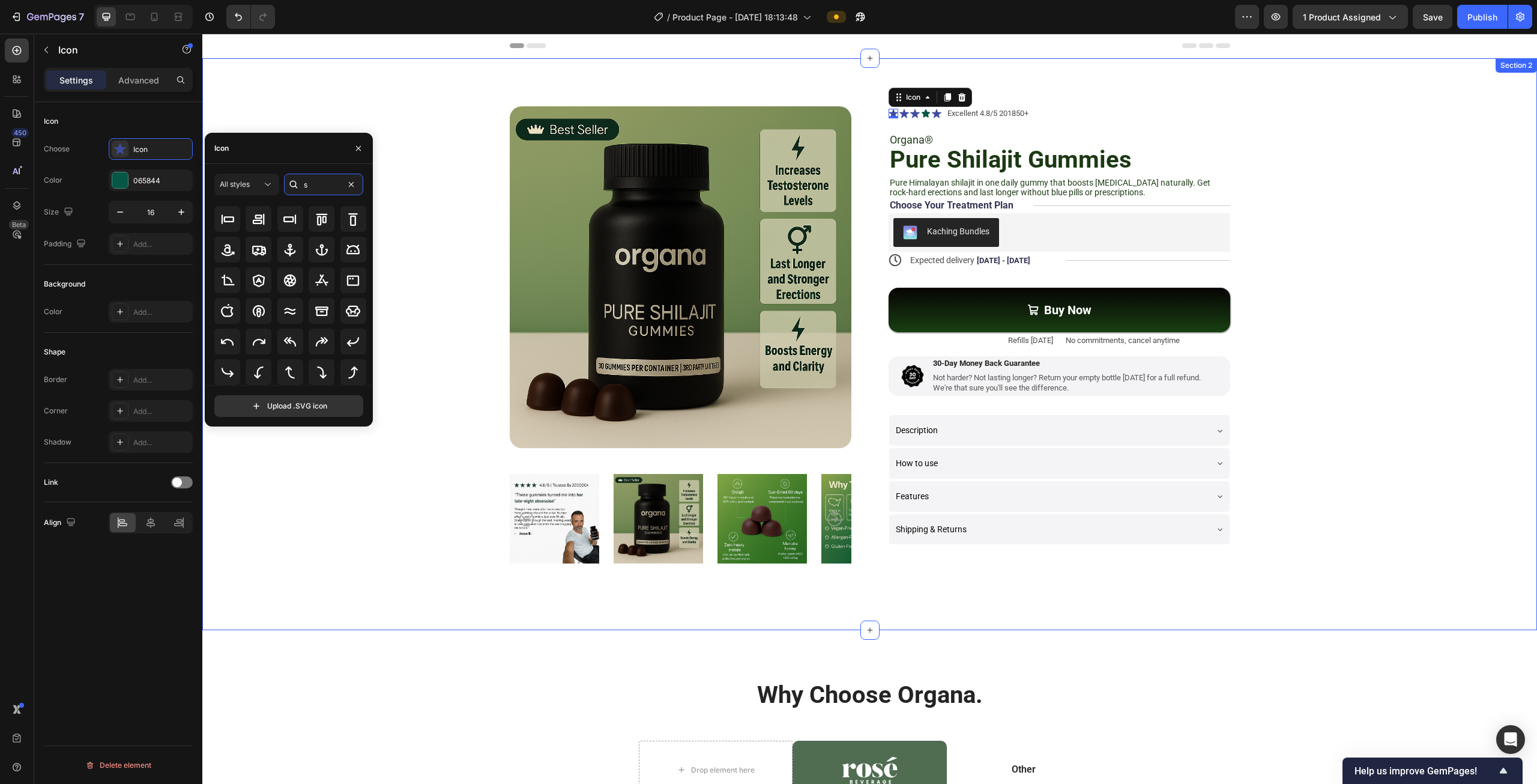
scroll to position [0, 0]
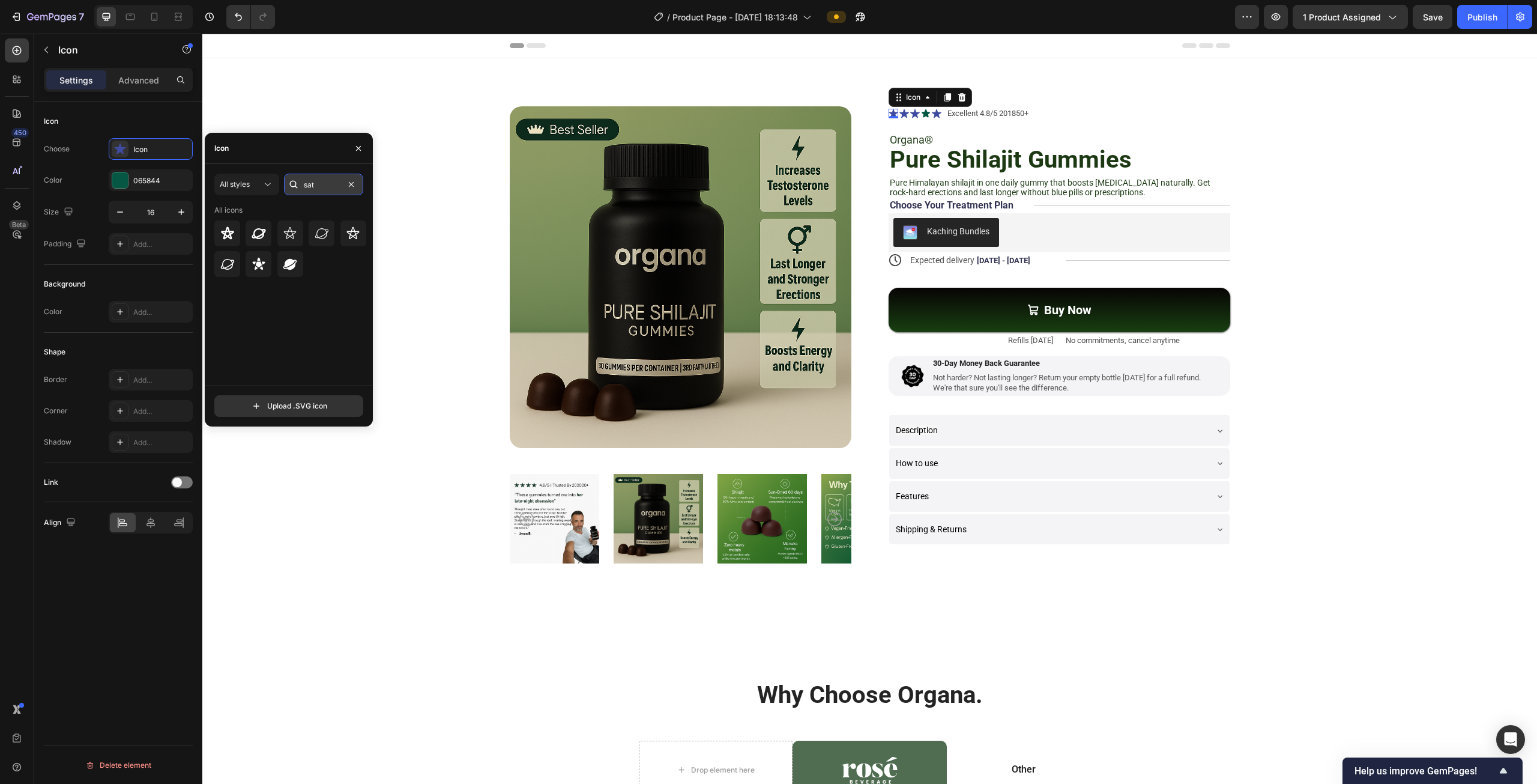
click at [325, 191] on input "sat" at bounding box center [323, 184] width 79 height 21
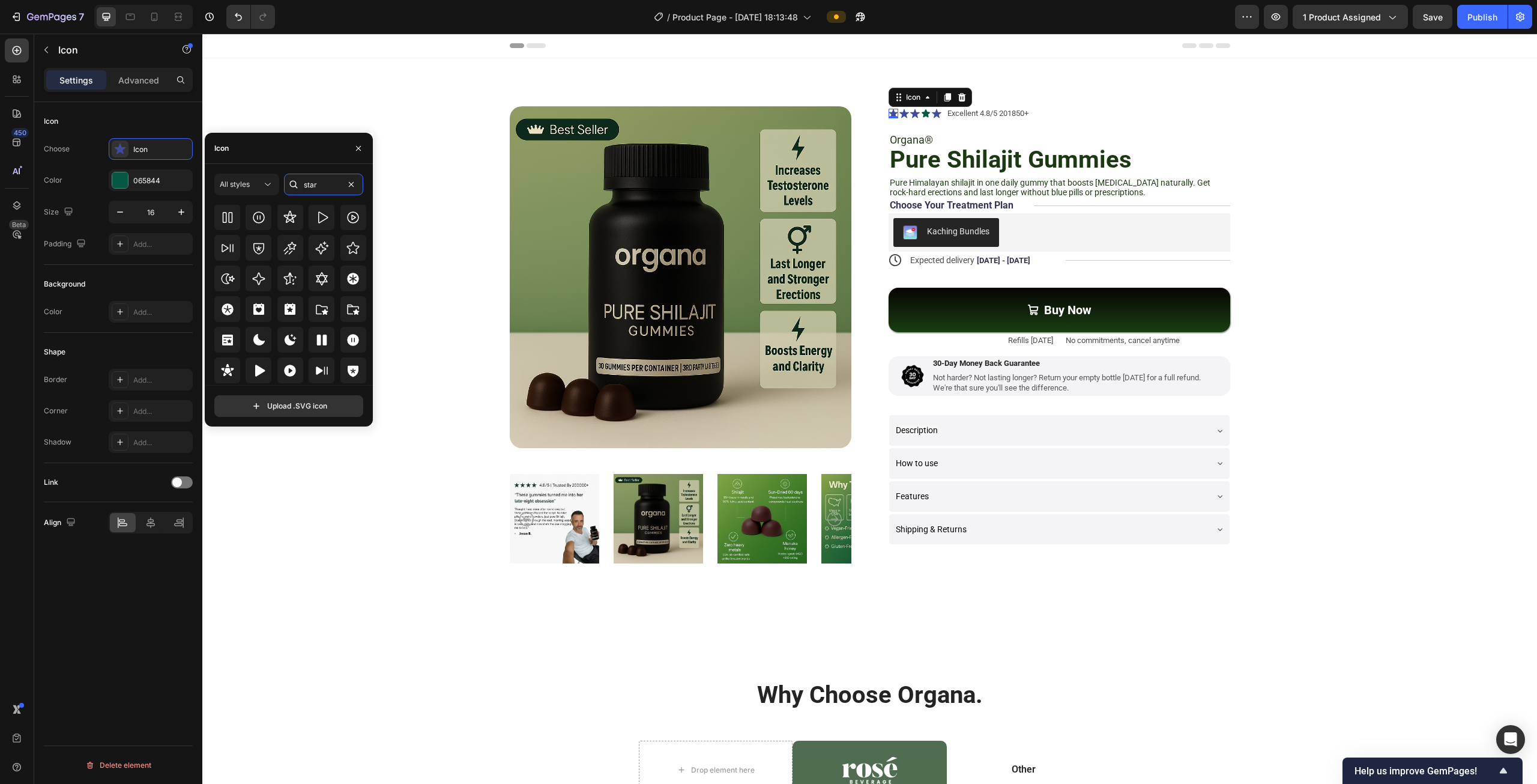
scroll to position [365, 0]
type input "star"
click at [289, 346] on icon at bounding box center [290, 341] width 15 height 15
click at [900, 115] on icon at bounding box center [904, 112] width 10 height 9
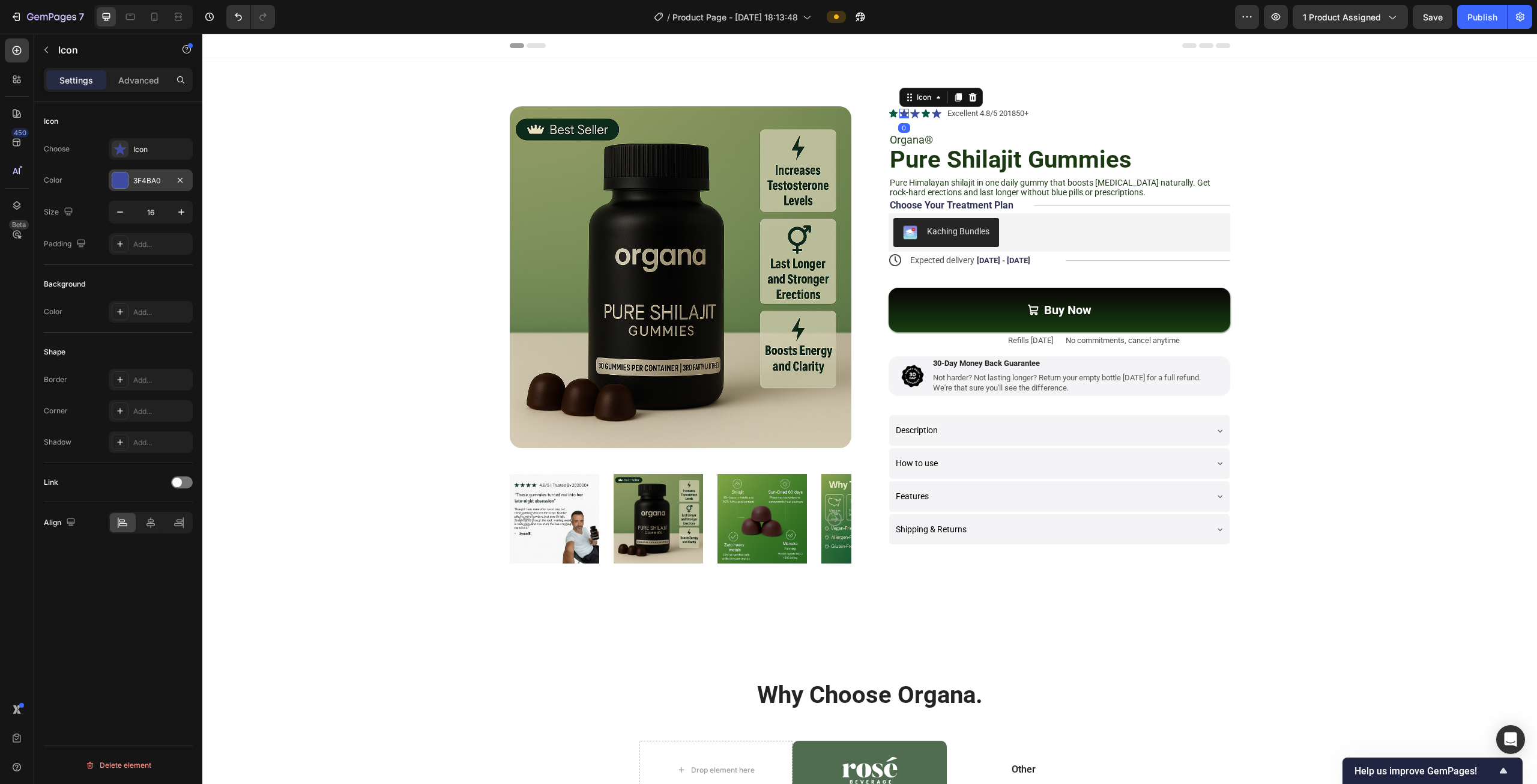
click at [120, 176] on div at bounding box center [120, 180] width 16 height 16
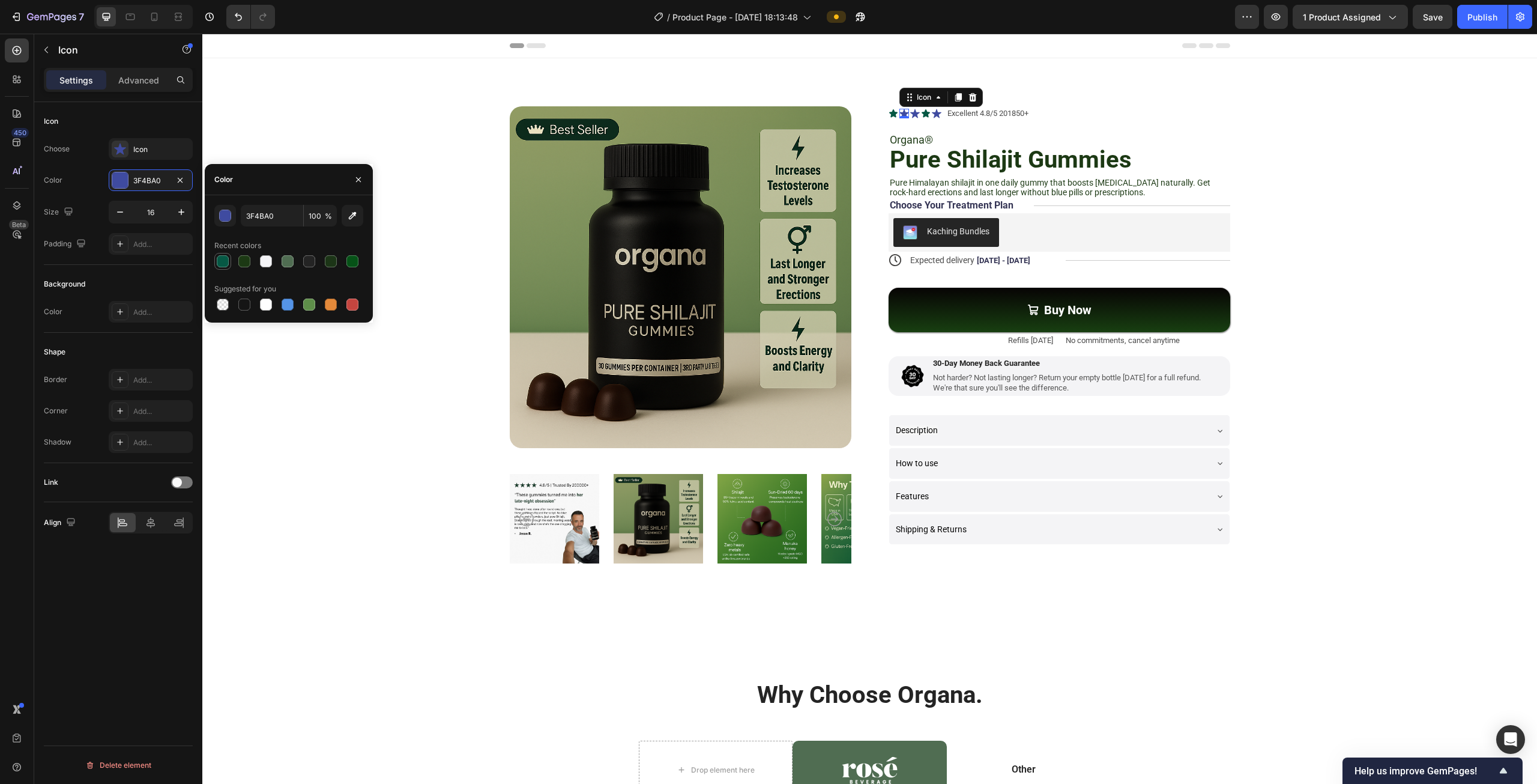
click at [217, 263] on div at bounding box center [222, 261] width 12 height 12
type input "065844"
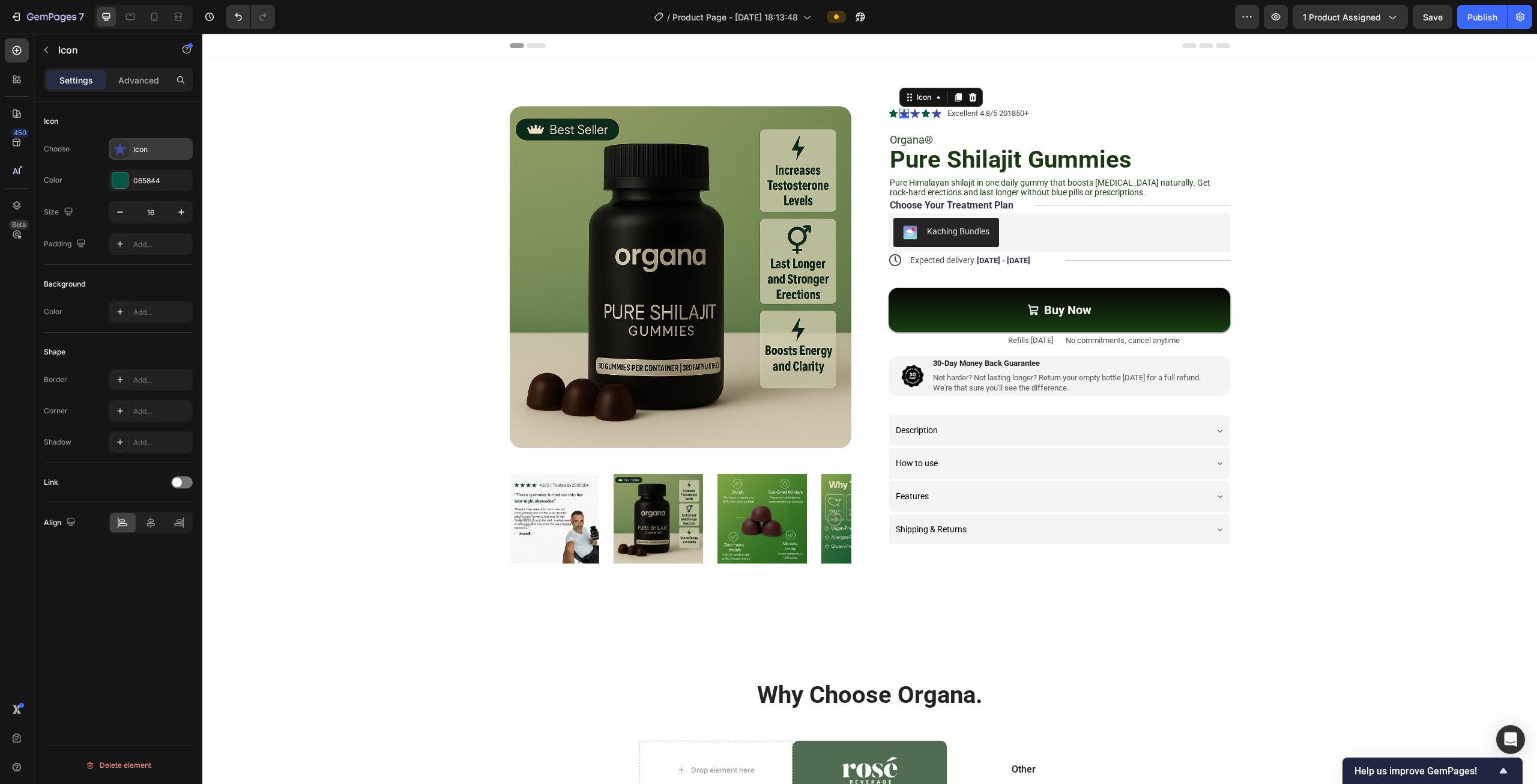
click at [129, 145] on div "Icon" at bounding box center [150, 149] width 84 height 21
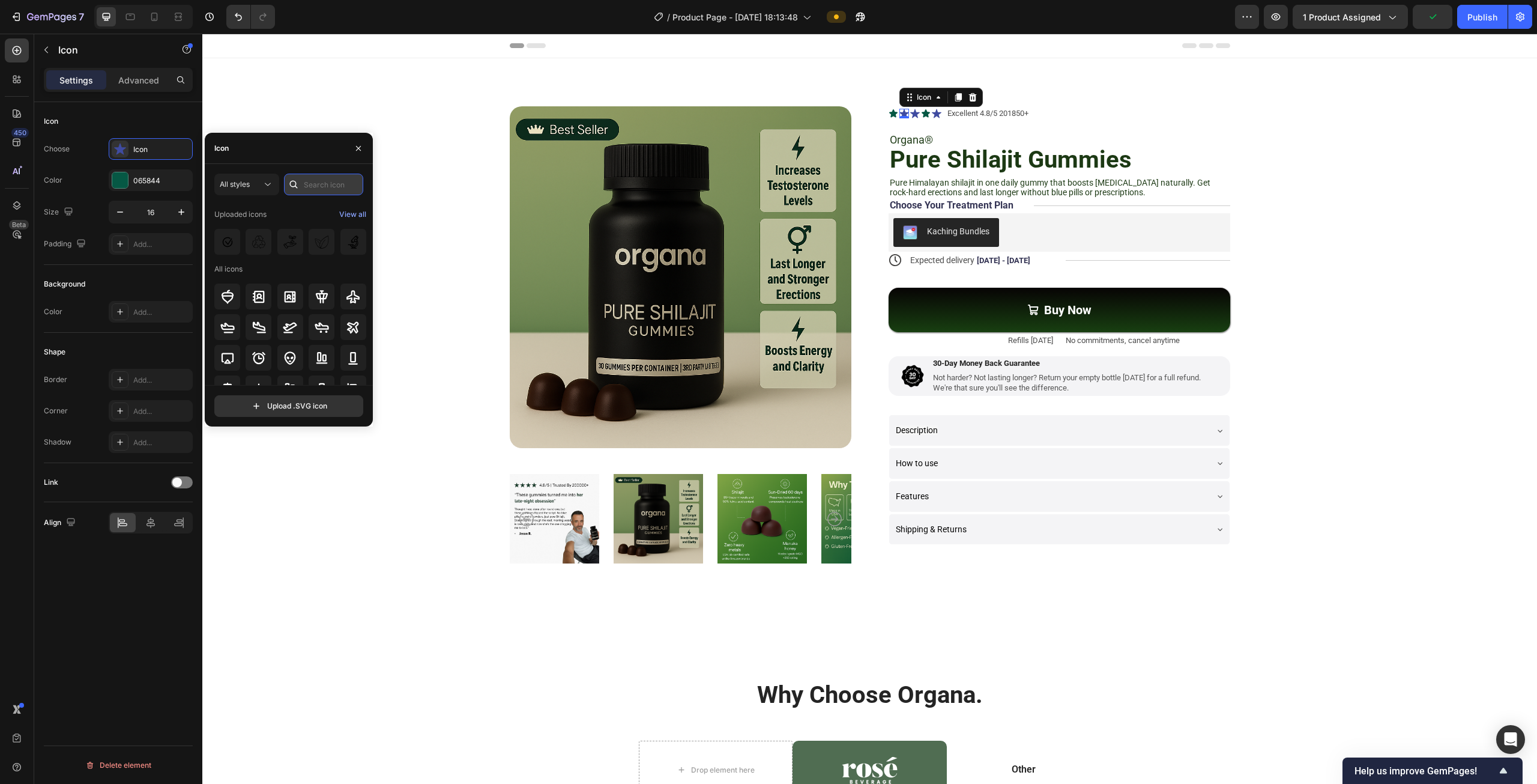
click at [318, 188] on input "text" at bounding box center [323, 184] width 79 height 21
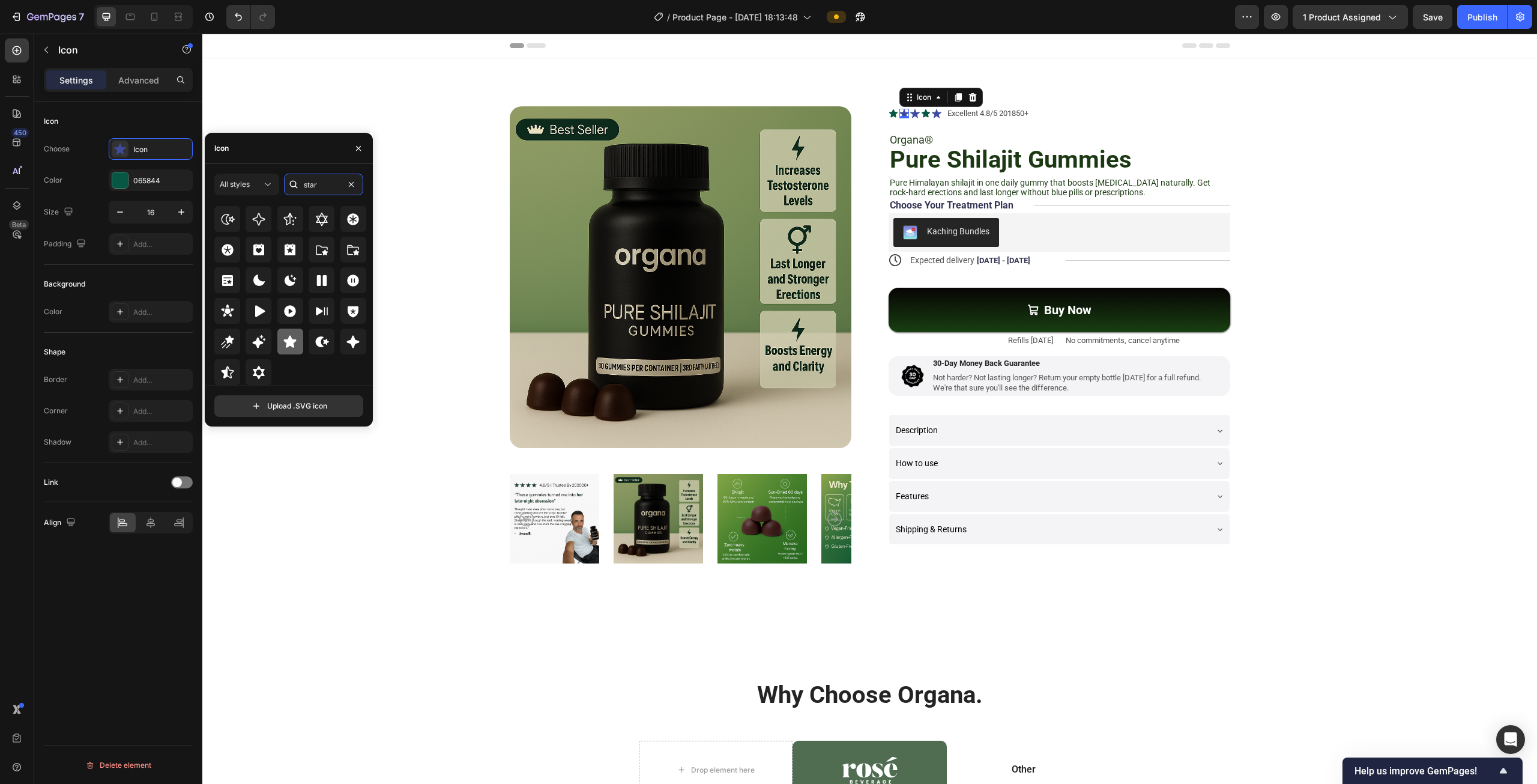
type input "star"
click at [296, 340] on div at bounding box center [290, 341] width 25 height 25
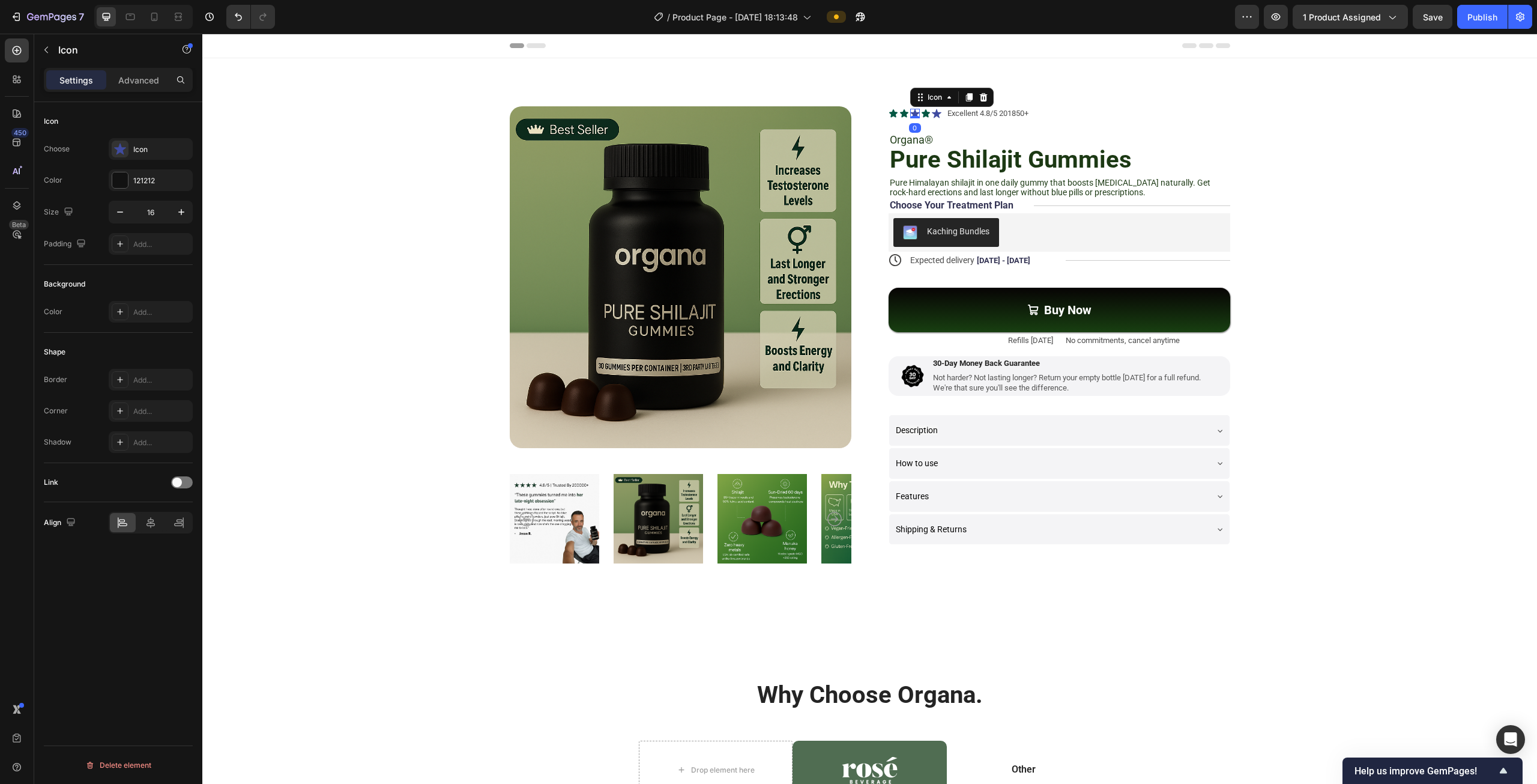
click at [910, 114] on icon at bounding box center [915, 112] width 10 height 9
click at [116, 154] on icon at bounding box center [120, 149] width 12 height 12
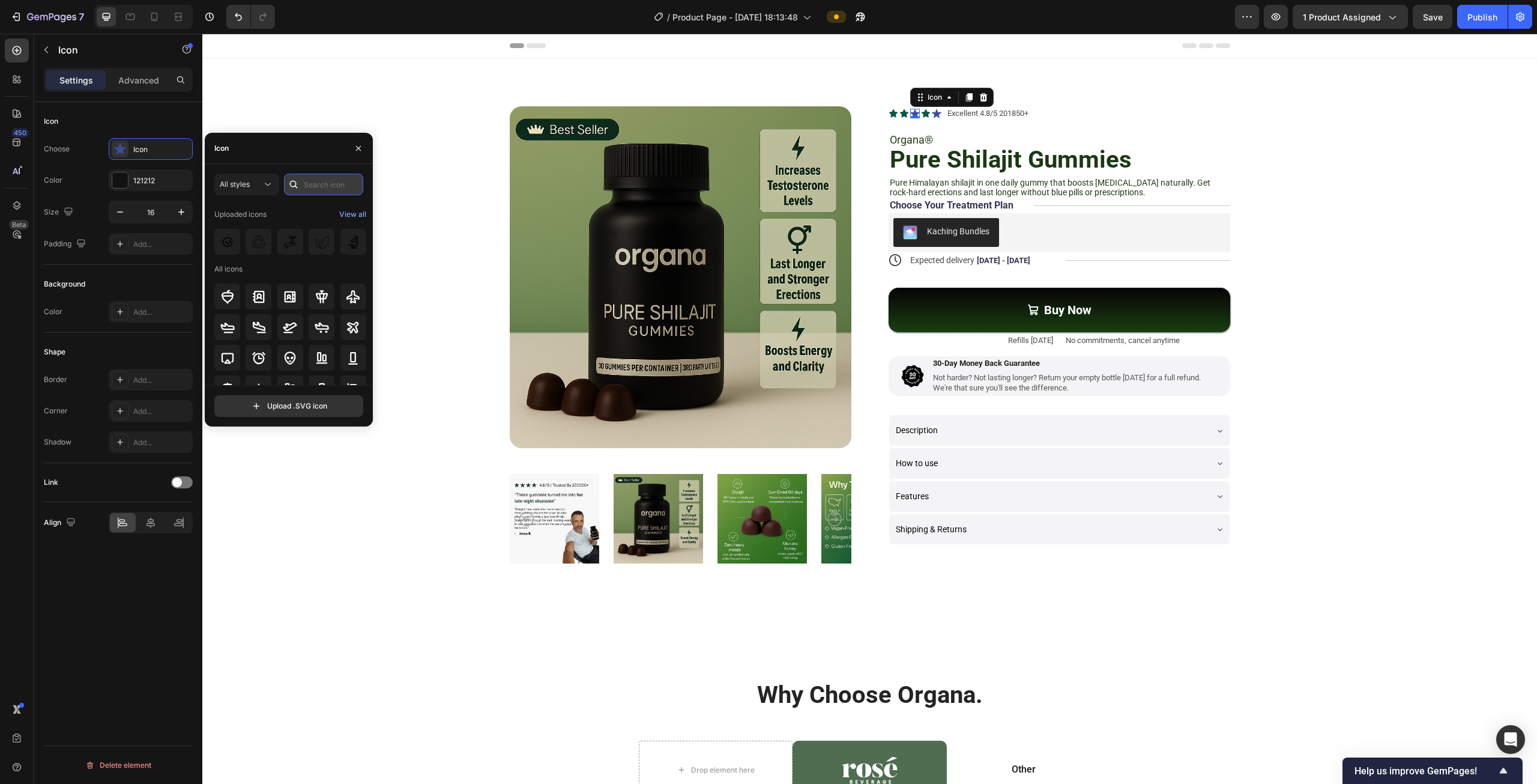
click at [321, 185] on input "text" at bounding box center [323, 184] width 79 height 21
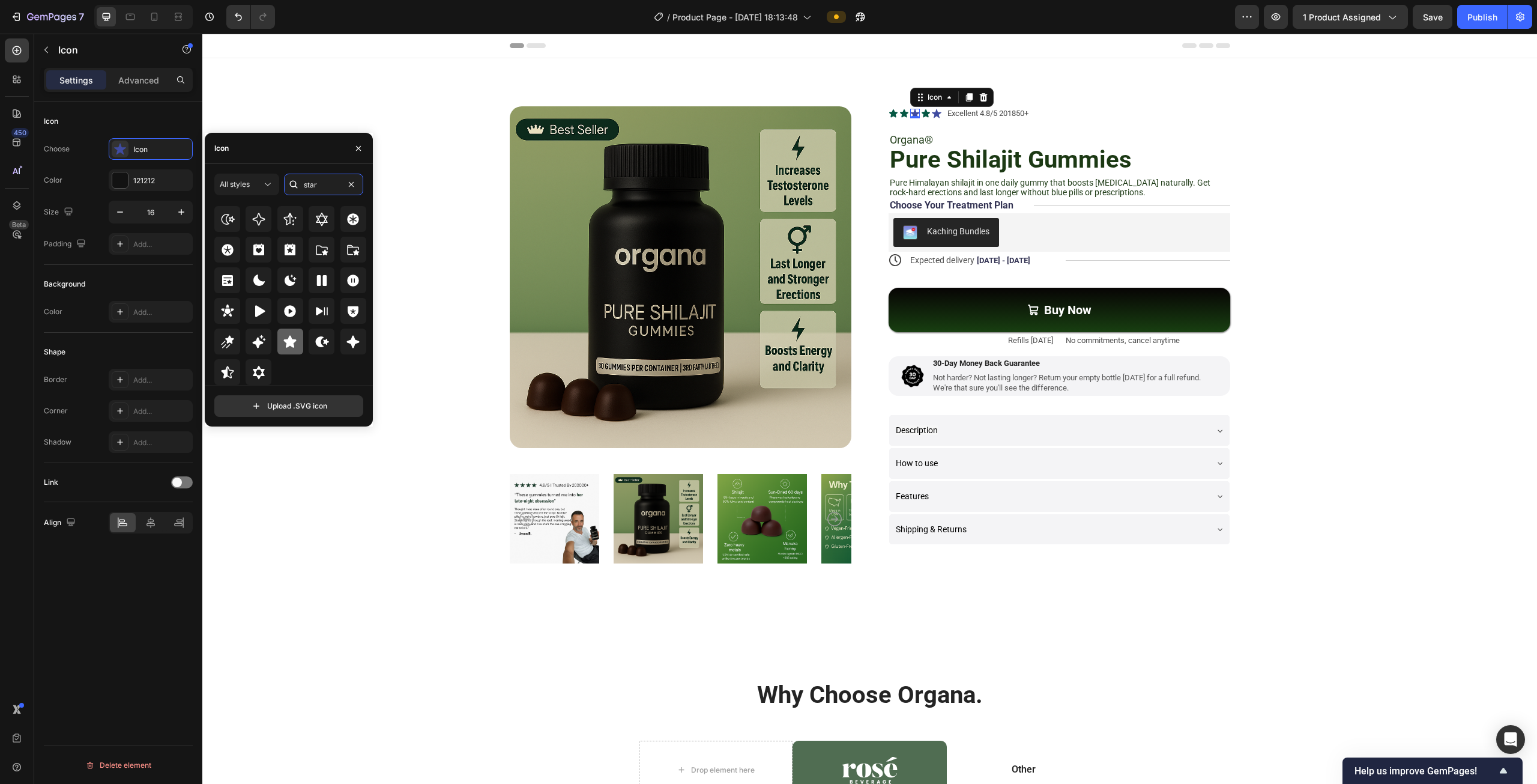
type input "star"
click at [284, 334] on icon at bounding box center [290, 341] width 15 height 15
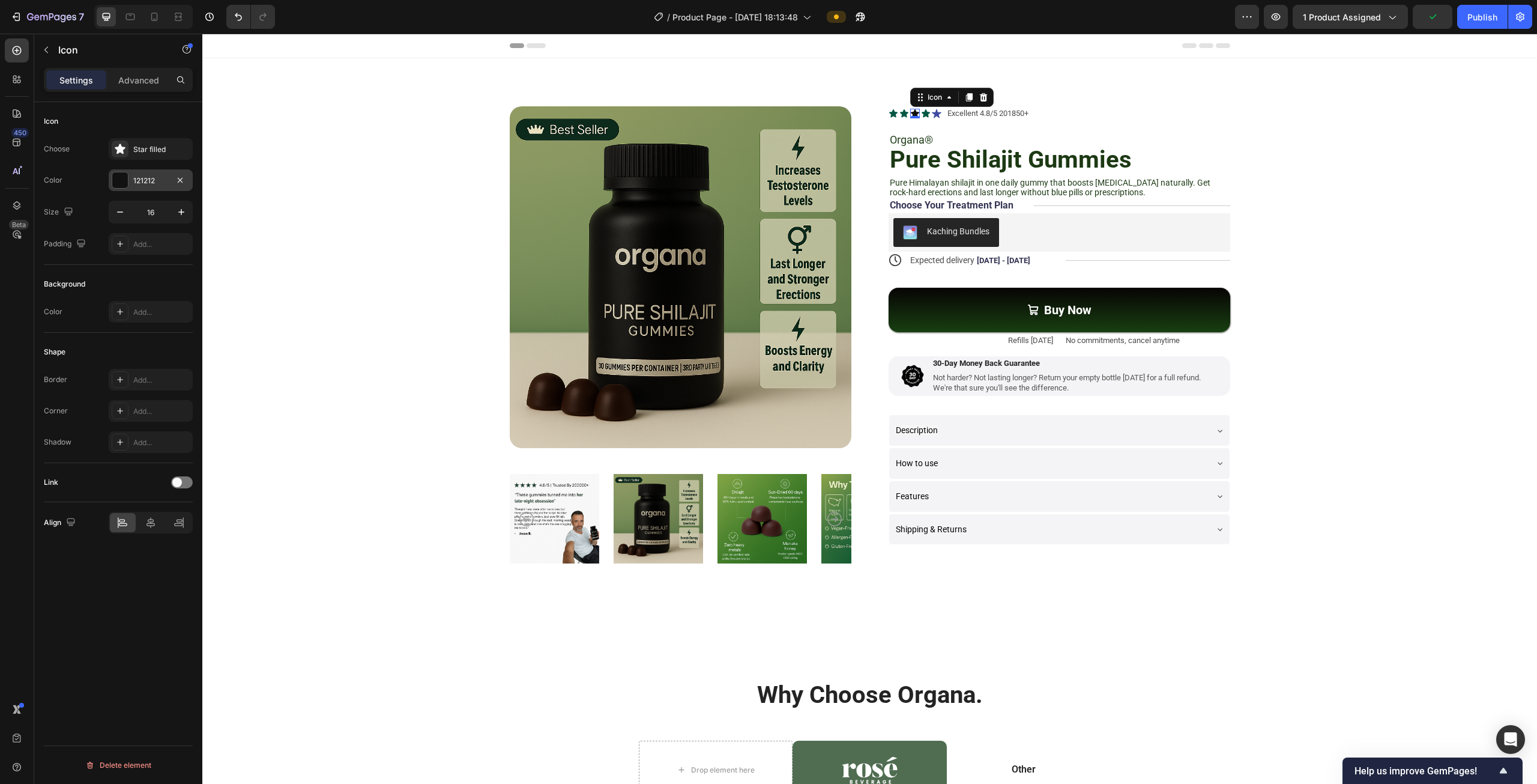
click at [129, 186] on div "121212" at bounding box center [150, 180] width 84 height 21
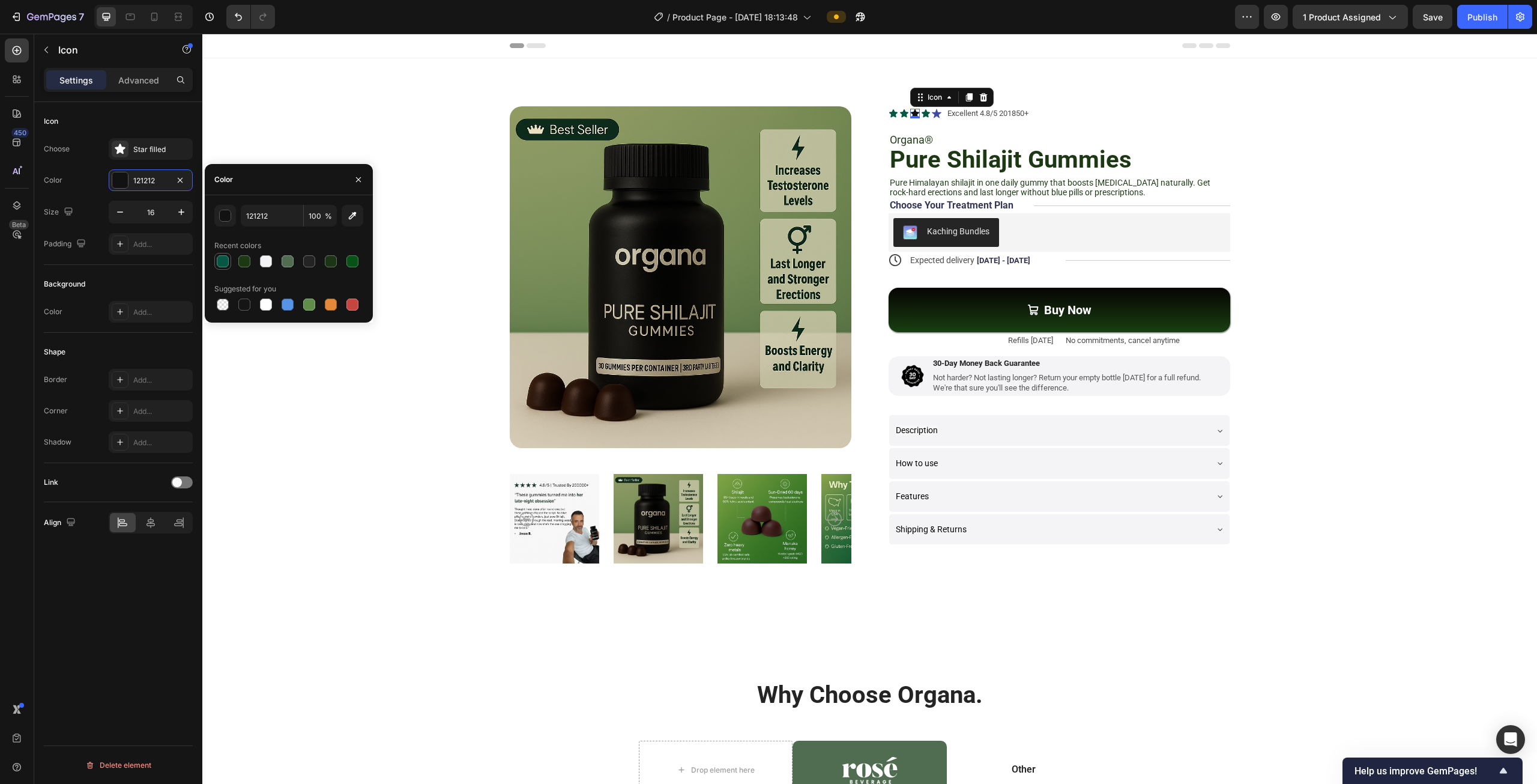
click at [217, 261] on div at bounding box center [222, 261] width 12 height 12
type input "065844"
click at [933, 114] on icon at bounding box center [937, 112] width 10 height 9
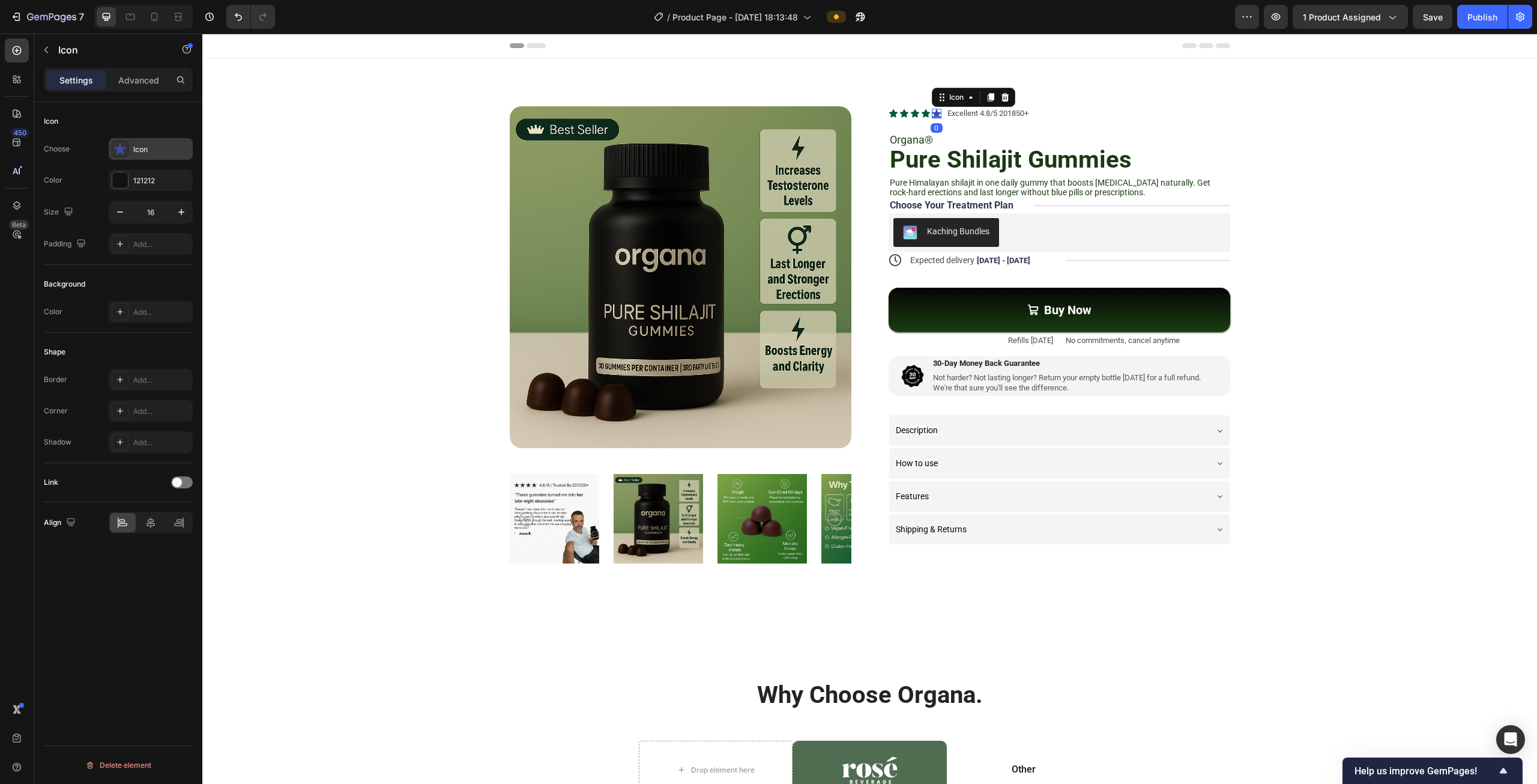
click at [123, 141] on div at bounding box center [120, 148] width 17 height 17
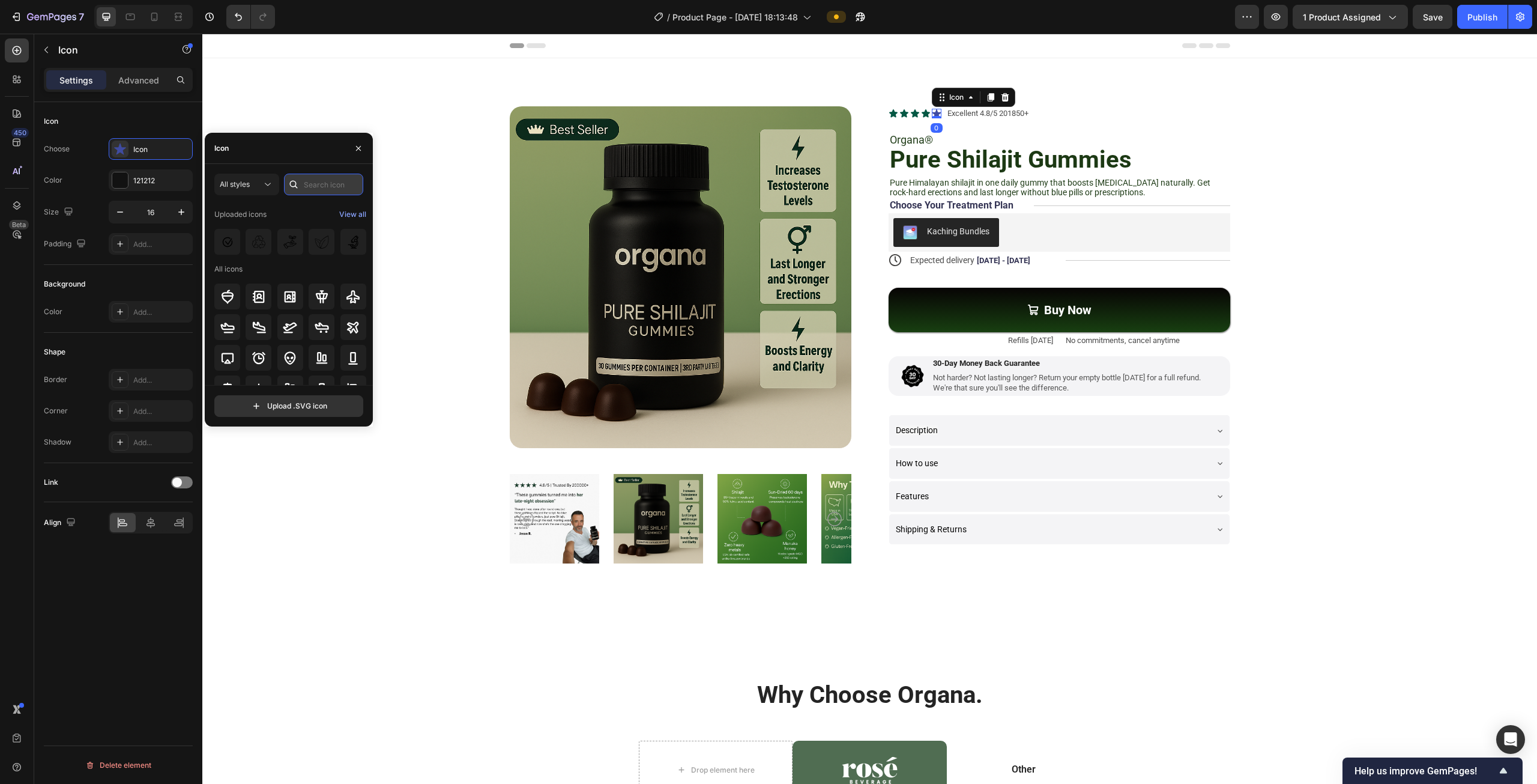
click at [323, 180] on input "text" at bounding box center [323, 184] width 79 height 21
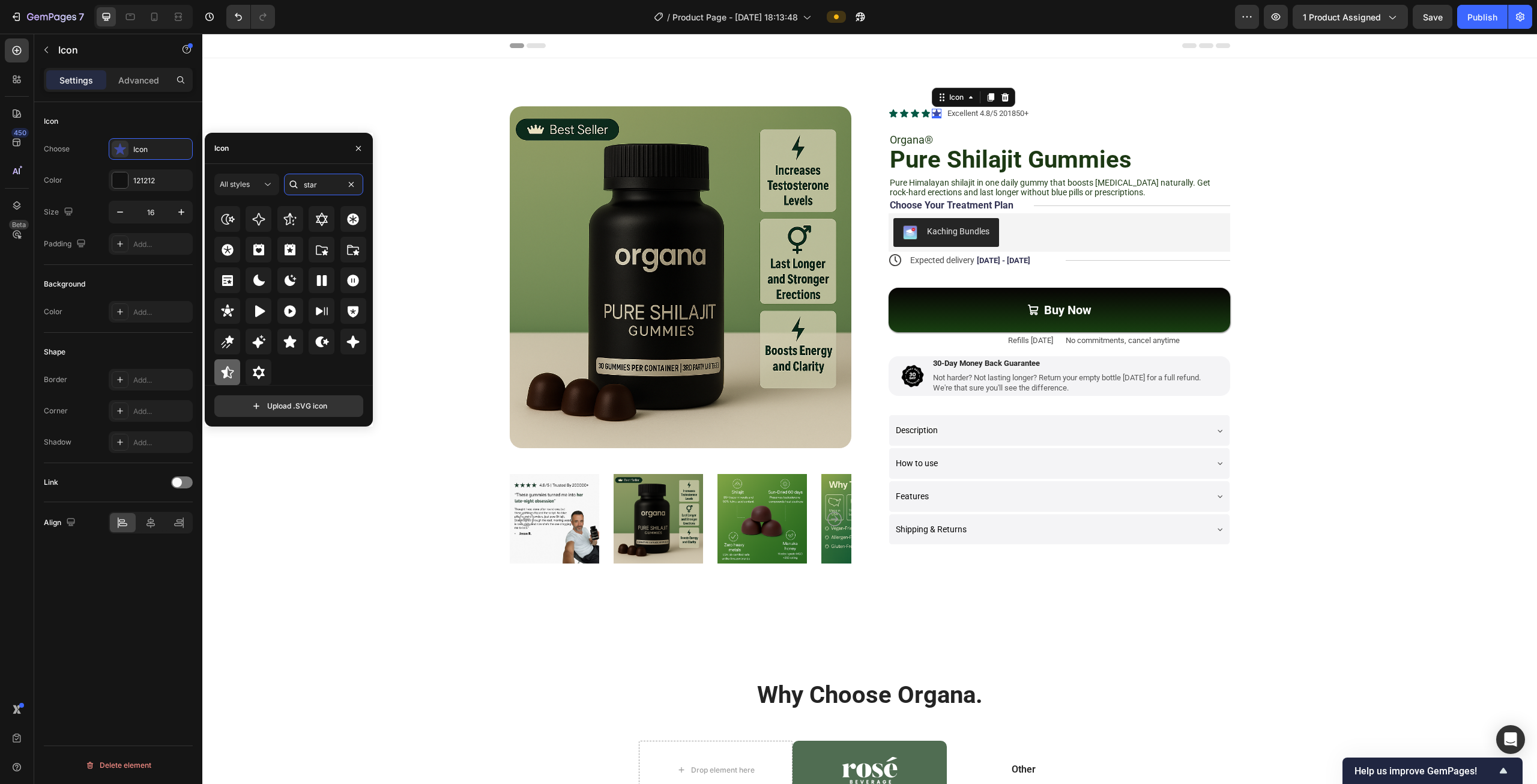
type input "star"
click at [227, 372] on icon at bounding box center [227, 372] width 15 height 15
click at [125, 173] on div at bounding box center [120, 180] width 16 height 16
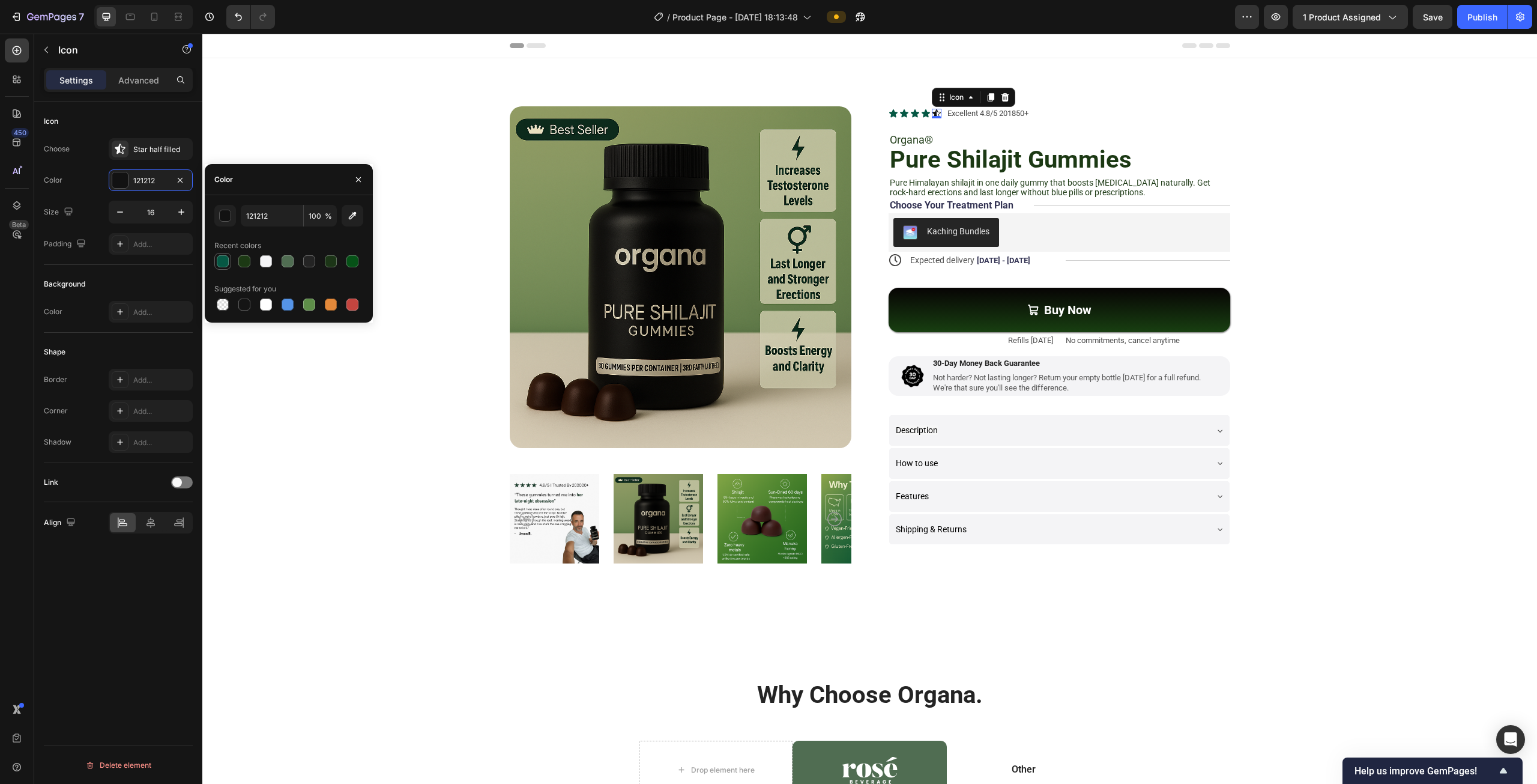
click at [218, 257] on div at bounding box center [222, 261] width 12 height 12
type input "065844"
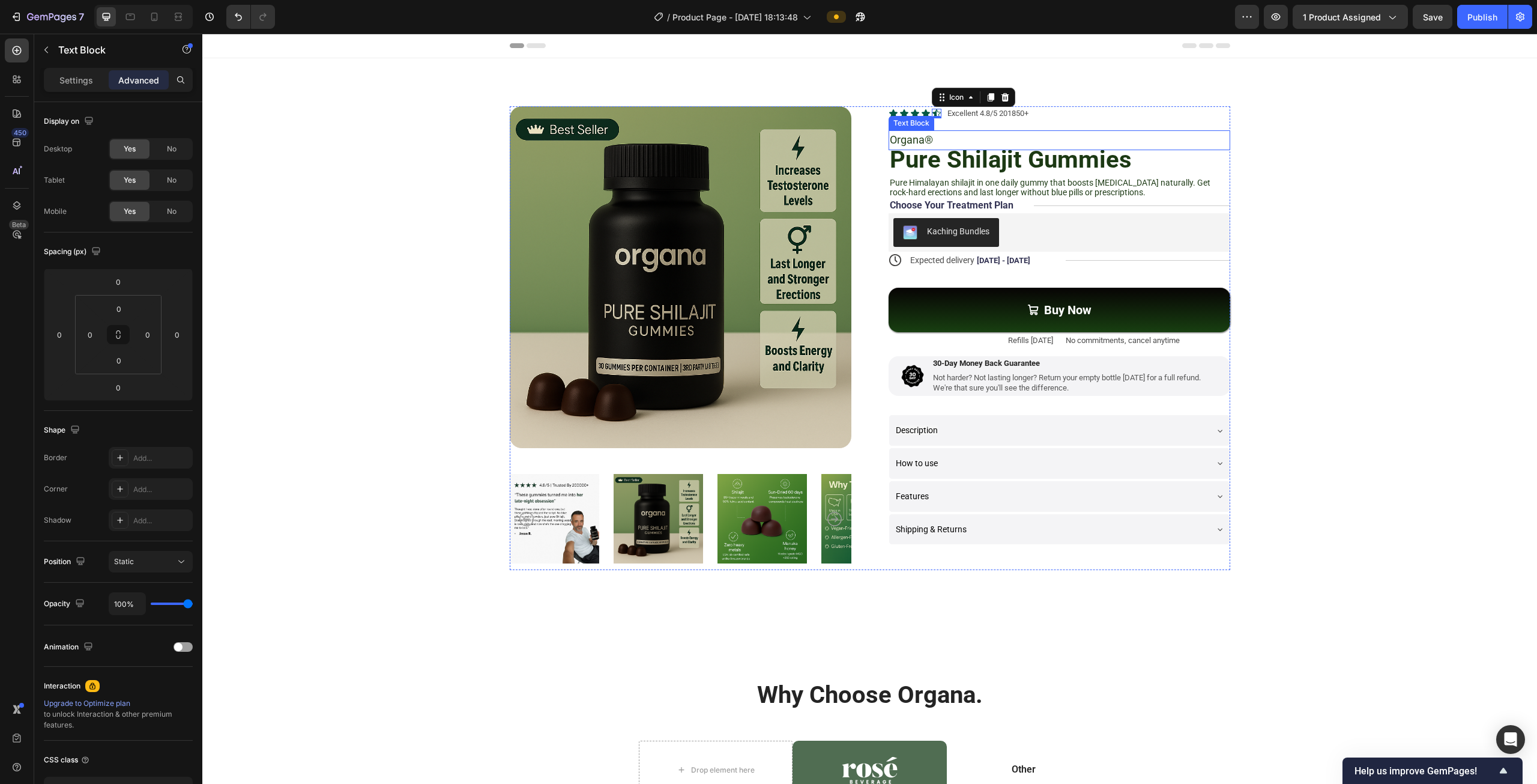
click at [1020, 131] on div "Organa®" at bounding box center [1059, 140] width 341 height 20
click at [1028, 123] on div "Icon Icon Icon Icon Icon Icon List Excellent 4.8/5 201850+ Text Block Row Organ…" at bounding box center [1059, 337] width 341 height 463
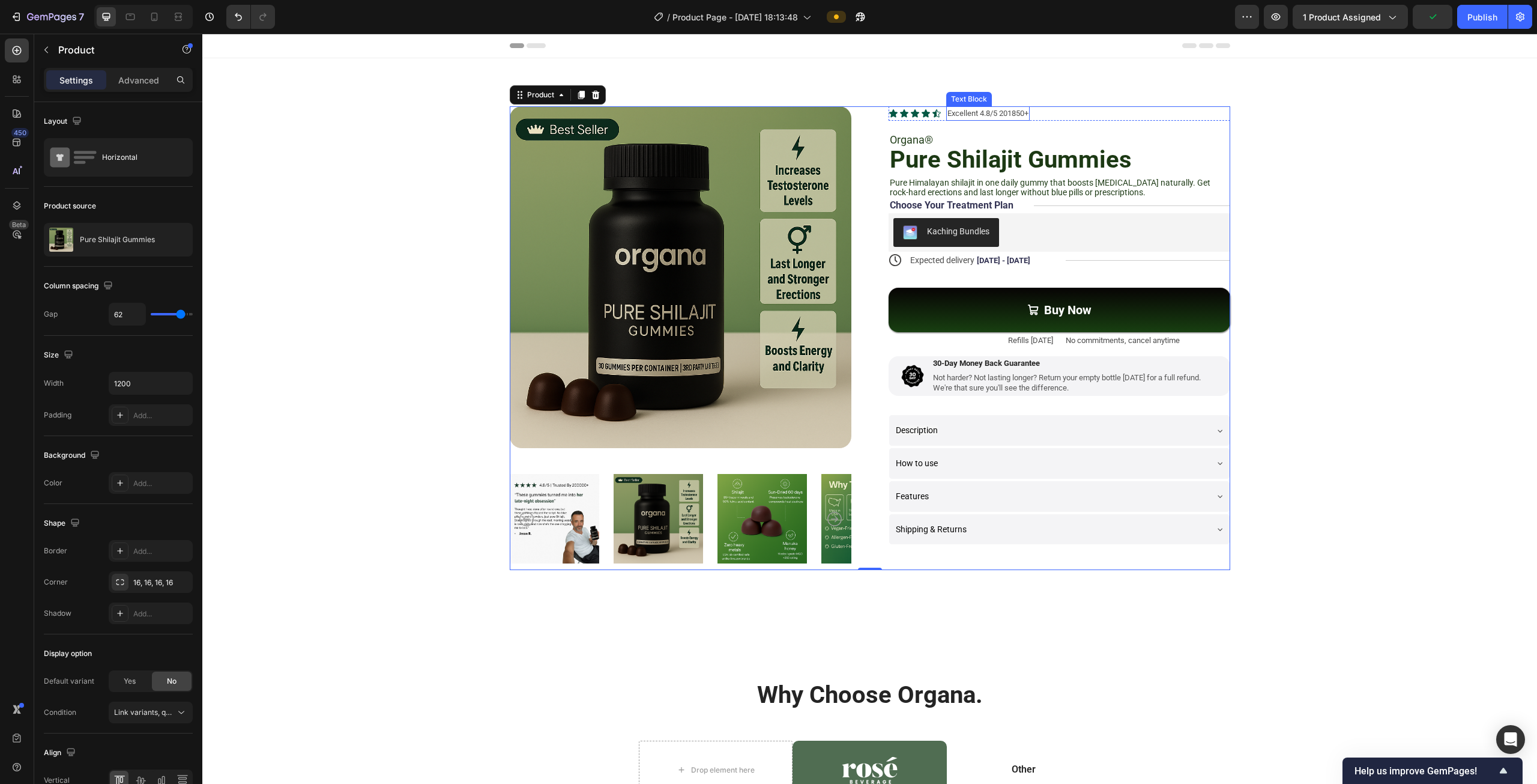
click at [966, 106] on div "Excellent 4.8/5 201850+ Text Block" at bounding box center [988, 113] width 84 height 15
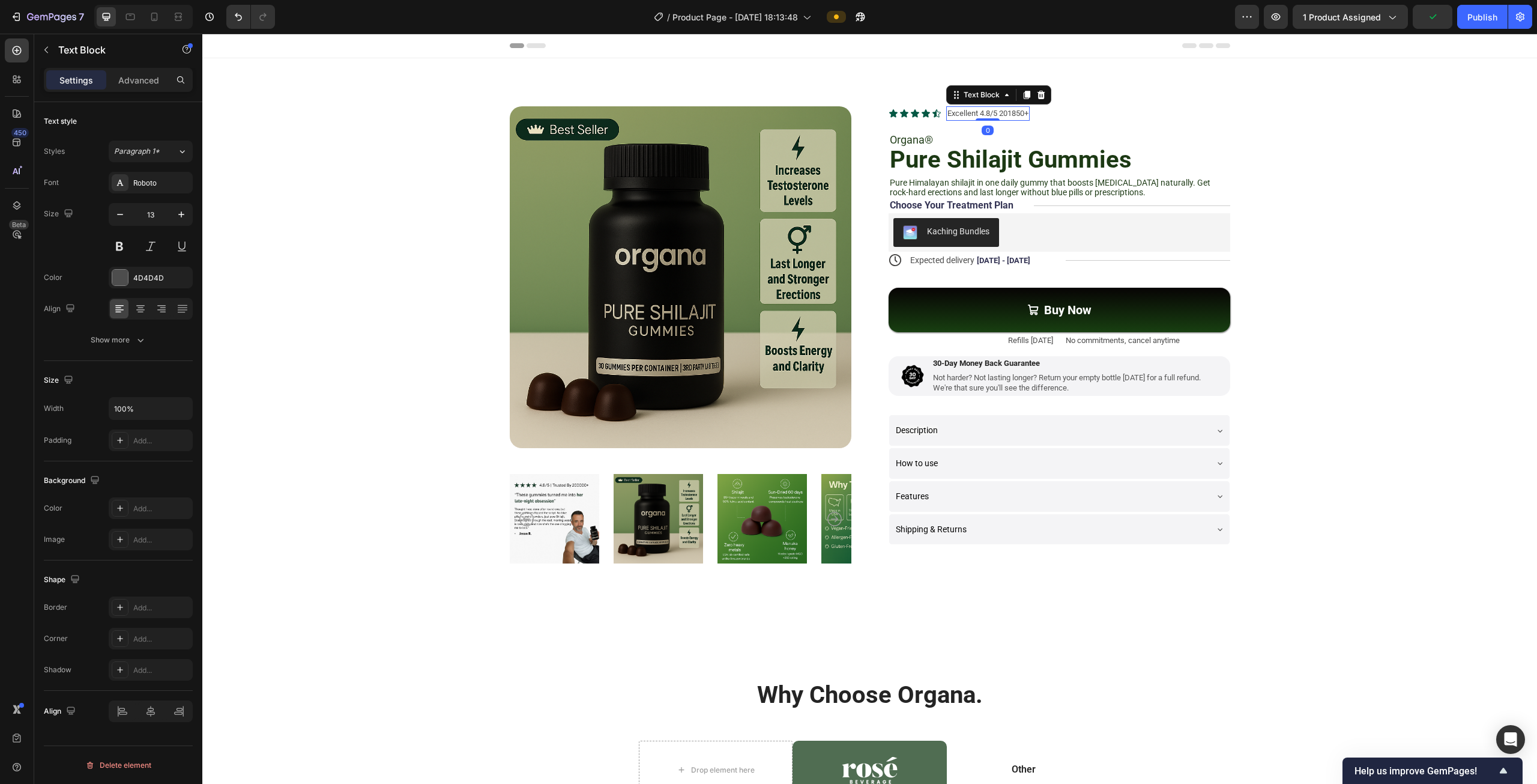
click at [981, 112] on p "Excellent 4.8/5 201850+" at bounding box center [988, 113] width 81 height 12
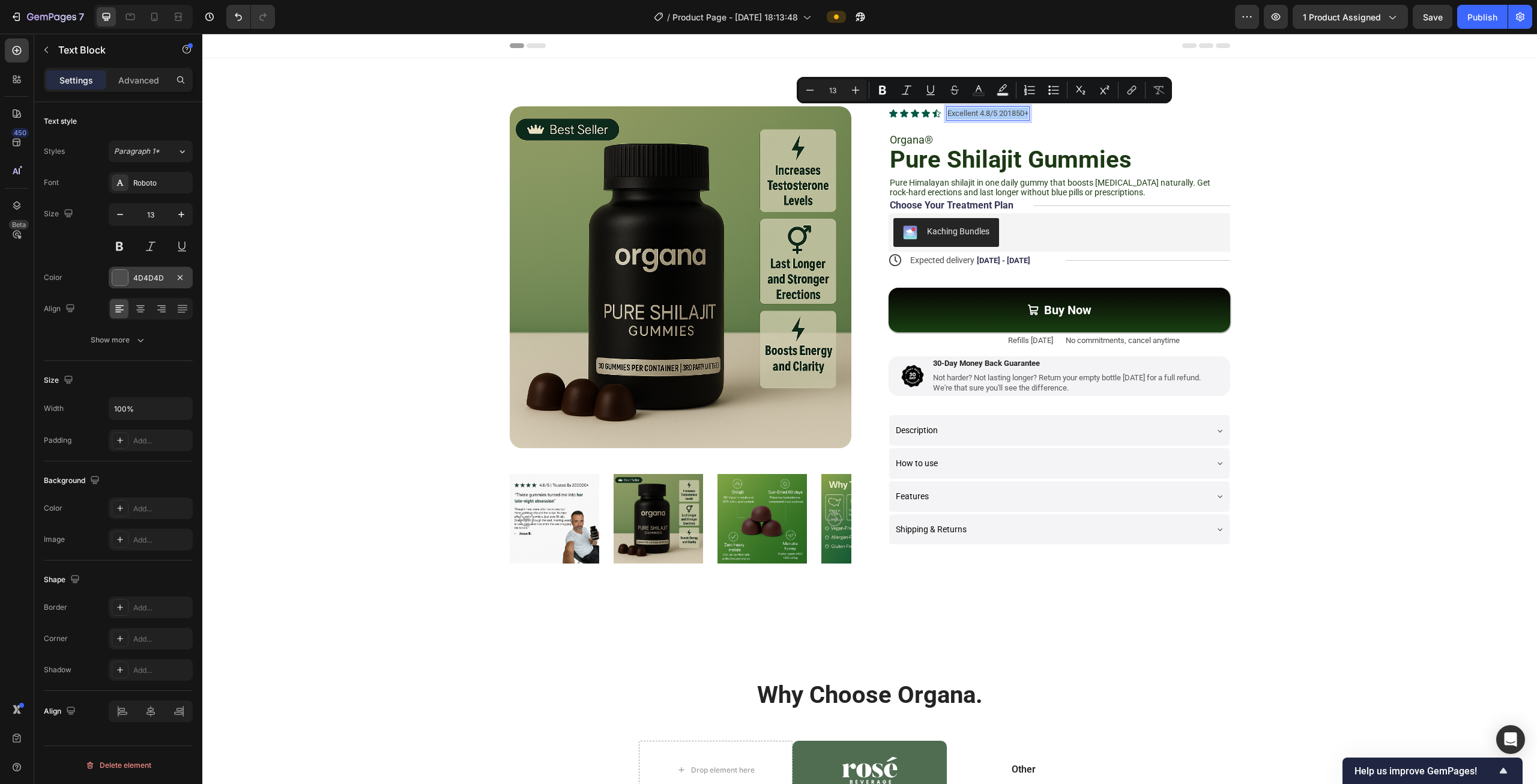
click at [116, 273] on div at bounding box center [120, 277] width 16 height 16
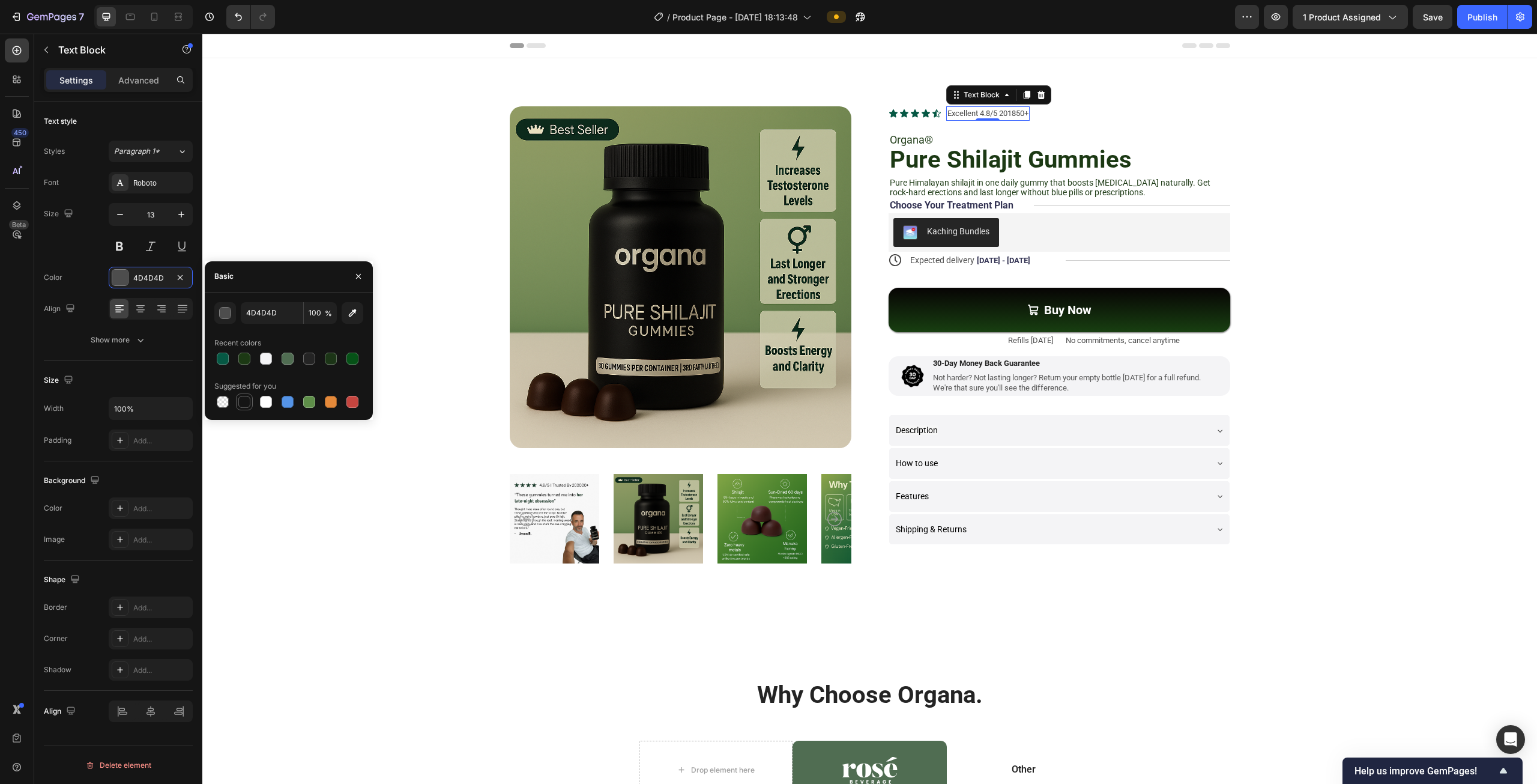
click at [243, 397] on div at bounding box center [244, 402] width 12 height 12
type input "151515"
click at [180, 216] on icon "button" at bounding box center [181, 215] width 12 height 12
type input "14"
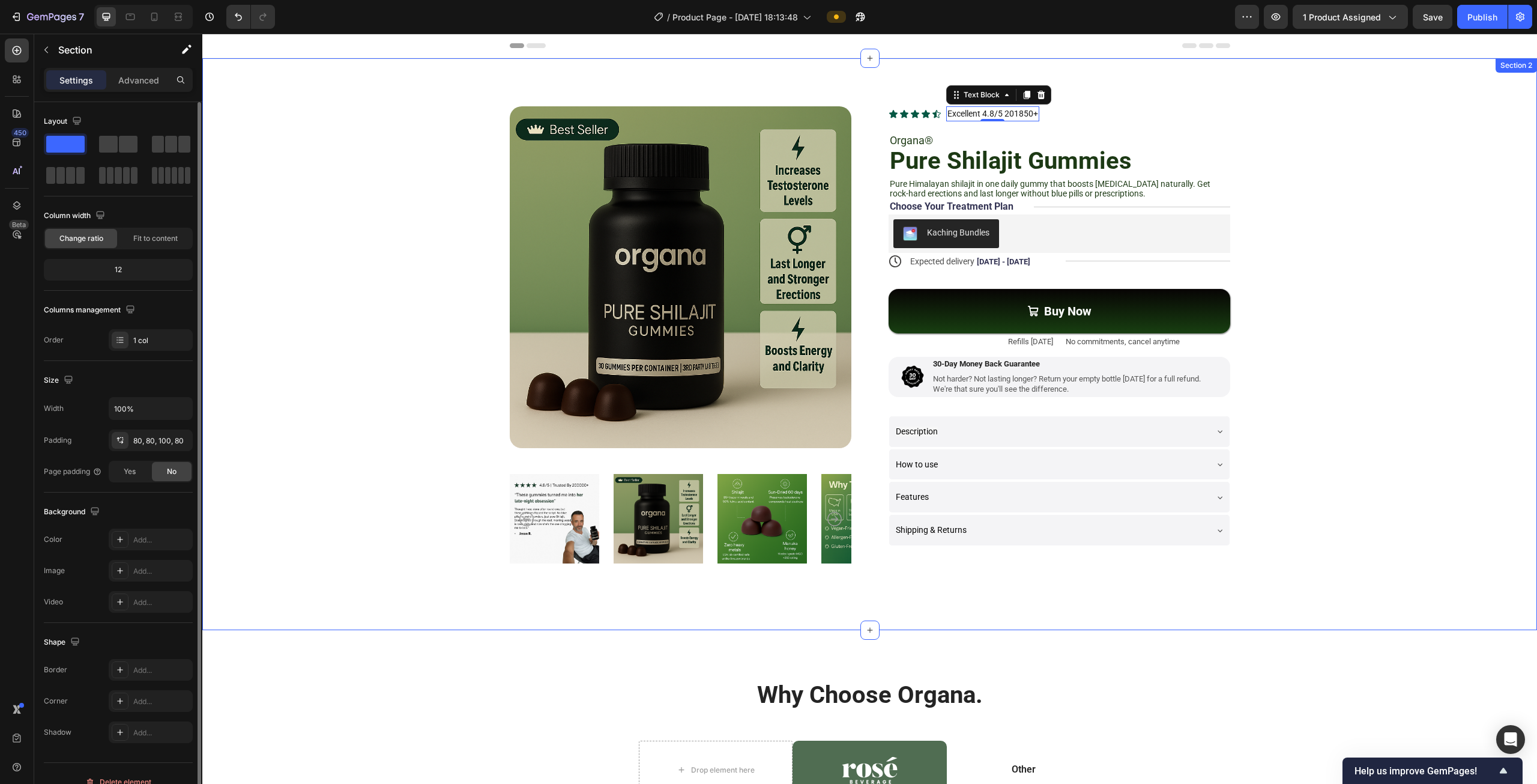
click at [1315, 152] on div "Product Images Icon Icon Icon Icon Icon Icon List Excellent 4.8/5 201850+ Text …" at bounding box center [870, 337] width 1239 height 463
click at [1005, 116] on p "Excellent 4.8/5 201850+" at bounding box center [993, 113] width 91 height 13
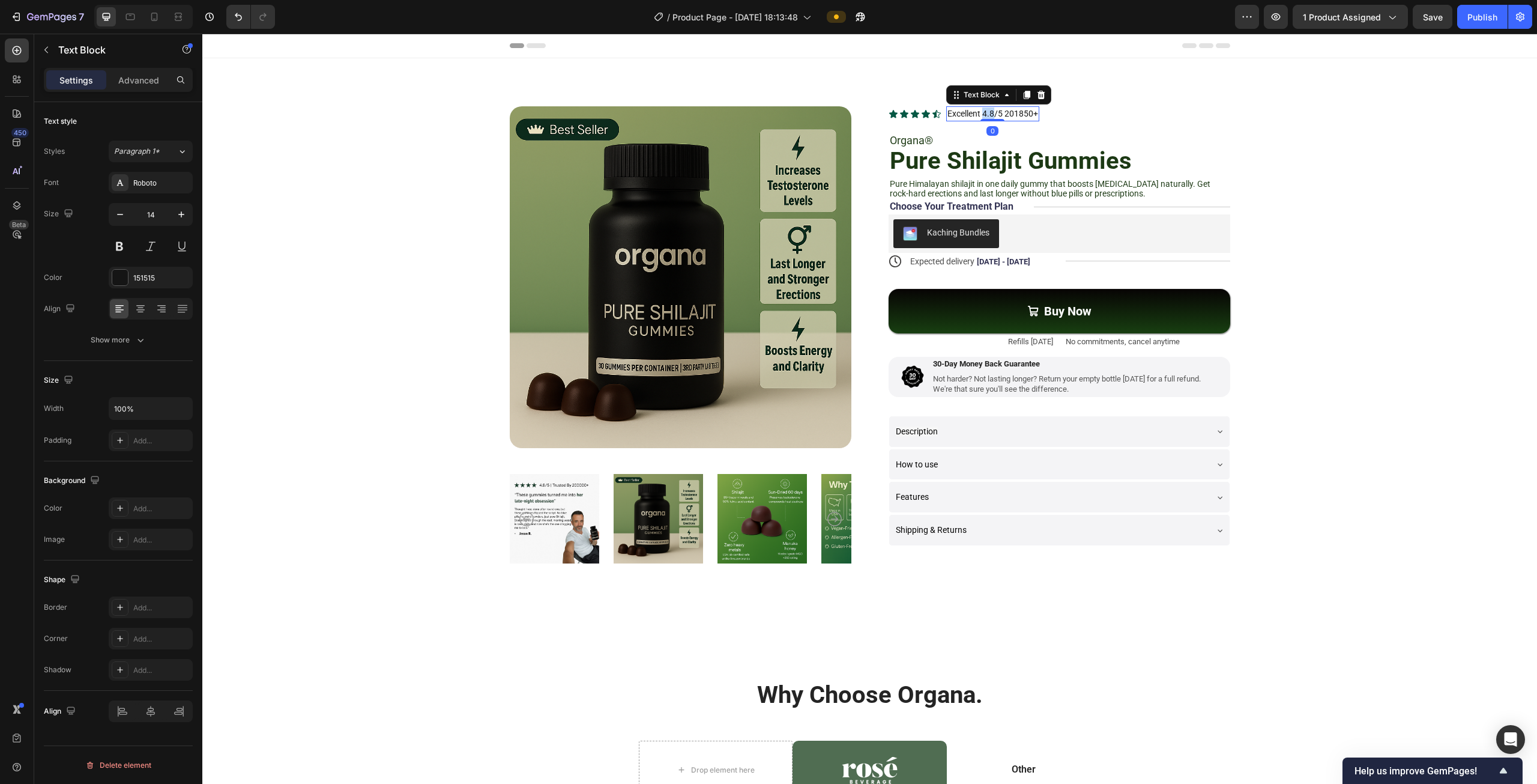
click at [981, 113] on p "Excellent 4.8/5 201850+" at bounding box center [993, 113] width 91 height 13
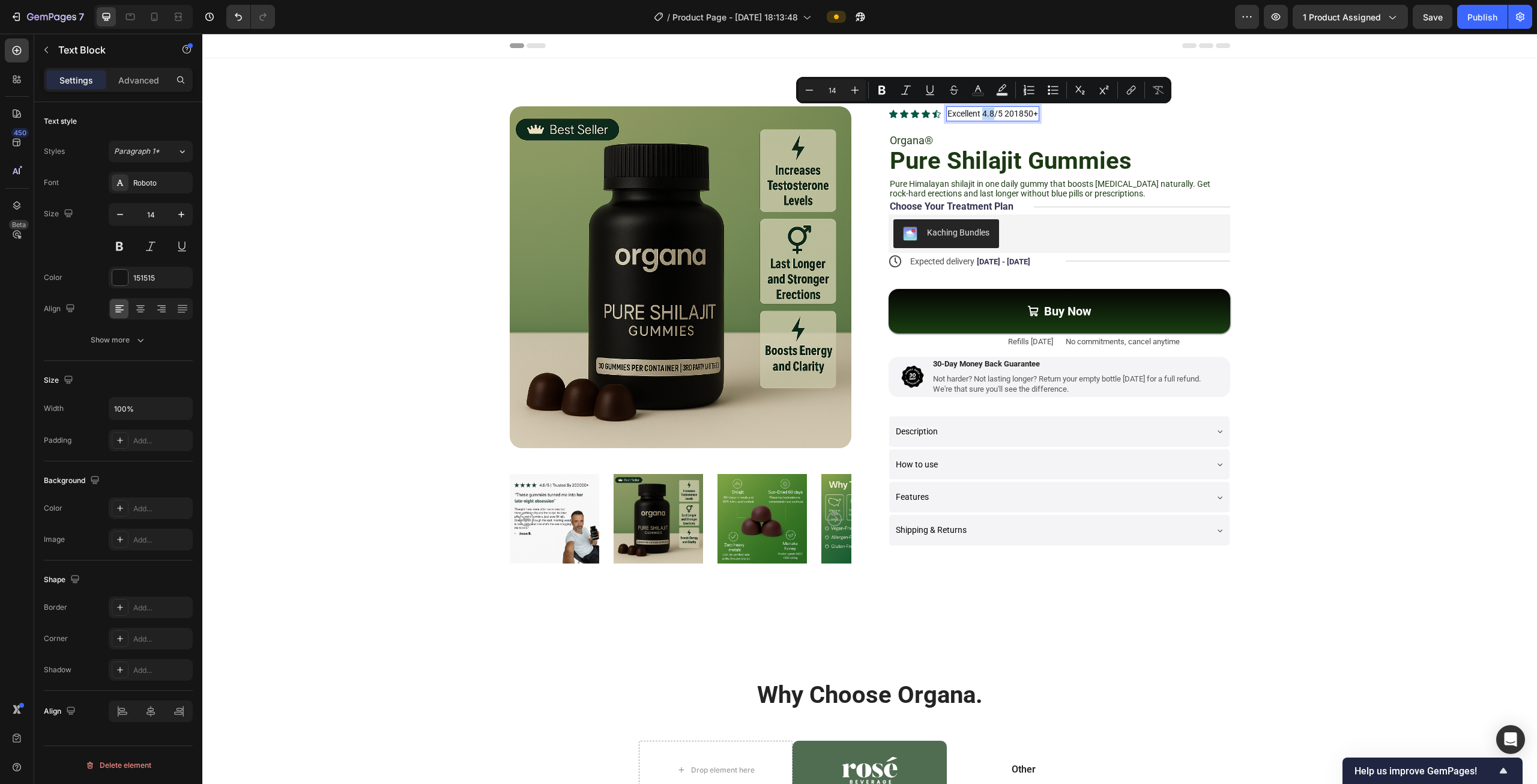
click at [981, 113] on p "Excellent 4.8/5 201850+" at bounding box center [993, 113] width 91 height 13
drag, startPoint x: 980, startPoint y: 113, endPoint x: 1032, endPoint y: 116, distance: 52.1
click at [1032, 116] on p "Excellent 4.8/5 201850+" at bounding box center [993, 113] width 91 height 13
click at [1001, 92] on icon "Editor contextual toolbar" at bounding box center [1000, 90] width 12 height 12
type input "151515"
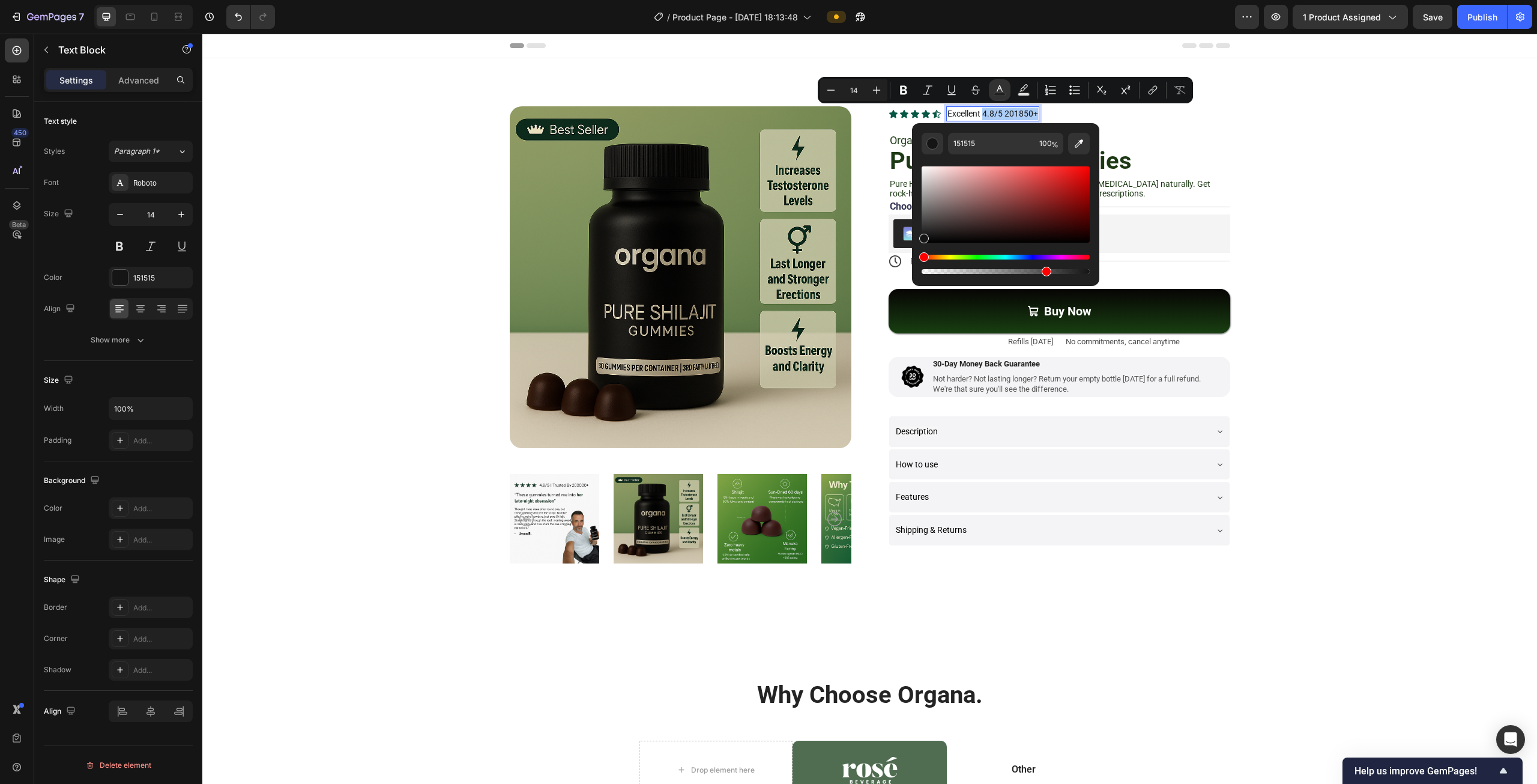
drag, startPoint x: 1085, startPoint y: 271, endPoint x: 1044, endPoint y: 267, distance: 41.2
click at [1044, 267] on div "Editor contextual toolbar" at bounding box center [1046, 271] width 10 height 10
type input "72"
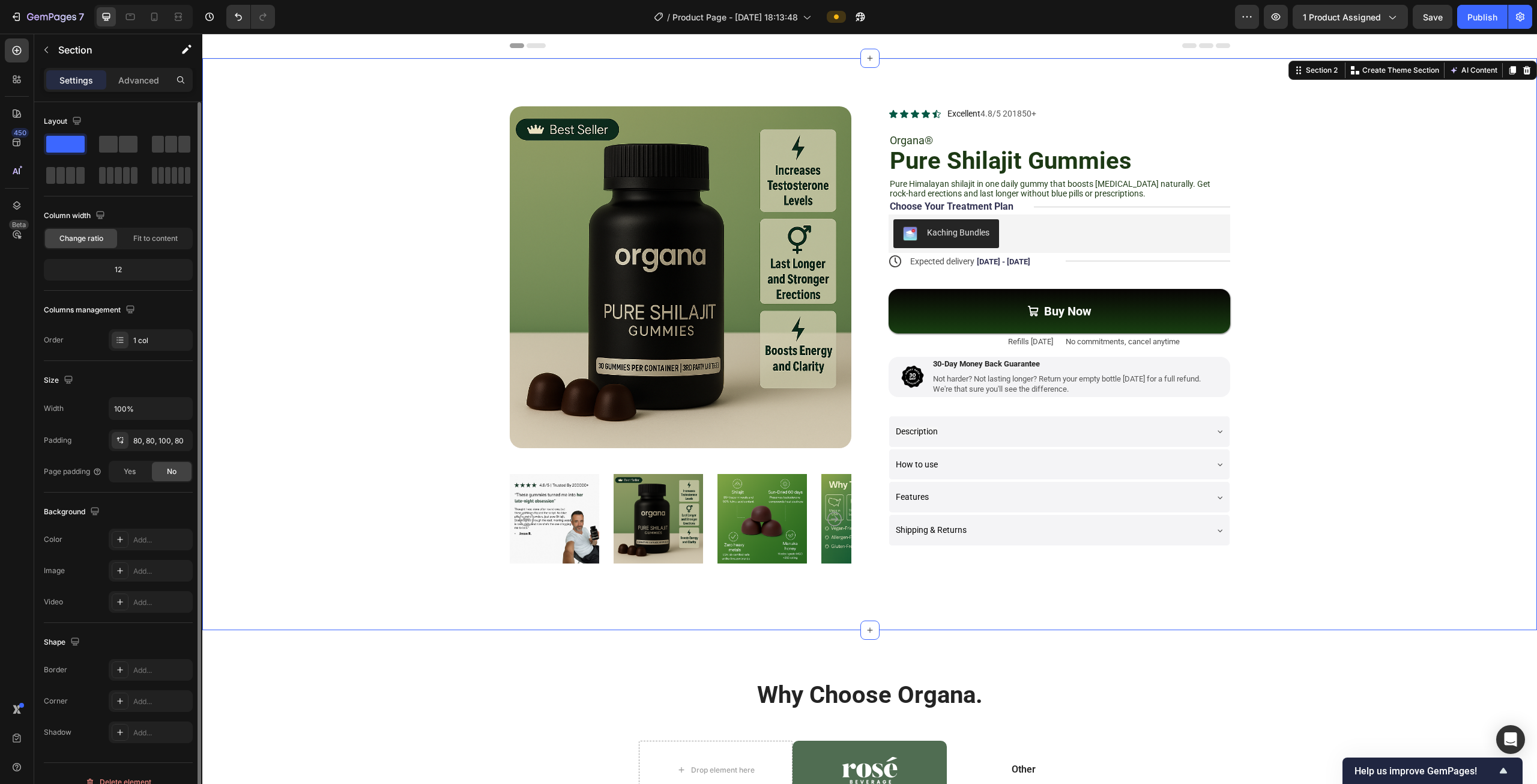
click at [1314, 168] on div "Product Images Icon Icon Icon Icon Icon Icon List Excellent 4.8/5 201850+ Text …" at bounding box center [870, 337] width 1239 height 463
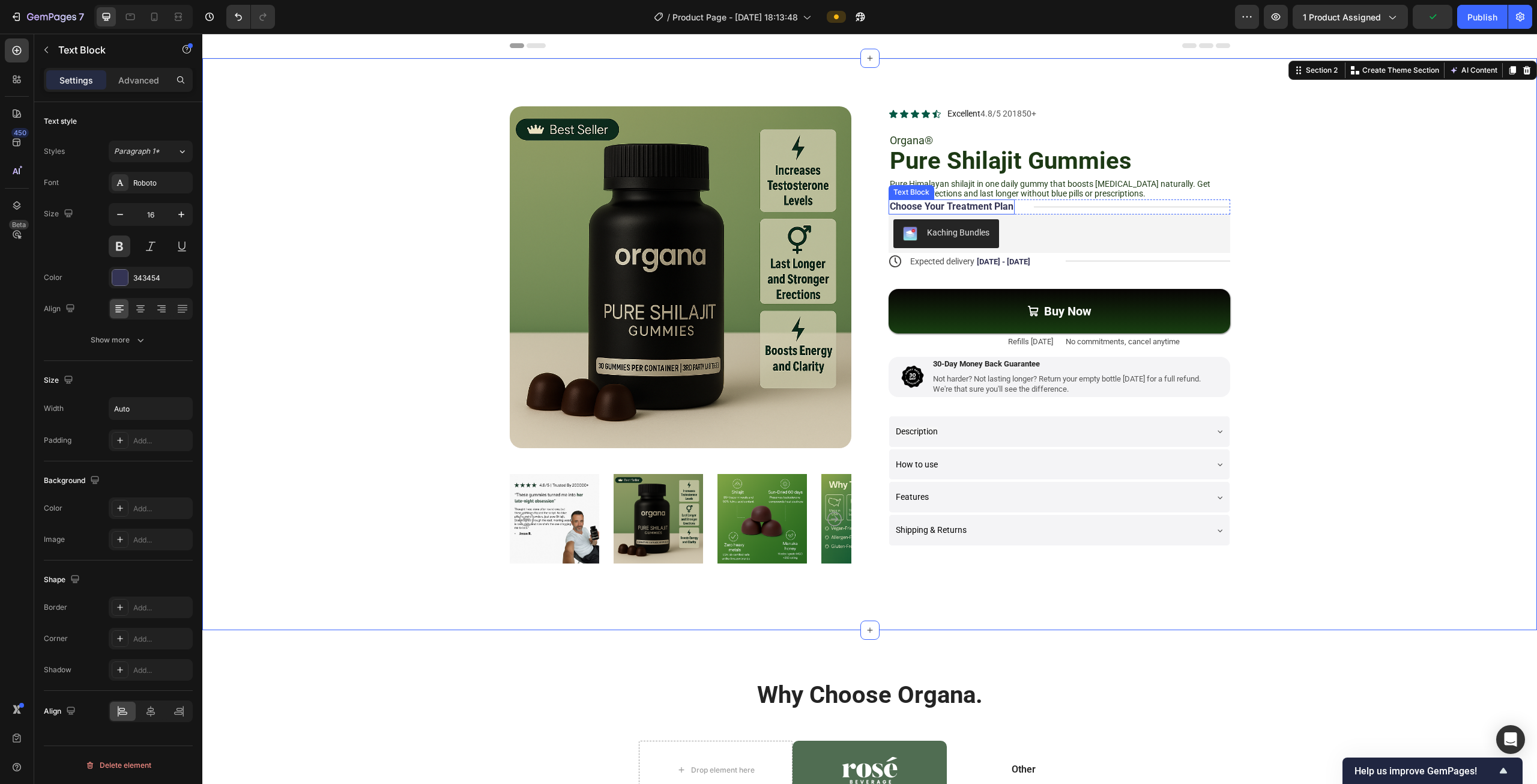
click at [974, 207] on p "Choose Your Treatment Plan" at bounding box center [952, 207] width 124 height 13
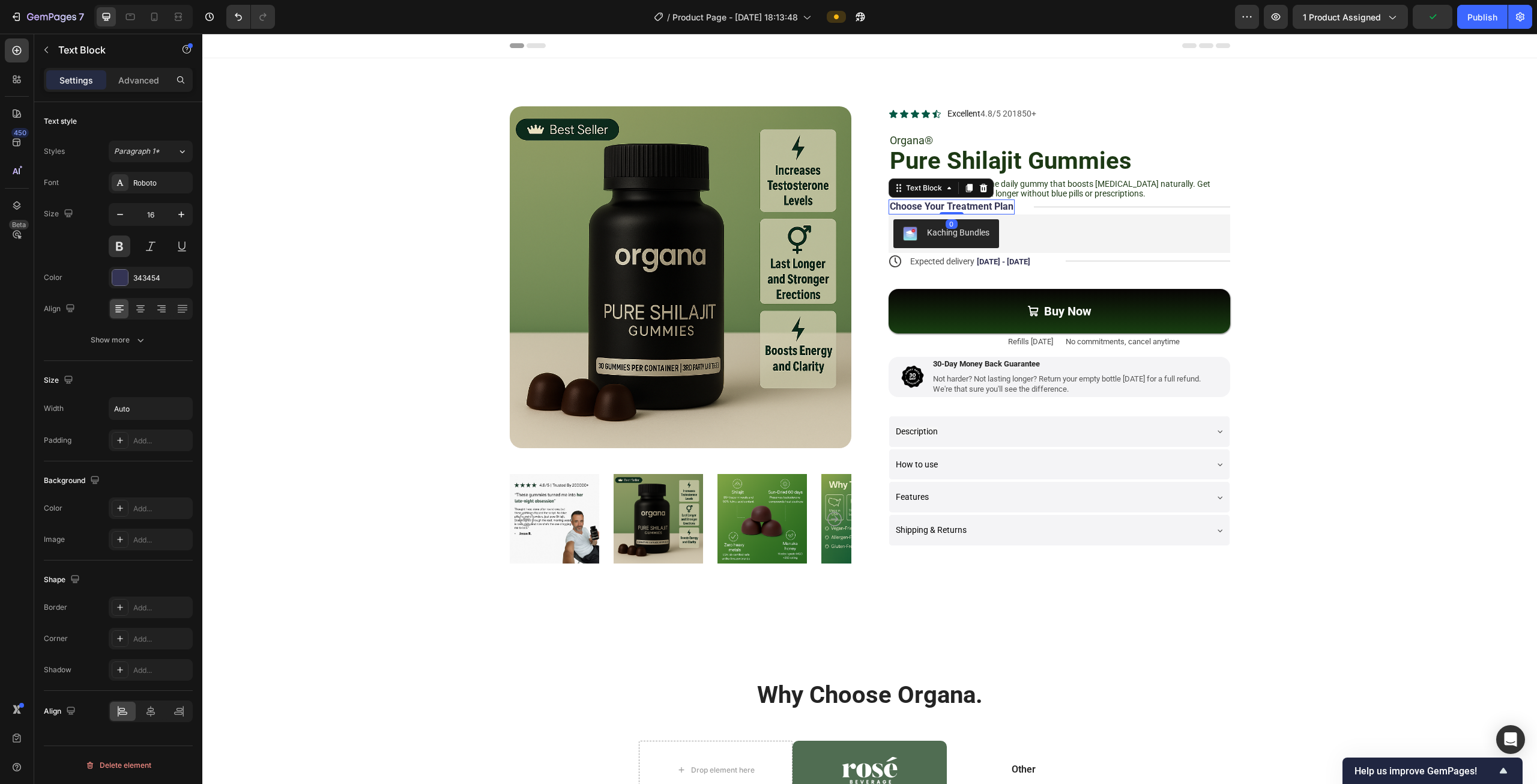
click at [974, 207] on p "Choose Your Treatment Plan" at bounding box center [952, 207] width 124 height 13
click at [985, 206] on p "Choose Your Treatment Plan" at bounding box center [952, 207] width 124 height 13
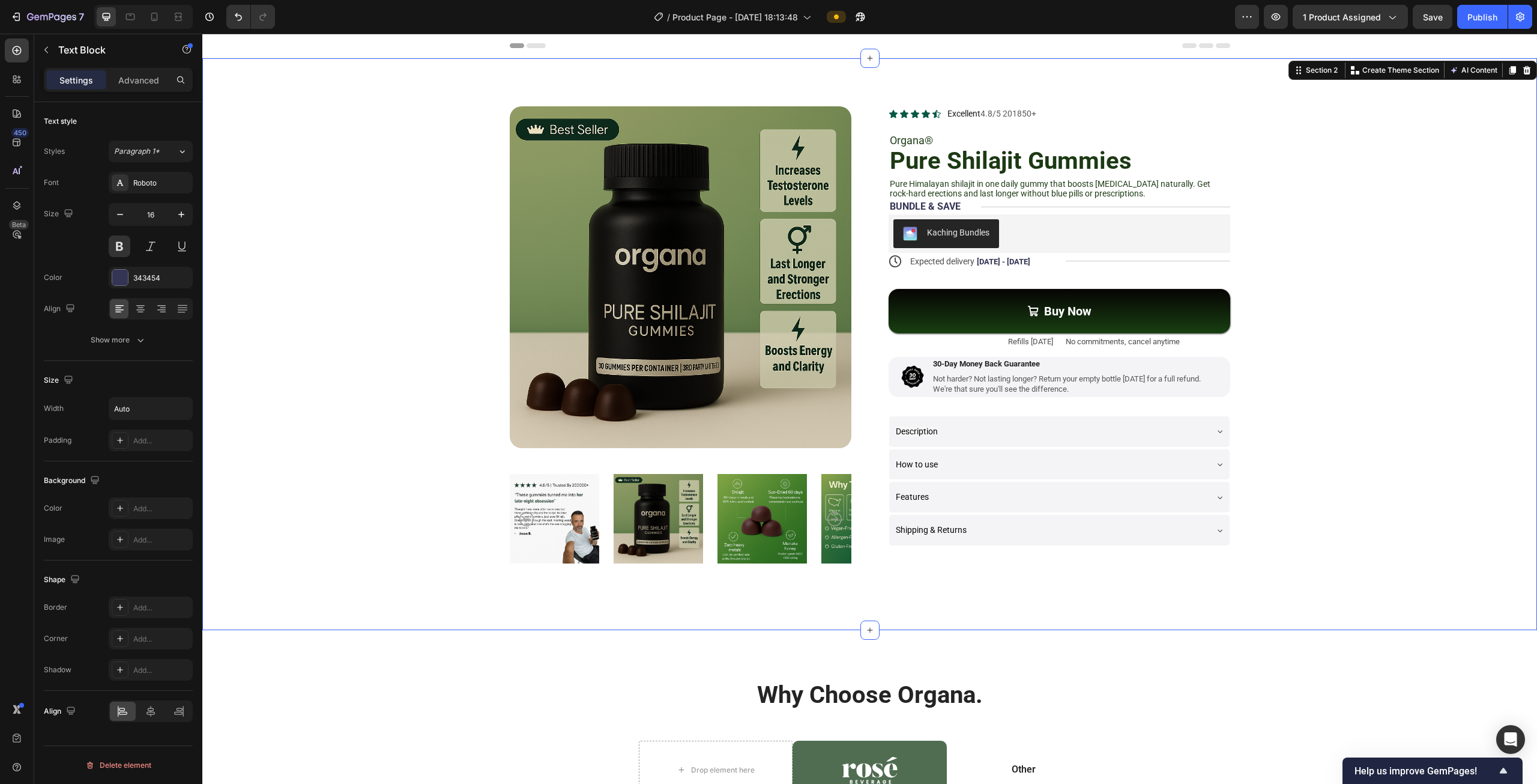
click at [1352, 226] on div "Product Images Icon Icon Icon Icon Icon Icon List Excellent 4.8/5 201850+ Text …" at bounding box center [870, 337] width 1239 height 463
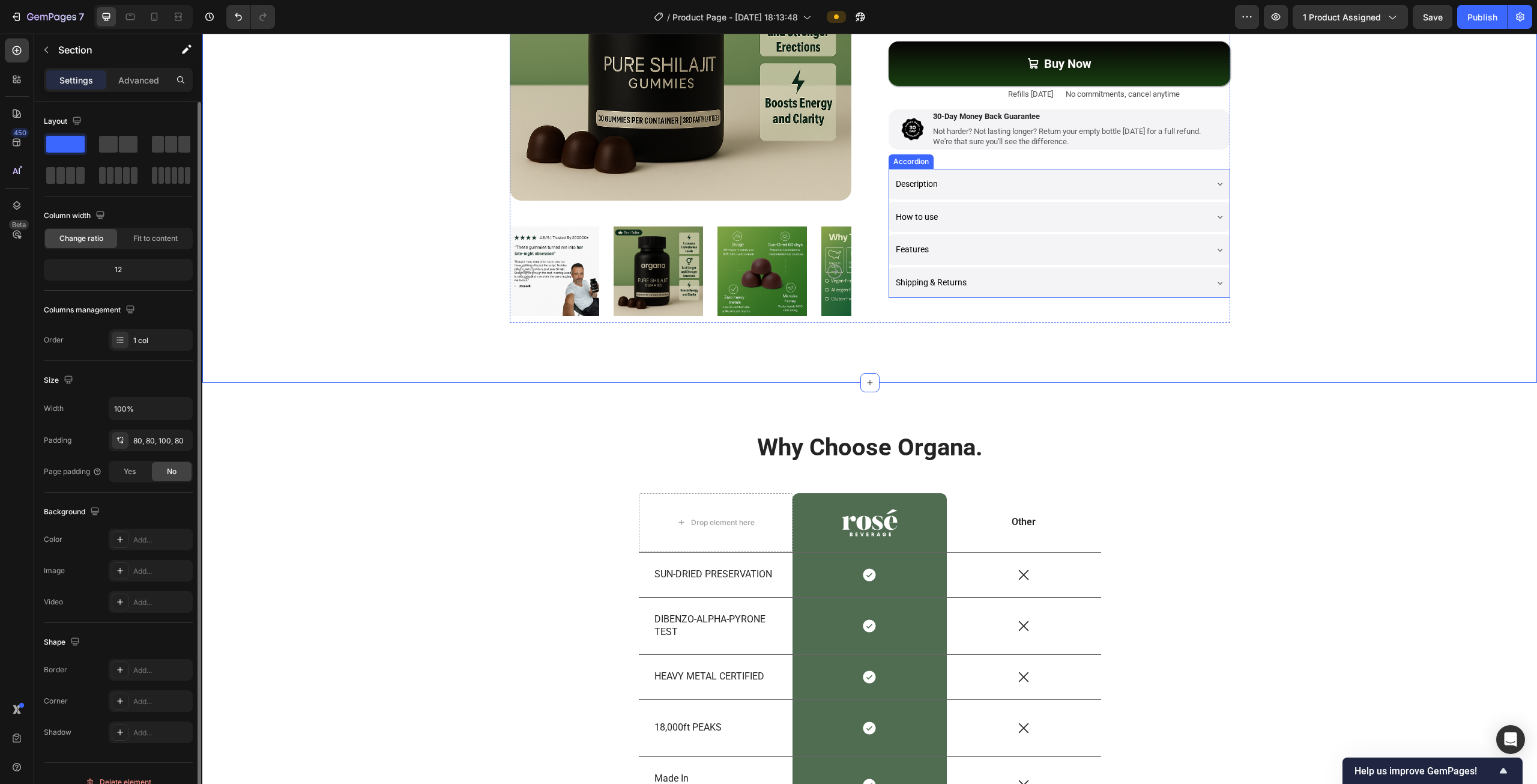
scroll to position [360, 0]
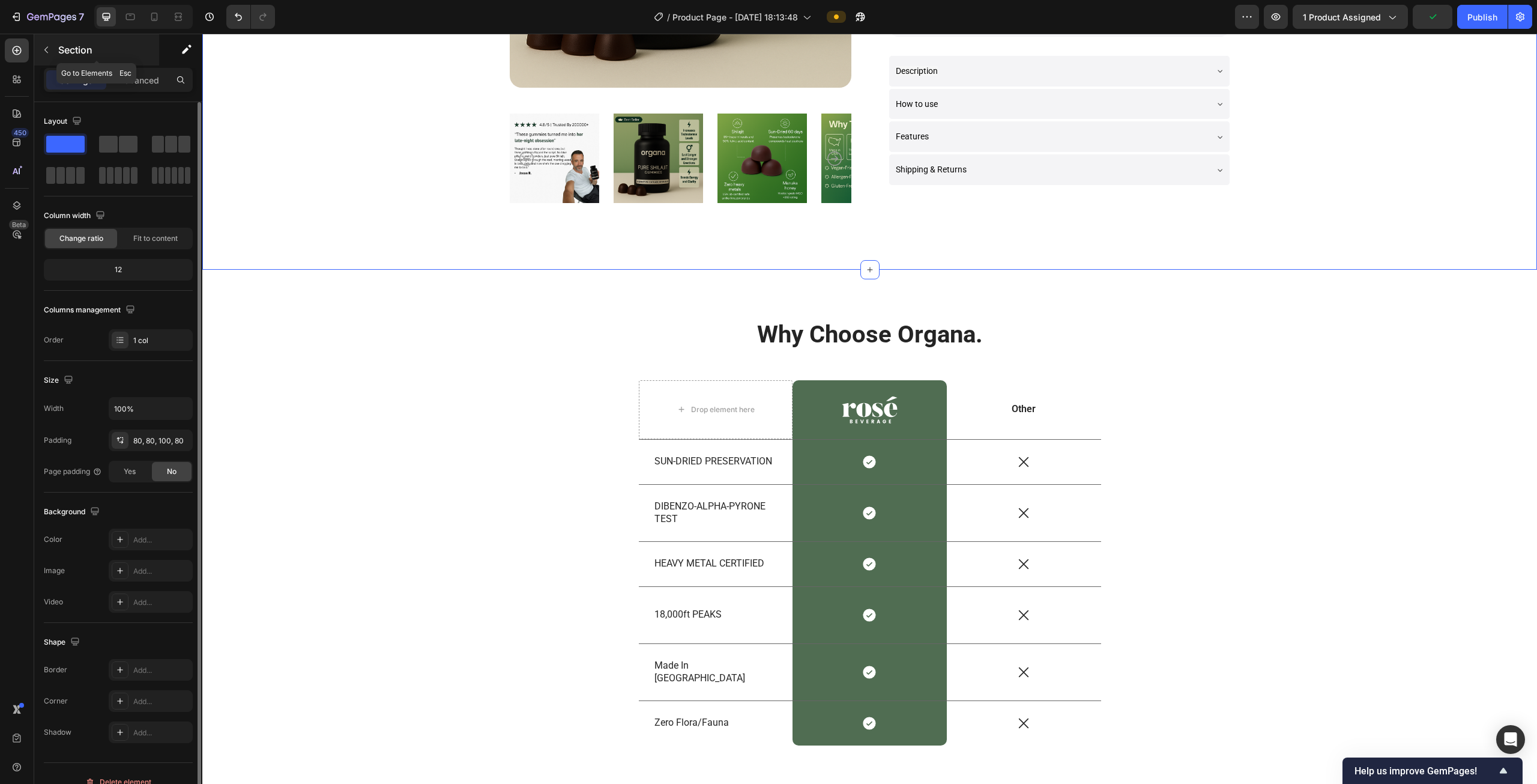
click at [53, 47] on button "button" at bounding box center [47, 50] width 20 height 20
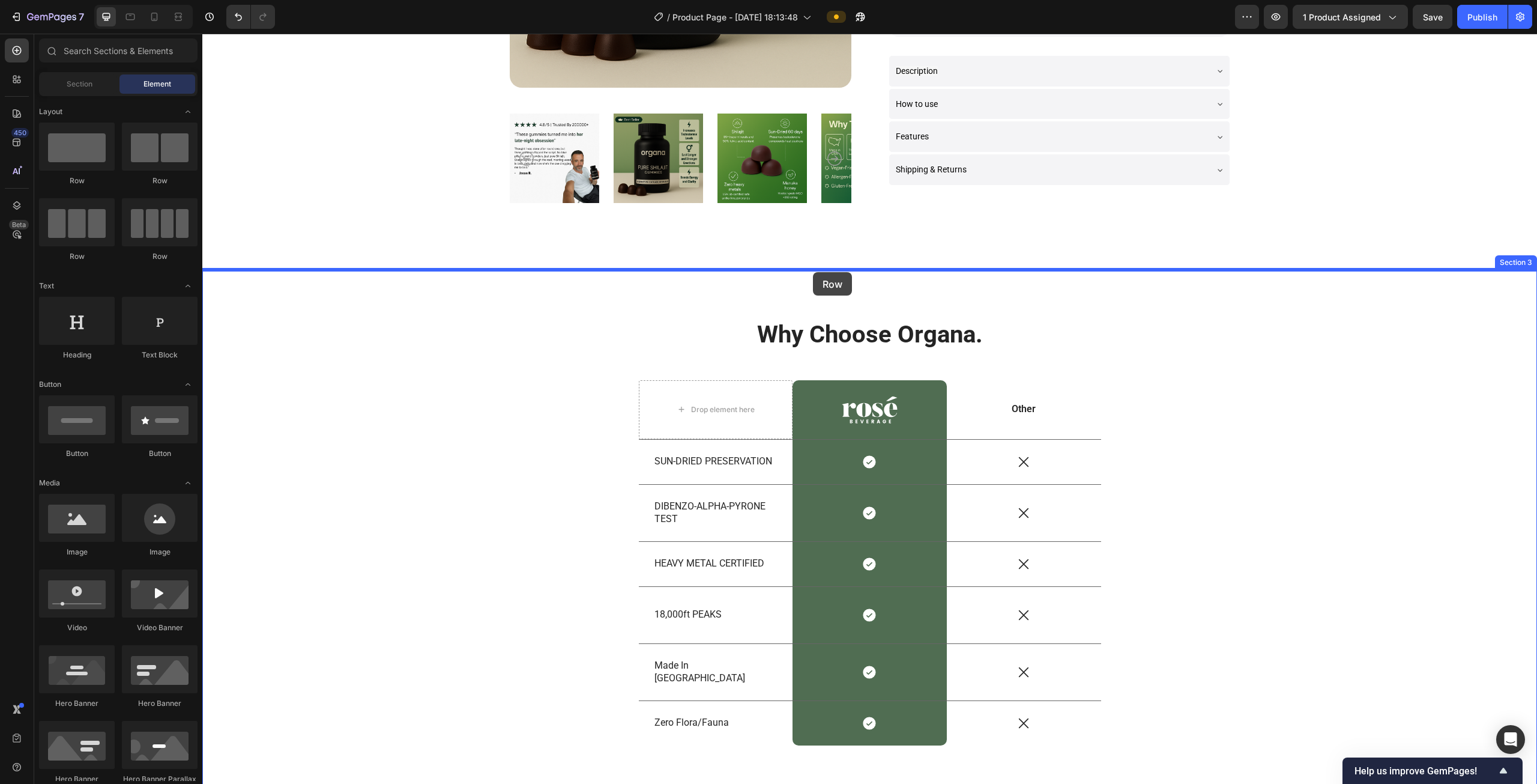
drag, startPoint x: 356, startPoint y: 193, endPoint x: 813, endPoint y: 272, distance: 463.8
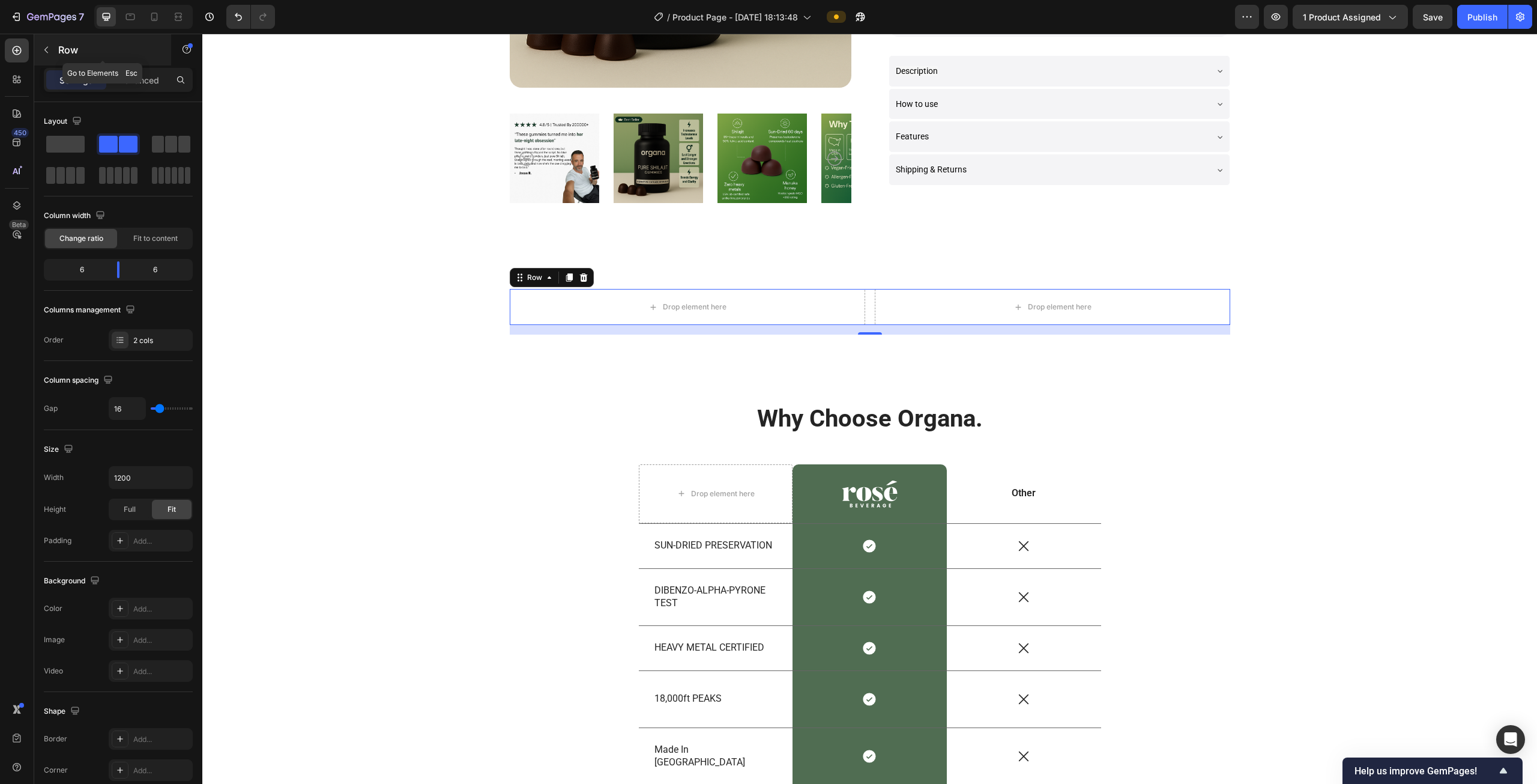
click at [44, 54] on icon "button" at bounding box center [46, 50] width 10 height 10
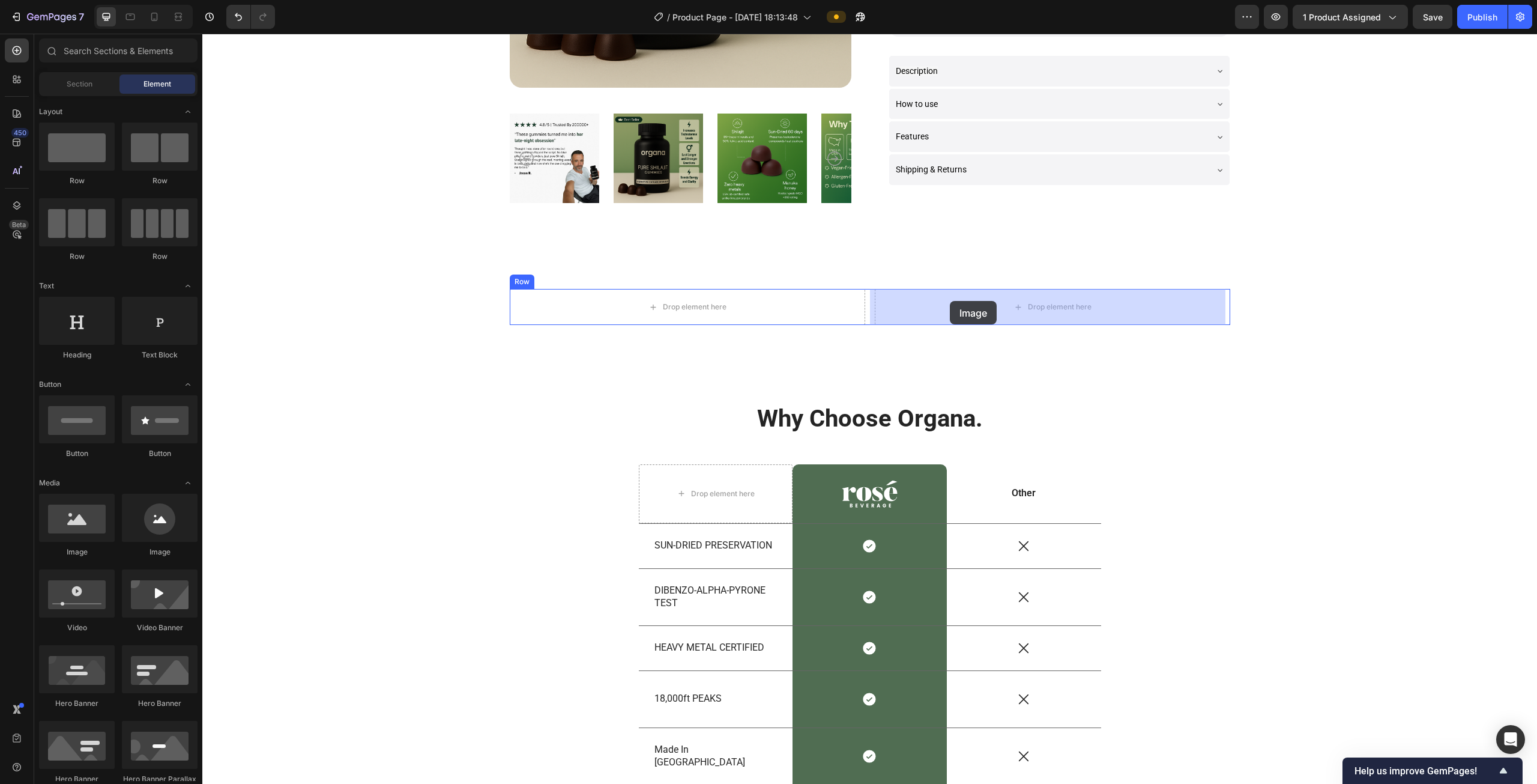
drag, startPoint x: 317, startPoint y: 548, endPoint x: 950, endPoint y: 300, distance: 679.8
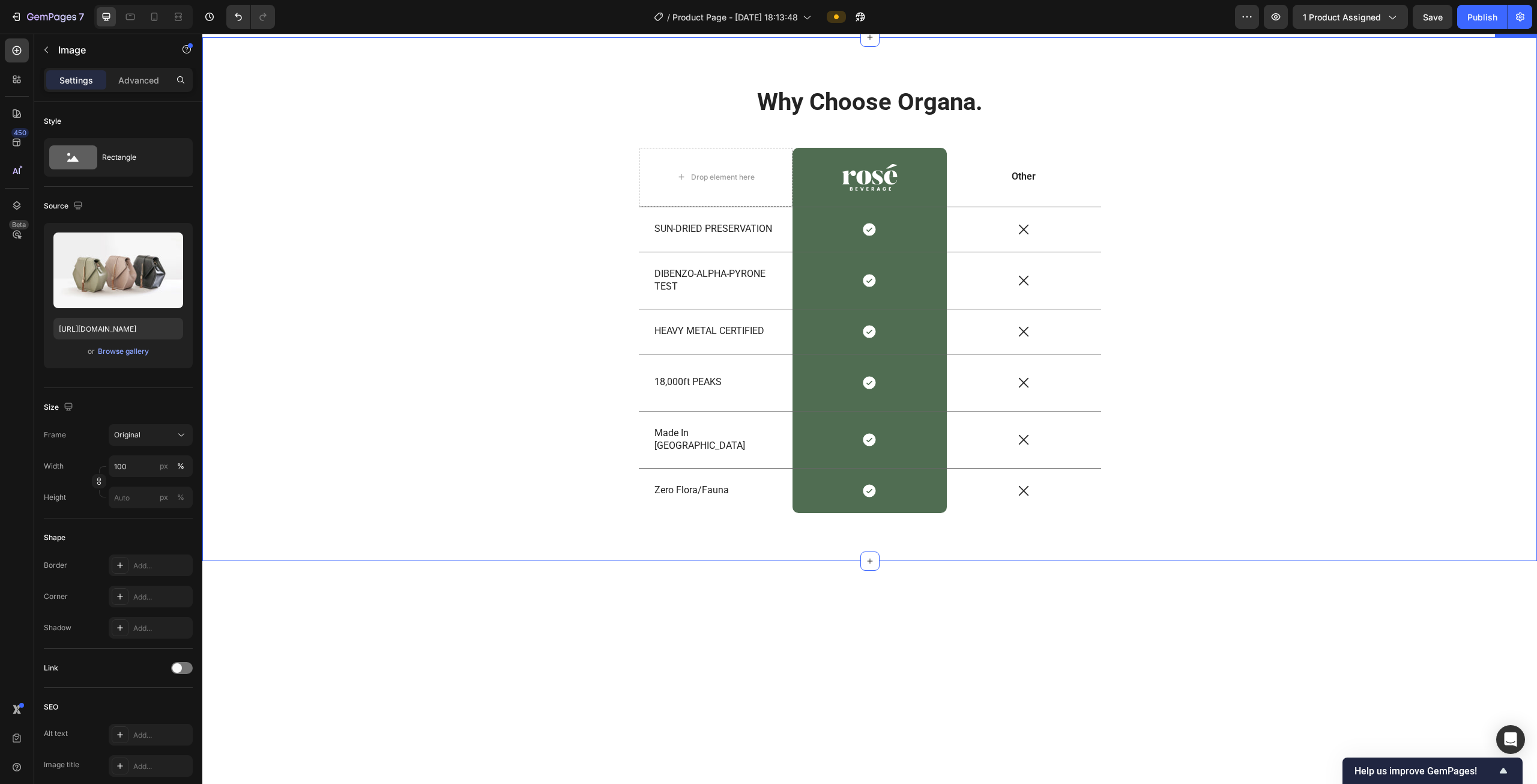
scroll to position [660, 0]
